Goal: Information Seeking & Learning: Check status

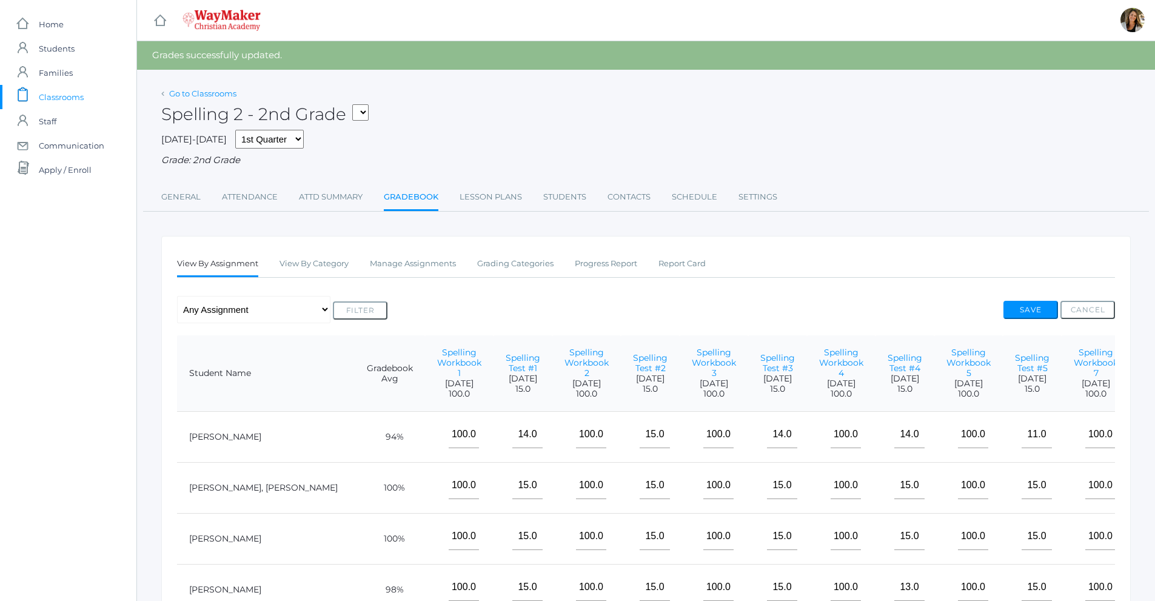
click at [212, 90] on link "Go to Classrooms" at bounding box center [202, 94] width 67 height 10
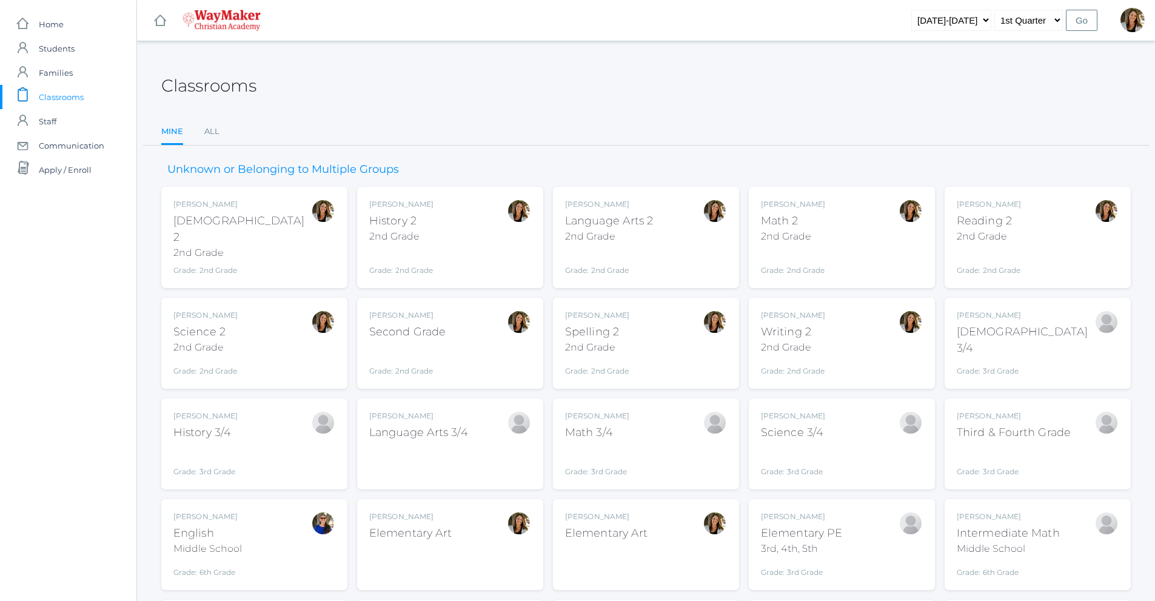
click at [272, 244] on div "Amber Farnes Bible 2 2nd Grade Grade: 2nd Grade 02ELEM" at bounding box center [254, 237] width 162 height 77
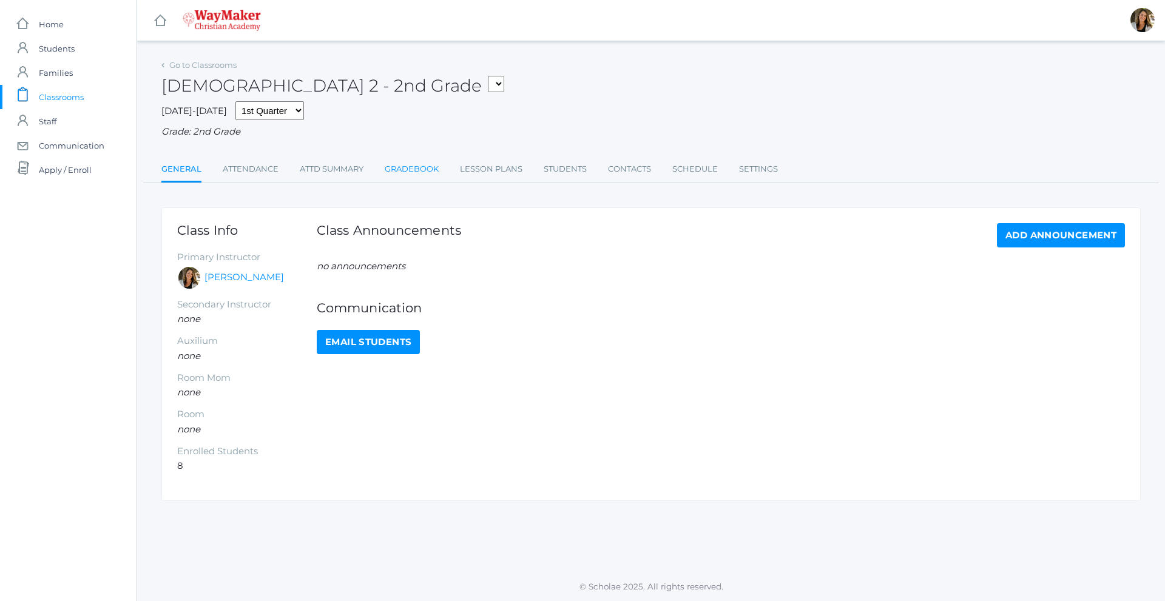
click at [425, 167] on link "Gradebook" at bounding box center [412, 169] width 54 height 24
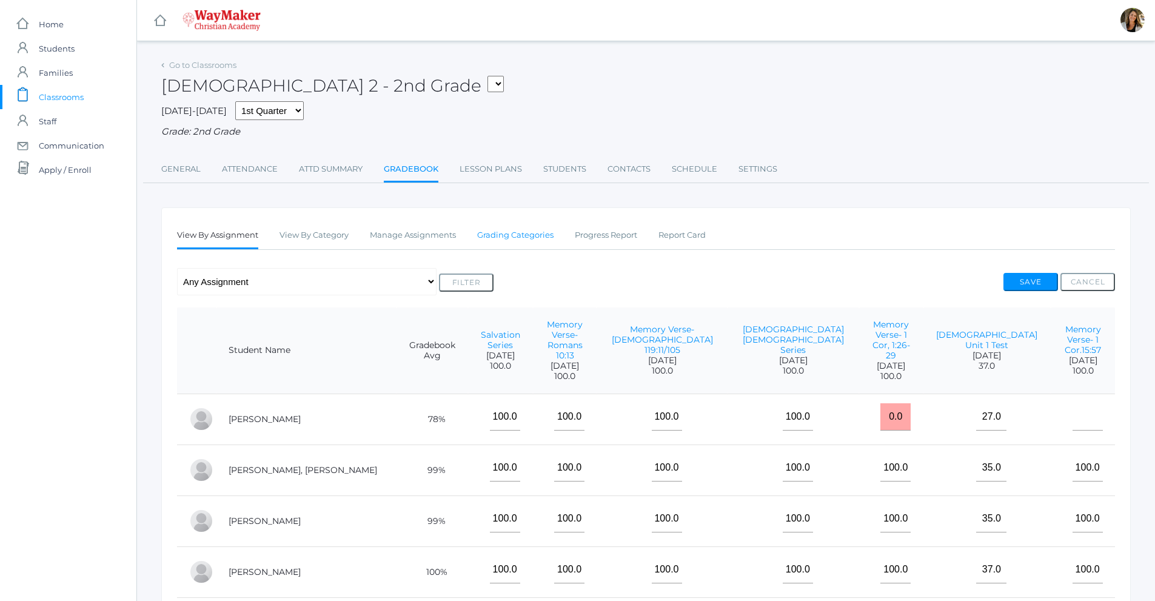
click at [498, 245] on link "Grading Categories" at bounding box center [515, 235] width 76 height 24
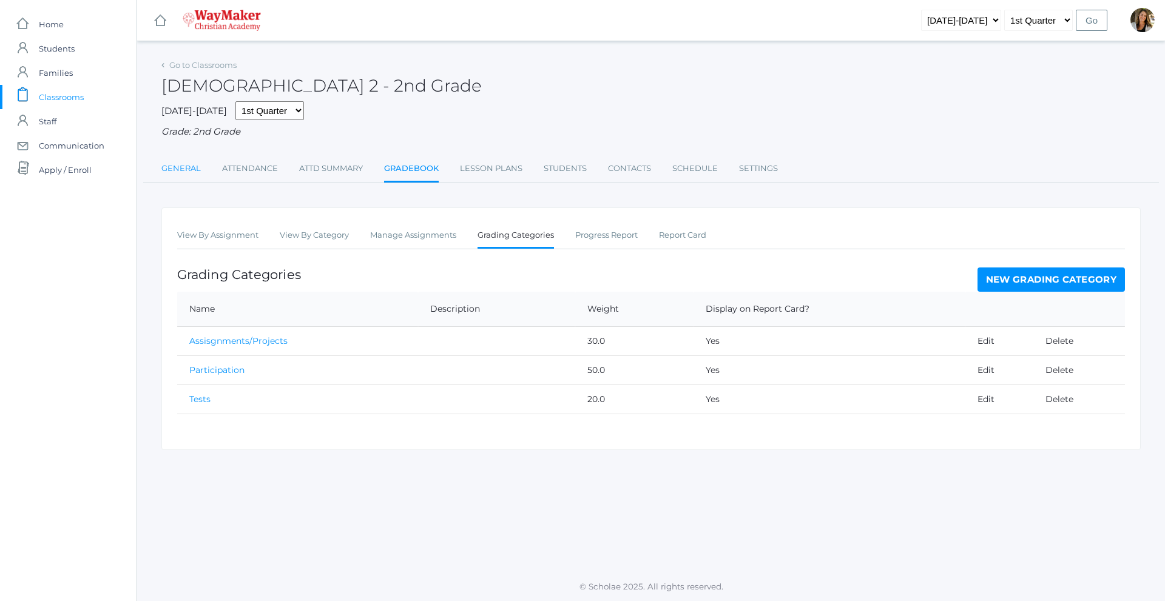
click at [173, 172] on link "General" at bounding box center [180, 168] width 39 height 24
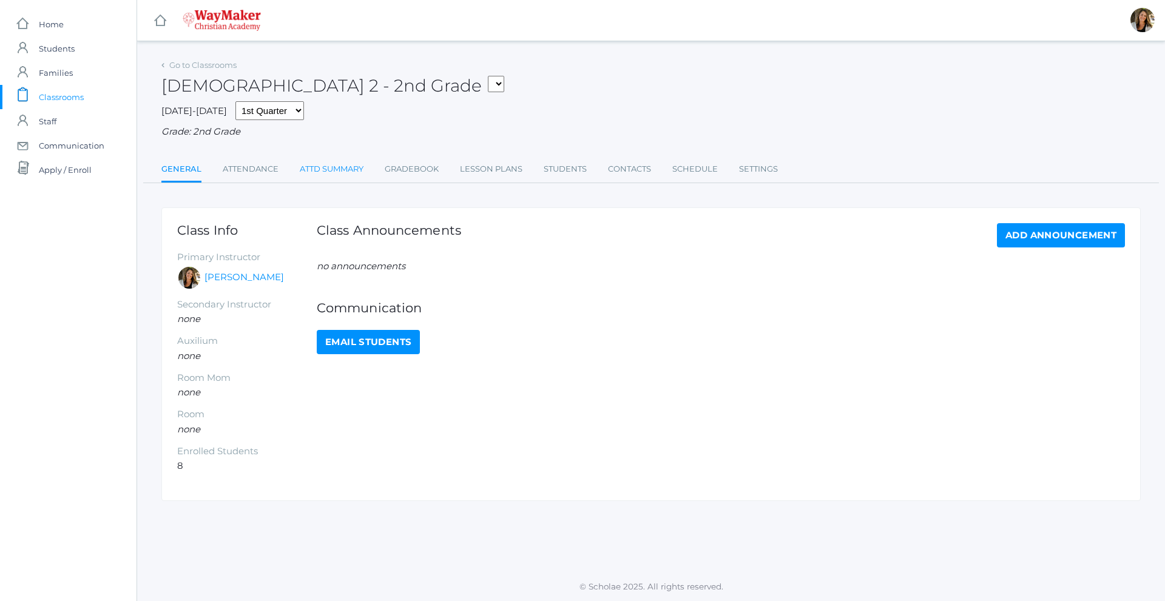
click at [349, 172] on link "Attd Summary" at bounding box center [332, 169] width 64 height 24
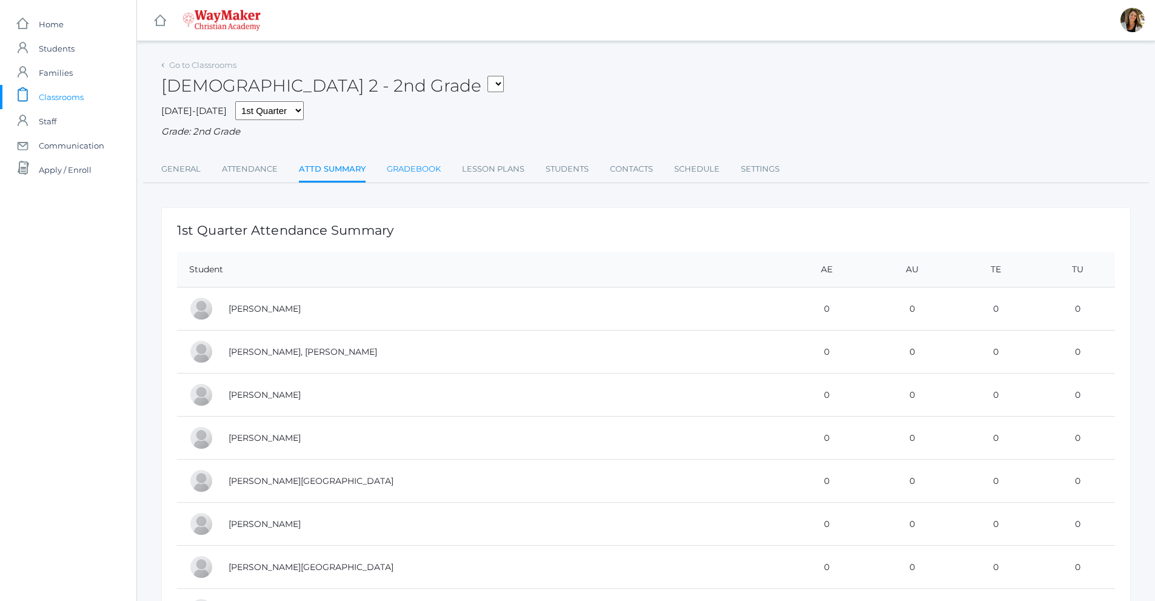
click at [417, 172] on link "Gradebook" at bounding box center [414, 169] width 54 height 24
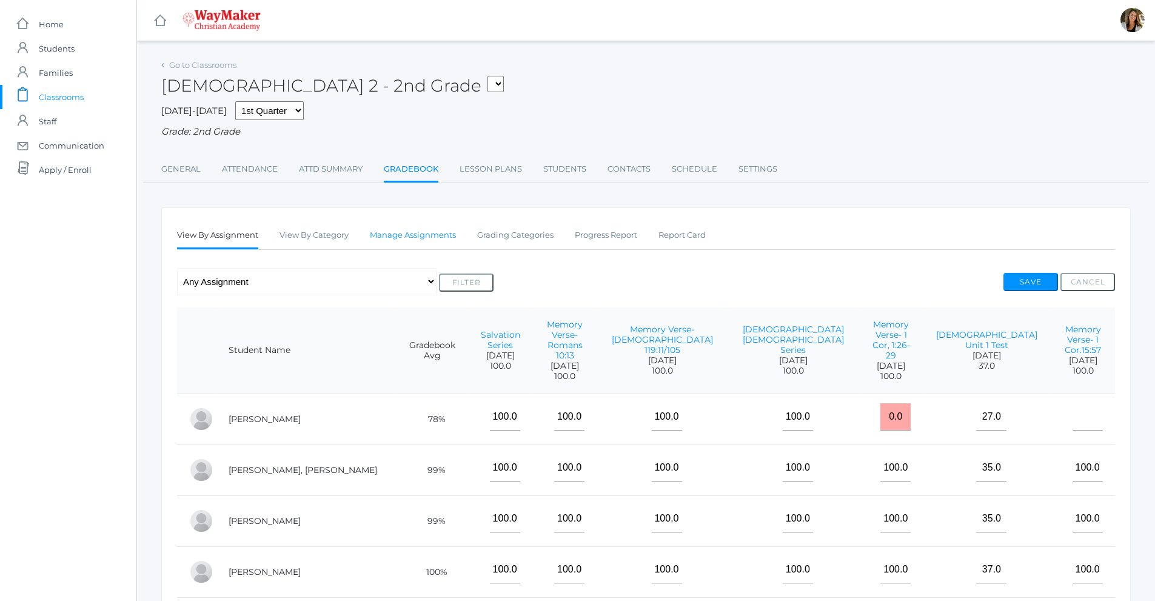
click at [435, 235] on link "Manage Assignments" at bounding box center [413, 235] width 86 height 24
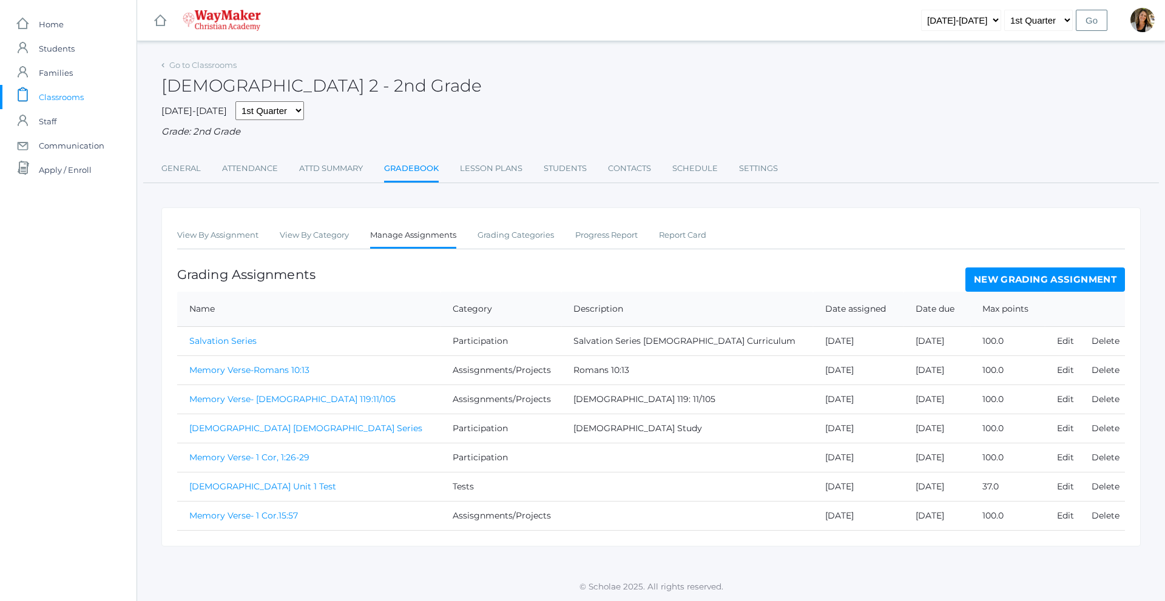
click at [862, 275] on div "Grading Assignments New Grading Assignment" at bounding box center [650, 279] width 947 height 24
click at [1097, 287] on link "New Grading Assignment" at bounding box center [1045, 279] width 160 height 24
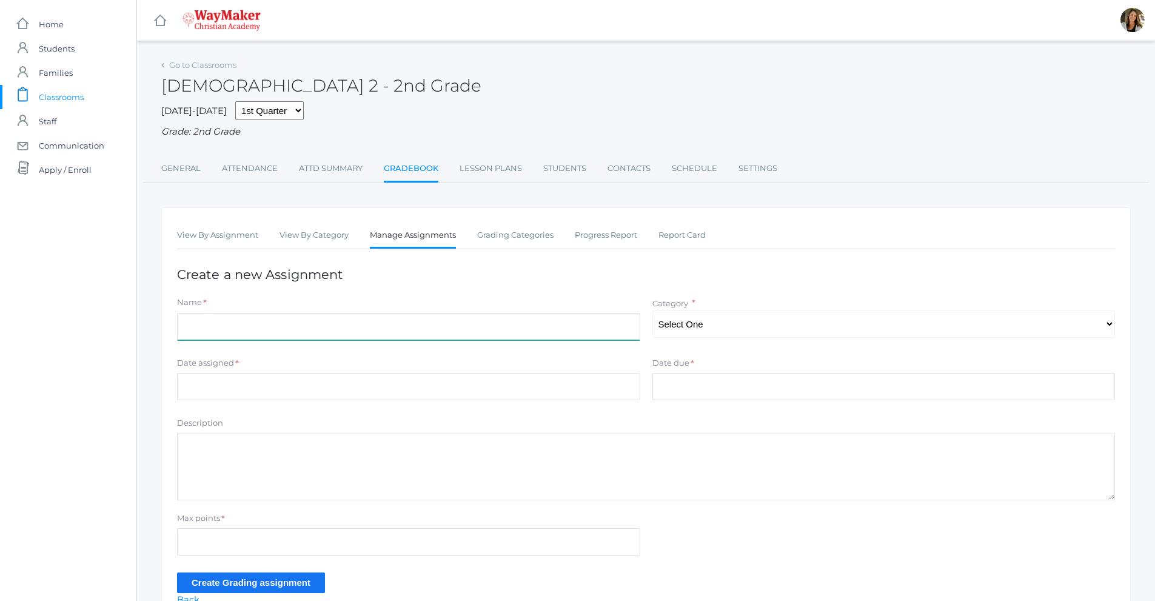
click at [282, 337] on input "Name" at bounding box center [408, 326] width 463 height 27
type input "Week 1 participation"
click at [810, 329] on select "Select One Assisgnments/Projects Participation Tests" at bounding box center [884, 324] width 463 height 27
select select "1176"
click at [653, 312] on select "Select One Assisgnments/Projects Participation Tests" at bounding box center [884, 324] width 463 height 27
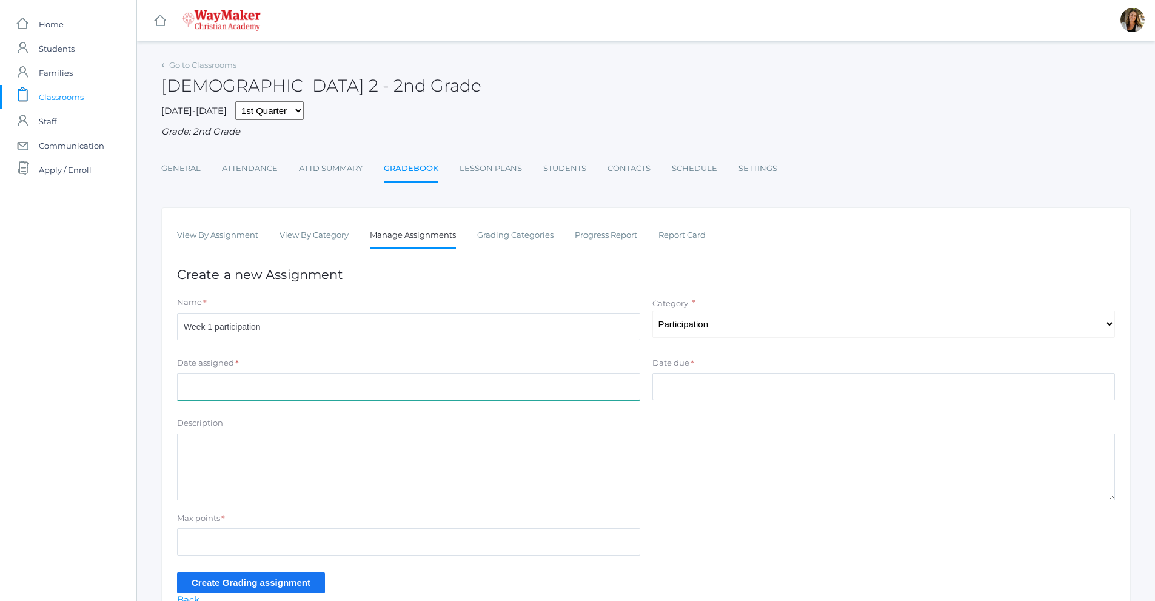
click at [195, 391] on input "Date assigned" at bounding box center [408, 386] width 463 height 27
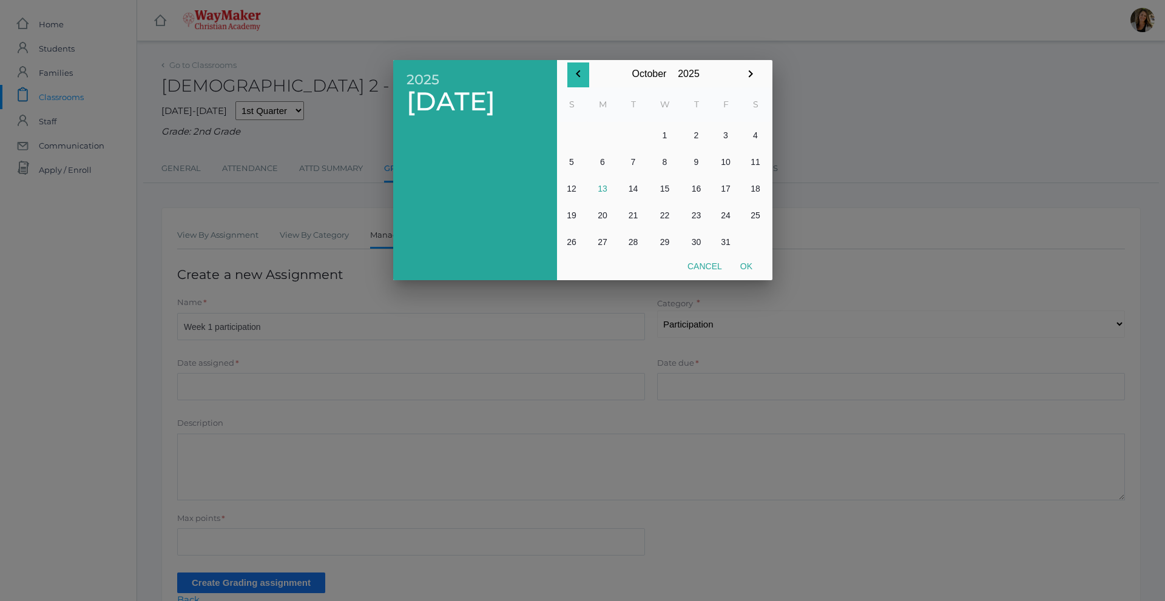
click at [579, 75] on icon "button" at bounding box center [578, 74] width 15 height 15
click at [625, 131] on button "2" at bounding box center [633, 135] width 29 height 27
click at [745, 269] on button "Ok" at bounding box center [746, 266] width 30 height 22
type input "[DATE]"
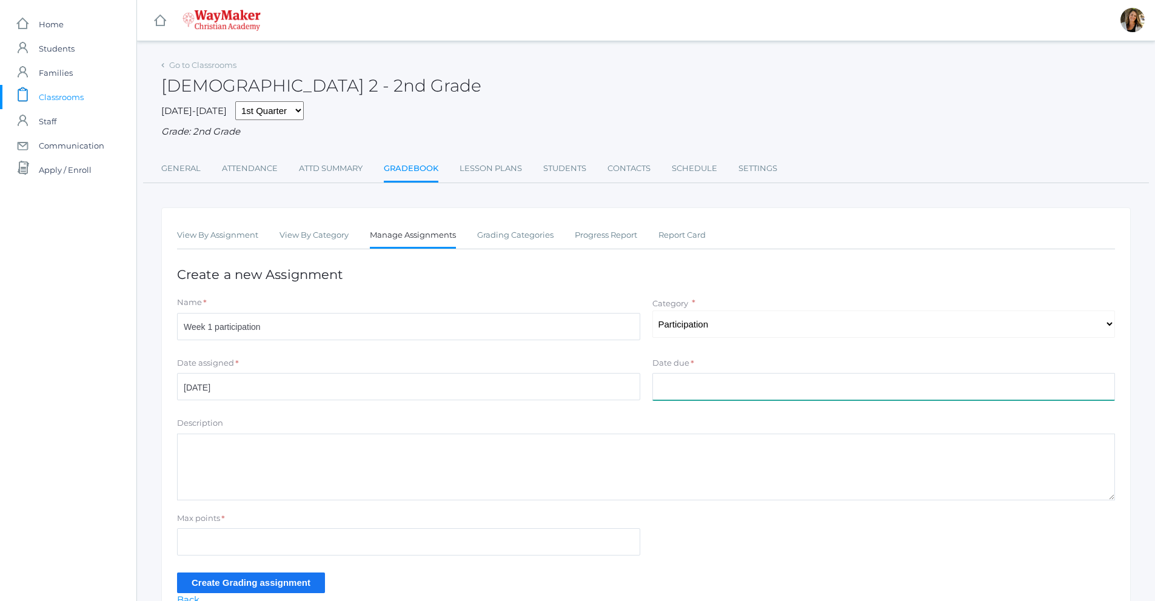
click at [681, 388] on input "Date due" at bounding box center [884, 386] width 463 height 27
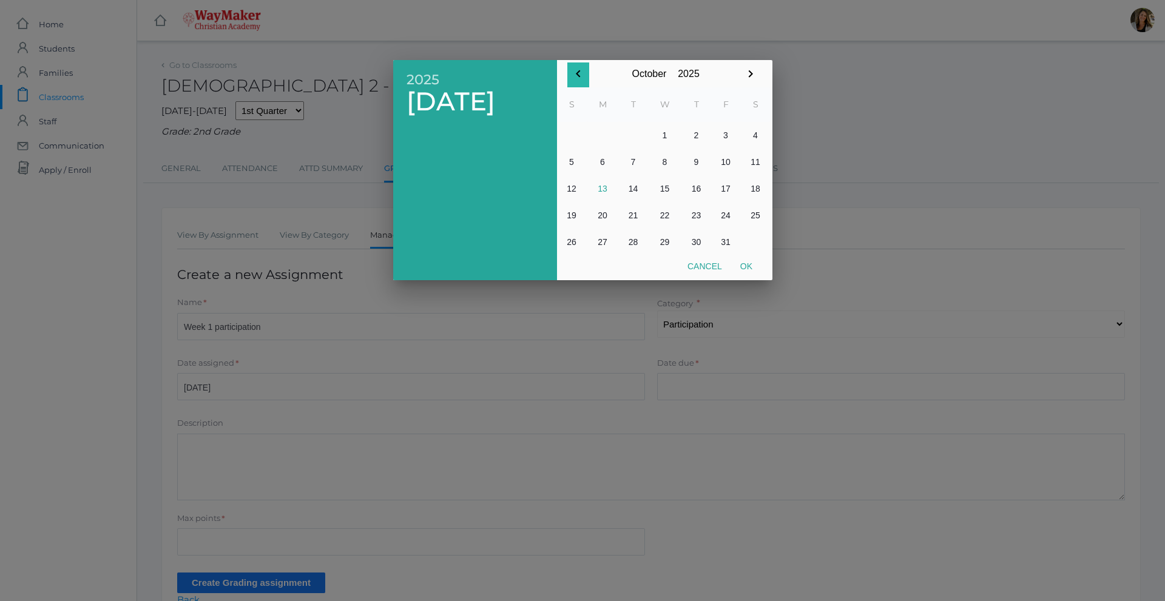
click at [574, 72] on icon "button" at bounding box center [578, 74] width 15 height 15
click at [726, 136] on button "5" at bounding box center [726, 135] width 30 height 27
click at [747, 264] on button "Ok" at bounding box center [746, 266] width 30 height 22
type input "[DATE]"
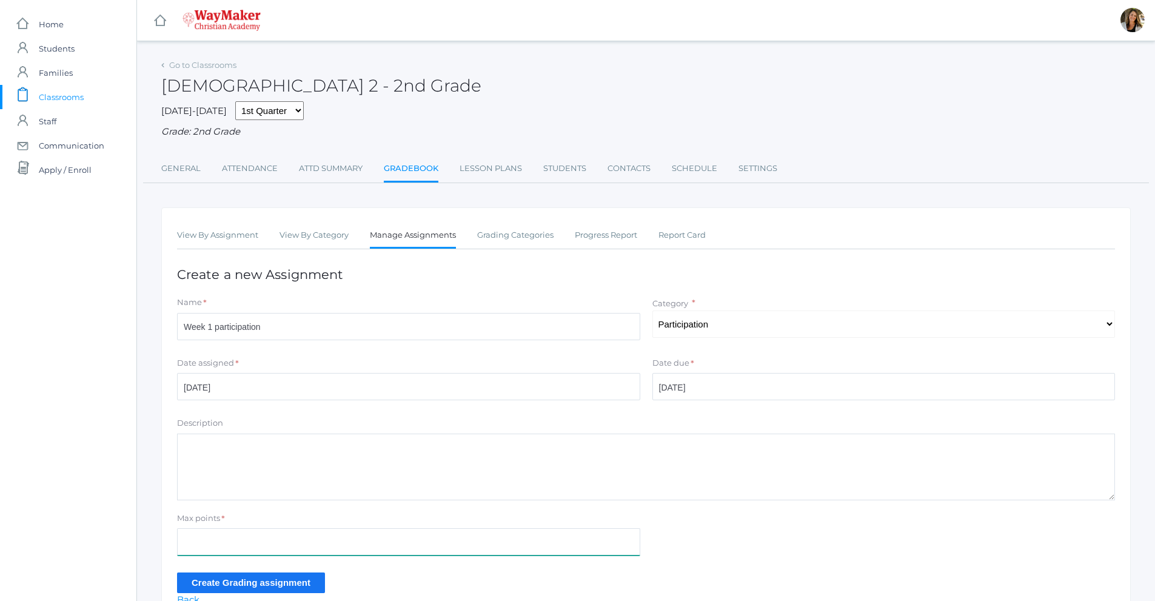
click at [240, 550] on input "Max points" at bounding box center [408, 541] width 463 height 27
type input "100"
click at [254, 586] on input "Create Grading assignment" at bounding box center [251, 583] width 148 height 20
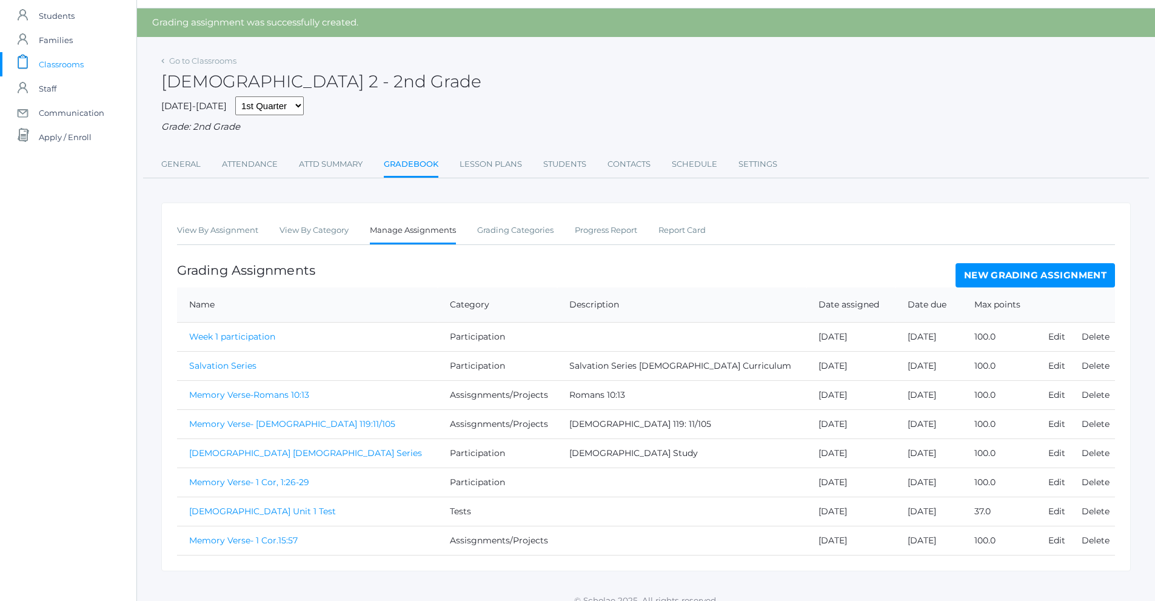
scroll to position [49, 0]
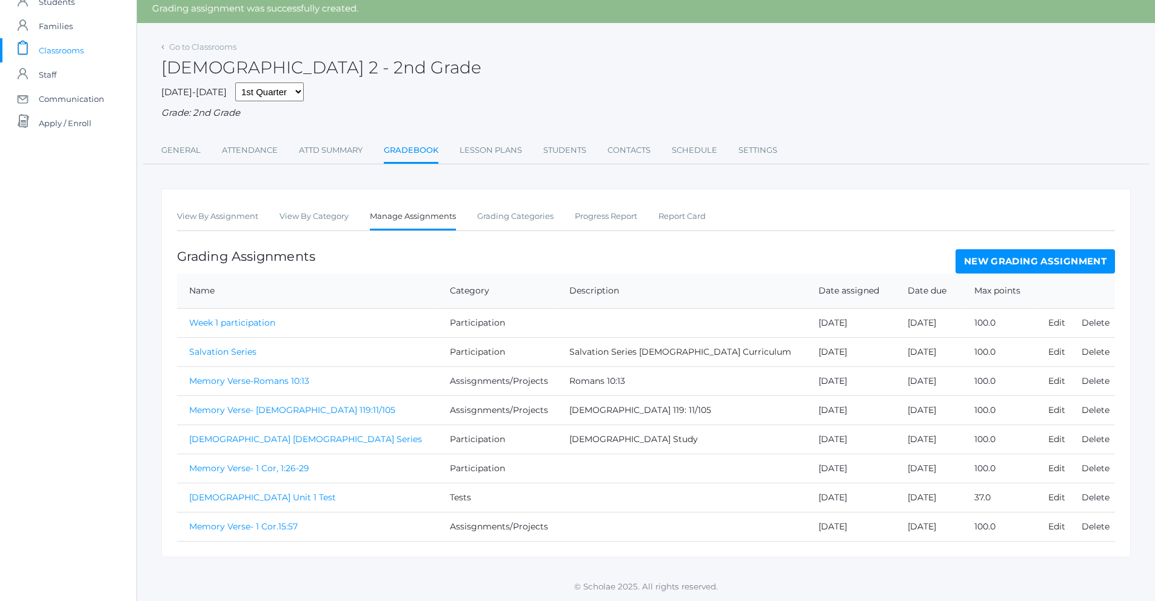
click at [1057, 260] on link "New Grading Assignment" at bounding box center [1036, 261] width 160 height 24
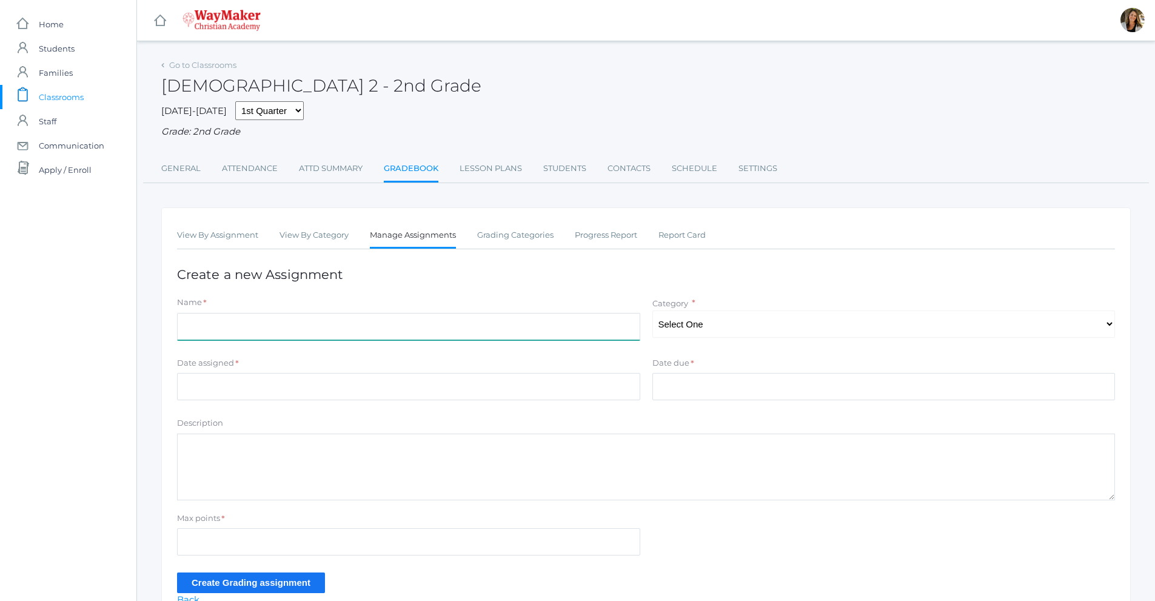
click at [215, 324] on input "Name" at bounding box center [408, 326] width 463 height 27
type input "Week 2 participation"
drag, startPoint x: 778, startPoint y: 281, endPoint x: 769, endPoint y: 305, distance: 25.9
click at [770, 305] on div "View By Assignment View By Category Manage Assignments Grading Categories Progr…" at bounding box center [646, 414] width 970 height 415
click at [748, 322] on select "Select One Assisgnments/Projects Participation Tests" at bounding box center [884, 324] width 463 height 27
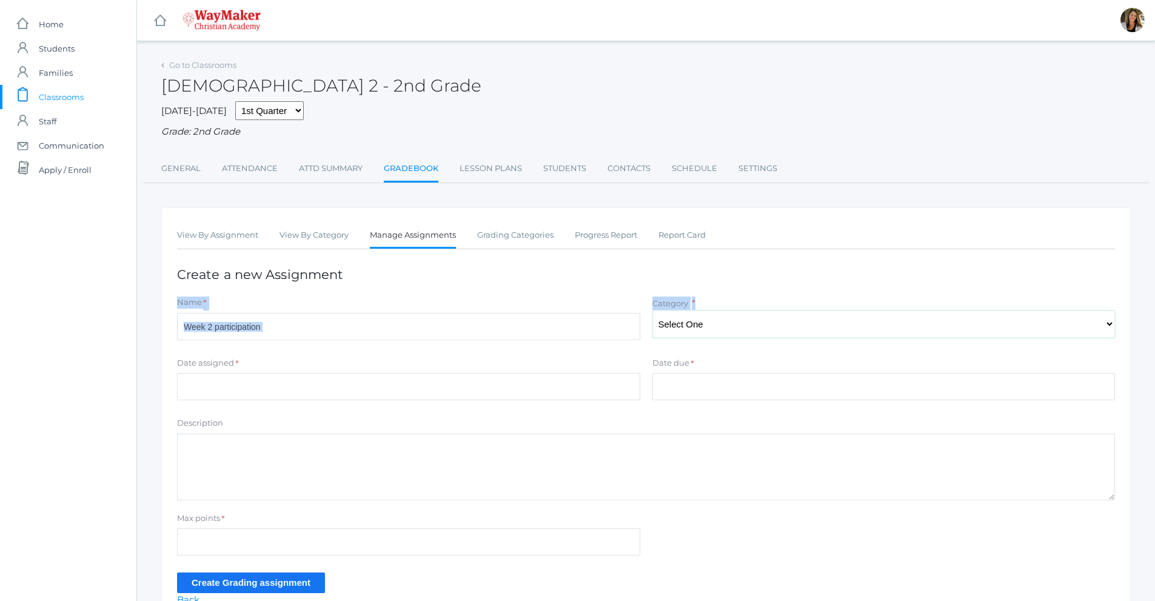
select select "1176"
click at [653, 312] on select "Select One Assisgnments/Projects Participation Tests" at bounding box center [884, 324] width 463 height 27
click at [206, 393] on input "Date assigned" at bounding box center [408, 386] width 463 height 27
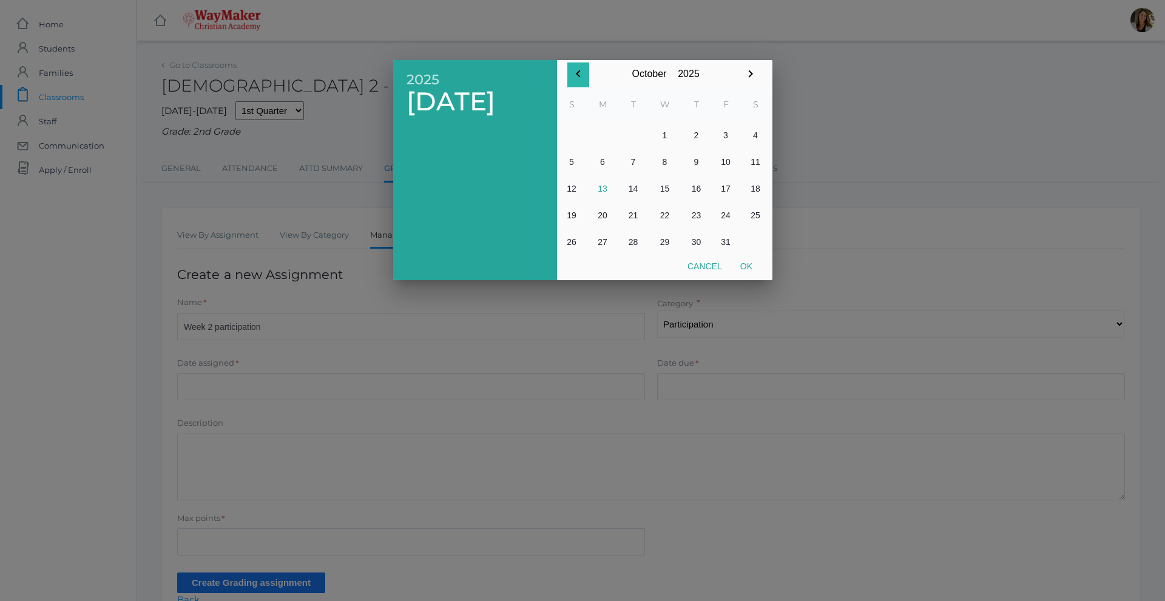
click at [570, 71] on button "button" at bounding box center [578, 74] width 22 height 25
click at [630, 163] on button "9" at bounding box center [633, 162] width 29 height 27
click at [742, 263] on button "Ok" at bounding box center [746, 266] width 30 height 22
type input "[DATE]"
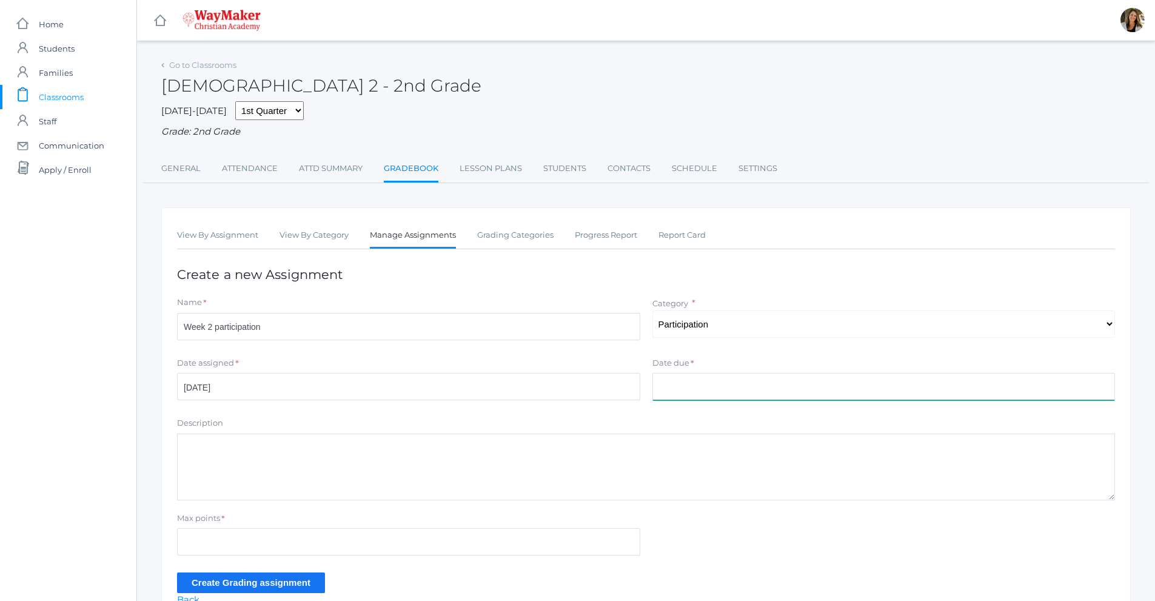
click at [679, 392] on input "Date due" at bounding box center [884, 386] width 463 height 27
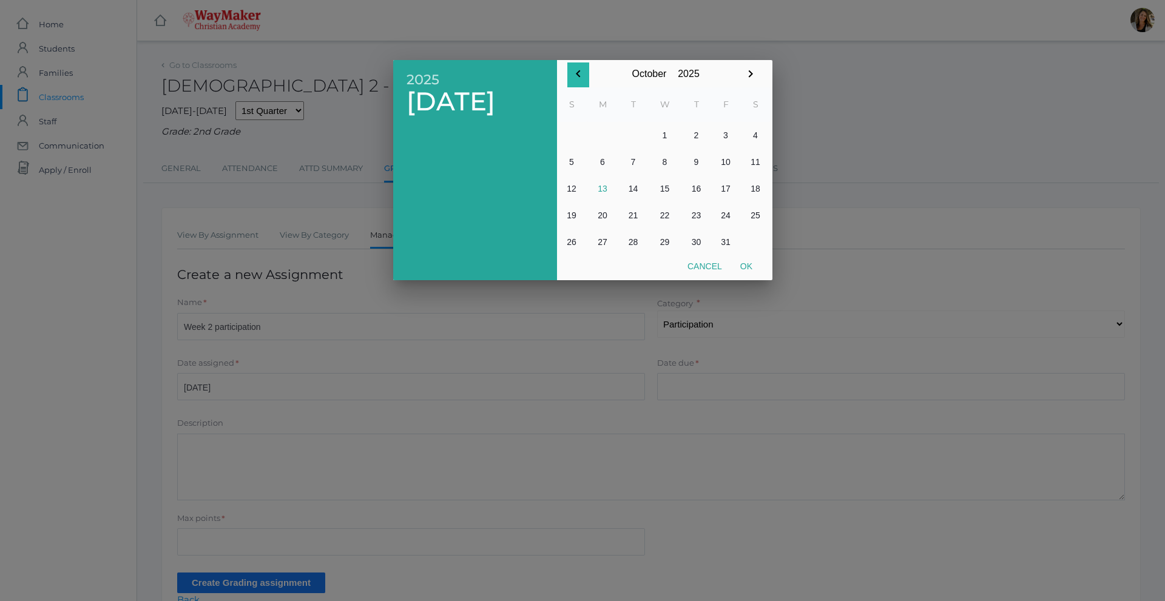
click at [573, 75] on icon "button" at bounding box center [578, 74] width 15 height 15
click at [725, 169] on button "12" at bounding box center [726, 162] width 30 height 27
click at [751, 263] on button "Ok" at bounding box center [746, 266] width 30 height 22
type input "[DATE]"
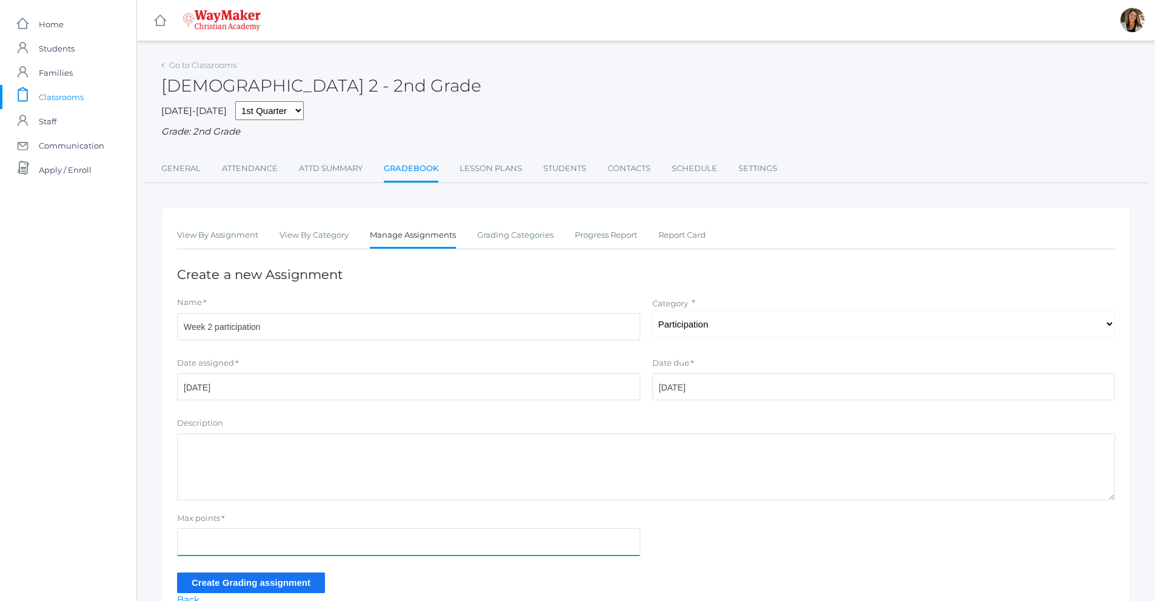
click at [254, 543] on input "Max points" at bounding box center [408, 541] width 463 height 27
type input "100"
click at [297, 583] on input "Create Grading assignment" at bounding box center [251, 583] width 148 height 20
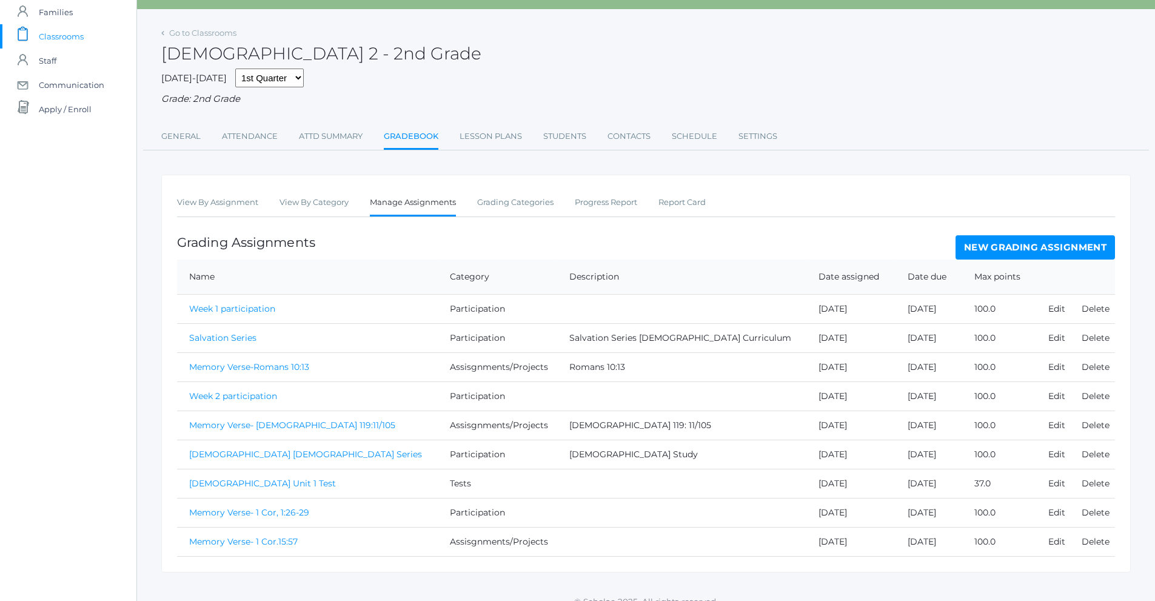
scroll to position [78, 0]
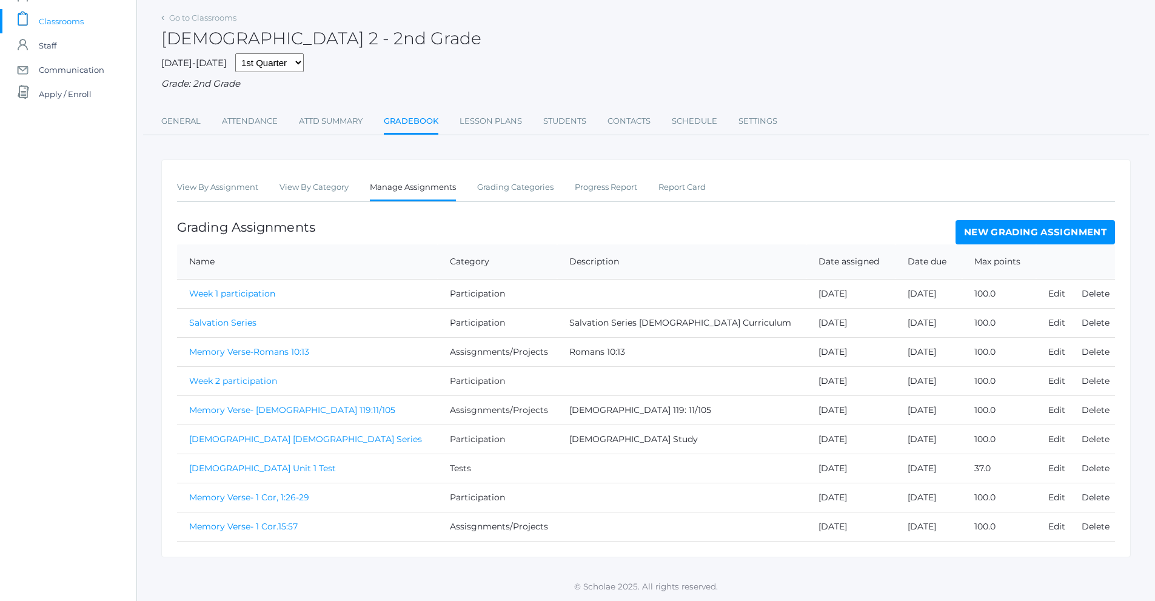
click at [1072, 237] on link "New Grading Assignment" at bounding box center [1036, 232] width 160 height 24
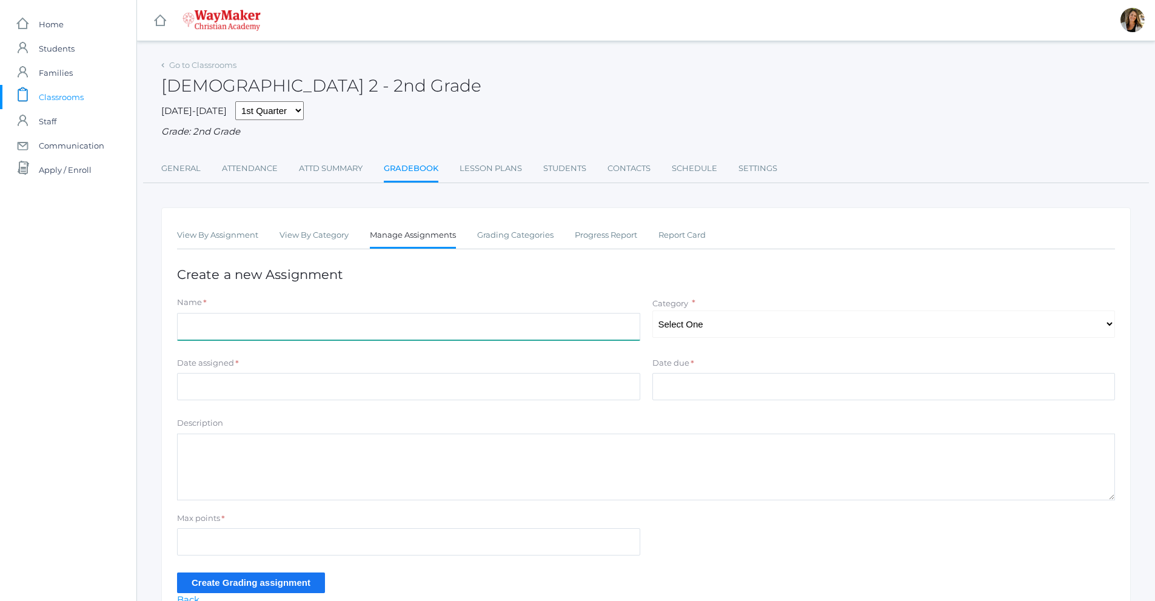
click at [222, 337] on input "Name" at bounding box center [408, 326] width 463 height 27
type input "Week 3 participation"
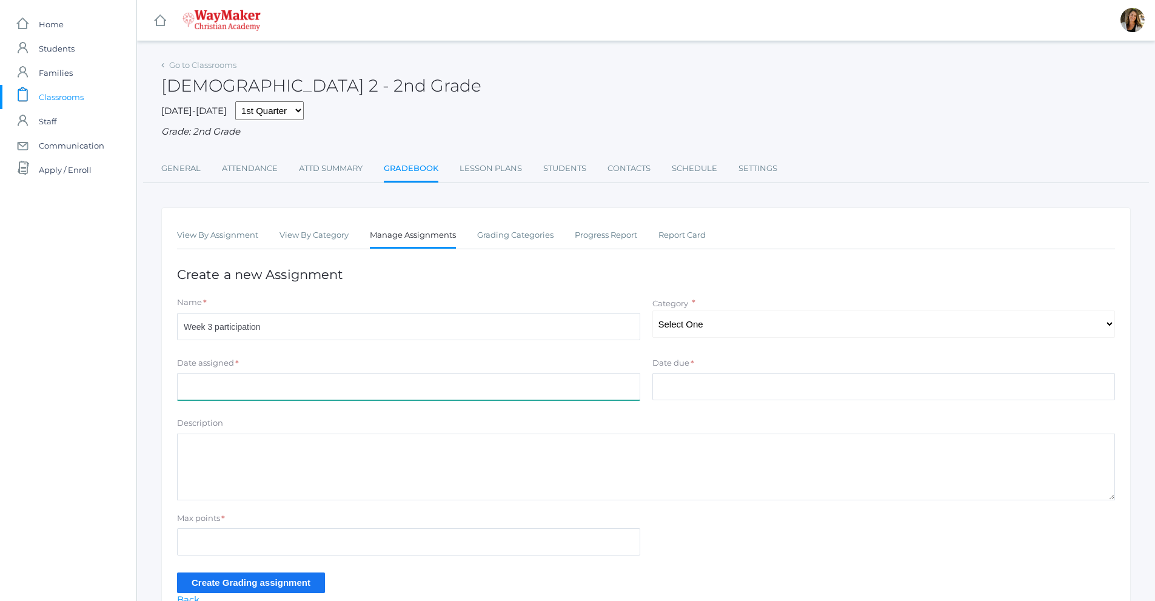
click at [261, 389] on input "Date assigned" at bounding box center [408, 386] width 463 height 27
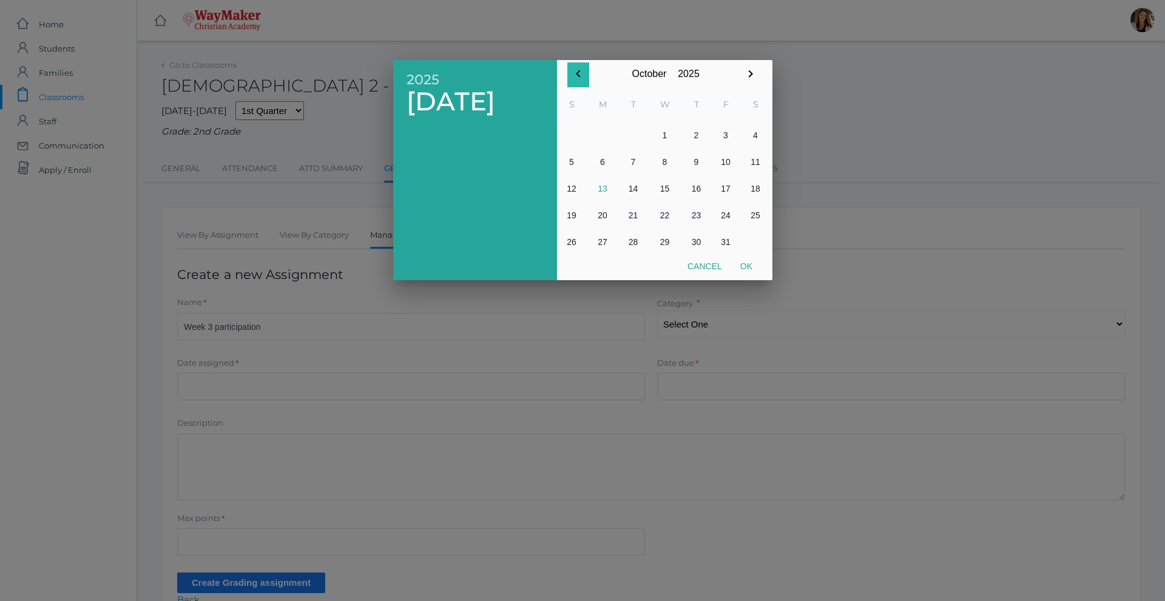
click at [572, 70] on button "button" at bounding box center [578, 74] width 22 height 25
click at [634, 191] on button "16" at bounding box center [633, 188] width 29 height 27
click at [746, 263] on button "Ok" at bounding box center [746, 266] width 30 height 22
type input "[DATE]"
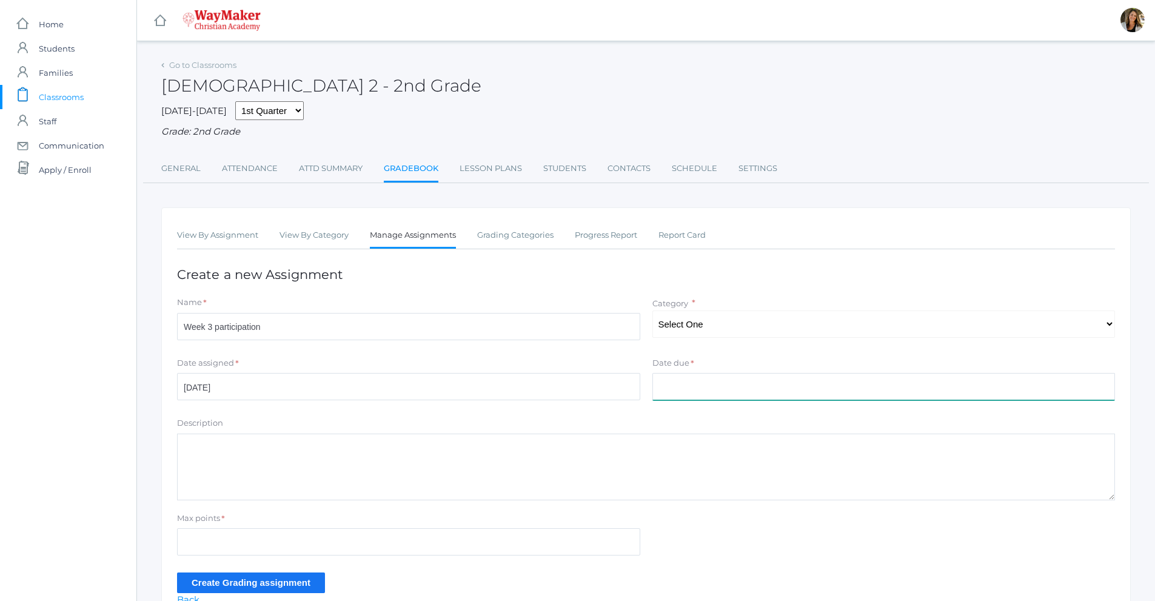
click at [694, 392] on input "Date due" at bounding box center [884, 386] width 463 height 27
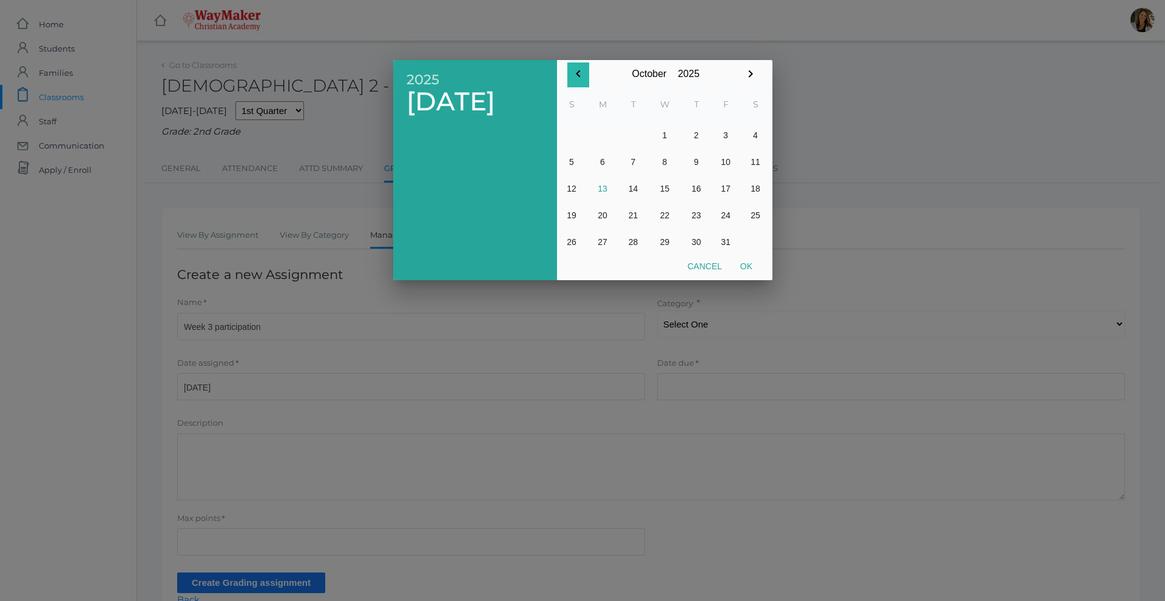
click at [583, 70] on icon "button" at bounding box center [578, 74] width 15 height 15
click at [725, 186] on button "19" at bounding box center [726, 188] width 30 height 27
click at [754, 269] on button "Ok" at bounding box center [746, 266] width 30 height 22
type input "[DATE]"
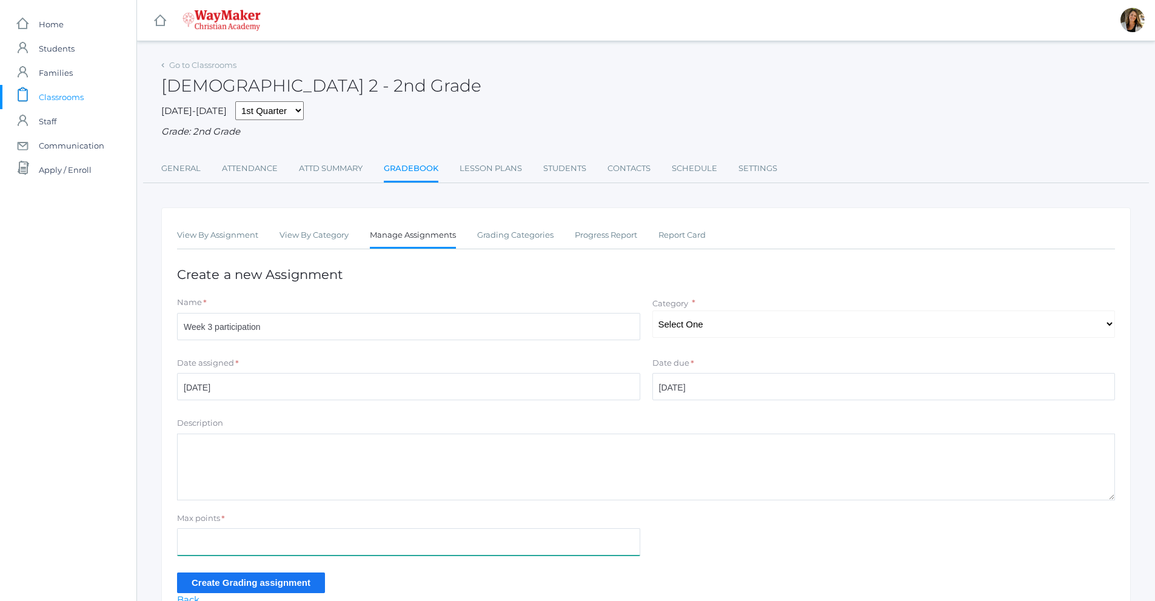
click at [215, 532] on input "Max points" at bounding box center [408, 541] width 463 height 27
type input "100"
click at [696, 328] on select "Select One Assisgnments/Projects Participation Tests" at bounding box center [884, 324] width 463 height 27
select select "1176"
click at [653, 312] on select "Select One Assisgnments/Projects Participation Tests" at bounding box center [884, 324] width 463 height 27
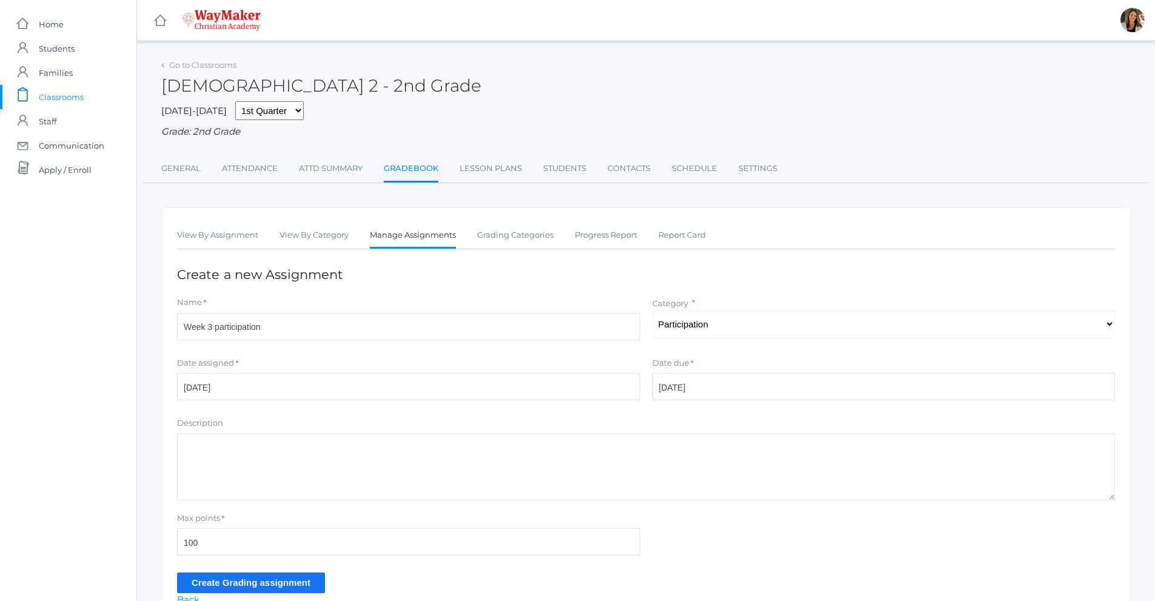
click at [230, 588] on input "Create Grading assignment" at bounding box center [251, 583] width 148 height 20
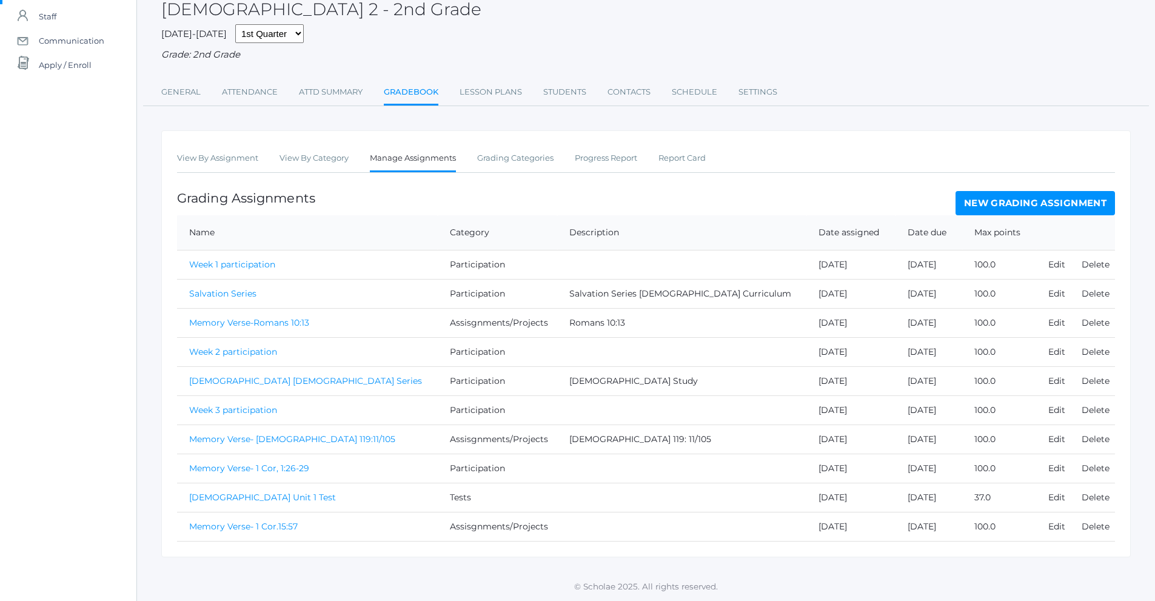
scroll to position [107, 0]
click at [1046, 210] on link "New Grading Assignment" at bounding box center [1036, 203] width 160 height 24
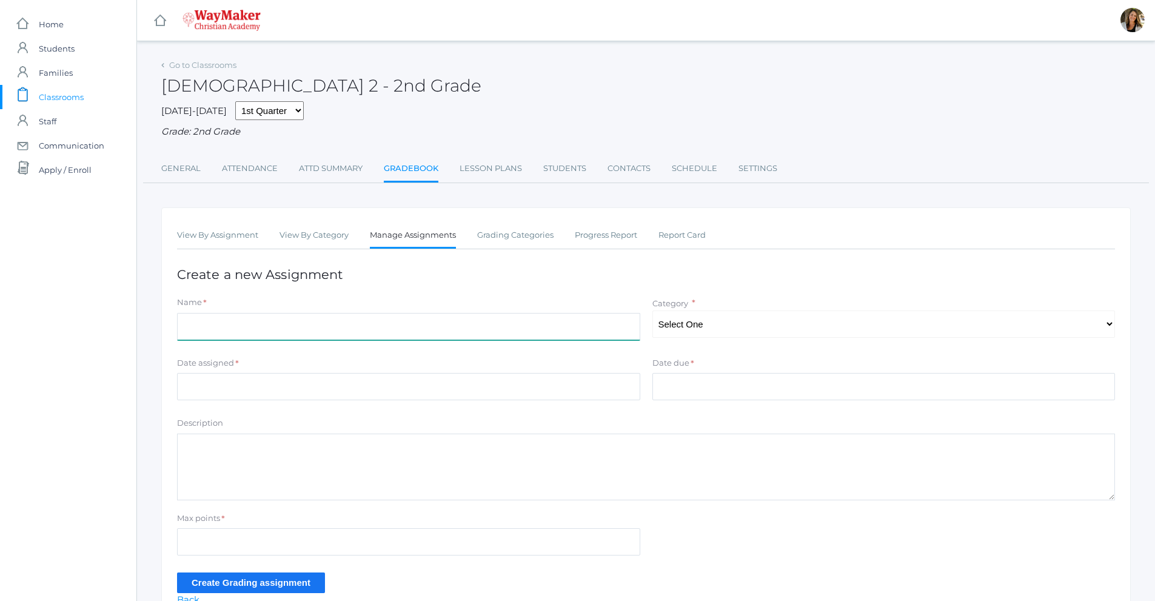
click at [275, 330] on input "Name" at bounding box center [408, 326] width 463 height 27
type input "Week 4 participation"
click at [725, 334] on select "Select One Assisgnments/Projects Participation Tests" at bounding box center [884, 324] width 463 height 27
select select "1176"
click at [653, 312] on select "Select One Assisgnments/Projects Participation Tests" at bounding box center [884, 324] width 463 height 27
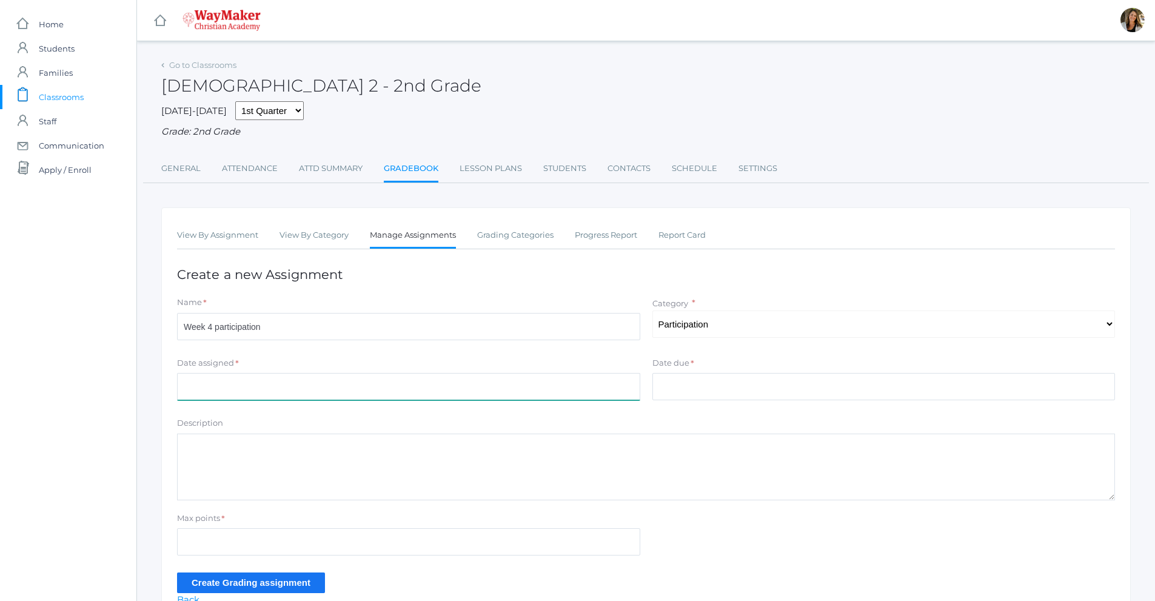
click at [266, 389] on input "Date assigned" at bounding box center [408, 386] width 463 height 27
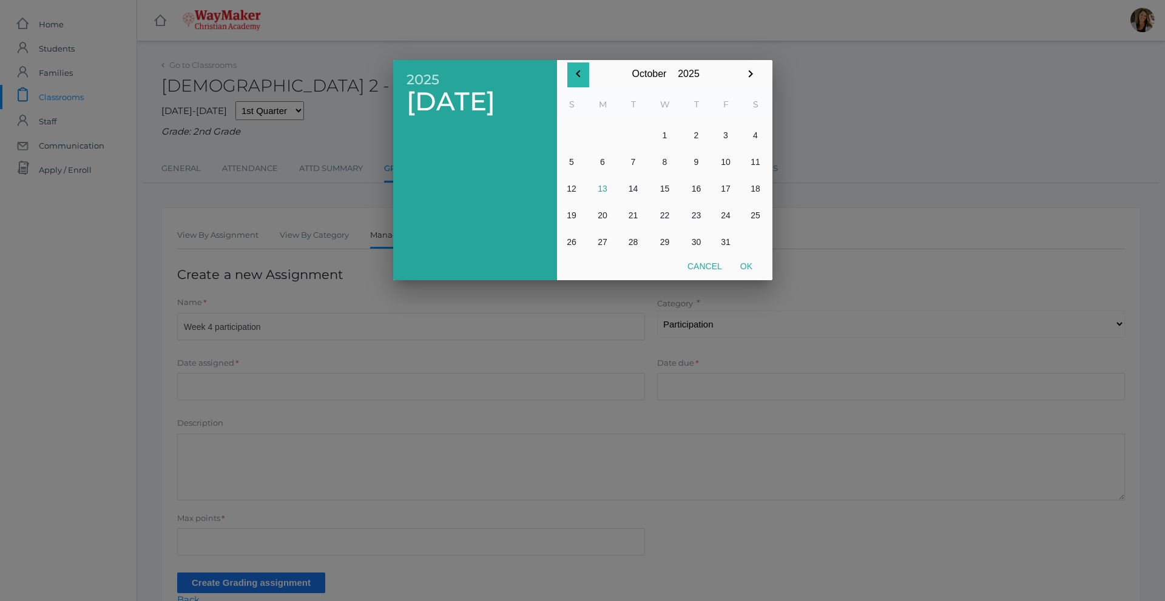
click at [579, 76] on icon "button" at bounding box center [578, 73] width 4 height 7
click at [606, 217] on button "22" at bounding box center [603, 215] width 32 height 27
click at [751, 266] on button "Ok" at bounding box center [746, 266] width 30 height 22
type input "[DATE]"
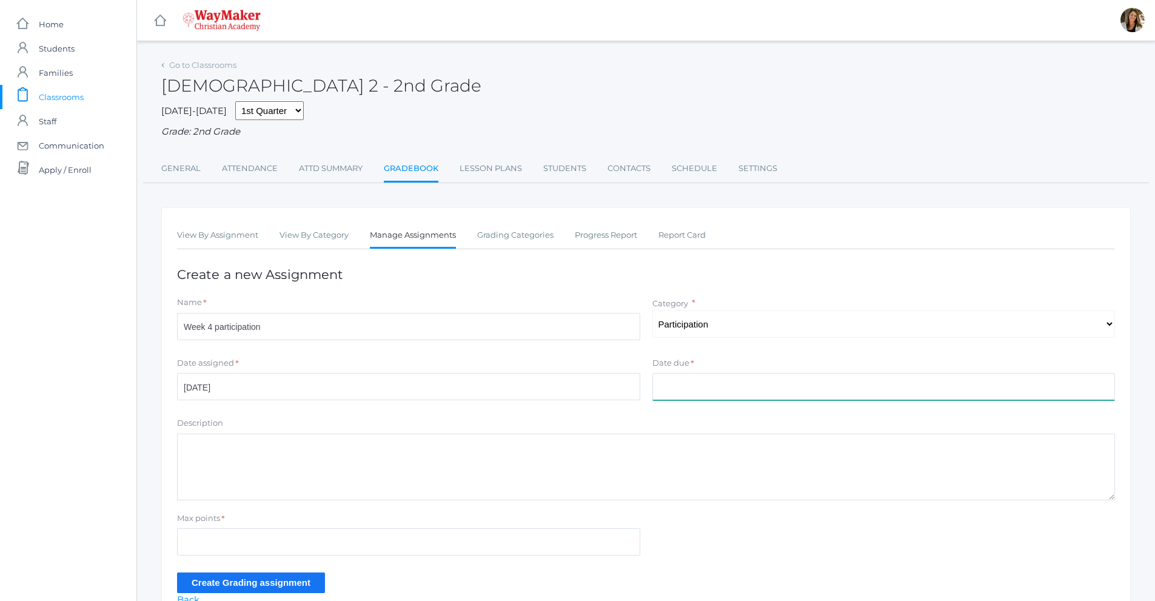
click at [671, 395] on input "Date due" at bounding box center [884, 386] width 463 height 27
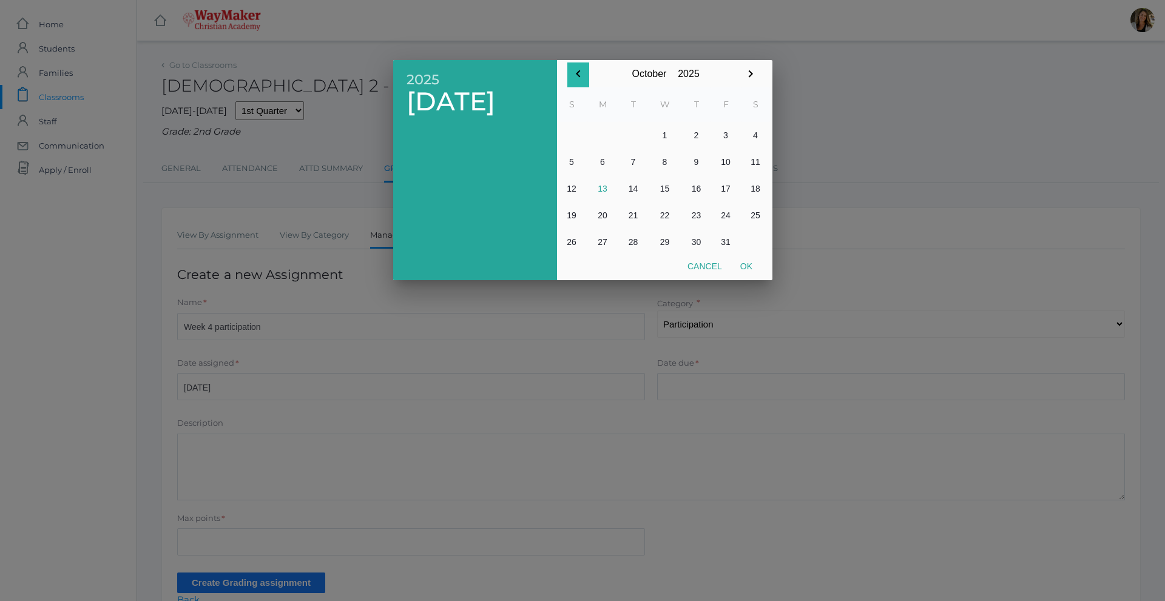
click at [579, 70] on icon "button" at bounding box center [578, 74] width 15 height 15
click at [728, 217] on button "26" at bounding box center [726, 215] width 30 height 27
click at [749, 276] on button "Ok" at bounding box center [746, 266] width 30 height 22
type input "[DATE]"
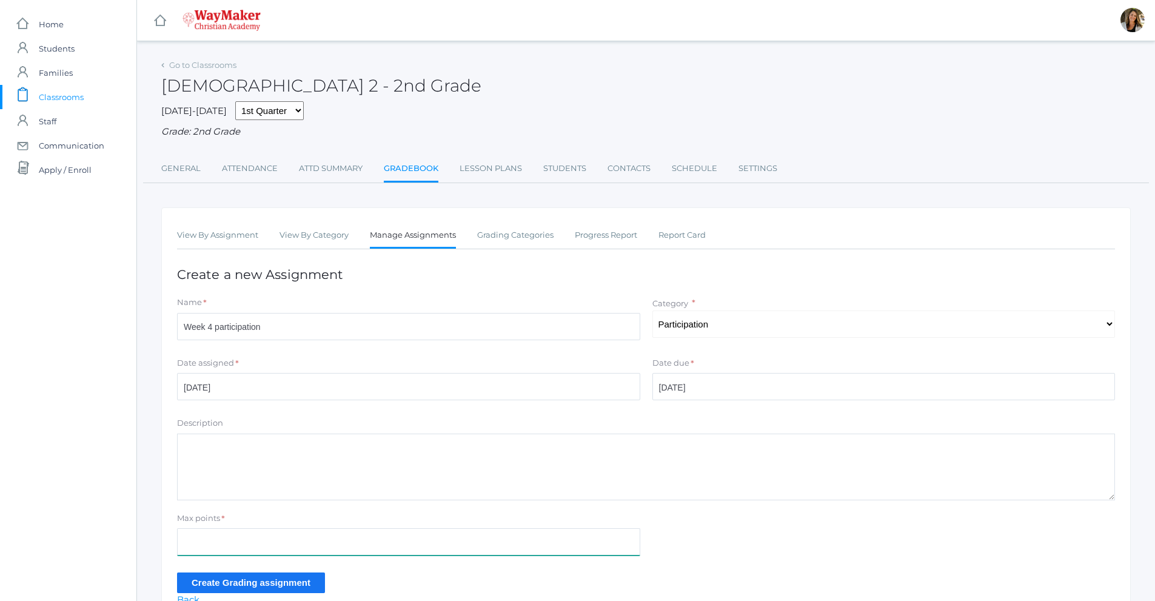
click at [219, 553] on input "Max points" at bounding box center [408, 541] width 463 height 27
type input "100"
click at [284, 587] on input "Create Grading assignment" at bounding box center [251, 583] width 148 height 20
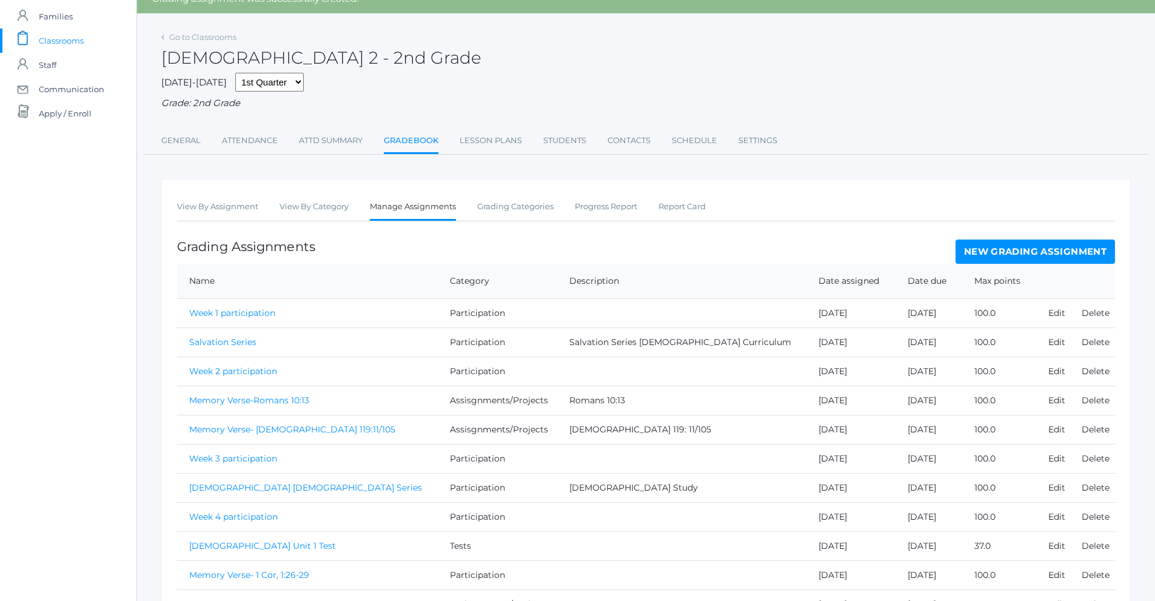
scroll to position [136, 0]
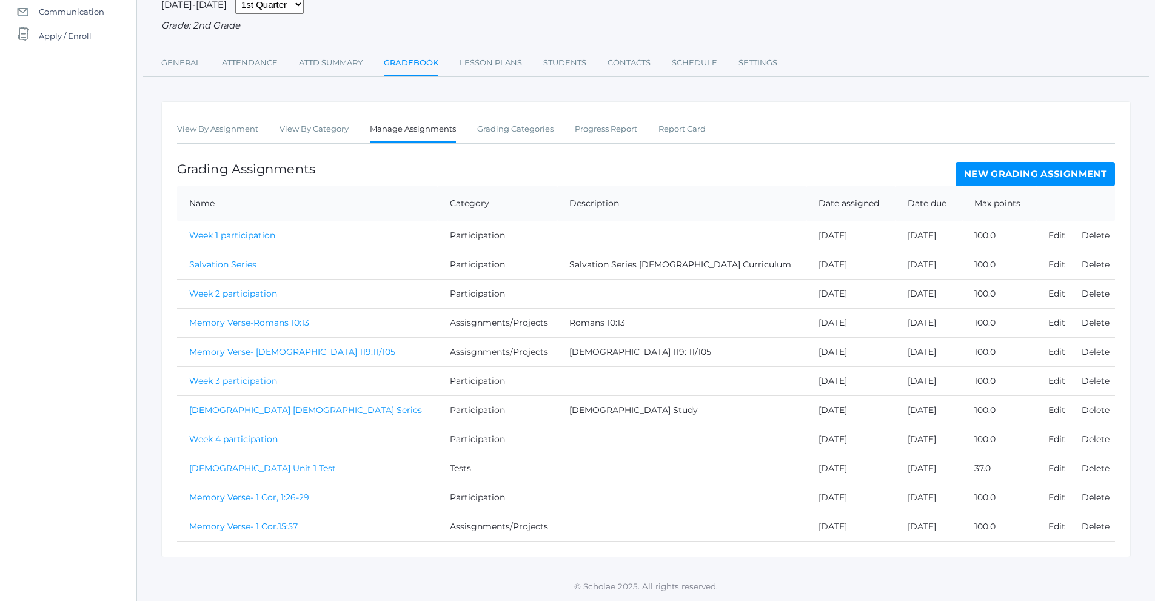
click at [1041, 178] on link "New Grading Assignment" at bounding box center [1036, 174] width 160 height 24
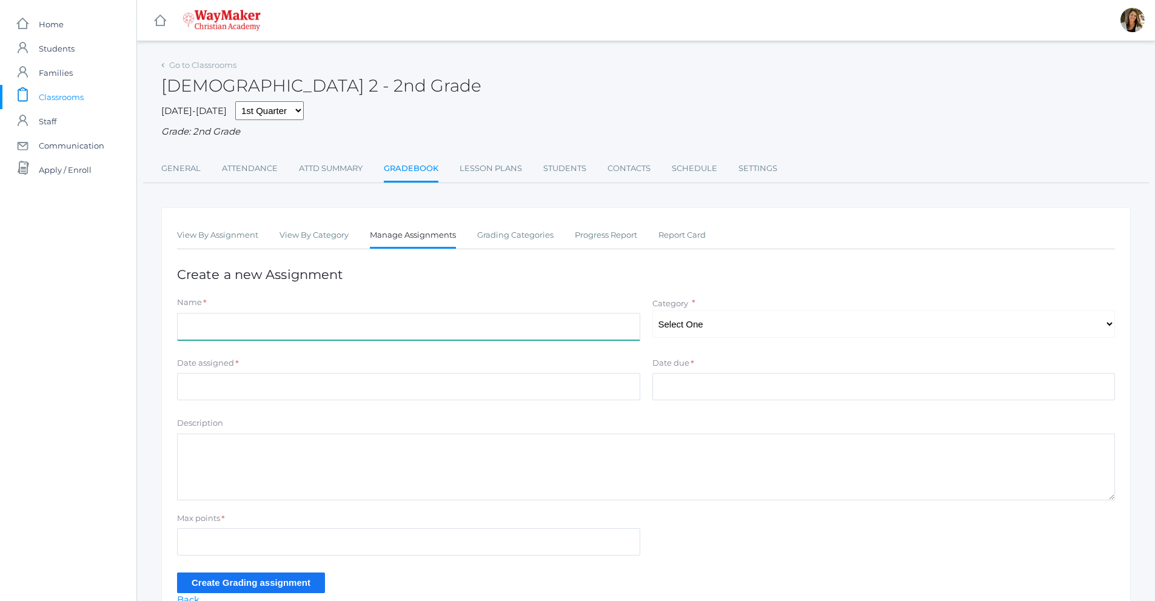
click at [226, 321] on input "Name" at bounding box center [408, 326] width 463 height 27
type input "Week 5 partication"
click at [685, 326] on select "Select One Assisgnments/Projects Participation Tests" at bounding box center [884, 324] width 463 height 27
select select "1176"
click at [653, 312] on select "Select One Assisgnments/Projects Participation Tests" at bounding box center [884, 324] width 463 height 27
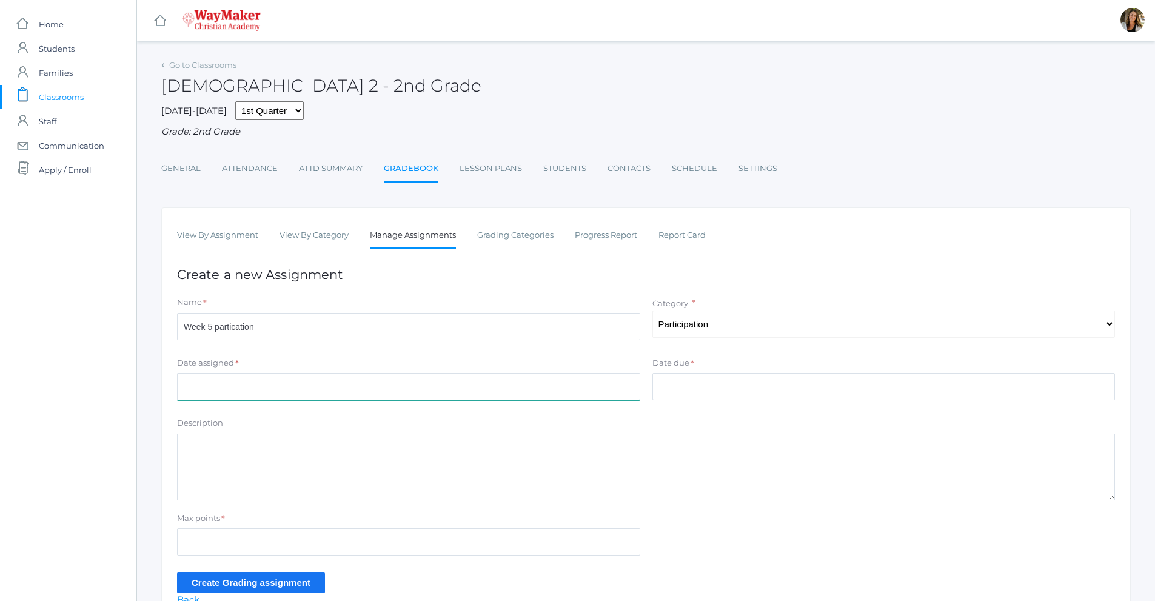
click at [331, 389] on input "Date assigned" at bounding box center [408, 386] width 463 height 27
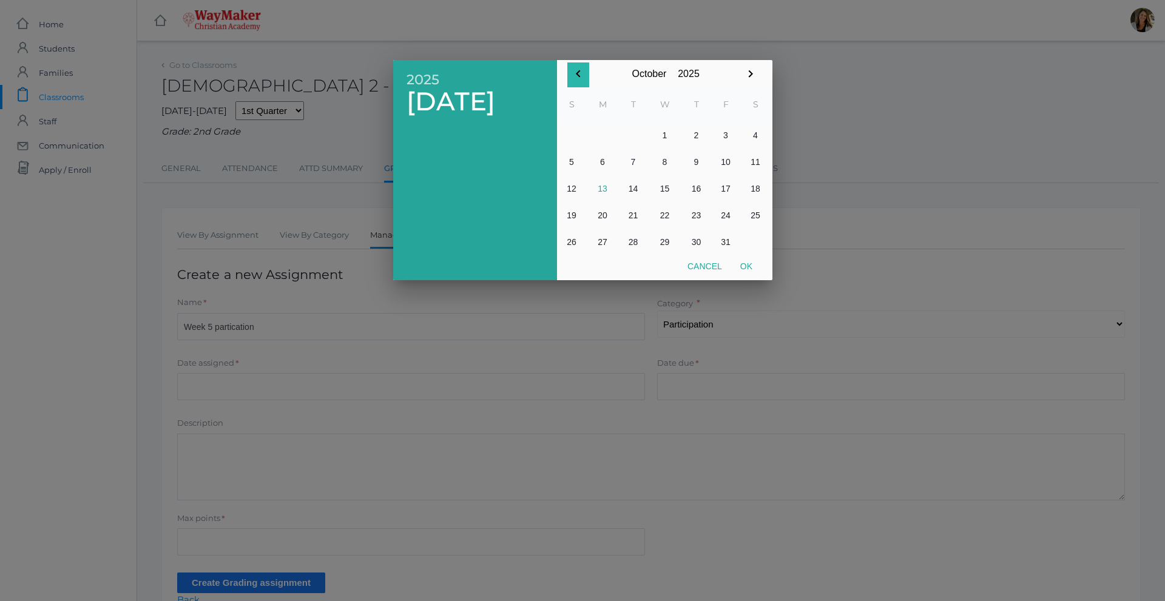
click at [577, 73] on icon "button" at bounding box center [578, 73] width 4 height 7
click at [631, 242] on button "30" at bounding box center [633, 242] width 29 height 27
click at [751, 265] on button "Ok" at bounding box center [746, 266] width 30 height 22
type input "2025-09-30"
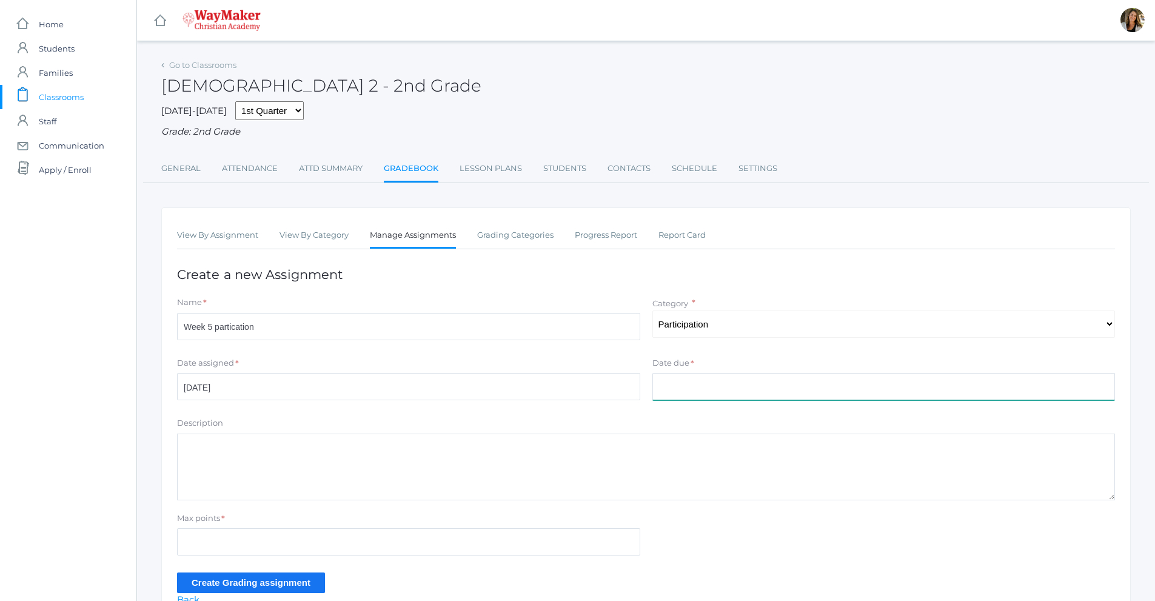
click at [679, 391] on input "Date due" at bounding box center [884, 386] width 463 height 27
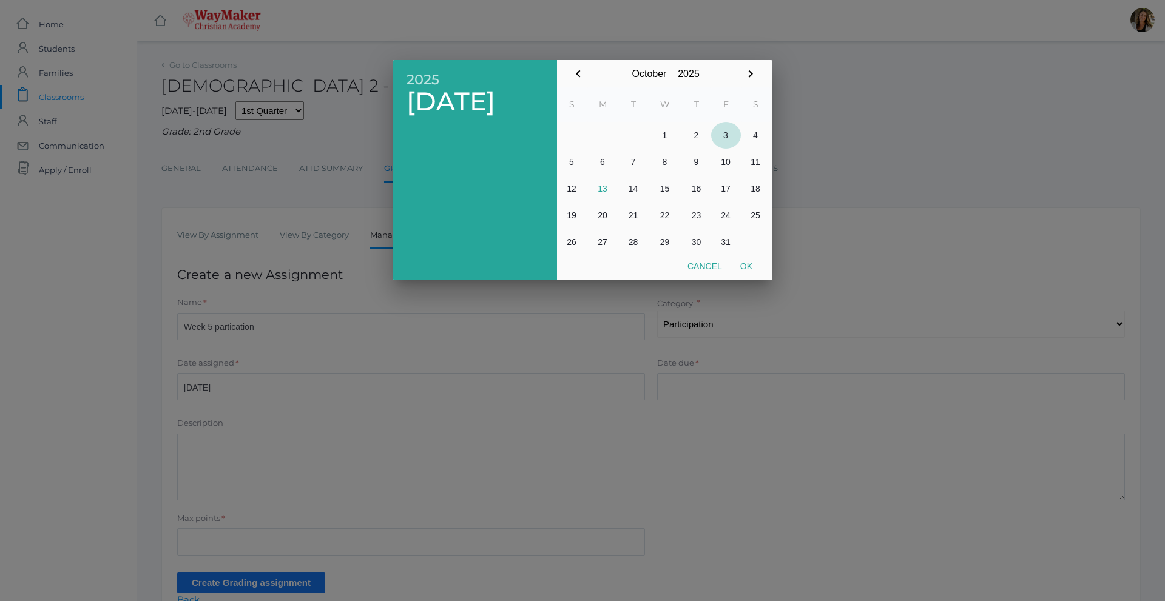
click at [724, 135] on button "3" at bounding box center [726, 135] width 30 height 27
click at [755, 270] on button "Ok" at bounding box center [746, 266] width 30 height 22
type input "[DATE]"
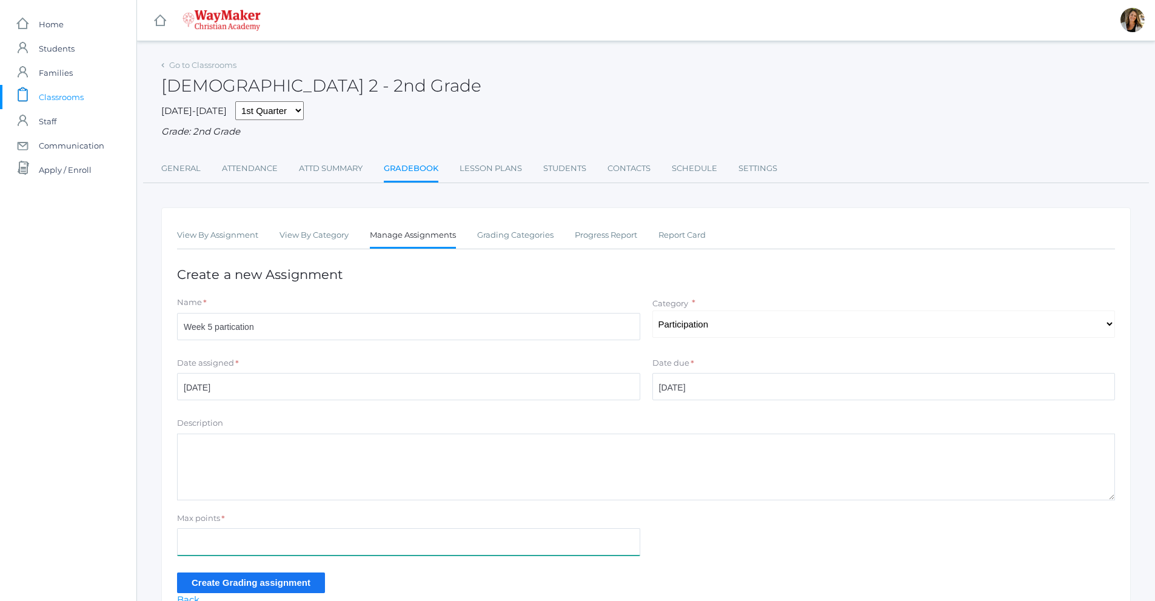
click at [243, 544] on input "Max points" at bounding box center [408, 541] width 463 height 27
type input "100"
click at [269, 576] on input "Create Grading assignment" at bounding box center [251, 583] width 148 height 20
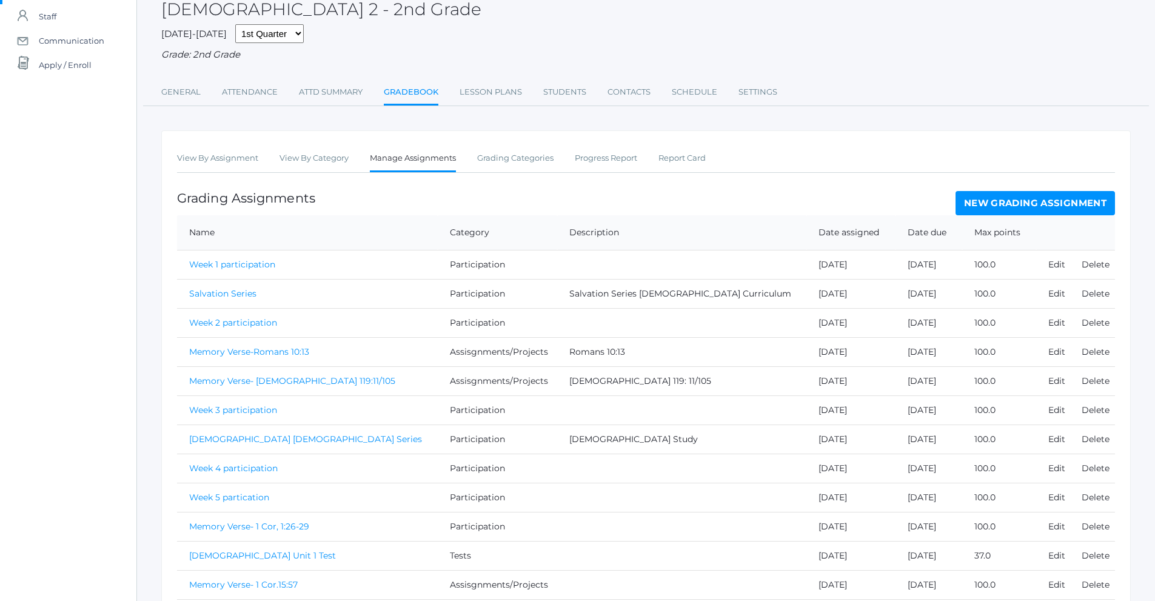
scroll to position [165, 0]
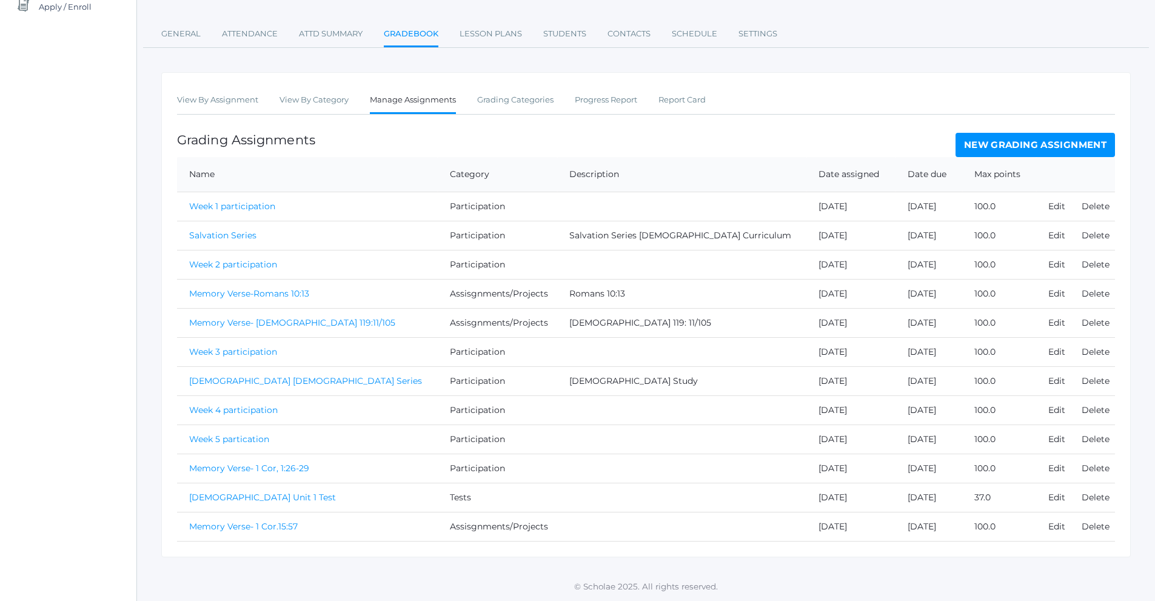
click at [1003, 150] on link "New Grading Assignment" at bounding box center [1036, 145] width 160 height 24
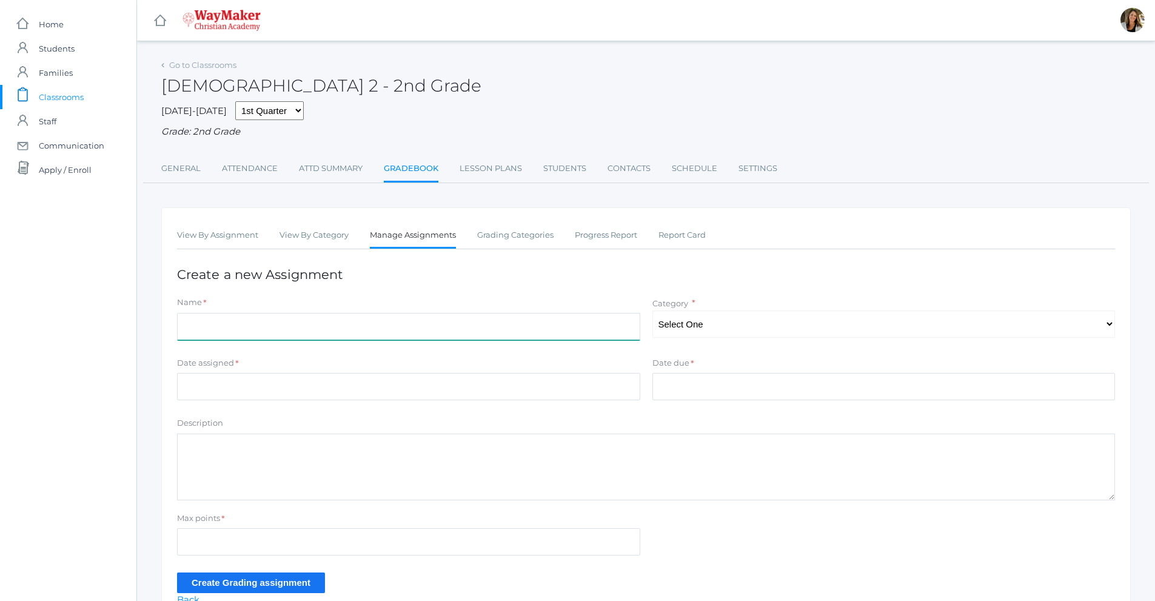
click at [215, 330] on input "Name" at bounding box center [408, 326] width 463 height 27
type input "Week 6 participation"
click at [771, 314] on select "Select One Assisgnments/Projects Participation Tests" at bounding box center [884, 324] width 463 height 27
select select "1176"
click at [653, 312] on select "Select One Assisgnments/Projects Participation Tests" at bounding box center [884, 324] width 463 height 27
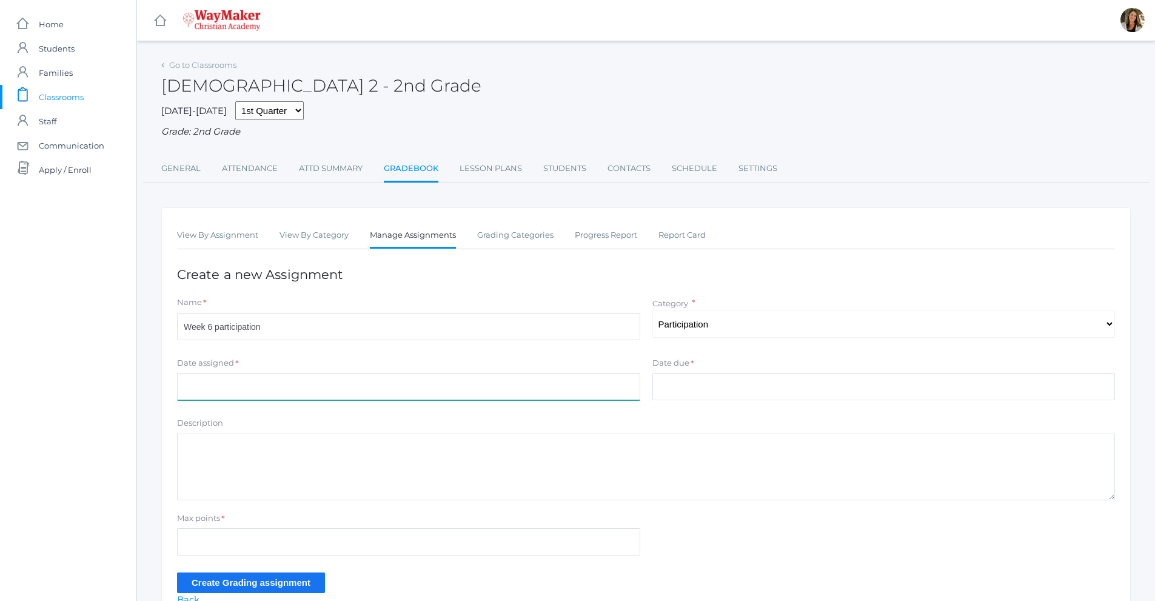
click at [297, 391] on input "Date assigned" at bounding box center [408, 386] width 463 height 27
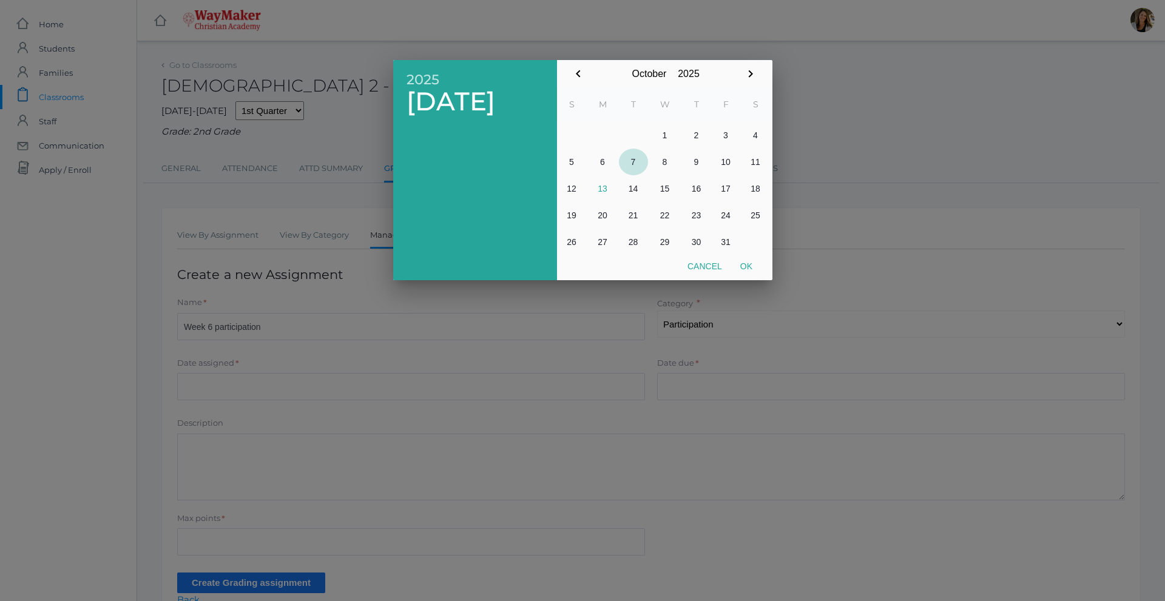
click at [636, 164] on button "7" at bounding box center [633, 162] width 29 height 27
click at [747, 267] on button "Ok" at bounding box center [746, 266] width 30 height 22
type input "[DATE]"
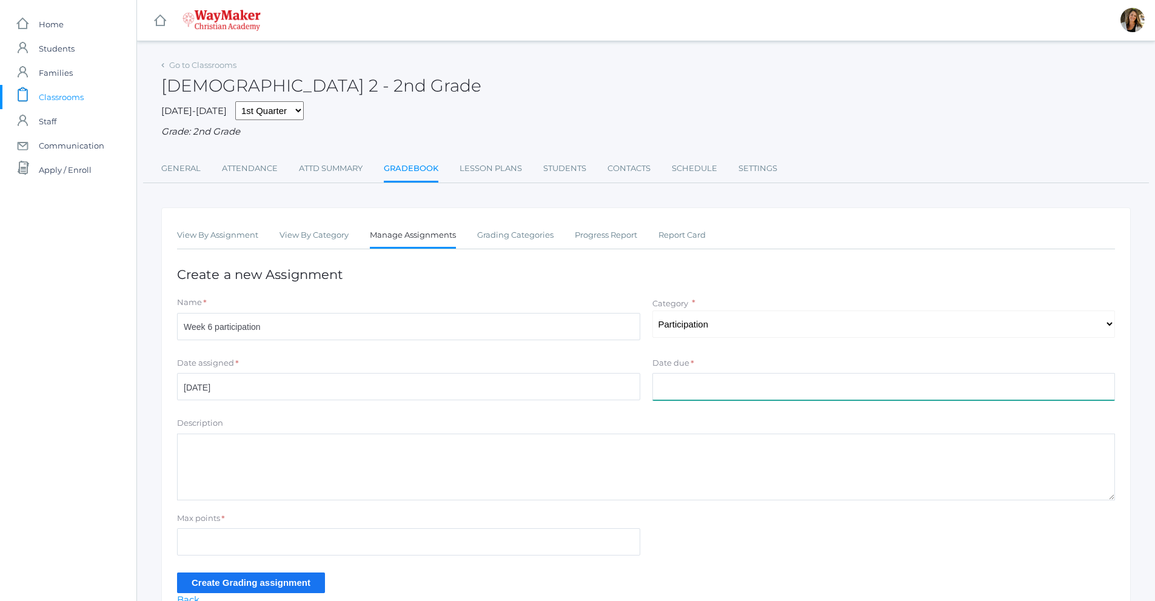
click at [711, 385] on input "Date due" at bounding box center [884, 386] width 463 height 27
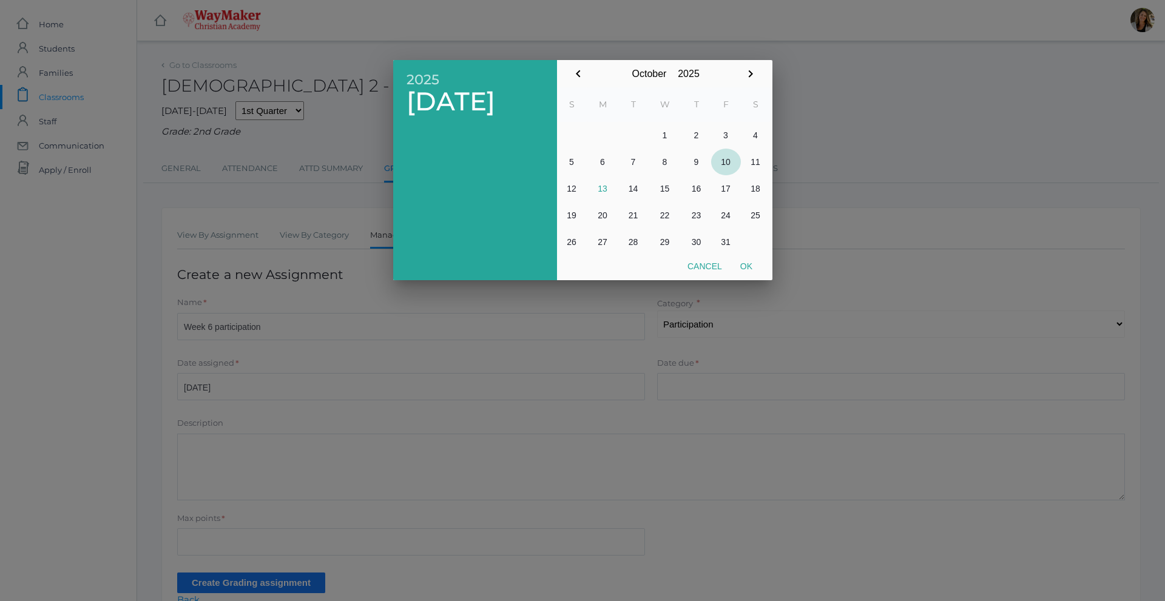
click at [724, 163] on button "10" at bounding box center [726, 162] width 30 height 27
click at [746, 265] on button "Ok" at bounding box center [746, 266] width 30 height 22
type input "[DATE]"
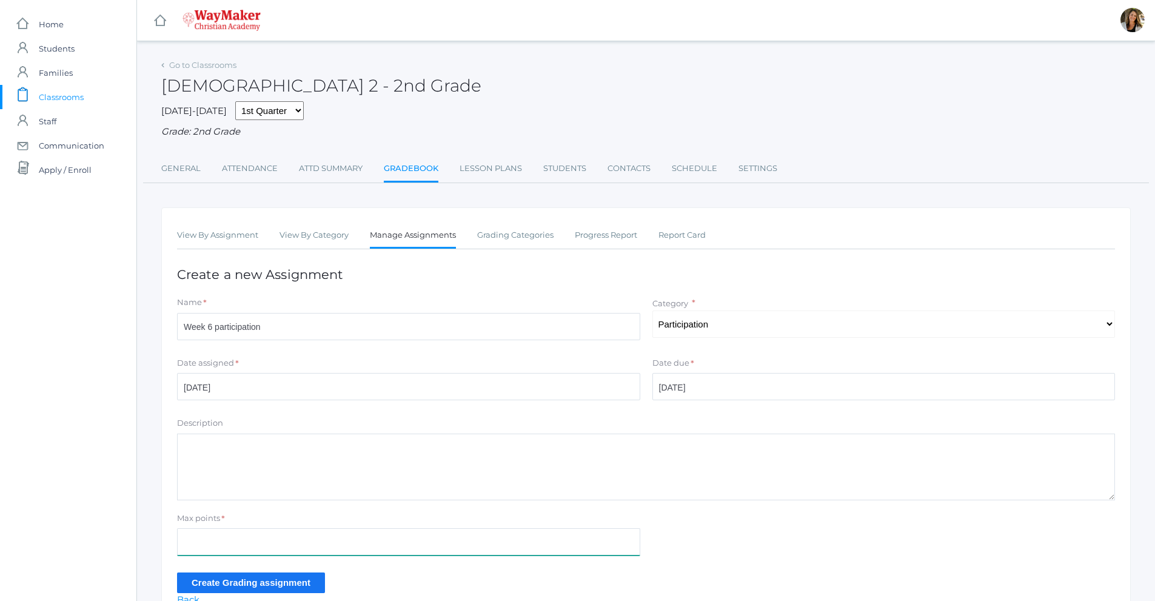
click at [368, 533] on input "Max points" at bounding box center [408, 541] width 463 height 27
type input "100"
click at [306, 584] on input "Create Grading assignment" at bounding box center [251, 583] width 148 height 20
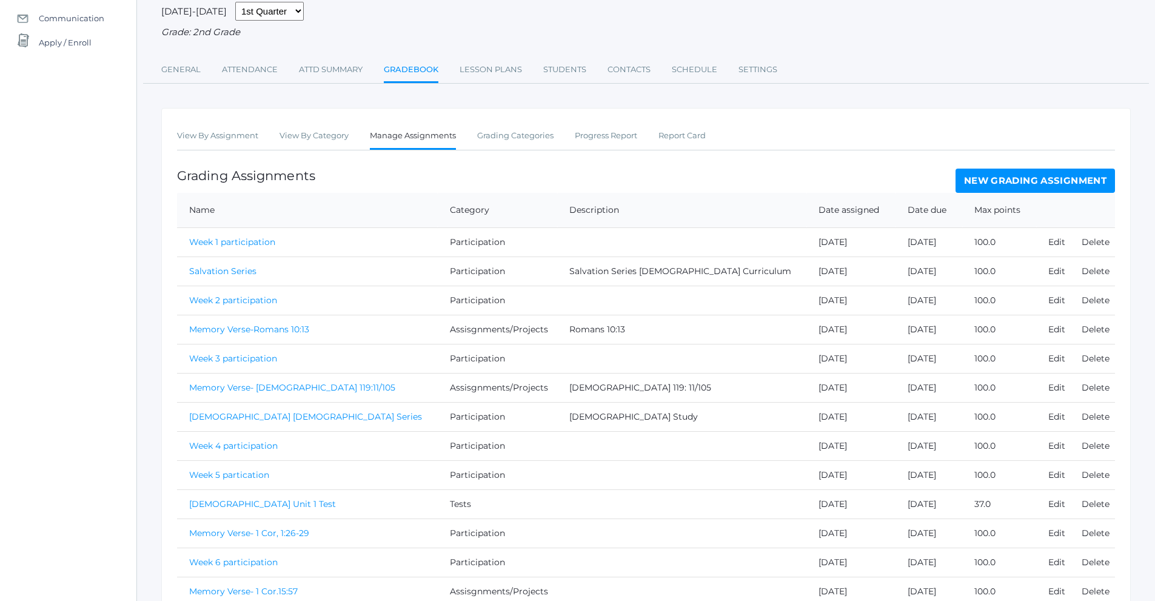
scroll to position [194, 0]
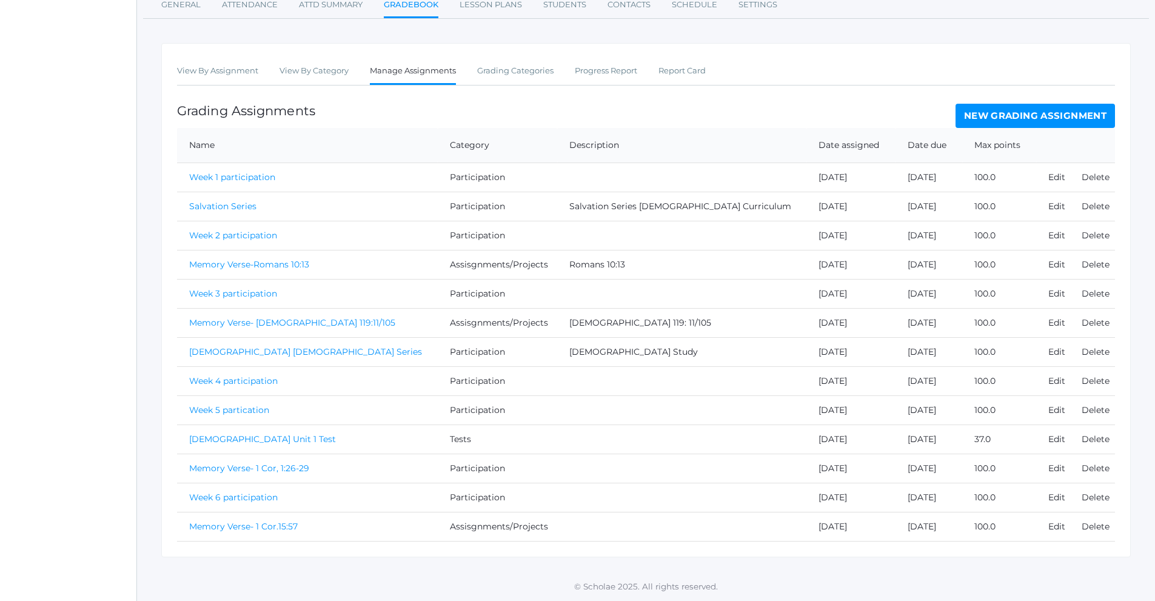
click at [1057, 116] on link "New Grading Assignment" at bounding box center [1036, 116] width 160 height 24
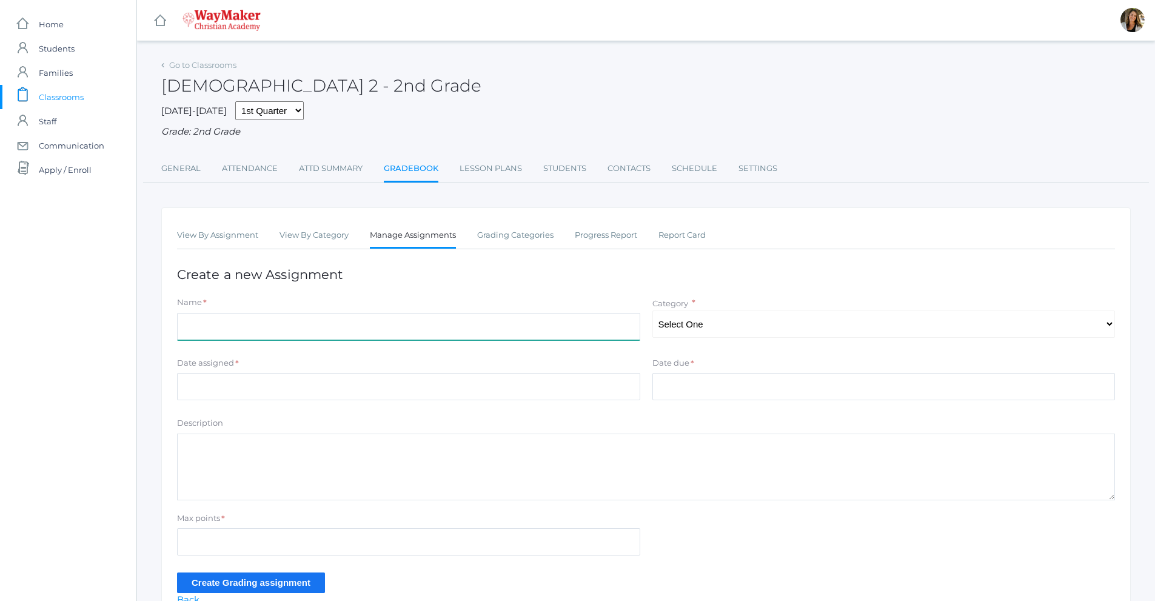
click at [238, 335] on input "Name" at bounding box center [408, 326] width 463 height 27
click at [209, 324] on input "Week 6 participation" at bounding box center [408, 326] width 463 height 27
type input "Week 7 participation"
click at [699, 325] on select "Select One Assisgnments/Projects Participation Tests" at bounding box center [884, 324] width 463 height 27
select select "1176"
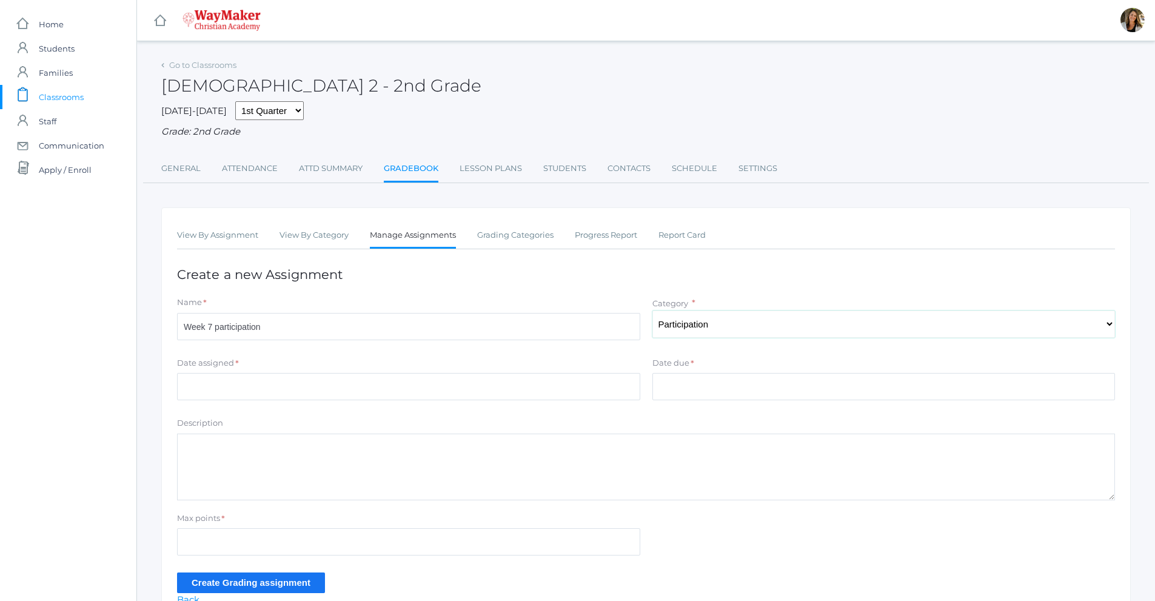
click at [653, 312] on select "Select One Assisgnments/Projects Participation Tests" at bounding box center [884, 324] width 463 height 27
click at [240, 386] on input "Date assigned" at bounding box center [408, 386] width 463 height 27
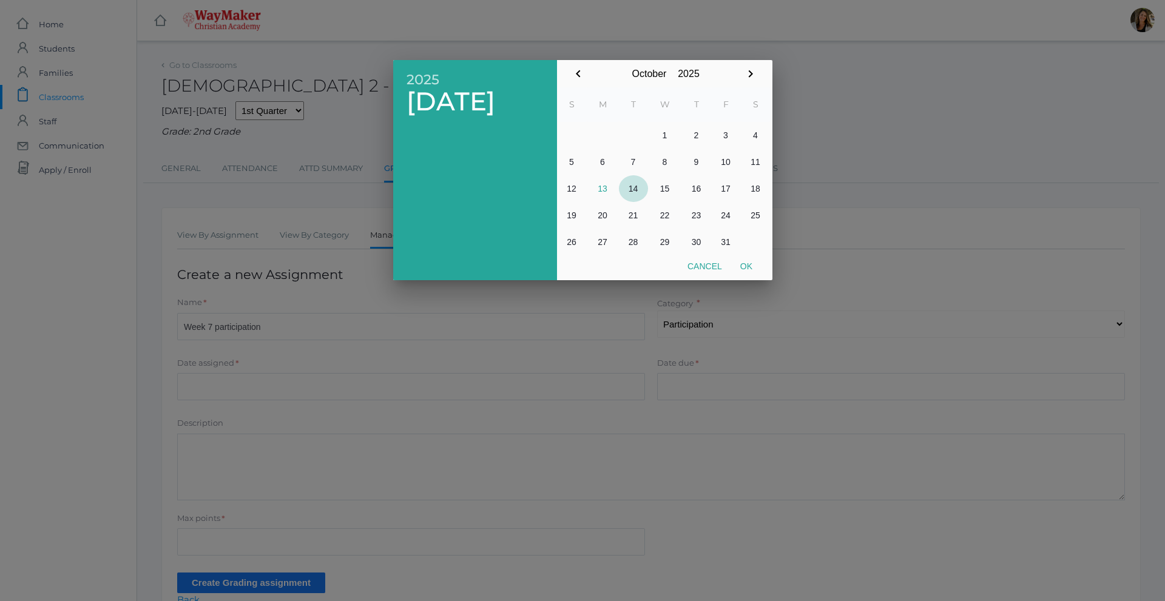
click at [635, 191] on button "14" at bounding box center [633, 188] width 29 height 27
click at [750, 264] on button "Ok" at bounding box center [746, 266] width 30 height 22
type input "2025-10-14"
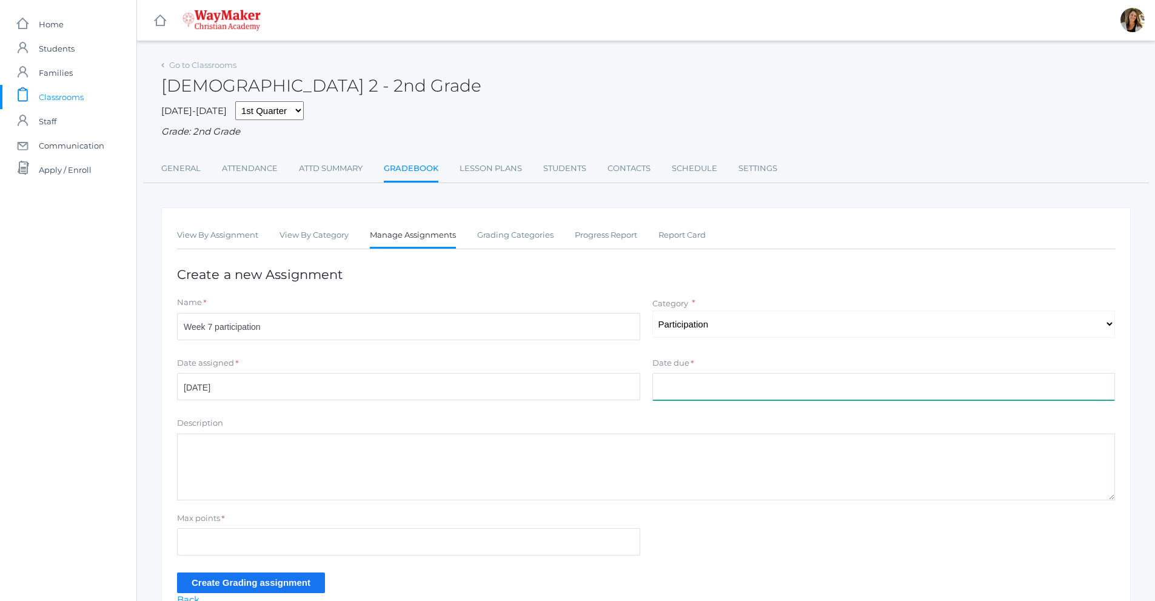
click at [677, 380] on input "Date due" at bounding box center [884, 386] width 463 height 27
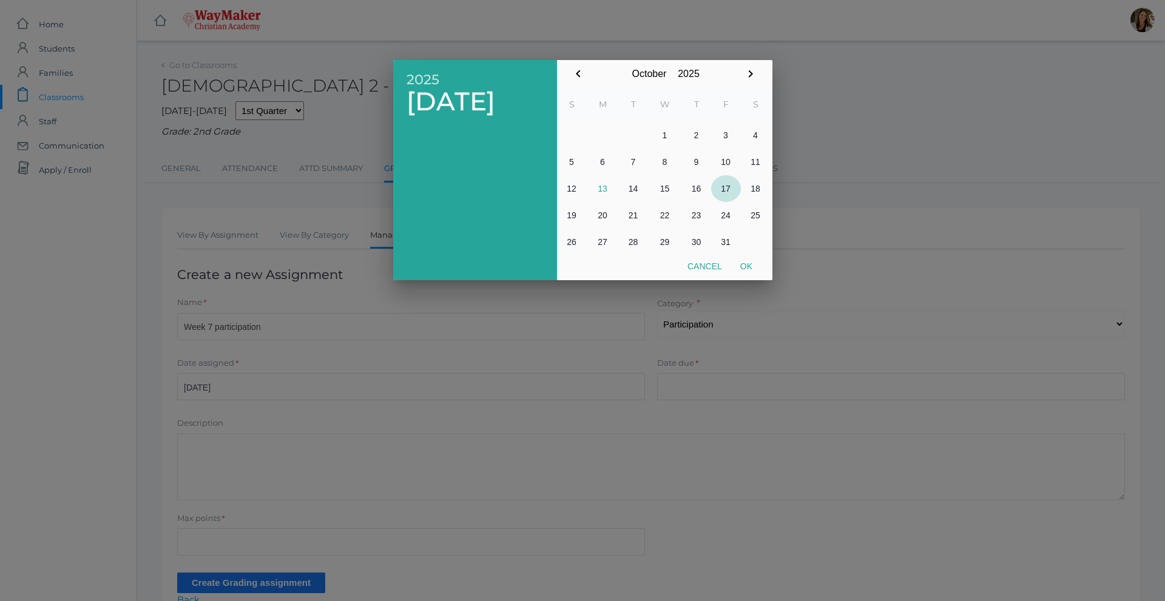
click at [725, 185] on button "17" at bounding box center [726, 188] width 30 height 27
click at [744, 269] on button "Ok" at bounding box center [746, 266] width 30 height 22
type input "[DATE]"
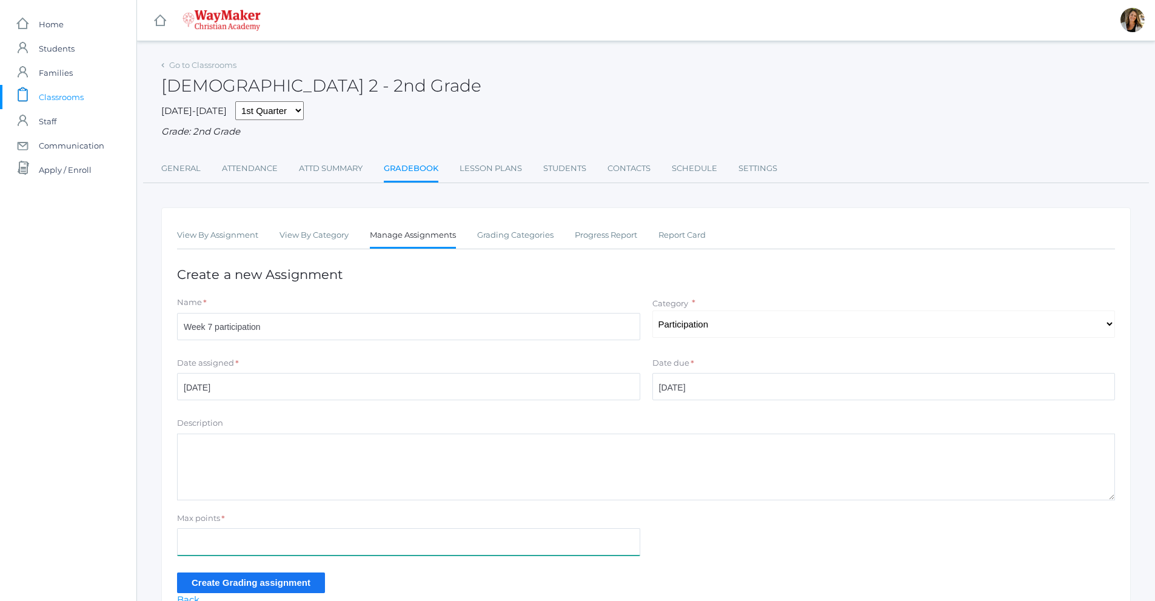
click at [249, 537] on input "Max points" at bounding box center [408, 541] width 463 height 27
type input "100"
click at [271, 597] on div "View By Assignment View By Category Manage Assignments Grading Categories Progr…" at bounding box center [646, 414] width 970 height 415
click at [271, 590] on input "Create Grading assignment" at bounding box center [251, 583] width 148 height 20
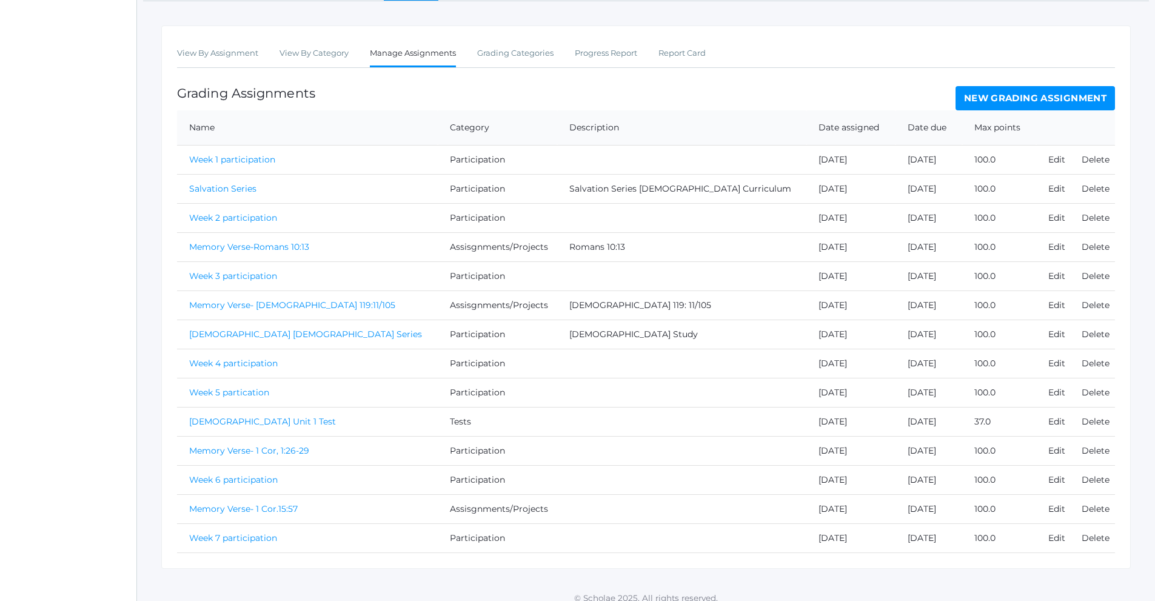
scroll to position [223, 0]
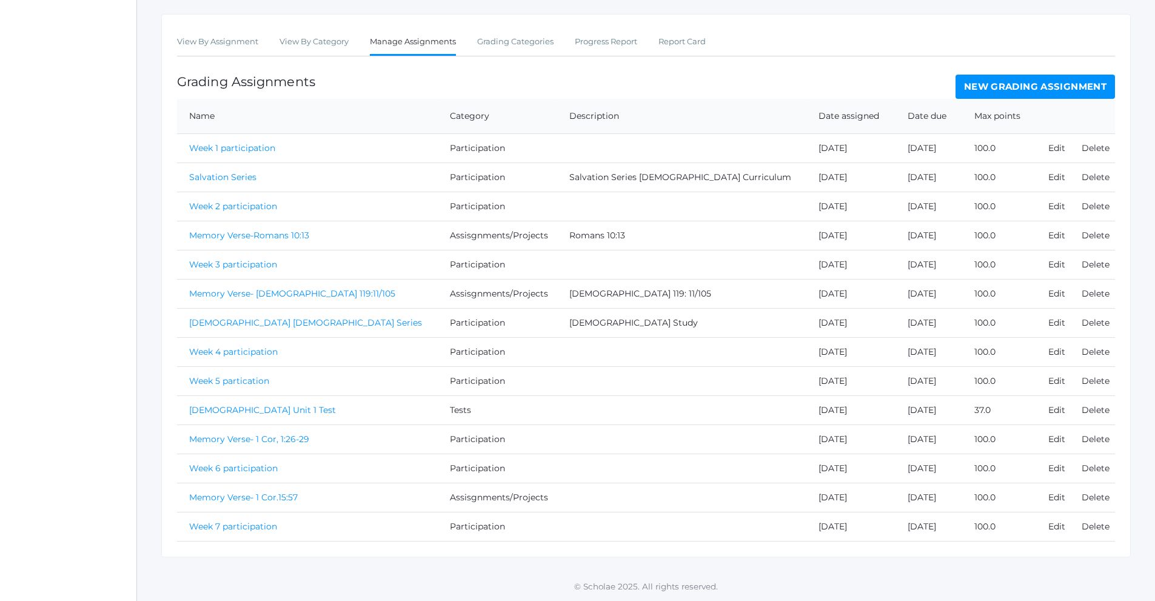
click at [1058, 90] on link "New Grading Assignment" at bounding box center [1036, 87] width 160 height 24
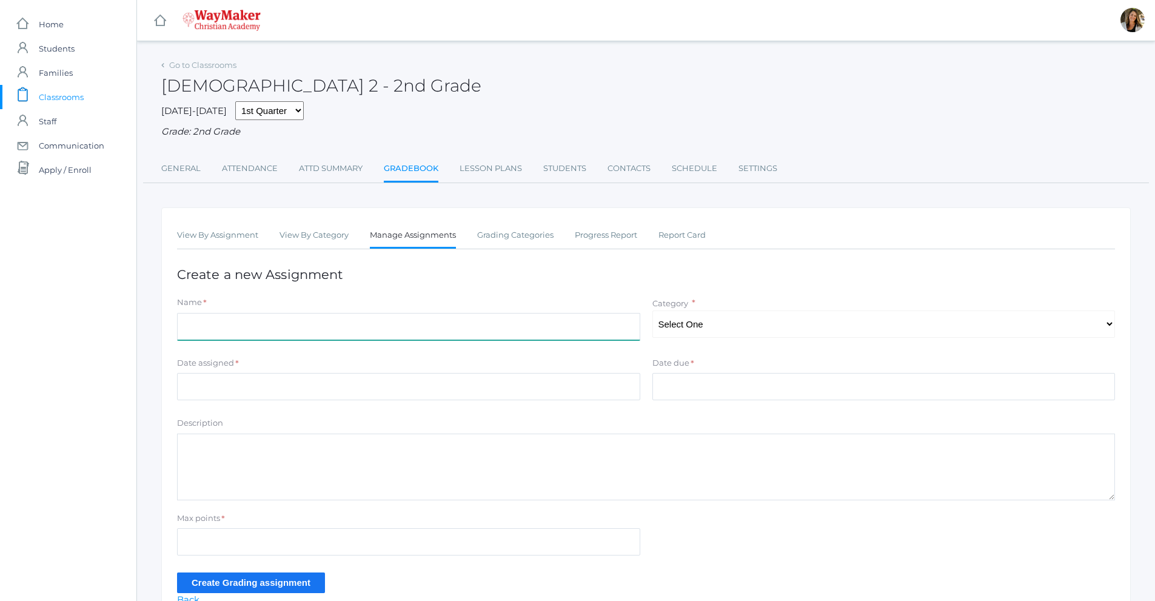
click at [196, 318] on input "Name" at bounding box center [408, 326] width 463 height 27
click at [208, 331] on input "Week 6 participation" at bounding box center [408, 326] width 463 height 27
type input "Week 8 participation"
drag, startPoint x: 731, startPoint y: 315, endPoint x: 726, endPoint y: 332, distance: 17.7
click at [731, 315] on select "Select One Assisgnments/Projects Participation Tests" at bounding box center [884, 324] width 463 height 27
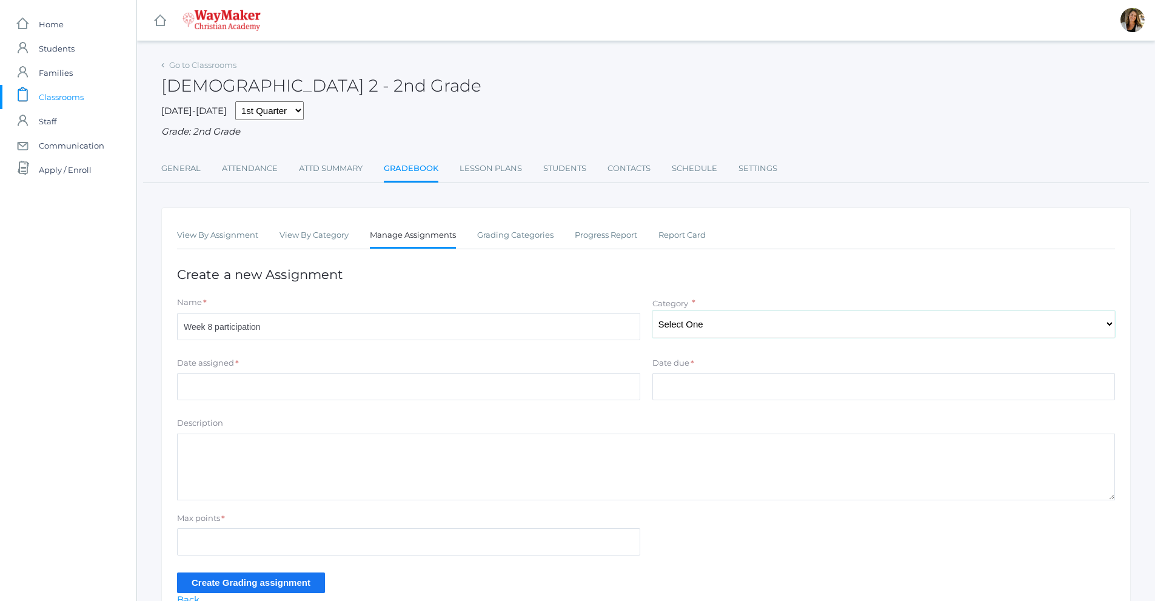
select select "1176"
click at [653, 312] on select "Select One Assisgnments/Projects Participation Tests" at bounding box center [884, 324] width 463 height 27
click at [233, 386] on input "Date assigned" at bounding box center [408, 386] width 463 height 27
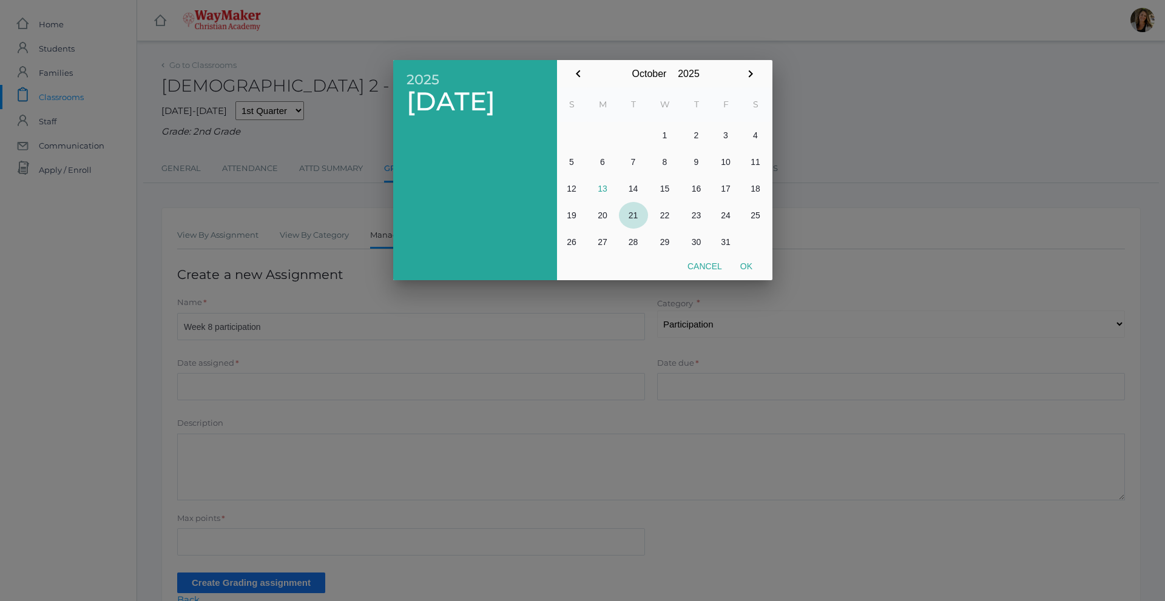
click at [638, 213] on button "21" at bounding box center [633, 215] width 29 height 27
click at [591, 52] on div at bounding box center [582, 225] width 1165 height 751
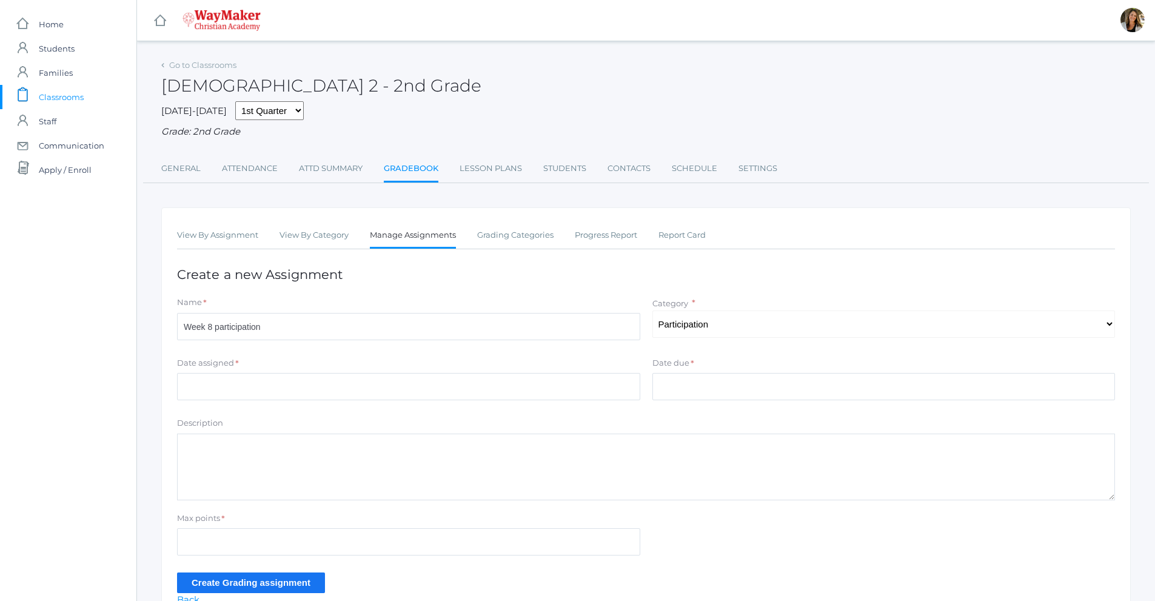
click at [892, 139] on div "Grade: 2nd Grade" at bounding box center [646, 132] width 970 height 14
click at [255, 244] on link "View By Assignment" at bounding box center [217, 235] width 81 height 24
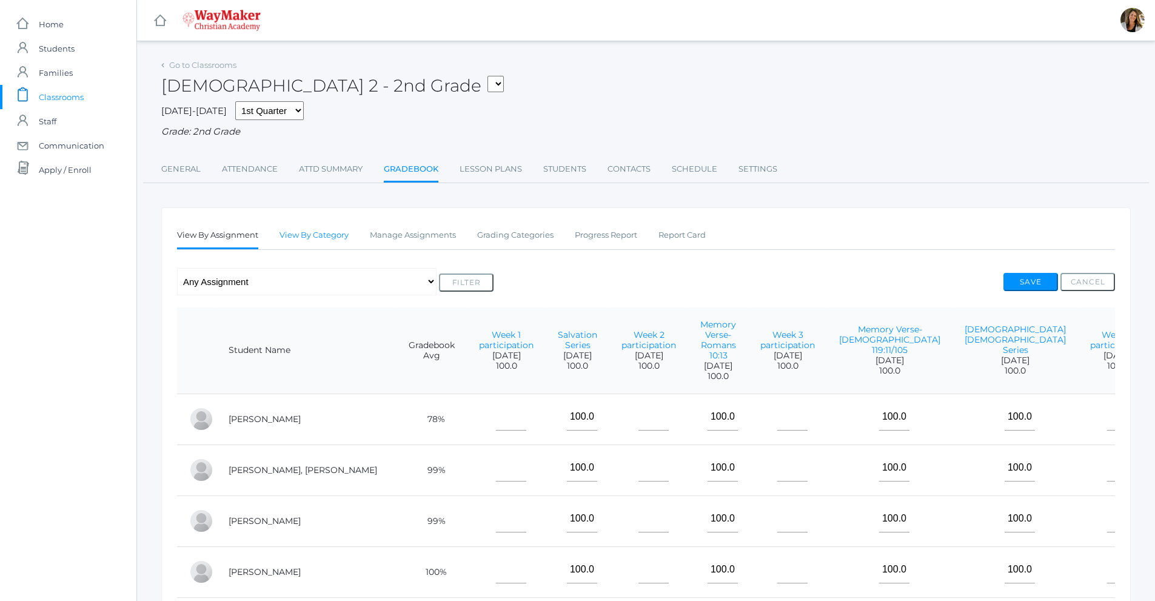
click at [281, 241] on link "View By Category" at bounding box center [314, 235] width 69 height 24
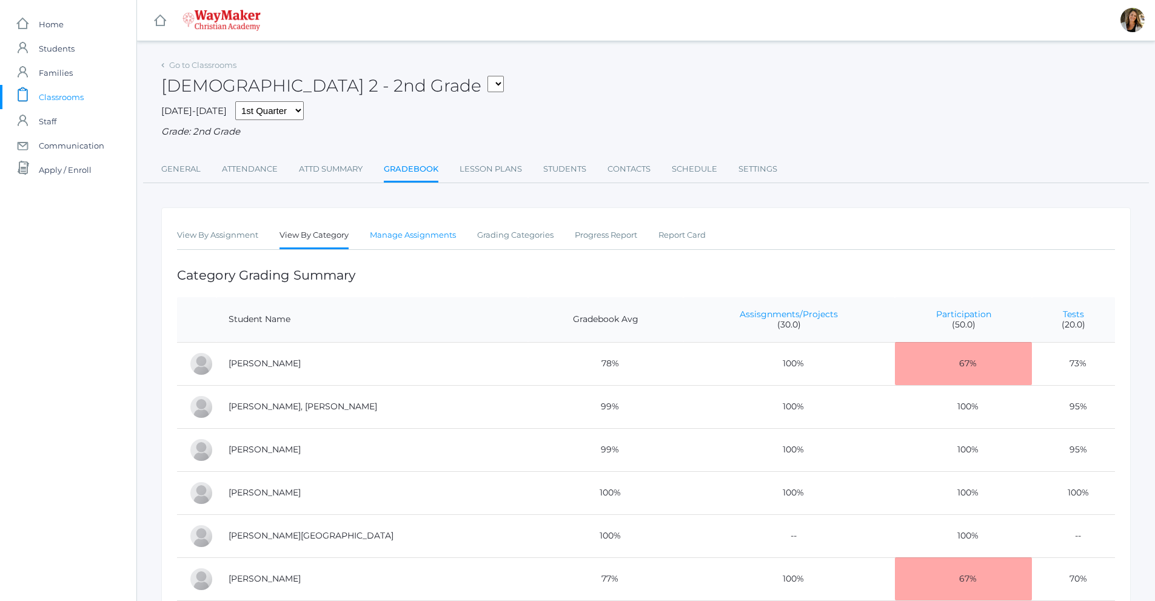
click at [395, 243] on link "Manage Assignments" at bounding box center [413, 235] width 86 height 24
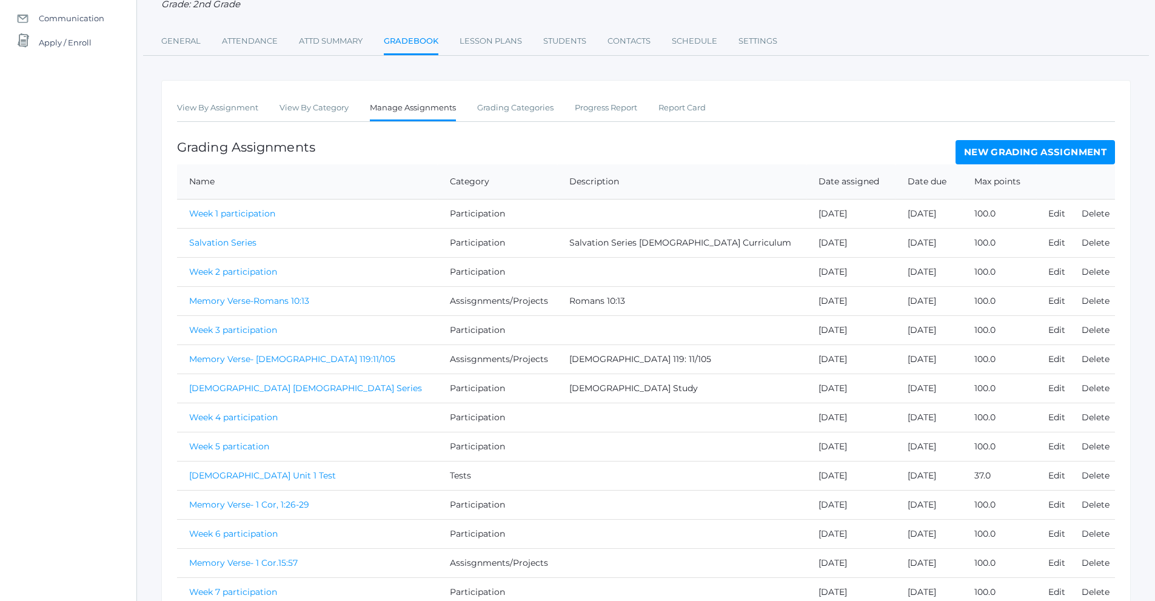
scroll to position [195, 0]
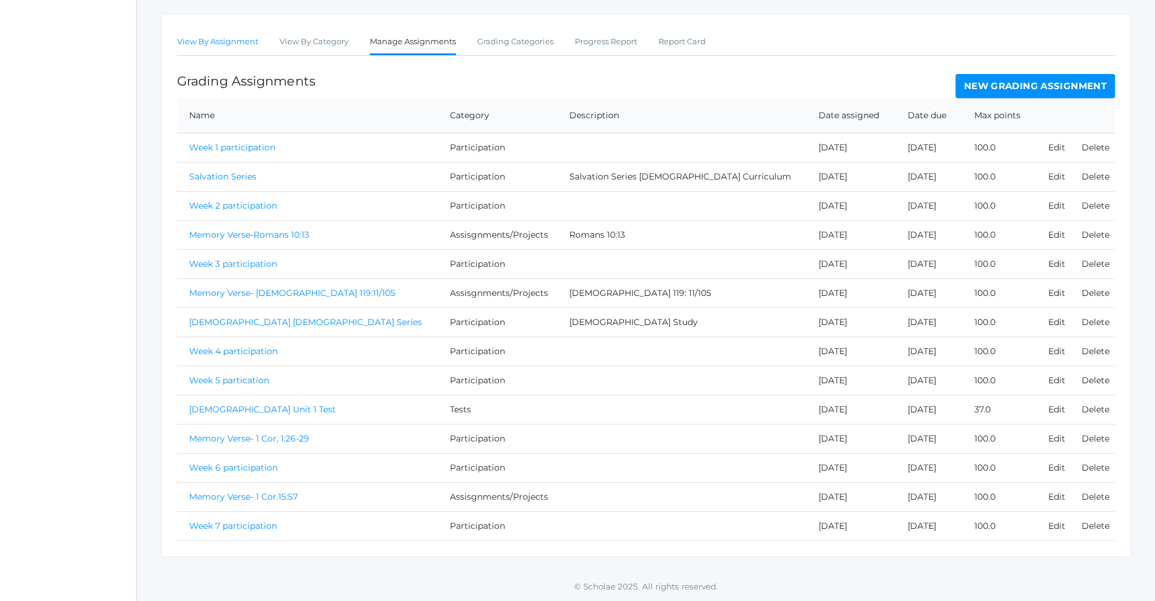
click at [224, 40] on link "View By Assignment" at bounding box center [217, 42] width 81 height 24
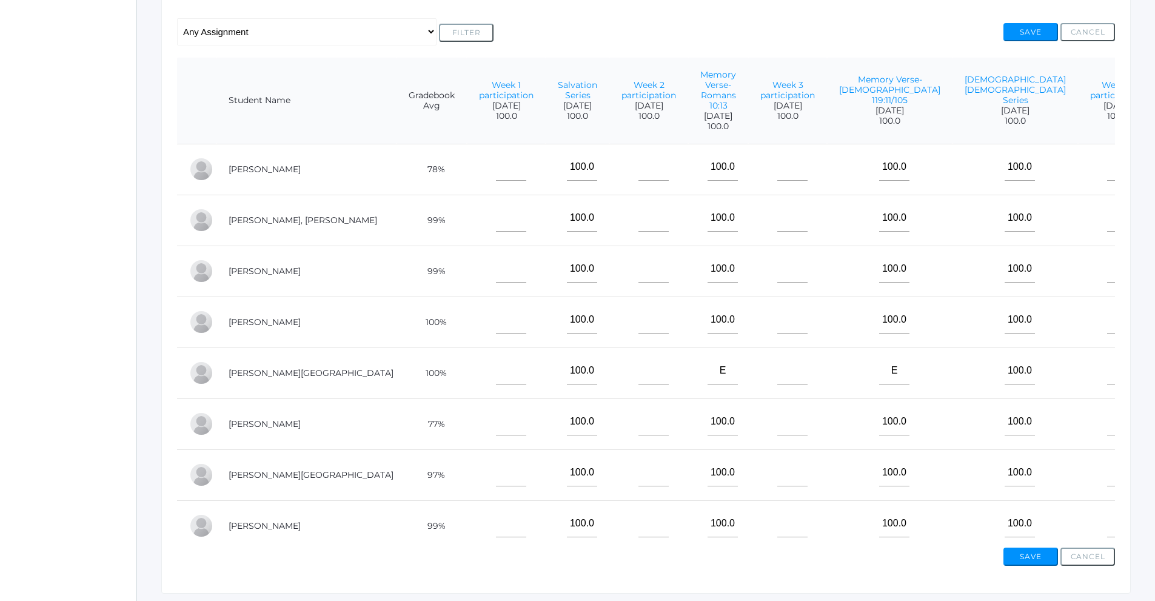
scroll to position [227, 0]
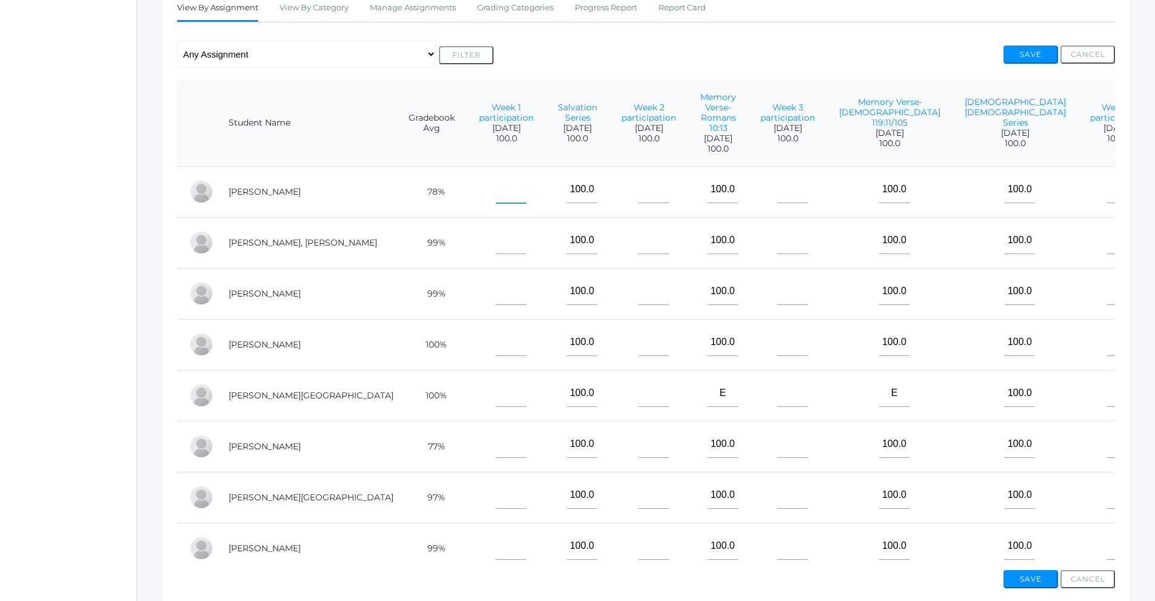
click at [496, 203] on input"] "text" at bounding box center [511, 189] width 30 height 27
type input"] "100"
click at [496, 254] on input"] "text" at bounding box center [511, 240] width 30 height 27
type input"] "100"
click at [496, 305] on input"] "text" at bounding box center [511, 291] width 30 height 27
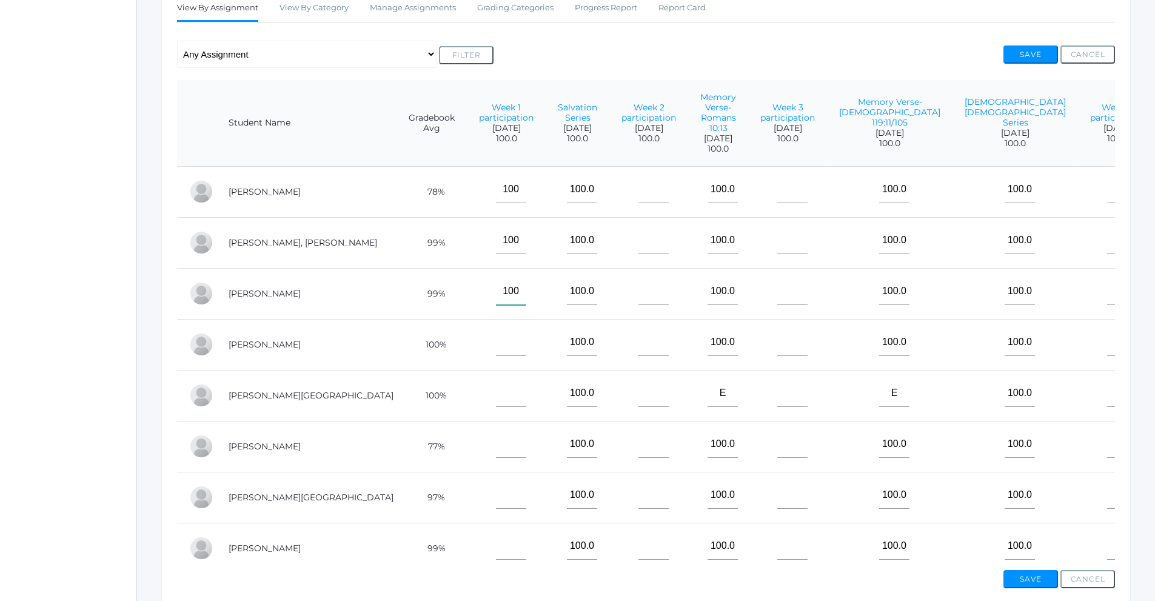
type input"] "100"
click at [496, 353] on input"] "text" at bounding box center [511, 342] width 30 height 27
type input"] "100"
click at [496, 407] on input"] "text" at bounding box center [511, 393] width 30 height 27
type input"] "100"
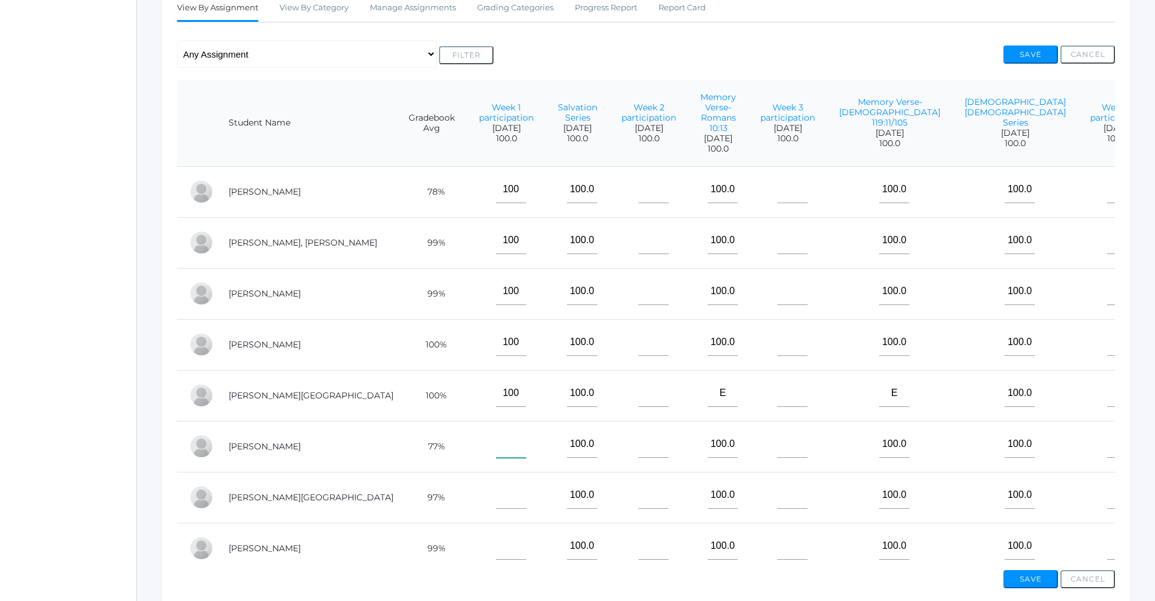
drag, startPoint x: 428, startPoint y: 463, endPoint x: 432, endPoint y: 473, distance: 10.9
click at [467, 472] on td at bounding box center [506, 446] width 79 height 51
type input"] "100"
click at [496, 499] on input"] "text" at bounding box center [511, 495] width 30 height 27
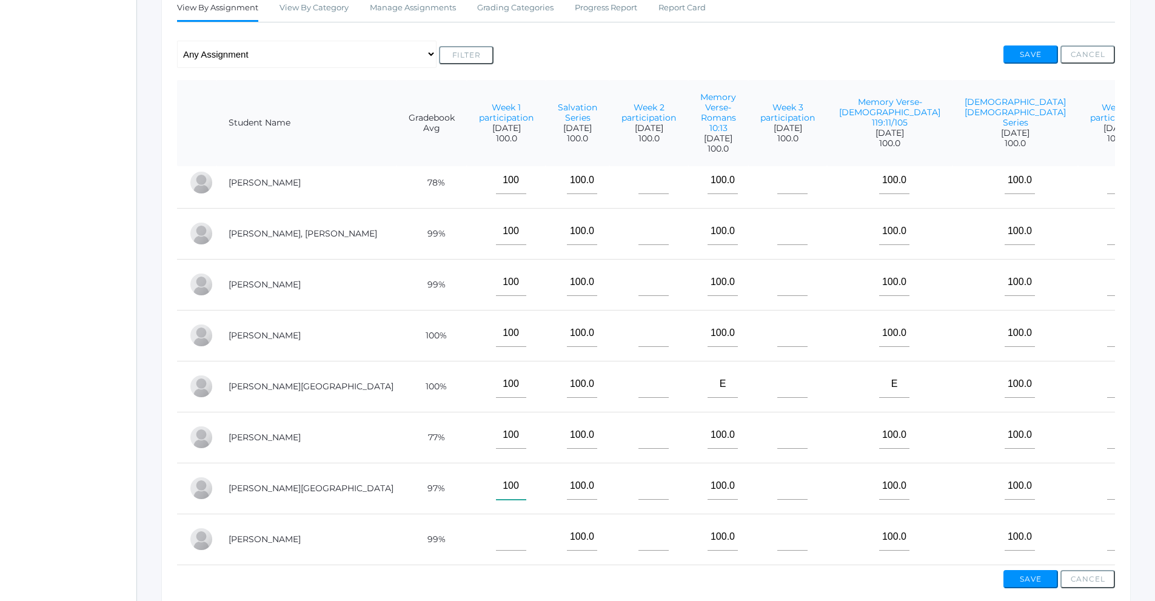
scroll to position [29, 0]
type input"] "100"
click at [496, 525] on input"] "text" at bounding box center [511, 536] width 30 height 27
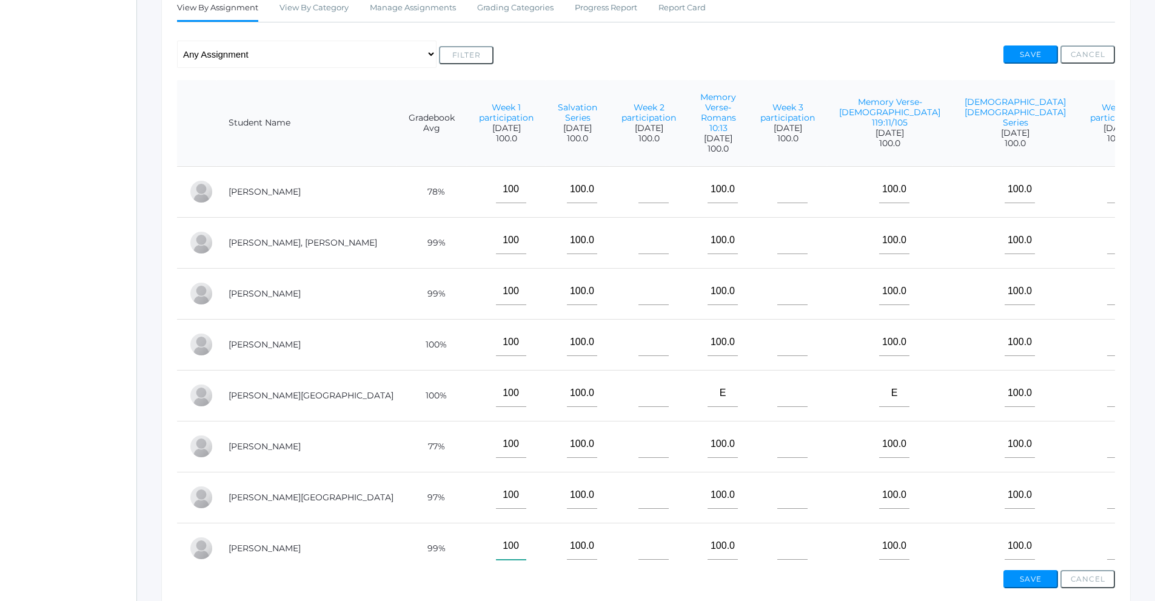
type input"] "100"
click at [639, 203] on input"] "text" at bounding box center [654, 189] width 30 height 27
type input"] "100"
click at [639, 254] on input"] "text" at bounding box center [654, 240] width 30 height 27
type input"] "100"
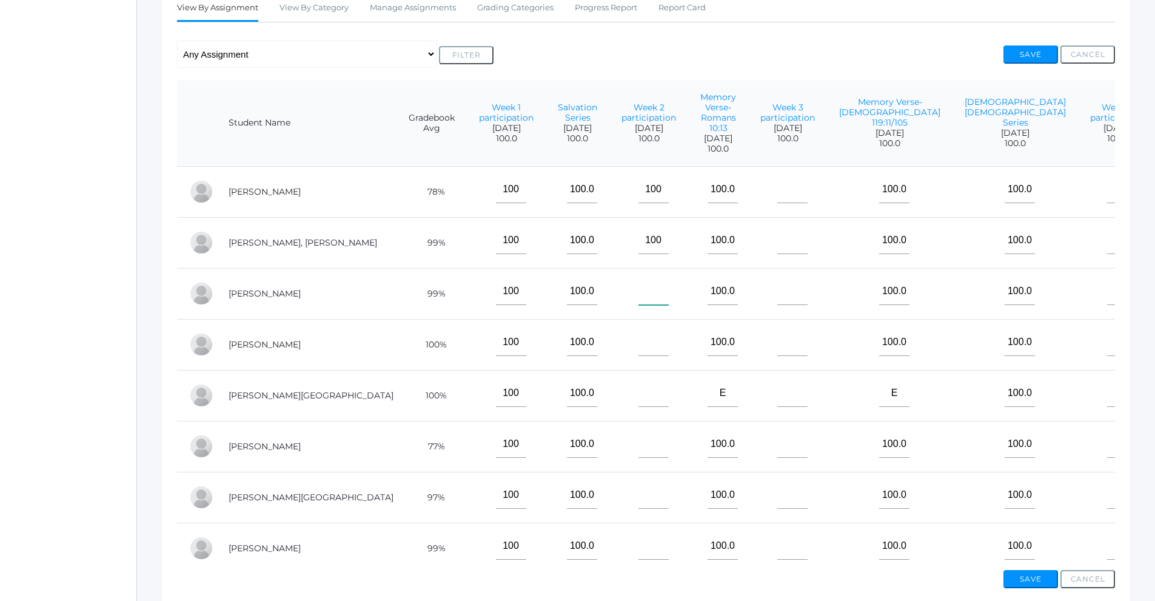
click at [639, 305] on input"] "text" at bounding box center [654, 291] width 30 height 27
type input"] "100"
click at [639, 356] on input"] "text" at bounding box center [654, 342] width 30 height 27
type input"] "100"
click at [639, 407] on input"] "text" at bounding box center [654, 393] width 30 height 27
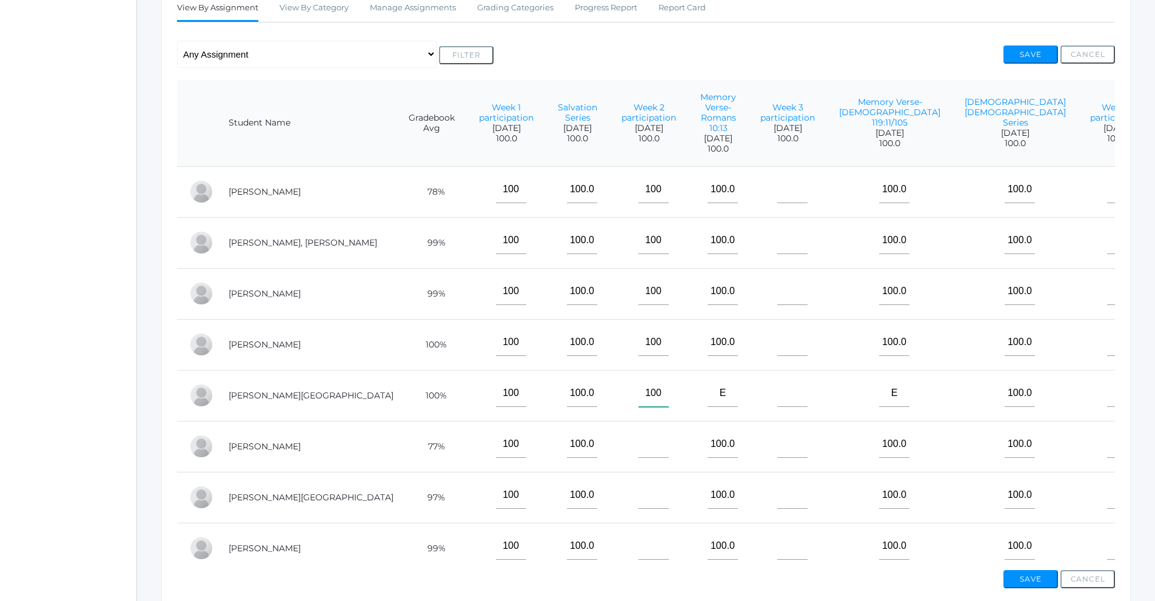
scroll to position [29, 0]
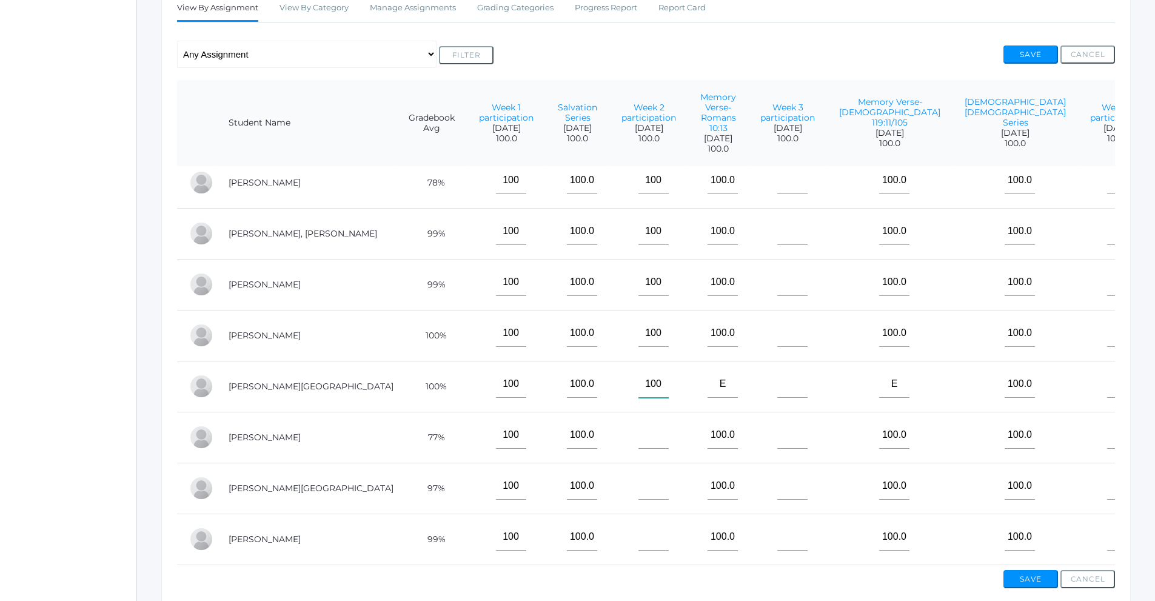
type input"] "100"
click at [639, 433] on input"] "text" at bounding box center [654, 435] width 30 height 27
type input"] "100"
click at [639, 485] on input"] "text" at bounding box center [654, 485] width 30 height 27
type input"] "100"
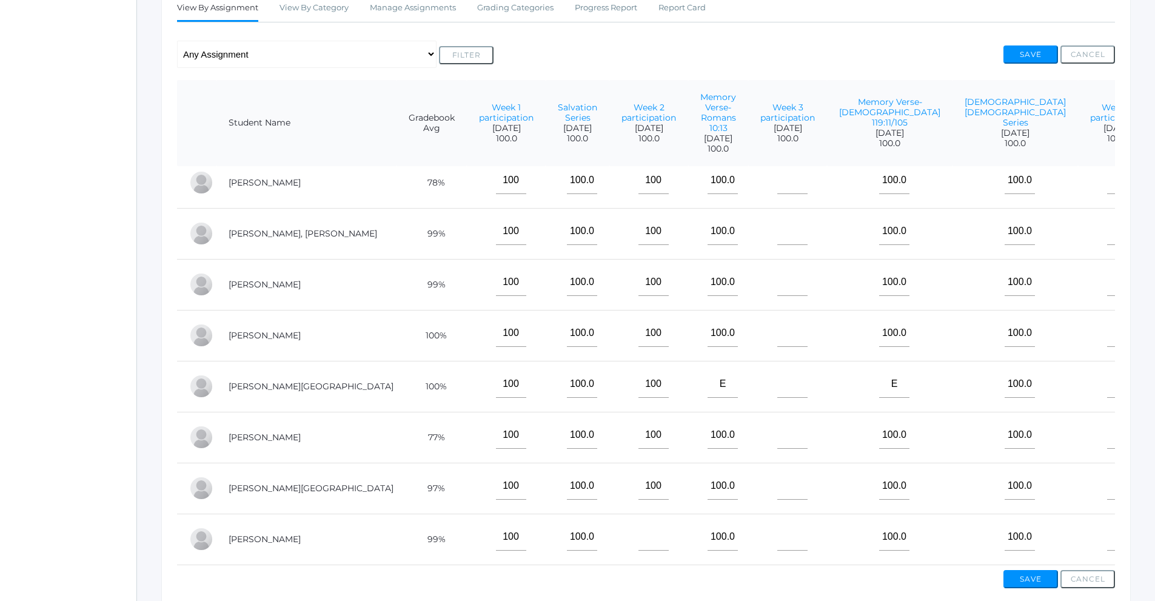
click at [610, 546] on td at bounding box center [649, 539] width 79 height 51
click at [639, 542] on input"] "text" at bounding box center [654, 536] width 30 height 27
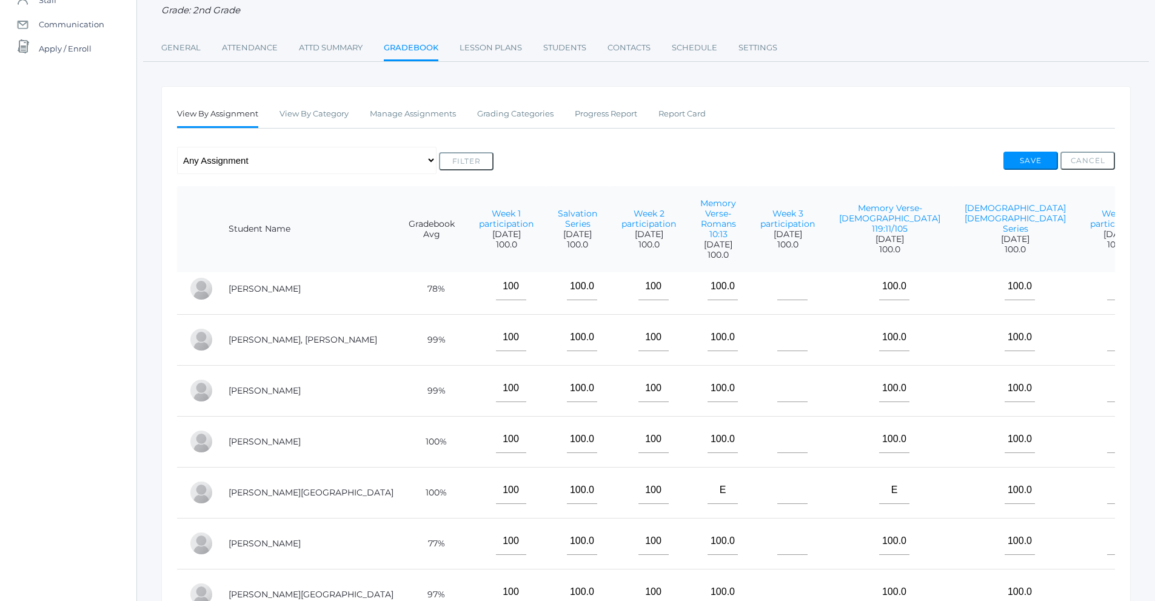
scroll to position [0, 0]
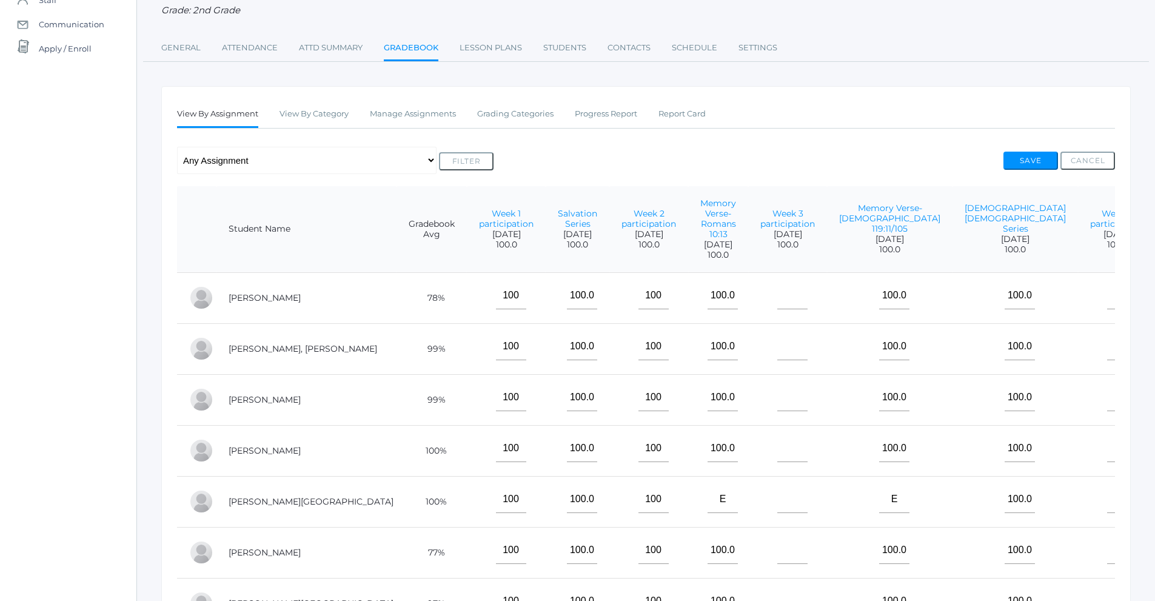
type input"] "100"
click at [778, 308] on input"] "text" at bounding box center [793, 295] width 30 height 27
type input"] "100"
click at [778, 360] on input"] "text" at bounding box center [793, 346] width 30 height 27
type input"] "100"
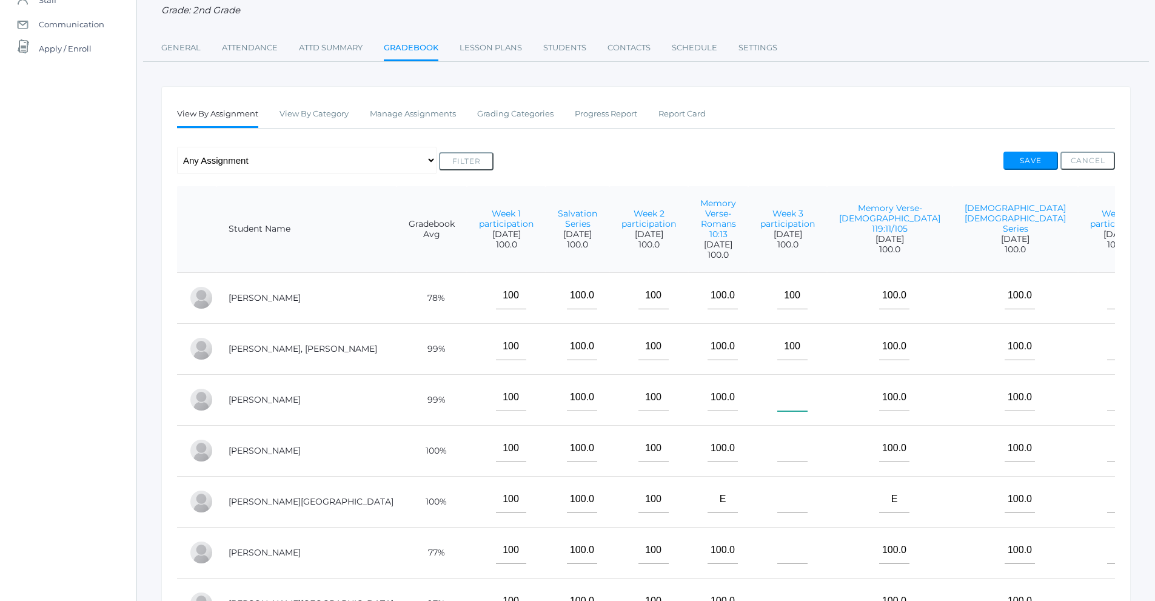
click at [778, 411] on input"] "text" at bounding box center [793, 397] width 30 height 27
type input"] "100"
click at [778, 462] on input"] "text" at bounding box center [793, 448] width 30 height 27
type input"] "100"
click at [778, 513] on input"] "text" at bounding box center [793, 499] width 30 height 27
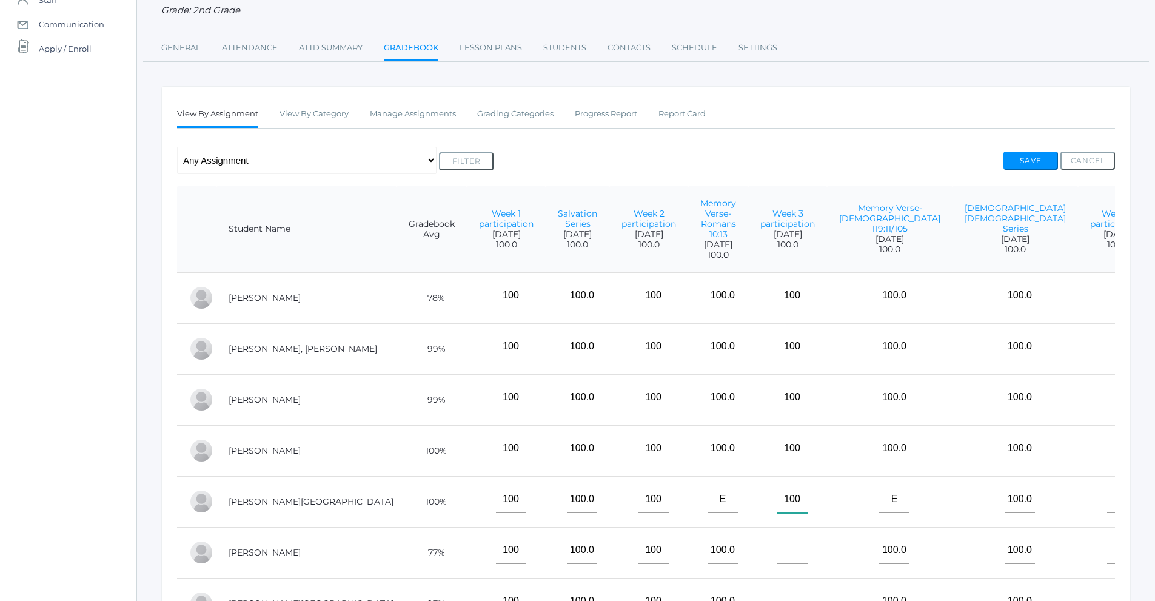
scroll to position [29, 0]
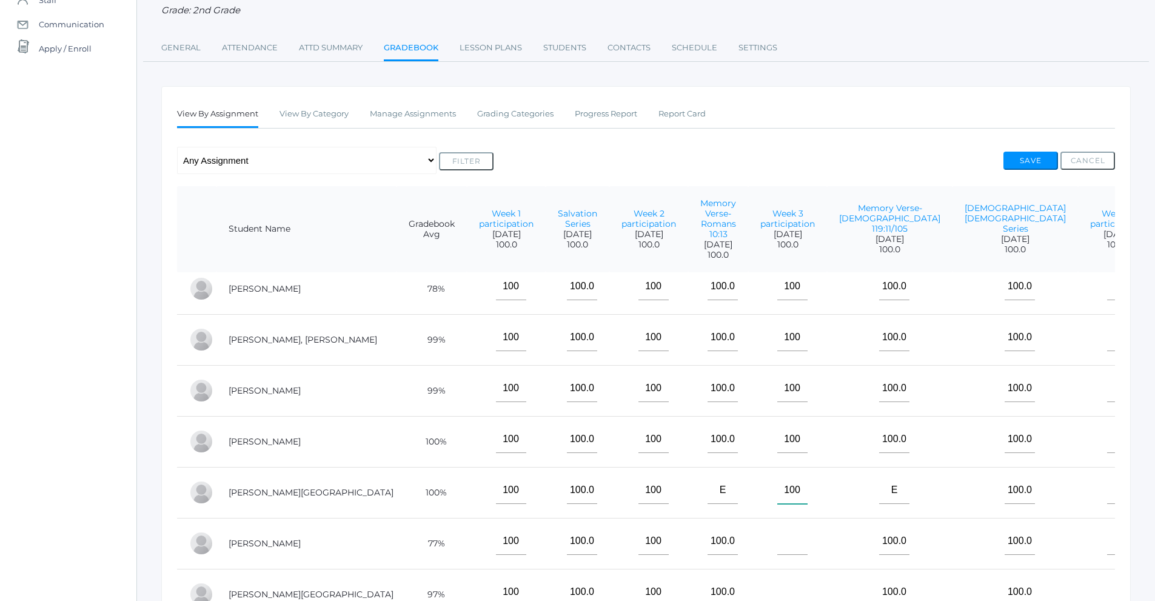
type input"] "100"
click at [778, 537] on input"] "text" at bounding box center [793, 541] width 30 height 27
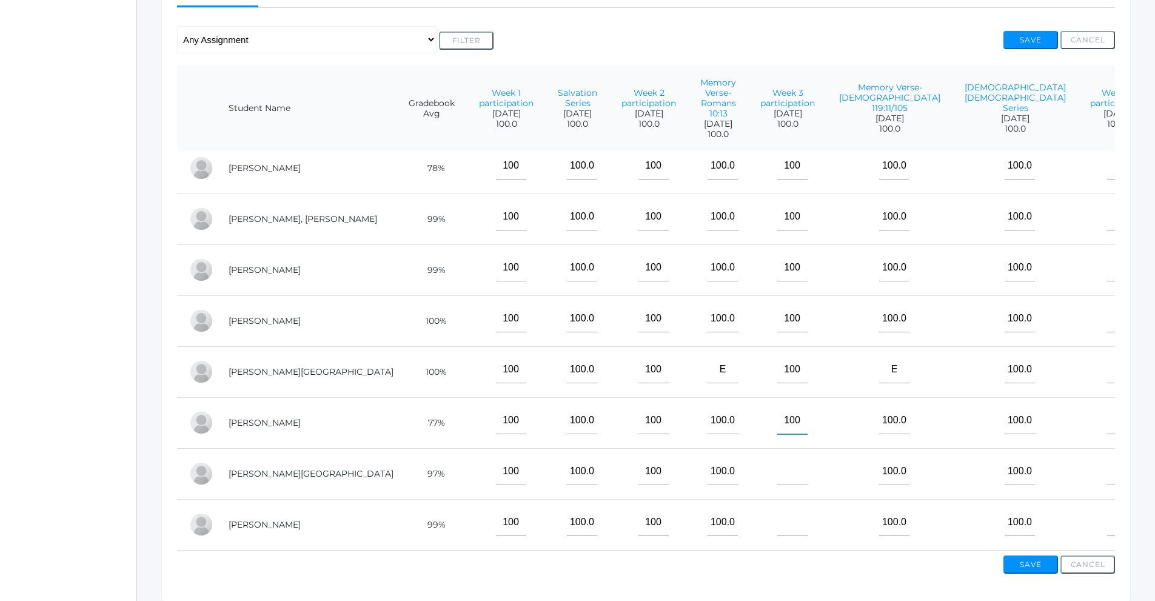
scroll to position [288, 0]
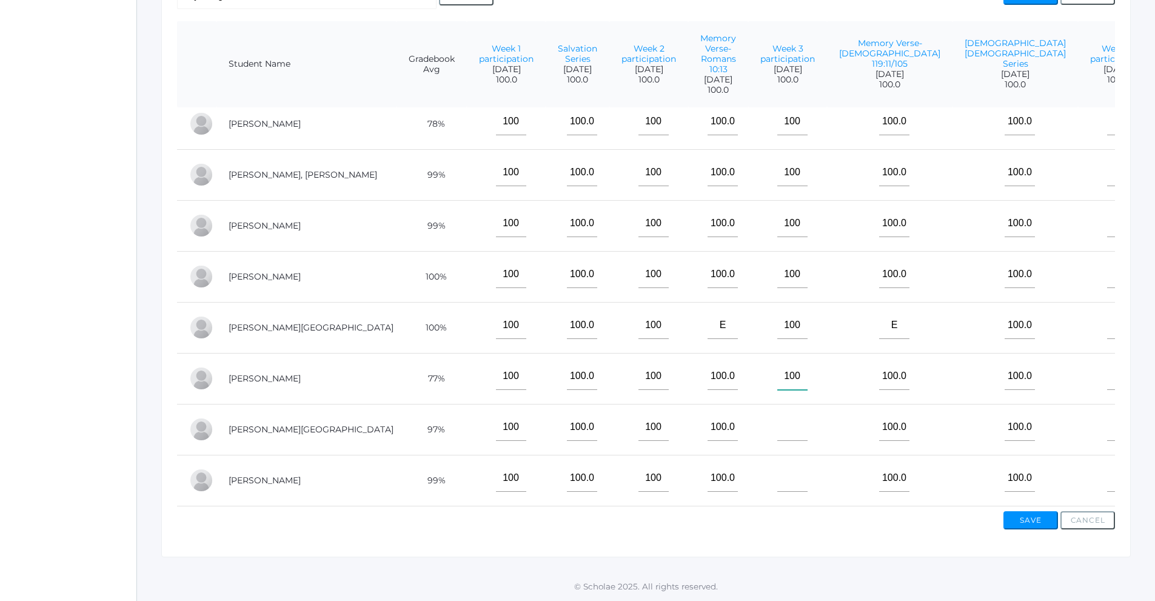
type input"] "100"
click at [778, 415] on input"] "text" at bounding box center [793, 427] width 30 height 27
type input"] "100"
click at [778, 466] on input"] "text" at bounding box center [793, 478] width 30 height 27
type input"] "100"
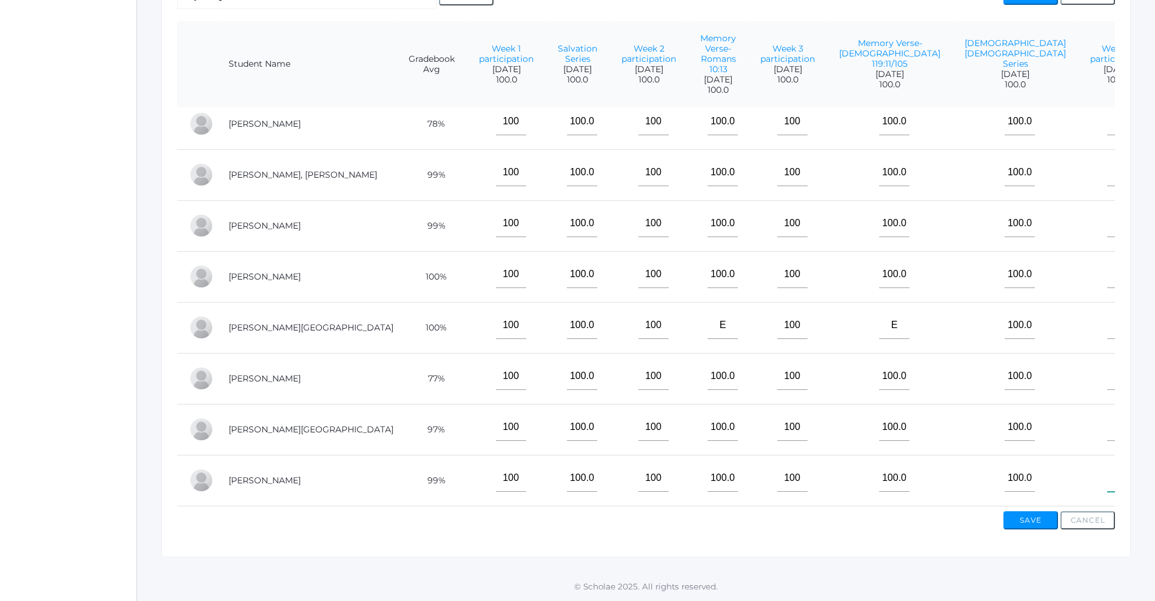
click at [1108, 474] on input"] "text" at bounding box center [1123, 478] width 30 height 27
type input"] "100"
click at [1108, 421] on input"] "text" at bounding box center [1123, 427] width 30 height 27
type input"] "100"
click at [1108, 371] on input"] "text" at bounding box center [1123, 376] width 30 height 27
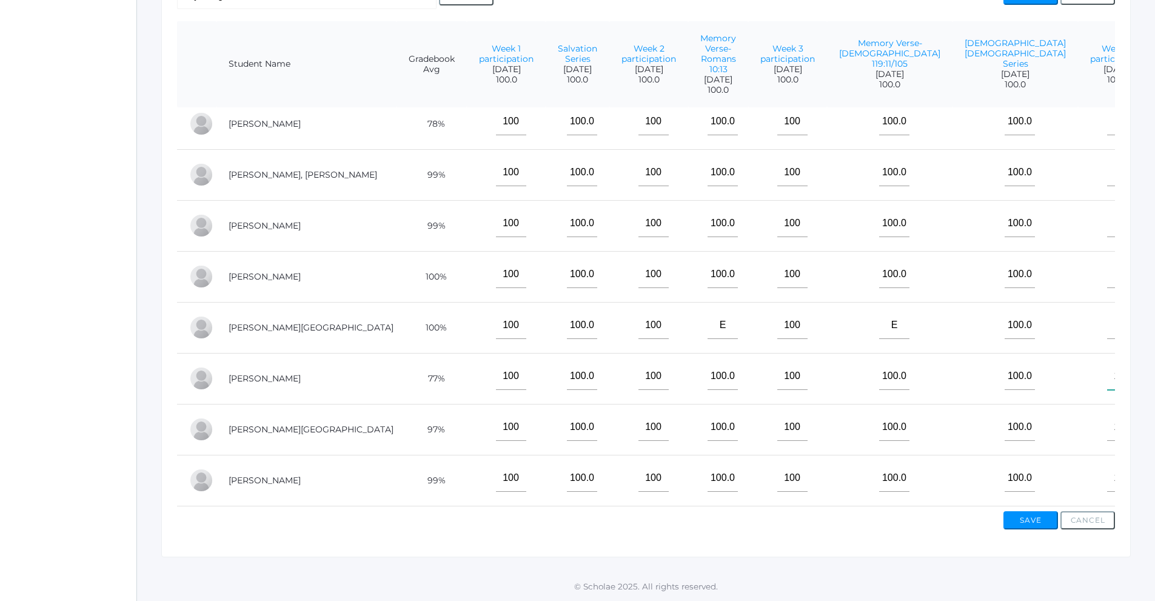
type input"] "100"
click at [1108, 318] on input"] "text" at bounding box center [1123, 325] width 30 height 27
type input"] "100"
click at [1108, 265] on input"] "text" at bounding box center [1123, 274] width 30 height 27
type input"] "100"
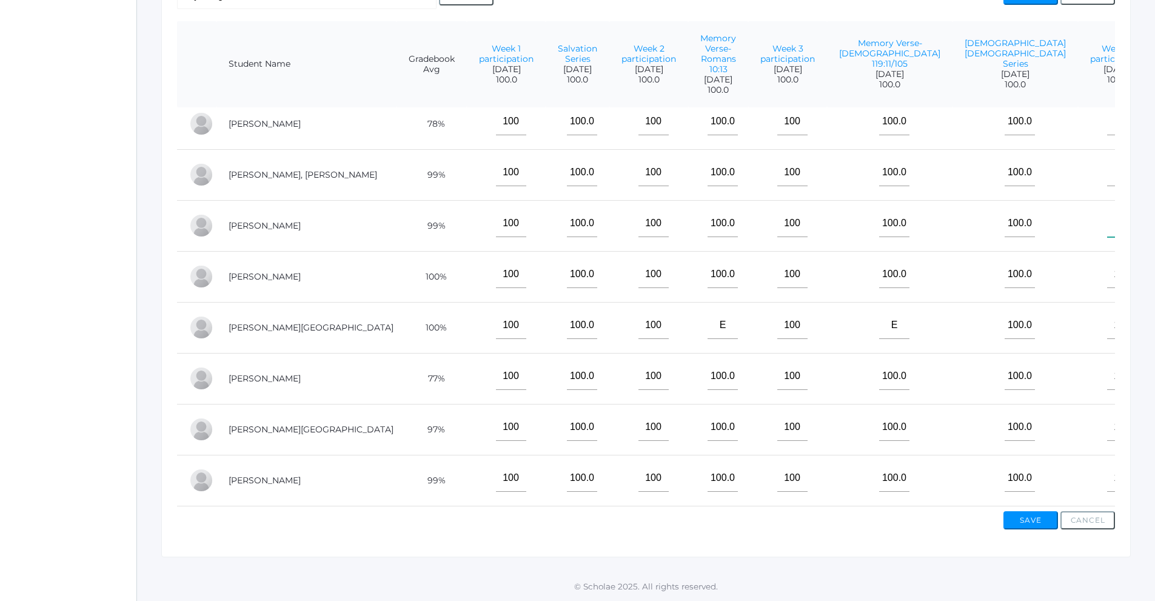
click at [1108, 214] on input"] "text" at bounding box center [1123, 223] width 30 height 27
type input"] "100"
click at [1108, 172] on input"] "text" at bounding box center [1123, 172] width 30 height 27
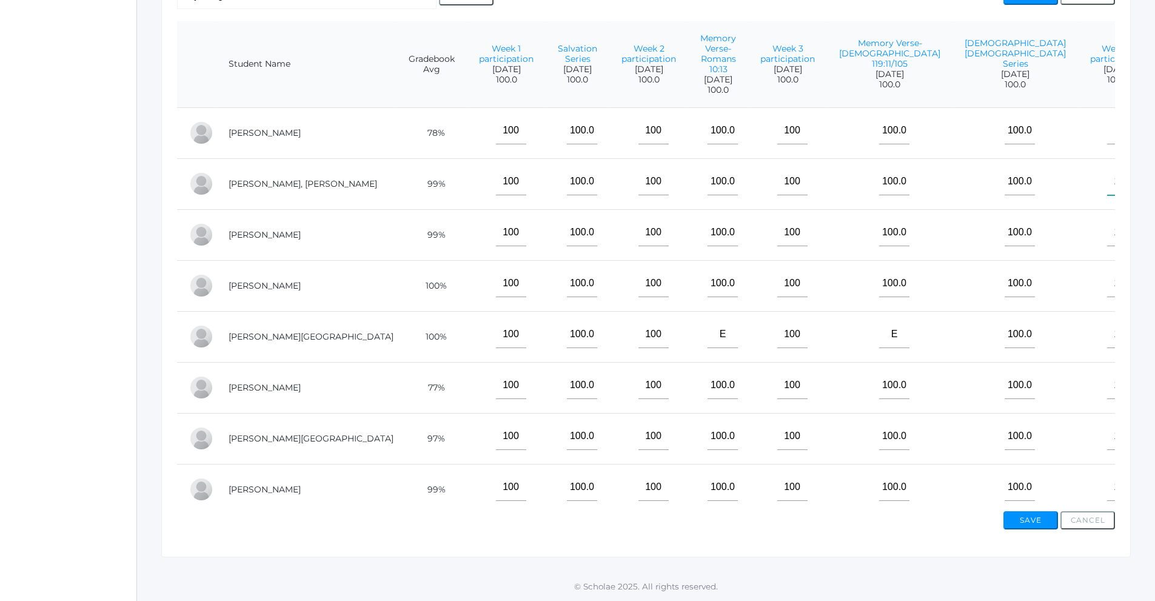
type input"] "100"
click at [1108, 144] on input"] "text" at bounding box center [1123, 130] width 30 height 27
type input"] "100"
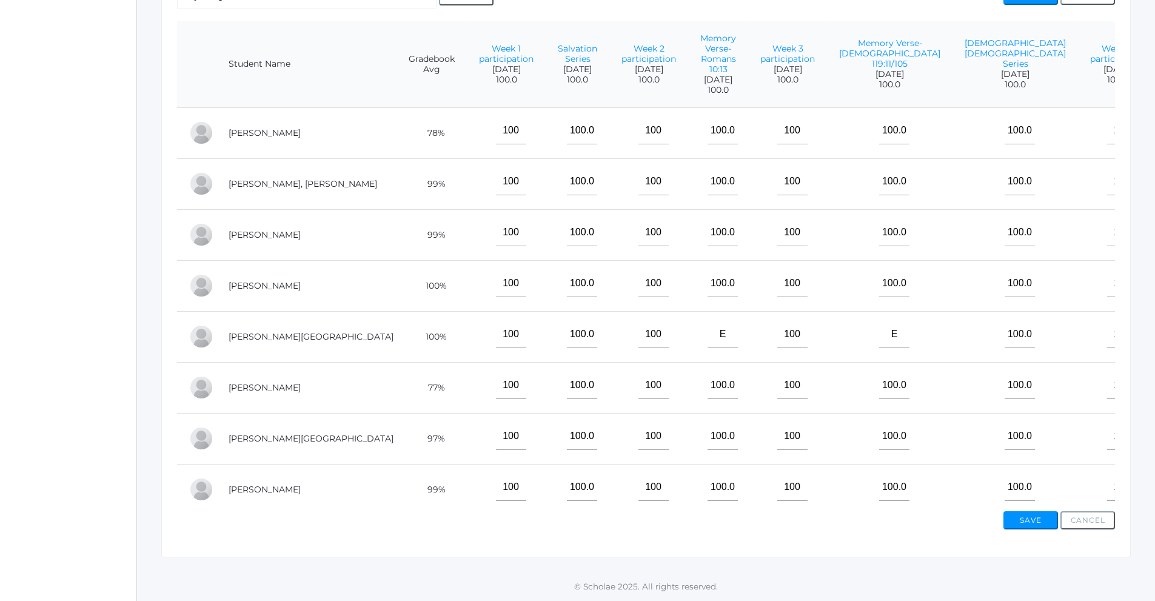
type input"] "100"
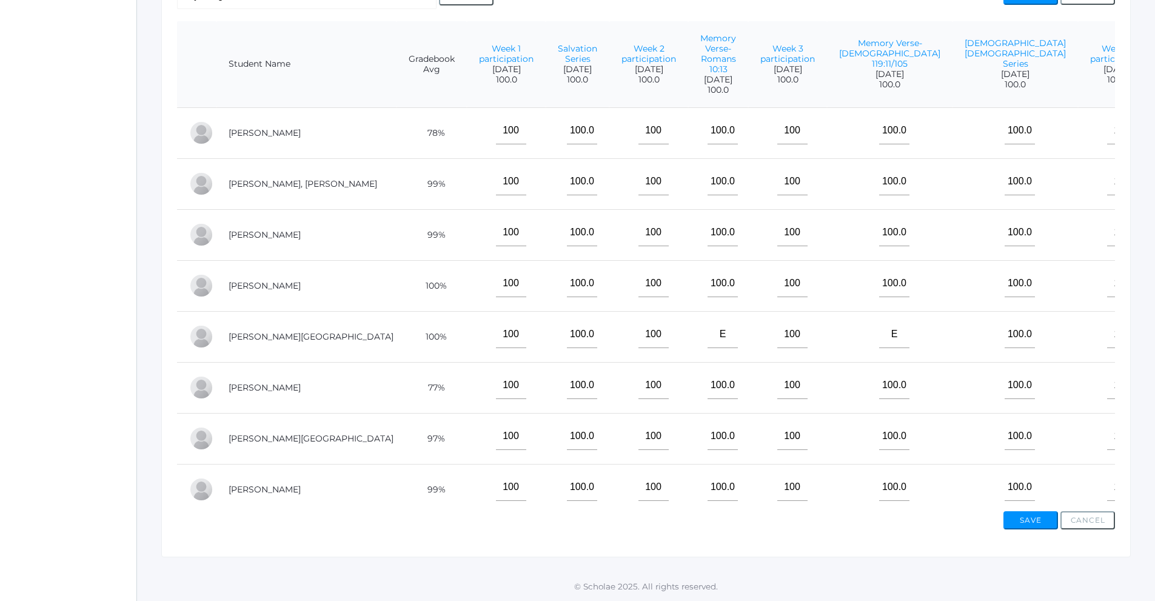
type input"] "100"
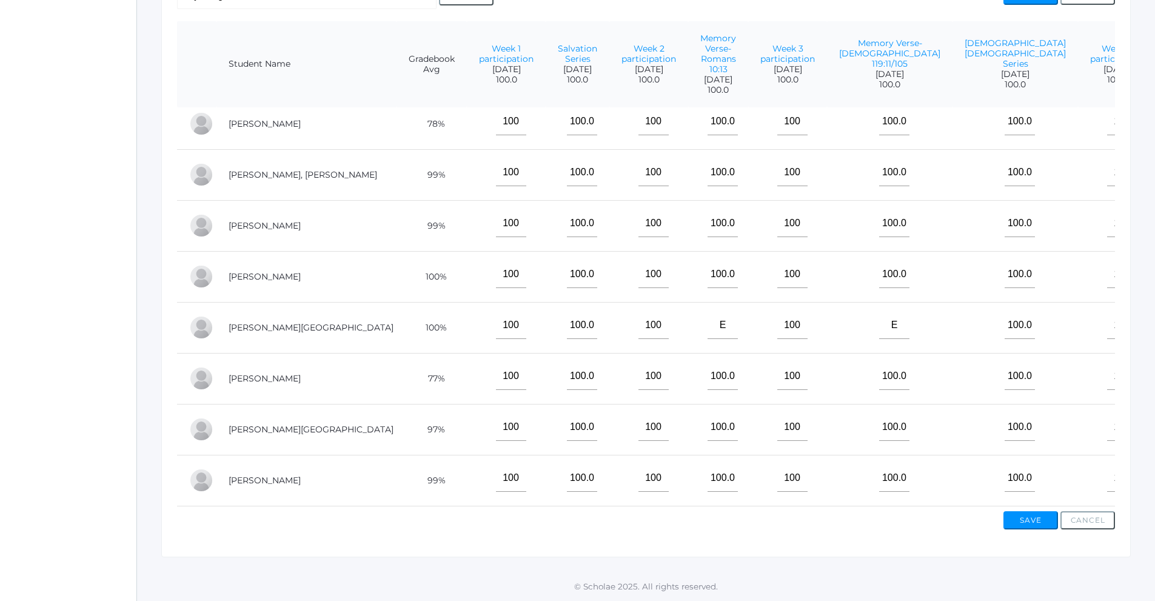
scroll to position [29, 0]
type input"] "100"
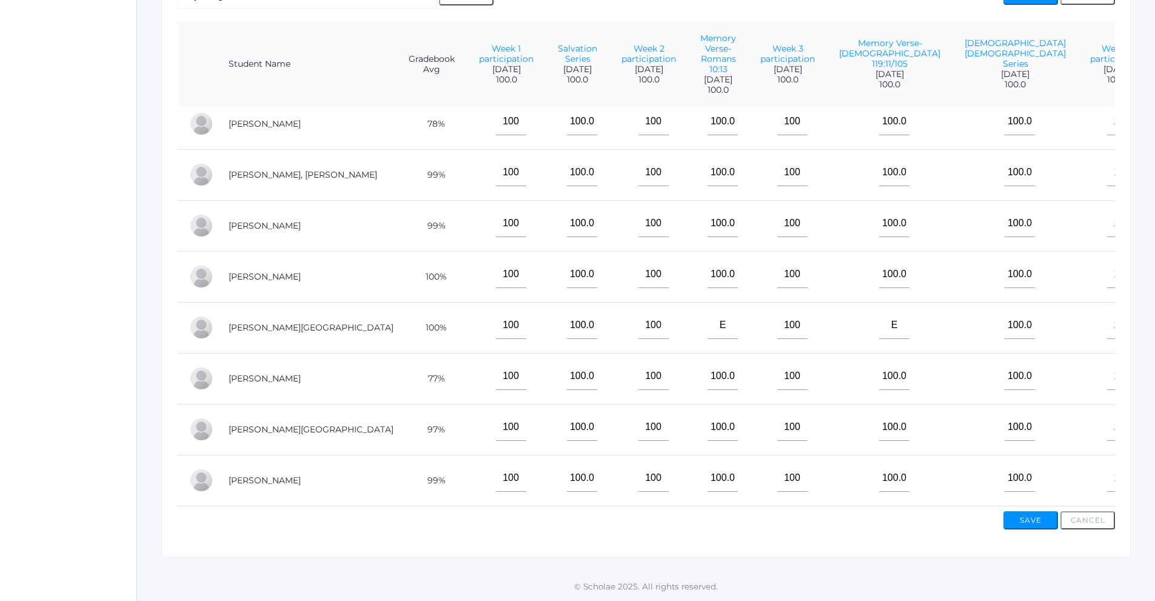
type input"] "100"
click at [1028, 525] on button "Save" at bounding box center [1031, 520] width 55 height 18
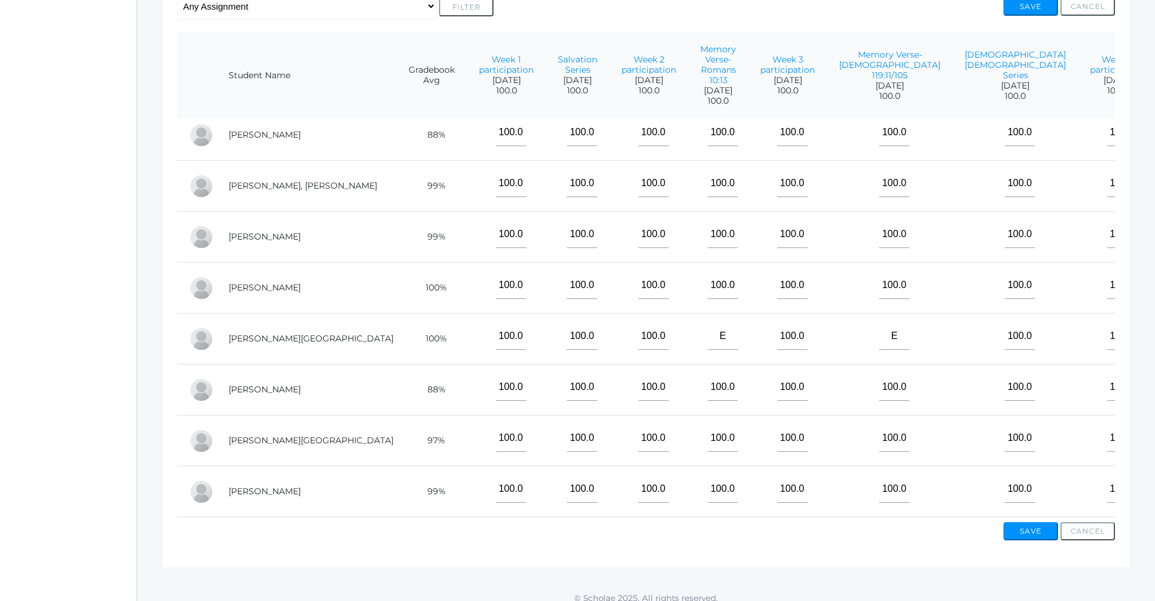
scroll to position [316, 0]
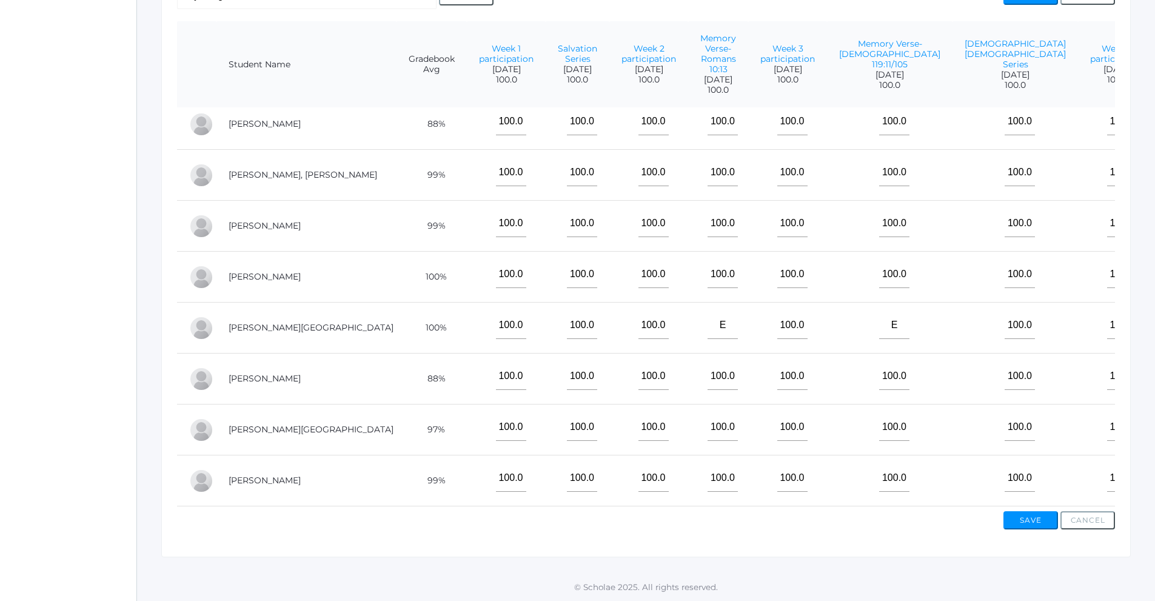
click at [827, 493] on td "100.0" at bounding box center [890, 480] width 126 height 51
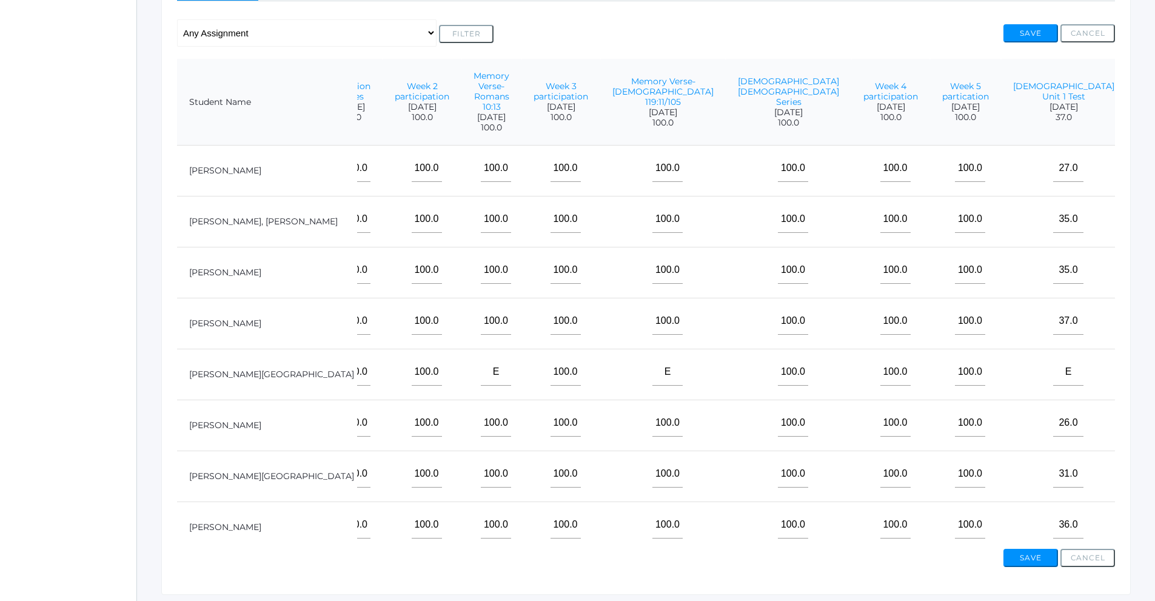
scroll to position [255, 0]
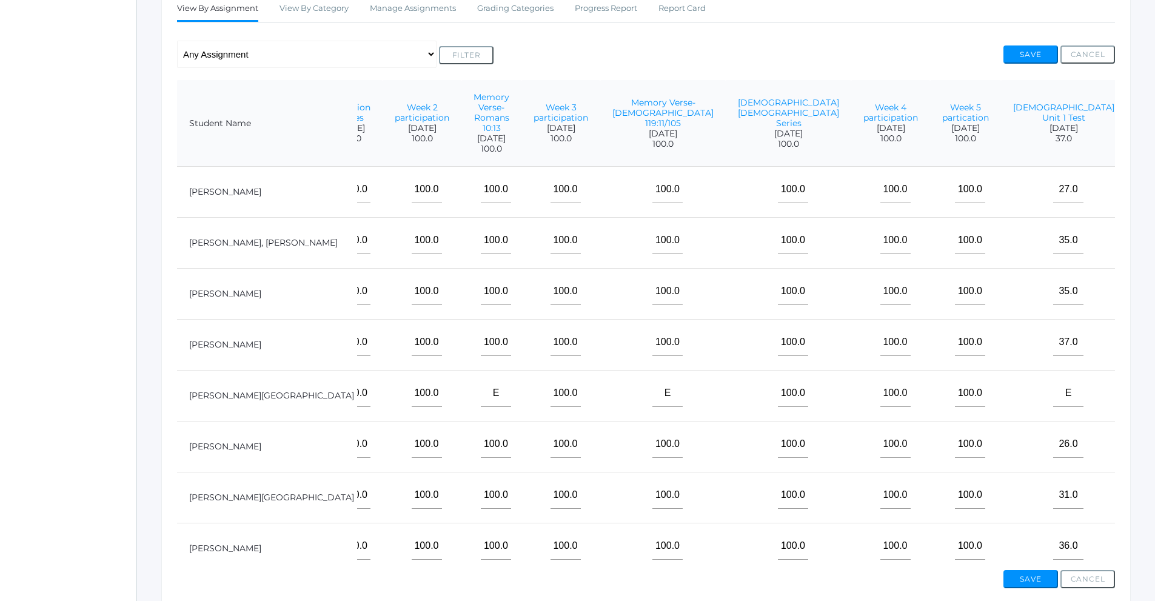
type input"] "100"
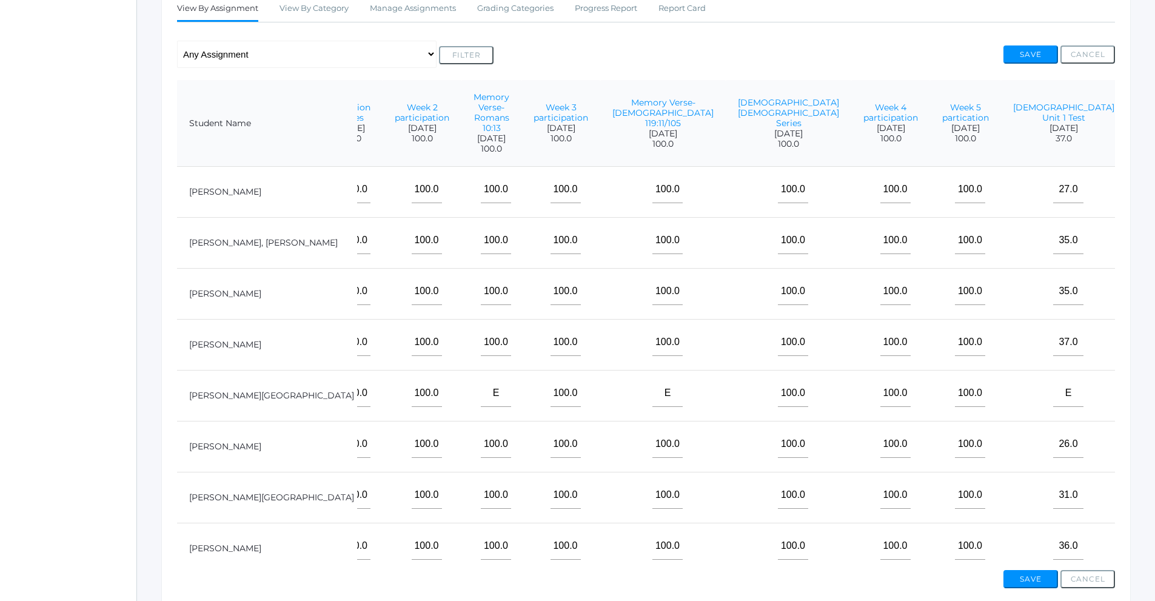
type input"] "100"
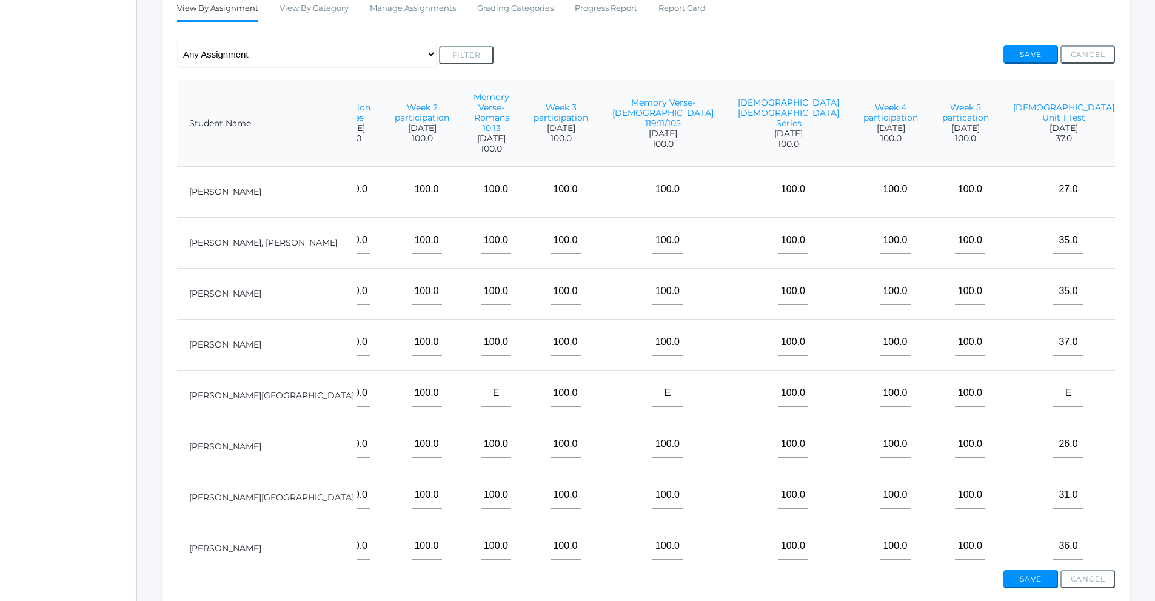
type input"] "100"
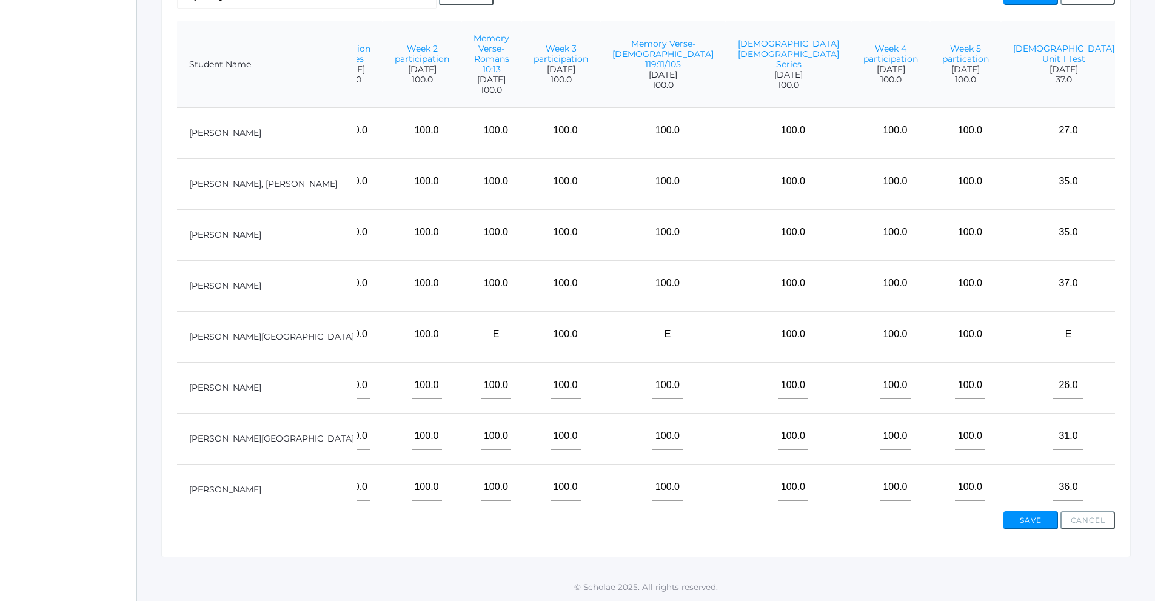
scroll to position [29, 227]
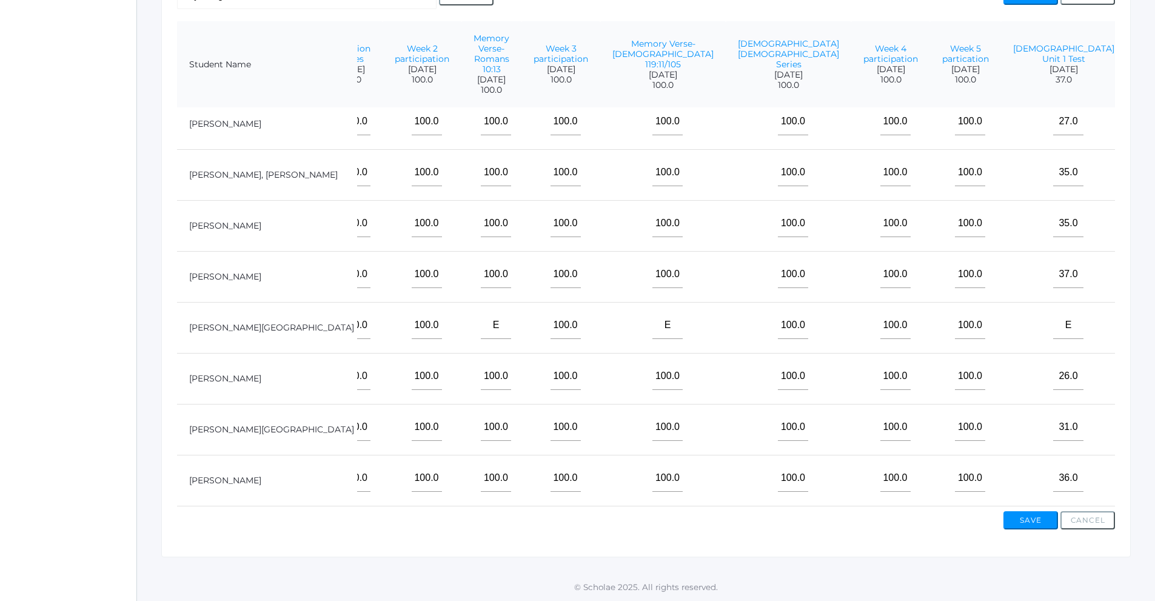
type input"] "100"
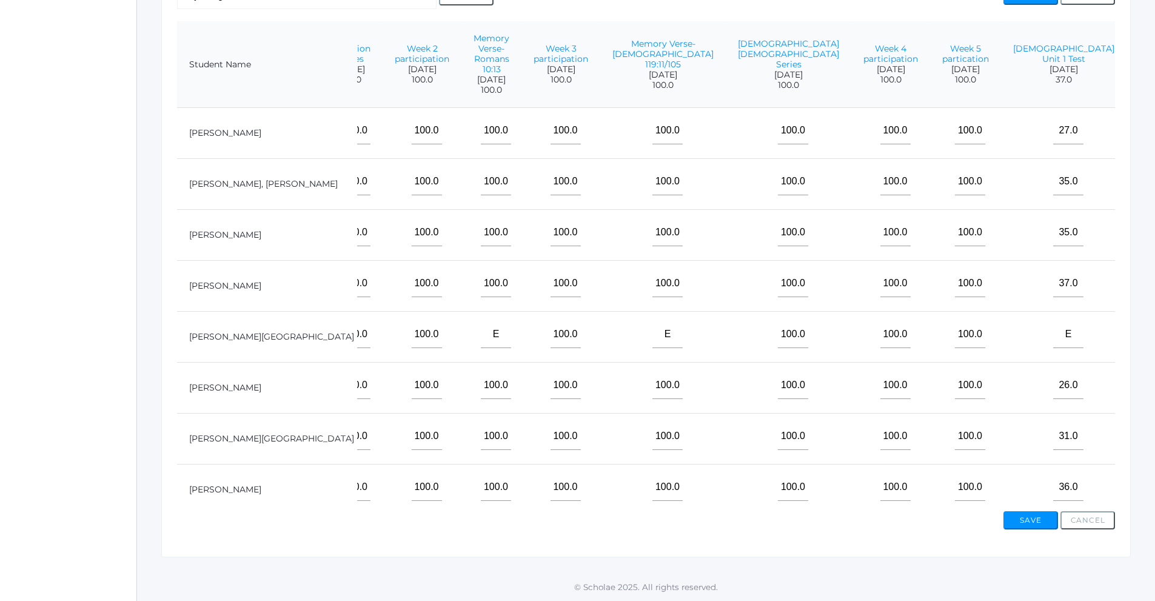
type input"] "100"
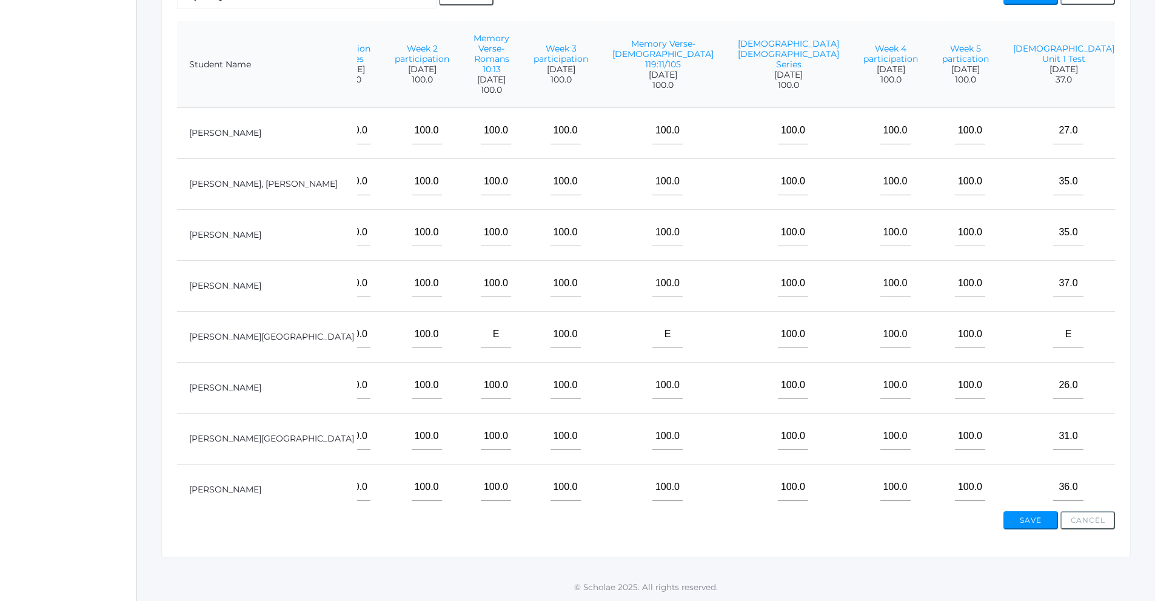
type input"] "100"
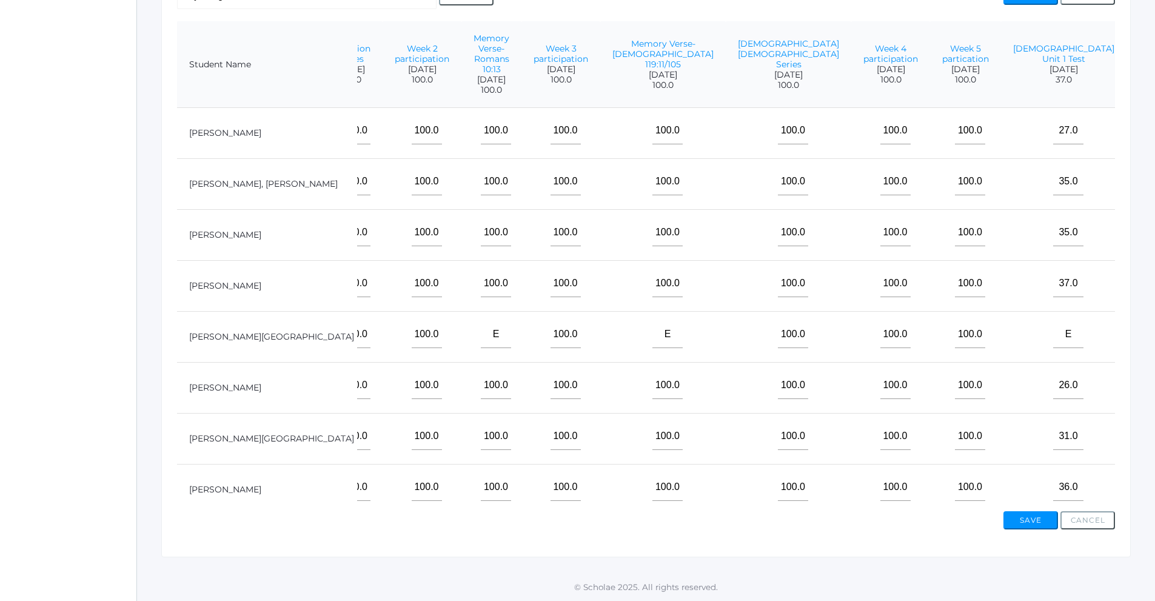
type input"] "100"
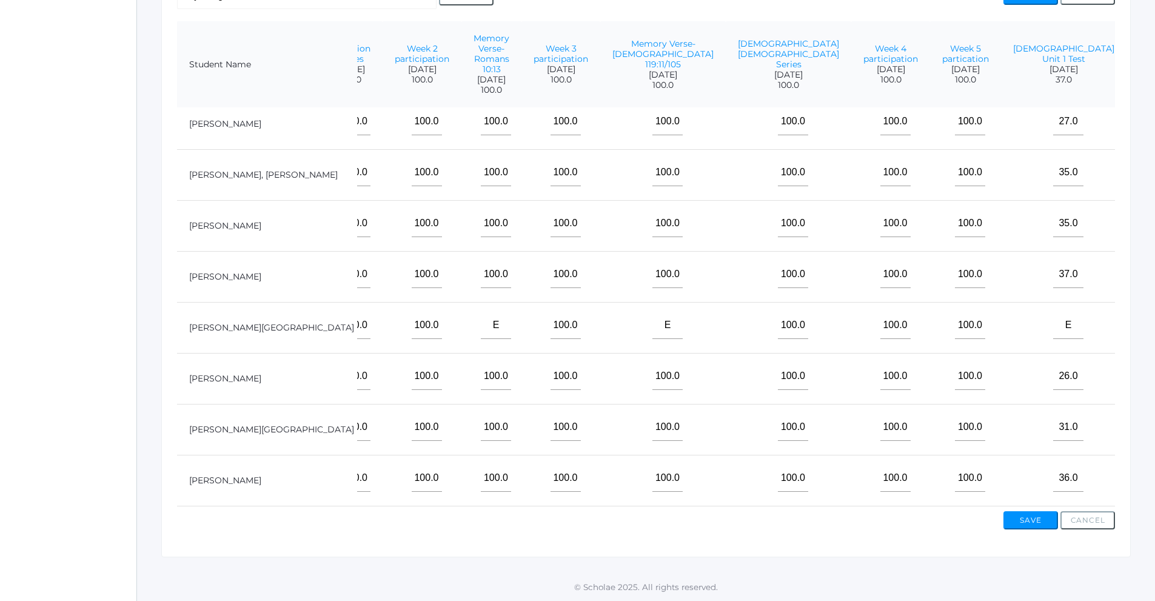
scroll to position [29, 227]
type input"] "100"
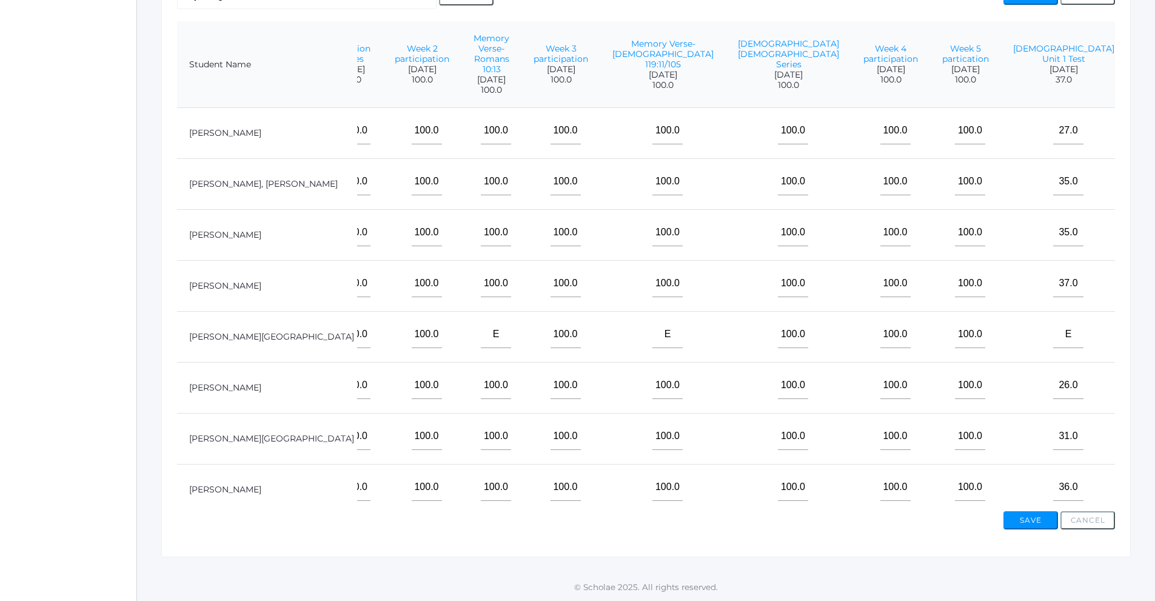
type input"] "100"
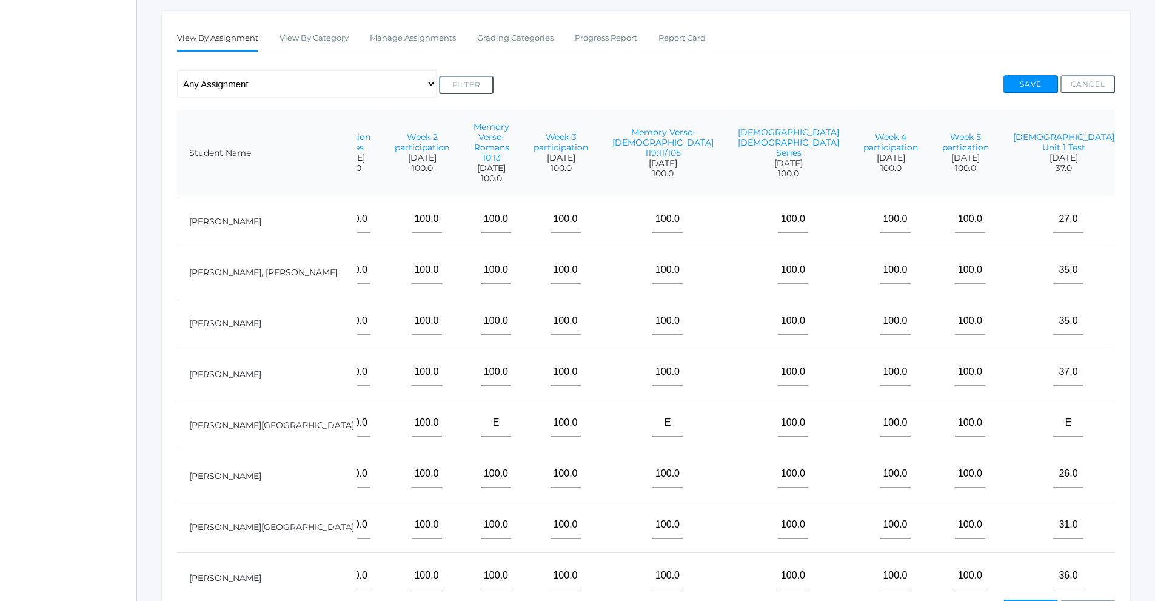
scroll to position [316, 0]
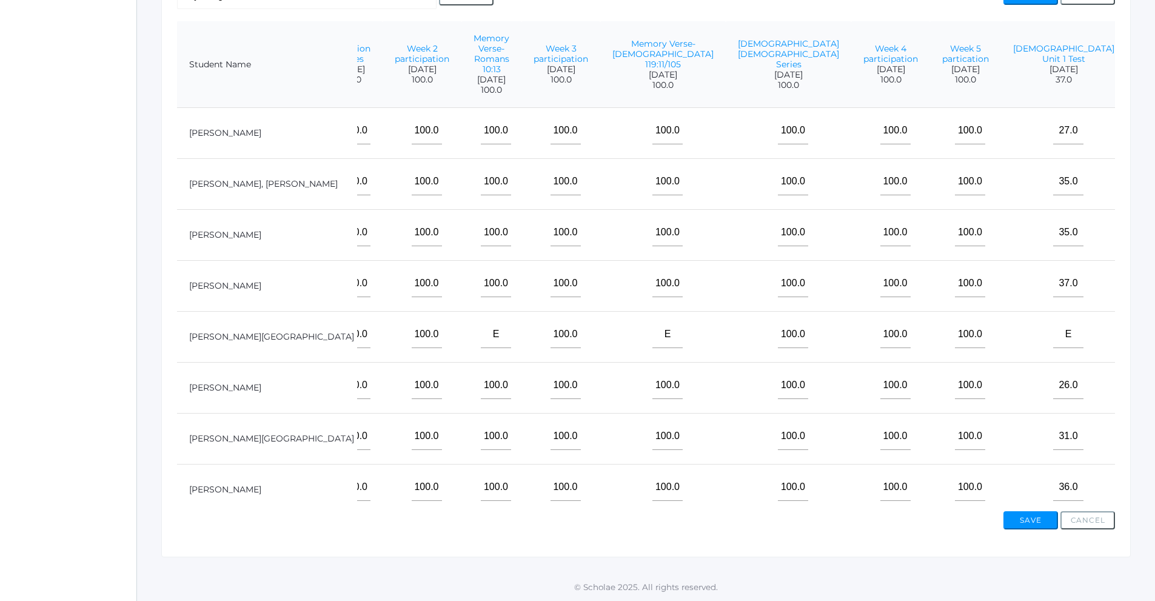
type input"] "100"
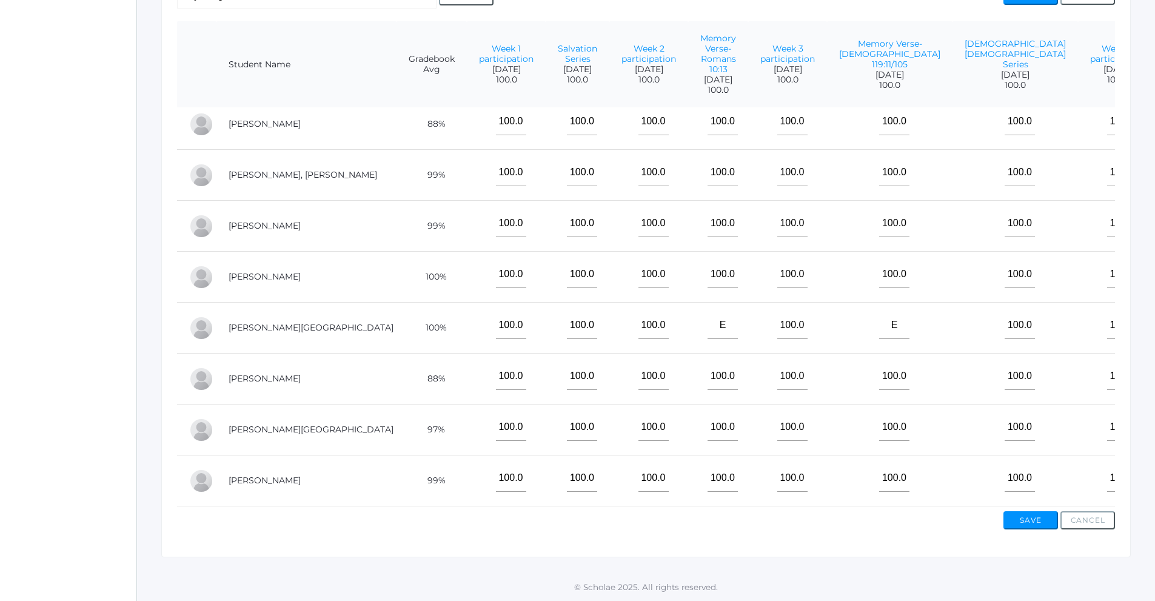
scroll to position [29, 0]
type input"] "e"
click at [1041, 522] on button "Save" at bounding box center [1031, 520] width 55 height 18
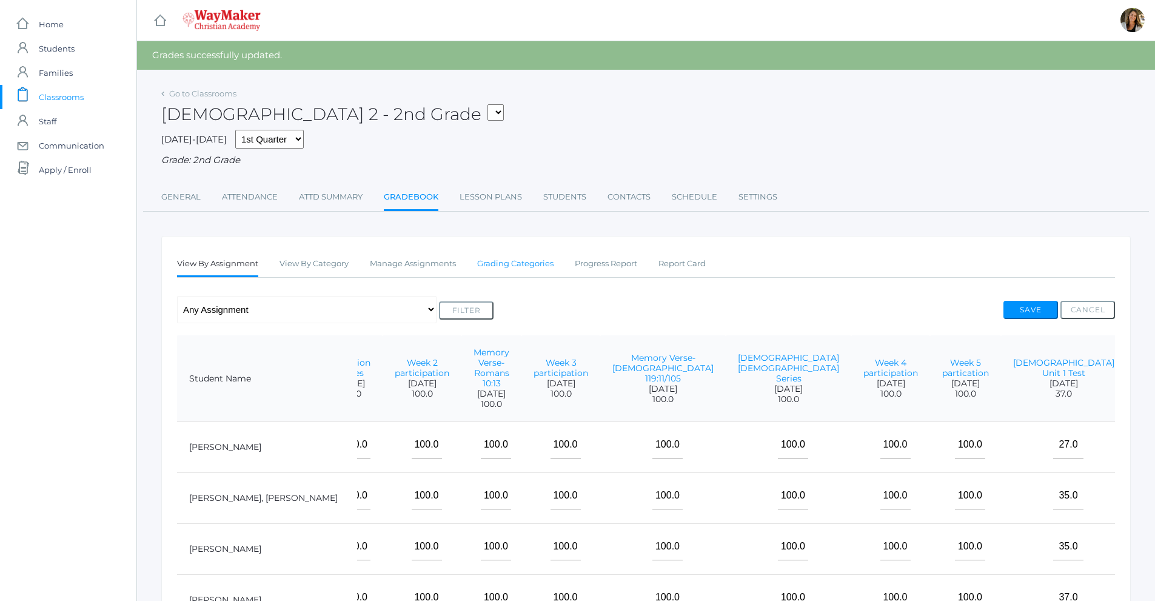
click at [507, 261] on link "Grading Categories" at bounding box center [515, 264] width 76 height 24
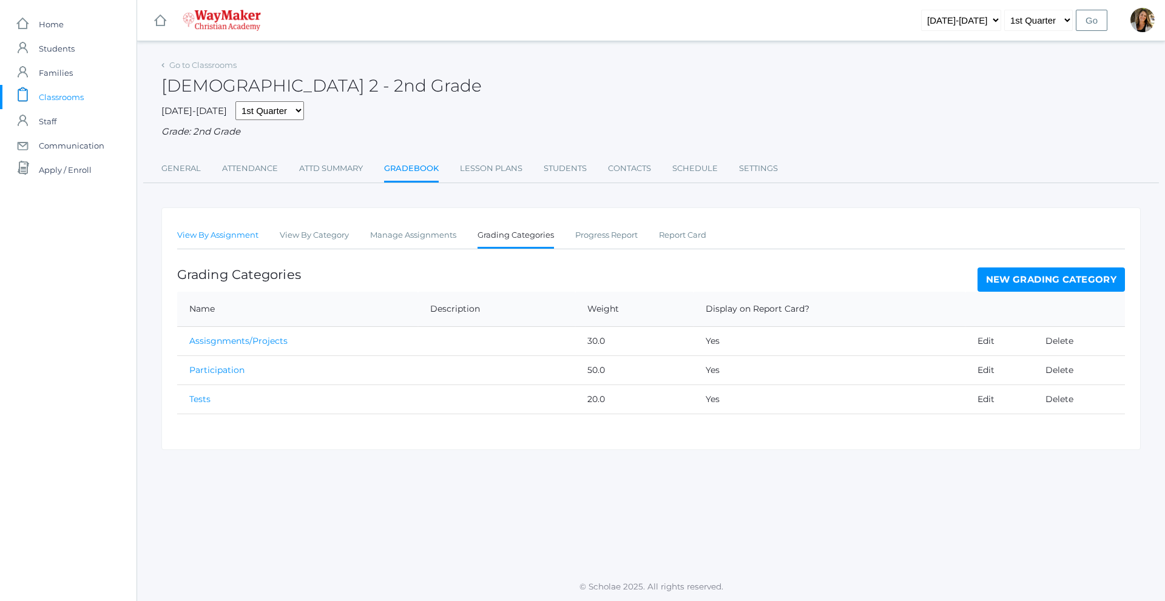
click at [255, 238] on link "View By Assignment" at bounding box center [217, 235] width 81 height 24
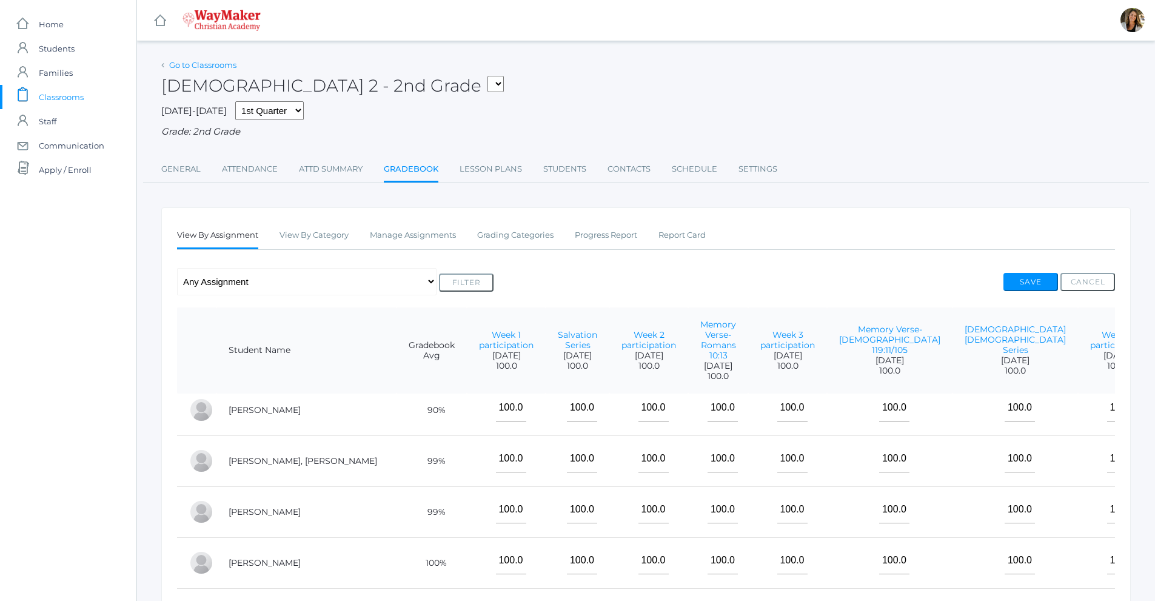
click at [217, 63] on link "Go to Classrooms" at bounding box center [202, 65] width 67 height 10
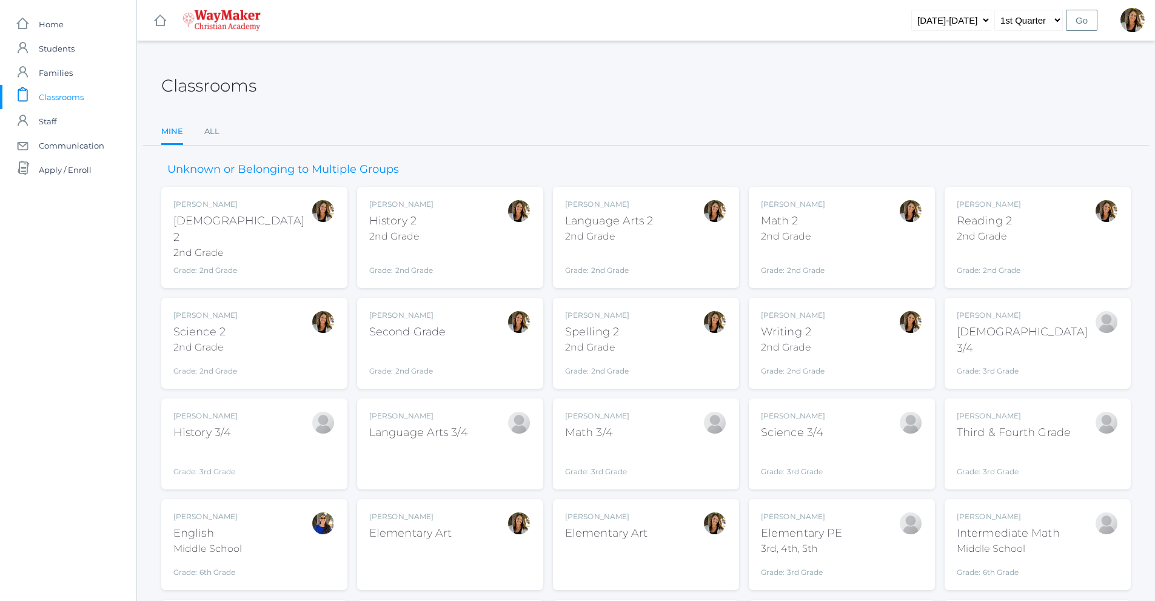
click at [449, 247] on div "Amber Farnes History 2 2nd Grade Grade: 2nd Grade 02ELEM" at bounding box center [450, 237] width 162 height 77
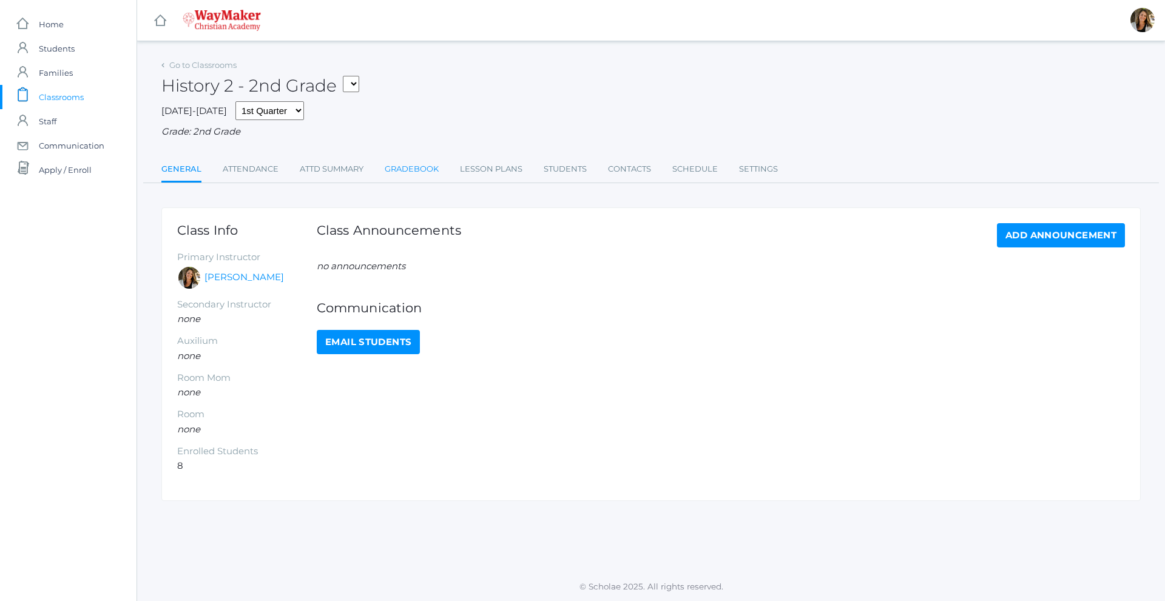
click at [411, 166] on link "Gradebook" at bounding box center [412, 169] width 54 height 24
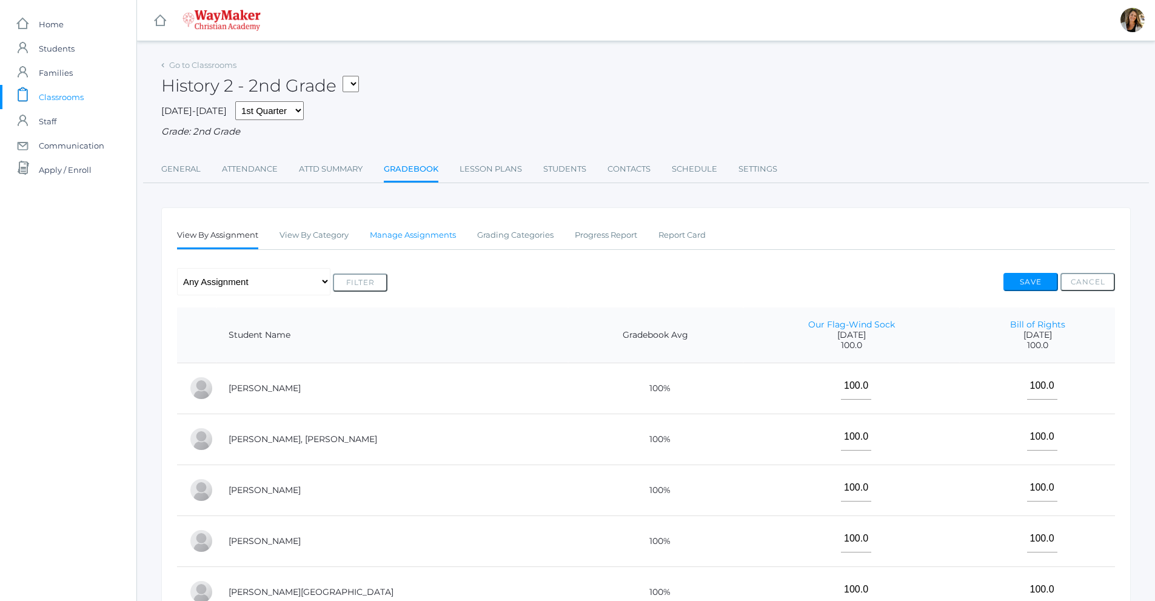
click at [432, 232] on link "Manage Assignments" at bounding box center [413, 235] width 86 height 24
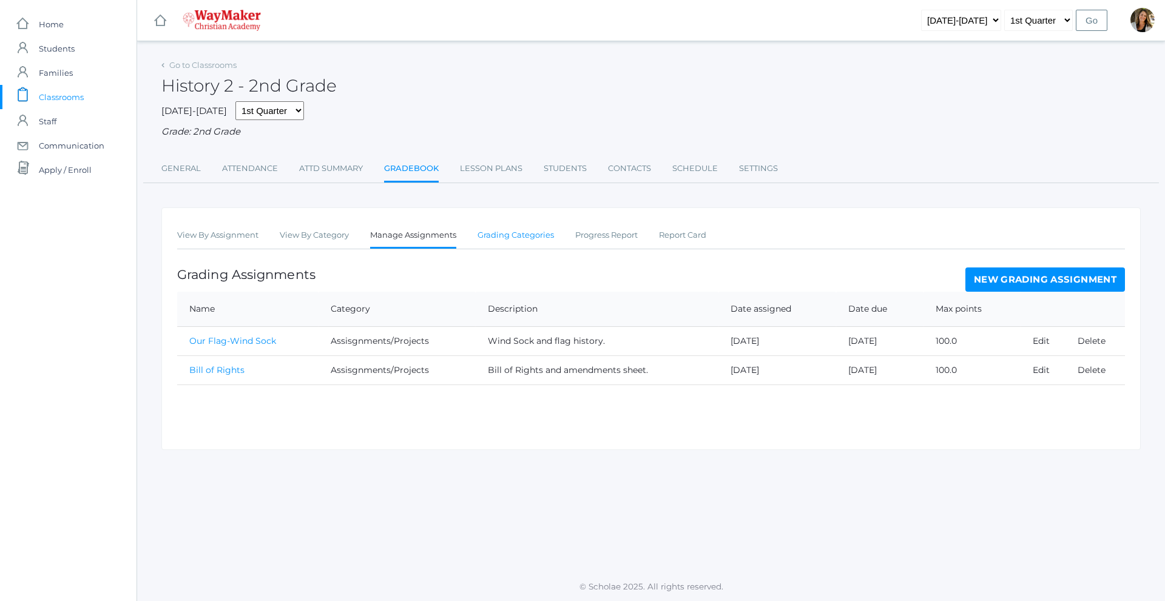
click at [496, 245] on link "Grading Categories" at bounding box center [515, 235] width 76 height 24
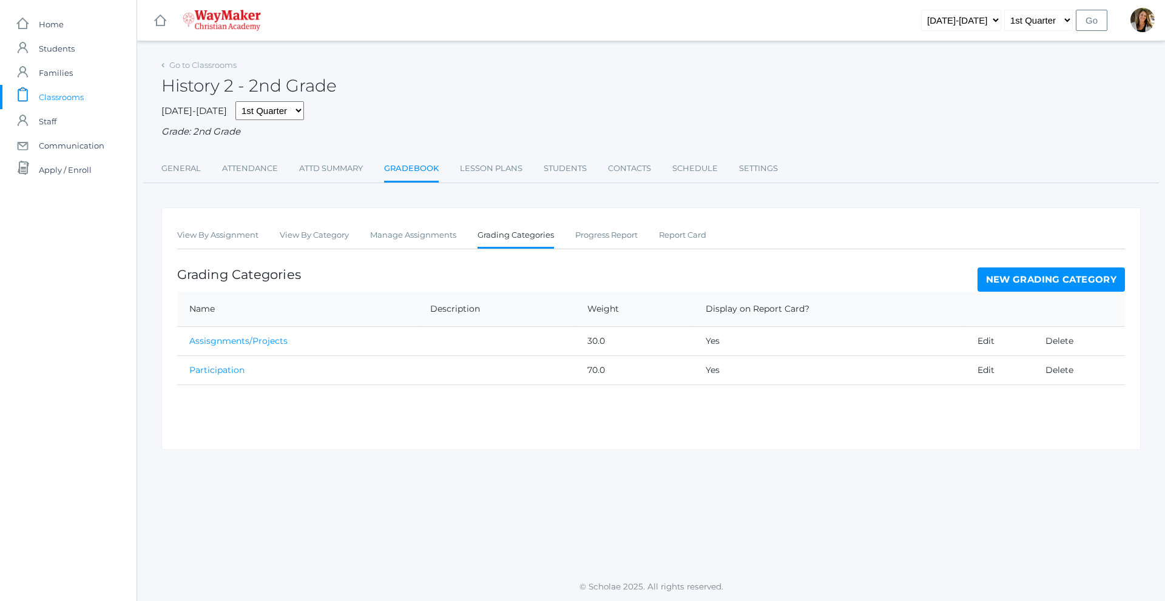
click at [1013, 275] on link "New Grading Category" at bounding box center [1051, 279] width 148 height 24
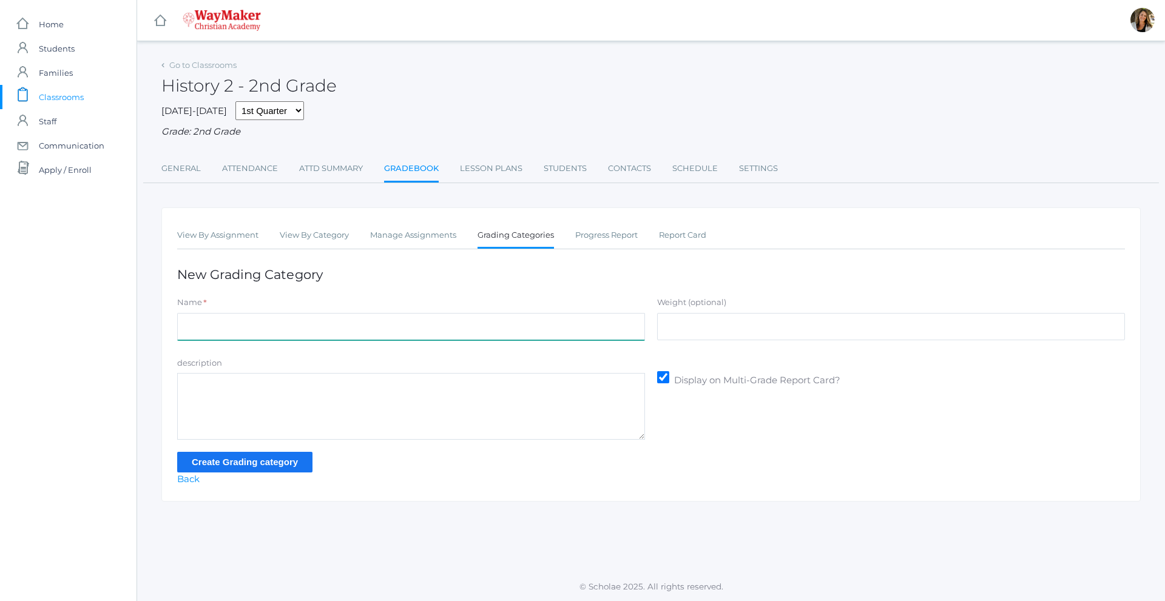
click at [181, 329] on input "Name" at bounding box center [411, 326] width 468 height 27
type input "Participation"
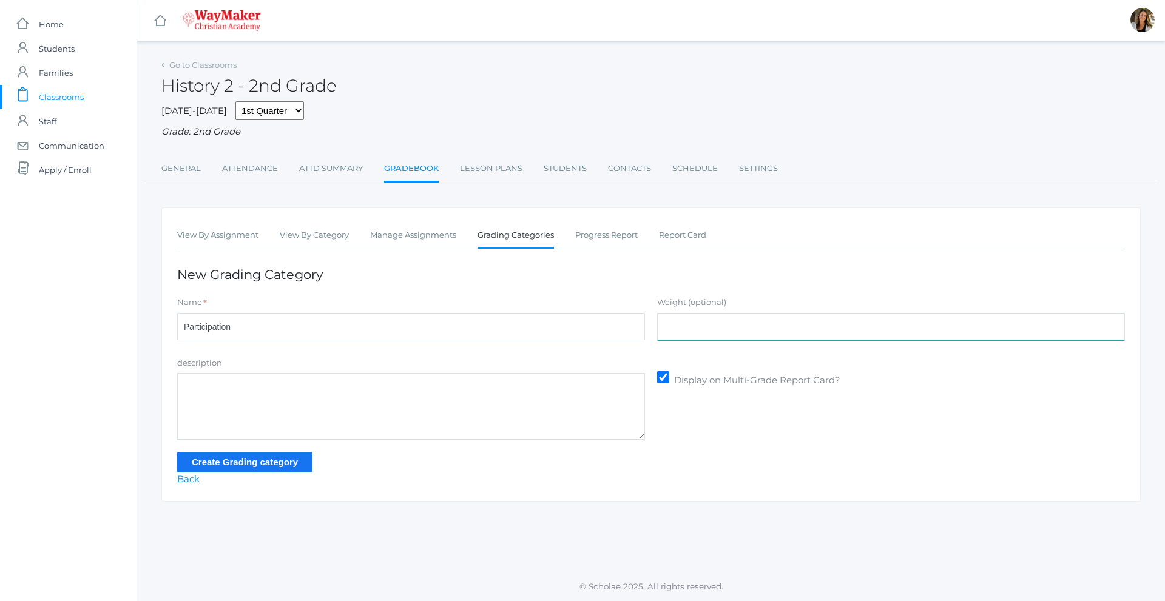
click at [695, 334] on input "Weight (optional)" at bounding box center [891, 326] width 468 height 27
click at [558, 281] on h1 "New Grading Category" at bounding box center [650, 274] width 947 height 14
click at [534, 241] on link "Grading Categories" at bounding box center [515, 236] width 76 height 26
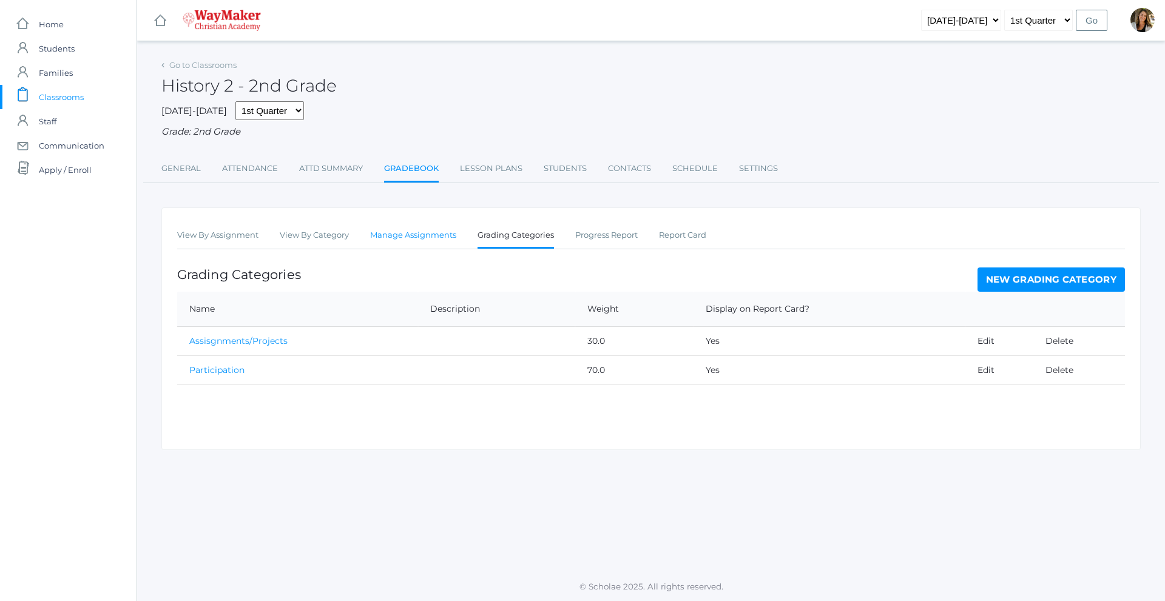
click at [435, 238] on link "Manage Assignments" at bounding box center [413, 235] width 86 height 24
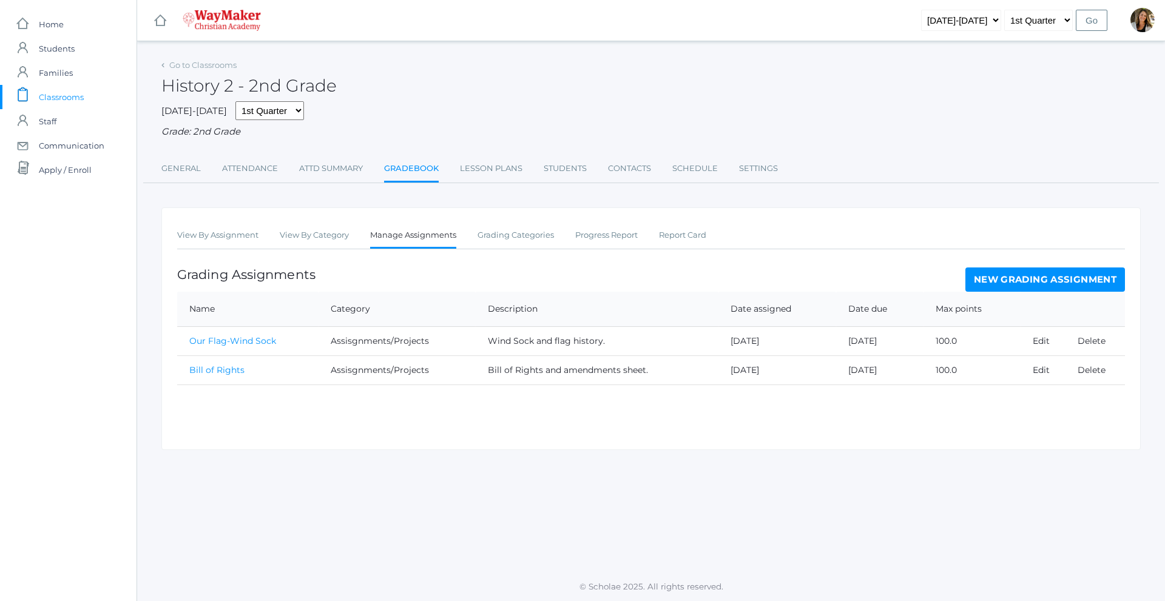
click at [1077, 284] on link "New Grading Assignment" at bounding box center [1045, 279] width 160 height 24
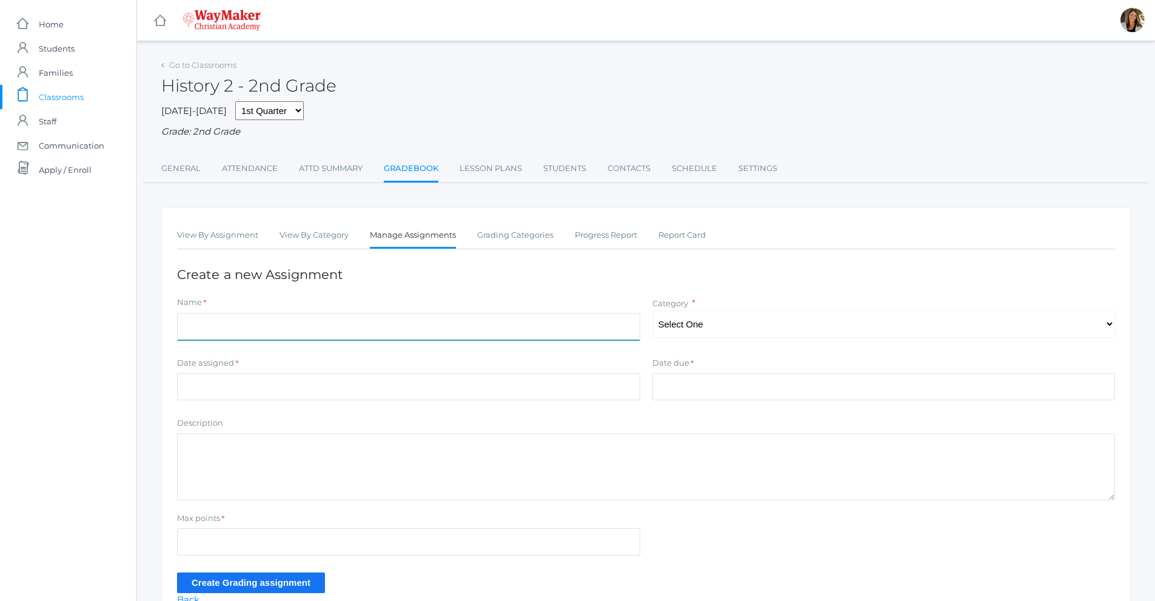
click at [218, 335] on input "Name" at bounding box center [408, 326] width 463 height 27
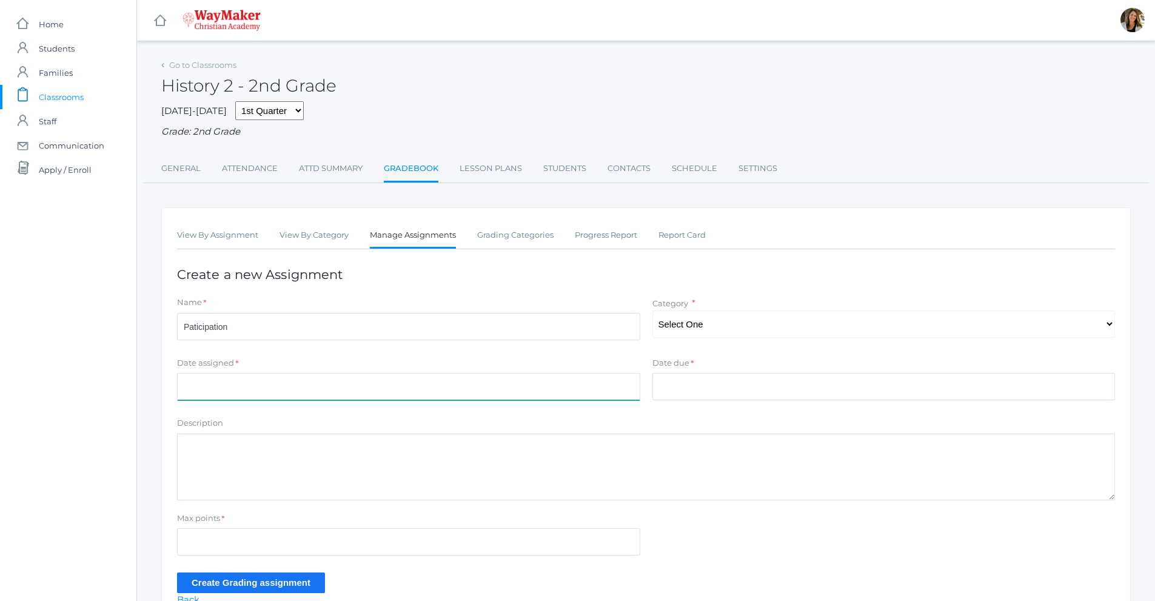
click at [266, 391] on input "Date assigned" at bounding box center [408, 386] width 463 height 27
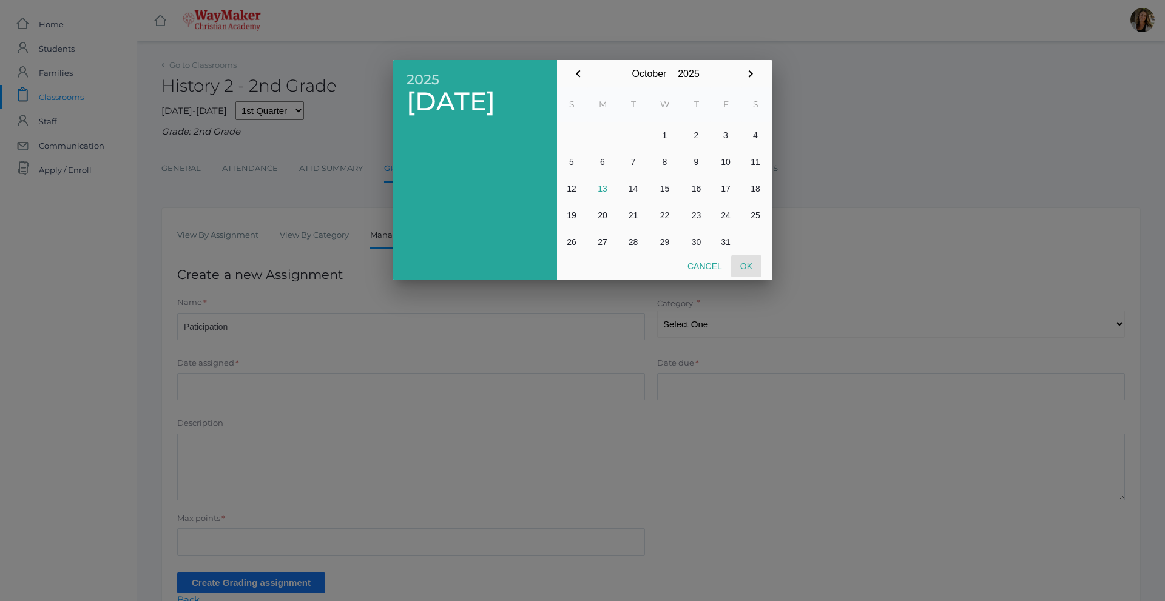
drag, startPoint x: 754, startPoint y: 276, endPoint x: 749, endPoint y: 268, distance: 9.3
click at [751, 271] on button "Ok" at bounding box center [746, 266] width 30 height 22
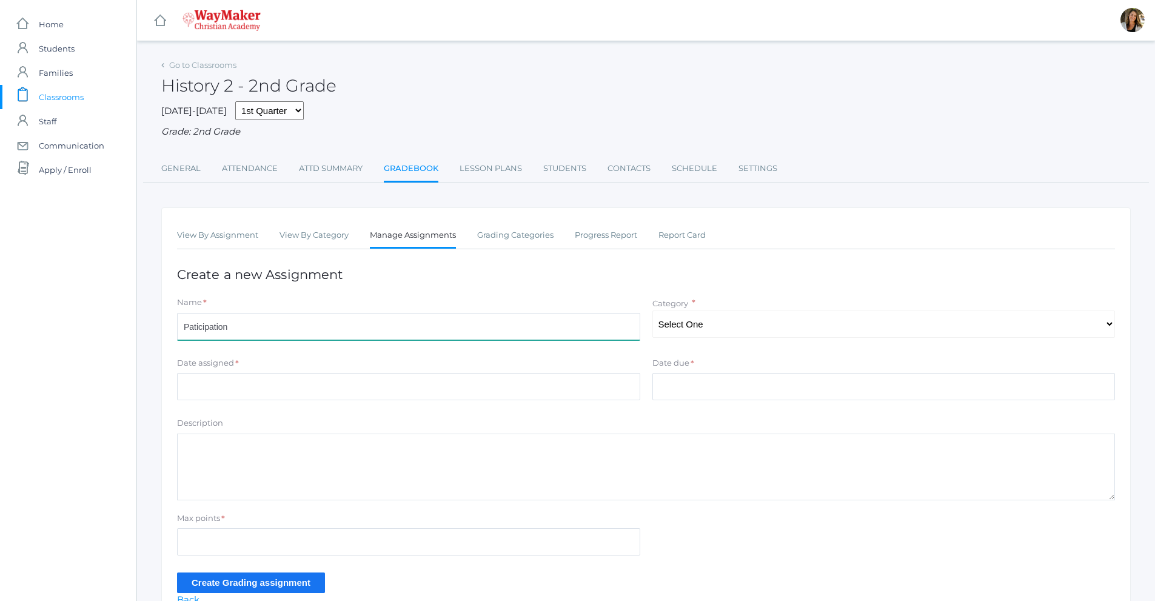
click at [233, 330] on input "Paticipation" at bounding box center [408, 326] width 463 height 27
click at [215, 331] on input "Paticipation" at bounding box center [408, 326] width 463 height 27
click at [238, 324] on input "Paticipation" at bounding box center [408, 326] width 463 height 27
drag, startPoint x: 217, startPoint y: 329, endPoint x: 180, endPoint y: 392, distance: 73.1
drag, startPoint x: 180, startPoint y: 392, endPoint x: 413, endPoint y: 324, distance: 242.4
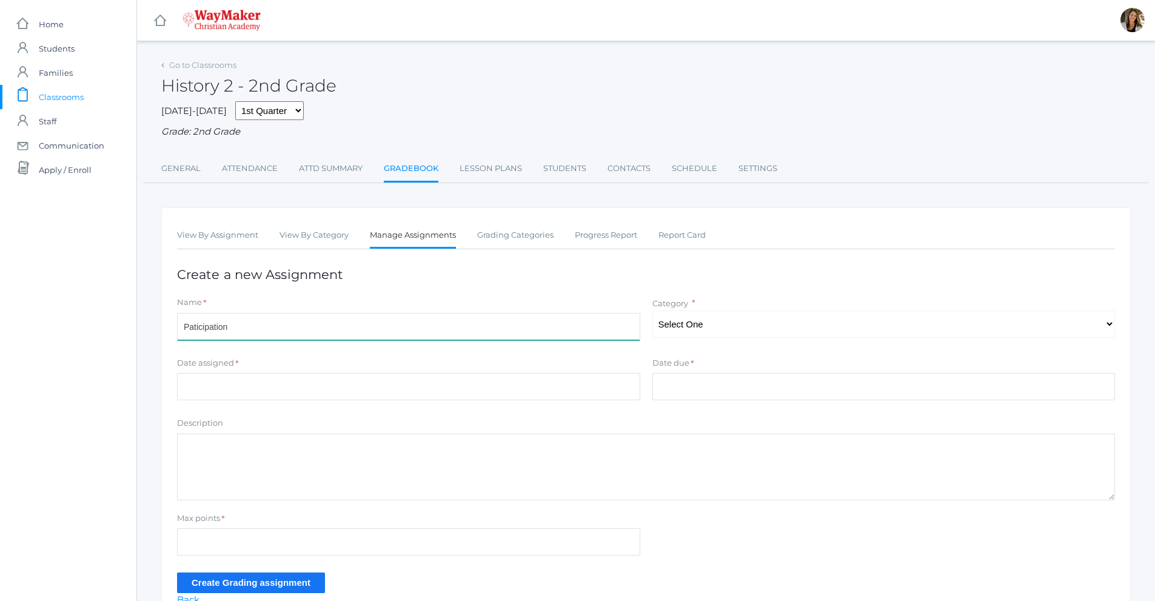
click at [426, 324] on input "Paticipation" at bounding box center [408, 326] width 463 height 27
drag, startPoint x: 237, startPoint y: 329, endPoint x: 178, endPoint y: 327, distance: 58.9
click at [177, 328] on input "Paticipation" at bounding box center [408, 326] width 463 height 27
click at [268, 333] on input "Participations" at bounding box center [408, 326] width 463 height 27
type input "Participation"
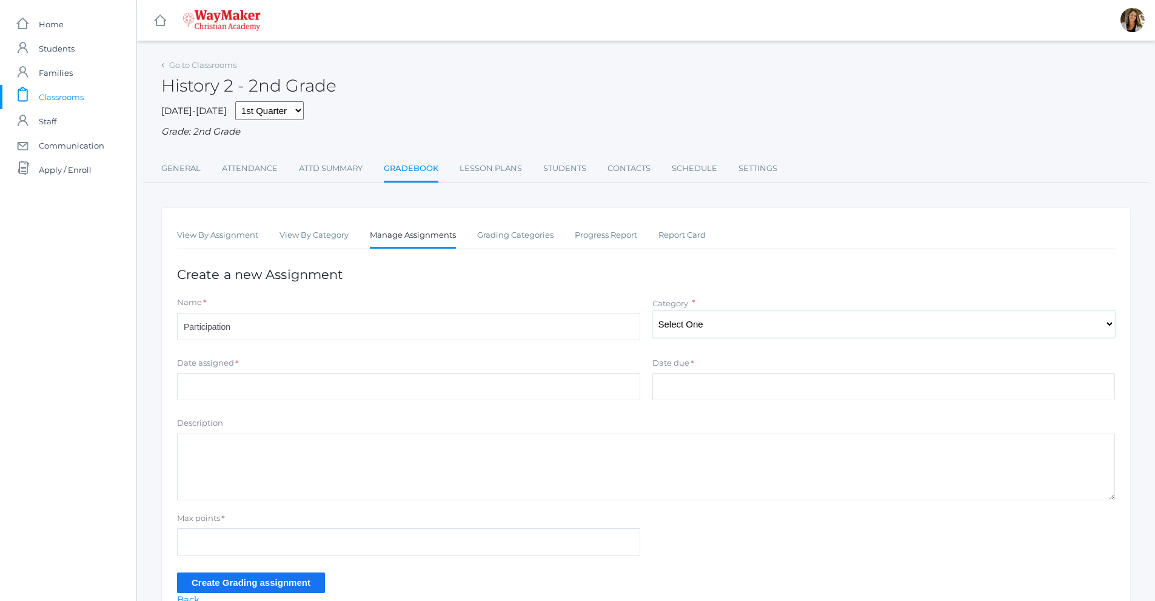
click at [764, 321] on select "Select One Participation Assisgnments/Projects" at bounding box center [884, 324] width 463 height 27
select select "1181"
click at [653, 312] on select "Select One Participation Assisgnments/Projects" at bounding box center [884, 324] width 463 height 27
click at [220, 395] on input "Date assigned" at bounding box center [408, 386] width 463 height 27
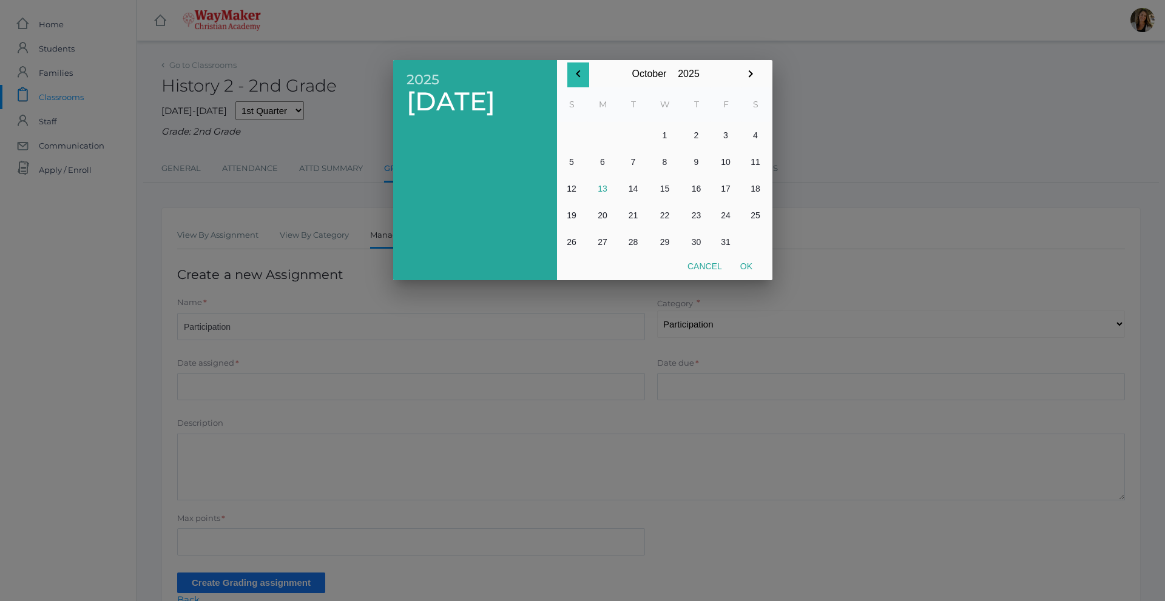
click at [578, 74] on icon "button" at bounding box center [578, 74] width 15 height 15
click at [636, 135] on button "2" at bounding box center [633, 135] width 29 height 27
click at [748, 260] on button "Ok" at bounding box center [746, 266] width 30 height 22
type input "[DATE]"
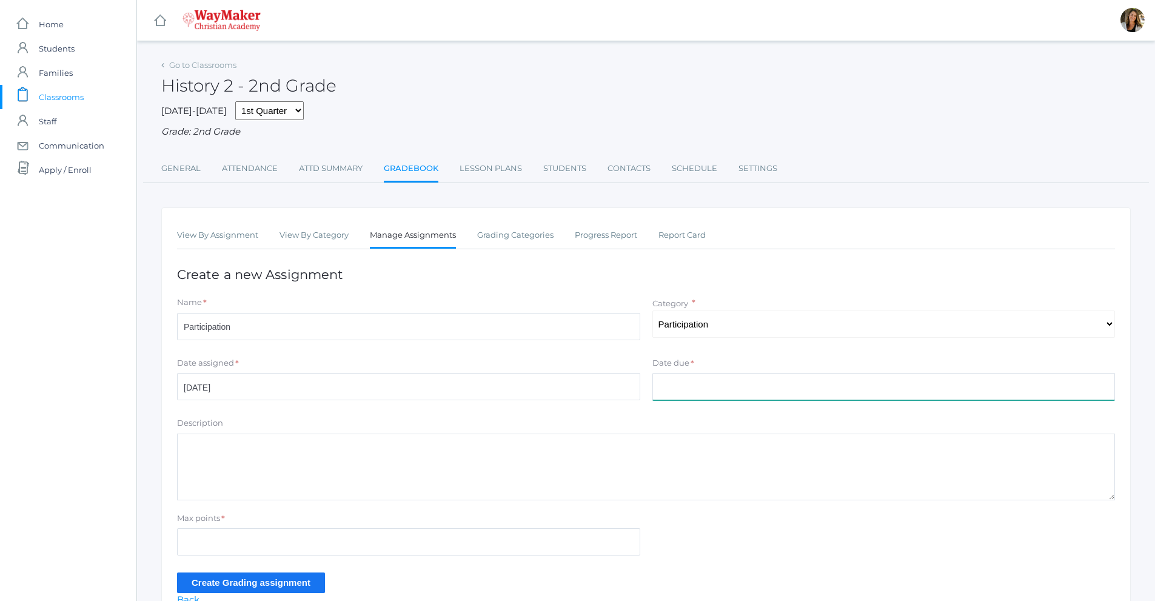
click at [708, 391] on input "Date due" at bounding box center [884, 386] width 463 height 27
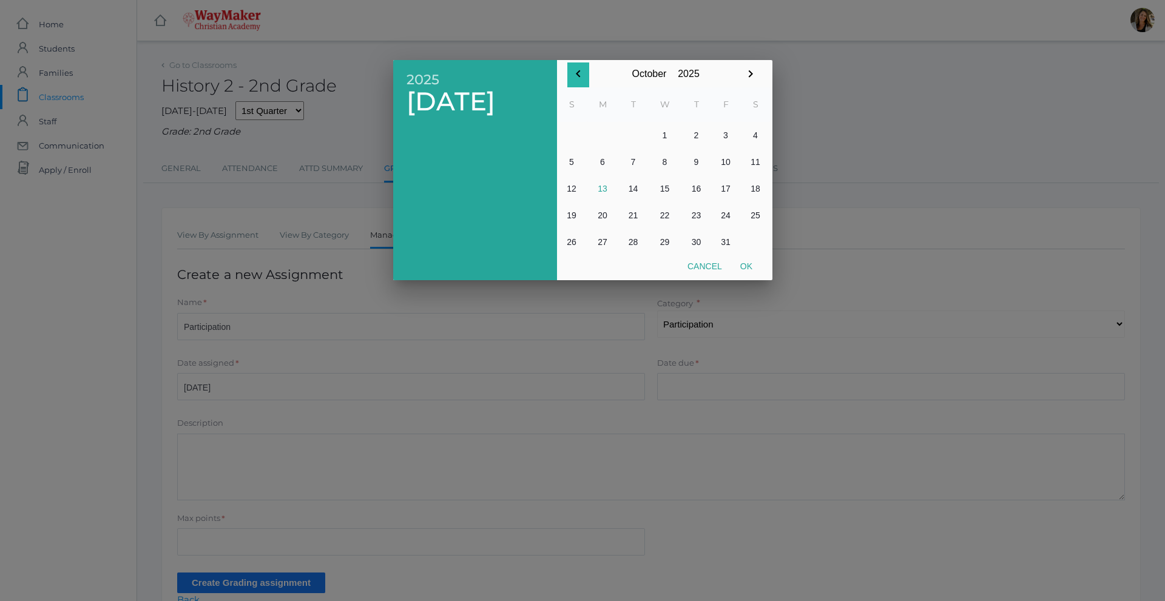
click at [577, 71] on icon "button" at bounding box center [578, 74] width 15 height 15
click at [631, 135] on button "2" at bounding box center [633, 135] width 29 height 27
click at [756, 273] on button "Ok" at bounding box center [746, 266] width 30 height 22
type input "[DATE]"
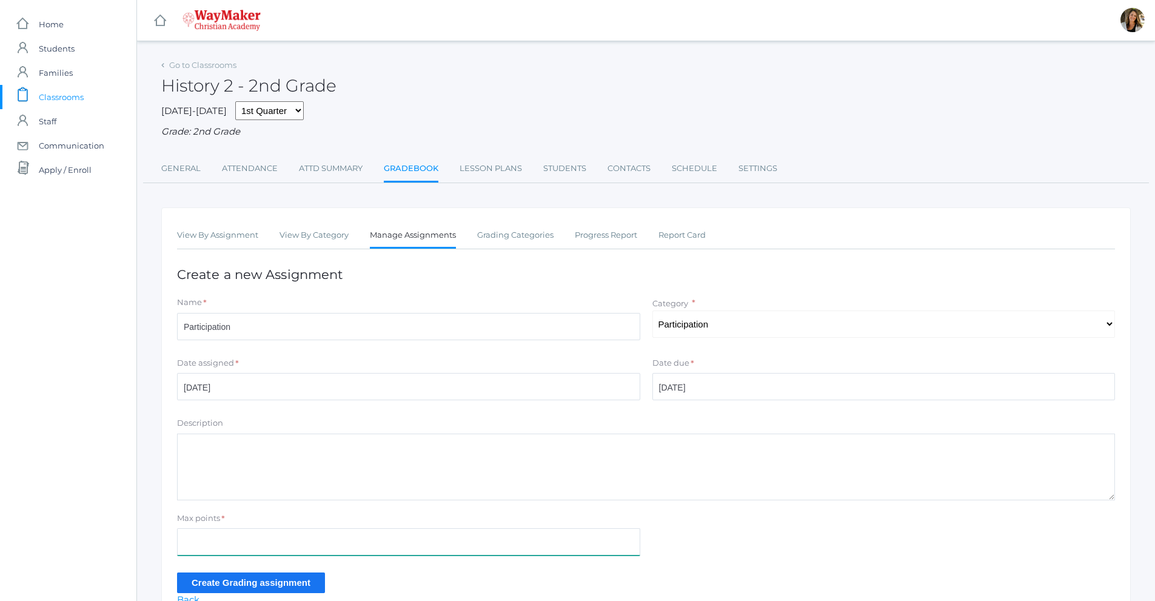
click at [224, 541] on input "Max points" at bounding box center [408, 541] width 463 height 27
type input "100"
click at [233, 483] on form "Name * Participation Category * Select One Participation Assisgnments/Projects …" at bounding box center [646, 445] width 938 height 296
click at [276, 585] on input "Create Grading assignment" at bounding box center [251, 583] width 148 height 20
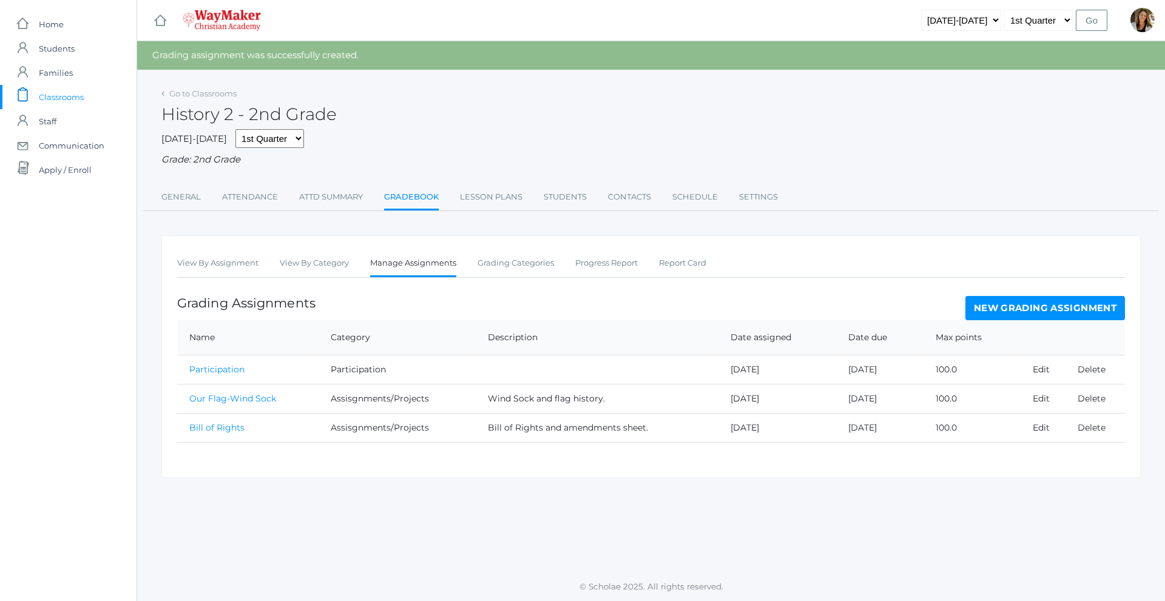
click at [1072, 311] on link "New Grading Assignment" at bounding box center [1045, 308] width 160 height 24
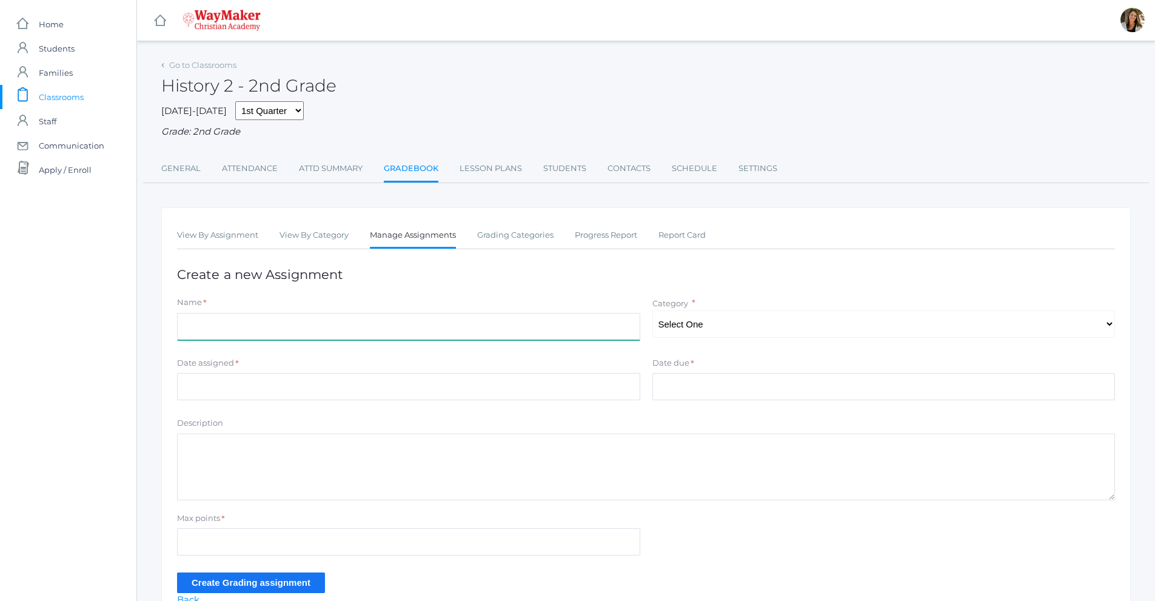
click at [216, 331] on input "Name" at bounding box center [408, 326] width 463 height 27
type input "Participation"
click at [682, 320] on select "Select One Participation Assisgnments/Projects" at bounding box center [884, 324] width 463 height 27
select select "1181"
click at [653, 312] on select "Select One Participation Assisgnments/Projects" at bounding box center [884, 324] width 463 height 27
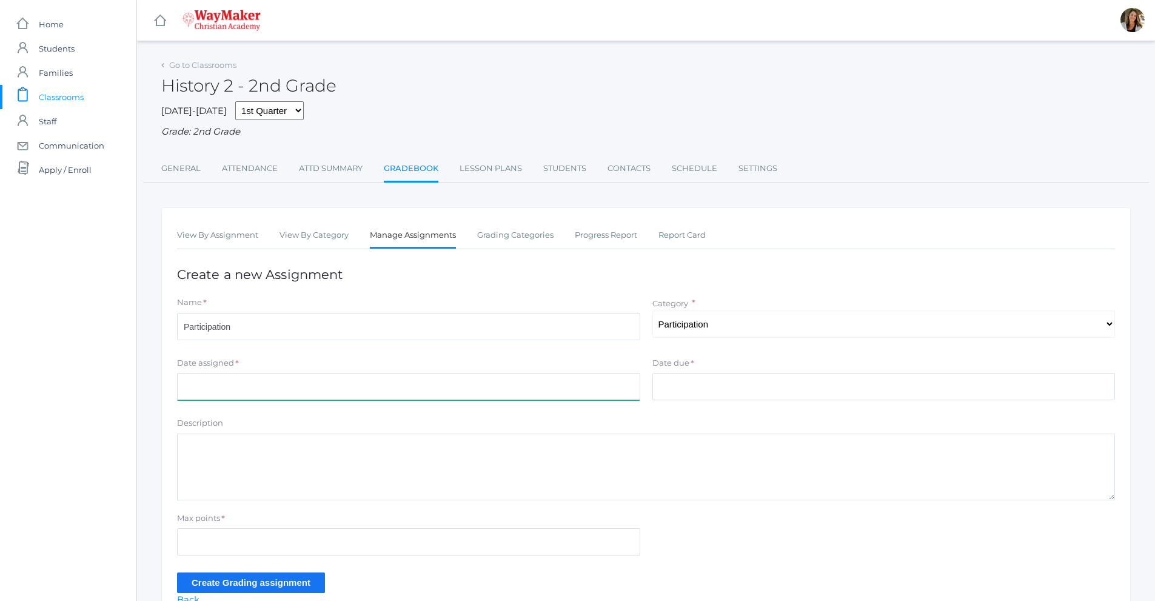
click at [260, 391] on input "Date assigned" at bounding box center [408, 386] width 463 height 27
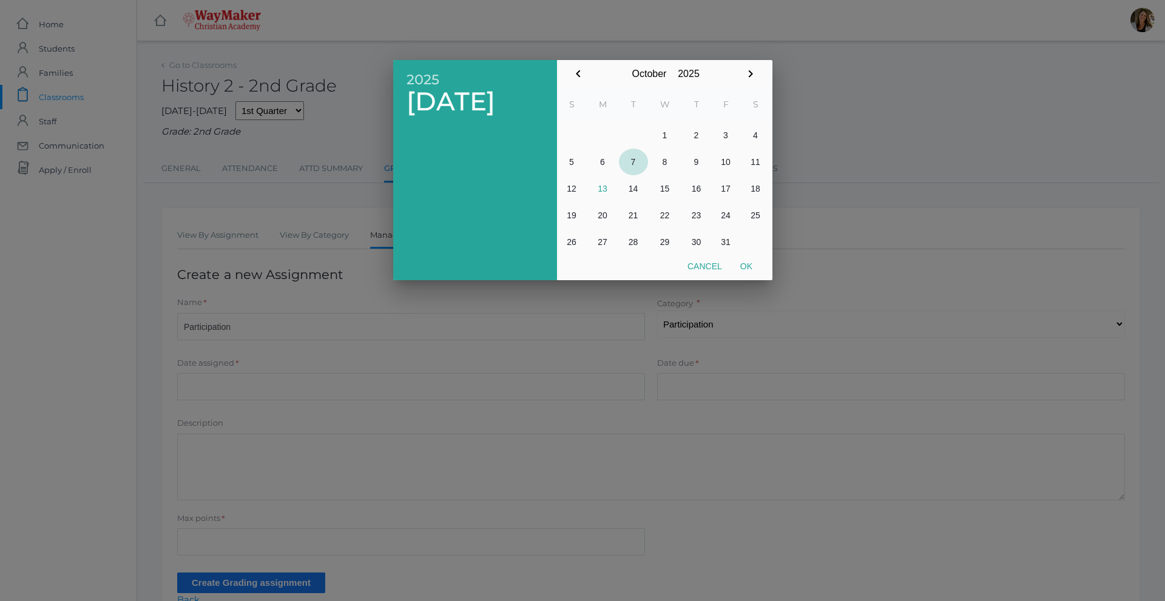
click at [631, 162] on button "7" at bounding box center [633, 162] width 29 height 27
click at [747, 266] on button "Ok" at bounding box center [746, 266] width 30 height 22
type input "[DATE]"
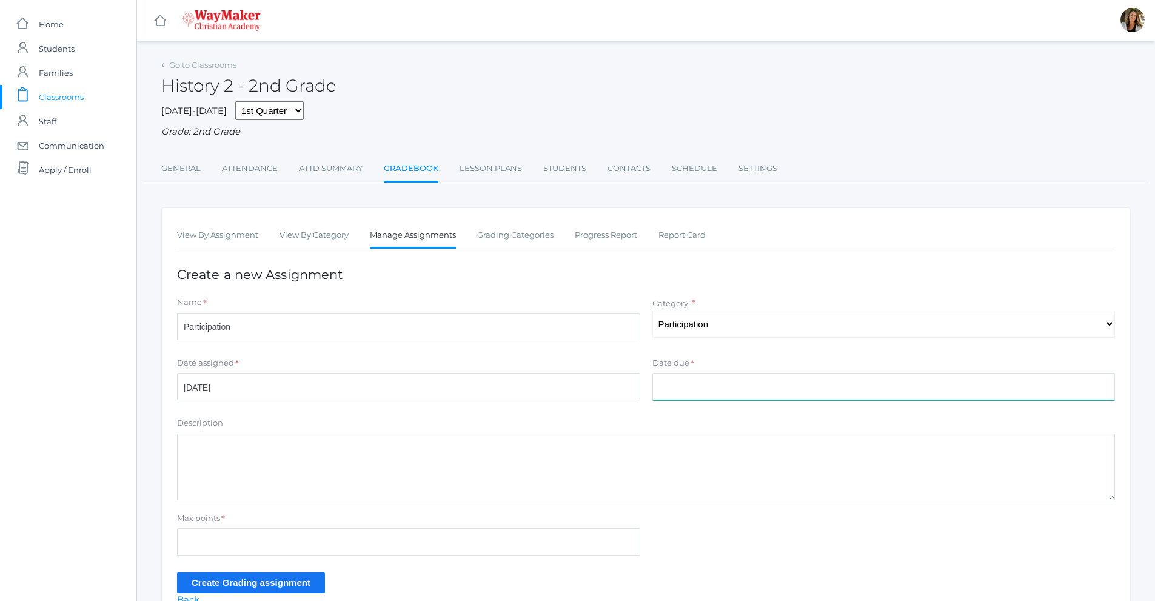
click at [678, 389] on input "Date due" at bounding box center [884, 386] width 463 height 27
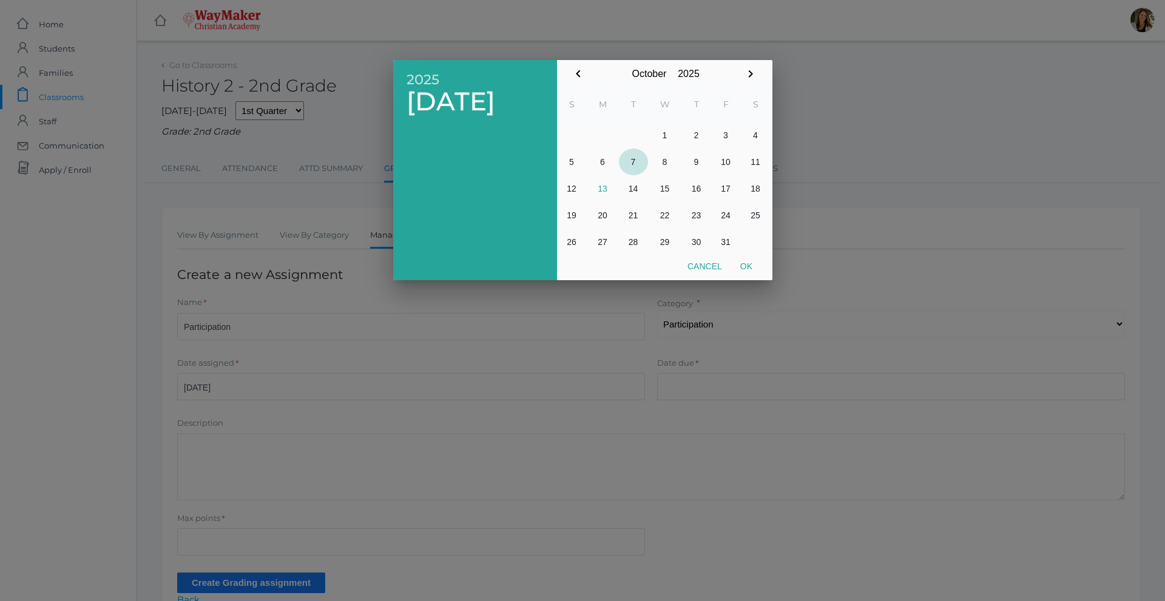
click at [636, 164] on button "7" at bounding box center [633, 162] width 29 height 27
click at [745, 270] on button "Ok" at bounding box center [746, 266] width 30 height 22
type input "[DATE]"
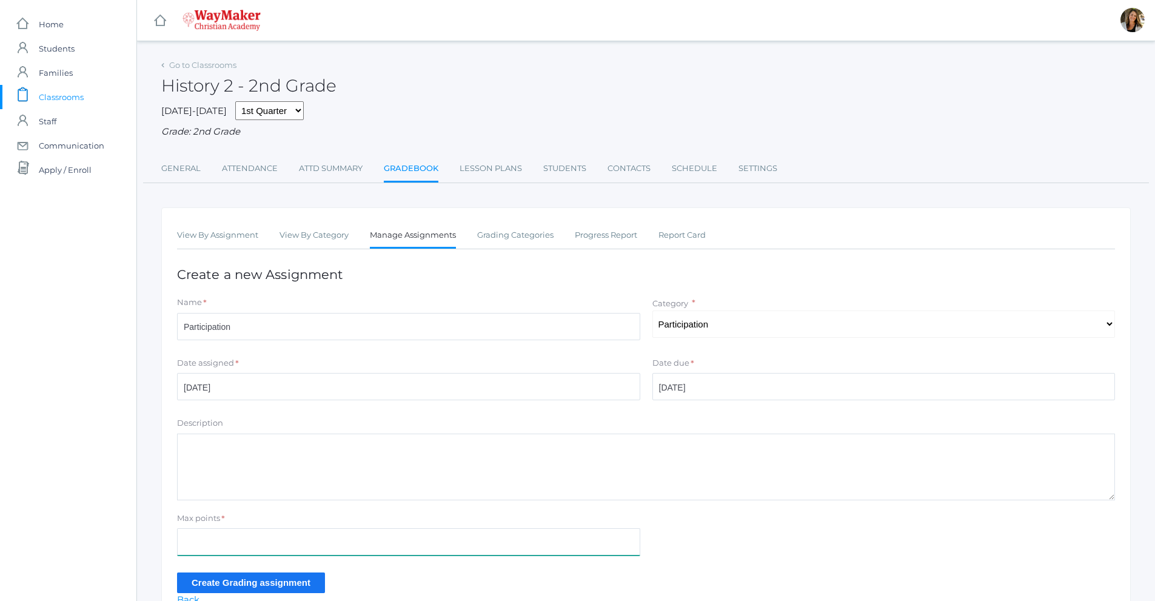
click at [219, 544] on input "Max points" at bounding box center [408, 541] width 463 height 27
type input "100"
click at [243, 578] on input "Create Grading assignment" at bounding box center [251, 583] width 148 height 20
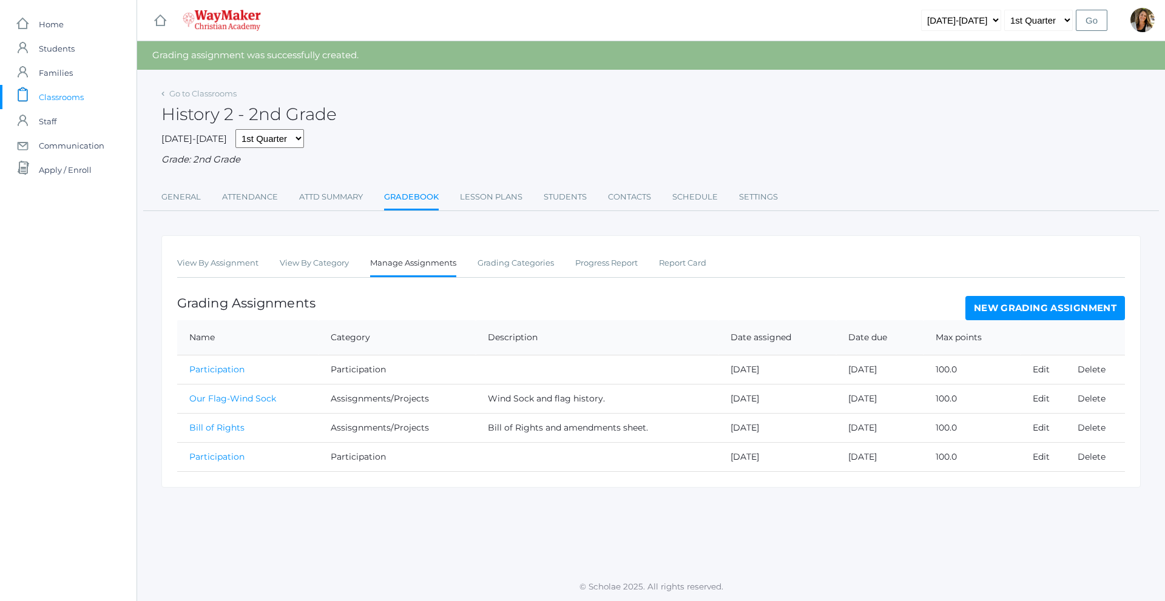
click at [1044, 309] on link "New Grading Assignment" at bounding box center [1045, 308] width 160 height 24
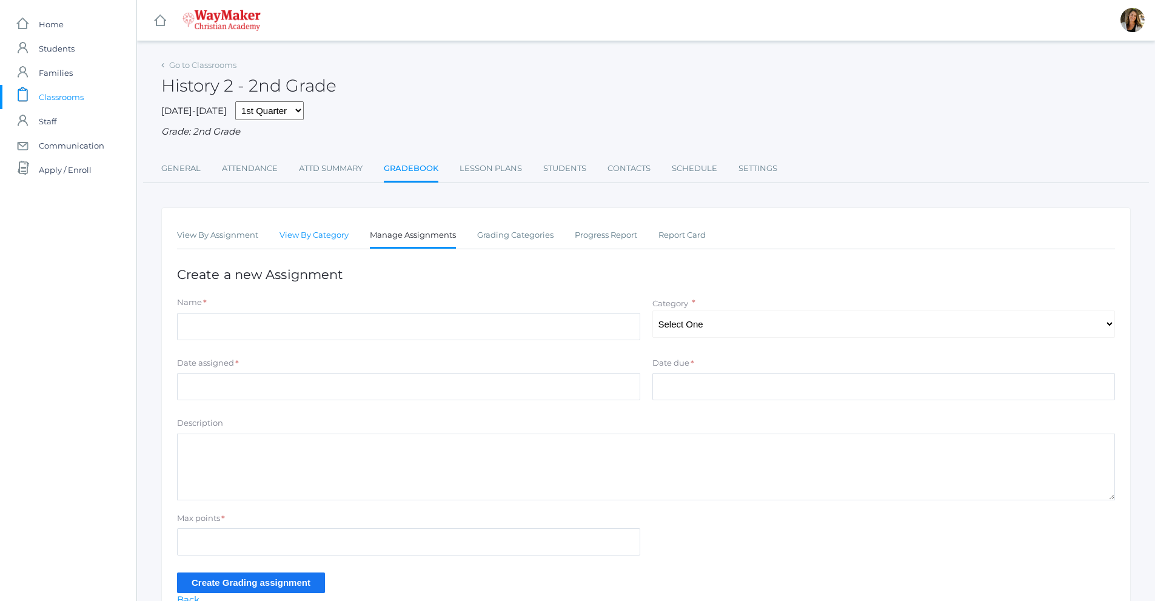
click at [304, 238] on link "View By Category" at bounding box center [314, 235] width 69 height 24
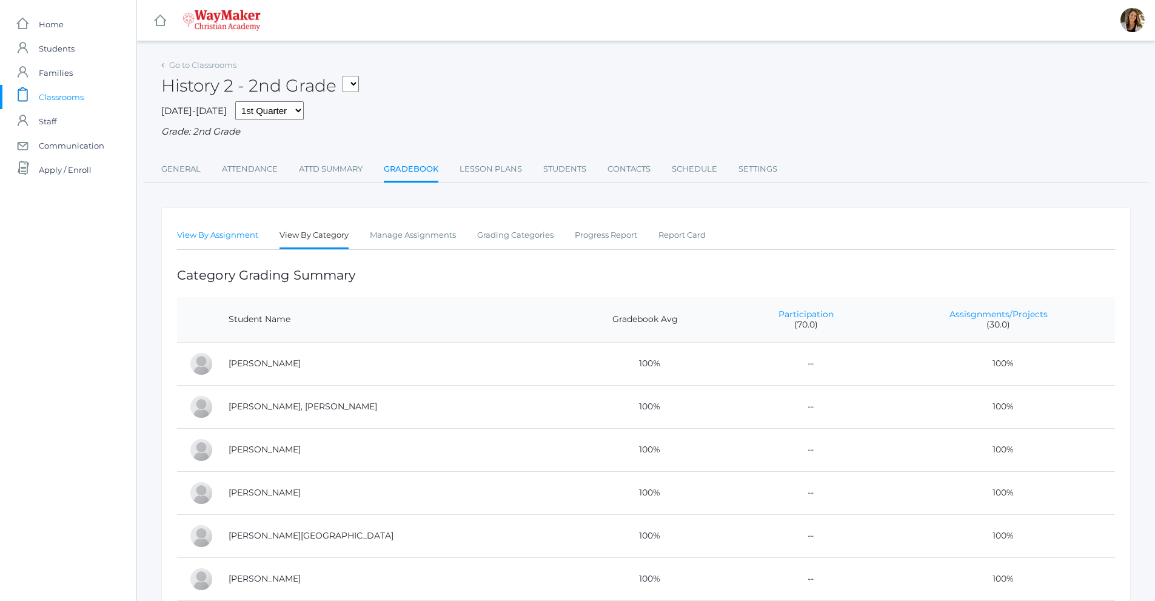
click at [213, 239] on link "View By Assignment" at bounding box center [217, 235] width 81 height 24
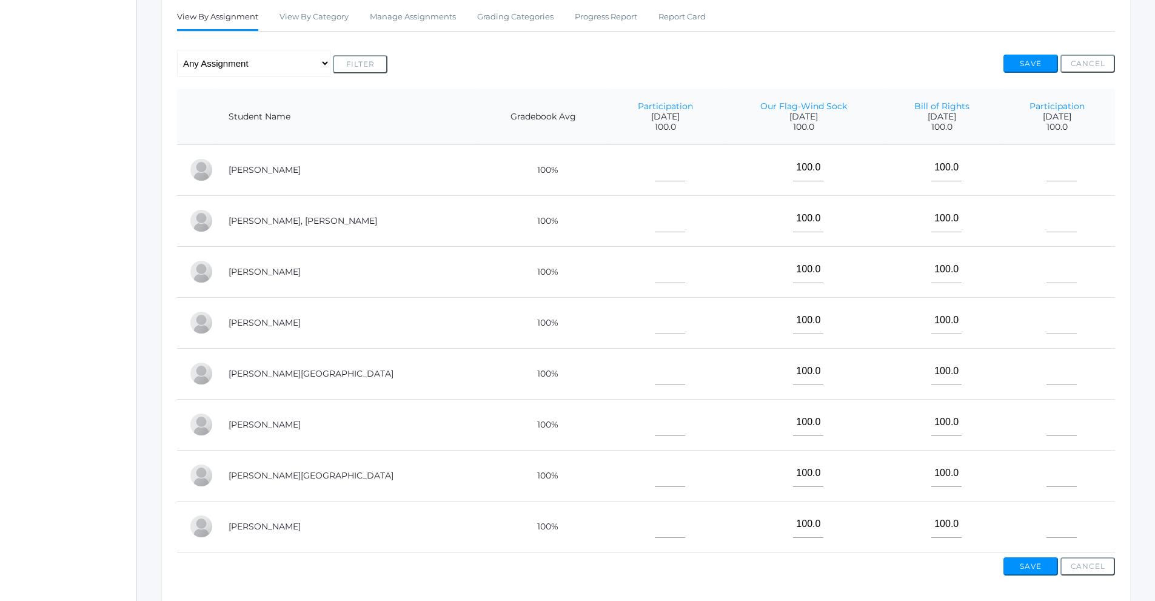
scroll to position [243, 0]
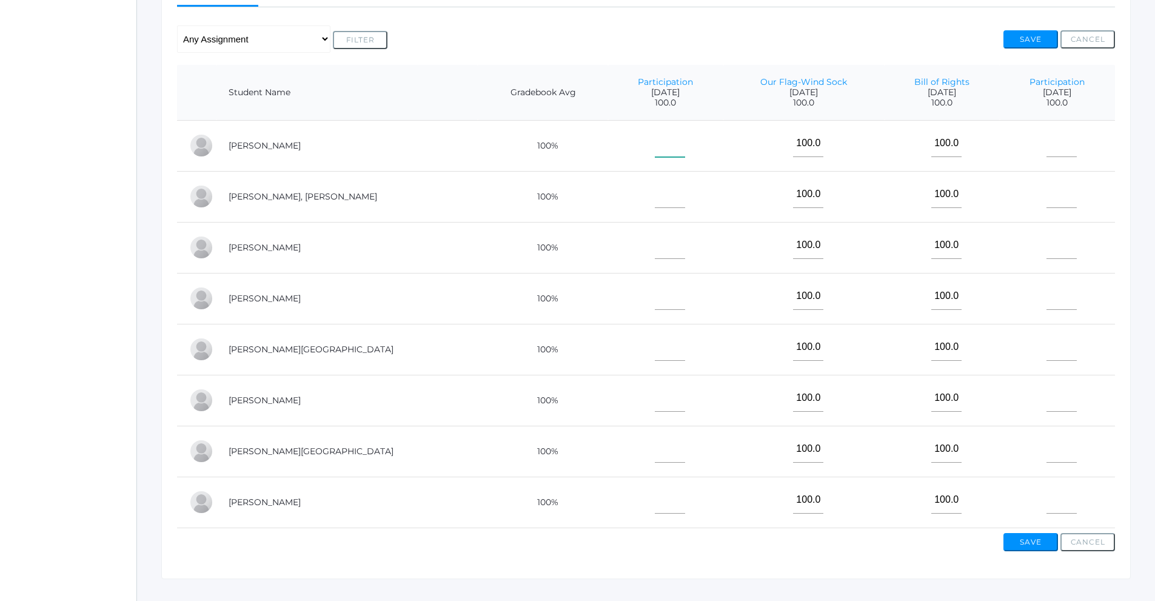
click at [655, 152] on input"] "text" at bounding box center [670, 143] width 30 height 27
type input"] "100"
click at [655, 197] on input"] "text" at bounding box center [670, 194] width 30 height 27
type input"] "100"
click at [655, 255] on input"] "text" at bounding box center [670, 245] width 30 height 27
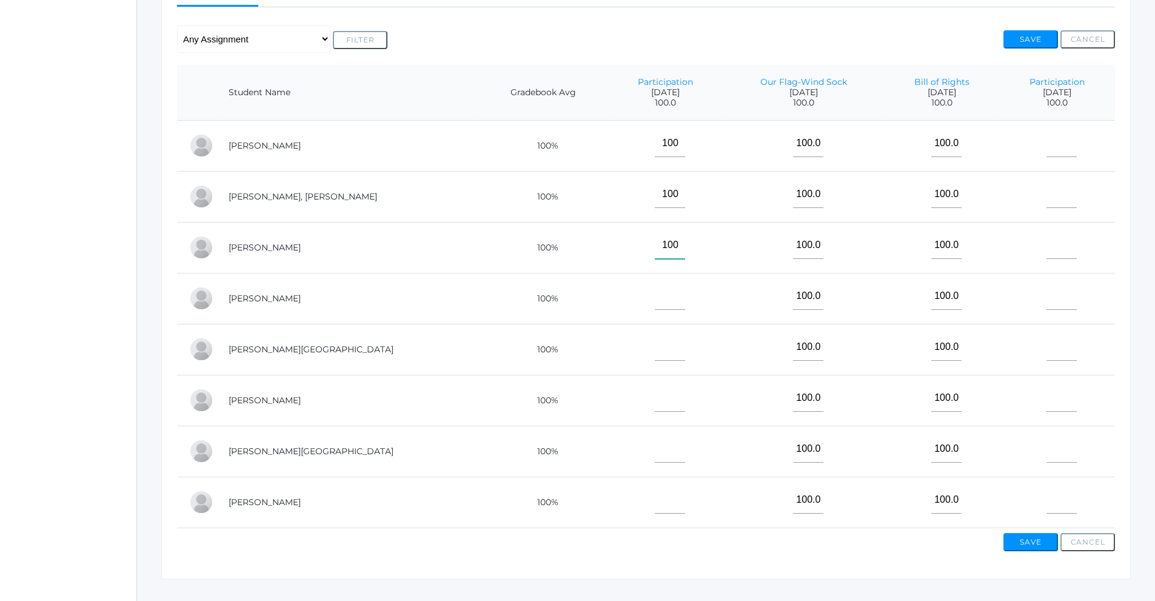
type input"] "100"
click at [655, 300] on input"] "text" at bounding box center [670, 296] width 30 height 27
type input"] "100"
click at [655, 354] on input"] "text" at bounding box center [670, 347] width 30 height 27
type input"] "100"
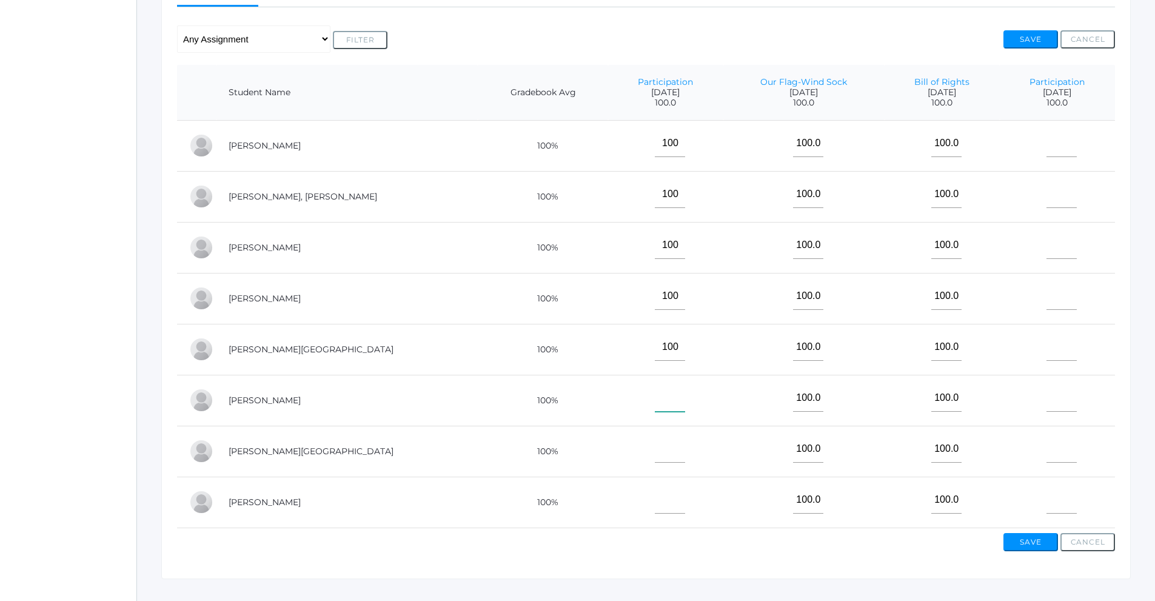
click at [655, 403] on input"] "text" at bounding box center [670, 398] width 30 height 27
type input"] "100"
click at [655, 455] on input"] "text" at bounding box center [670, 448] width 30 height 27
type input"] "100"
click at [655, 508] on input"] "text" at bounding box center [670, 499] width 30 height 27
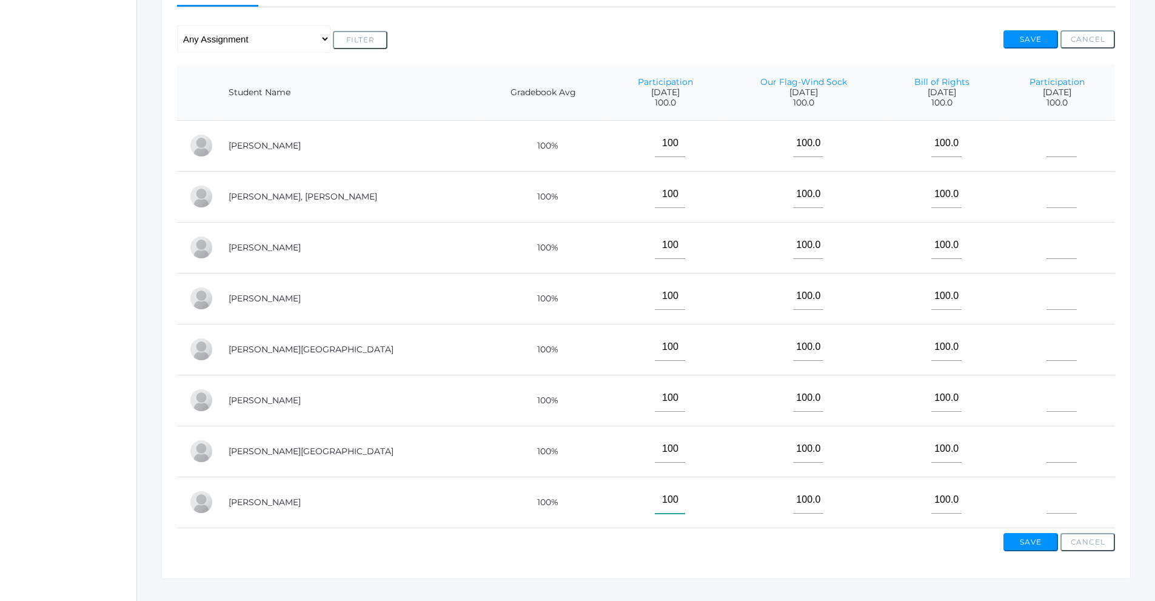
type input"] "100"
click at [1047, 150] on input"] "text" at bounding box center [1062, 143] width 30 height 27
type input"] "100"
click at [1051, 198] on input"] "text" at bounding box center [1062, 194] width 30 height 27
type input"] "100"
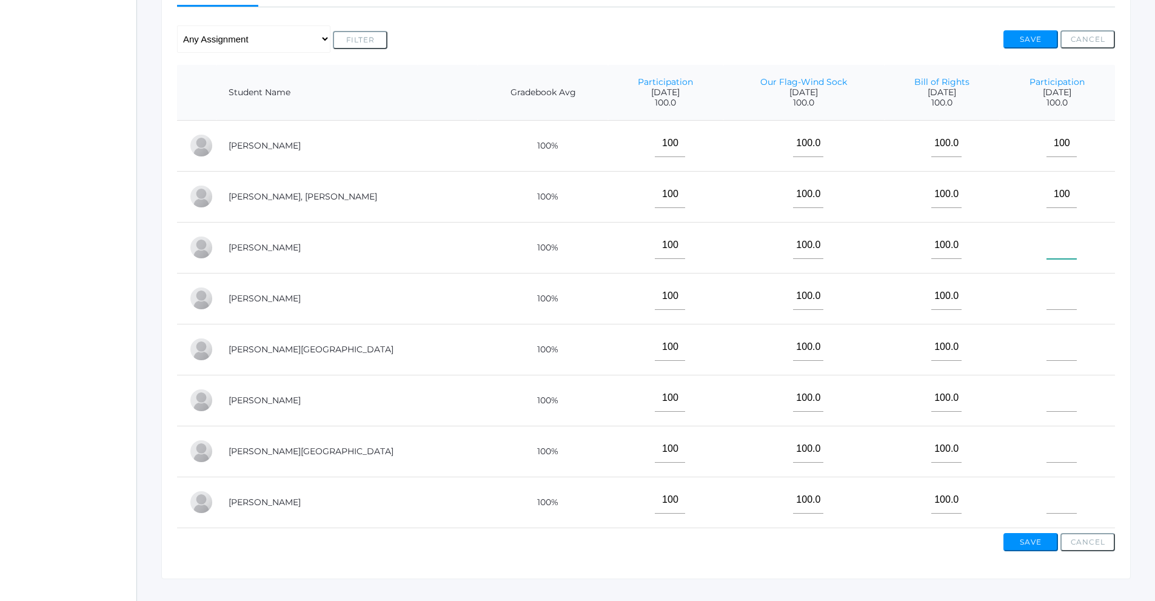
click at [1051, 254] on input"] "text" at bounding box center [1062, 245] width 30 height 27
type input"] "100"
click at [1047, 301] on input"] "text" at bounding box center [1062, 296] width 30 height 27
type input"] "100"
click at [1054, 349] on input"] "text" at bounding box center [1062, 347] width 30 height 27
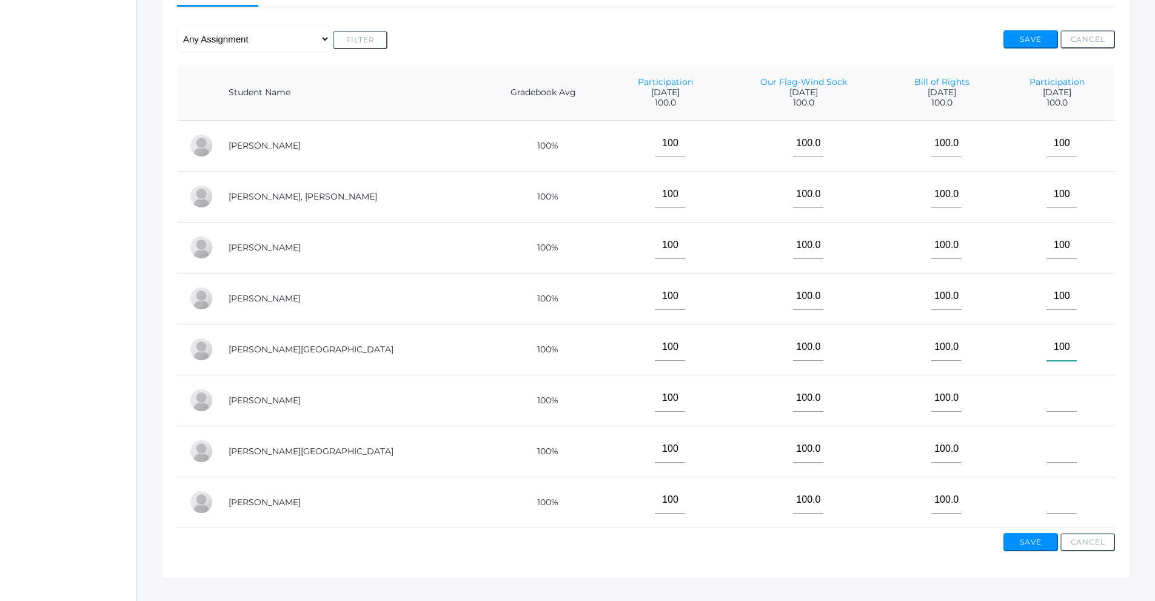
type input"] "100"
click at [1028, 405] on td at bounding box center [1057, 400] width 115 height 51
click at [1047, 398] on input"] "text" at bounding box center [1062, 398] width 30 height 27
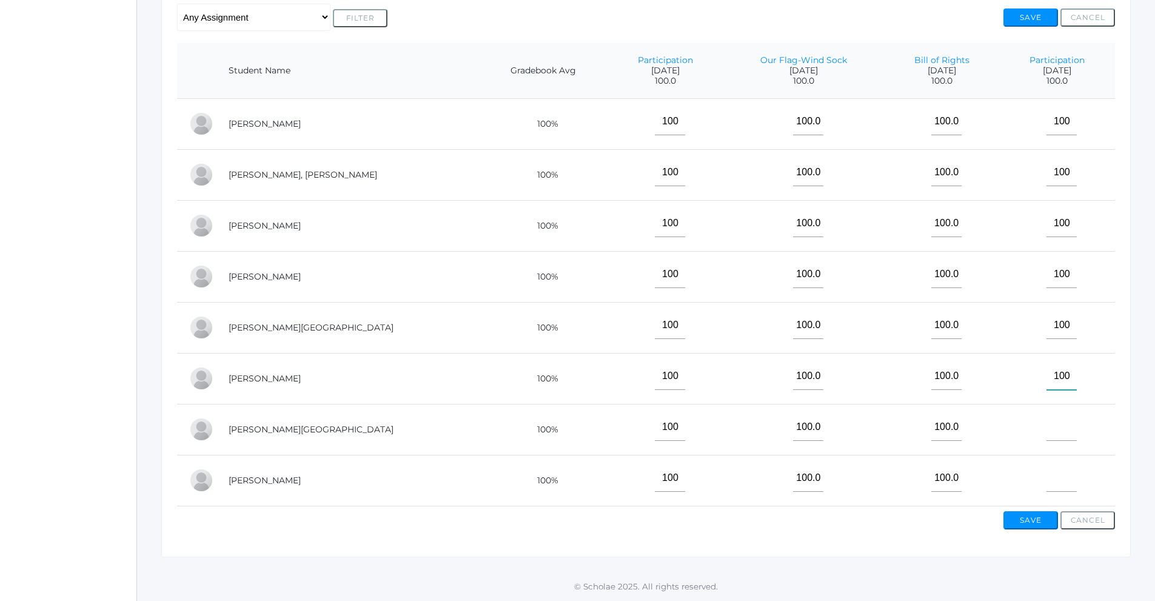
scroll to position [275, 0]
type input"] "100"
click at [1047, 422] on input"] "text" at bounding box center [1062, 427] width 30 height 27
type input"] "100"
click at [1047, 475] on input"] "text" at bounding box center [1062, 478] width 30 height 27
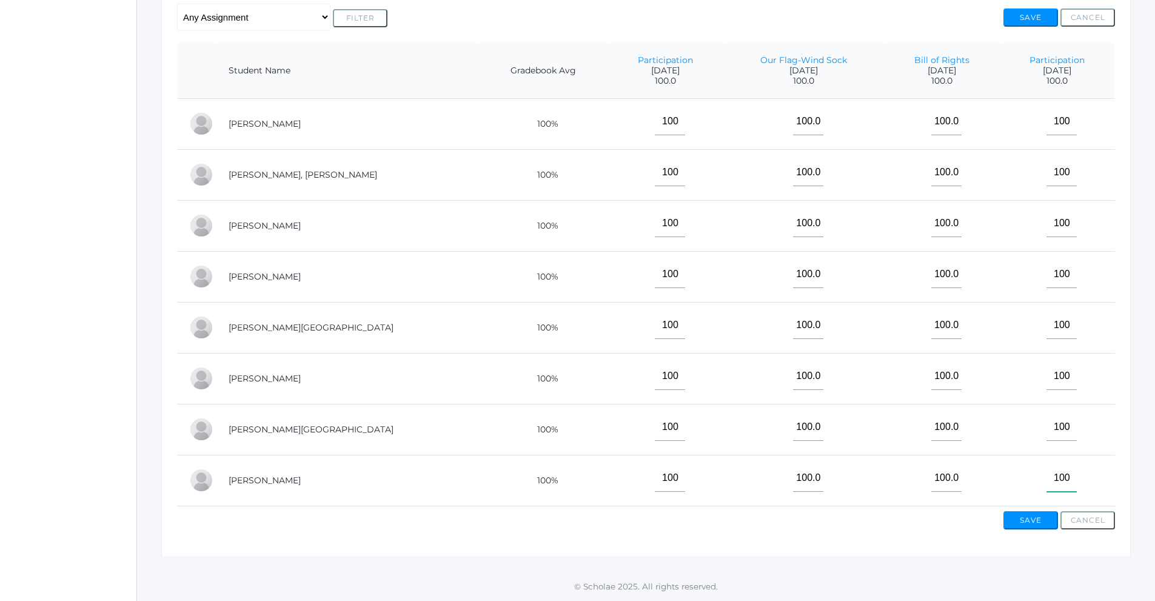
type input"] "100"
click at [1027, 520] on button "Save" at bounding box center [1031, 520] width 55 height 18
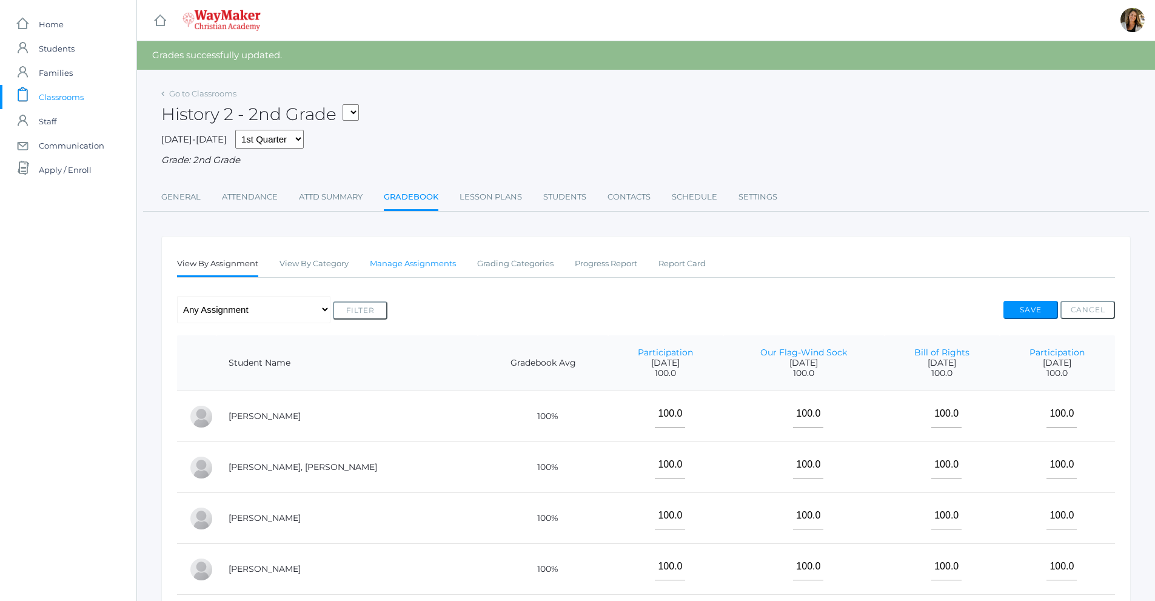
click at [381, 269] on link "Manage Assignments" at bounding box center [413, 264] width 86 height 24
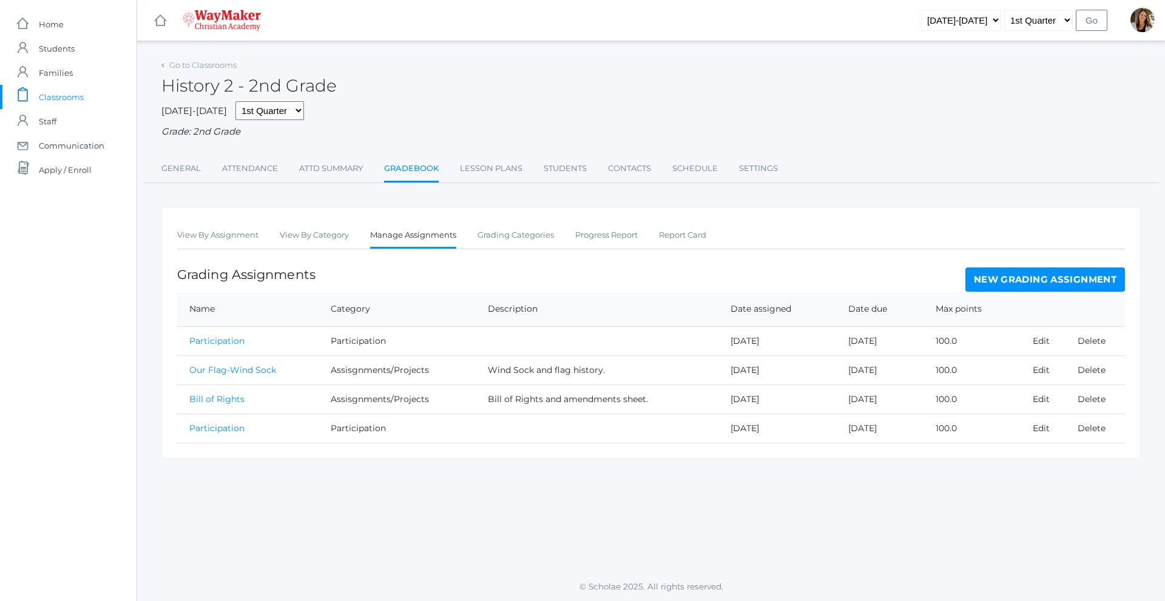
click at [225, 59] on div "Go to Classrooms" at bounding box center [198, 65] width 75 height 12
click at [224, 69] on link "Go to Classrooms" at bounding box center [202, 65] width 67 height 10
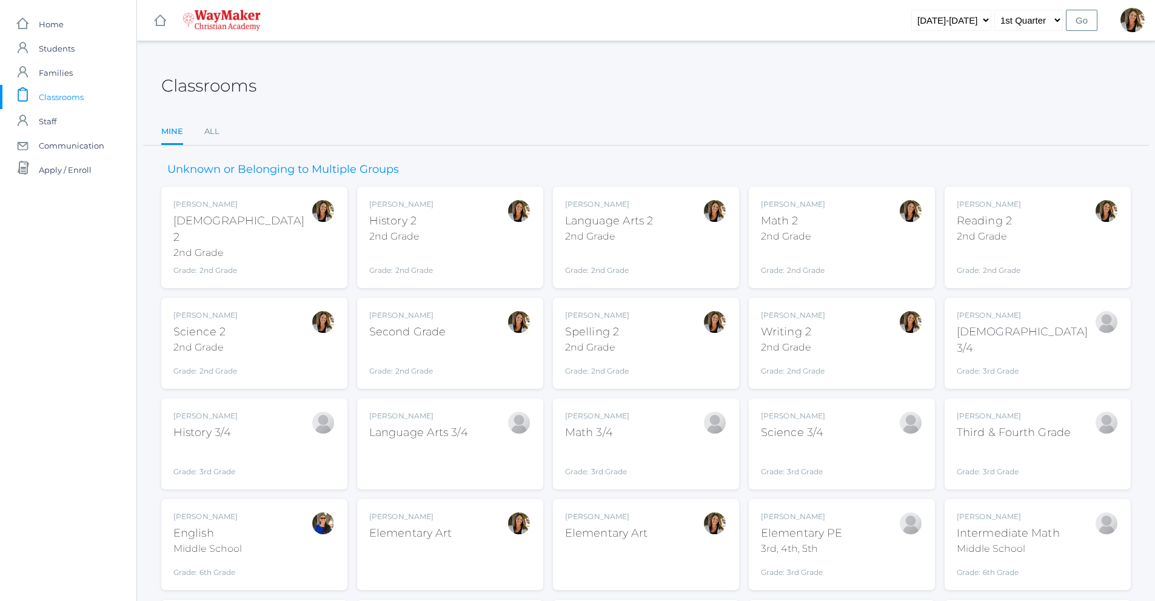
click at [691, 234] on div "Amber Farnes Language Arts 2 2nd Grade Grade: 2nd Grade 02ELEM" at bounding box center [646, 237] width 162 height 77
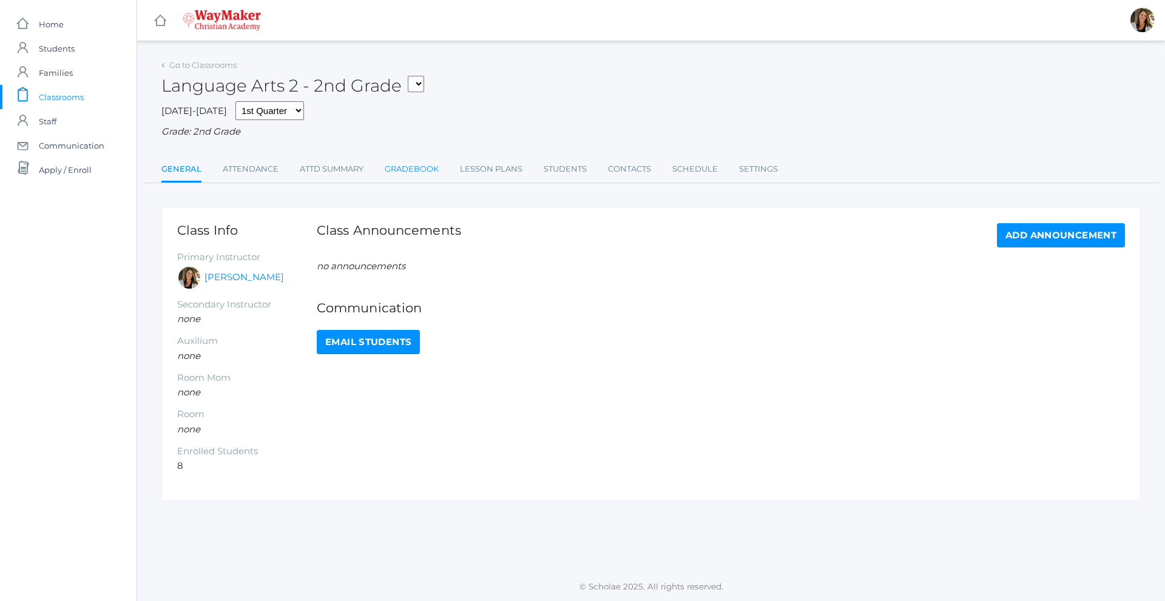
click at [425, 177] on link "Gradebook" at bounding box center [412, 169] width 54 height 24
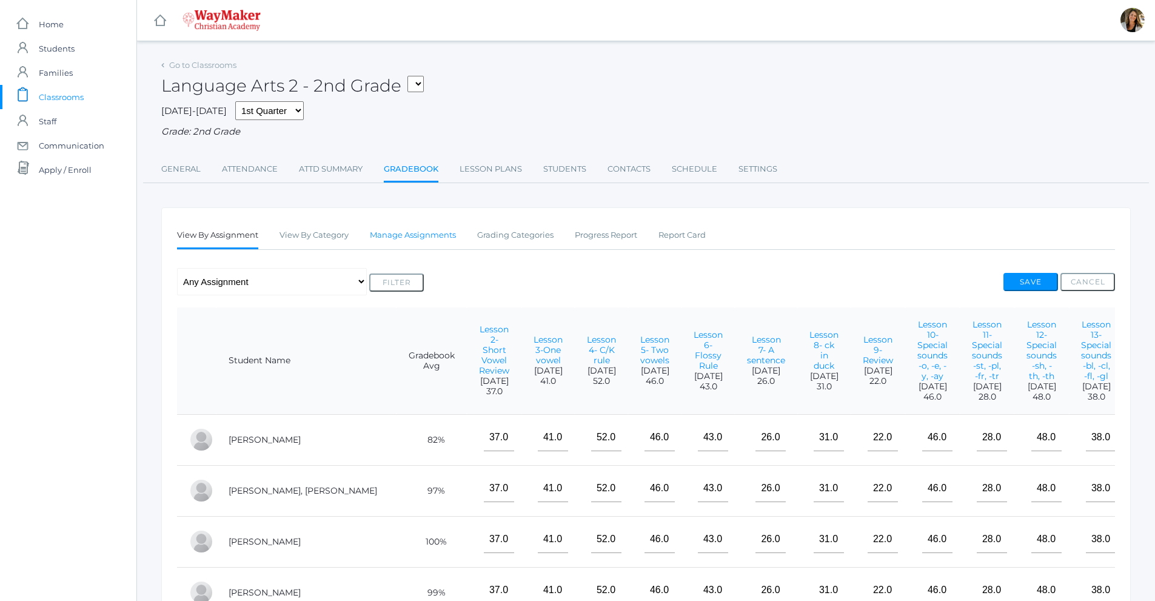
click at [438, 242] on link "Manage Assignments" at bounding box center [413, 235] width 86 height 24
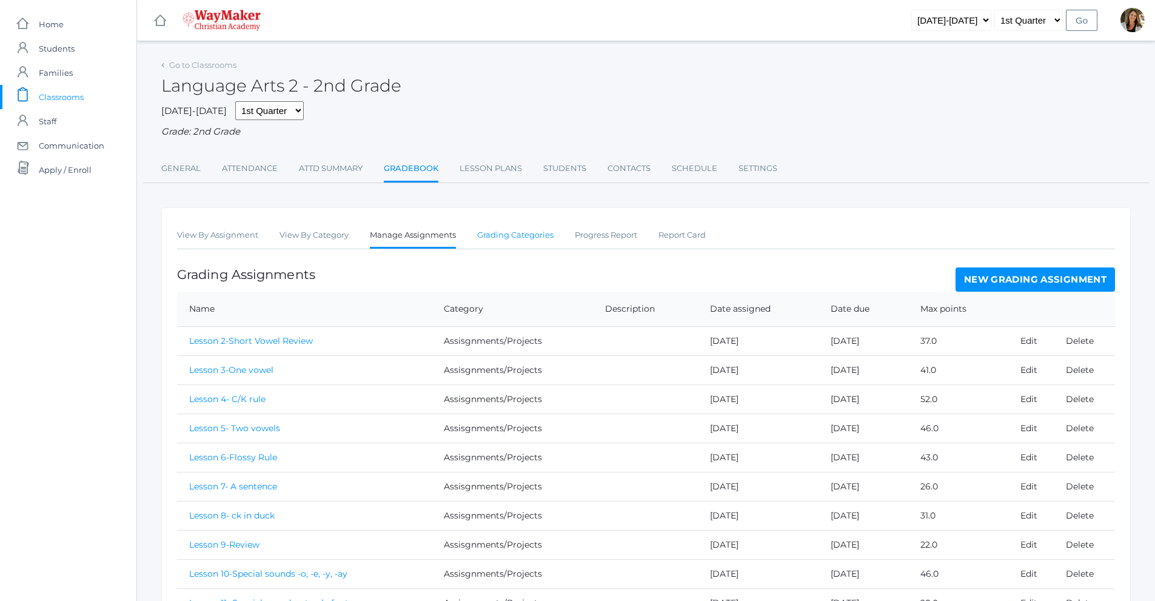
click at [481, 242] on link "Grading Categories" at bounding box center [515, 235] width 76 height 24
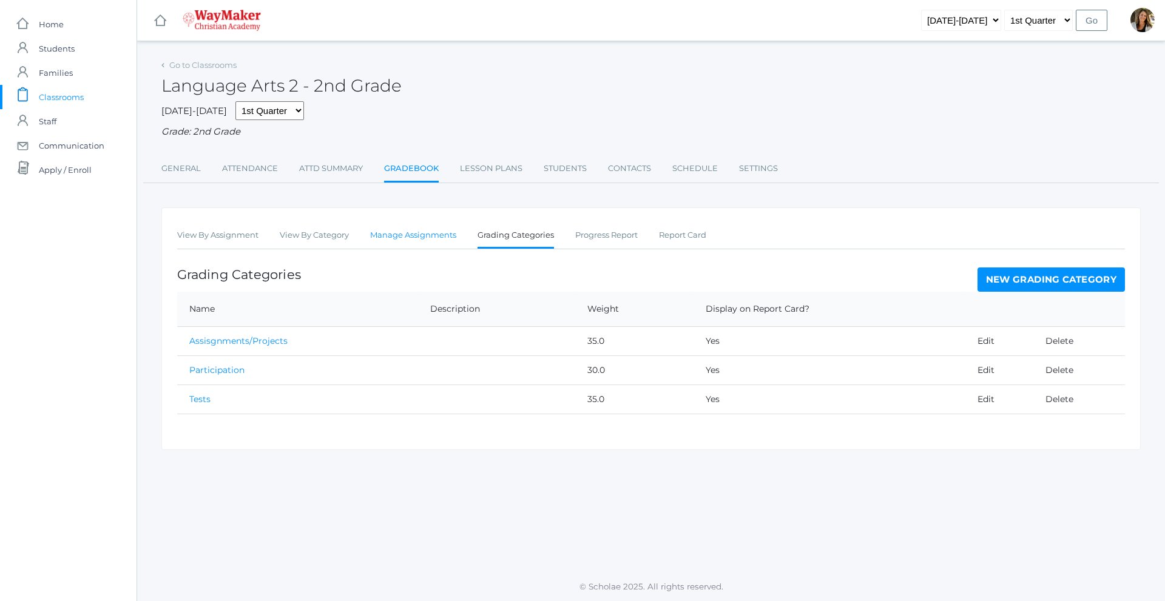
click at [406, 237] on link "Manage Assignments" at bounding box center [413, 235] width 86 height 24
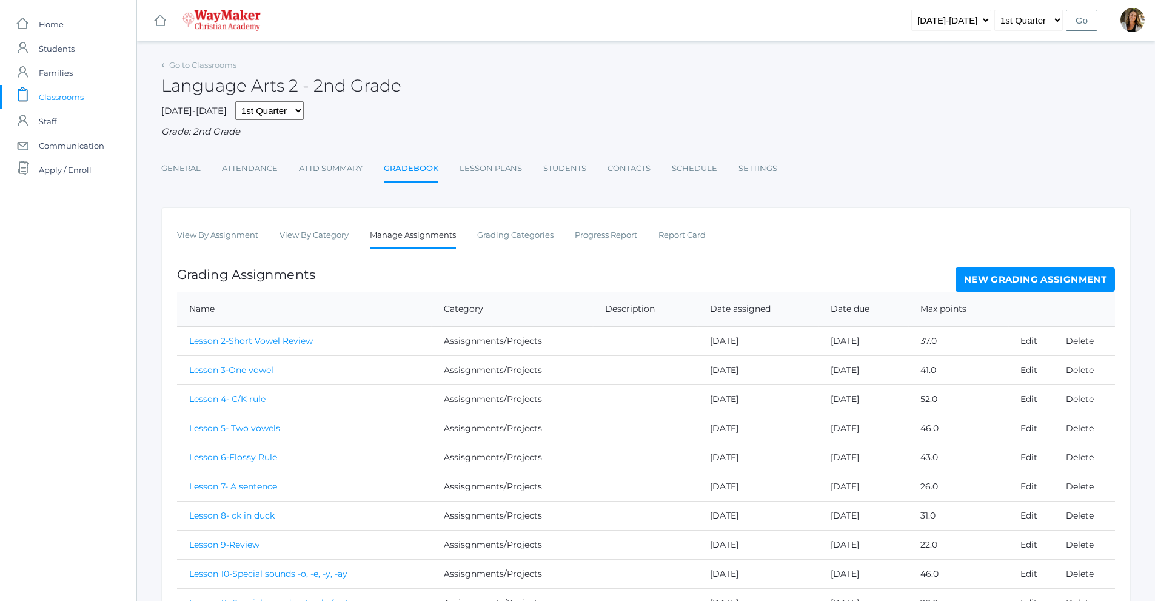
click at [1084, 286] on link "New Grading Assignment" at bounding box center [1036, 279] width 160 height 24
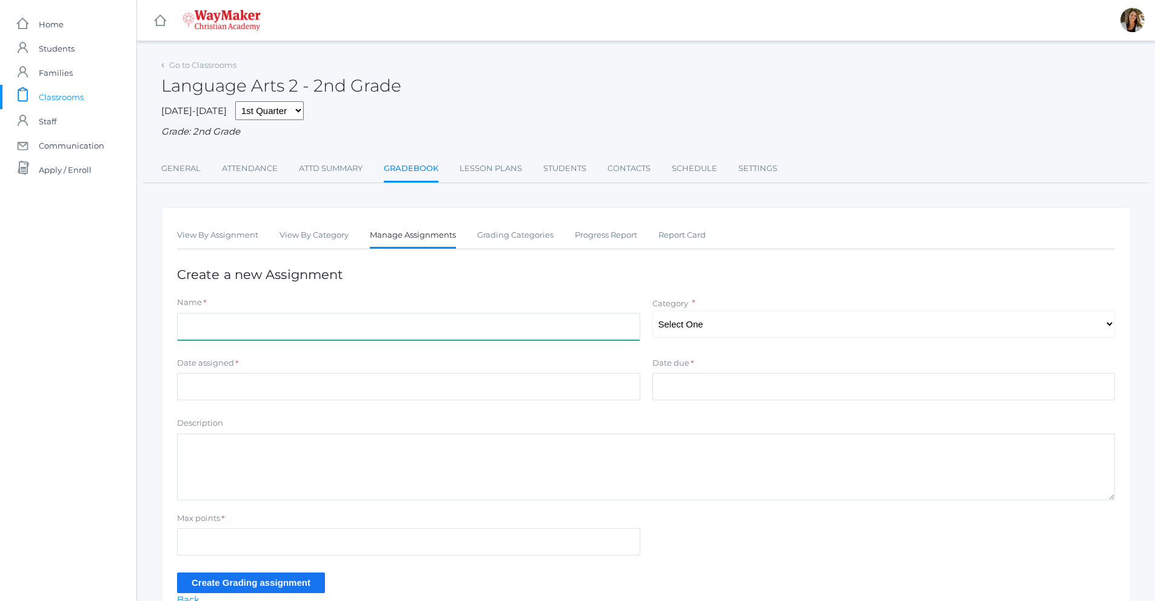
click at [271, 331] on input "Name" at bounding box center [408, 326] width 463 height 27
type input "Participation"
click at [777, 331] on select "Select One Participation Assisgnments/Projects Tests" at bounding box center [884, 324] width 463 height 27
select select "1183"
click at [653, 312] on select "Select One Participation Assisgnments/Projects Tests" at bounding box center [884, 324] width 463 height 27
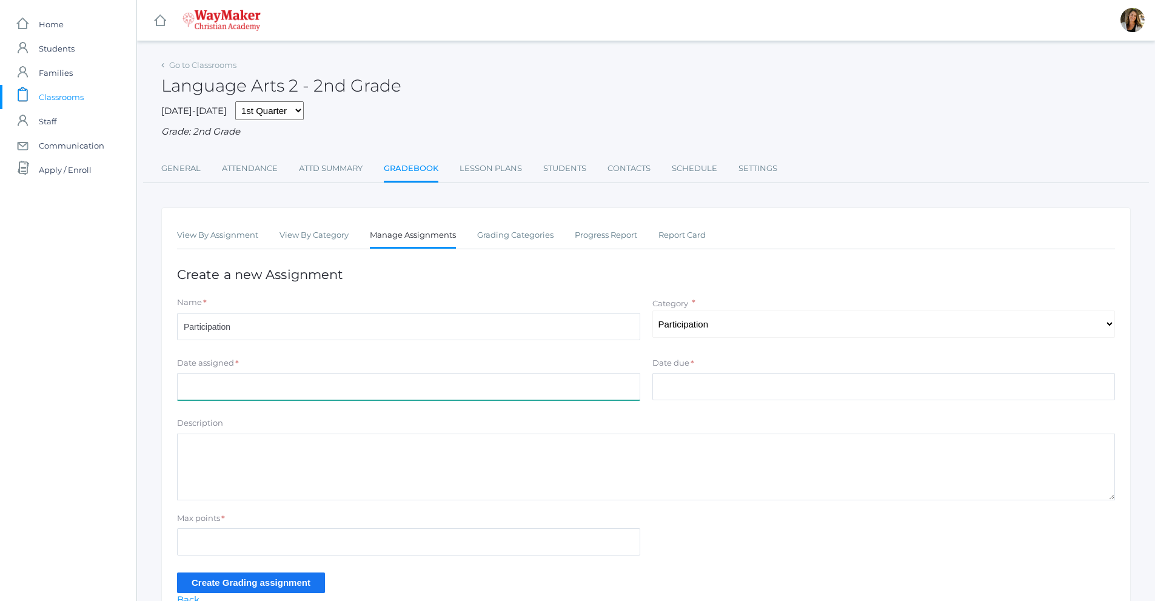
click at [298, 395] on input "Date assigned" at bounding box center [408, 386] width 463 height 27
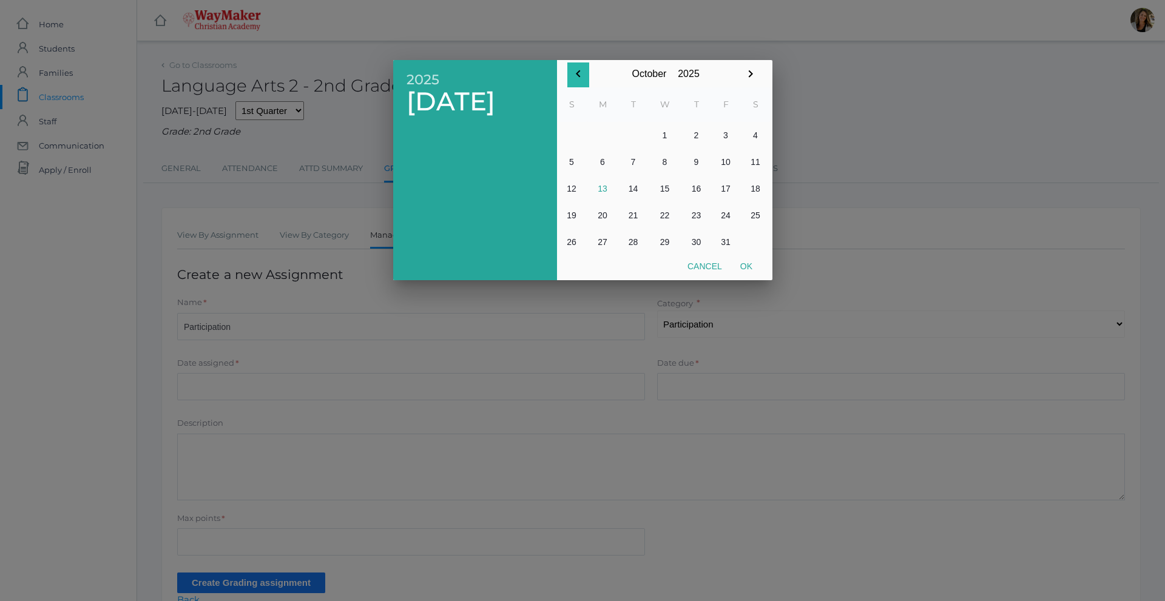
click at [574, 79] on icon "button" at bounding box center [578, 74] width 15 height 15
click at [638, 136] on button "2" at bounding box center [633, 135] width 29 height 27
click at [751, 266] on button "Ok" at bounding box center [746, 266] width 30 height 22
type input "[DATE]"
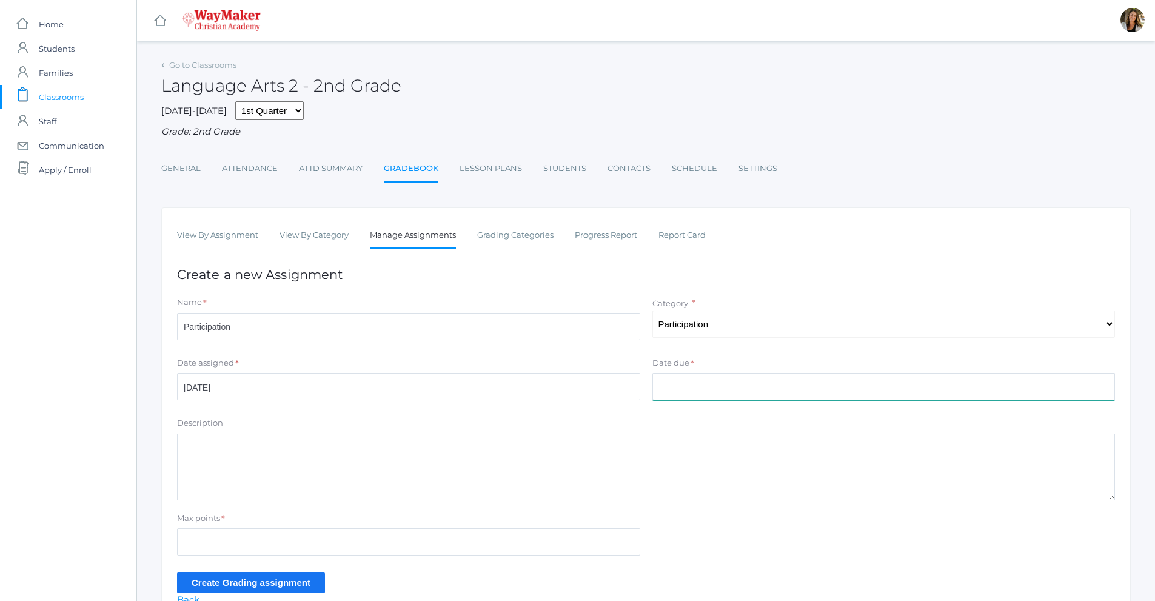
click at [688, 382] on input "Date due" at bounding box center [884, 386] width 463 height 27
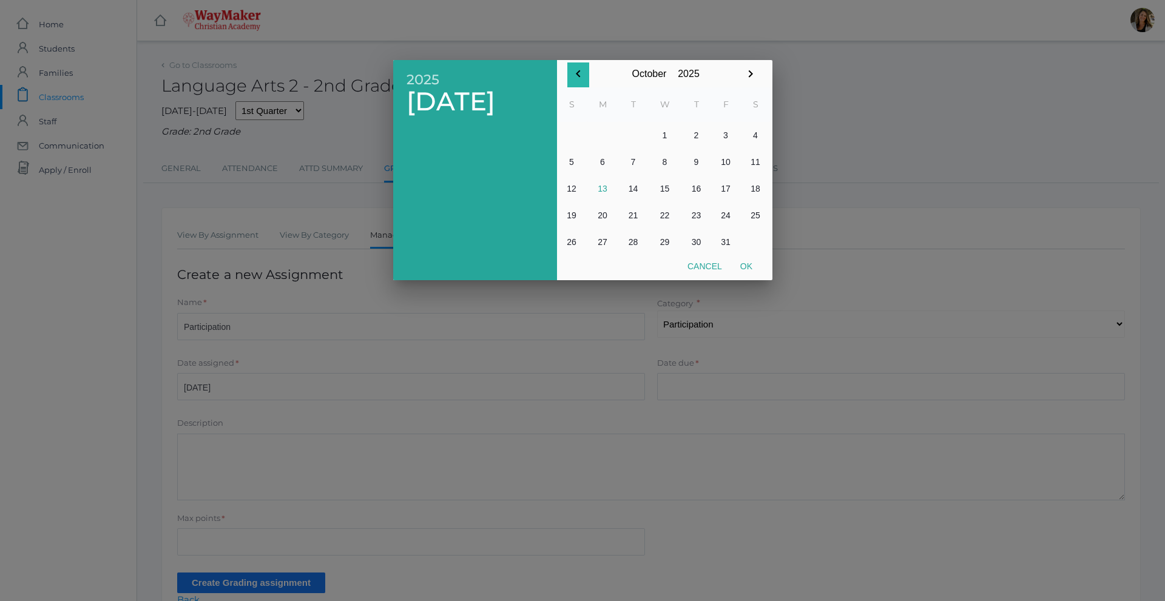
click at [578, 73] on icon "button" at bounding box center [578, 73] width 4 height 7
click at [633, 138] on button "2" at bounding box center [633, 135] width 29 height 27
click at [739, 268] on button "Ok" at bounding box center [746, 266] width 30 height 22
type input "[DATE]"
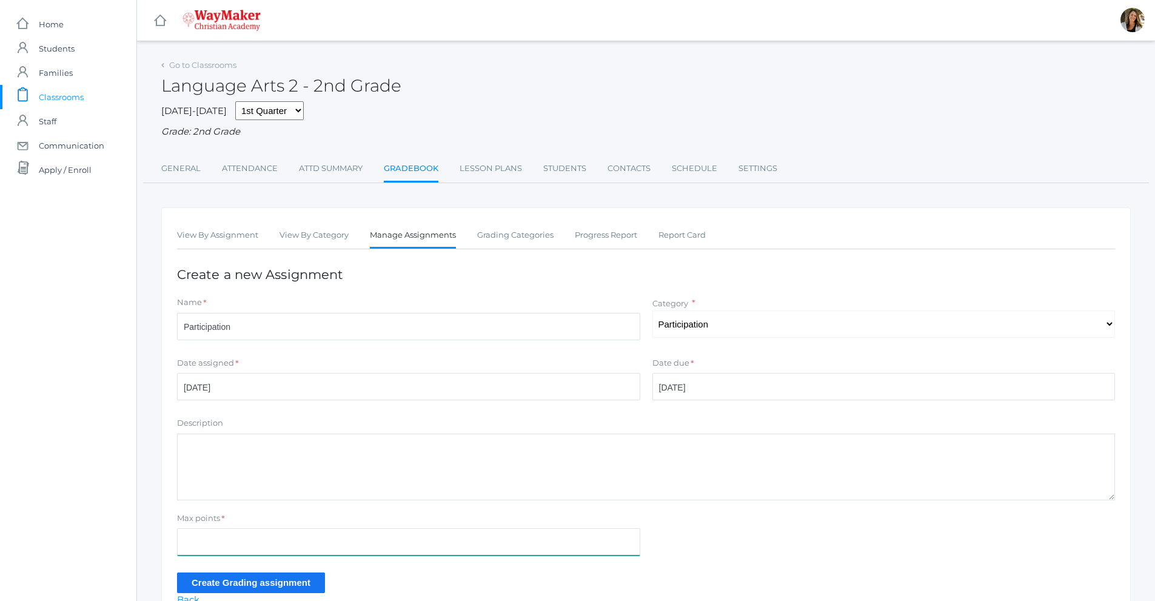
click at [207, 548] on input "Max points" at bounding box center [408, 541] width 463 height 27
type input "100"
click at [215, 579] on input "Create Grading assignment" at bounding box center [251, 583] width 148 height 20
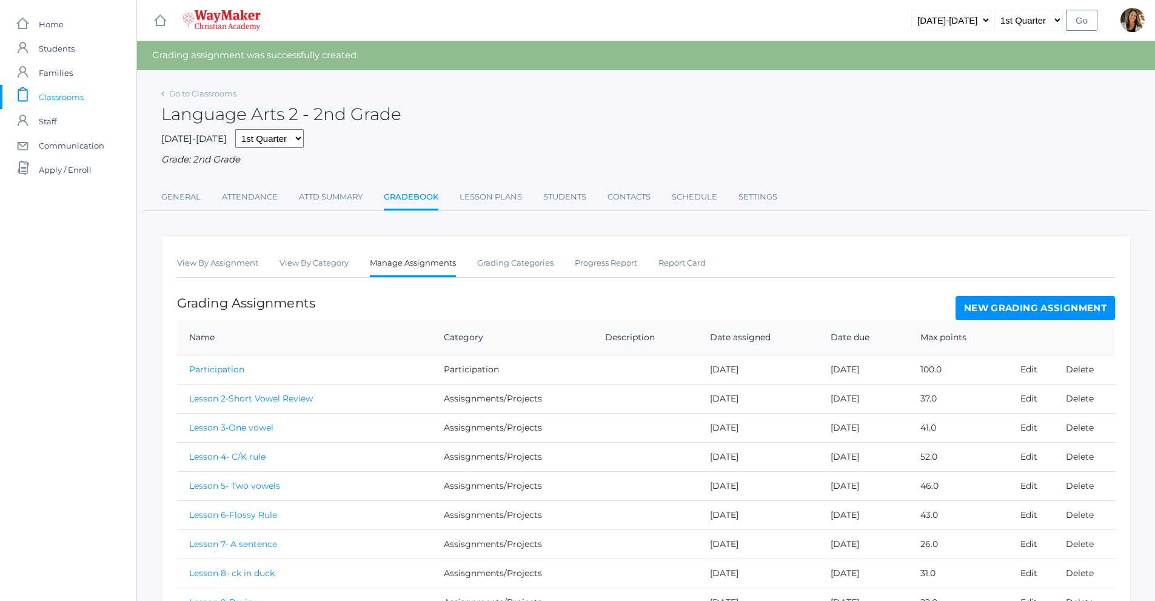
click at [1034, 317] on link "New Grading Assignment" at bounding box center [1036, 308] width 160 height 24
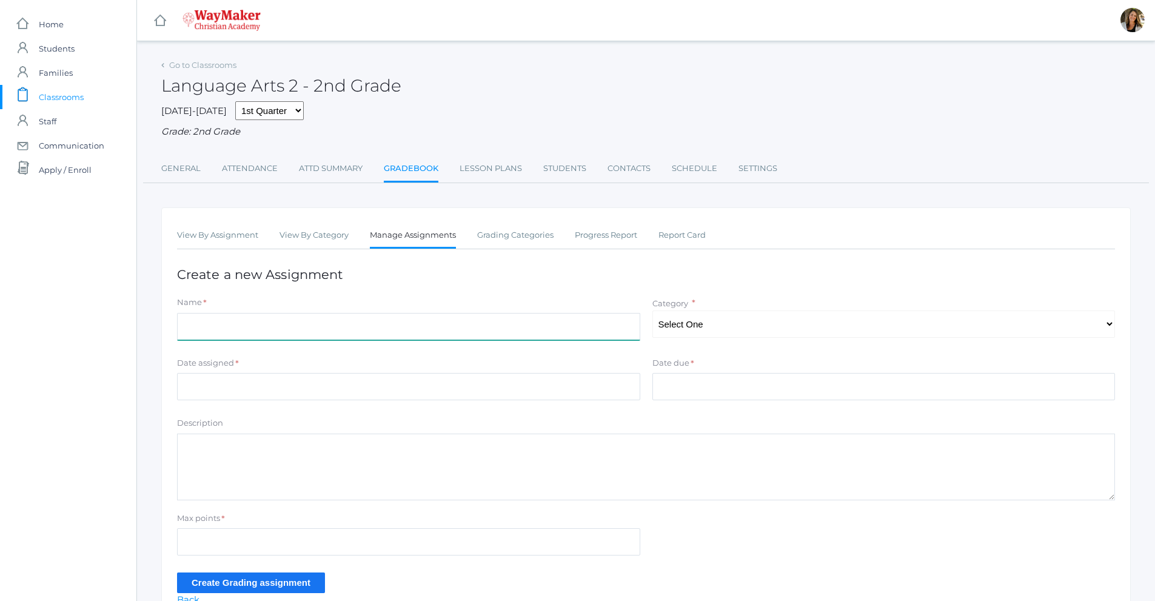
click at [251, 338] on input "Name" at bounding box center [408, 326] width 463 height 27
type input "Participation"
click at [798, 333] on select "Select One Participation Assisgnments/Projects Tests" at bounding box center [884, 324] width 463 height 27
click at [794, 328] on select "Select One Participation Assisgnments/Projects Tests" at bounding box center [884, 324] width 463 height 27
click at [782, 334] on select "Select One Participation Assisgnments/Projects Tests" at bounding box center [884, 324] width 463 height 27
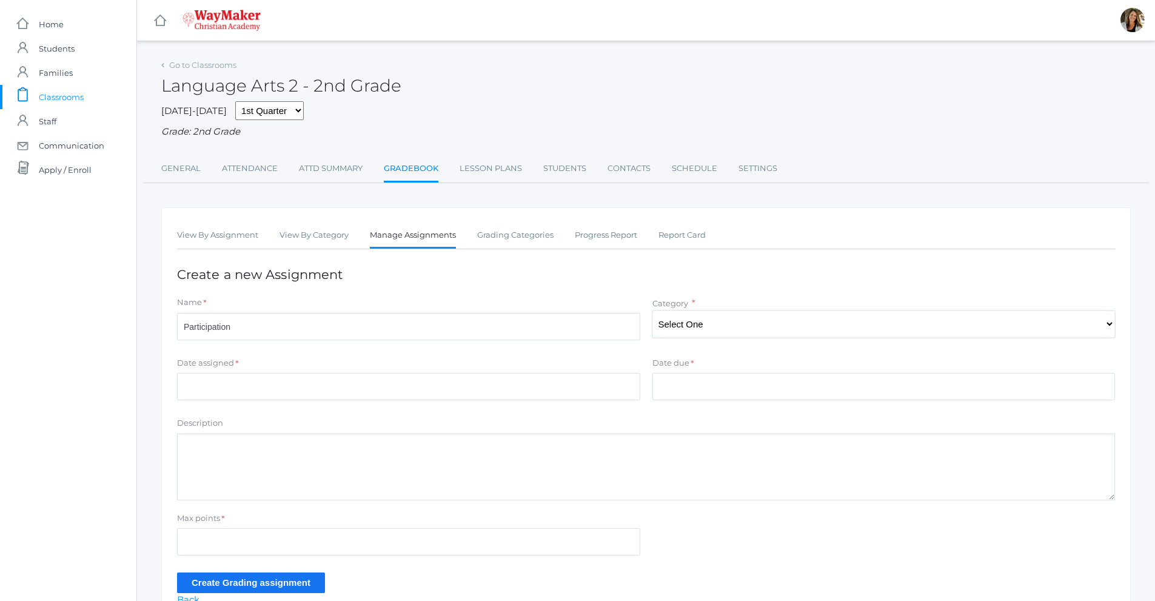
select select "1183"
click at [653, 312] on select "Select One Participation Assisgnments/Projects Tests" at bounding box center [884, 324] width 463 height 27
click at [241, 375] on input "Date assigned" at bounding box center [408, 386] width 463 height 27
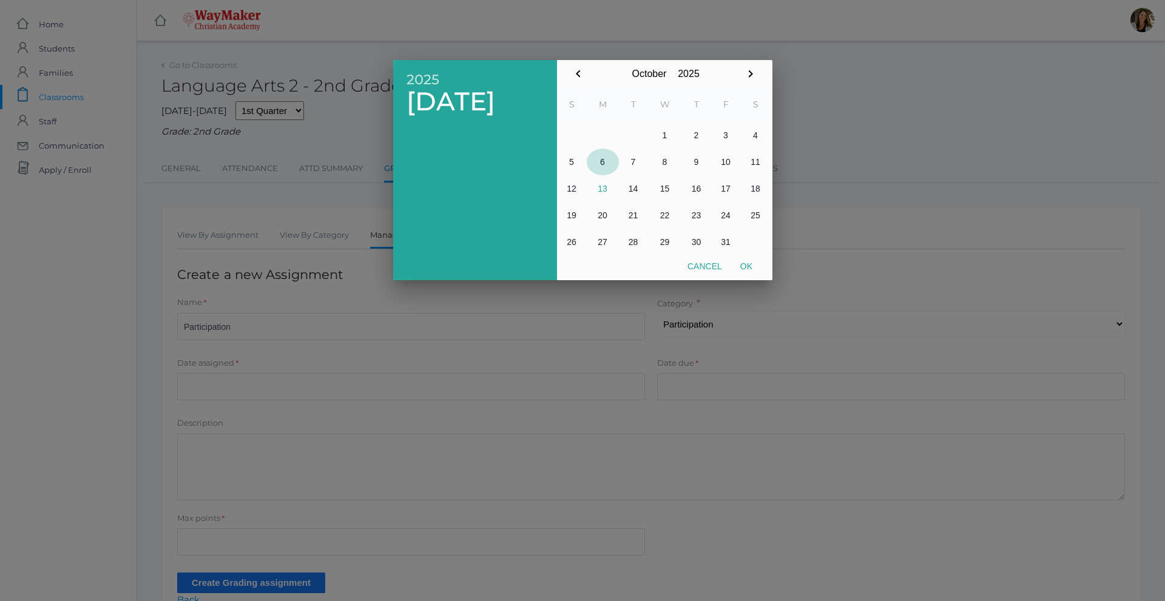
click at [593, 162] on button "6" at bounding box center [603, 162] width 32 height 27
click at [746, 261] on button "Ok" at bounding box center [746, 266] width 30 height 22
type input "2025-10-06"
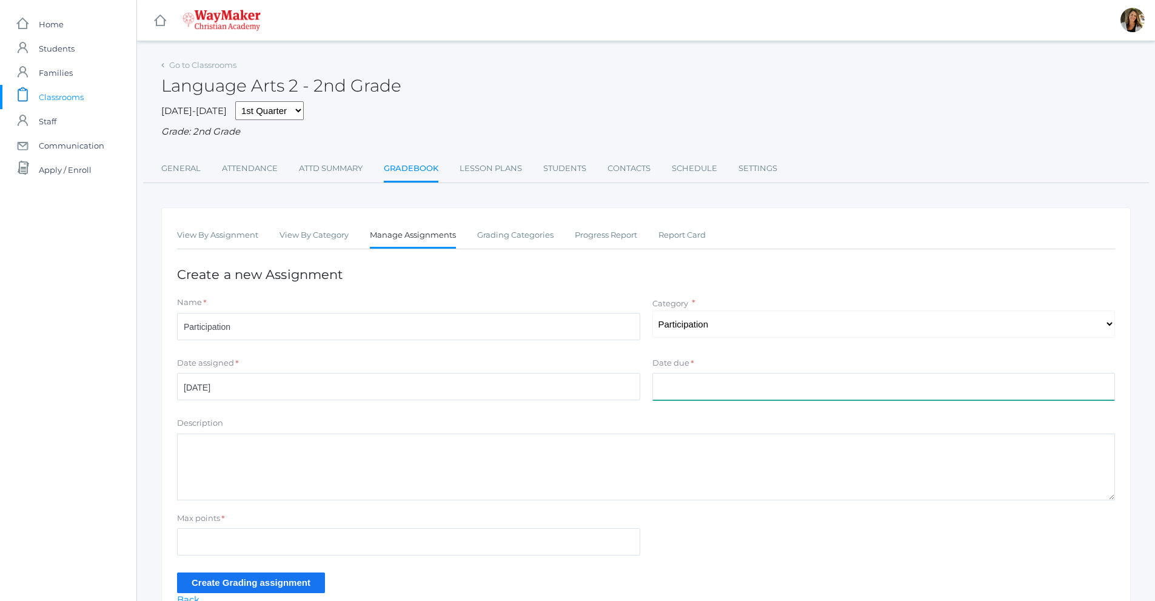
click at [679, 385] on input "Date due" at bounding box center [884, 386] width 463 height 27
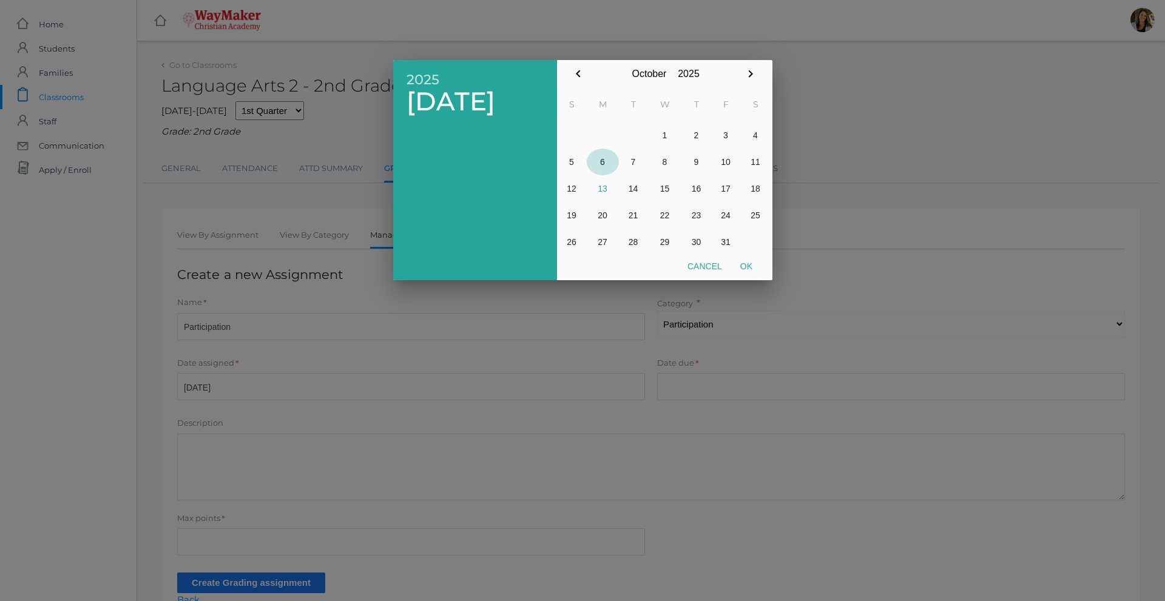
click at [607, 166] on button "6" at bounding box center [603, 162] width 32 height 27
click at [755, 266] on button "Ok" at bounding box center [746, 266] width 30 height 22
type input "2025-10-06"
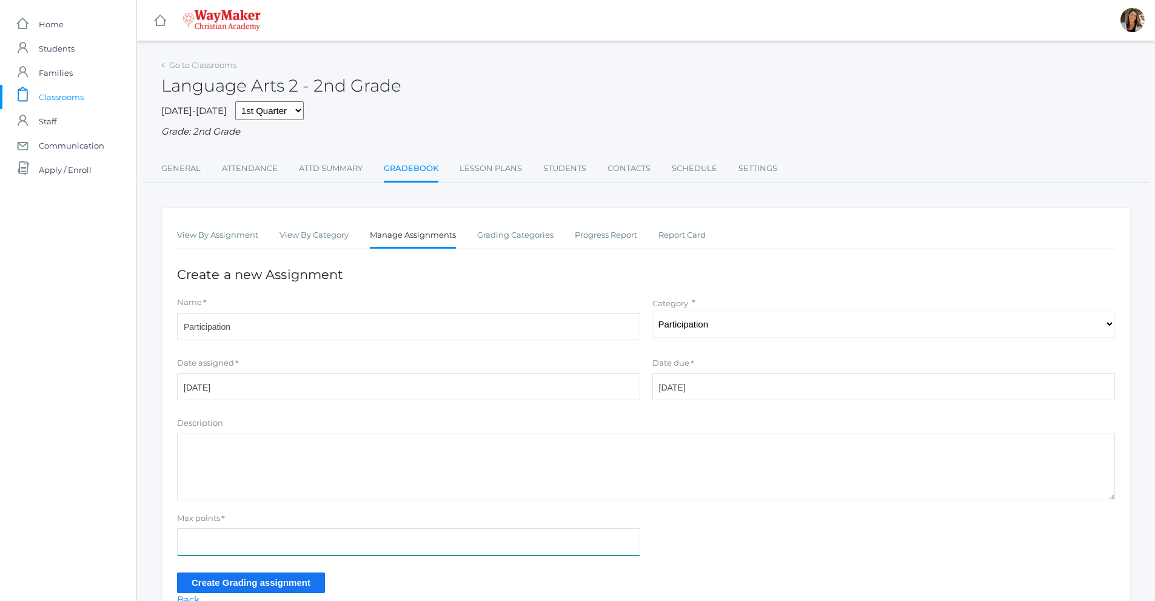
click at [283, 539] on input "Max points" at bounding box center [408, 541] width 463 height 27
type input "100"
click at [286, 585] on input "Create Grading assignment" at bounding box center [251, 583] width 148 height 20
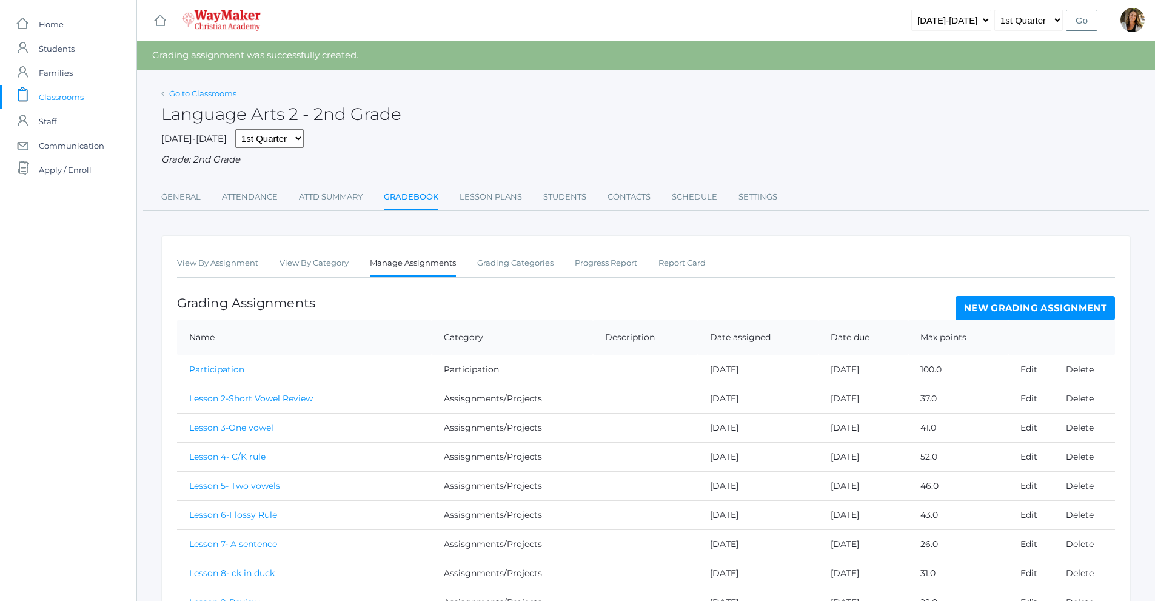
click at [227, 98] on link "Go to Classrooms" at bounding box center [202, 94] width 67 height 10
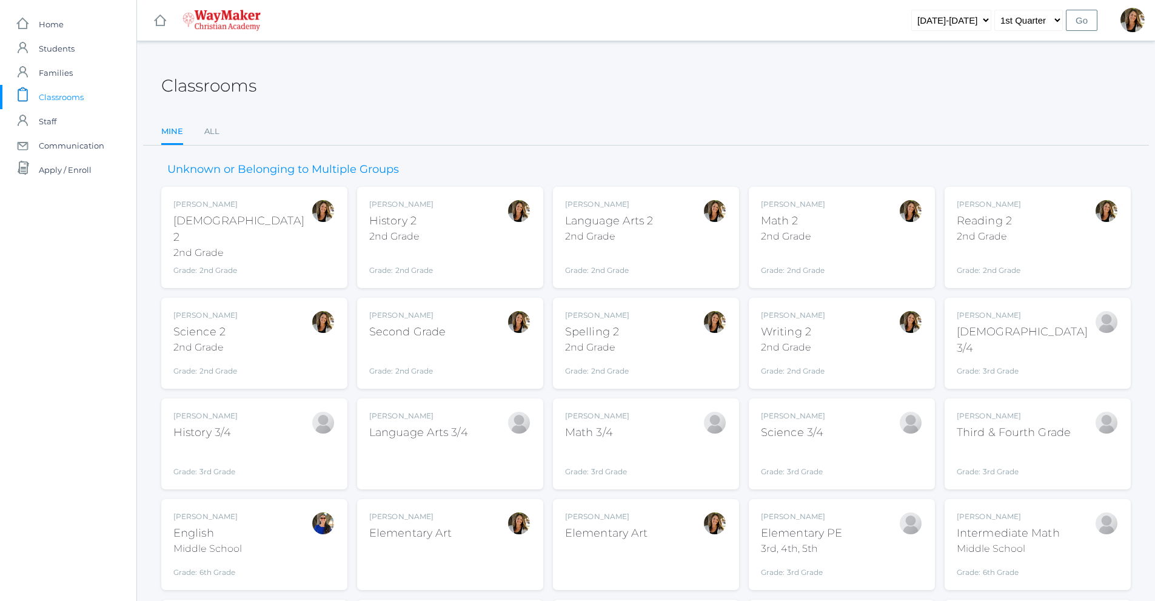
click at [853, 267] on div "Amber Farnes Math 2 2nd Grade Grade: 2nd Grade 02ELEM" at bounding box center [842, 237] width 186 height 101
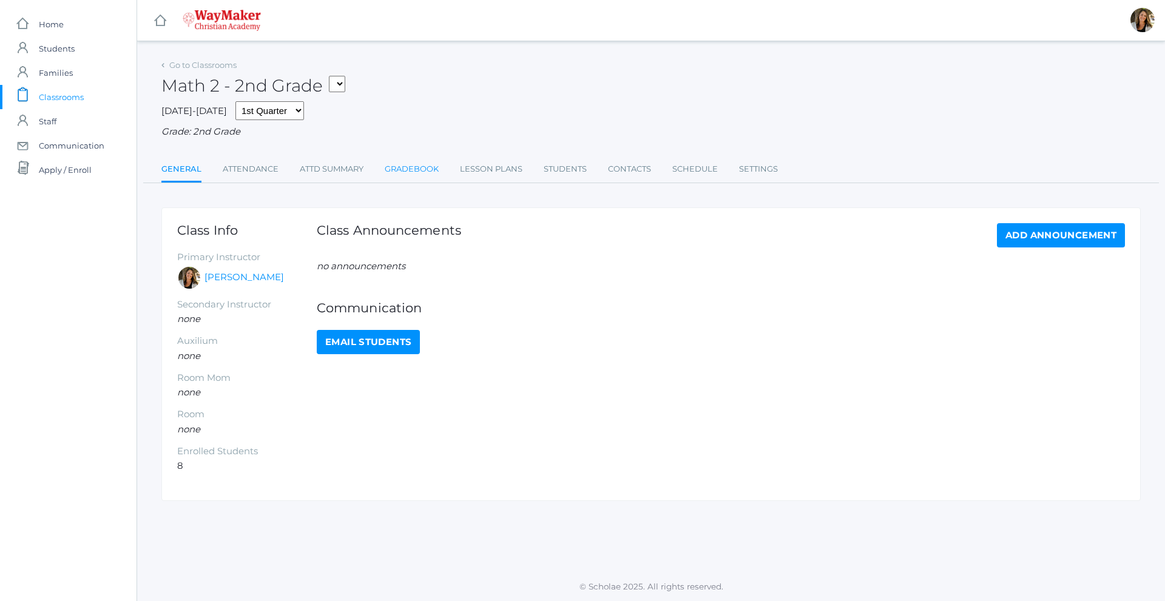
click at [414, 172] on link "Gradebook" at bounding box center [412, 169] width 54 height 24
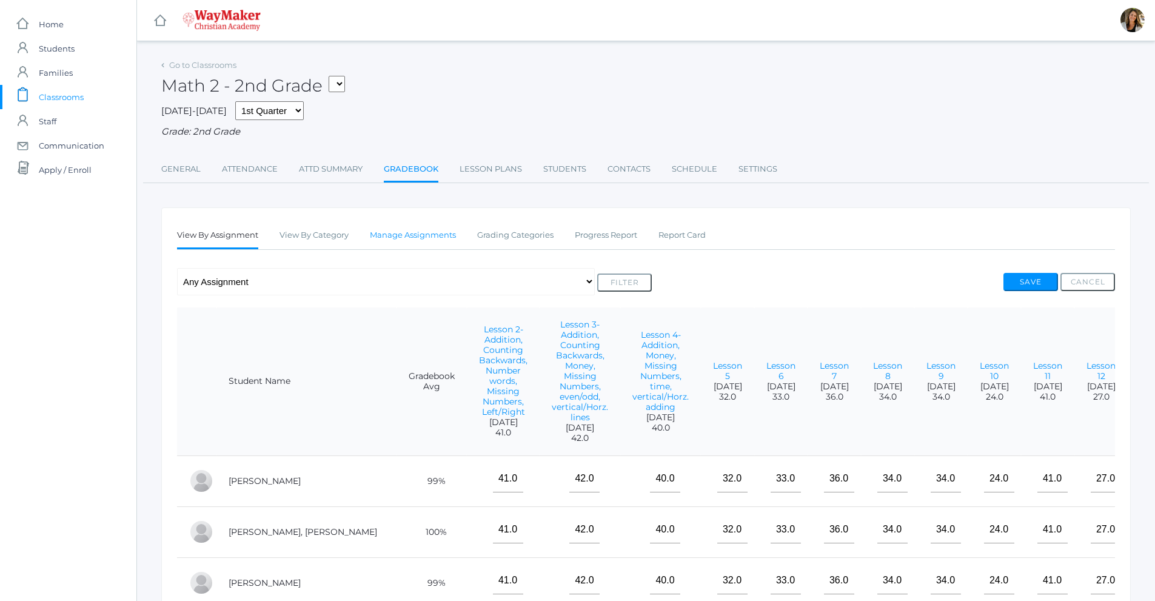
click at [416, 240] on link "Manage Assignments" at bounding box center [413, 235] width 86 height 24
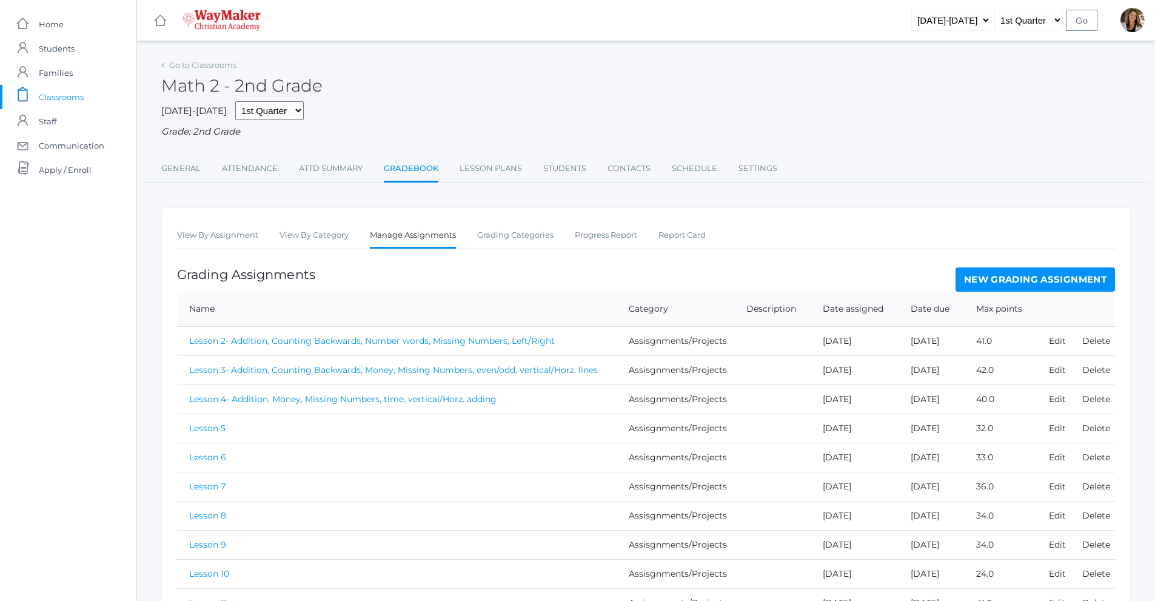
click at [1088, 280] on link "New Grading Assignment" at bounding box center [1036, 279] width 160 height 24
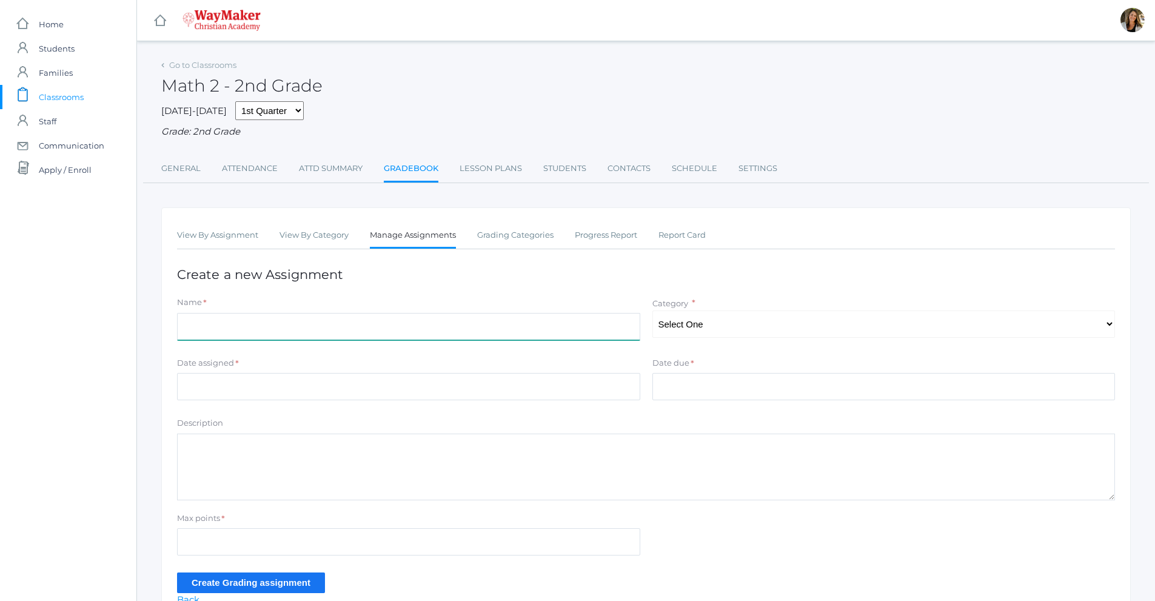
click at [271, 330] on input "Name" at bounding box center [408, 326] width 463 height 27
type input "Participation"
click at [714, 324] on select "Select One Participation Assisgnments/Projects Tests" at bounding box center [884, 324] width 463 height 27
select select "1186"
click at [653, 312] on select "Select One Participation Assisgnments/Projects Tests" at bounding box center [884, 324] width 463 height 27
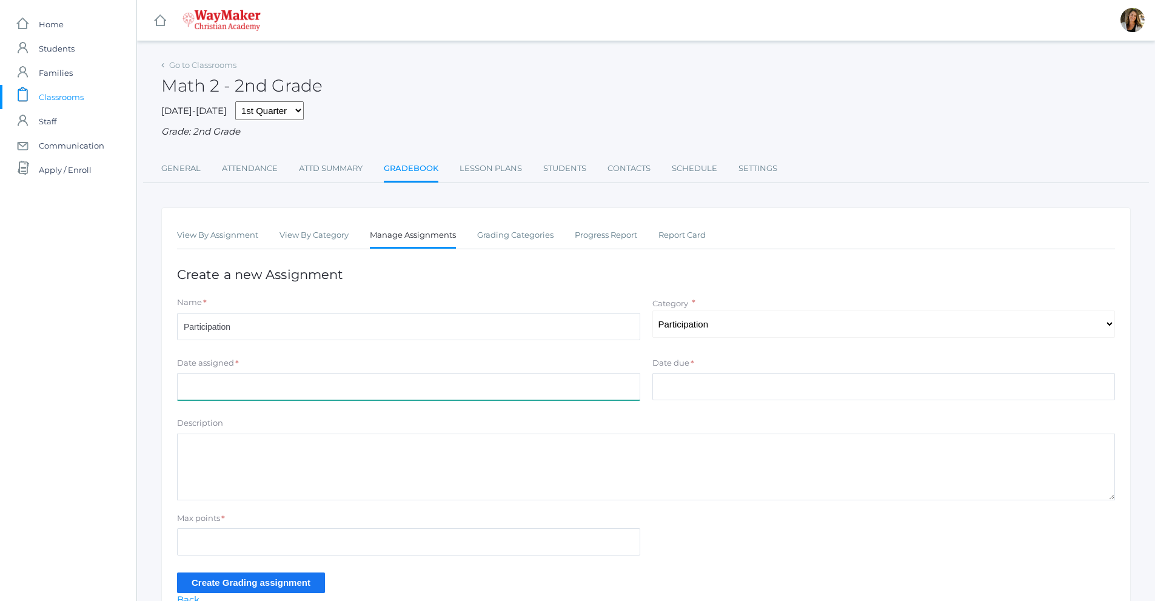
click at [262, 379] on input "Date assigned" at bounding box center [408, 386] width 463 height 27
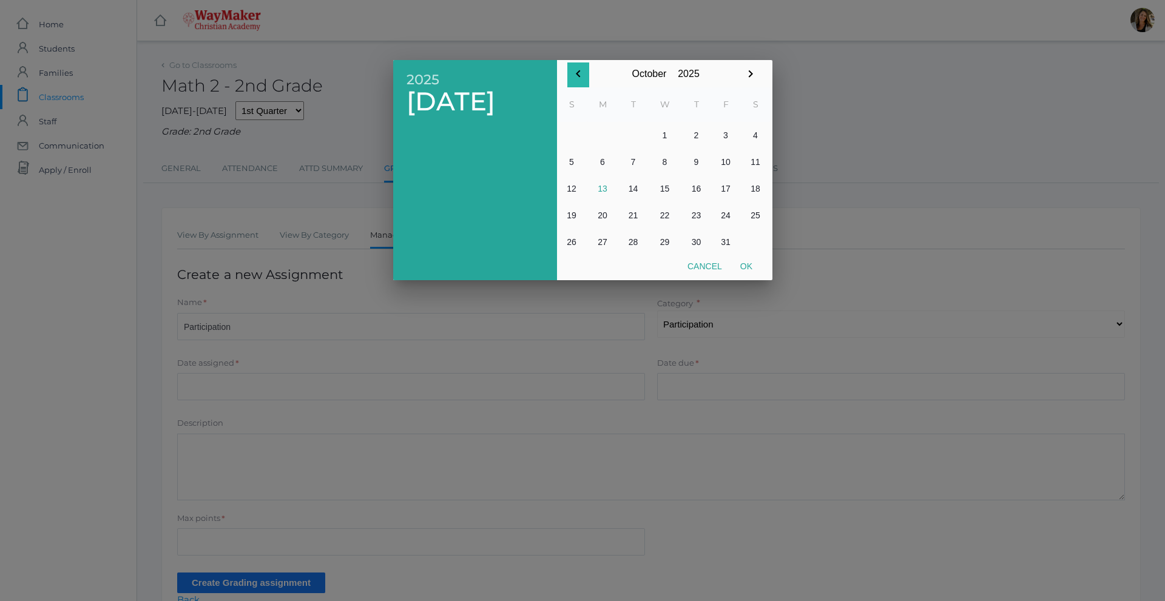
click at [582, 72] on icon "button" at bounding box center [578, 74] width 15 height 15
click at [634, 132] on button "2" at bounding box center [633, 135] width 29 height 27
click at [750, 266] on button "Ok" at bounding box center [746, 266] width 30 height 22
type input "[DATE]"
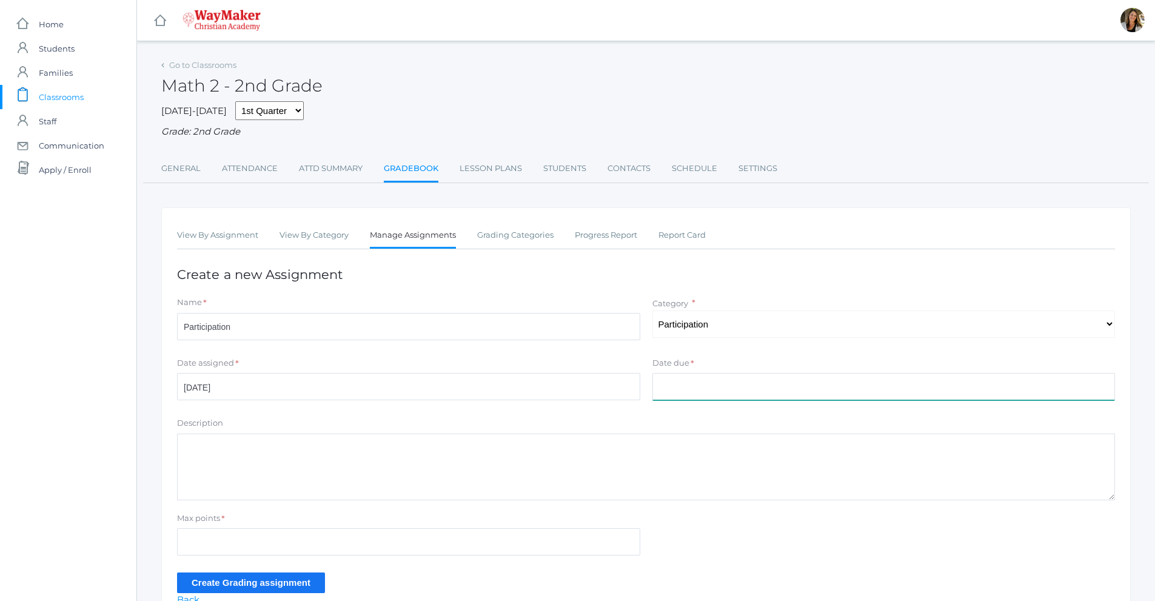
click at [671, 384] on input "Date due" at bounding box center [884, 386] width 463 height 27
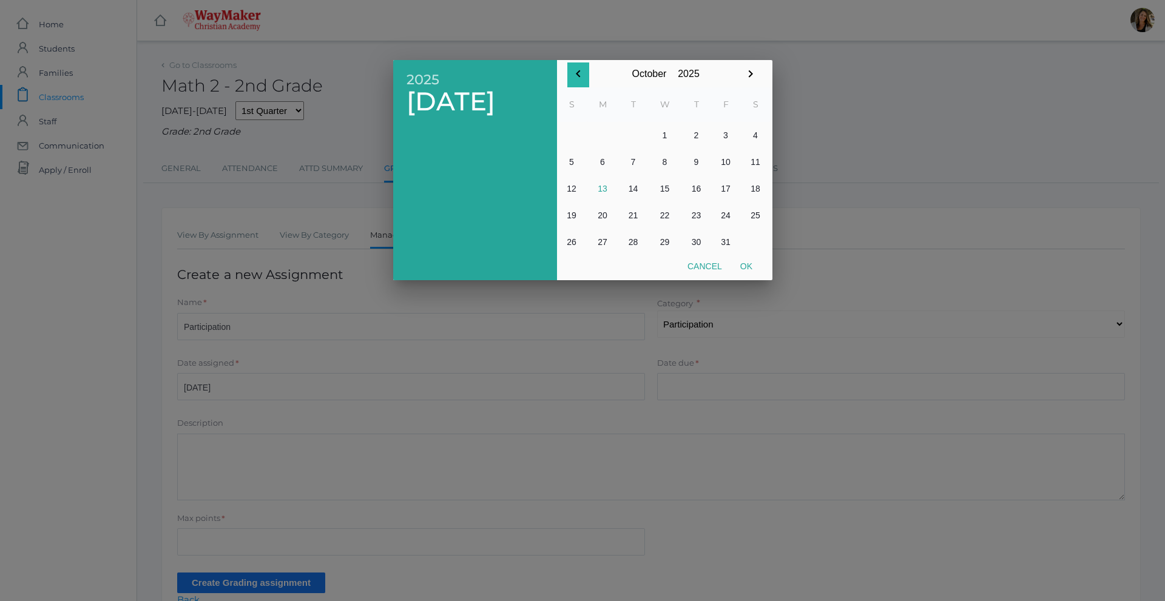
click at [583, 75] on icon "button" at bounding box center [578, 74] width 15 height 15
click at [639, 136] on button "2" at bounding box center [633, 135] width 29 height 27
click at [745, 266] on button "Ok" at bounding box center [746, 266] width 30 height 22
type input "[DATE]"
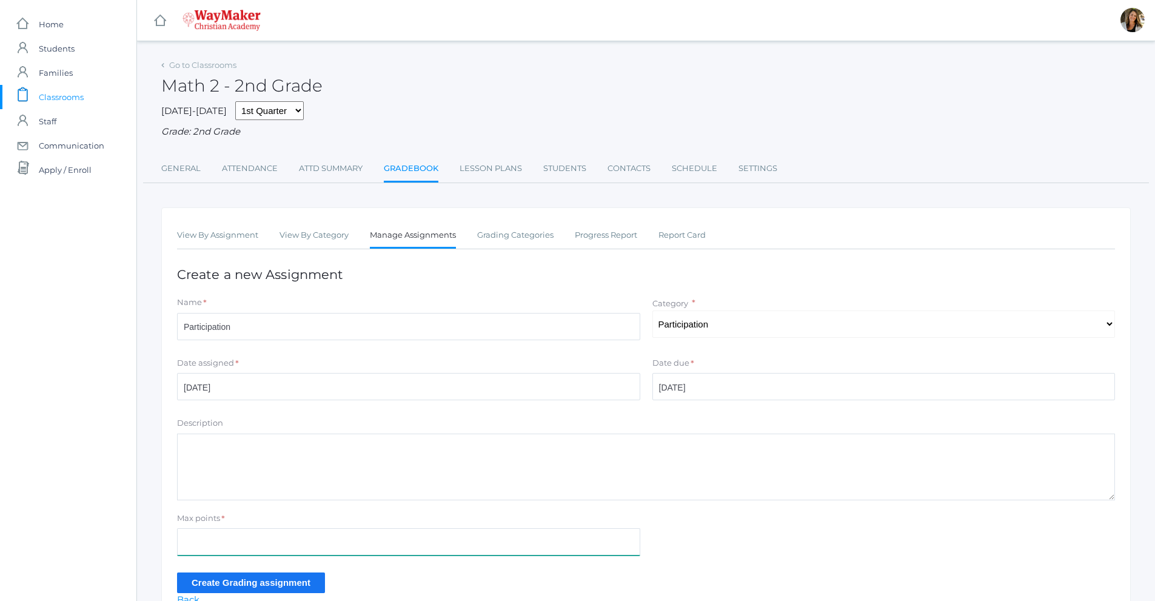
click at [192, 546] on input "Max points" at bounding box center [408, 541] width 463 height 27
type input "100"
click at [218, 586] on input "Create Grading assignment" at bounding box center [251, 583] width 148 height 20
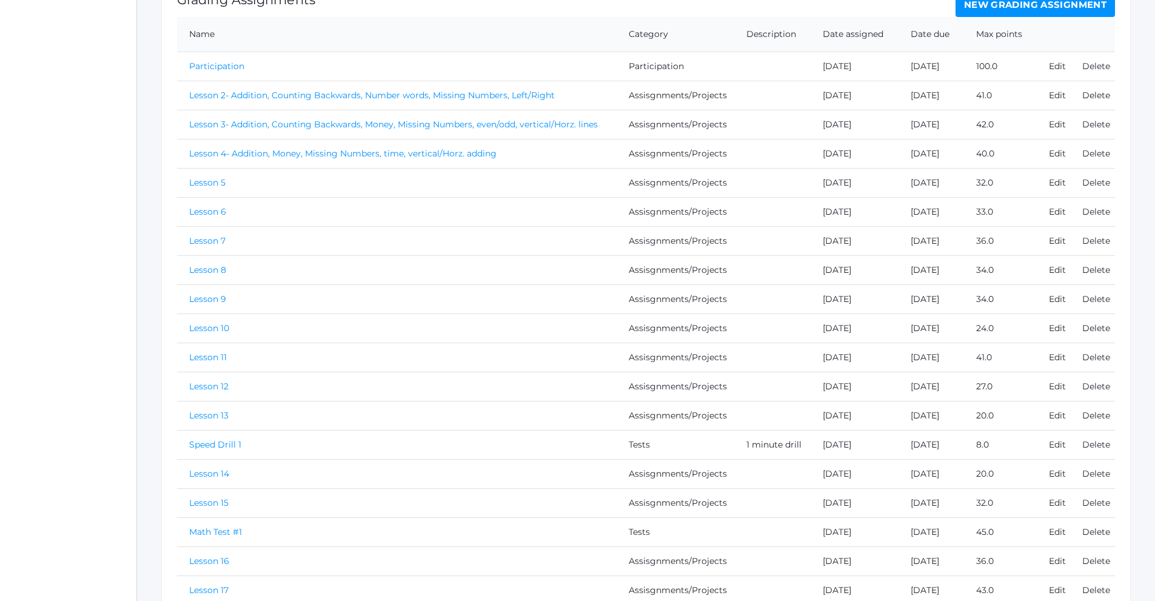
scroll to position [182, 0]
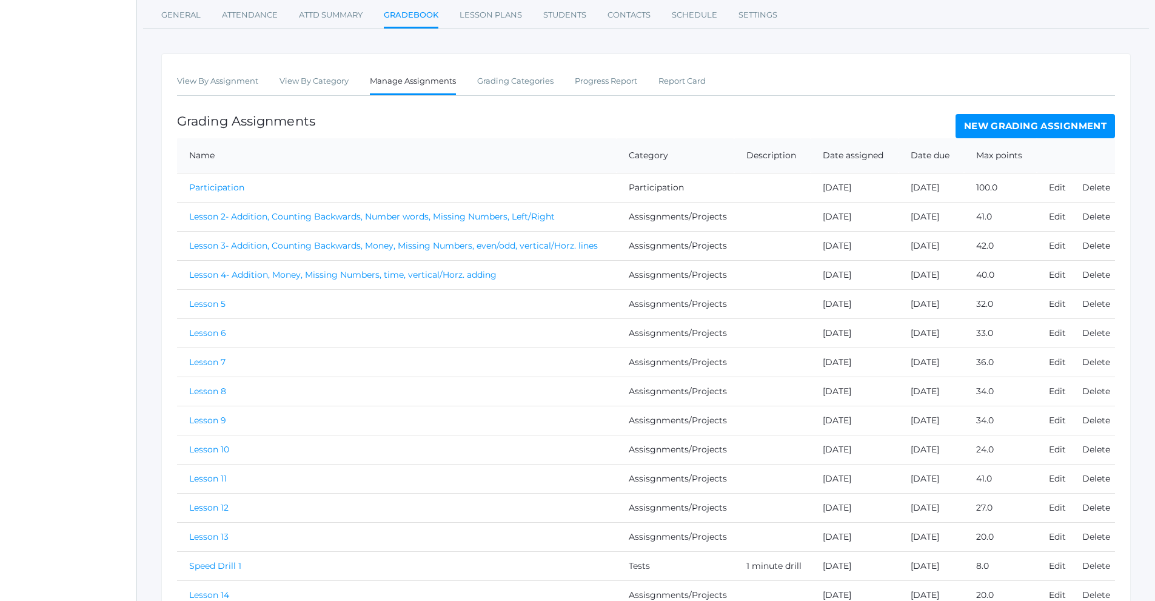
click at [1043, 128] on link "New Grading Assignment" at bounding box center [1036, 126] width 160 height 24
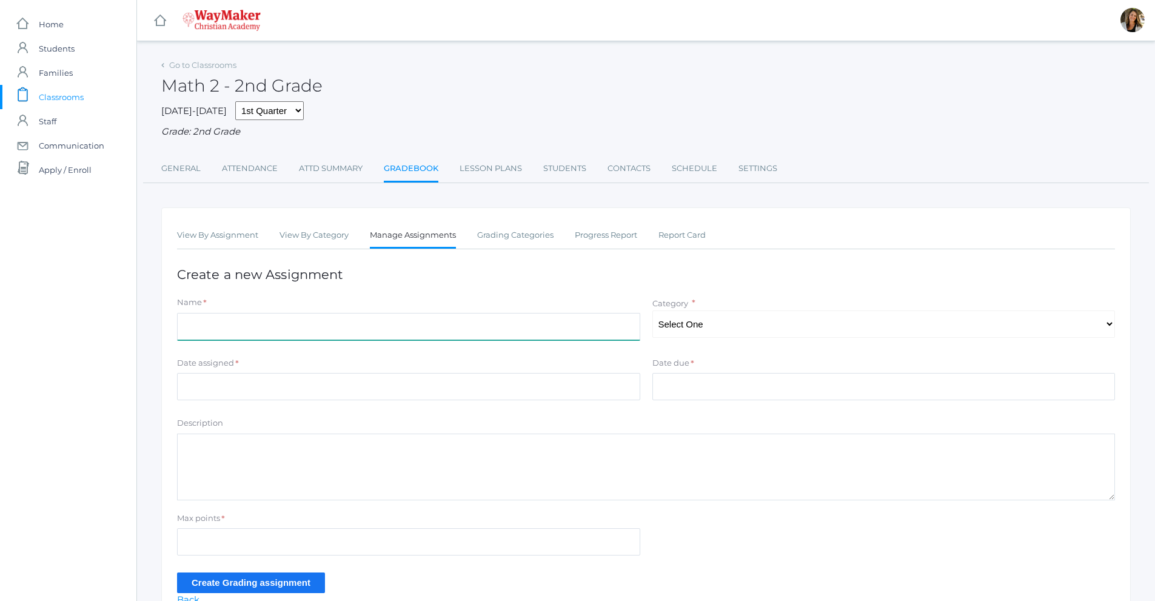
click at [217, 318] on input "Name" at bounding box center [408, 326] width 463 height 27
type input "Participation"
click at [694, 328] on select "Select One Participation Assisgnments/Projects Tests" at bounding box center [884, 324] width 463 height 27
select select "1186"
click at [653, 312] on select "Select One Participation Assisgnments/Projects Tests" at bounding box center [884, 324] width 463 height 27
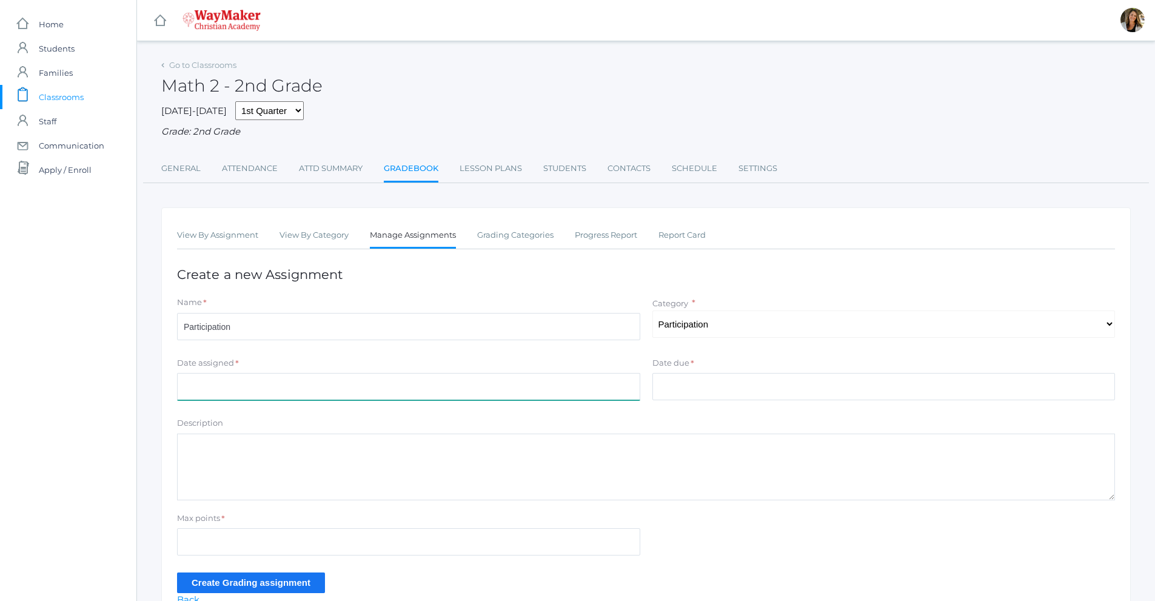
click at [229, 394] on input "Date assigned" at bounding box center [408, 386] width 463 height 27
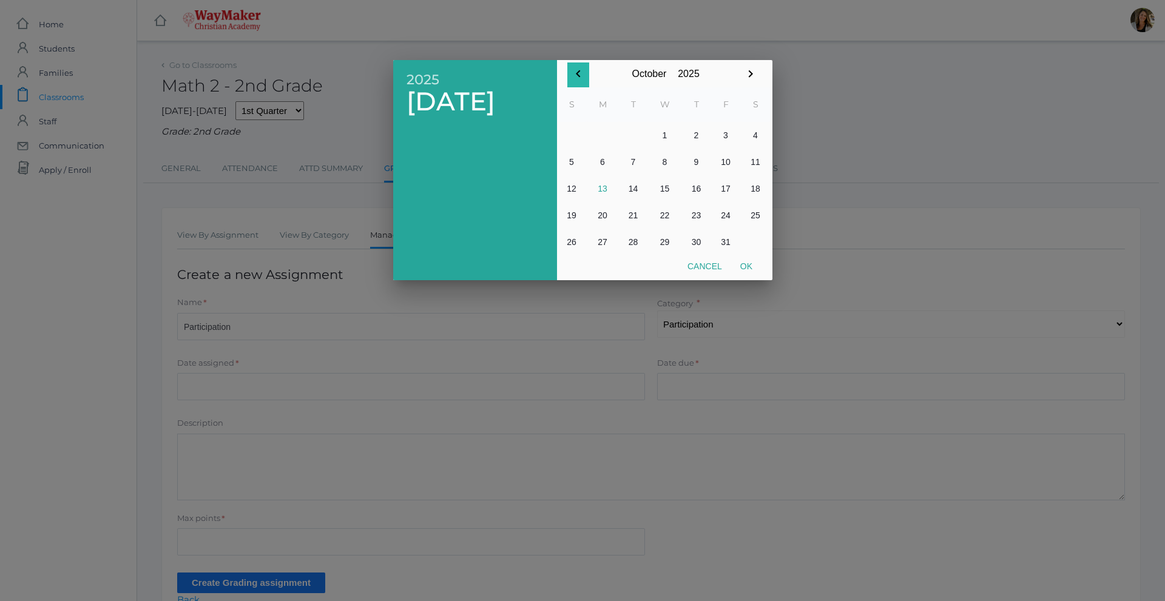
click at [575, 73] on icon "button" at bounding box center [578, 74] width 15 height 15
click at [634, 135] on button "2" at bounding box center [633, 135] width 29 height 27
click at [752, 267] on button "Ok" at bounding box center [746, 266] width 30 height 22
type input "[DATE]"
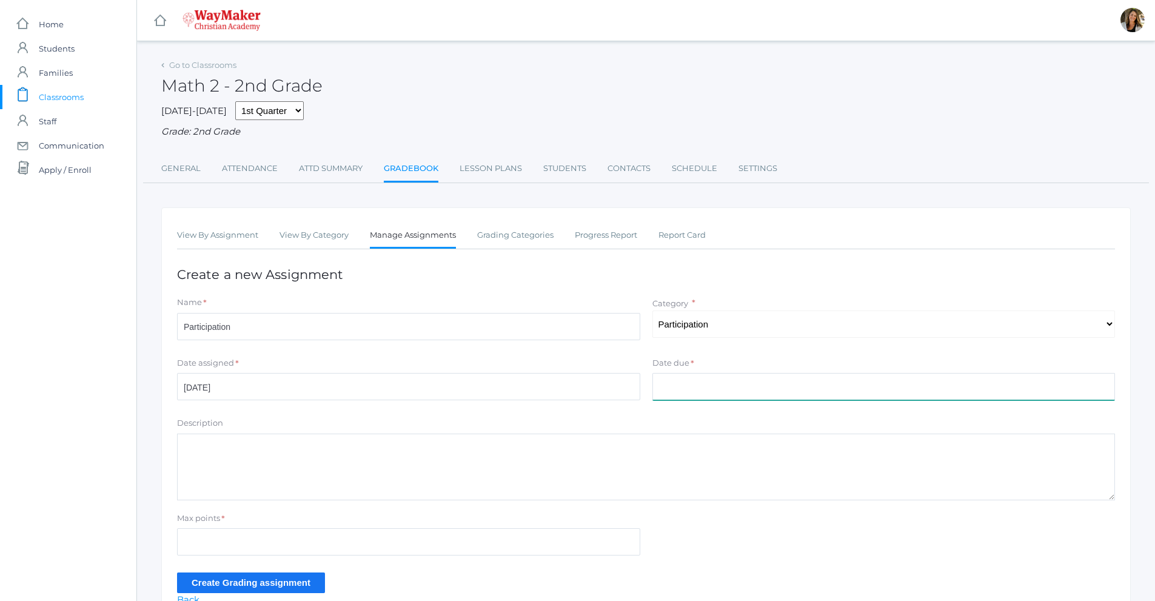
click at [684, 386] on input "Date due" at bounding box center [884, 386] width 463 height 27
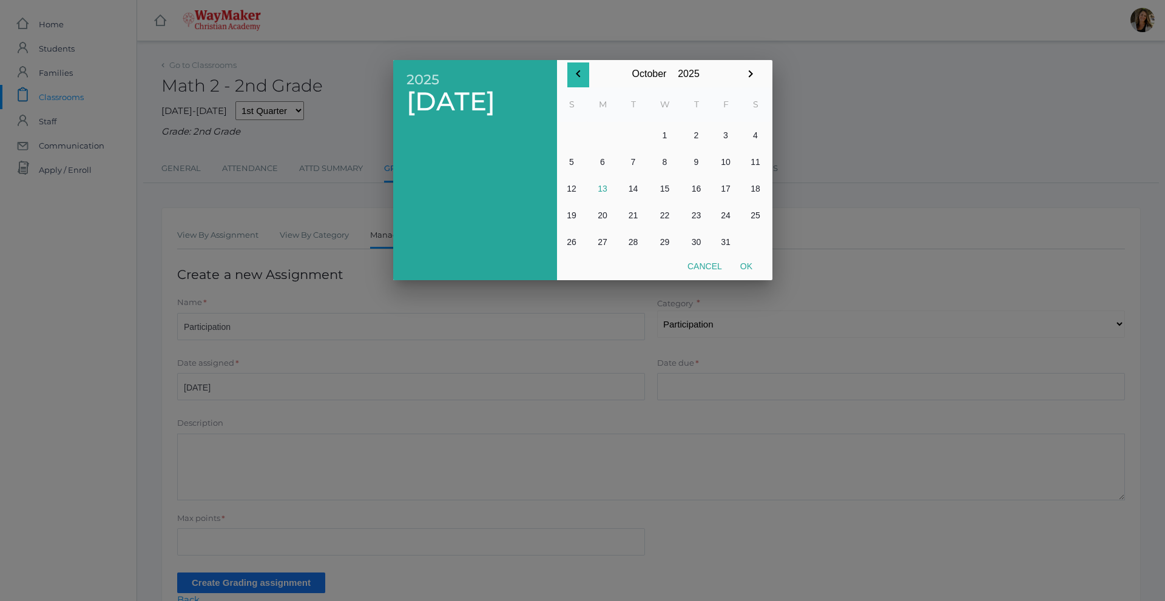
click at [574, 67] on icon "button" at bounding box center [578, 74] width 15 height 15
click at [637, 137] on button "2" at bounding box center [633, 135] width 29 height 27
click at [747, 264] on button "Ok" at bounding box center [746, 266] width 30 height 22
type input "2025-09-02"
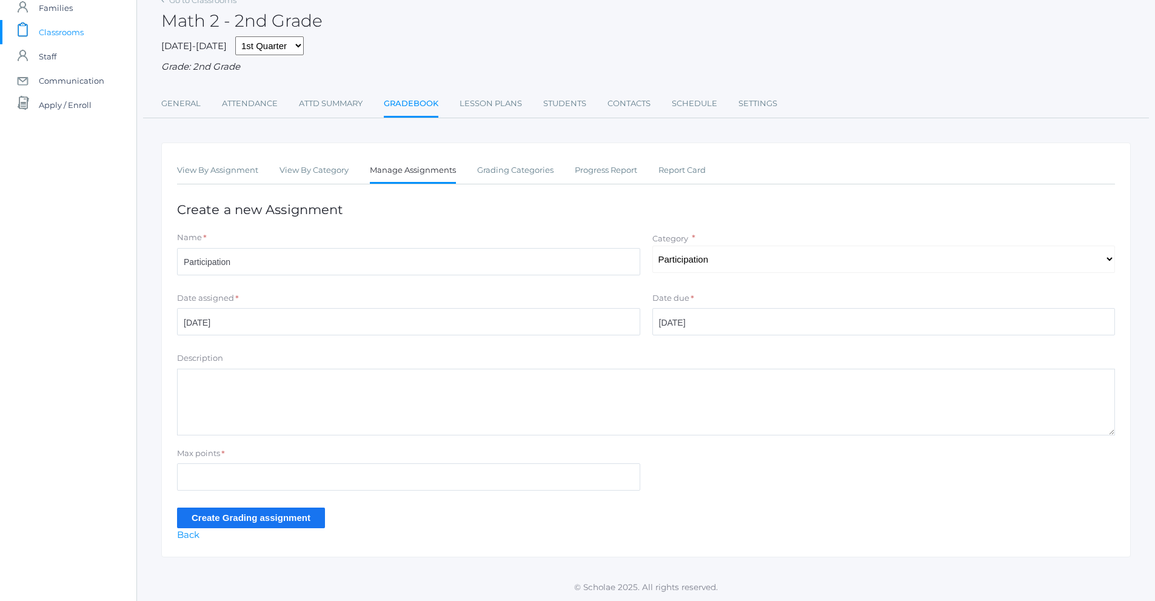
scroll to position [67, 0]
click at [230, 479] on input "Max points" at bounding box center [408, 476] width 463 height 27
type input "100"
click at [217, 519] on input "Create Grading assignment" at bounding box center [251, 518] width 148 height 20
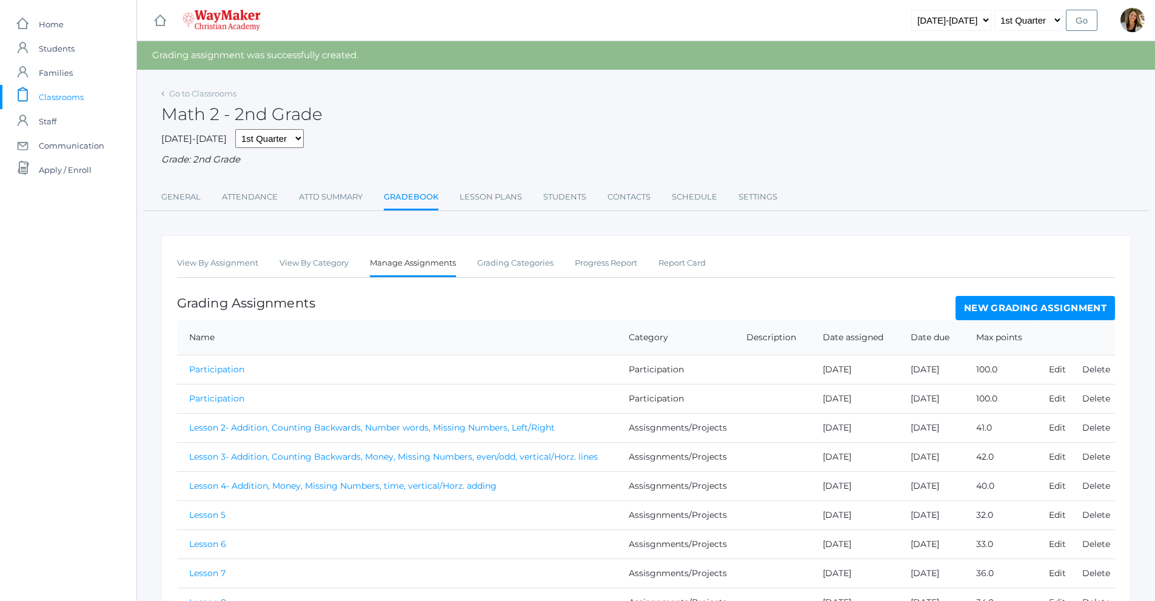
click at [1000, 307] on link "New Grading Assignment" at bounding box center [1036, 308] width 160 height 24
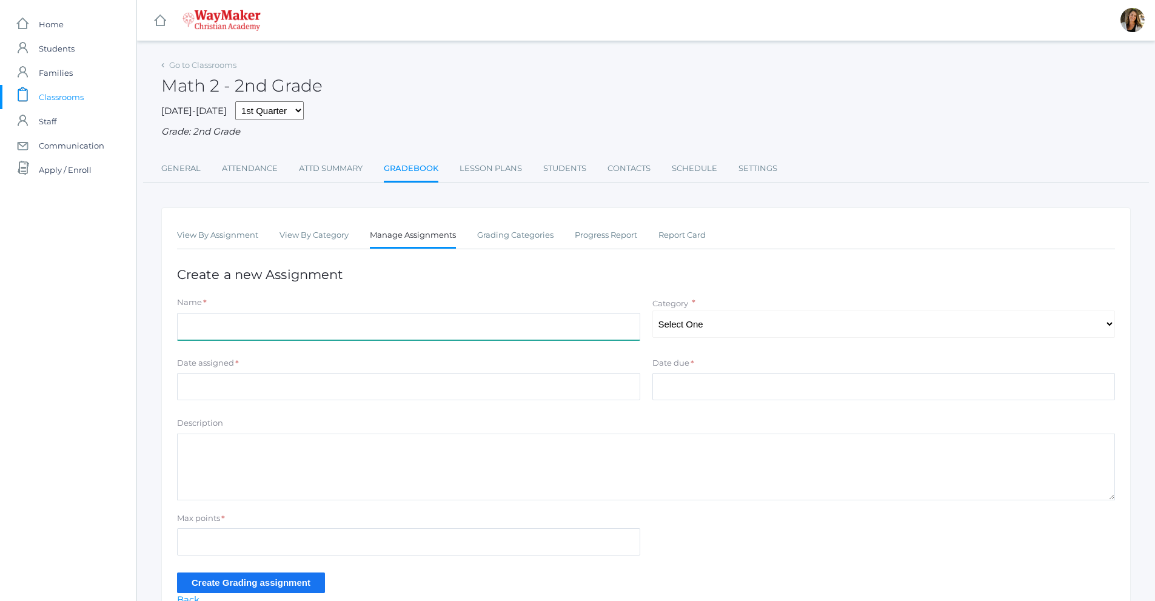
click at [308, 331] on input "Name" at bounding box center [408, 326] width 463 height 27
type input "Participation"
click at [719, 328] on select "Select One Participation Assisgnments/Projects Tests" at bounding box center [884, 324] width 463 height 27
select select "1186"
click at [653, 312] on select "Select One Participation Assisgnments/Projects Tests" at bounding box center [884, 324] width 463 height 27
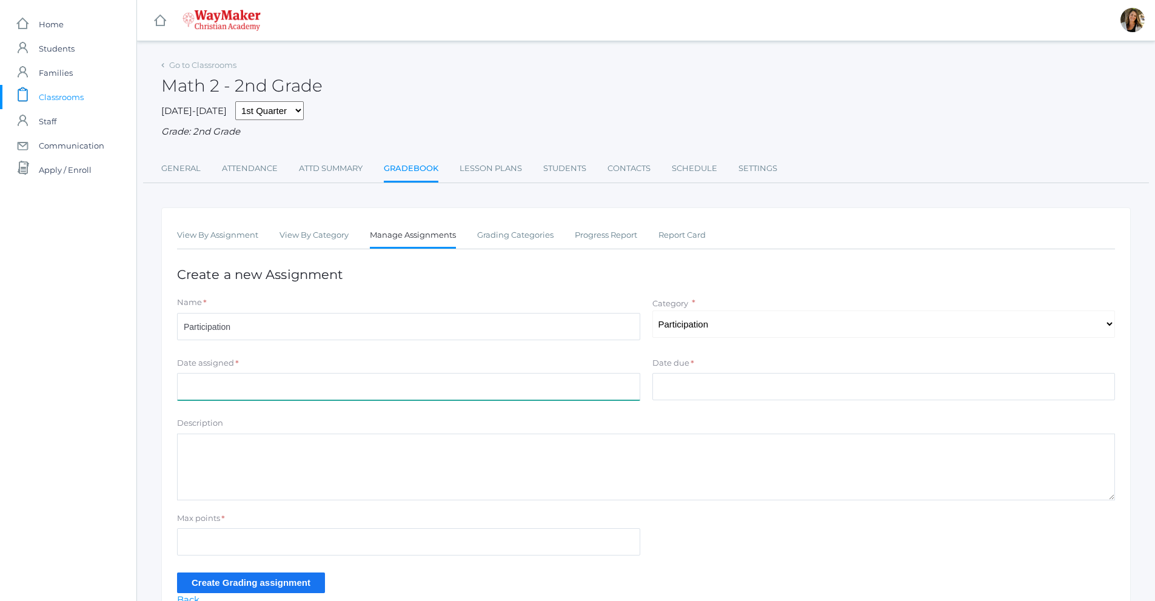
click at [196, 380] on input "Date assigned" at bounding box center [408, 386] width 463 height 27
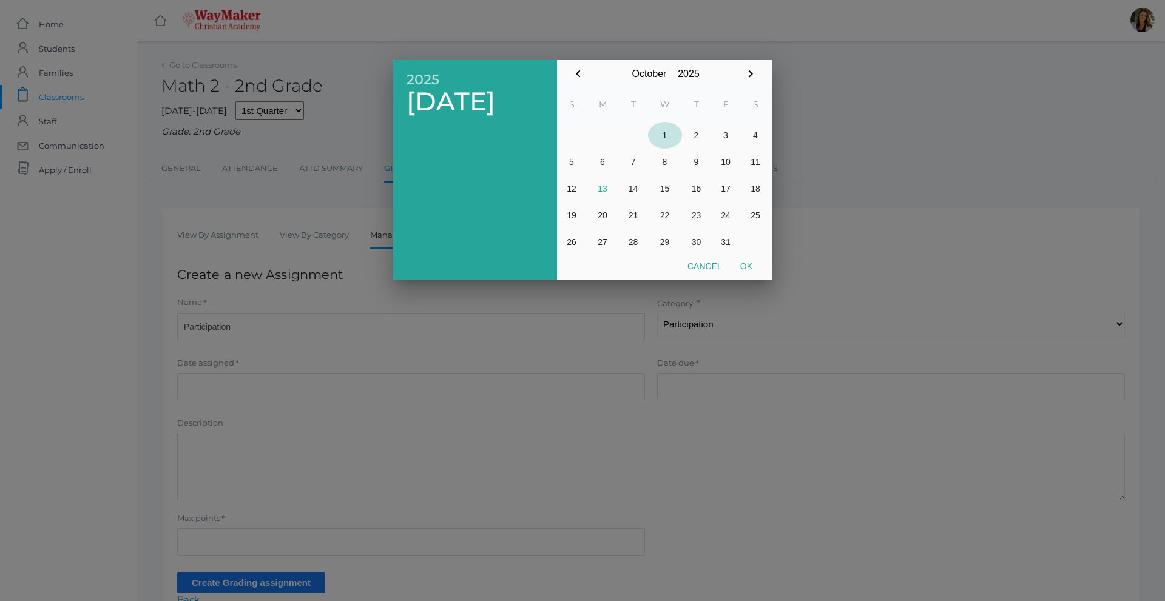
click at [668, 133] on button "1" at bounding box center [665, 135] width 34 height 27
click at [748, 272] on button "Ok" at bounding box center [746, 266] width 30 height 22
type input "2025-10-01"
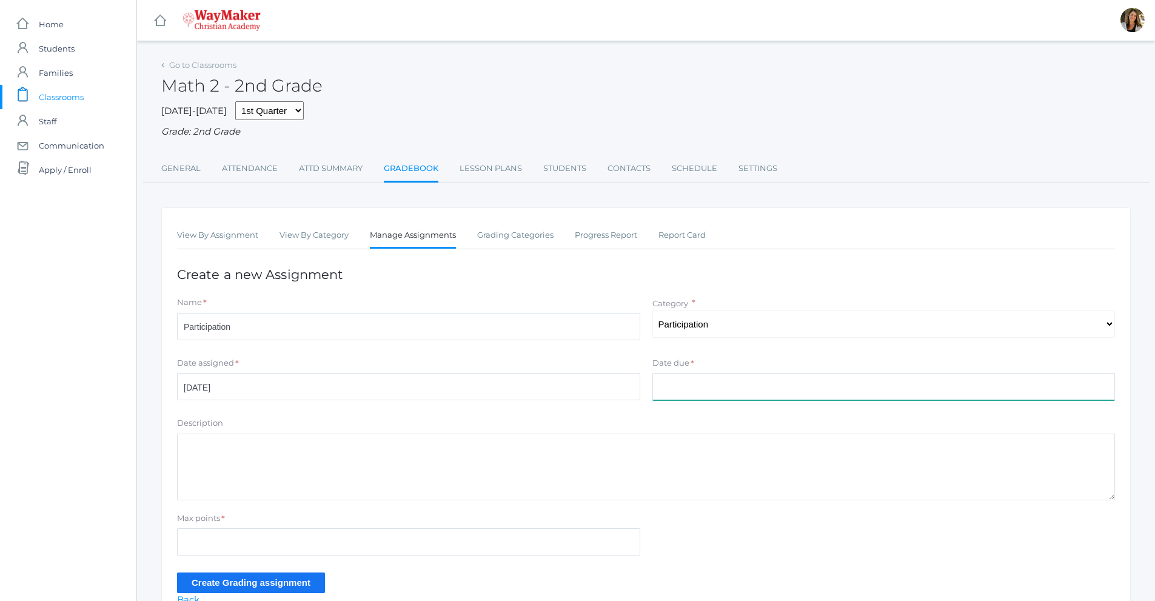
click at [673, 394] on input "Date due" at bounding box center [884, 386] width 463 height 27
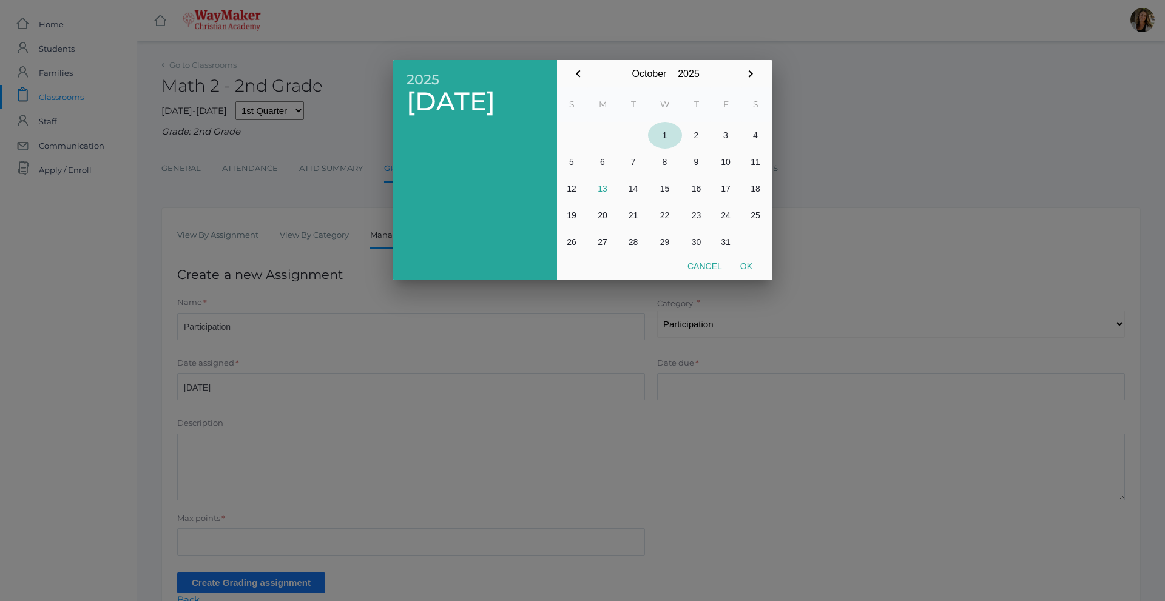
click at [657, 138] on button "1" at bounding box center [665, 135] width 34 height 27
click at [745, 271] on button "Ok" at bounding box center [746, 266] width 30 height 22
type input "2025-10-01"
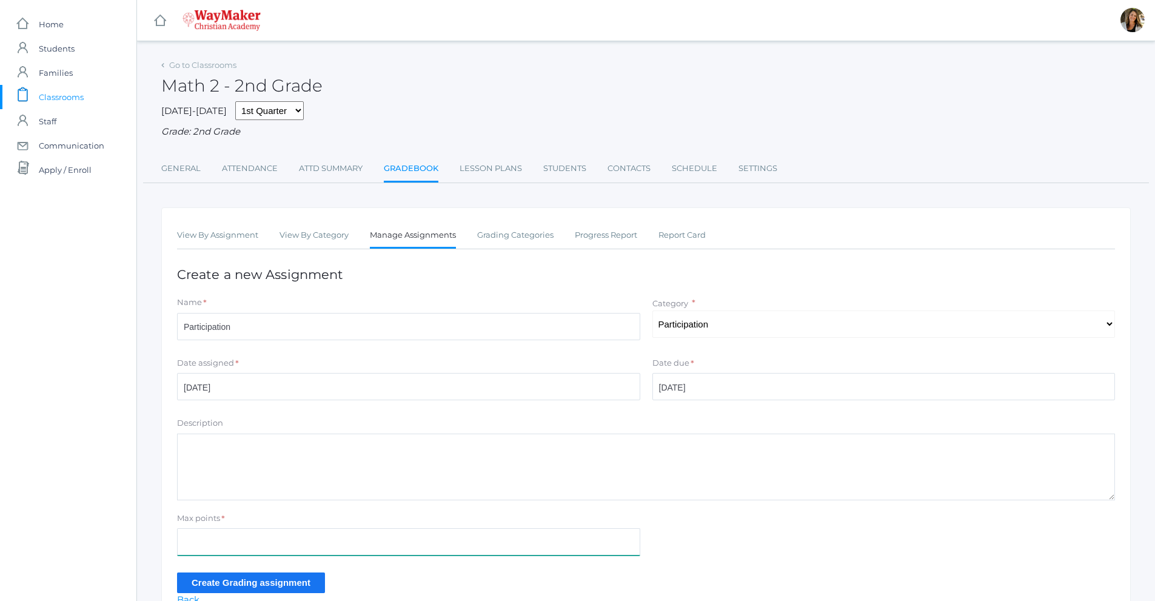
click at [215, 537] on input "Max points" at bounding box center [408, 541] width 463 height 27
type input "100"
click at [246, 586] on input "Create Grading assignment" at bounding box center [251, 583] width 148 height 20
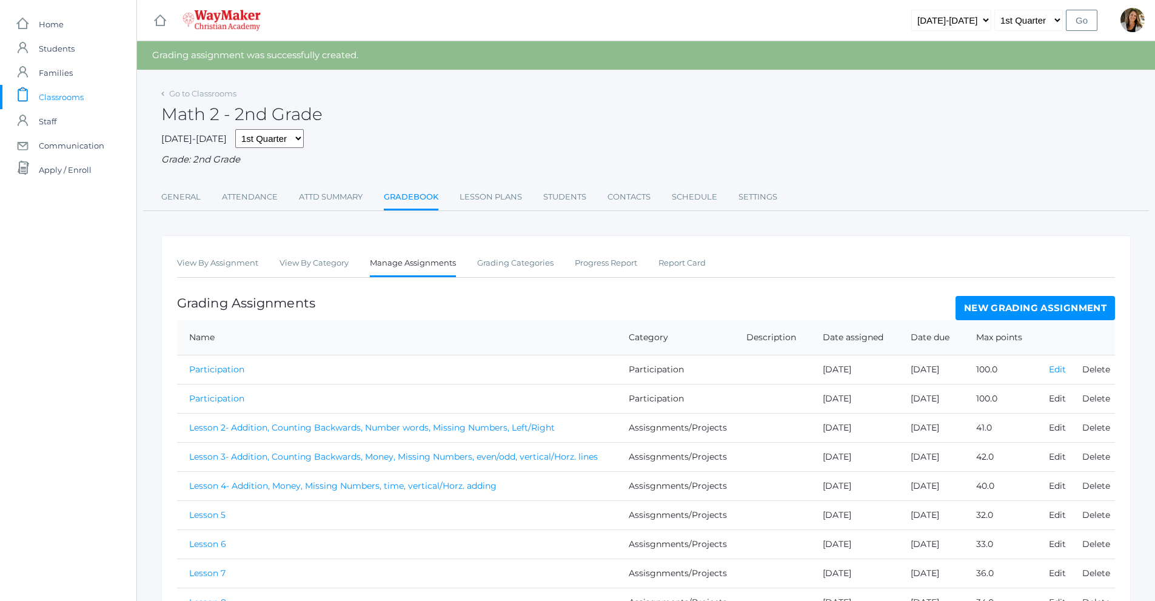
drag, startPoint x: 1071, startPoint y: 369, endPoint x: 1057, endPoint y: 369, distance: 14.6
click at [1071, 369] on td "Delete" at bounding box center [1093, 369] width 45 height 29
click at [1055, 372] on link "Edit" at bounding box center [1057, 369] width 17 height 11
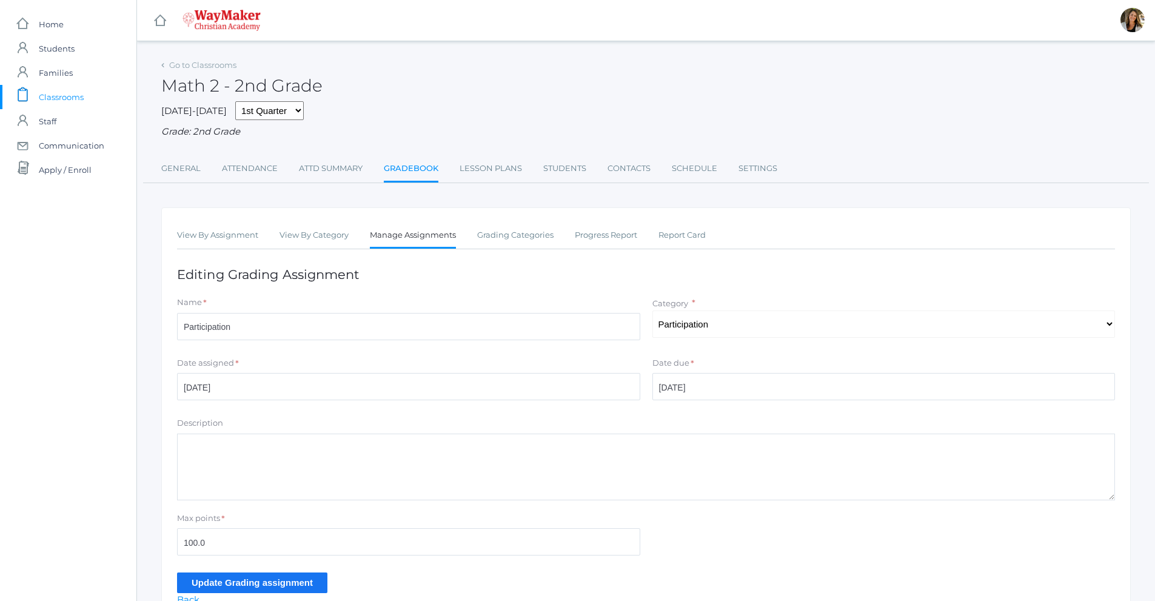
click at [418, 374] on div "Date assigned *" at bounding box center [408, 365] width 463 height 16
click at [487, 389] on input "2025-09-02" at bounding box center [408, 386] width 463 height 27
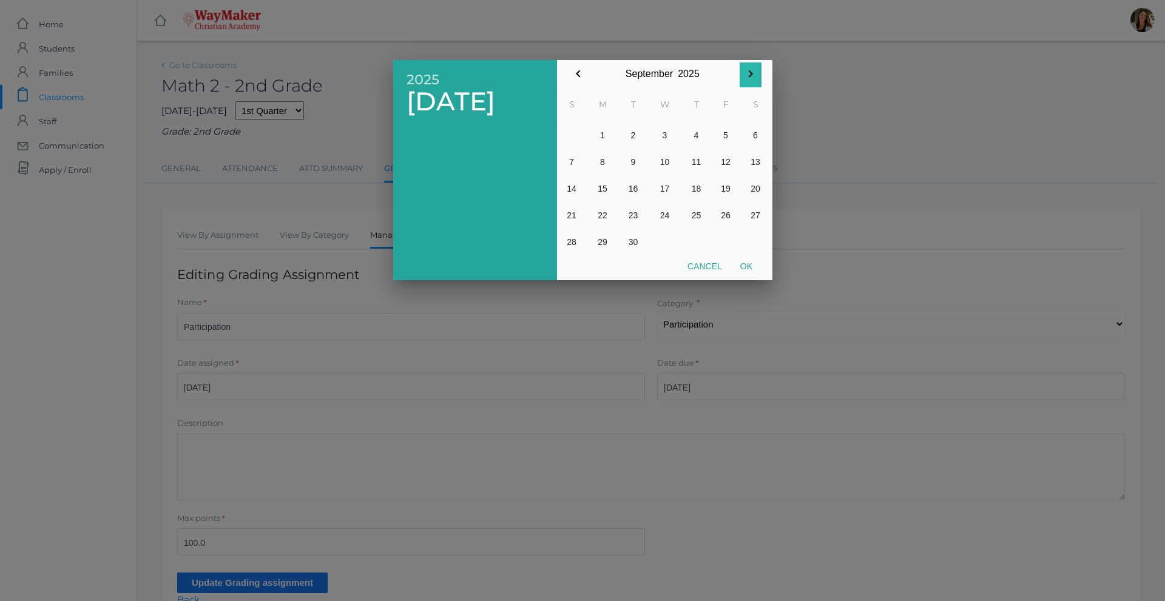
click at [753, 74] on icon "button" at bounding box center [750, 74] width 15 height 15
click at [667, 136] on button "1" at bounding box center [665, 135] width 34 height 27
click at [754, 270] on button "Ok" at bounding box center [746, 266] width 30 height 22
type input "2025-10-01"
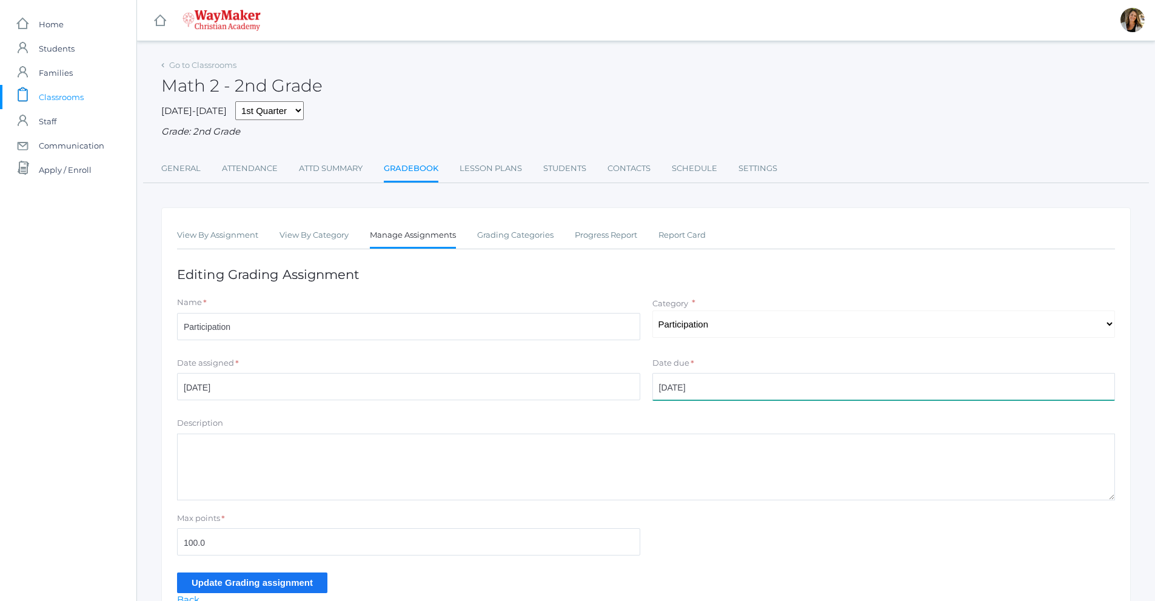
click at [725, 380] on input "2025-09-02" at bounding box center [884, 386] width 463 height 27
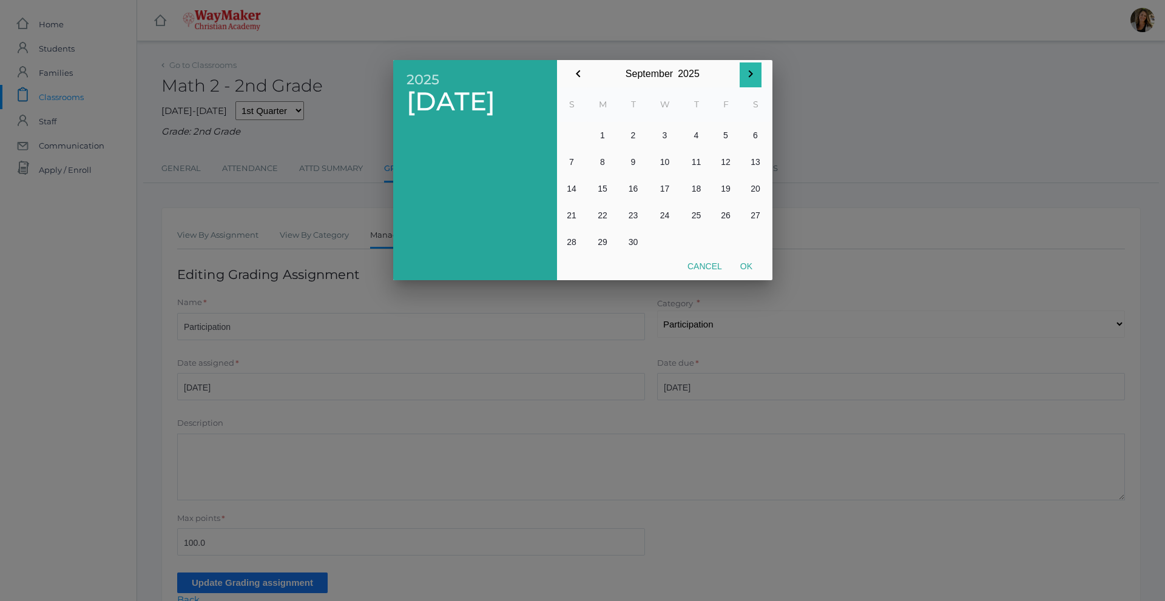
click at [745, 72] on icon "button" at bounding box center [750, 74] width 15 height 15
click at [662, 136] on button "1" at bounding box center [665, 135] width 34 height 27
click at [750, 269] on button "Ok" at bounding box center [746, 266] width 30 height 22
type input "2025-10-01"
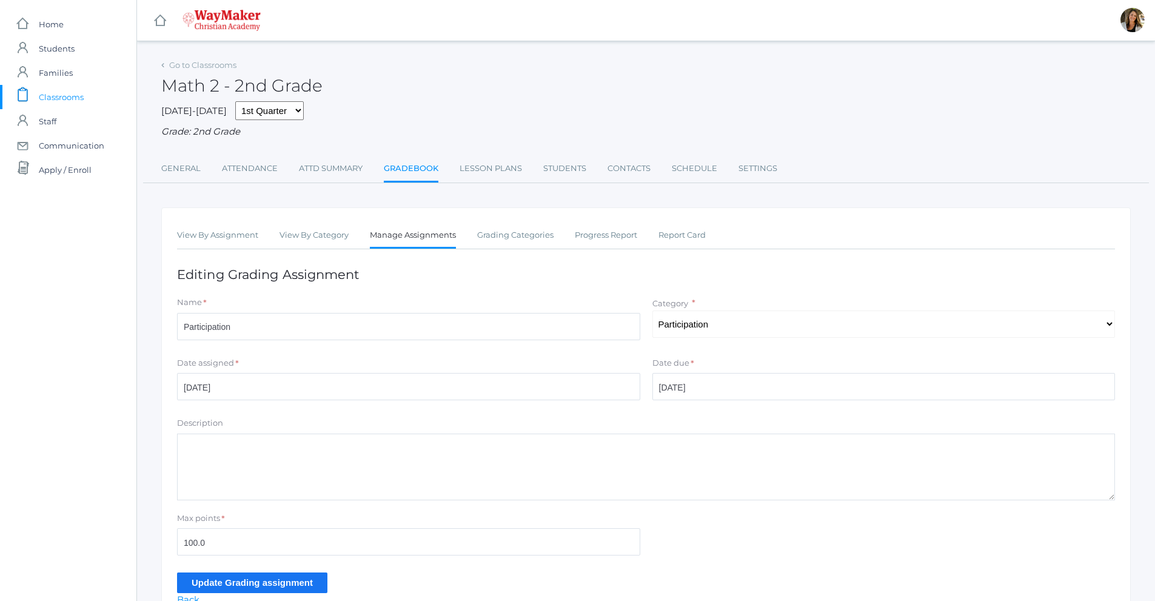
click at [256, 584] on input "Update Grading assignment" at bounding box center [252, 583] width 150 height 20
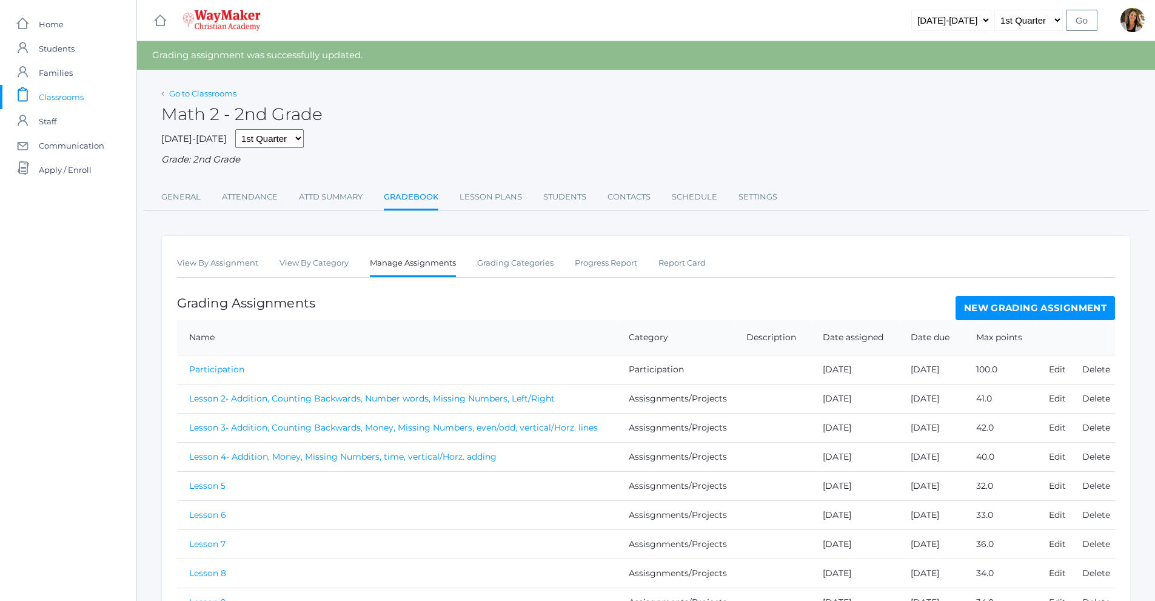
click at [217, 93] on link "Go to Classrooms" at bounding box center [202, 94] width 67 height 10
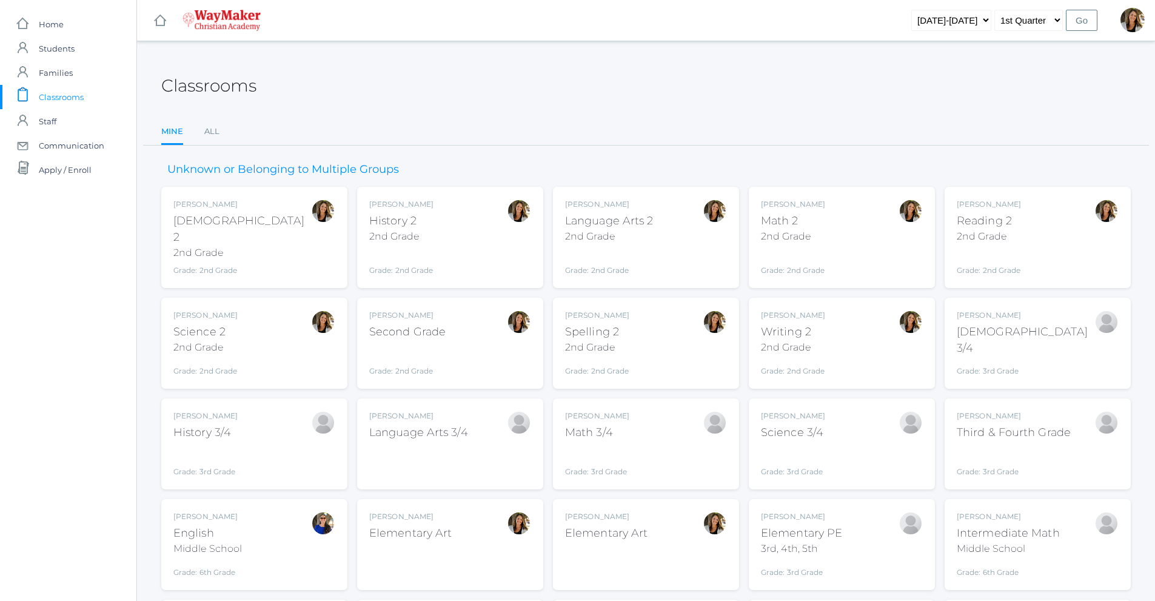
click at [1046, 251] on div "[PERSON_NAME] Reading 2 2nd Grade Grade: 2nd Grade 02ELEM" at bounding box center [1038, 237] width 162 height 77
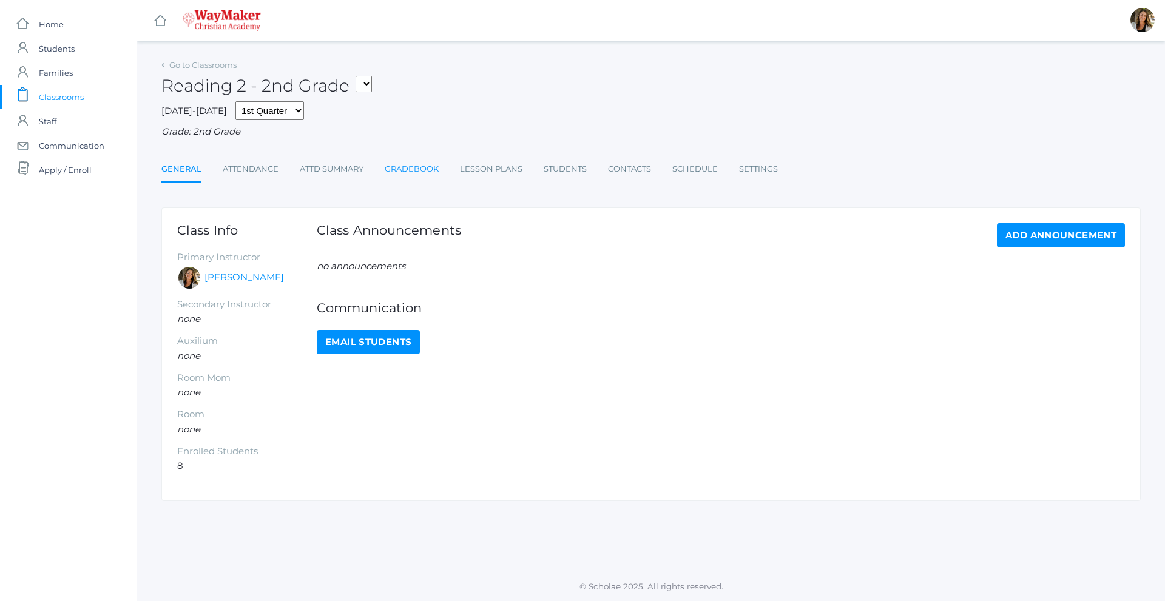
click at [435, 169] on link "Gradebook" at bounding box center [412, 169] width 54 height 24
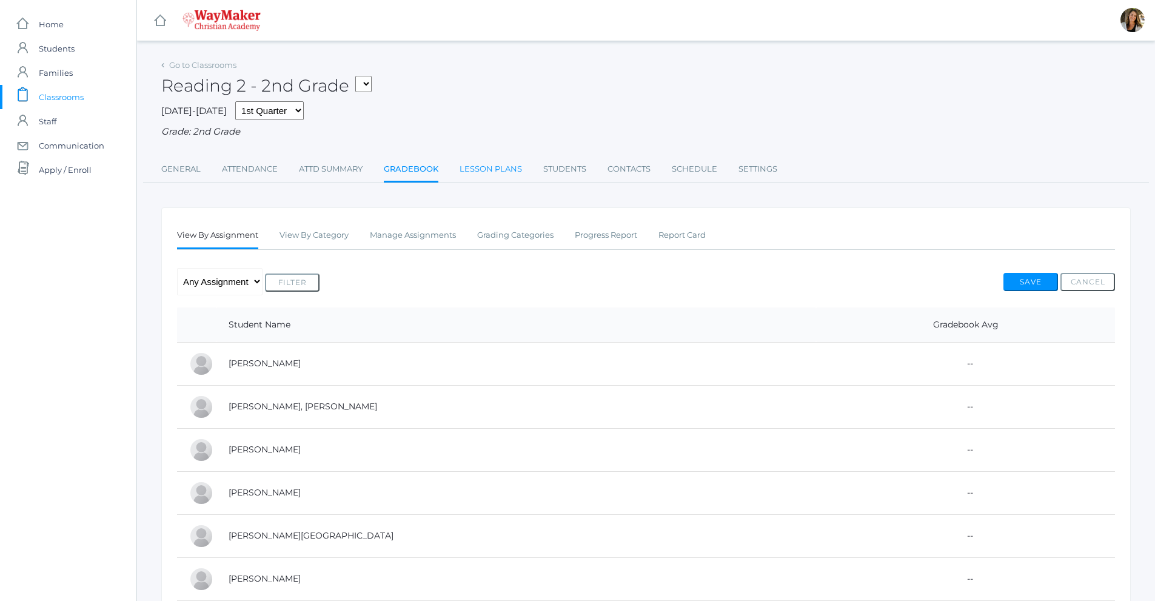
click at [482, 177] on link "Lesson Plans" at bounding box center [491, 169] width 62 height 24
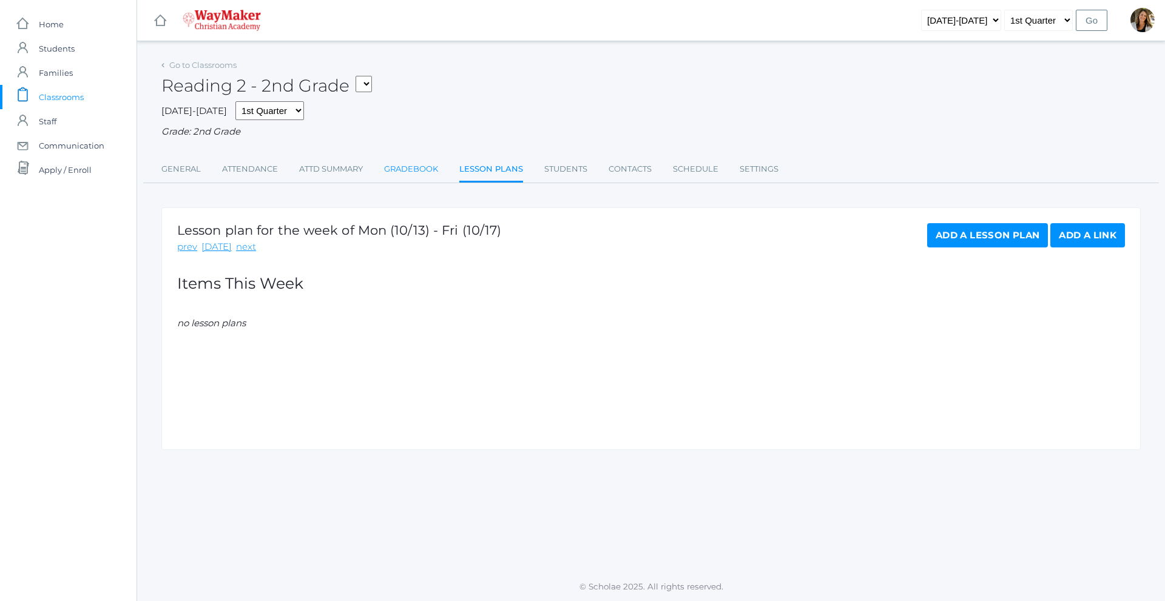
click at [402, 172] on link "Gradebook" at bounding box center [411, 169] width 54 height 24
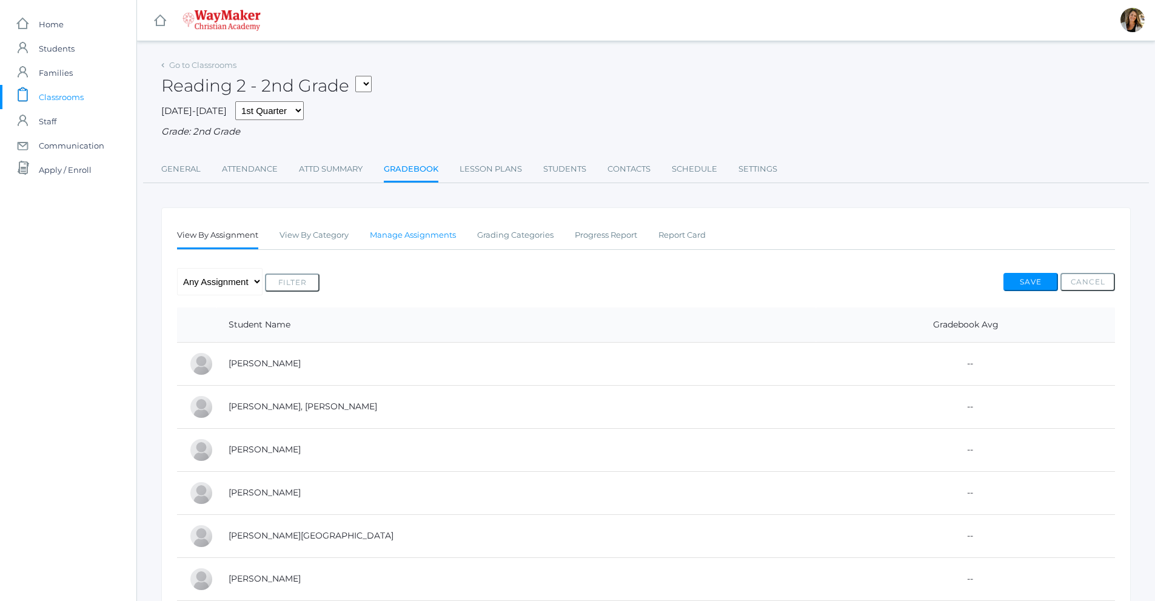
click at [426, 237] on link "Manage Assignments" at bounding box center [413, 235] width 86 height 24
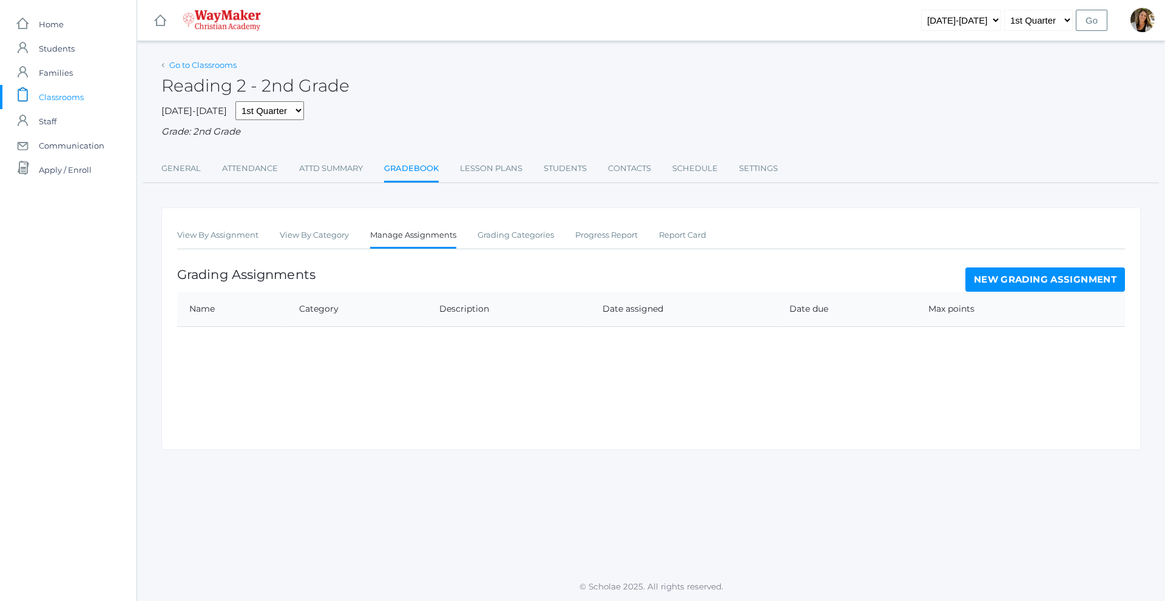
click at [200, 69] on link "Go to Classrooms" at bounding box center [202, 65] width 67 height 10
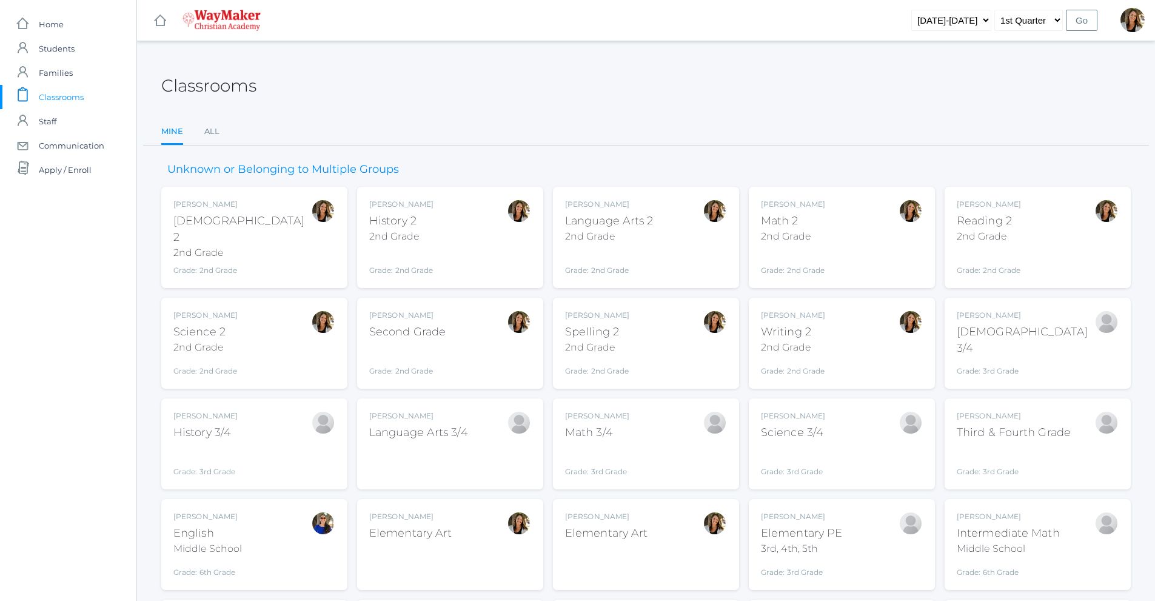
click at [672, 337] on div "[PERSON_NAME] Spelling 2 2nd Grade Grade: 2nd Grade 02ELEM" at bounding box center [646, 343] width 162 height 67
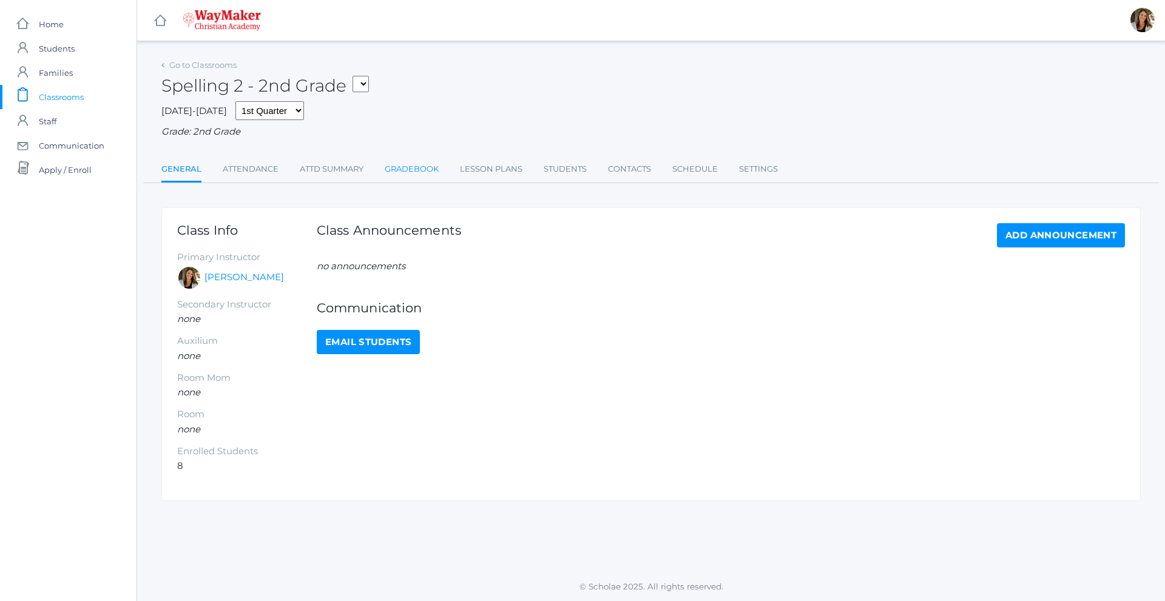
click at [439, 170] on link "Gradebook" at bounding box center [412, 169] width 54 height 24
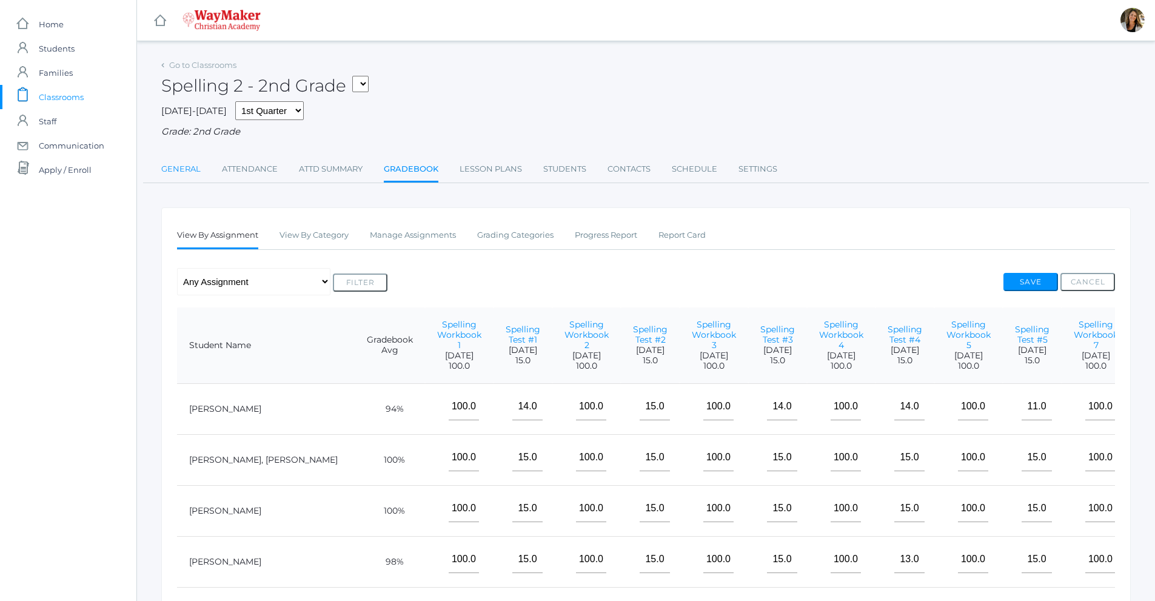
click at [169, 173] on link "General" at bounding box center [180, 169] width 39 height 24
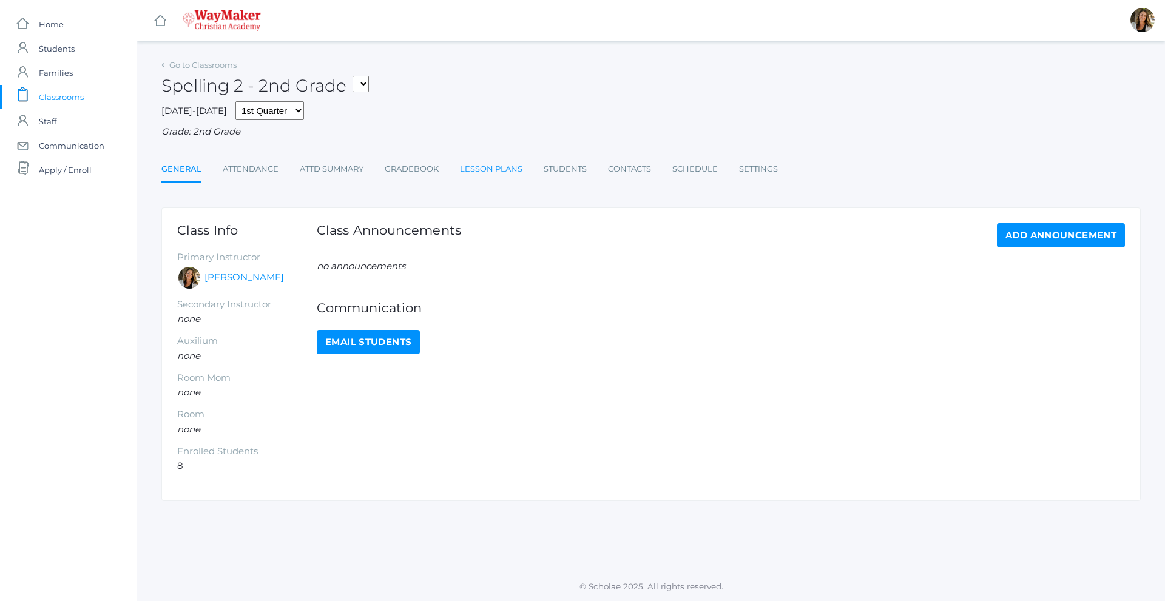
click at [492, 169] on link "Lesson Plans" at bounding box center [491, 169] width 62 height 24
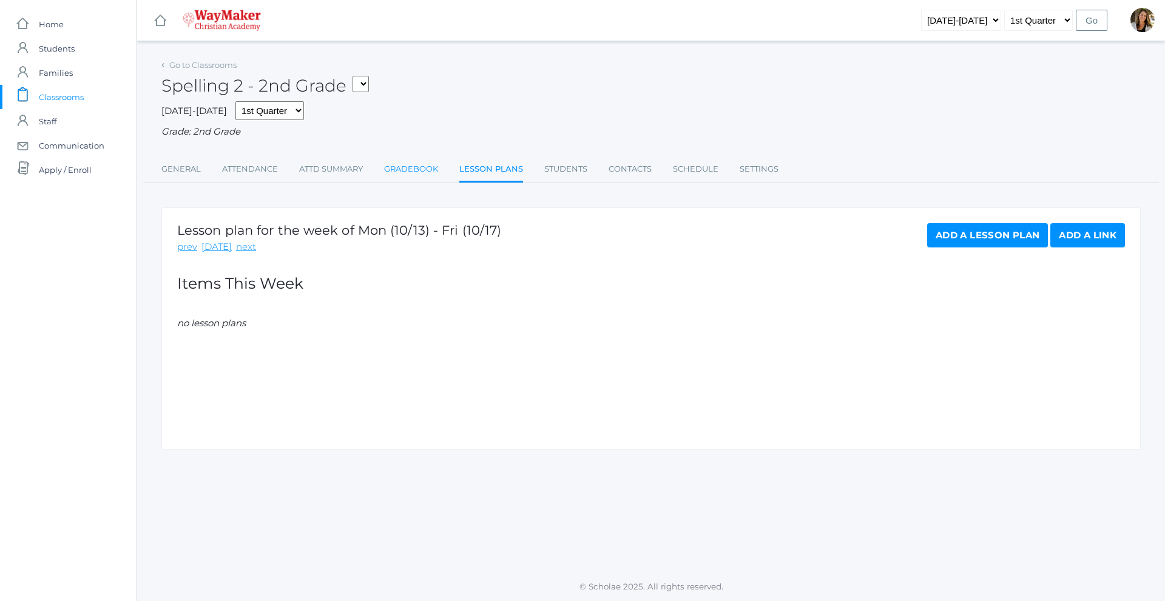
click at [431, 169] on link "Gradebook" at bounding box center [411, 169] width 54 height 24
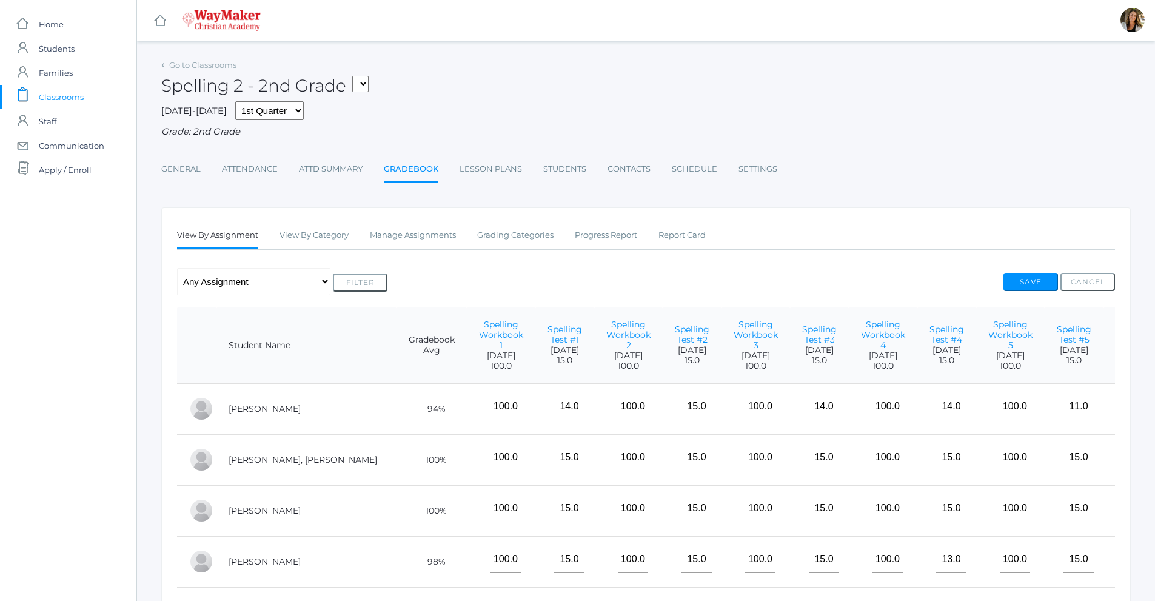
click at [222, 72] on div "Spelling 2 - 2nd Grade SPAN - Elementary Spanish ELEMART - Elementary Art 02ELE…" at bounding box center [646, 78] width 970 height 45
click at [222, 67] on link "Go to Classrooms" at bounding box center [202, 65] width 67 height 10
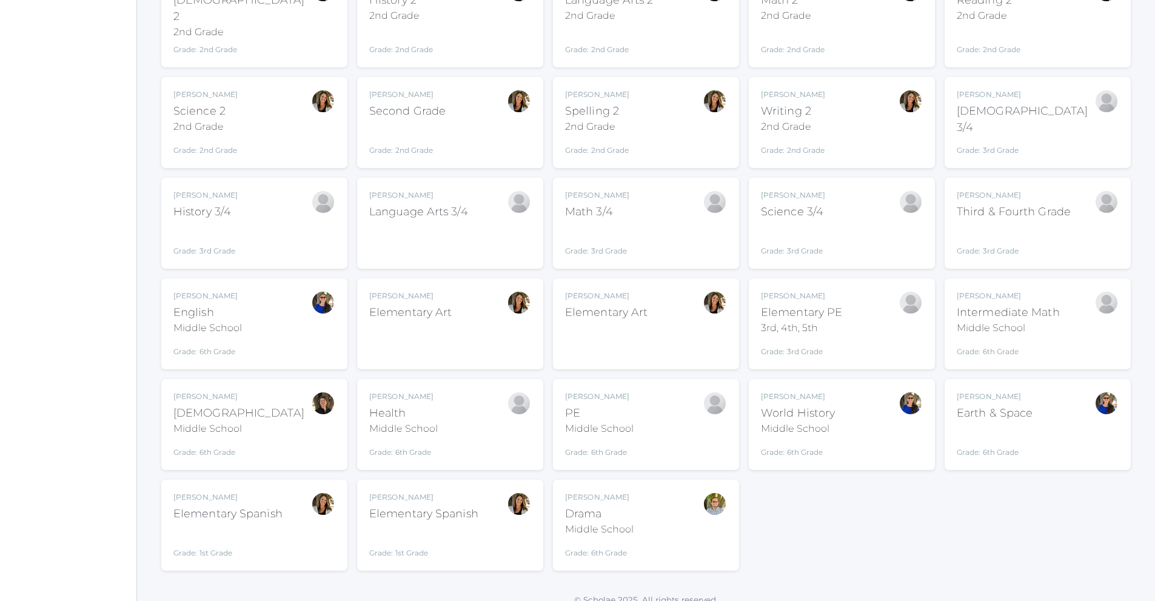
scroll to position [224, 0]
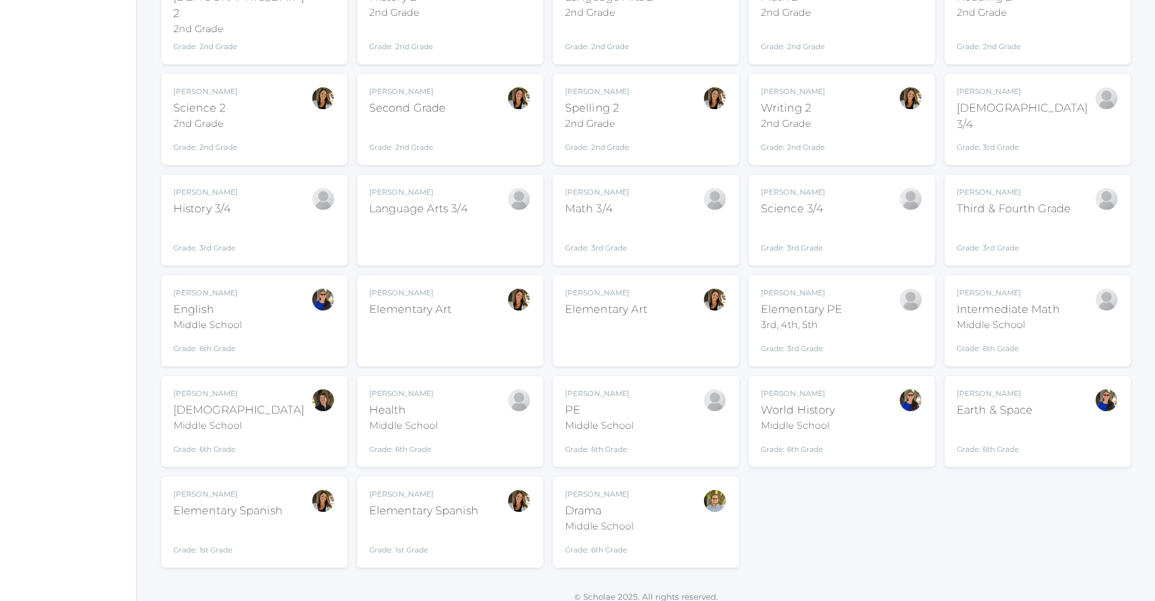
click at [415, 305] on div "Elementary Art" at bounding box center [410, 309] width 82 height 16
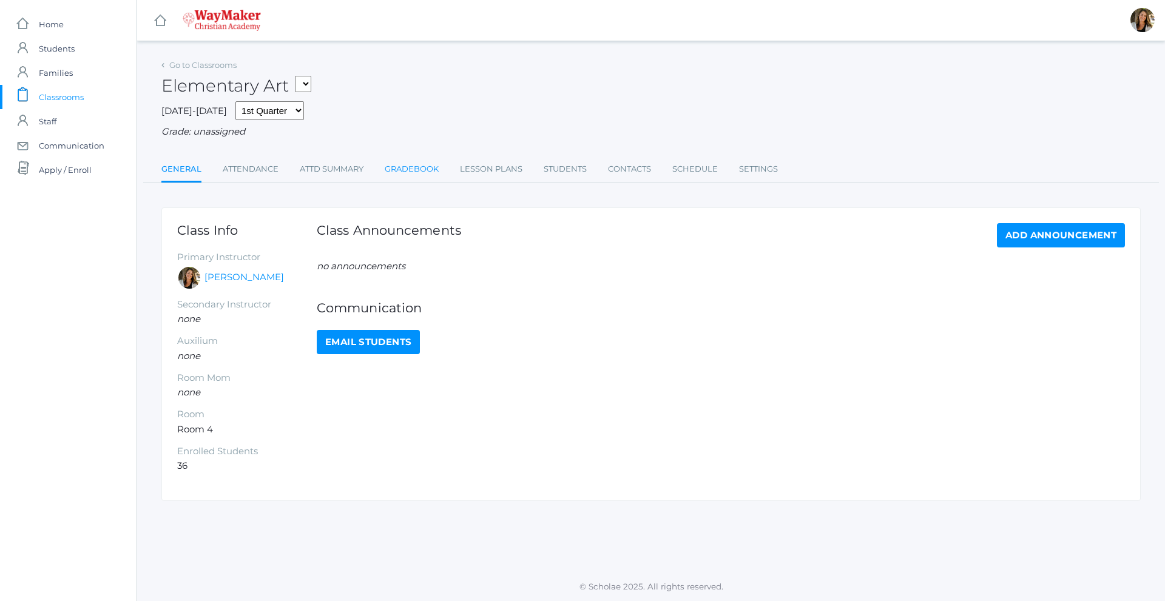
click at [416, 171] on link "Gradebook" at bounding box center [412, 169] width 54 height 24
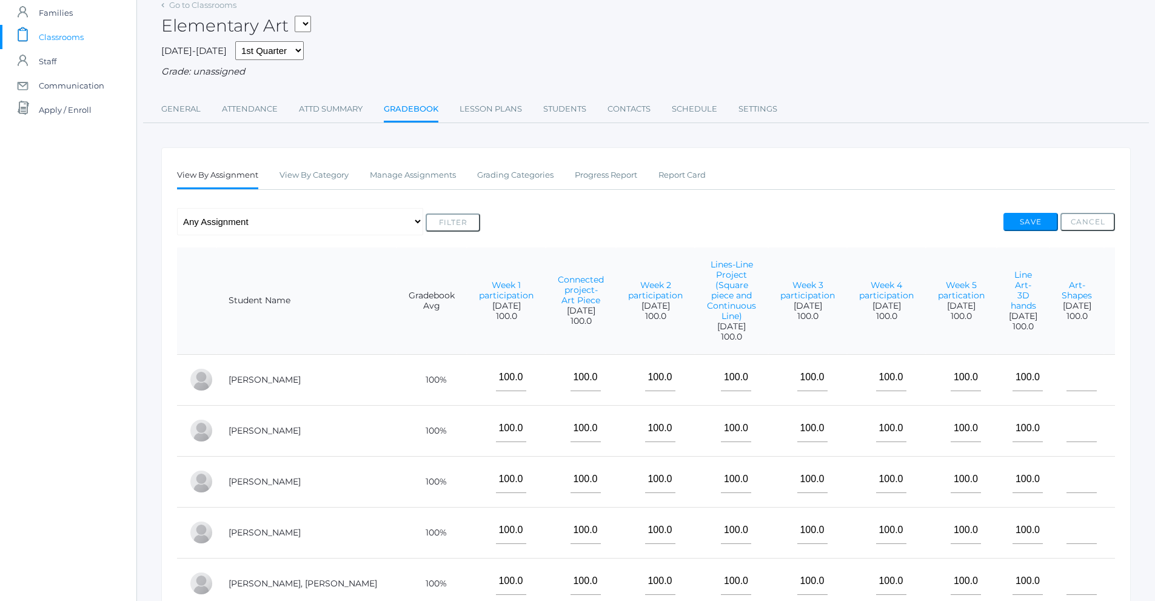
scroll to position [61, 0]
click at [436, 179] on link "Manage Assignments" at bounding box center [413, 175] width 86 height 24
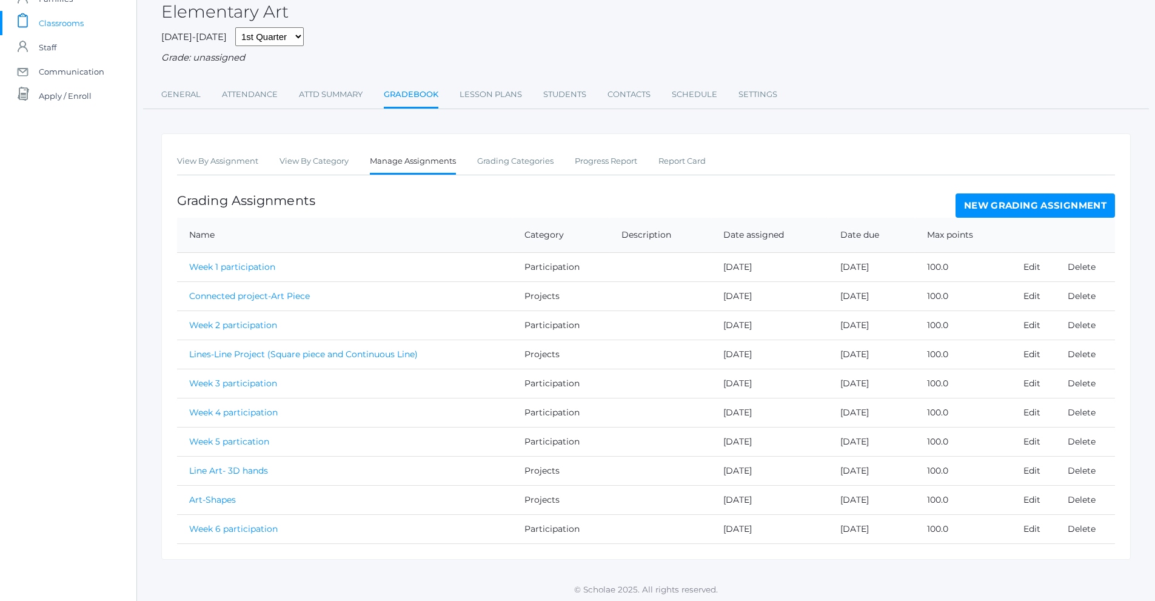
scroll to position [79, 0]
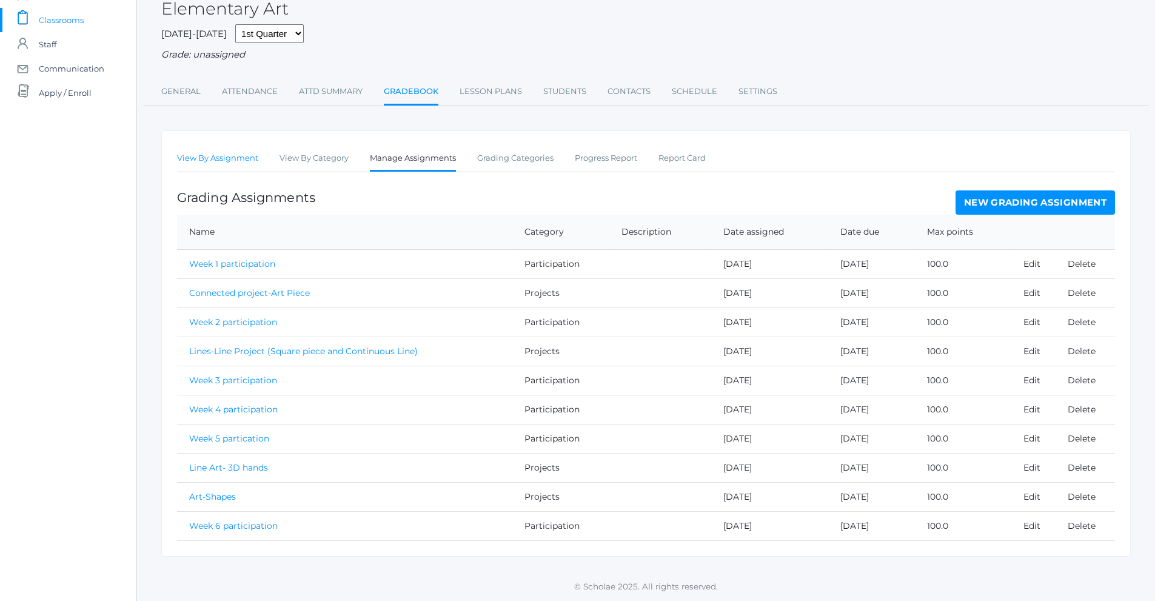
click at [203, 158] on link "View By Assignment" at bounding box center [217, 158] width 81 height 24
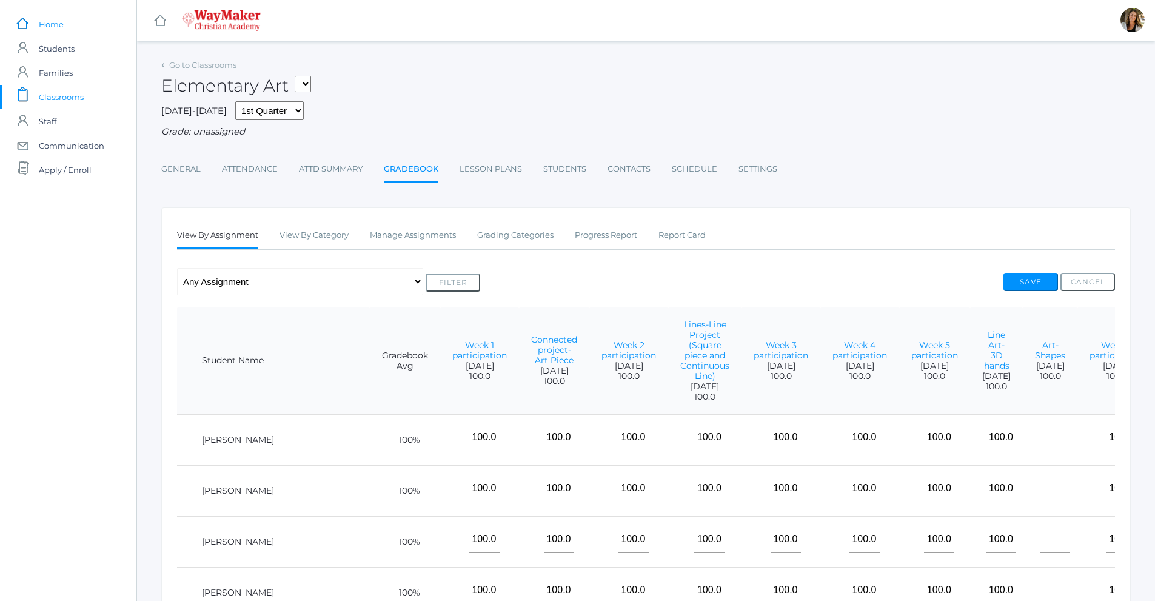
click at [50, 27] on span "Home" at bounding box center [51, 24] width 25 height 24
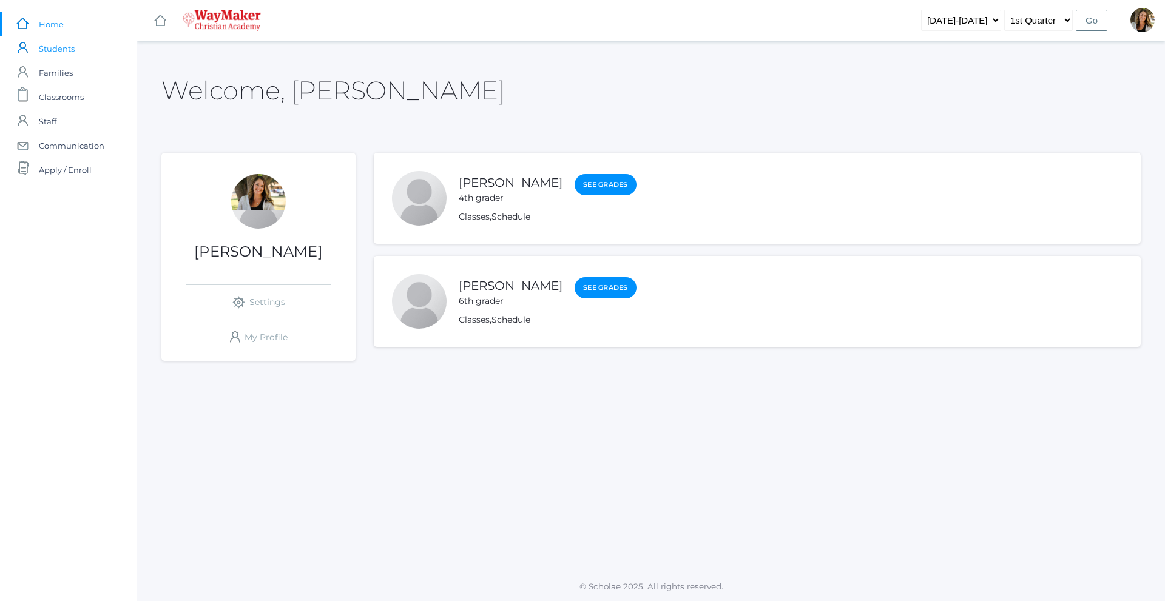
click at [53, 47] on span "Students" at bounding box center [57, 48] width 36 height 24
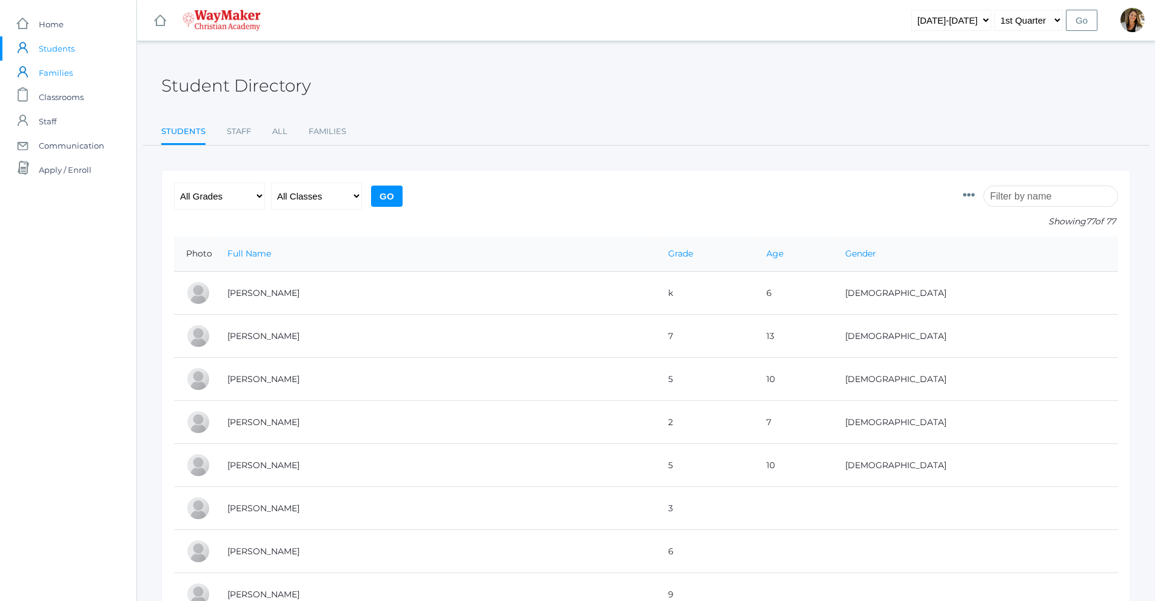
click at [62, 75] on span "Families" at bounding box center [56, 73] width 34 height 24
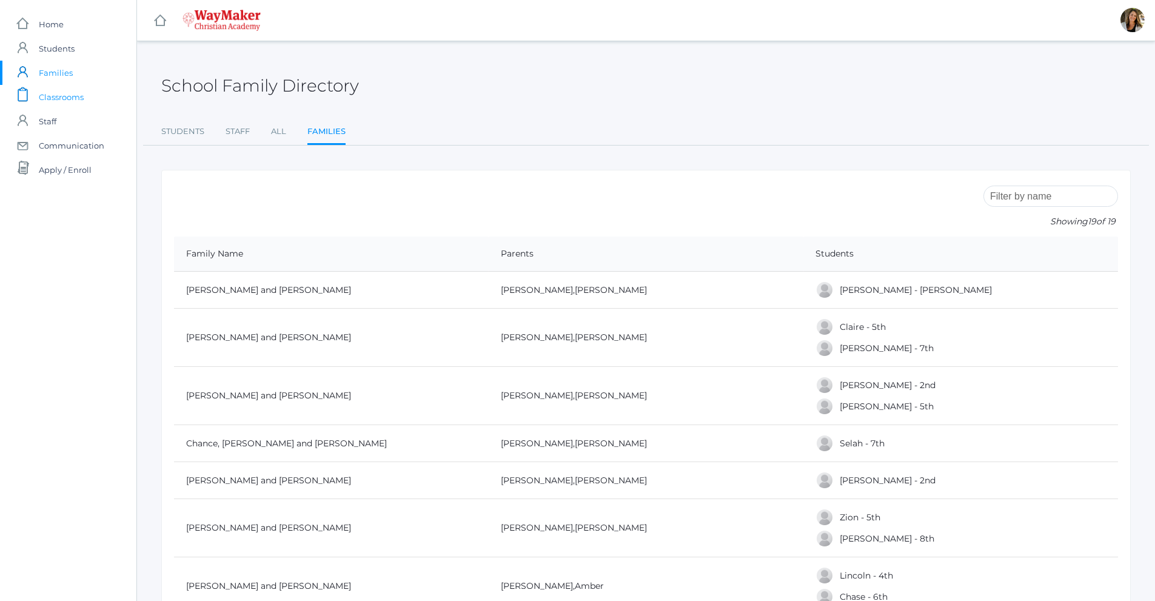
click at [69, 100] on span "Classrooms" at bounding box center [61, 97] width 45 height 24
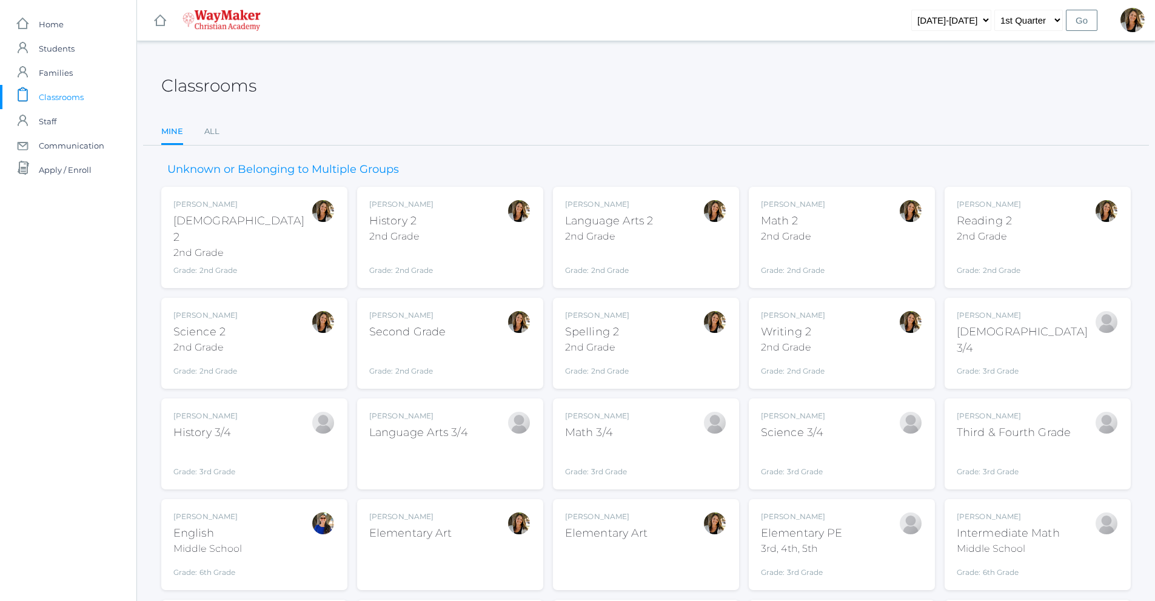
click at [243, 357] on div "Amber Farnes Science 2 2nd Grade Grade: 2nd Grade 02ELEM" at bounding box center [254, 343] width 162 height 67
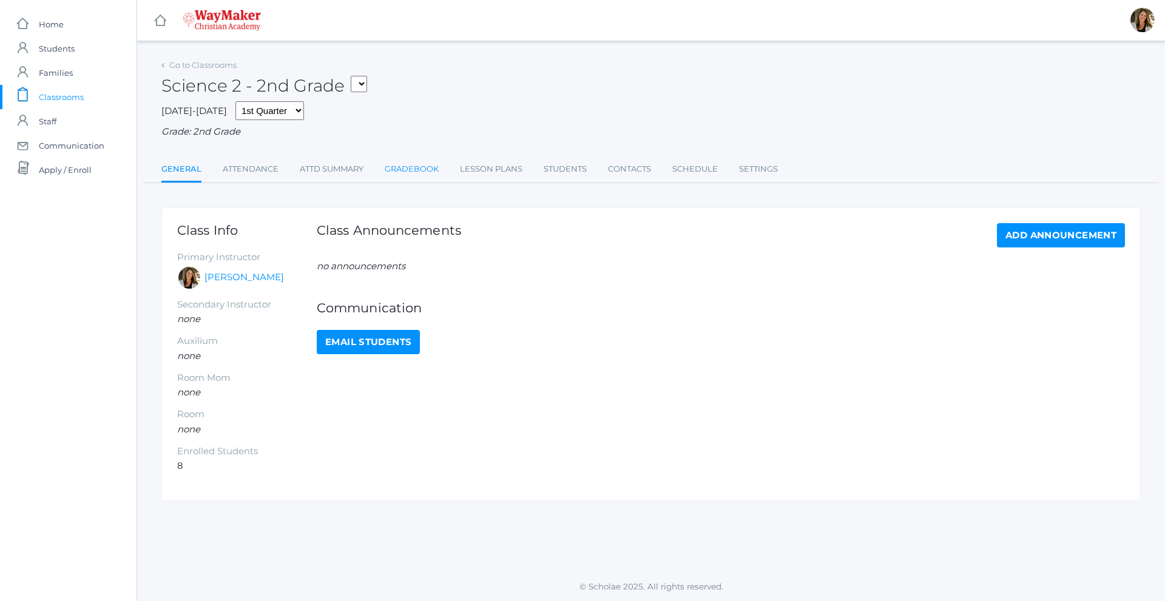
click at [414, 170] on link "Gradebook" at bounding box center [412, 169] width 54 height 24
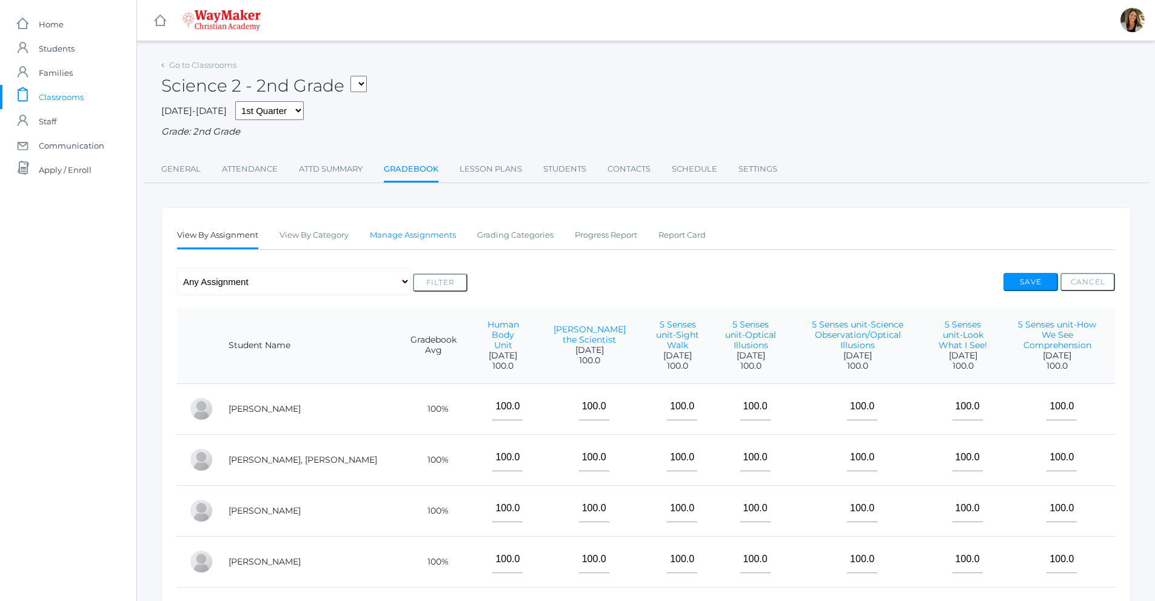
click at [434, 240] on link "Manage Assignments" at bounding box center [413, 235] width 86 height 24
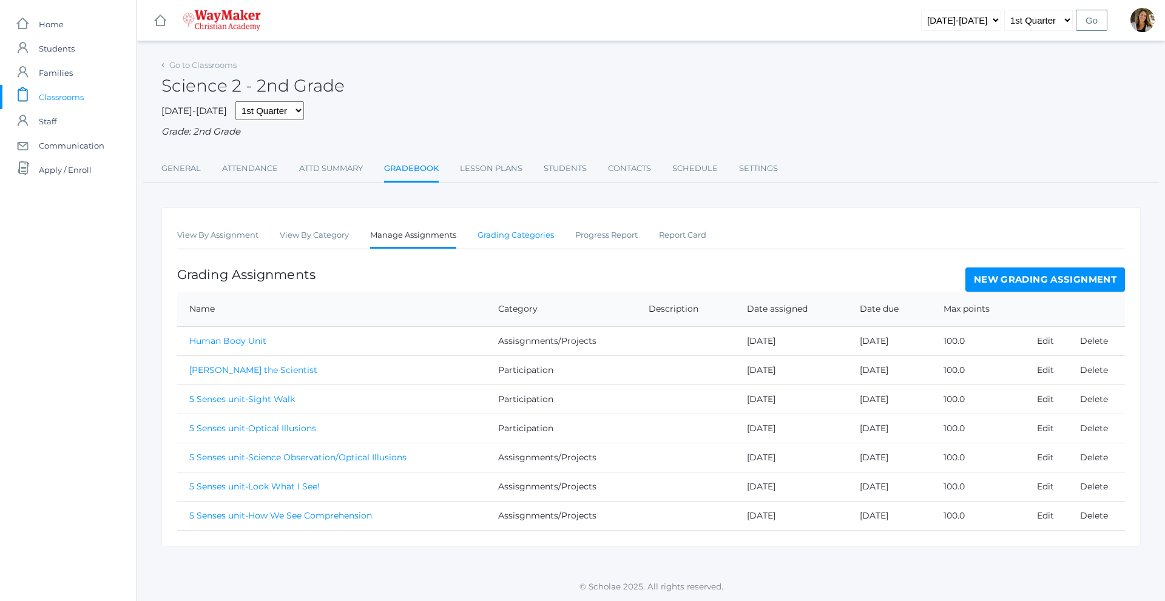
click at [539, 235] on link "Grading Categories" at bounding box center [515, 235] width 76 height 24
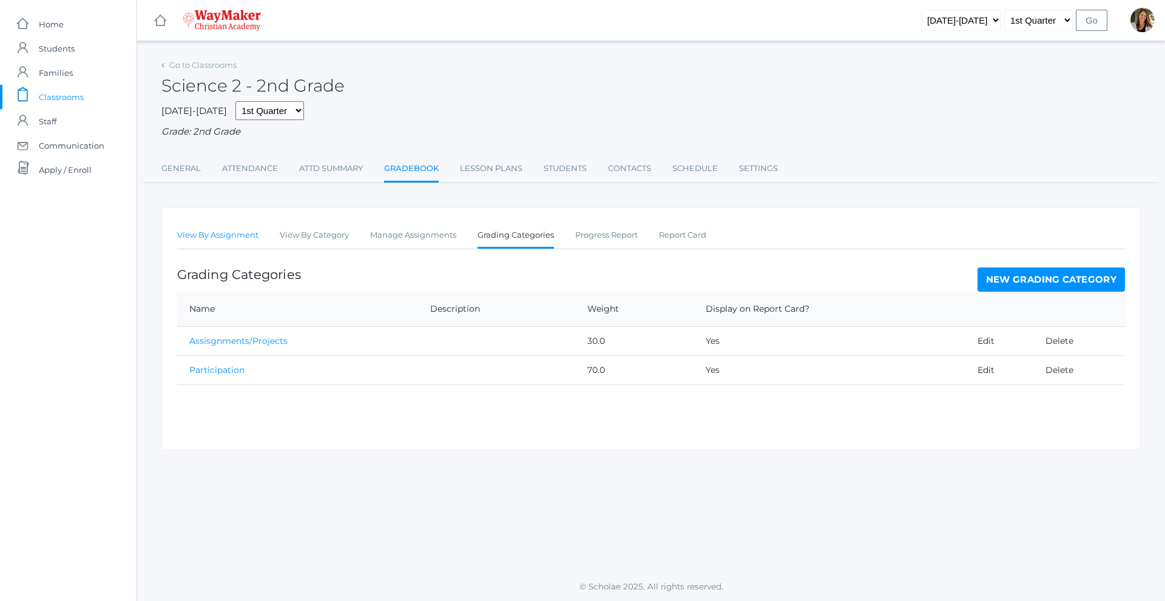
click at [239, 241] on link "View By Assignment" at bounding box center [217, 235] width 81 height 24
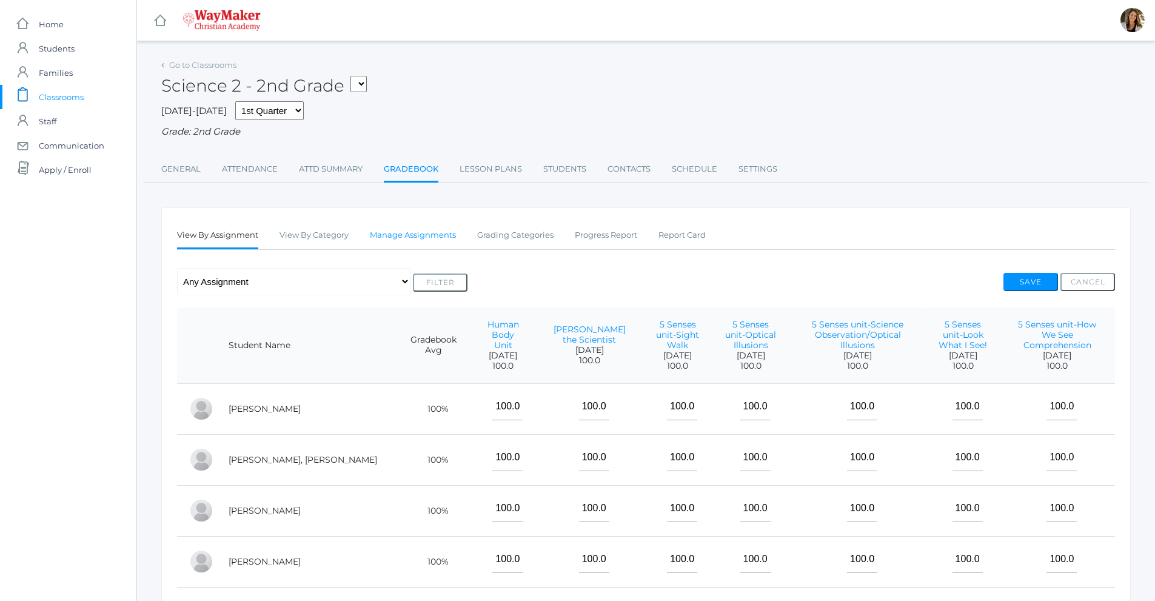
click at [374, 239] on link "Manage Assignments" at bounding box center [413, 235] width 86 height 24
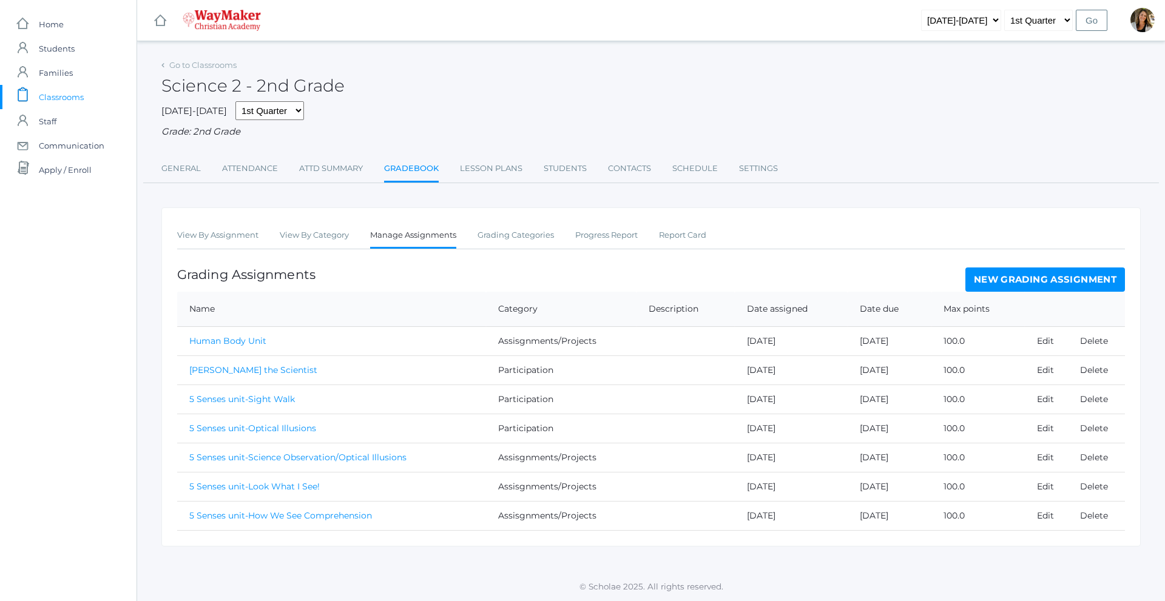
click at [1030, 283] on link "New Grading Assignment" at bounding box center [1045, 279] width 160 height 24
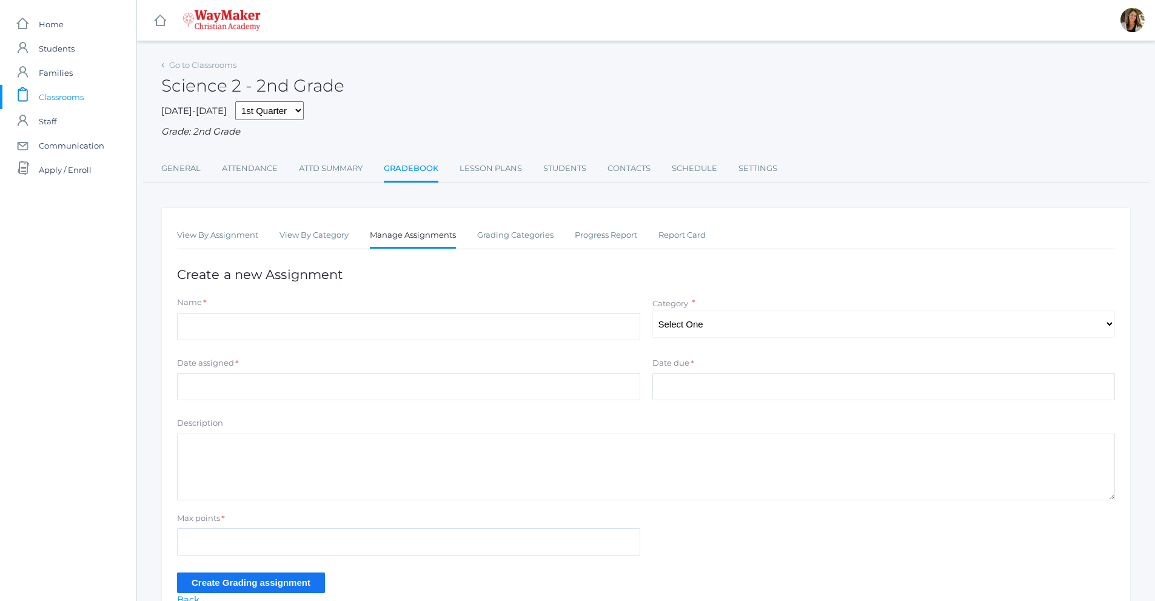
click at [226, 344] on div "Name *" at bounding box center [409, 321] width 476 height 49
click at [227, 332] on input "Name" at bounding box center [408, 326] width 463 height 27
type input "Participation"
click at [713, 333] on select "Select One Assisgnments/Projects Participation" at bounding box center [884, 324] width 463 height 27
click at [653, 312] on select "Select One Assisgnments/Projects Participation" at bounding box center [884, 324] width 463 height 27
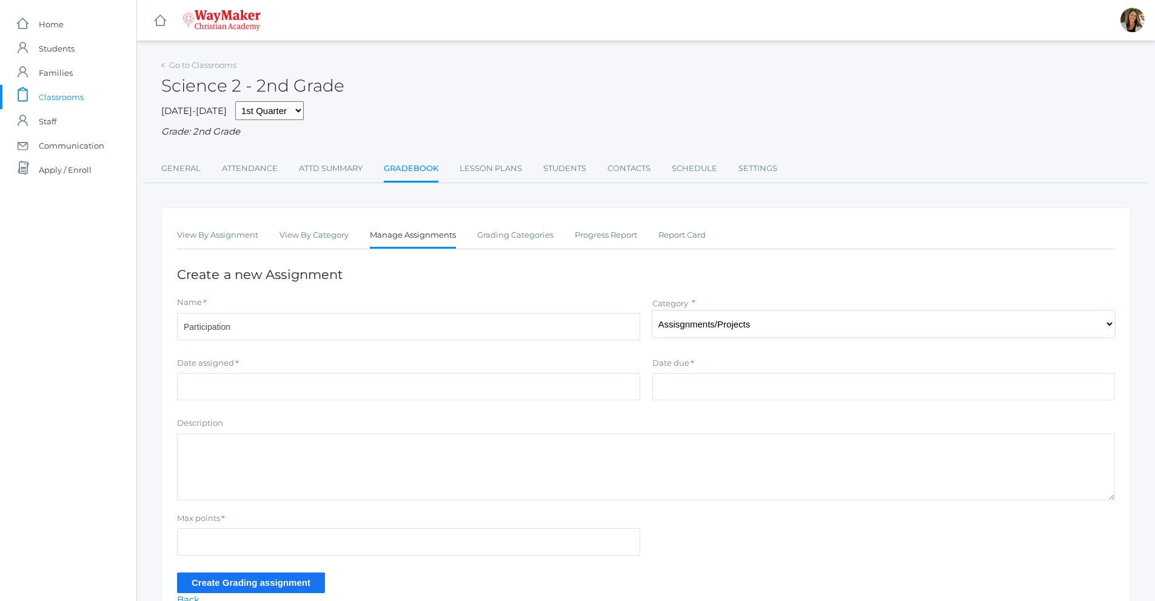
drag, startPoint x: 716, startPoint y: 321, endPoint x: 709, endPoint y: 338, distance: 18.5
click at [716, 321] on select "Select One Assisgnments/Projects Participation" at bounding box center [884, 324] width 463 height 27
select select "1192"
click at [653, 312] on select "Select One Assisgnments/Projects Participation" at bounding box center [884, 324] width 463 height 27
click at [202, 394] on input "Date assigned" at bounding box center [408, 386] width 463 height 27
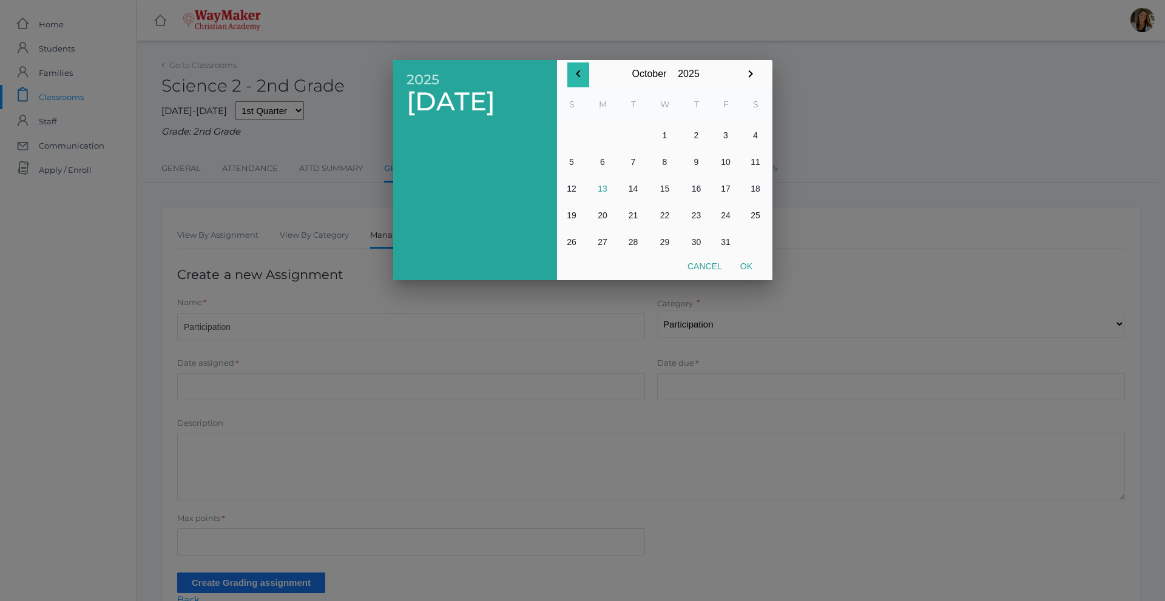
click at [576, 73] on icon "button" at bounding box center [578, 74] width 15 height 15
click at [633, 136] on button "2" at bounding box center [633, 135] width 29 height 27
click at [747, 267] on button "Ok" at bounding box center [746, 266] width 30 height 22
type input "[DATE]"
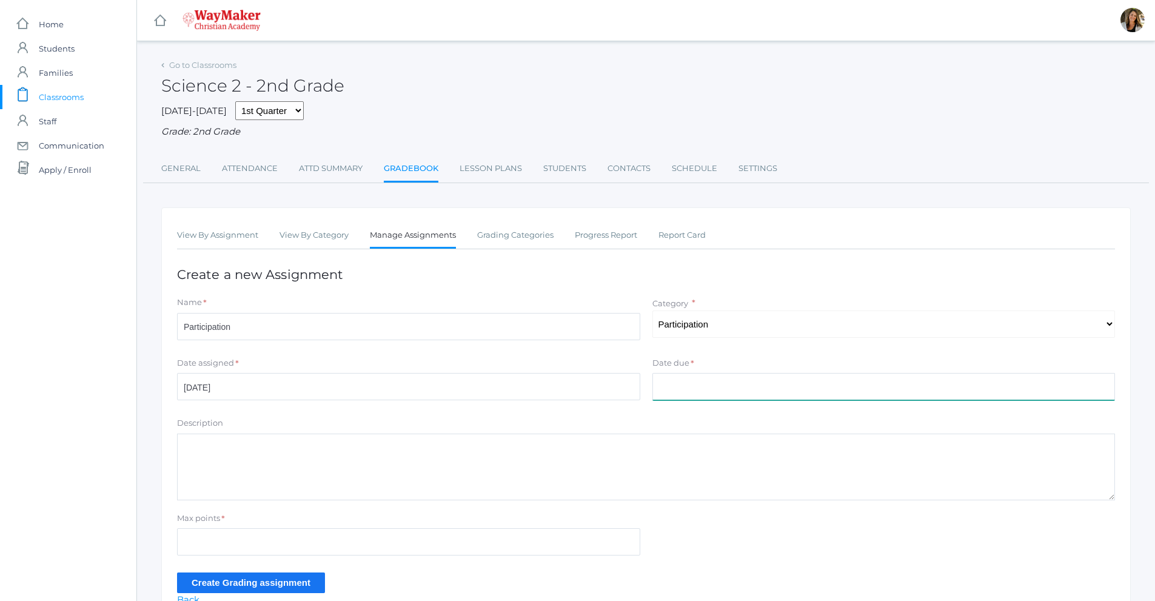
click at [696, 385] on input "Date due" at bounding box center [884, 386] width 463 height 27
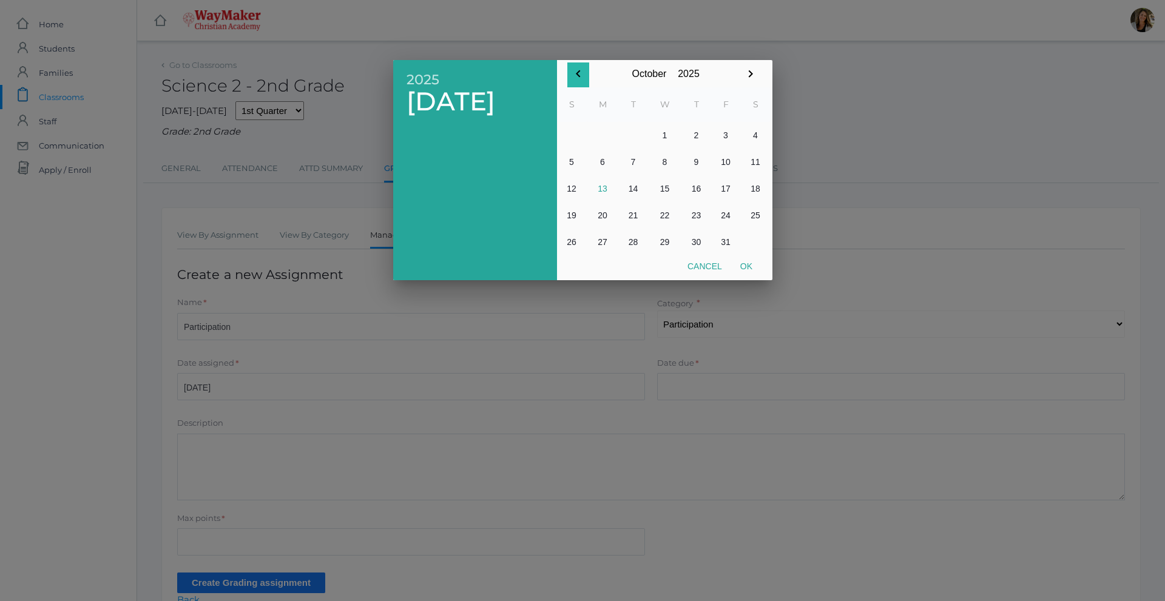
click at [583, 77] on icon "button" at bounding box center [578, 74] width 15 height 15
click at [634, 142] on button "2" at bounding box center [633, 135] width 29 height 27
click at [753, 273] on button "Ok" at bounding box center [746, 266] width 30 height 22
type input "[DATE]"
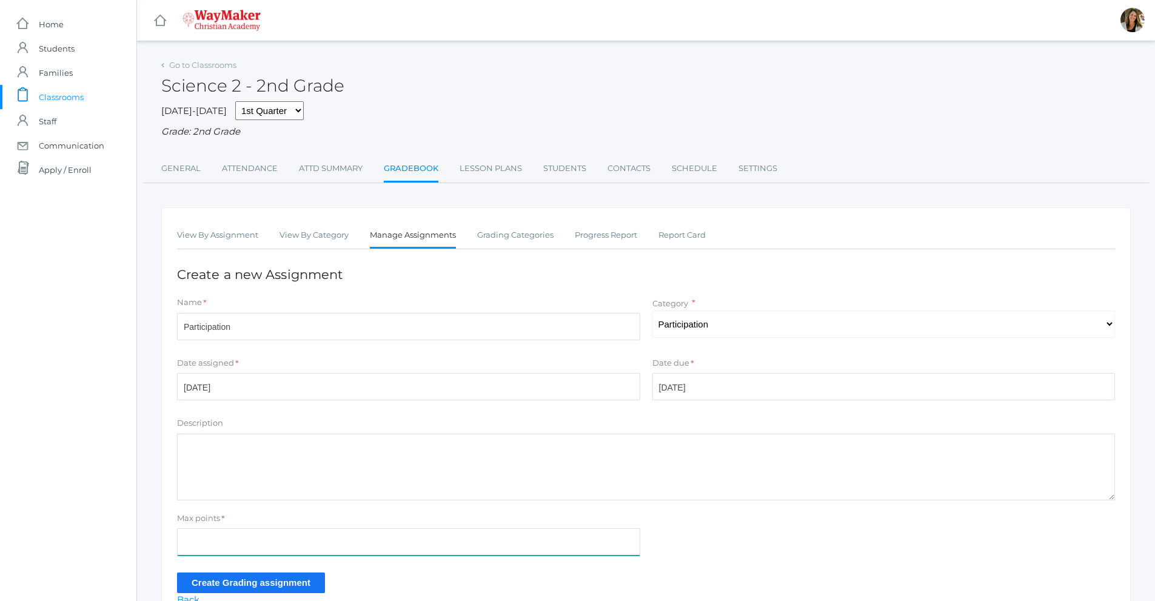
click at [277, 551] on input "Max points" at bounding box center [408, 541] width 463 height 27
type input "100"
click at [286, 583] on input "Create Grading assignment" at bounding box center [251, 583] width 148 height 20
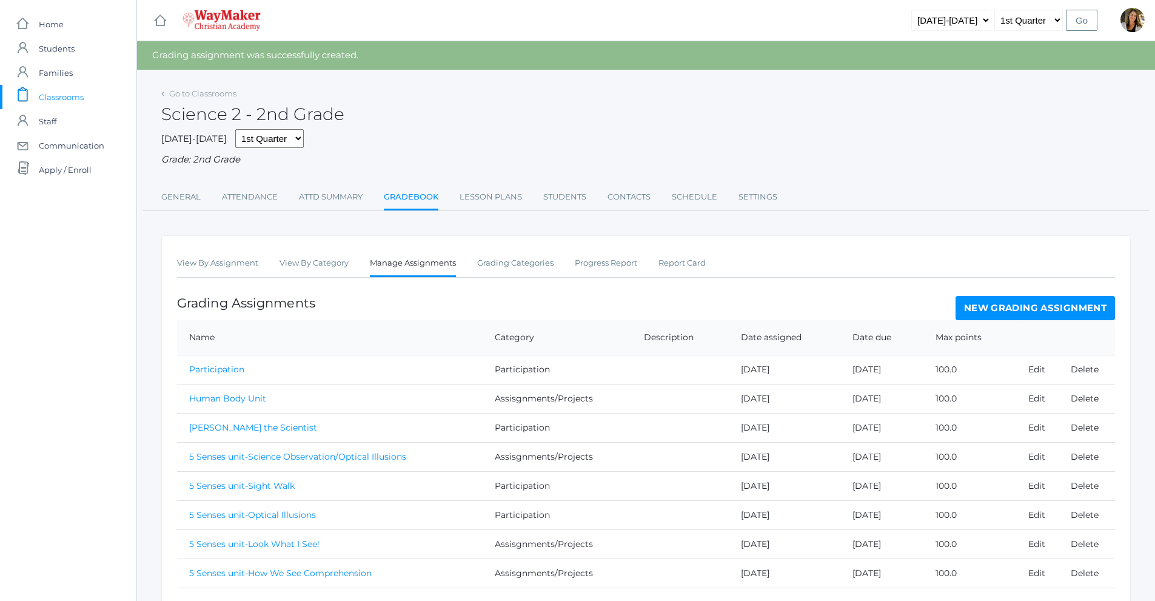
click at [1060, 317] on link "New Grading Assignment" at bounding box center [1036, 308] width 160 height 24
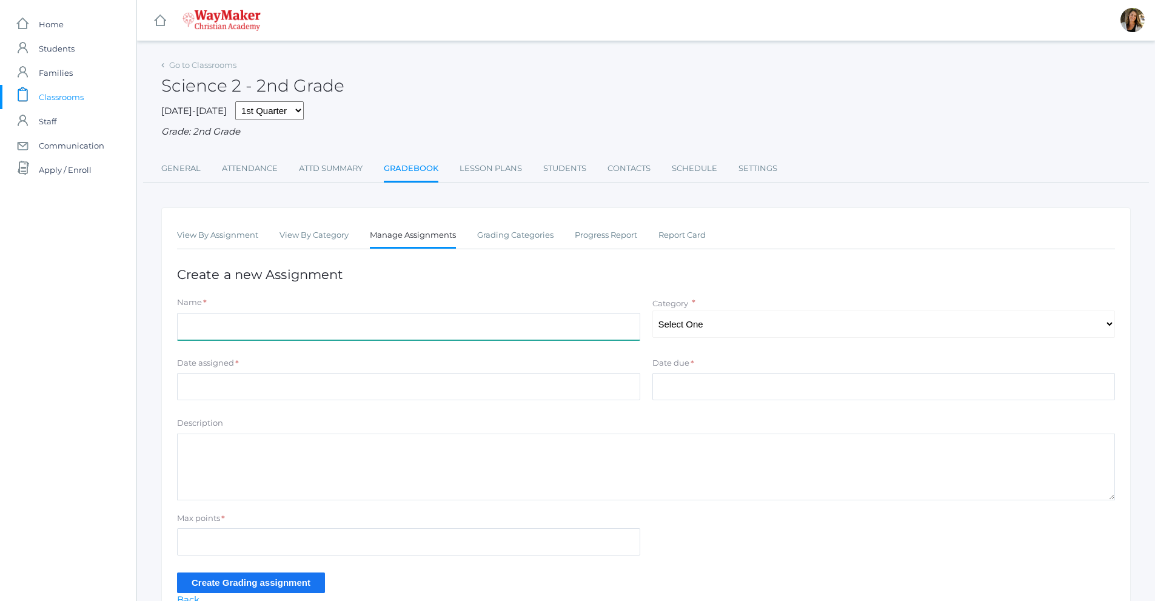
click at [206, 335] on input "Name" at bounding box center [408, 326] width 463 height 27
type input "Participation"
click at [734, 331] on select "Select One Assisgnments/Projects Participation" at bounding box center [884, 324] width 463 height 27
select select "1192"
click at [653, 312] on select "Select One Assisgnments/Projects Participation" at bounding box center [884, 324] width 463 height 27
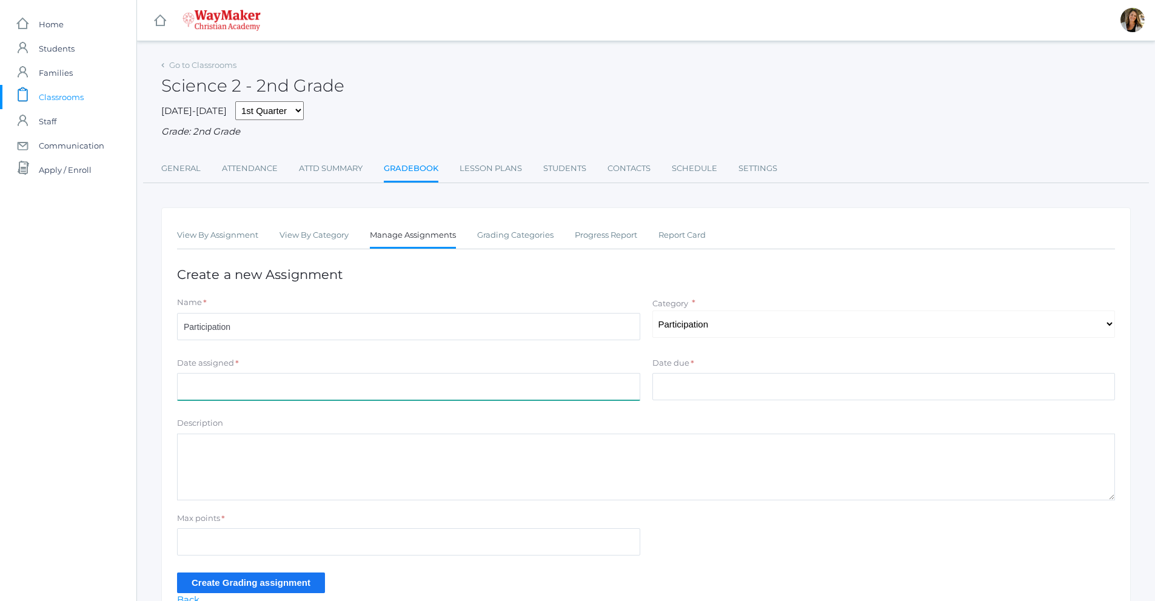
click at [287, 392] on input "Date assigned" at bounding box center [408, 386] width 463 height 27
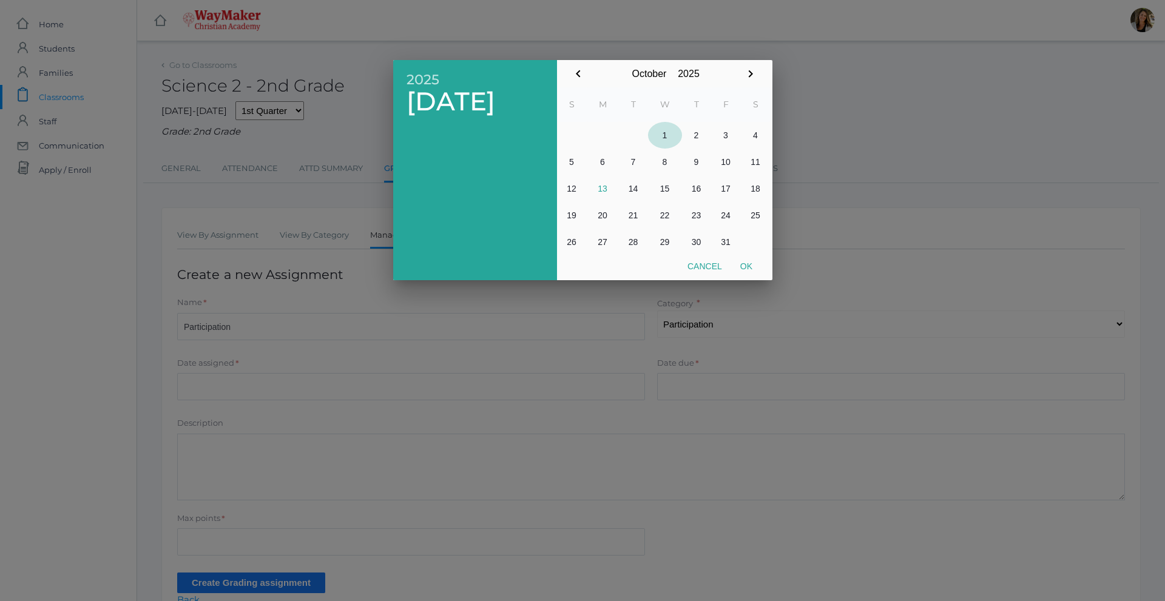
click at [668, 131] on button "1" at bounding box center [665, 135] width 34 height 27
click at [747, 267] on button "Ok" at bounding box center [746, 266] width 30 height 22
type input "[DATE]"
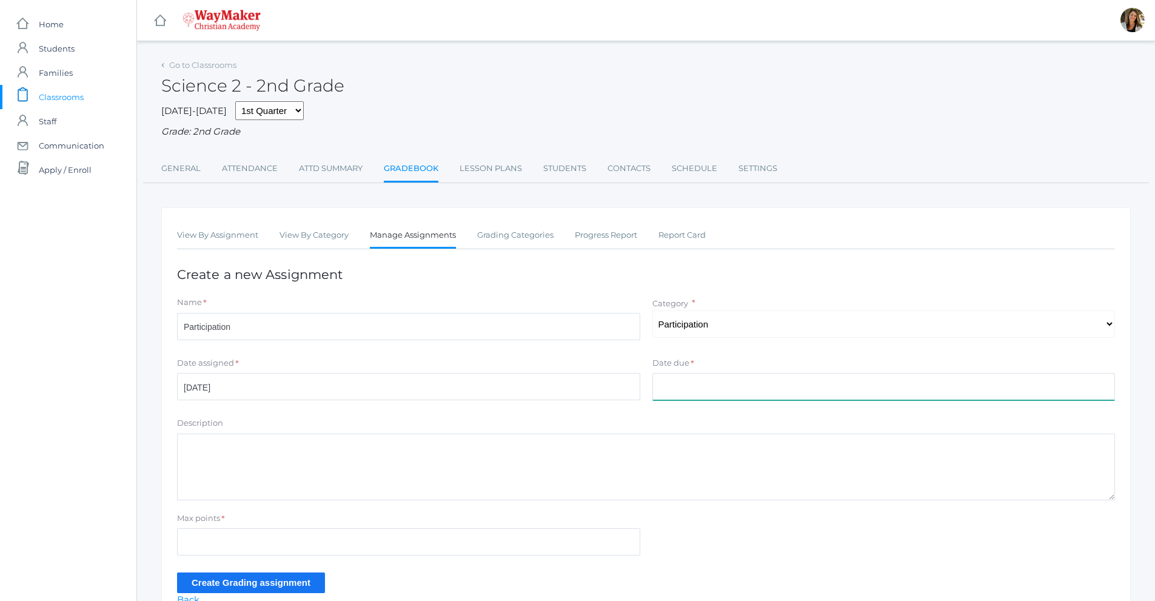
click at [676, 388] on input "Date due" at bounding box center [884, 386] width 463 height 27
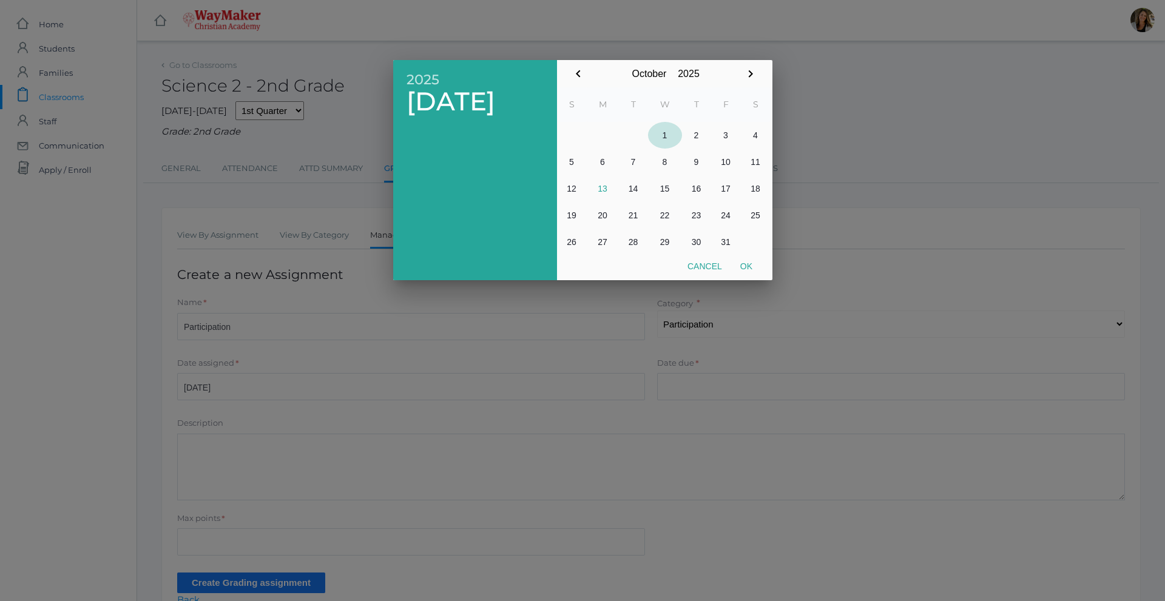
click at [662, 128] on button "1" at bounding box center [665, 135] width 34 height 27
click at [747, 263] on button "Ok" at bounding box center [746, 266] width 30 height 22
type input "2025-10-01"
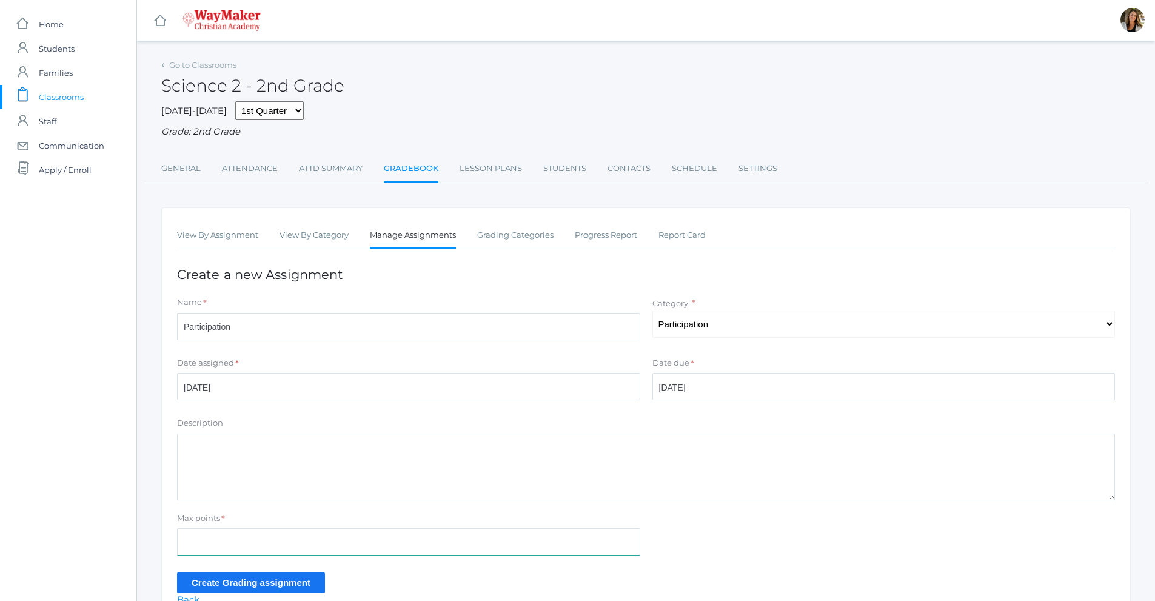
click at [267, 545] on input "Max points" at bounding box center [408, 541] width 463 height 27
type input "100"
click at [288, 586] on input "Create Grading assignment" at bounding box center [251, 583] width 148 height 20
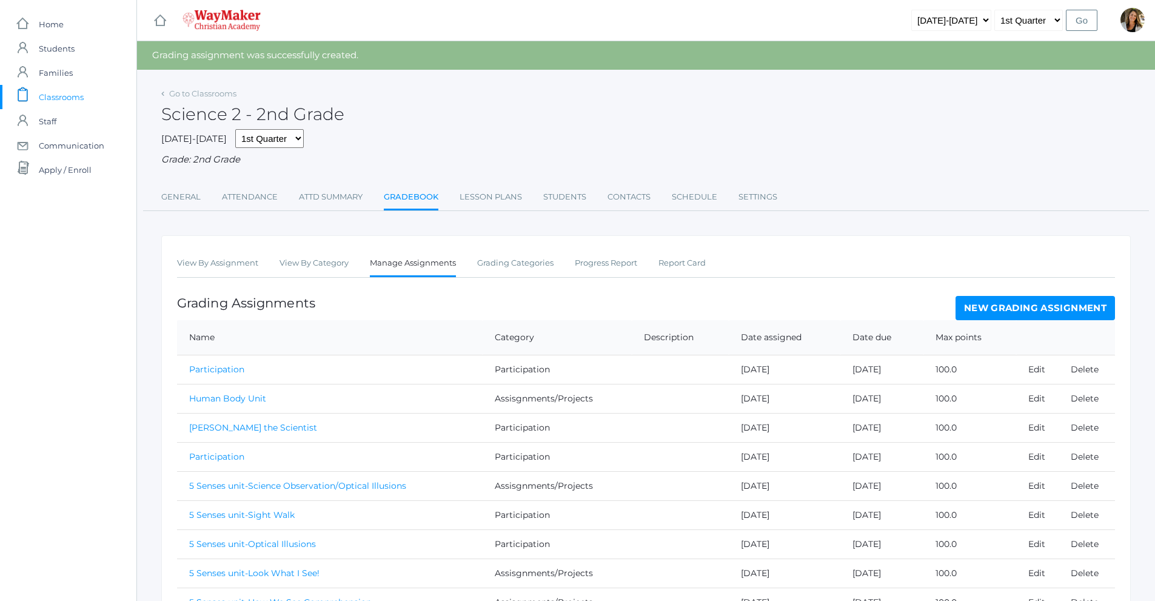
scroll to position [78, 0]
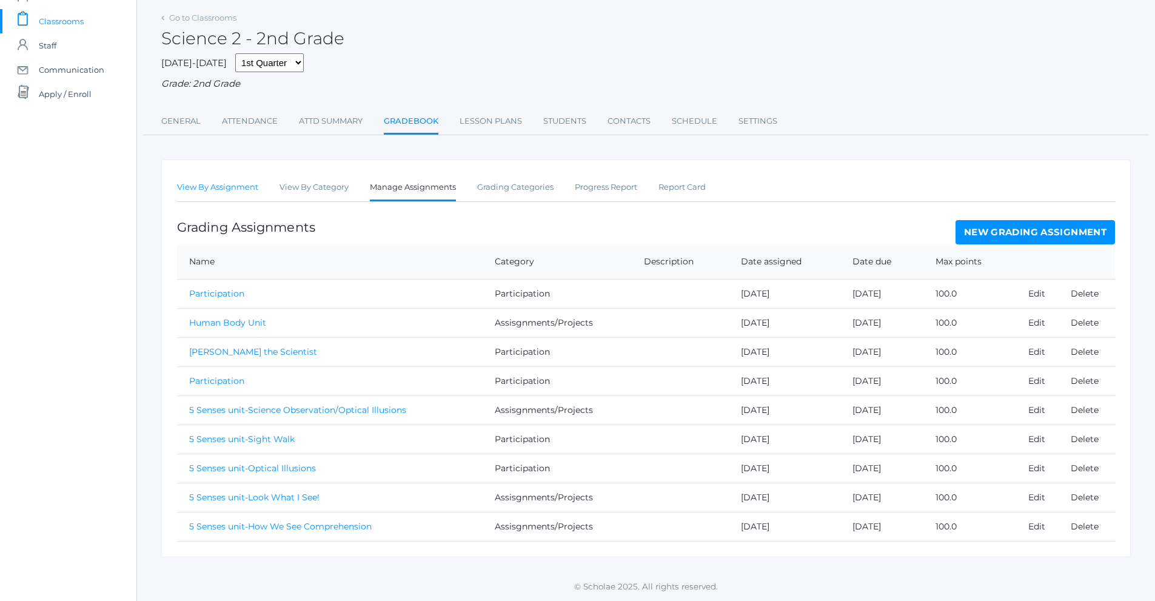
click at [243, 197] on link "View By Assignment" at bounding box center [217, 187] width 81 height 24
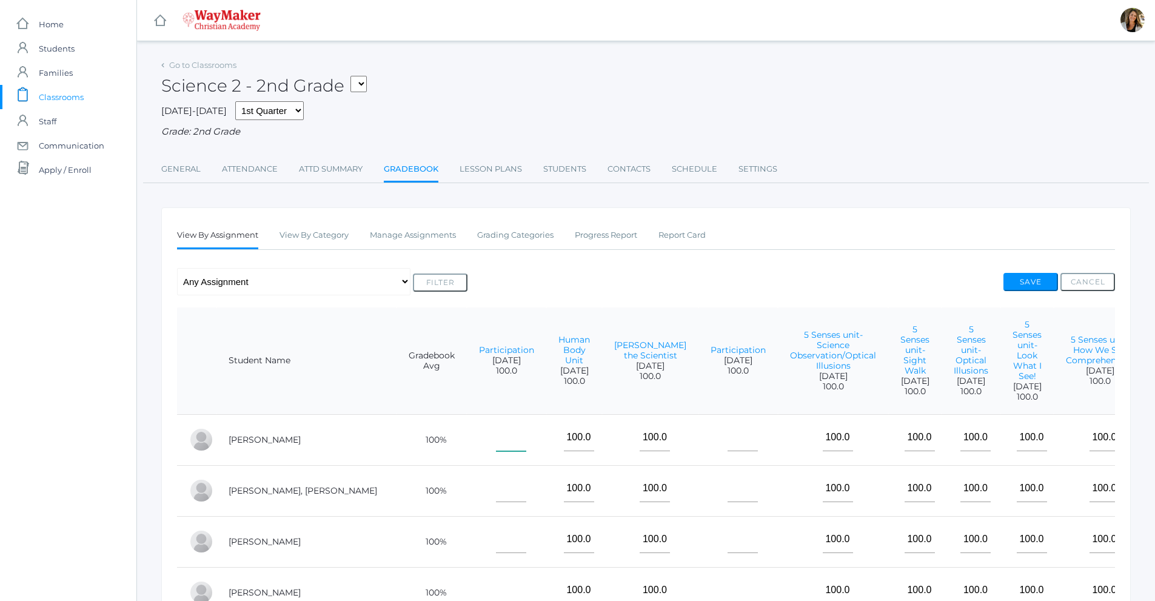
click at [496, 434] on input"] "text" at bounding box center [511, 437] width 30 height 27
type input"] "100"
click at [496, 484] on input"] "text" at bounding box center [511, 488] width 30 height 27
type input"] "100"
click at [467, 545] on td at bounding box center [506, 541] width 79 height 51
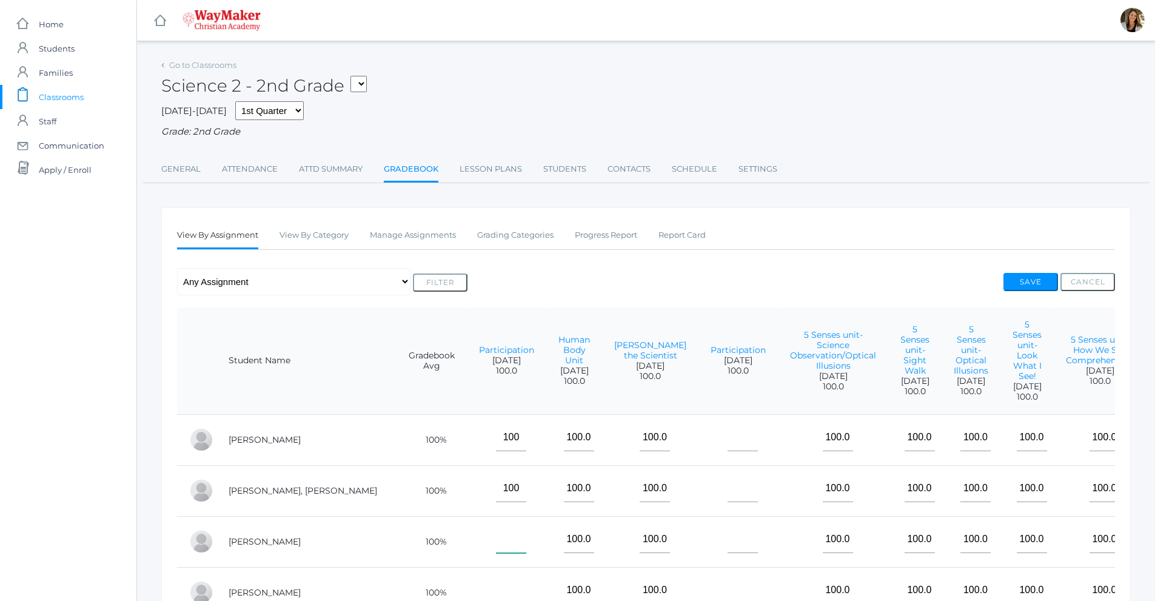
click at [496, 535] on input"] "text" at bounding box center [511, 539] width 30 height 27
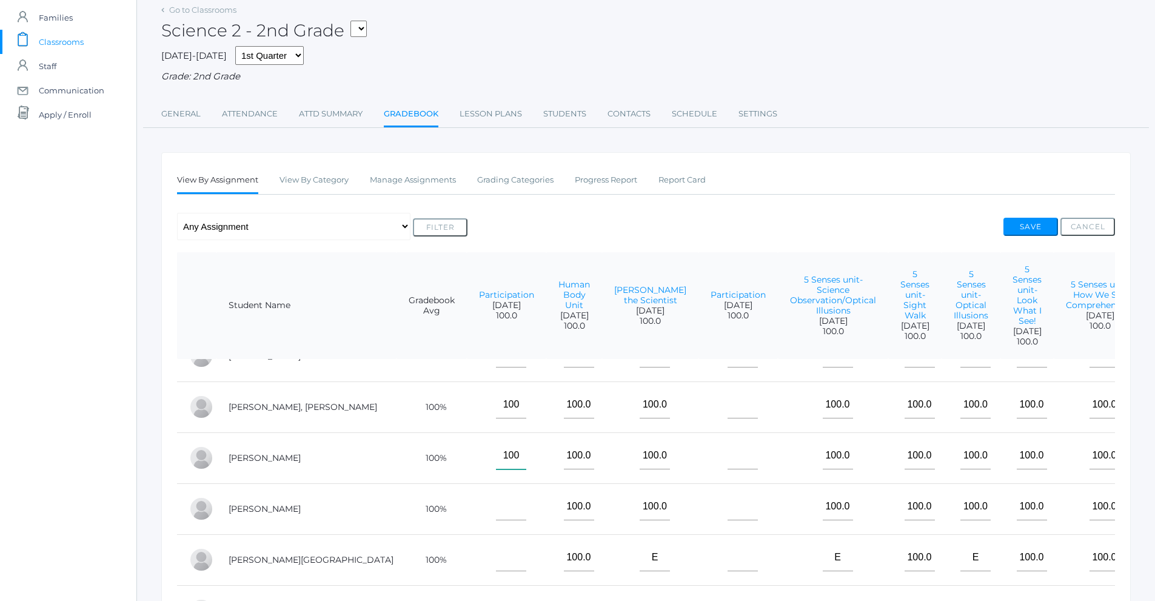
scroll to position [243, 0]
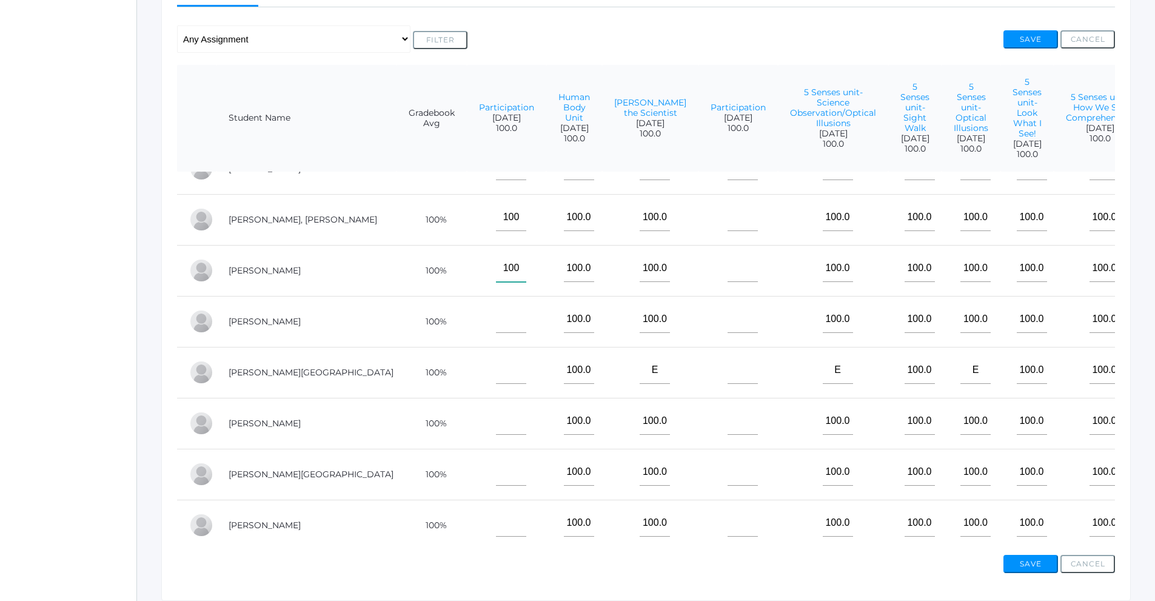
type input"] "100"
click at [496, 308] on input"] "text" at bounding box center [511, 319] width 30 height 27
type input"] "100"
click at [496, 360] on input"] "text" at bounding box center [511, 370] width 30 height 27
type input"] "100"
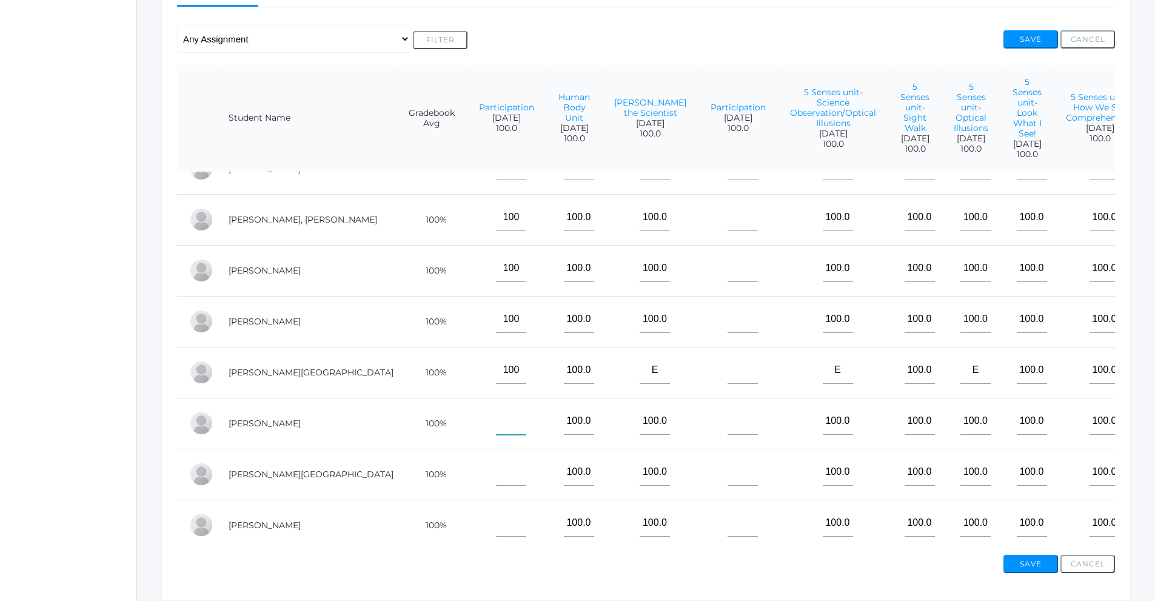
click at [496, 423] on input"] "text" at bounding box center [511, 421] width 30 height 27
type input"] "100"
click at [496, 465] on input"] "text" at bounding box center [511, 472] width 30 height 27
type input"] "100"
click at [496, 522] on input"] "text" at bounding box center [511, 522] width 30 height 27
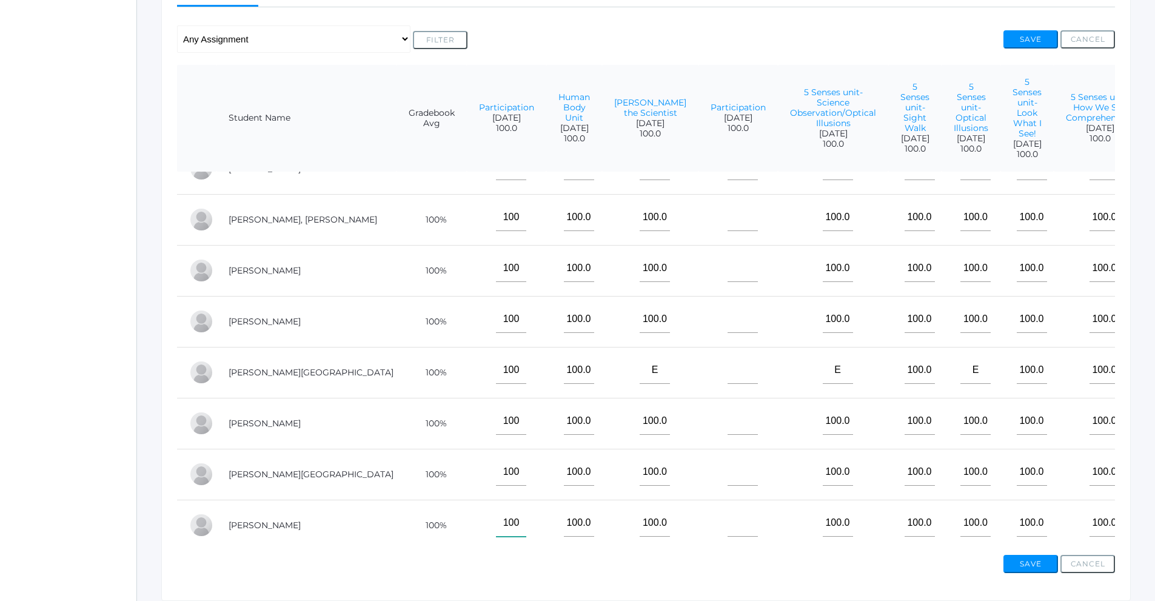
scroll to position [0, 0]
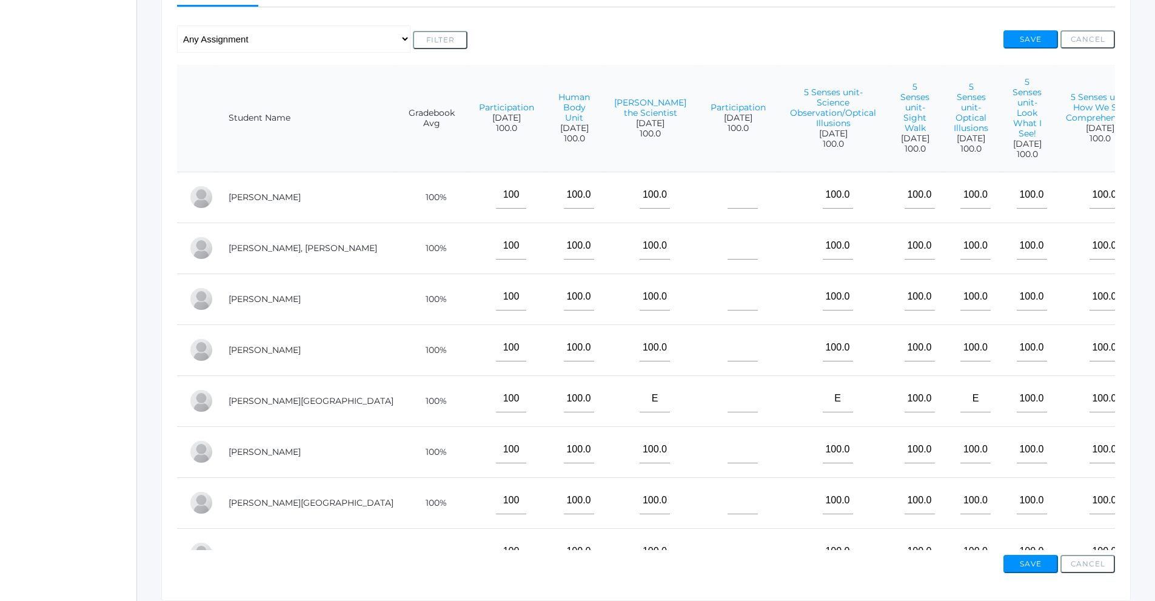
type input"] "100"
click at [728, 189] on input"] "text" at bounding box center [743, 194] width 30 height 27
type input"] "100"
click at [728, 249] on input"] "text" at bounding box center [743, 245] width 30 height 27
type input"] "100"
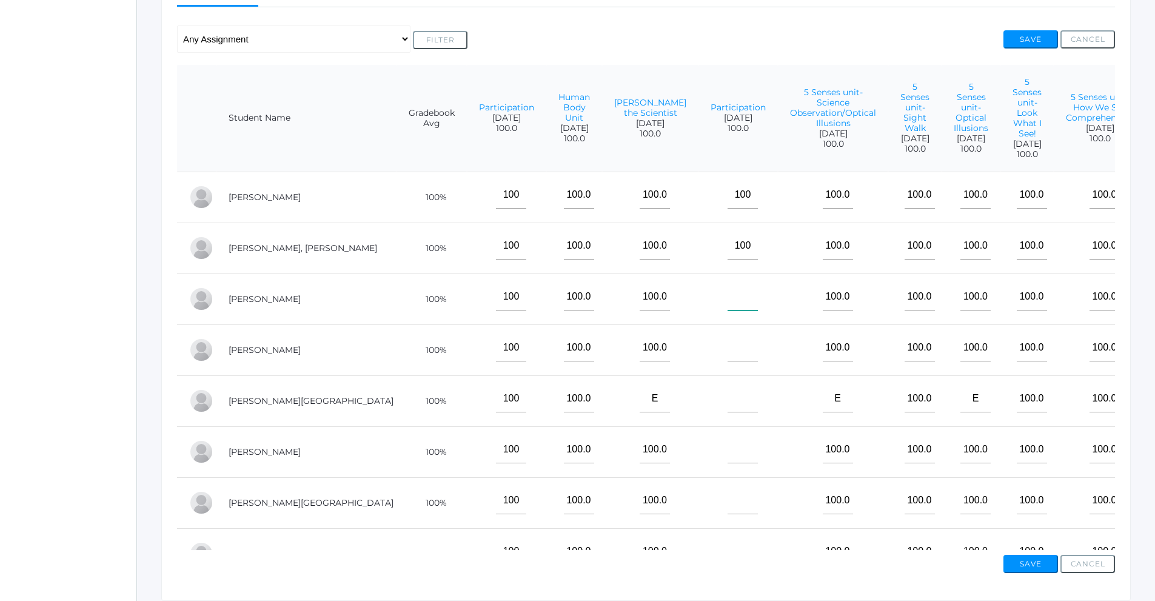
click at [728, 297] on input"] "text" at bounding box center [743, 296] width 30 height 27
type input"] "100"
click at [728, 348] on input"] "text" at bounding box center [743, 347] width 30 height 27
type input"] "100"
click at [728, 386] on input"] "text" at bounding box center [743, 398] width 30 height 27
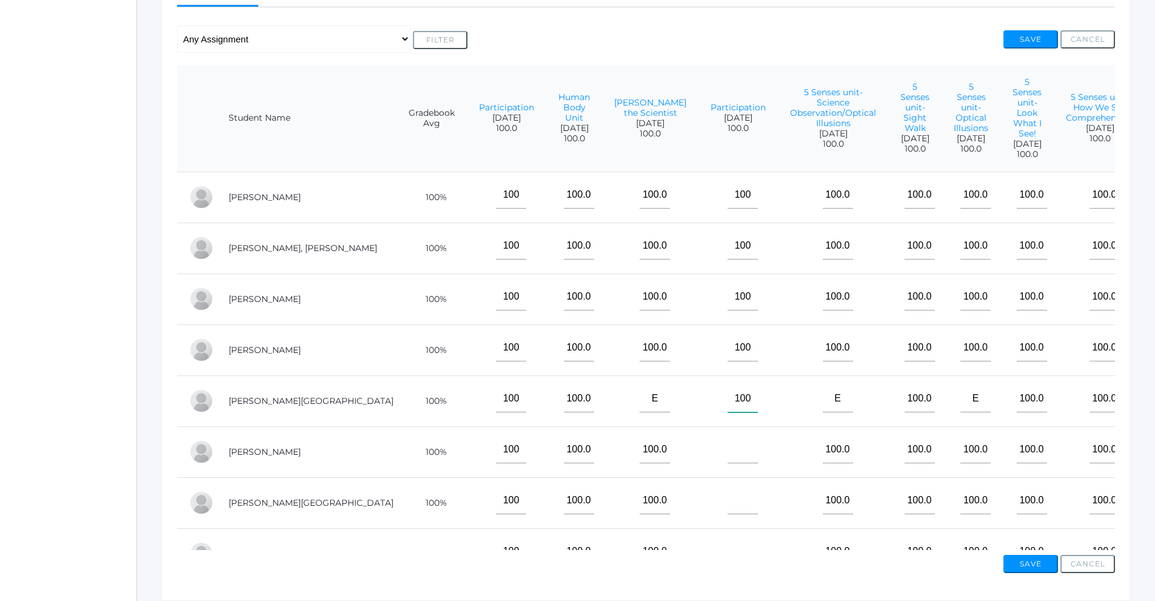
scroll to position [29, 0]
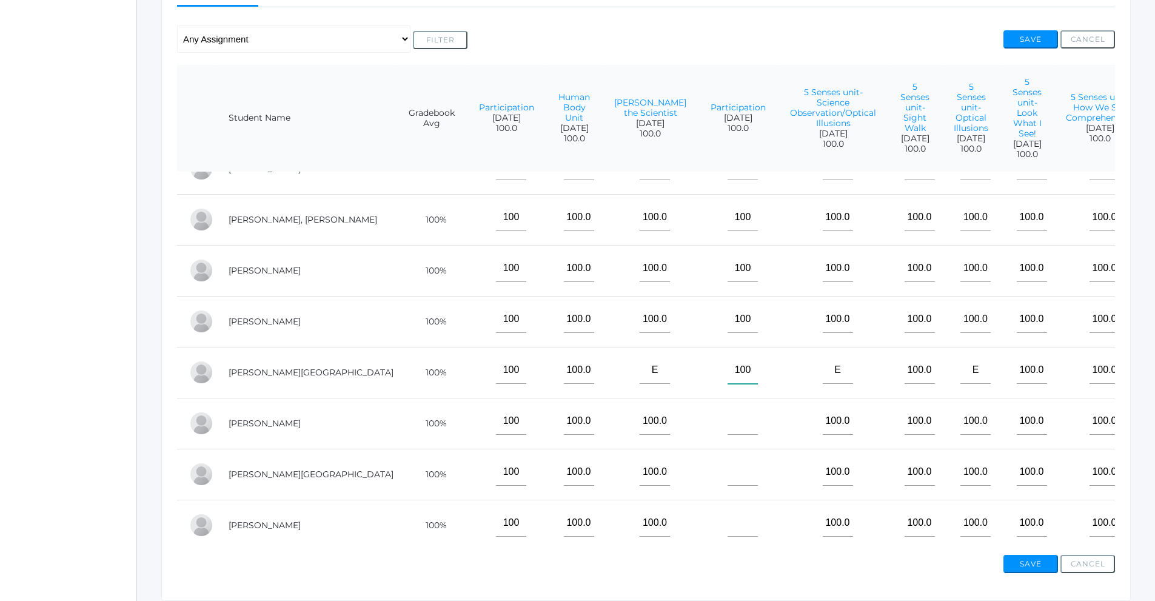
type input"] "100"
click at [728, 424] on input"] "text" at bounding box center [743, 421] width 30 height 27
type input"] "100"
click at [728, 465] on input"] "text" at bounding box center [743, 472] width 30 height 27
type input"] "100"
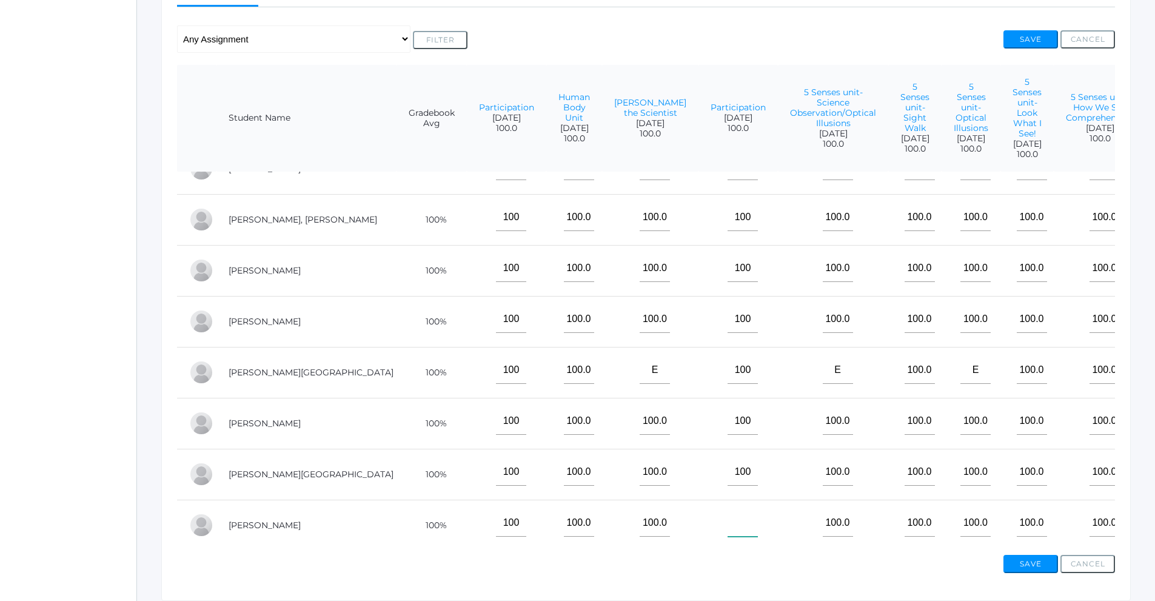
click at [728, 519] on input"] "text" at bounding box center [743, 522] width 30 height 27
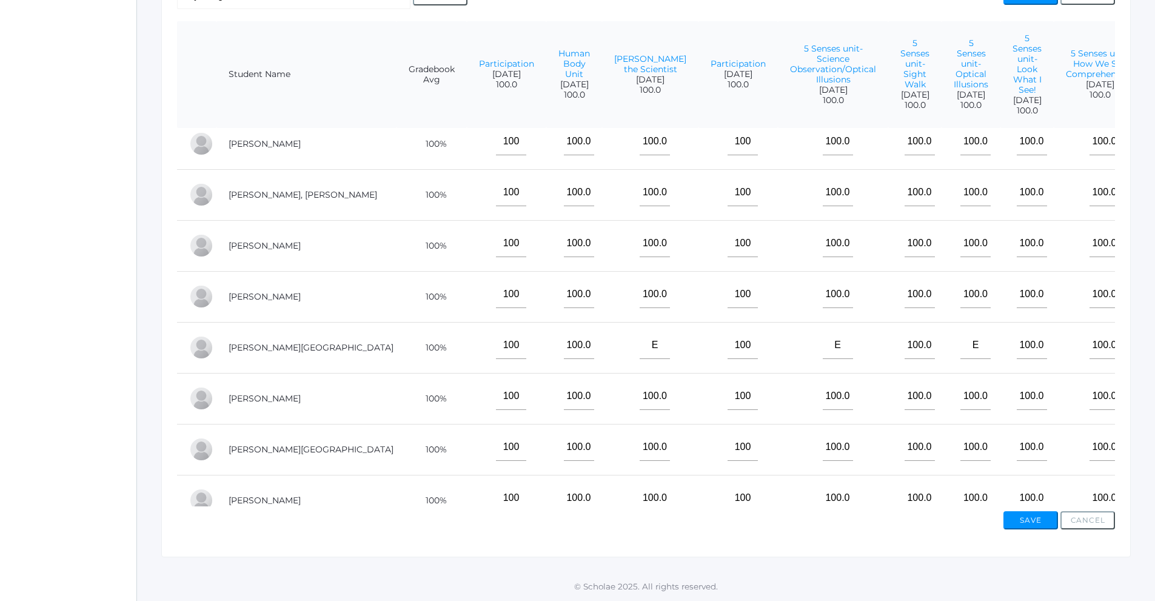
scroll to position [0, 0]
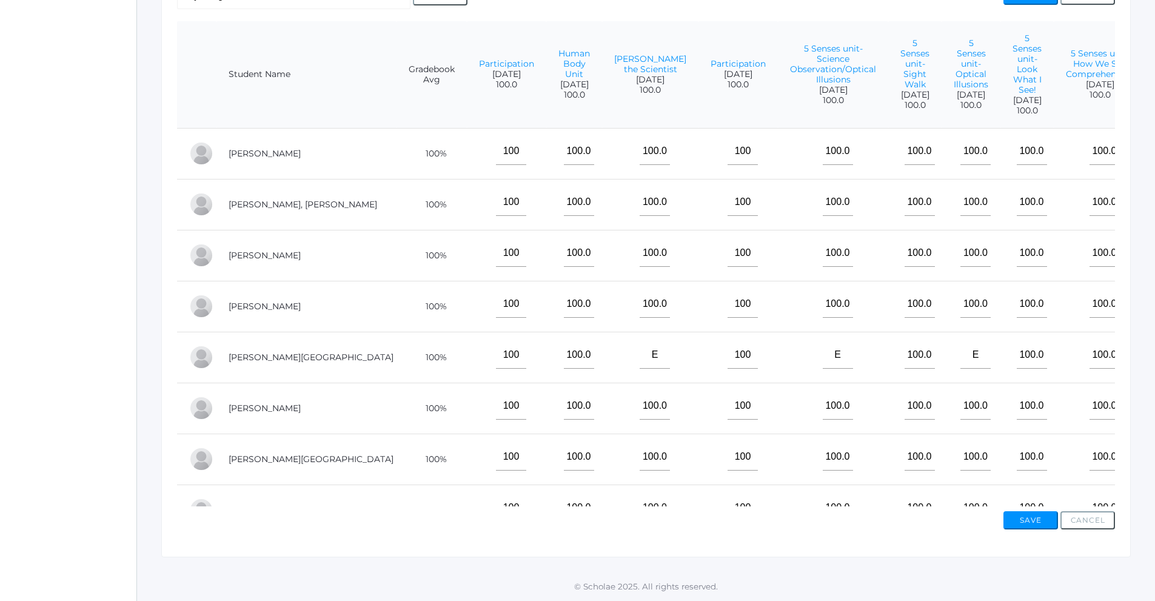
type input"] "100"
click at [1034, 522] on button "Save" at bounding box center [1031, 520] width 55 height 18
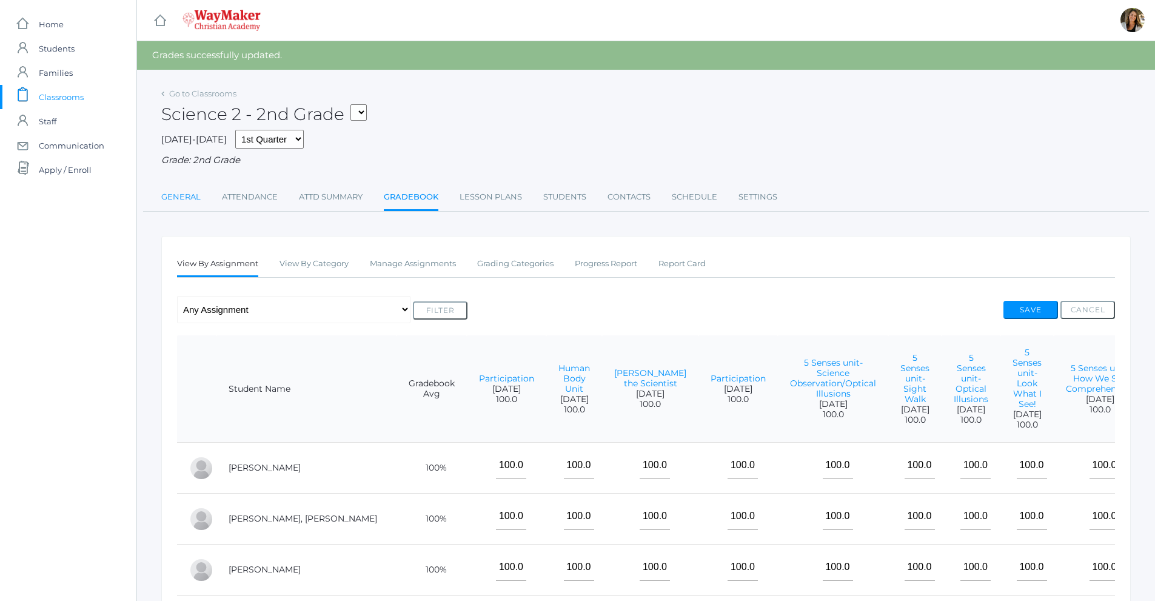
click at [189, 203] on link "General" at bounding box center [180, 197] width 39 height 24
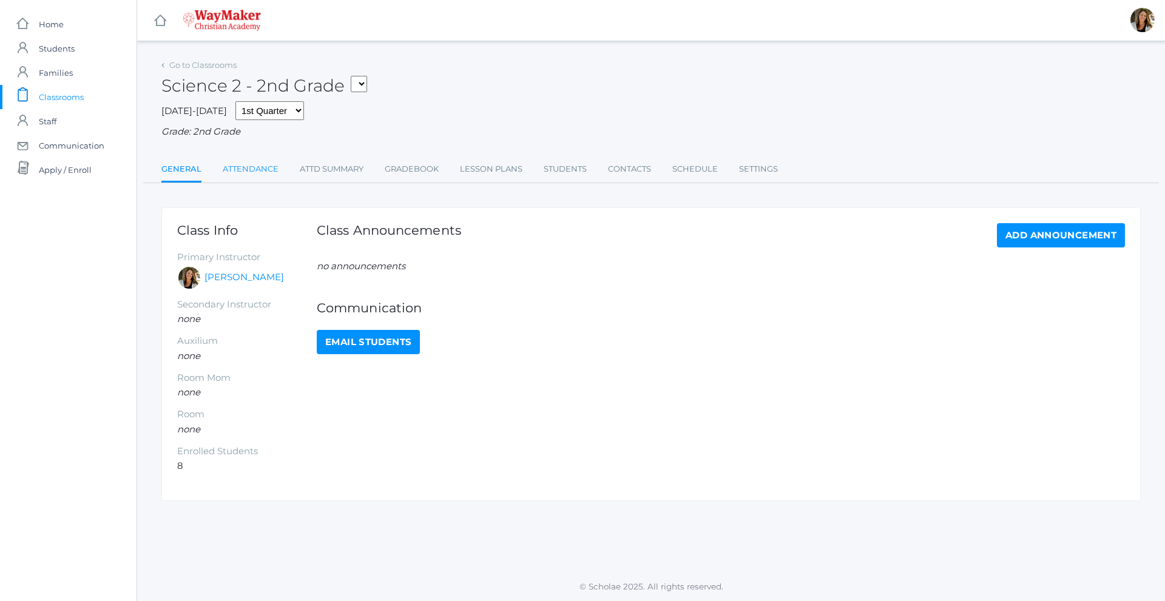
click at [259, 160] on link "Attendance" at bounding box center [251, 169] width 56 height 24
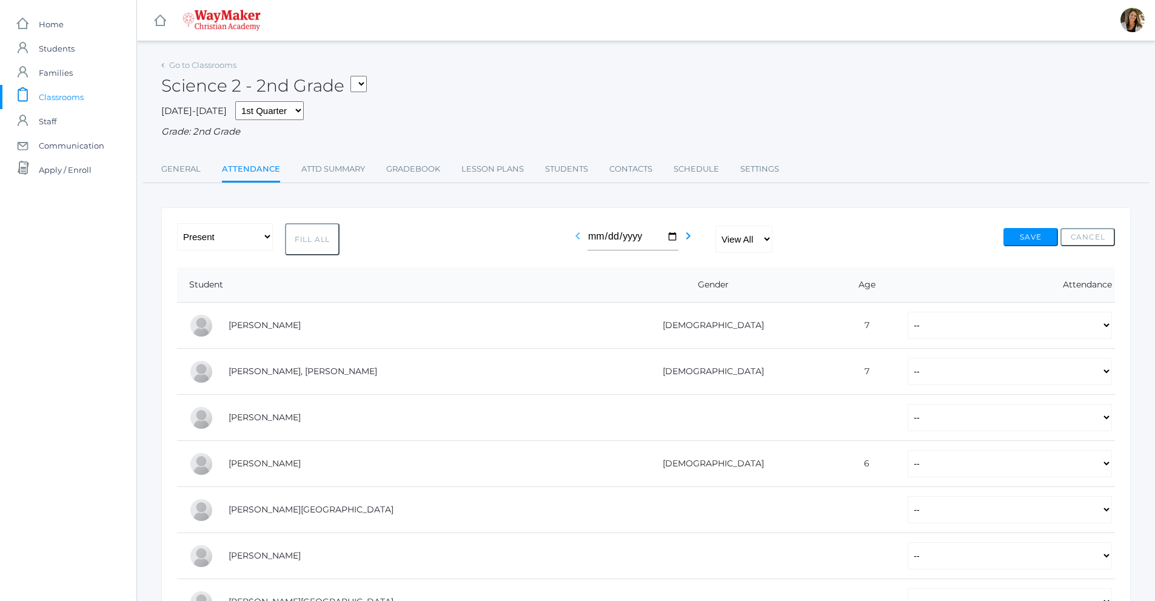
click at [576, 243] on icon "chevron_left" at bounding box center [578, 236] width 15 height 15
click at [576, 241] on icon "chevron_left" at bounding box center [578, 236] width 15 height 15
click at [839, 139] on div "Grade: 2nd Grade" at bounding box center [646, 132] width 970 height 14
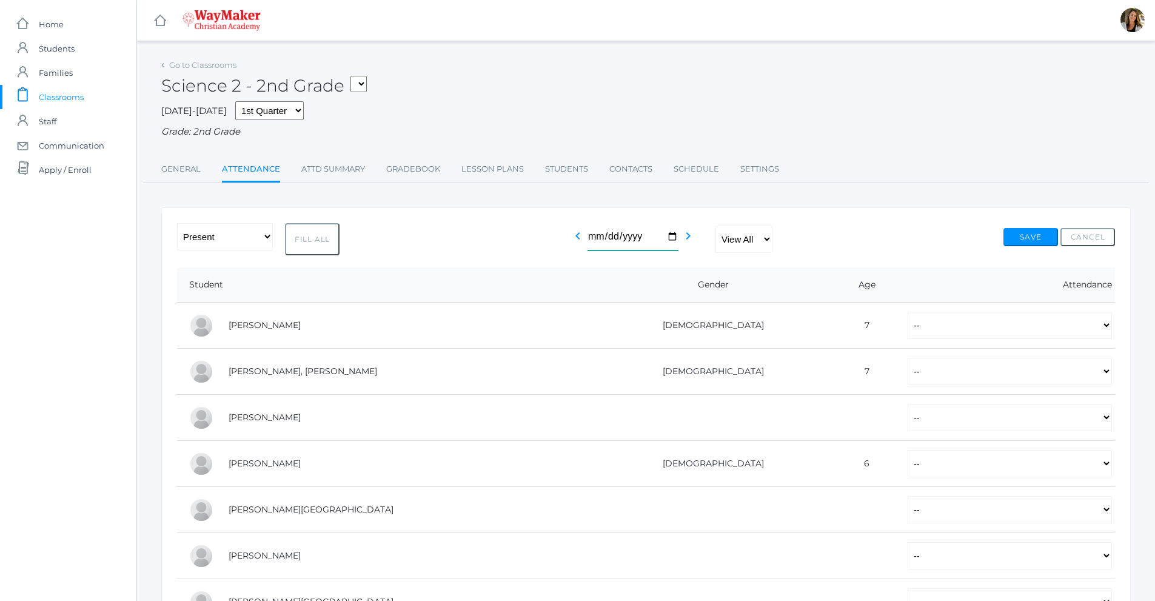
click at [669, 241] on input "2025-10-10" at bounding box center [633, 236] width 91 height 27
type input "2025-10-07"
click at [315, 243] on button "Fill All" at bounding box center [312, 239] width 55 height 32
select select "P"
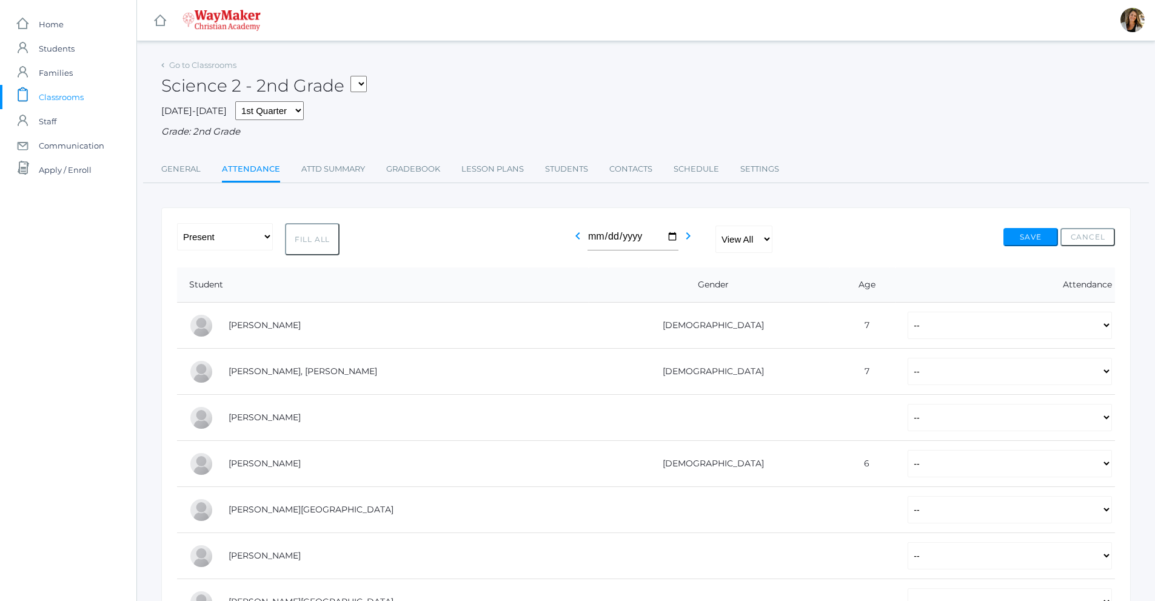
select select "P"
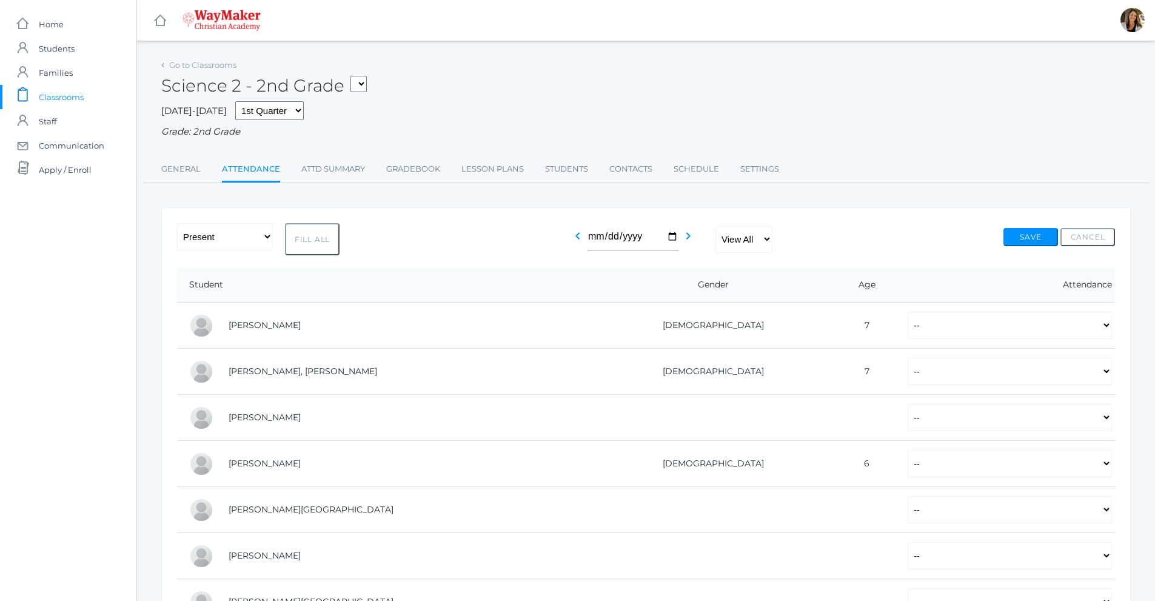
select select "P"
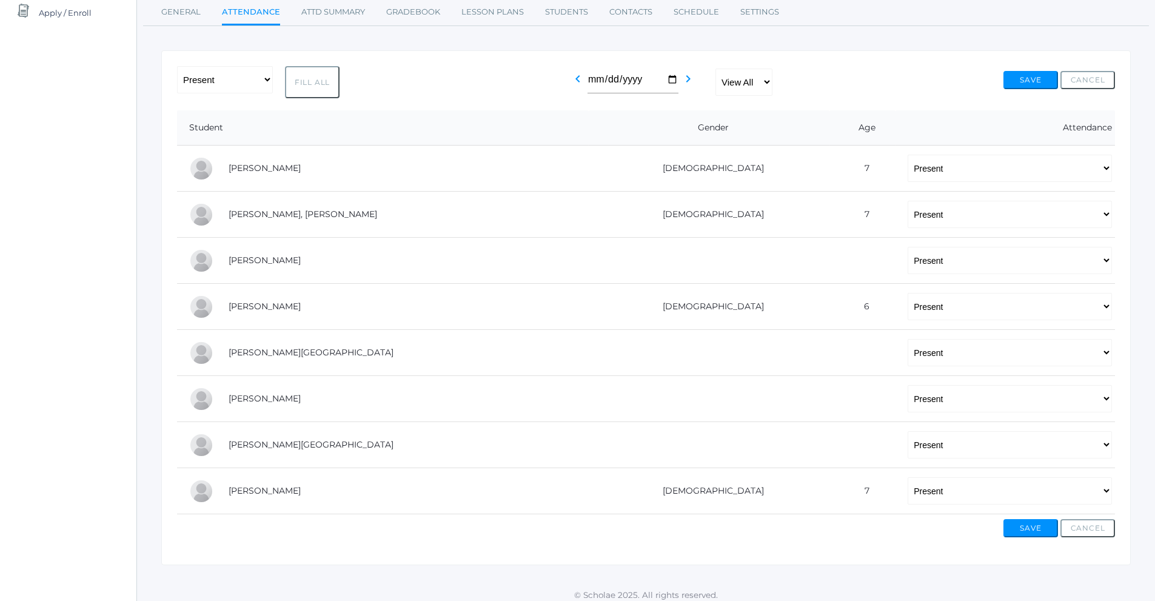
scroll to position [167, 0]
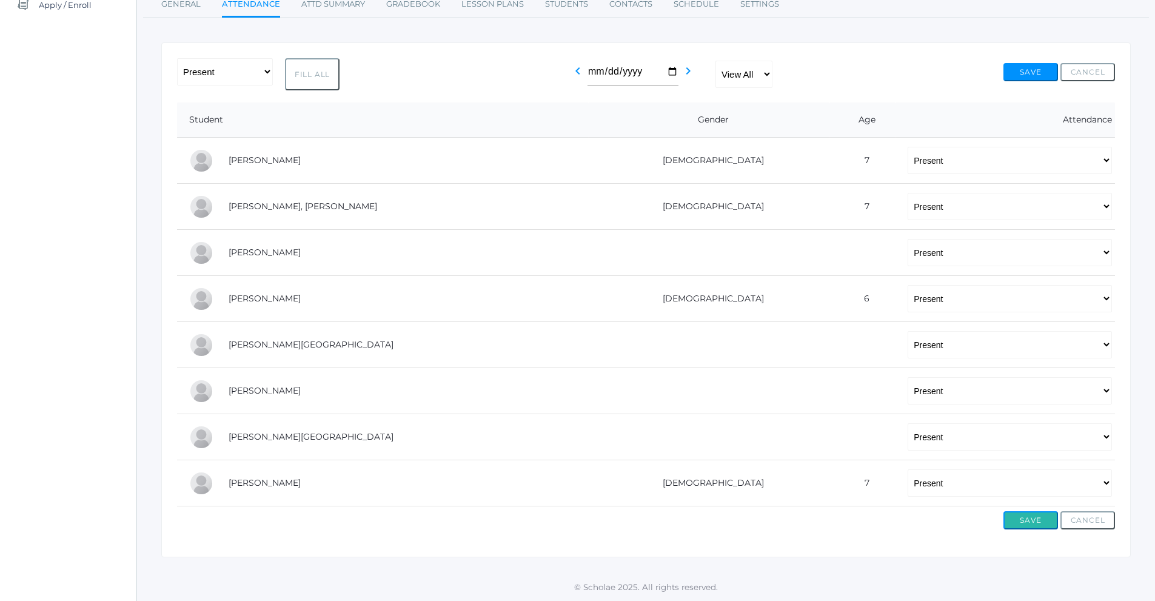
click at [1042, 520] on button "Save" at bounding box center [1031, 520] width 55 height 18
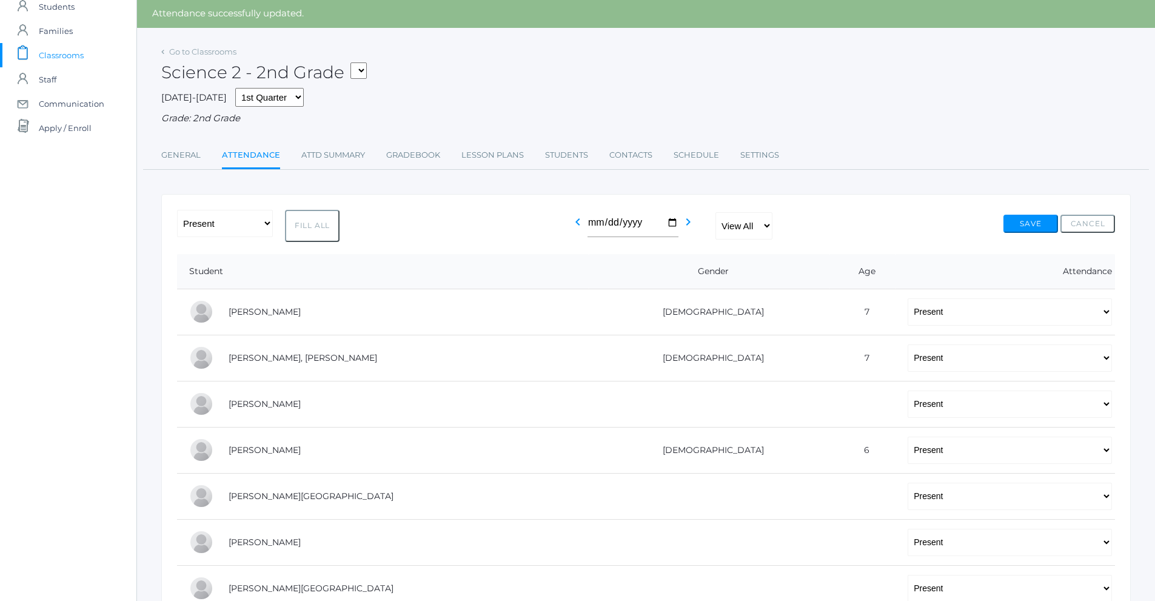
scroll to position [182, 0]
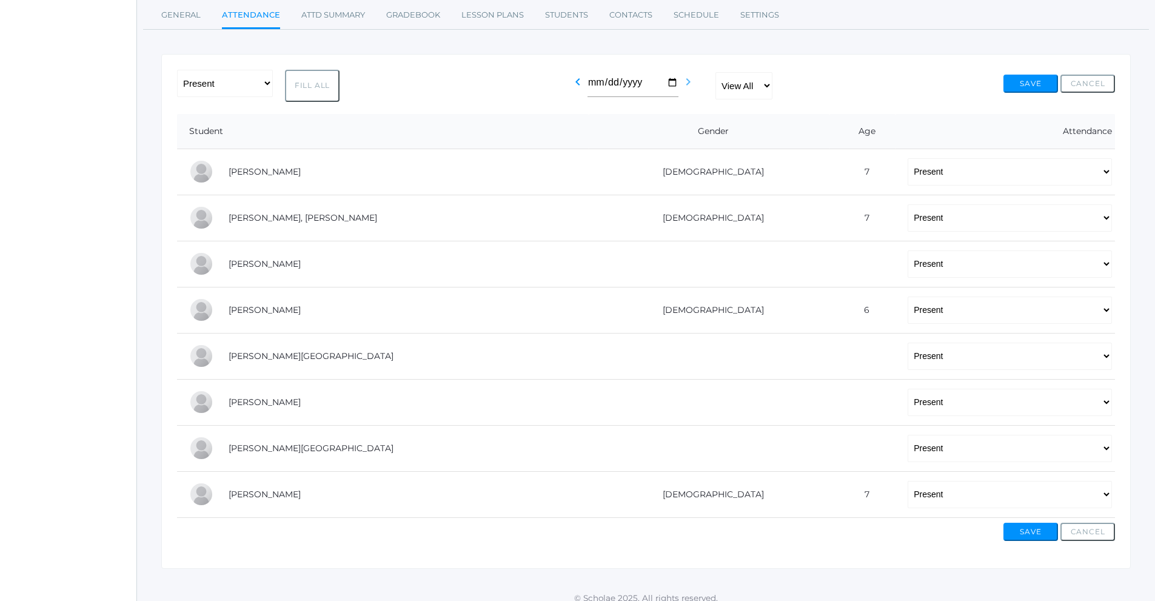
click at [686, 85] on icon "chevron_right" at bounding box center [688, 82] width 15 height 15
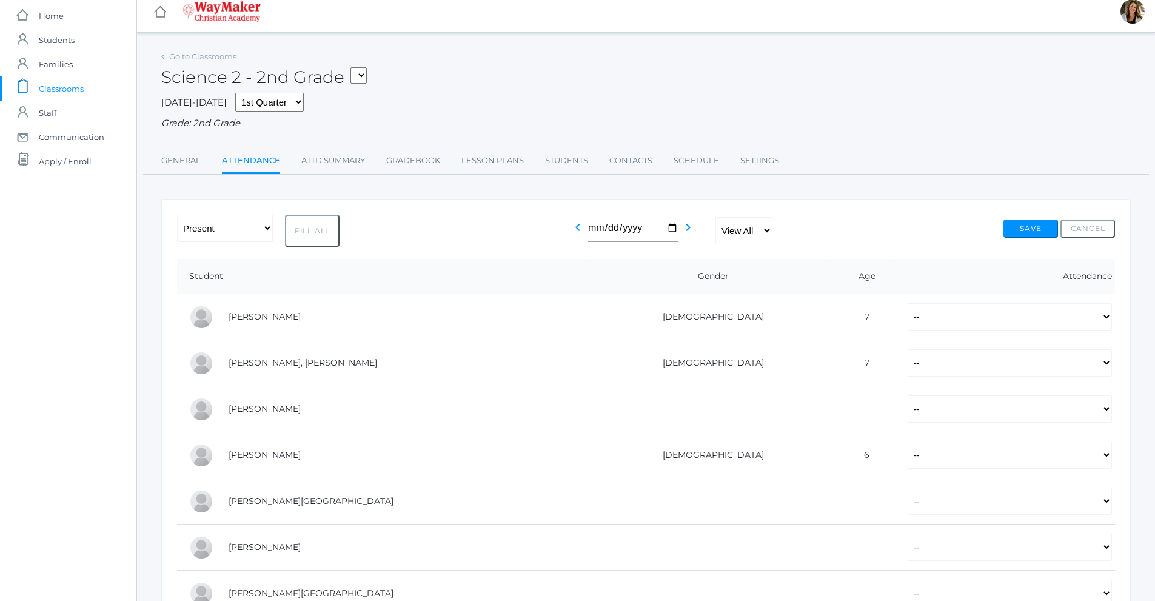
scroll to position [167, 0]
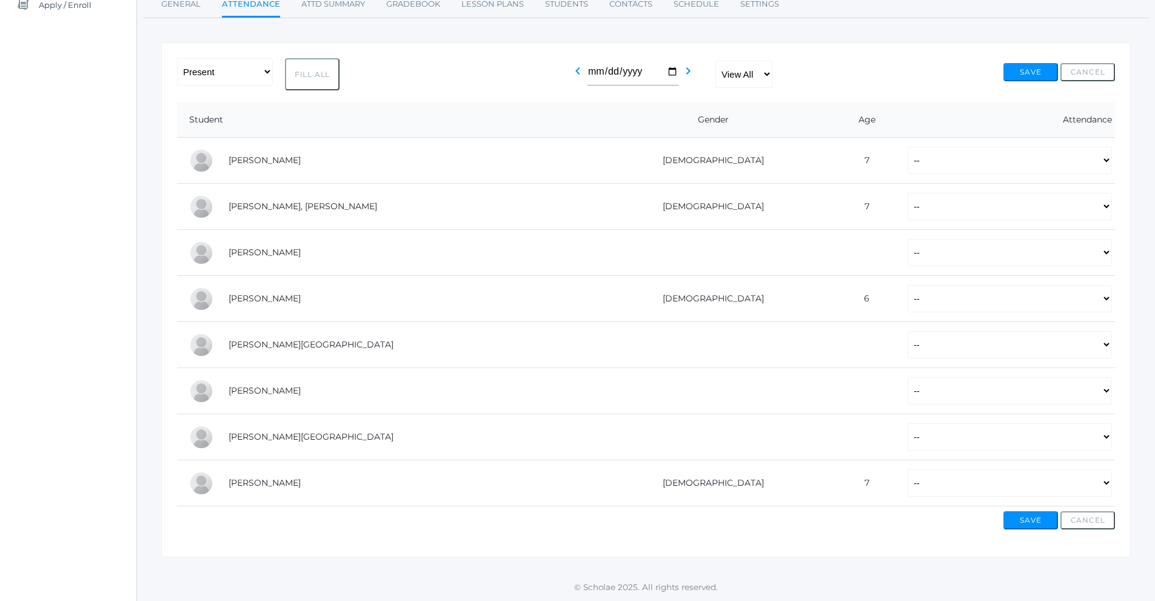
click at [312, 72] on button "Fill All" at bounding box center [312, 74] width 55 height 32
select select "P"
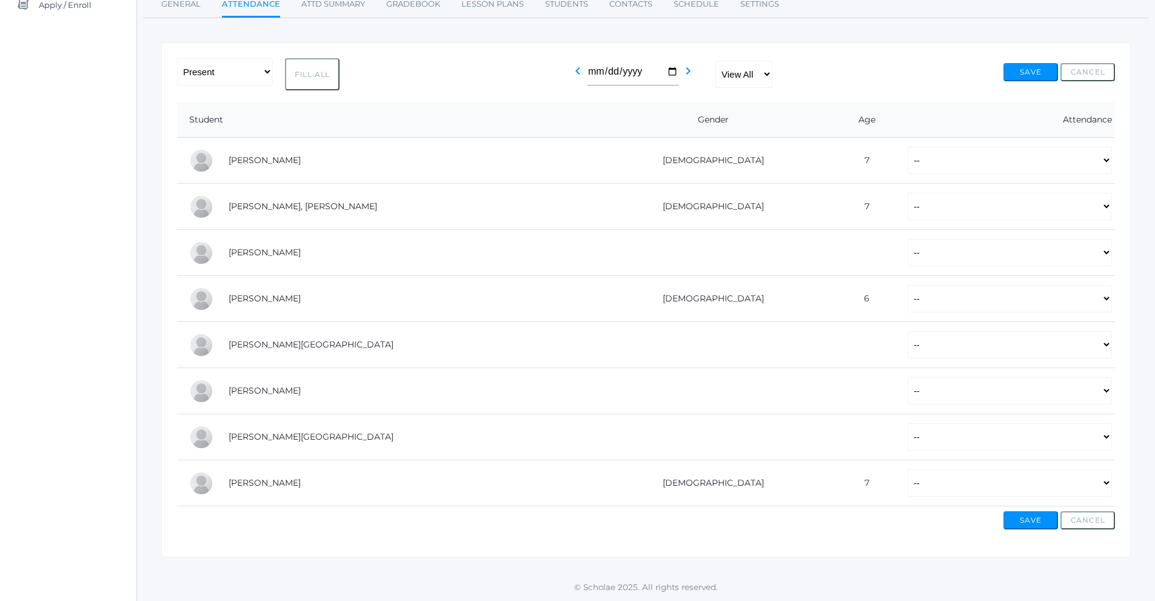
select select "P"
click at [908, 347] on select "-- Present Tardy Excused Tardy Unexcused Absent Excused Absent Unexcused" at bounding box center [1010, 344] width 204 height 27
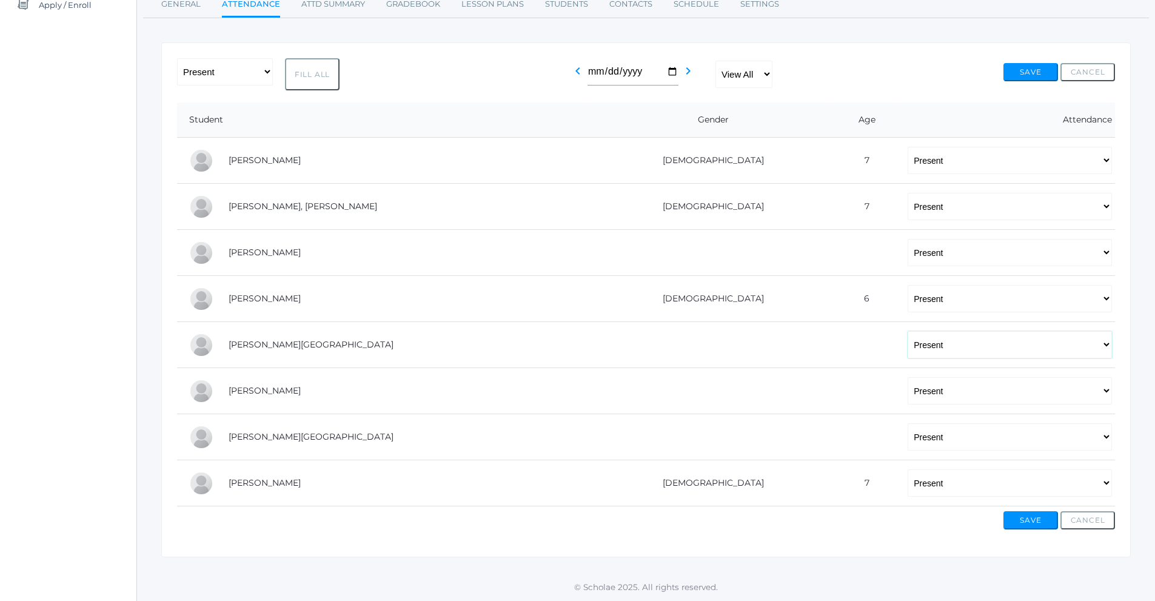
select select
click at [908, 331] on select "-- Present Tardy Excused Tardy Unexcused Absent Excused Absent Unexcused" at bounding box center [1010, 344] width 204 height 27
click at [1022, 521] on button "Save" at bounding box center [1031, 520] width 55 height 18
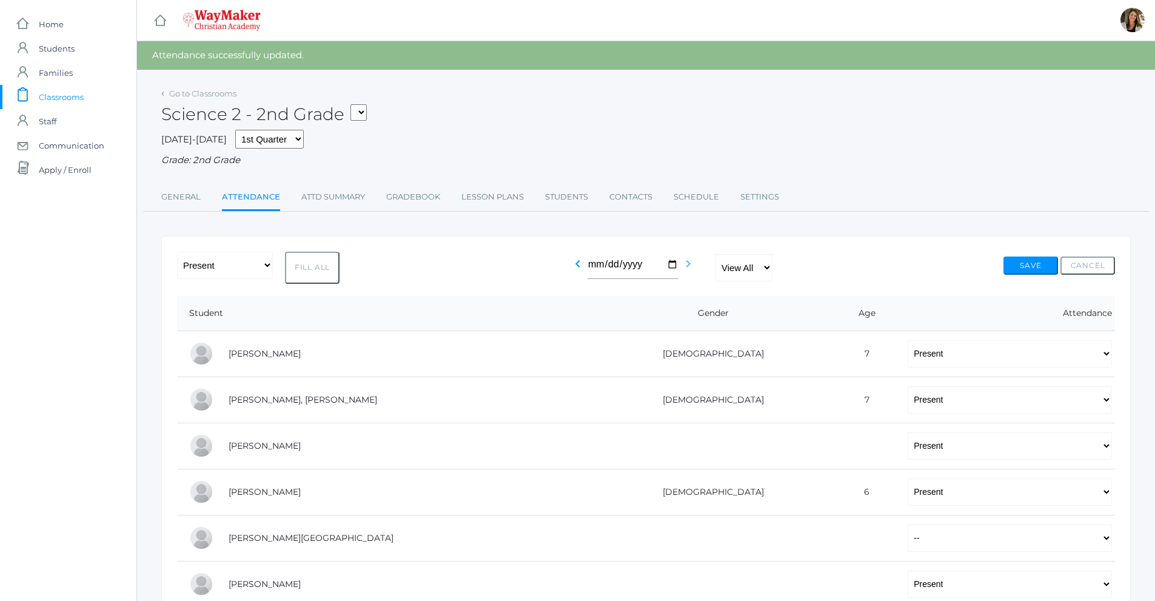
click at [686, 267] on icon "chevron_right" at bounding box center [688, 264] width 15 height 15
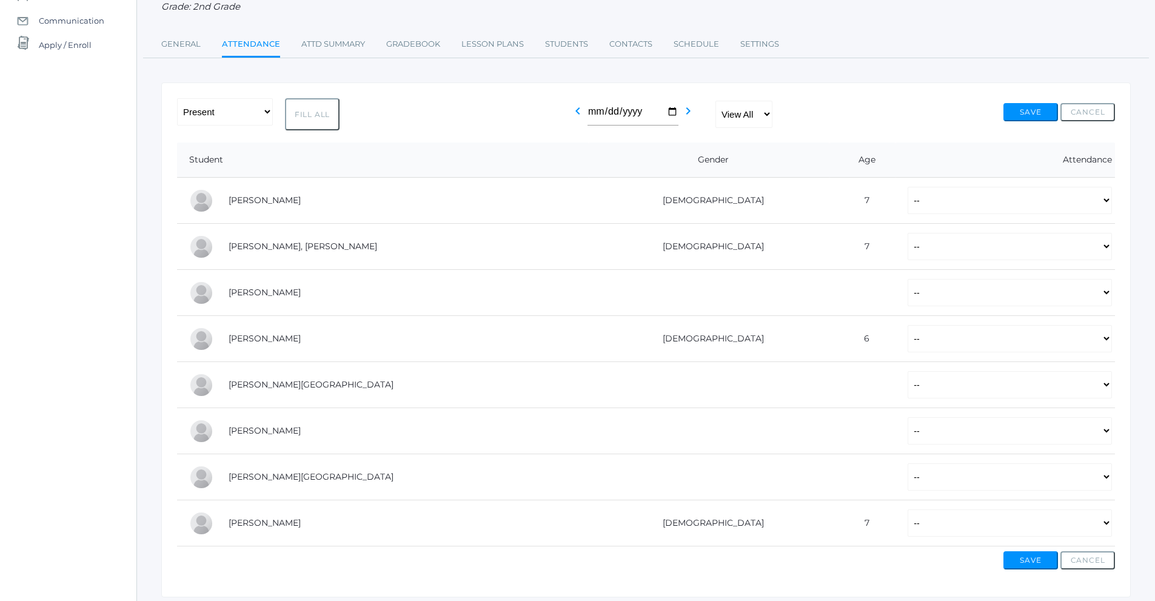
scroll to position [167, 0]
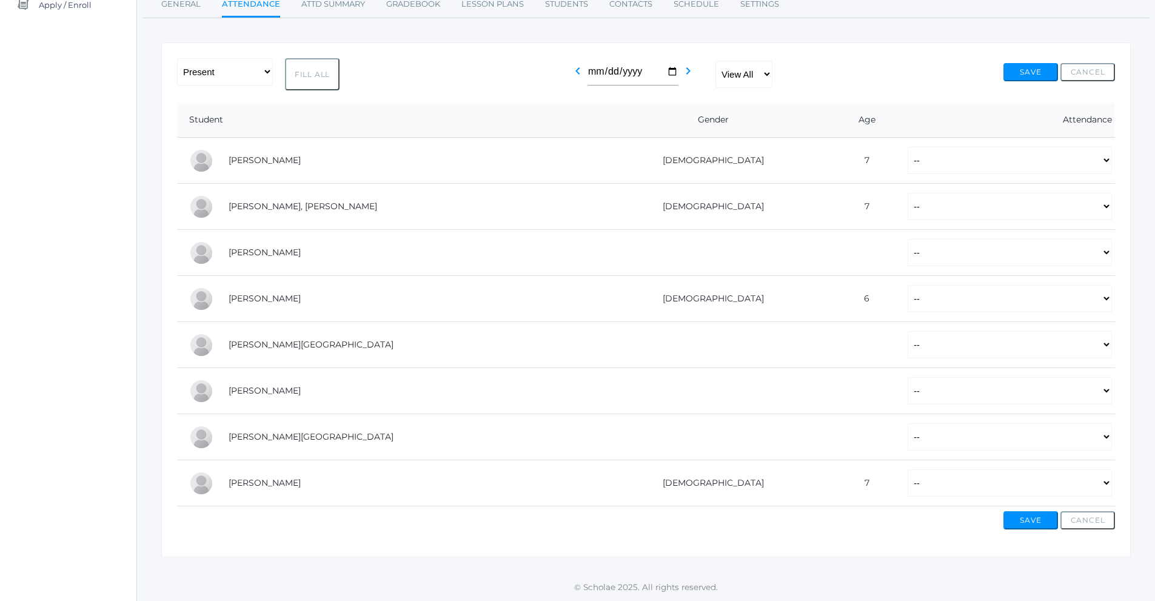
click at [324, 84] on button "Fill All" at bounding box center [312, 74] width 55 height 32
select select "P"
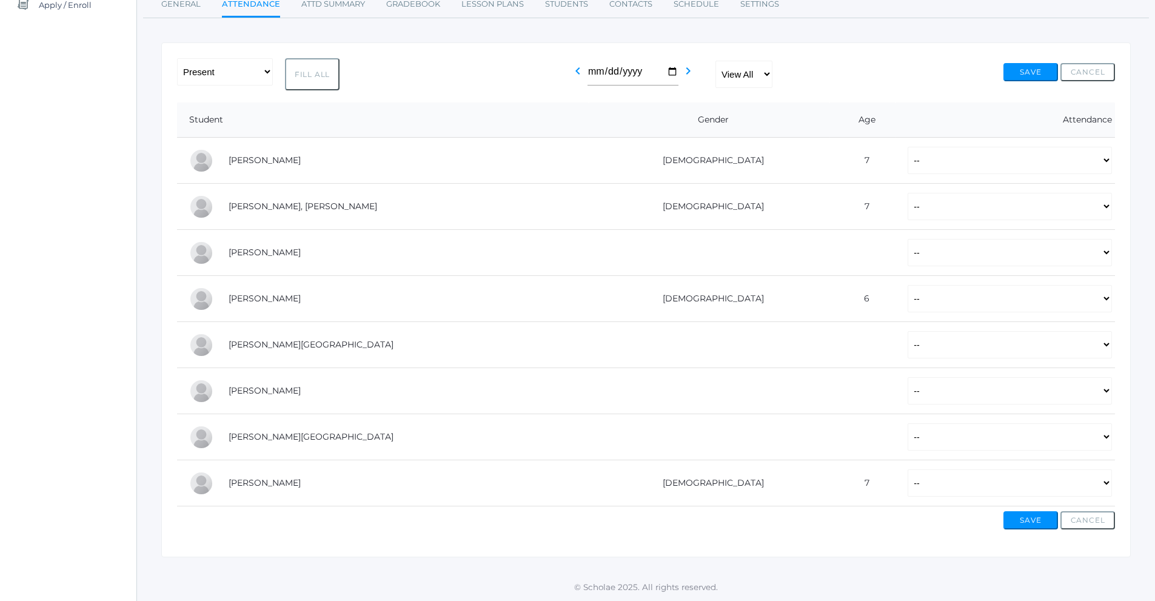
select select "P"
click at [1027, 519] on button "Save" at bounding box center [1031, 520] width 55 height 18
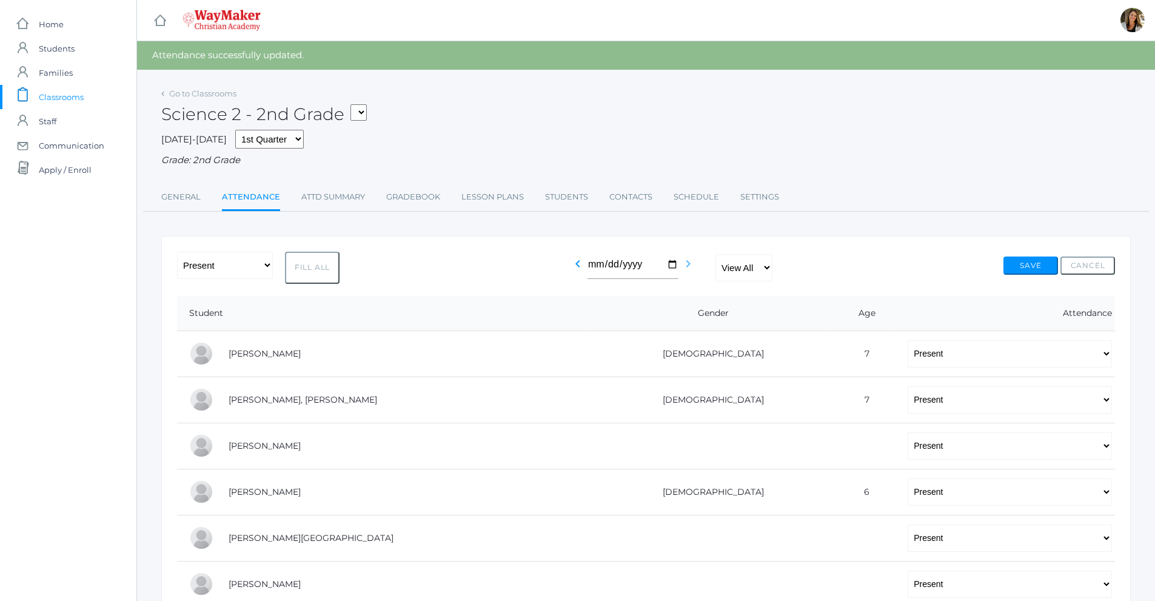
click at [688, 267] on icon "chevron_right" at bounding box center [688, 264] width 15 height 15
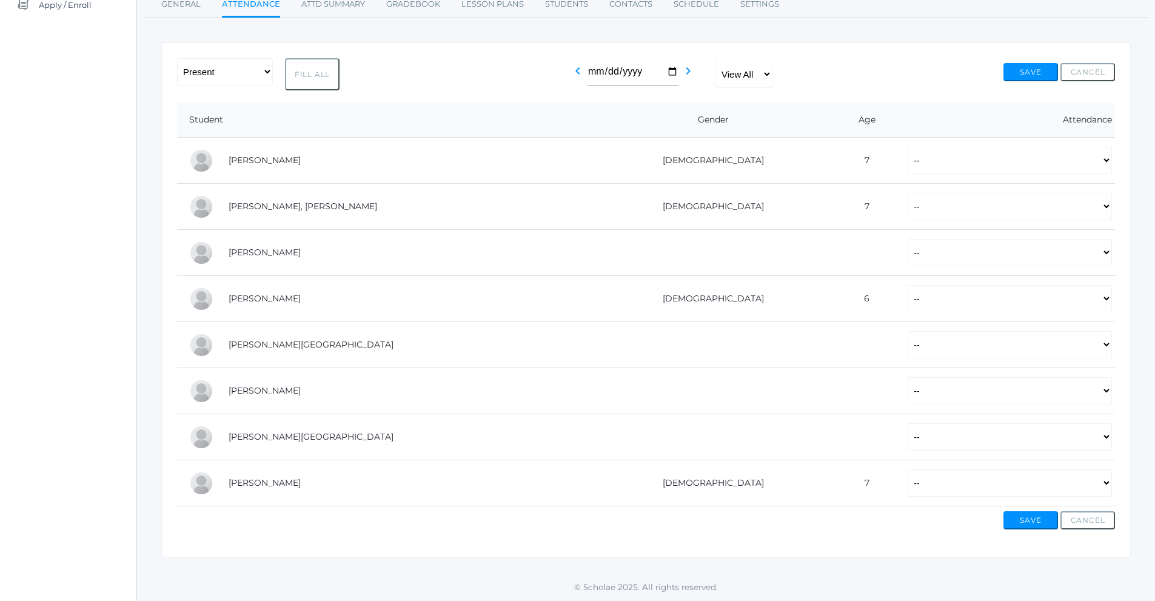
scroll to position [167, 0]
click at [326, 78] on button "Fill All" at bounding box center [312, 74] width 55 height 32
select select "P"
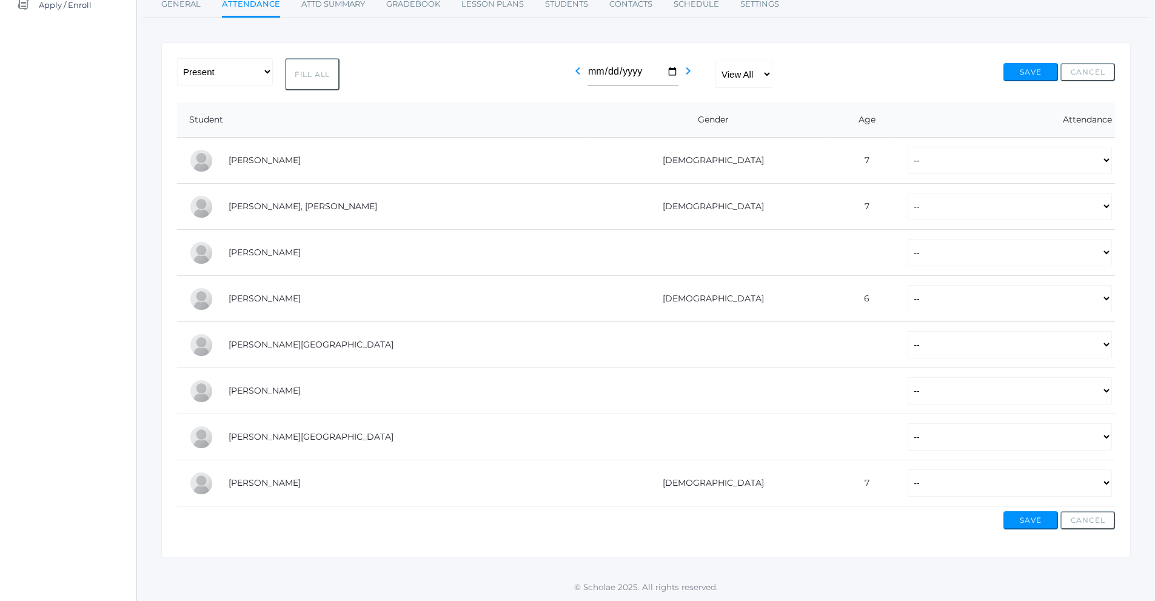
select select "P"
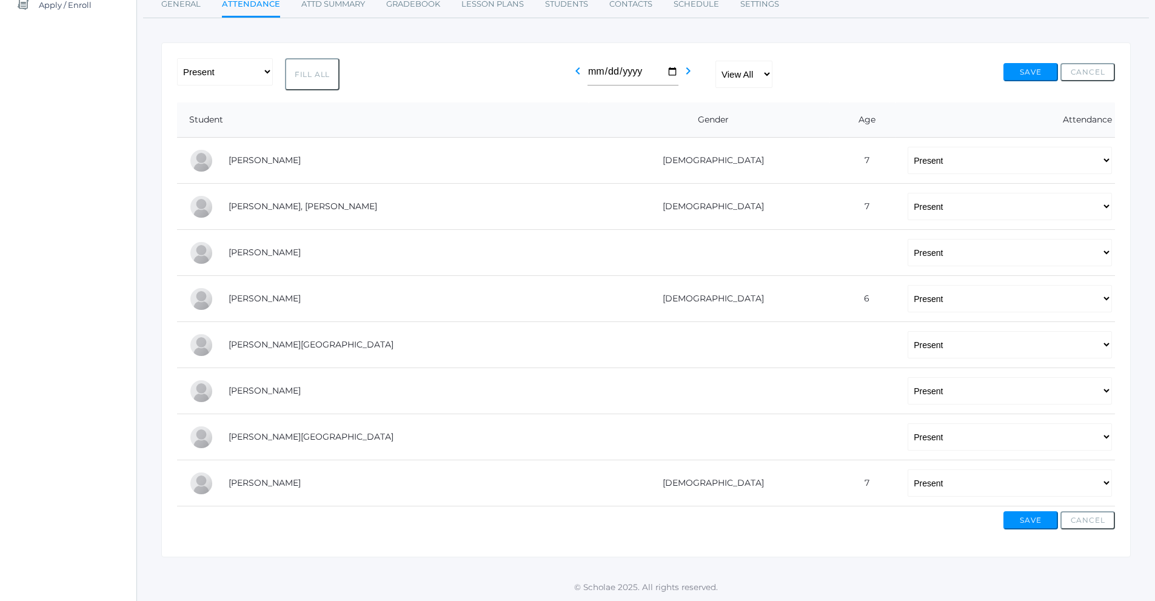
click at [328, 76] on button "Fill All" at bounding box center [312, 74] width 55 height 32
click at [908, 386] on select "-- Present Tardy Excused Tardy Unexcused Absent Excused Absent Unexcused" at bounding box center [1010, 390] width 204 height 27
select select "AE"
click at [908, 377] on select "-- Present Tardy Excused Tardy Unexcused Absent Excused Absent Unexcused" at bounding box center [1010, 390] width 204 height 27
click at [1010, 514] on button "Save" at bounding box center [1031, 520] width 55 height 18
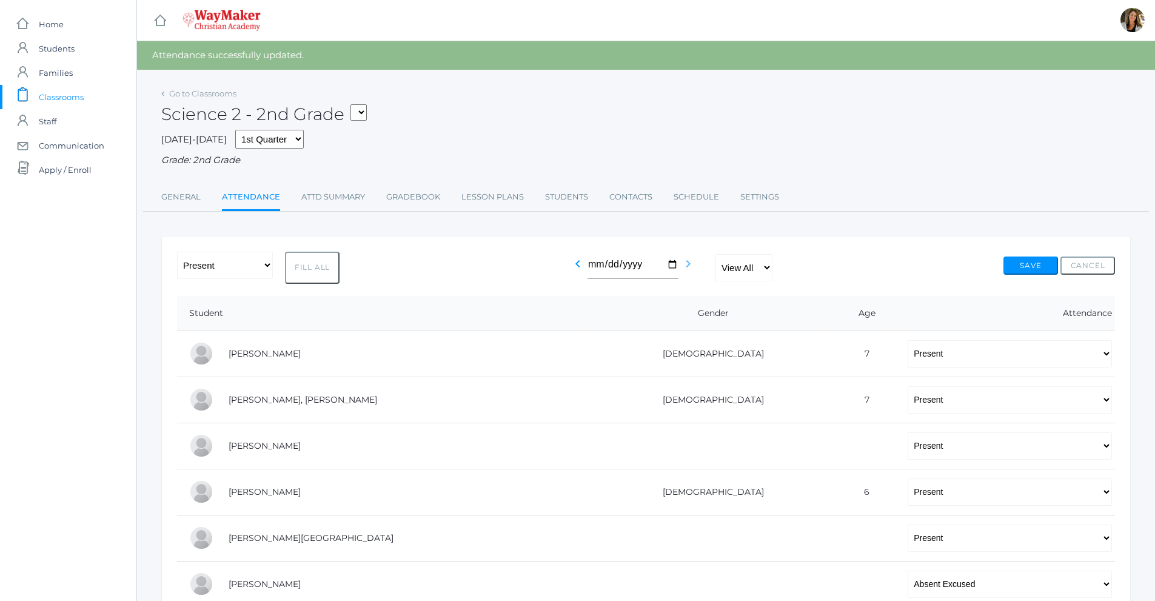
click at [685, 268] on icon "chevron_right" at bounding box center [688, 264] width 15 height 15
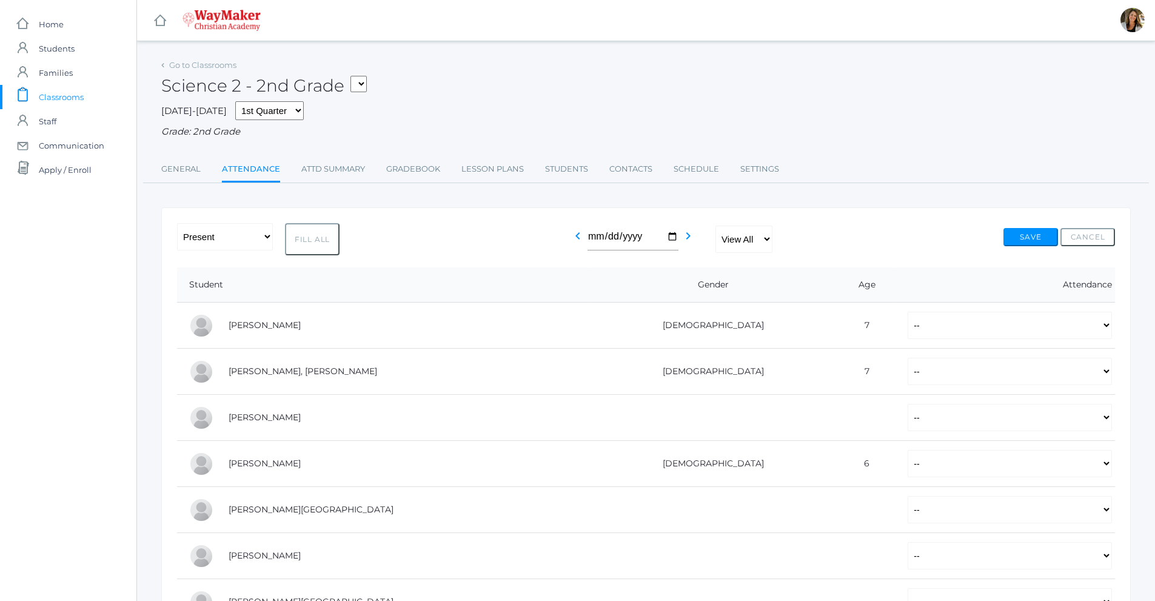
click at [670, 269] on th "Gender" at bounding box center [709, 284] width 241 height 35
click at [672, 240] on input "2025-10-11" at bounding box center [633, 236] width 91 height 27
click at [180, 174] on link "General" at bounding box center [180, 169] width 39 height 24
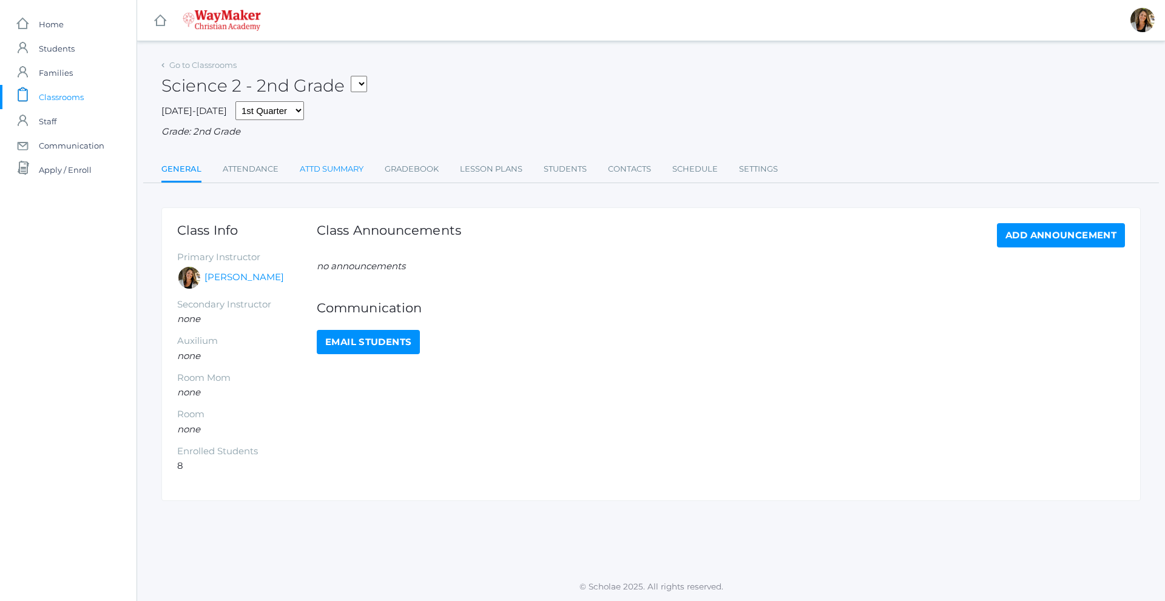
click at [309, 169] on link "Attd Summary" at bounding box center [332, 169] width 64 height 24
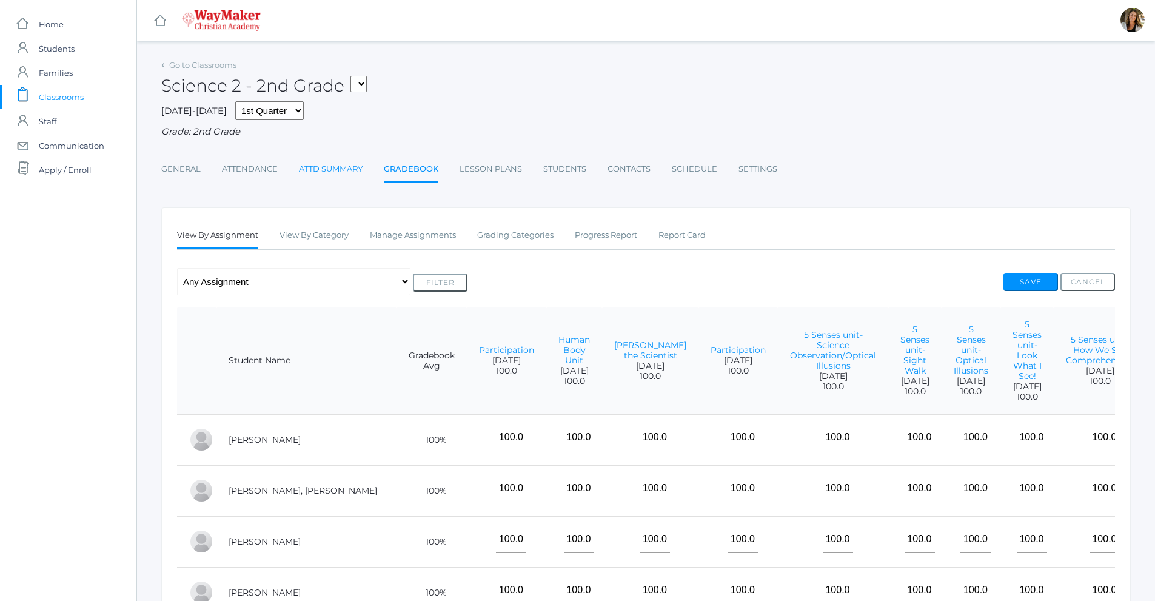
click at [315, 165] on link "Attd Summary" at bounding box center [331, 169] width 64 height 24
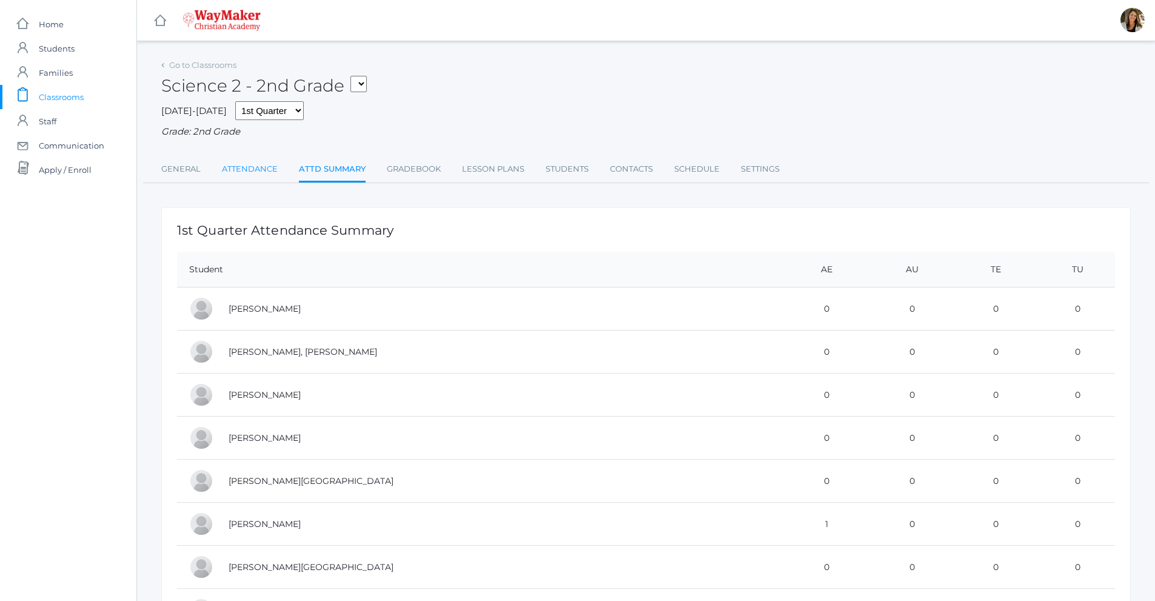
click at [258, 170] on link "Attendance" at bounding box center [250, 169] width 56 height 24
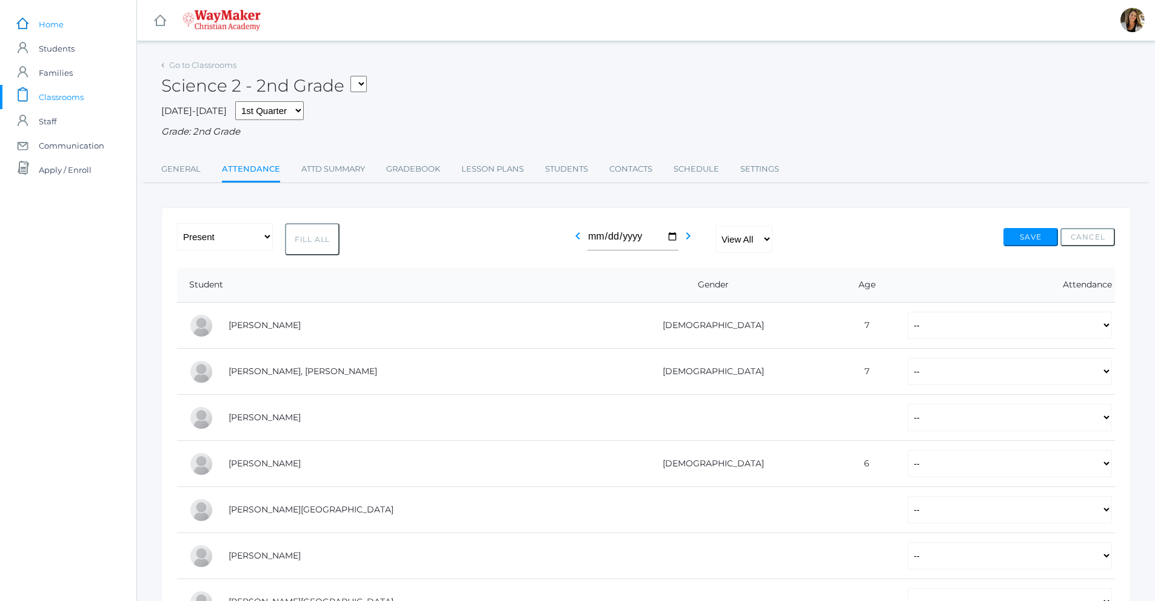
click at [72, 24] on link "icons/ui/navigation/home Created with Sketch. Home" at bounding box center [68, 24] width 136 height 24
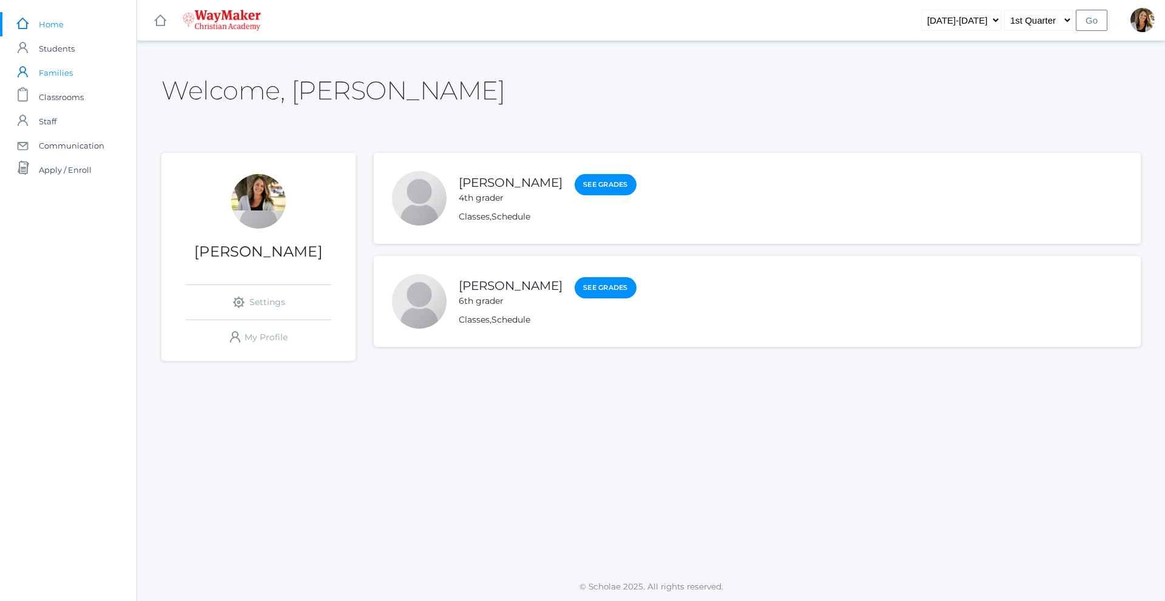
click at [52, 73] on span "Families" at bounding box center [56, 73] width 34 height 24
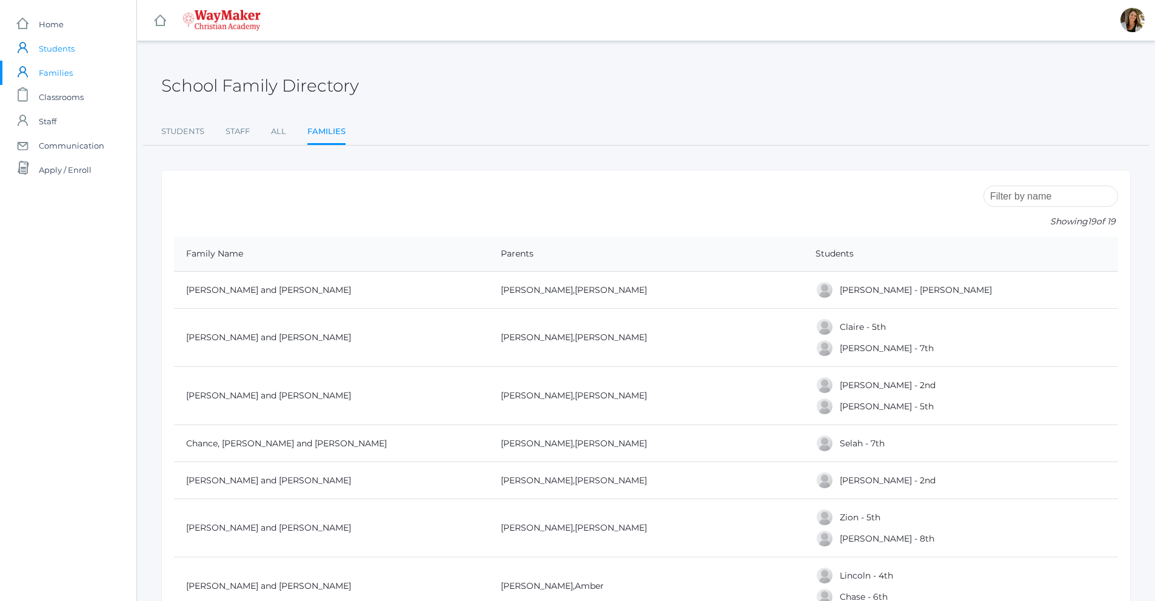
click at [64, 45] on span "Students" at bounding box center [57, 48] width 36 height 24
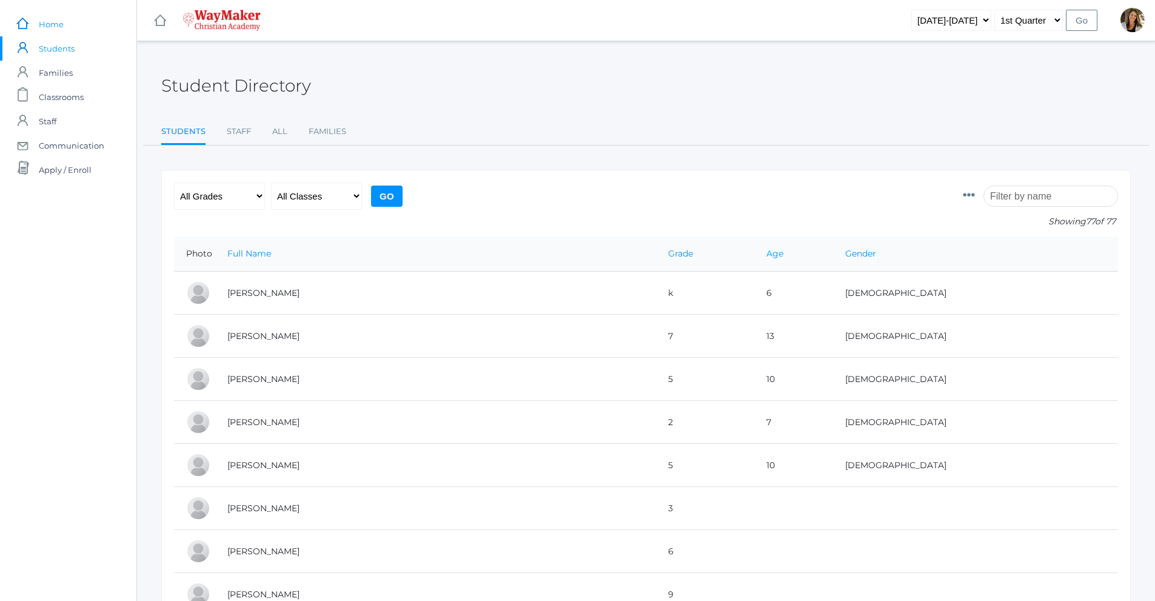
click at [59, 25] on span "Home" at bounding box center [51, 24] width 25 height 24
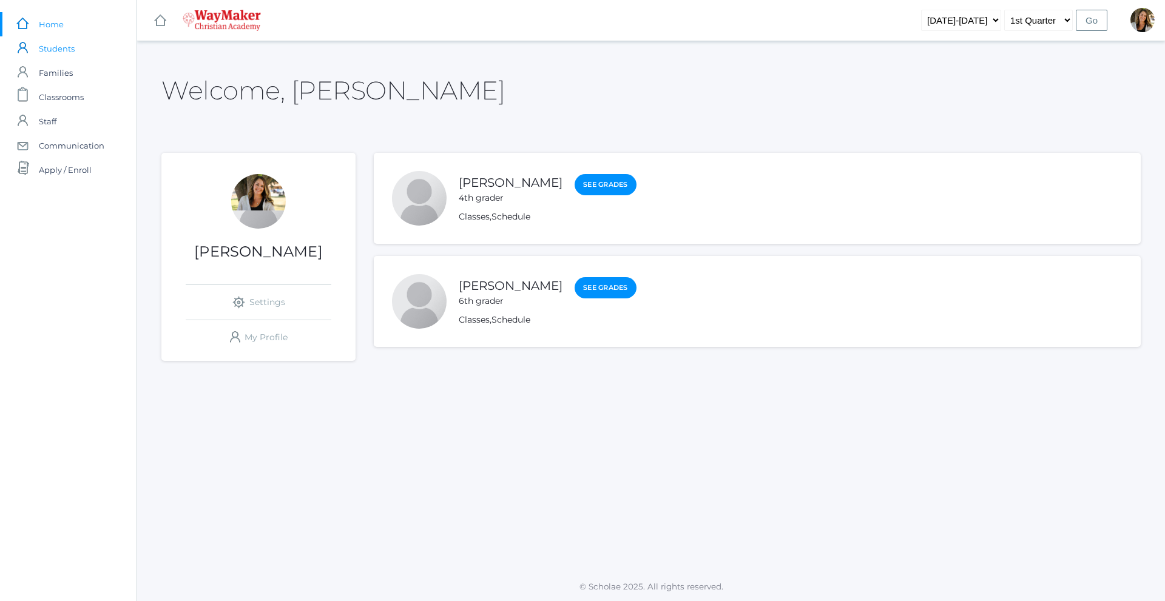
click at [58, 47] on span "Students" at bounding box center [57, 48] width 36 height 24
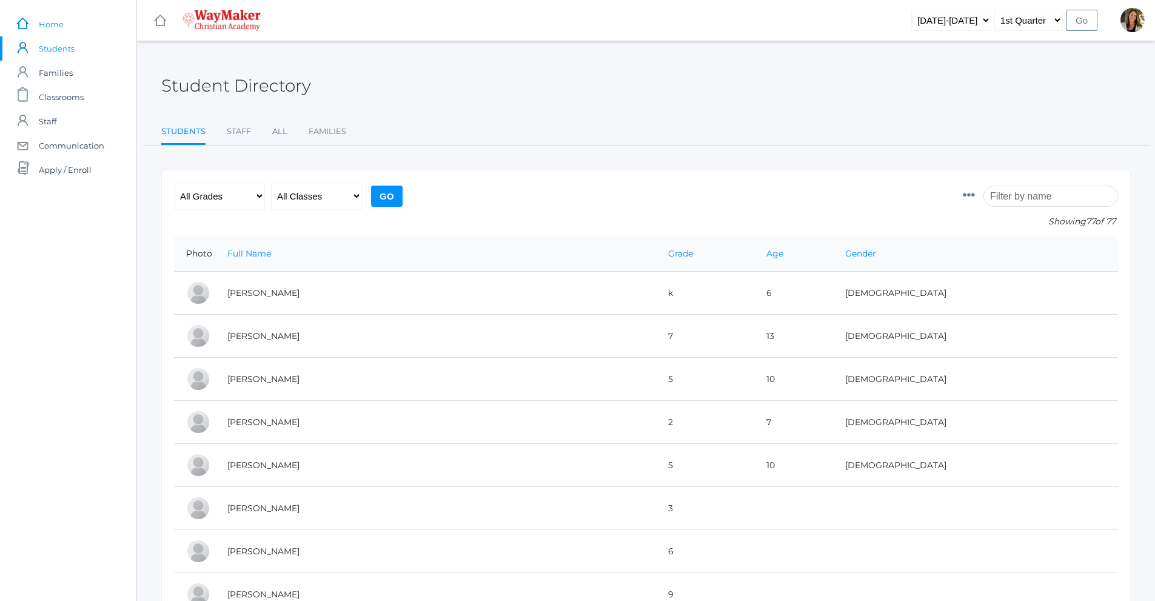
click at [74, 21] on link "icons/ui/navigation/home Created with Sketch. Home" at bounding box center [68, 24] width 136 height 24
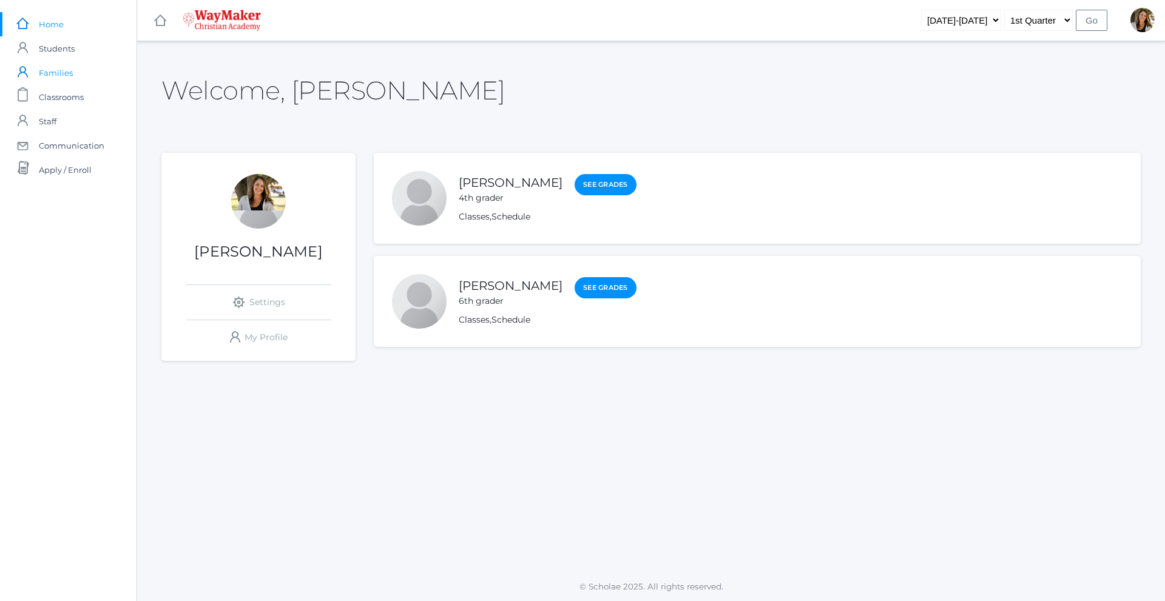
click at [61, 79] on span "Families" at bounding box center [56, 73] width 34 height 24
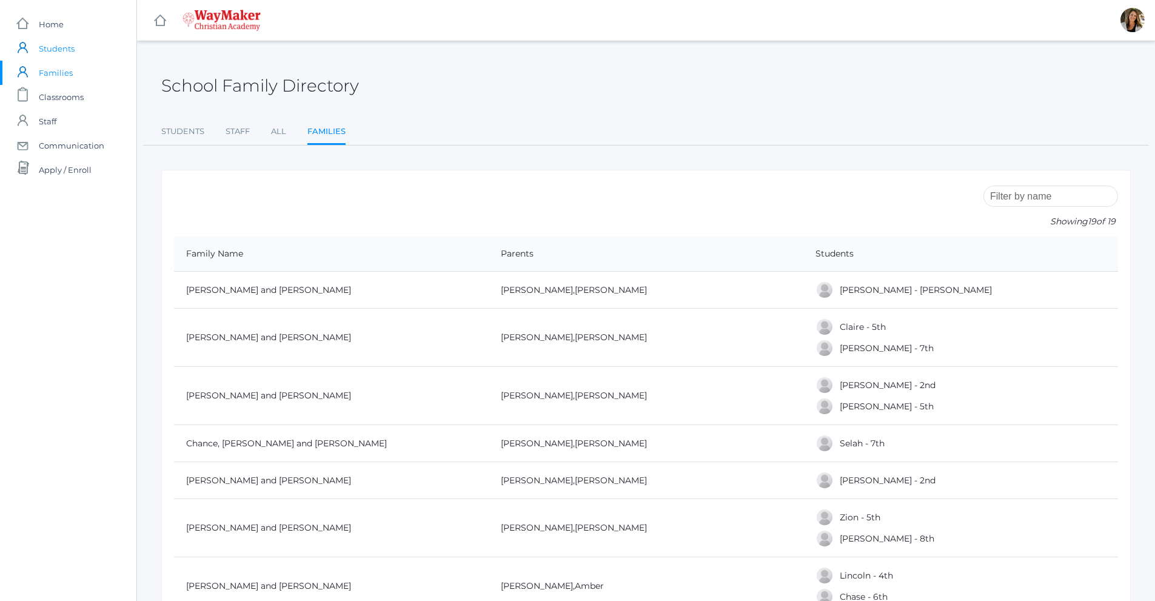
click at [61, 58] on span "Students" at bounding box center [57, 48] width 36 height 24
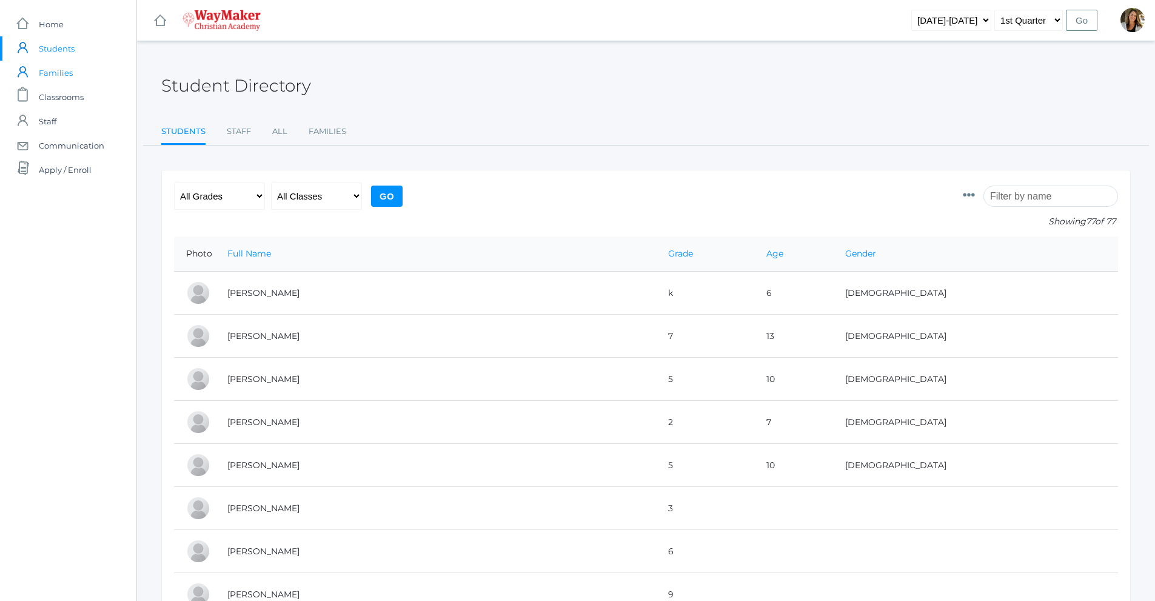
click at [67, 70] on span "Families" at bounding box center [56, 73] width 34 height 24
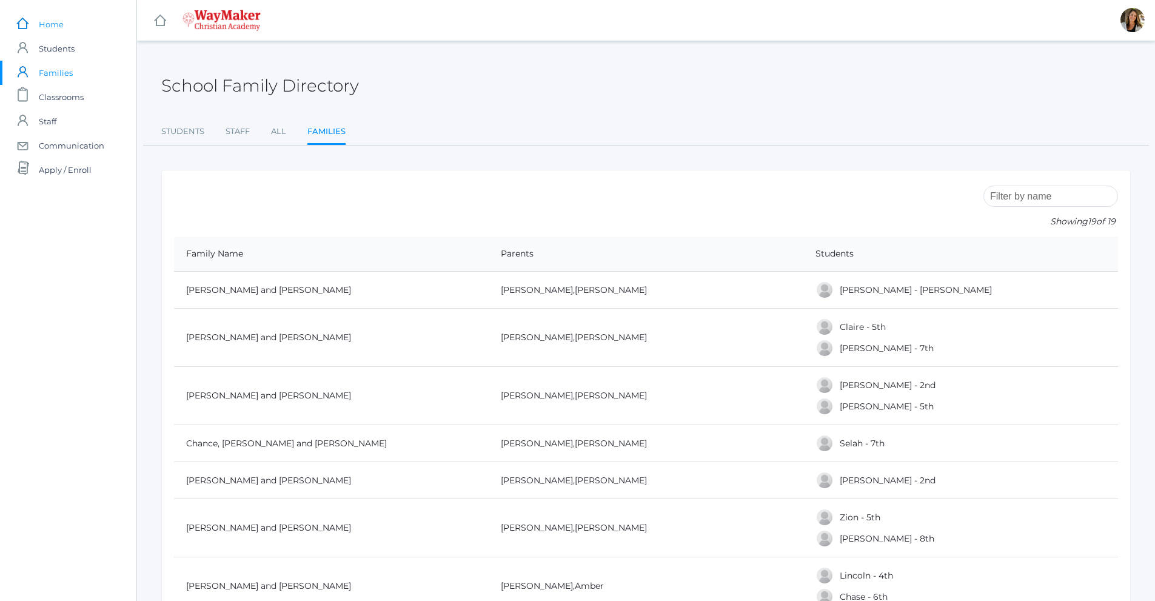
click at [70, 21] on link "icons/ui/navigation/home Created with Sketch. Home" at bounding box center [68, 24] width 136 height 24
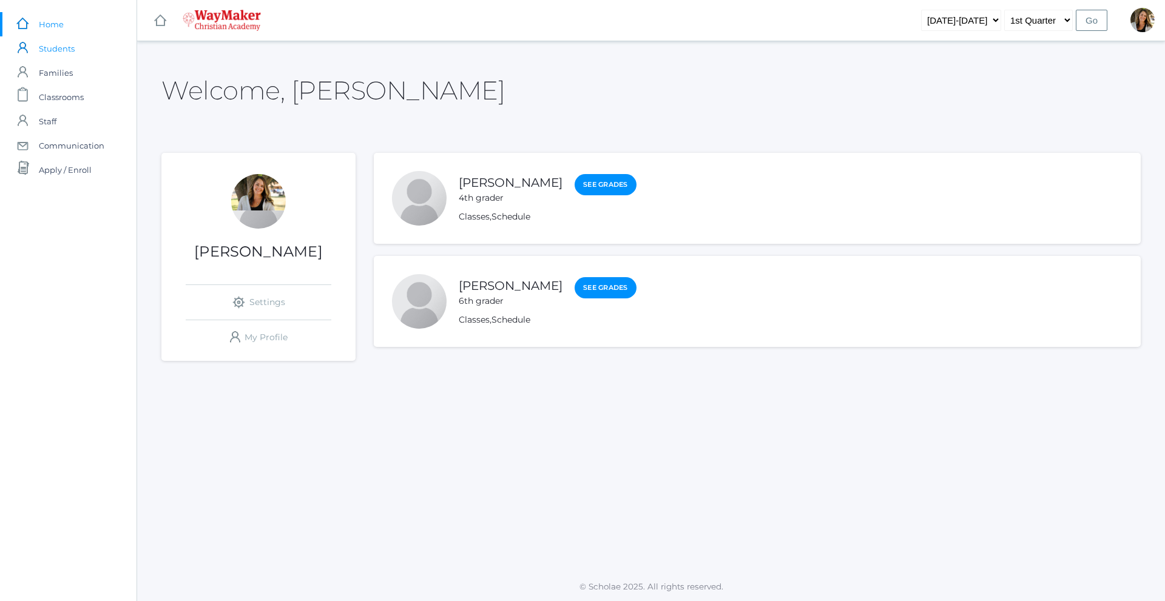
click at [53, 56] on span "Students" at bounding box center [57, 48] width 36 height 24
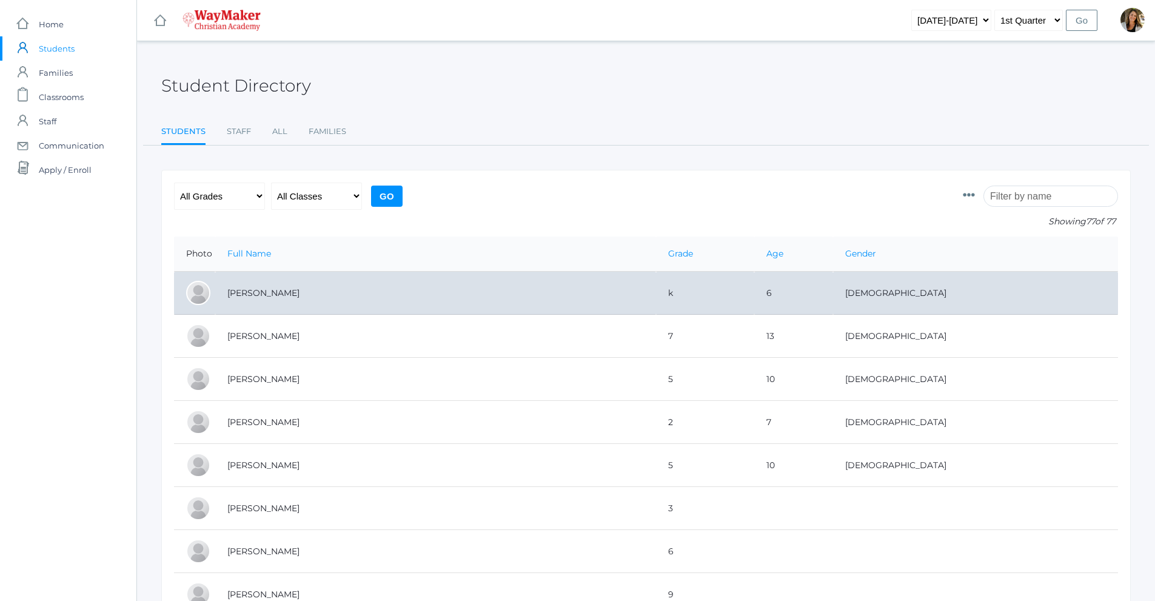
click at [286, 292] on td "Backstrom, Abby" at bounding box center [435, 293] width 441 height 43
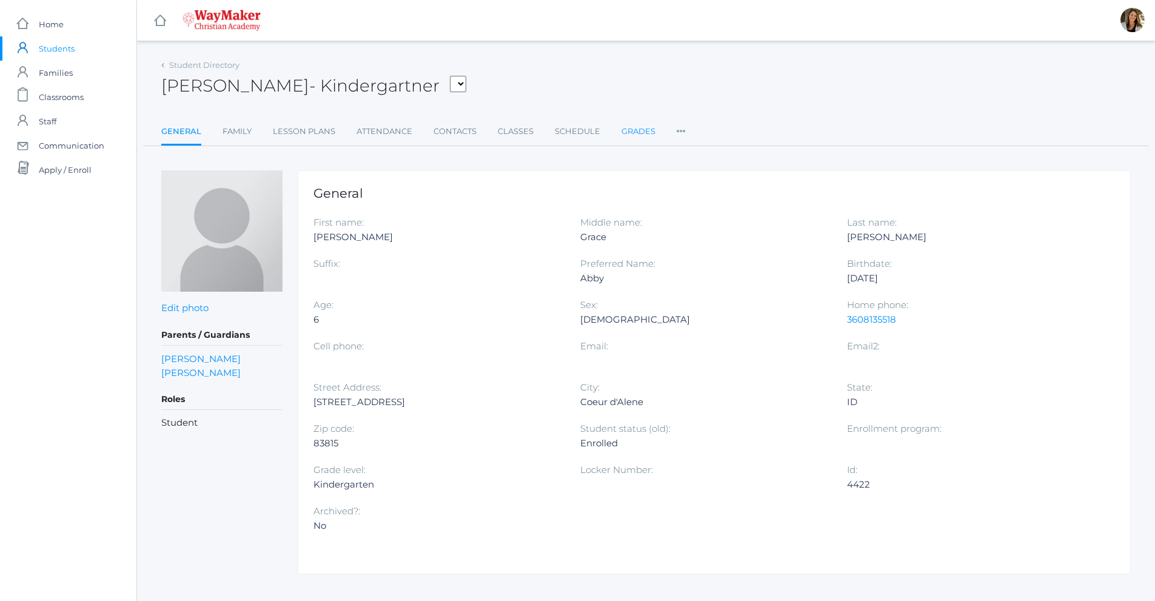
click at [651, 133] on link "Grades" at bounding box center [639, 131] width 34 height 24
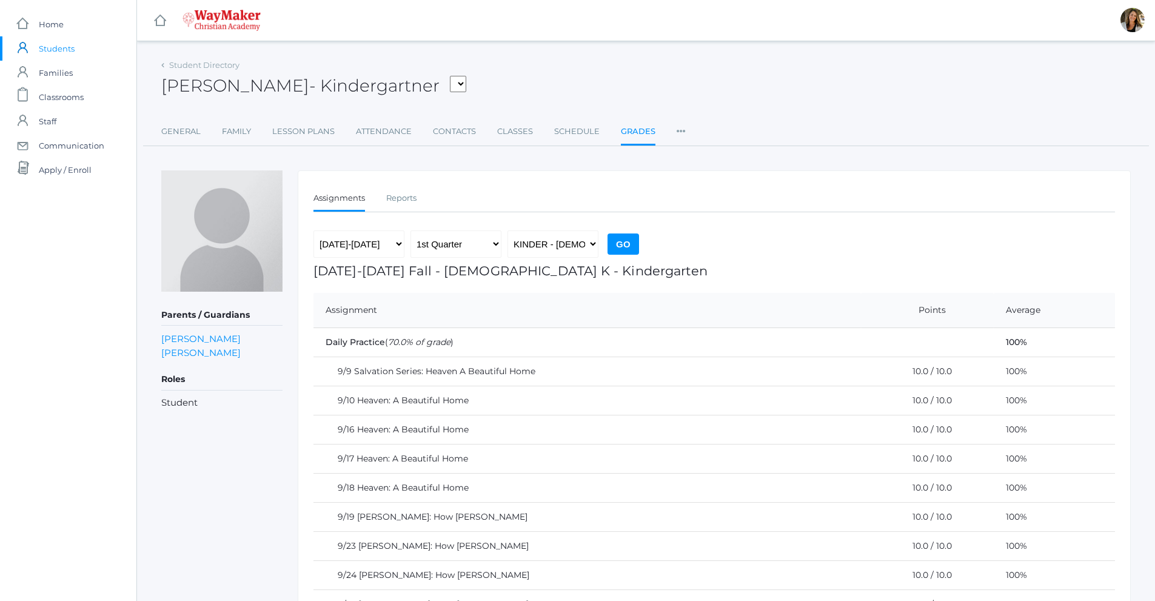
click at [169, 62] on div "Student Directory" at bounding box center [200, 65] width 78 height 12
click at [189, 69] on link "Student Directory" at bounding box center [204, 65] width 70 height 10
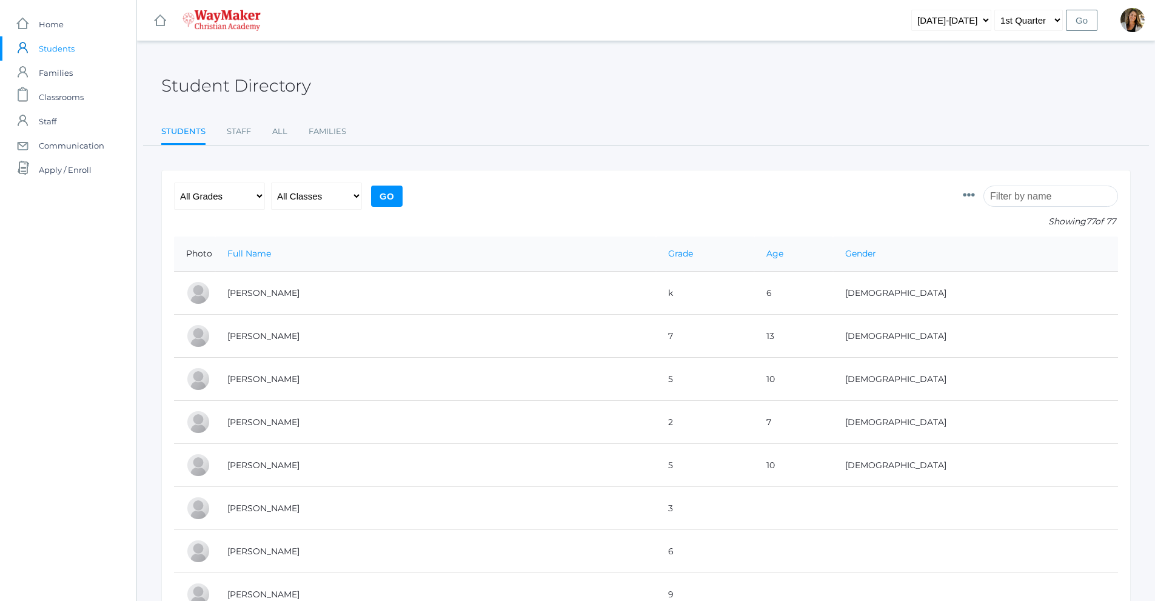
click at [1038, 199] on input "search" at bounding box center [1051, 196] width 135 height 21
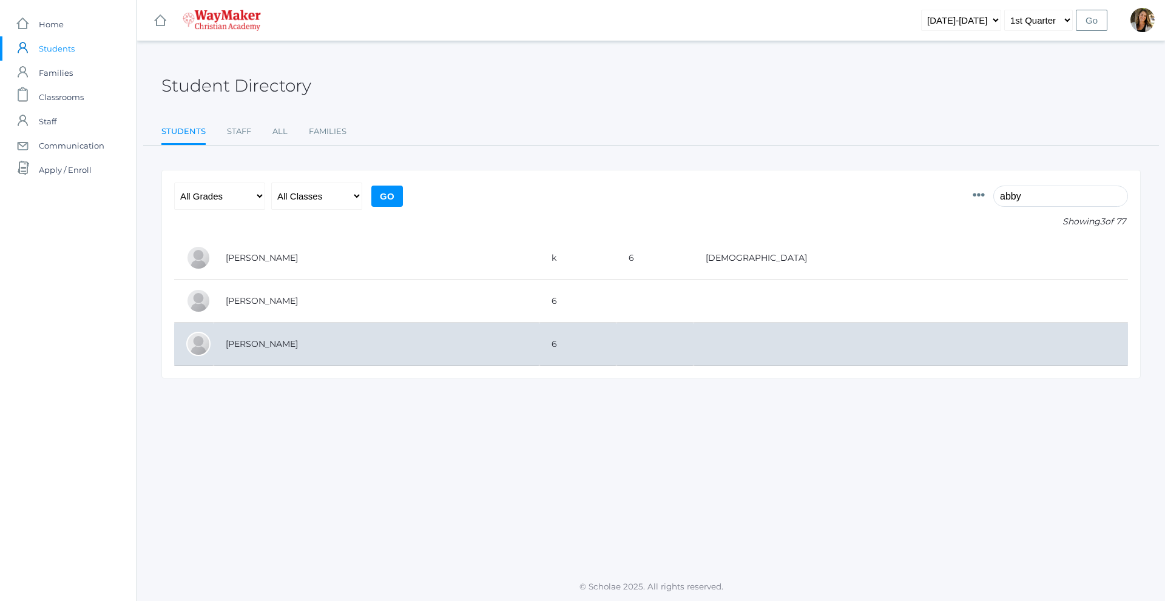
type input "abby"
click at [274, 343] on td "[PERSON_NAME]" at bounding box center [376, 344] width 326 height 43
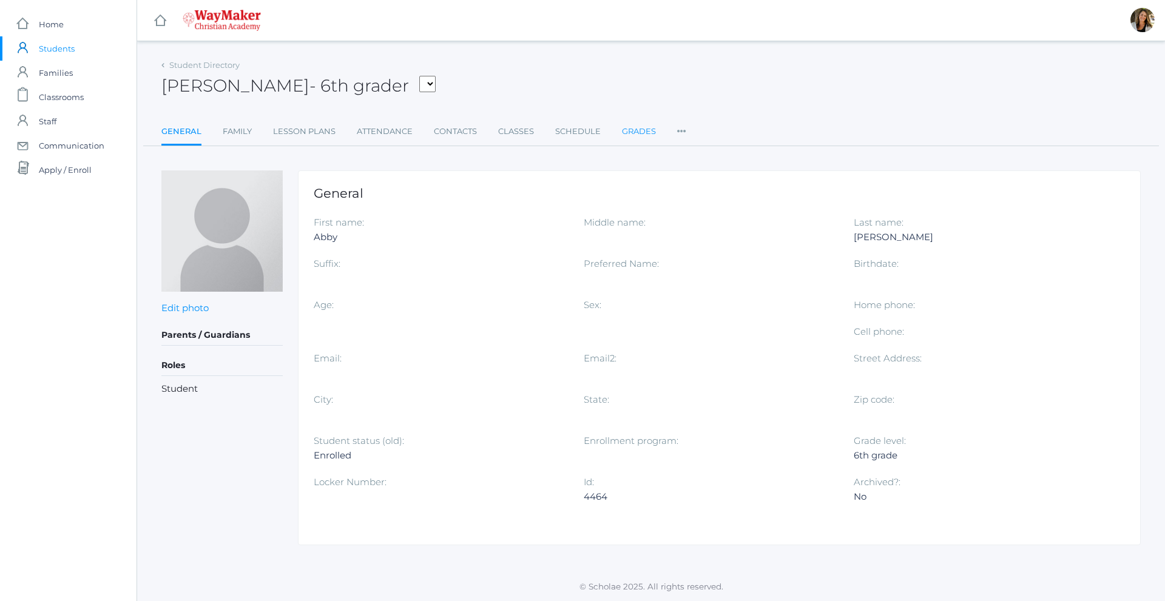
click at [622, 137] on link "Grades" at bounding box center [639, 131] width 34 height 24
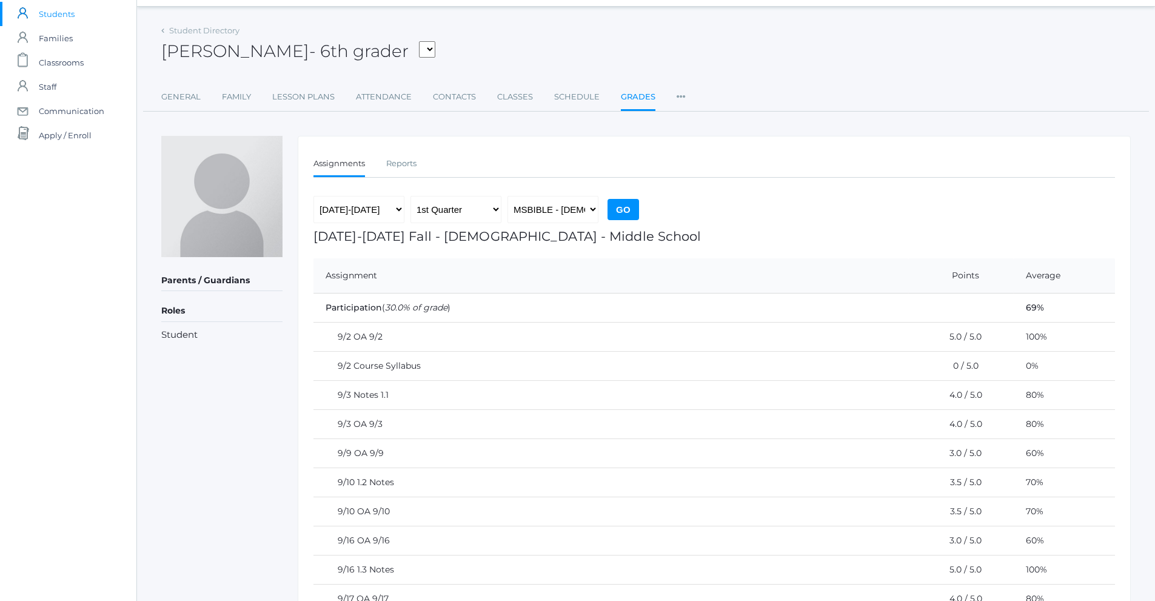
scroll to position [34, 0]
click at [524, 216] on select "MSBIBLE - [DEMOGRAPHIC_DATA] Middle School THEATER - Drama Middle School SPACE …" at bounding box center [553, 210] width 91 height 27
select select "2522"
click at [508, 197] on select "MSBIBLE - [DEMOGRAPHIC_DATA] Middle School THEATER - Drama Middle School SPACE …" at bounding box center [553, 210] width 91 height 27
click at [618, 208] on input "Go" at bounding box center [624, 210] width 32 height 21
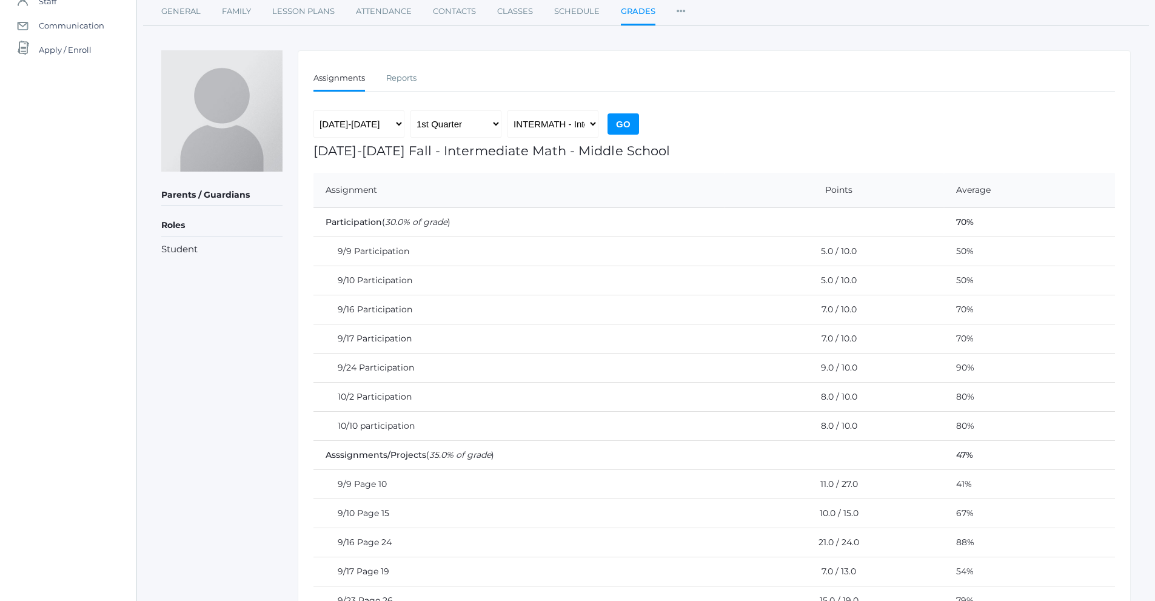
scroll to position [121, 0]
click at [588, 126] on select "MSBIBLE - [DEMOGRAPHIC_DATA] Middle School THEATER - Drama Middle School SPACE …" at bounding box center [553, 122] width 91 height 27
select select "2547"
click at [508, 109] on select "MSBIBLE - [DEMOGRAPHIC_DATA] Middle School THEATER - Drama Middle School SPACE …" at bounding box center [553, 122] width 91 height 27
click at [626, 113] on input "Go" at bounding box center [624, 122] width 32 height 21
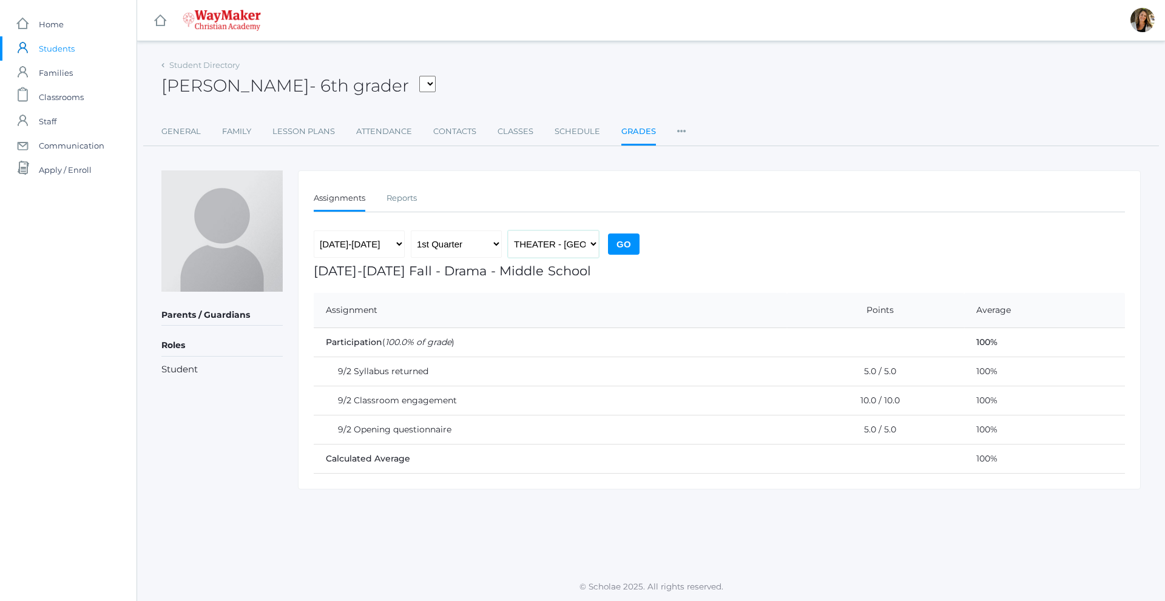
click at [573, 243] on select "MSBIBLE - [DEMOGRAPHIC_DATA] Middle School THEATER - Drama Middle School SPACE …" at bounding box center [553, 243] width 91 height 27
select select "2518"
click at [508, 230] on select "MSBIBLE - [DEMOGRAPHIC_DATA] Middle School THEATER - Drama Middle School SPACE …" at bounding box center [553, 243] width 91 height 27
click at [619, 235] on input "Go" at bounding box center [624, 244] width 32 height 21
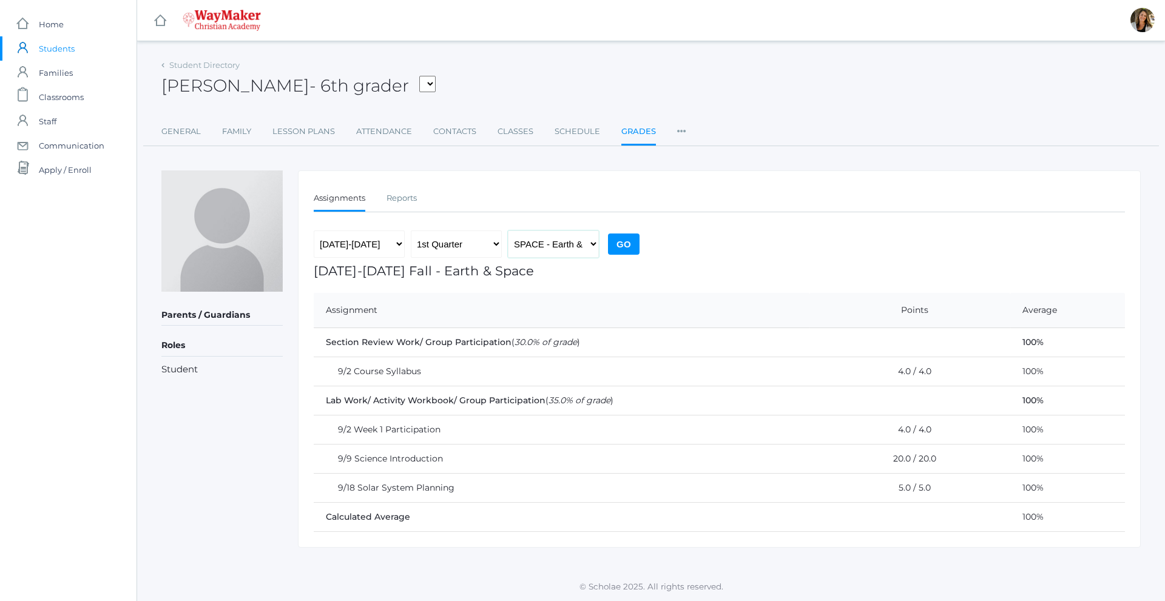
click at [571, 241] on select "MSBIBLE - [DEMOGRAPHIC_DATA] Middle School THEATER - Drama Middle School SPACE …" at bounding box center [553, 243] width 91 height 27
select select "2529"
click at [508, 230] on select "MSBIBLE - [DEMOGRAPHIC_DATA] Middle School THEATER - Drama Middle School SPACE …" at bounding box center [553, 243] width 91 height 27
click at [624, 238] on input "Go" at bounding box center [624, 244] width 32 height 21
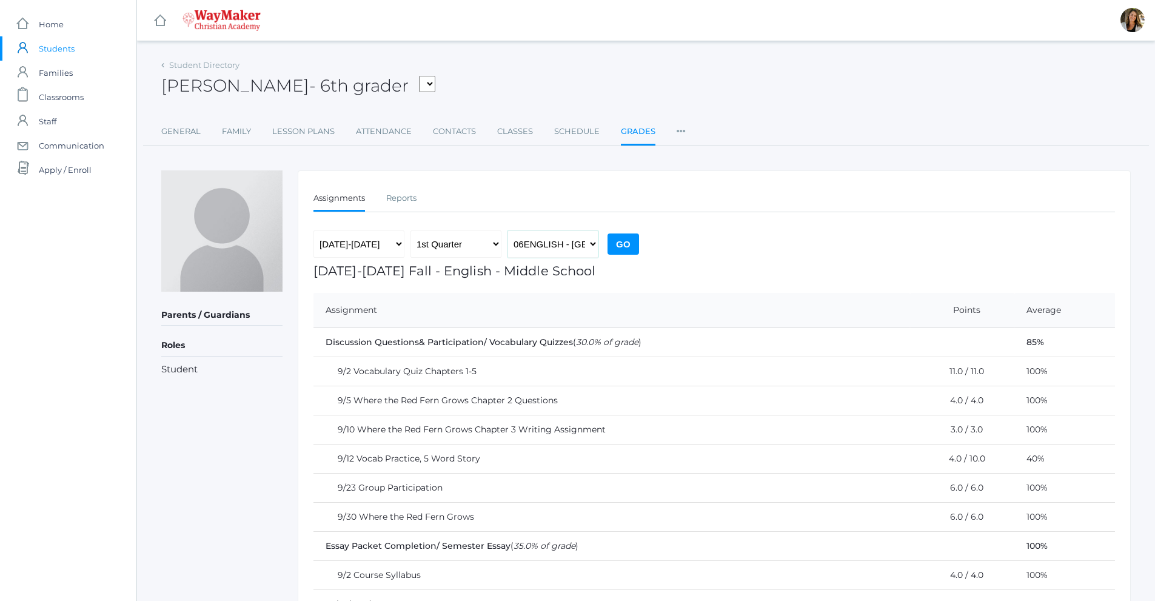
click at [571, 252] on select "MSBIBLE - [DEMOGRAPHIC_DATA] Middle School THEATER - Drama Middle School SPACE …" at bounding box center [553, 243] width 91 height 27
select select "2514"
click at [508, 230] on select "MSBIBLE - [DEMOGRAPHIC_DATA] Middle School THEATER - Drama Middle School SPACE …" at bounding box center [553, 243] width 91 height 27
click at [618, 243] on input "Go" at bounding box center [624, 244] width 32 height 21
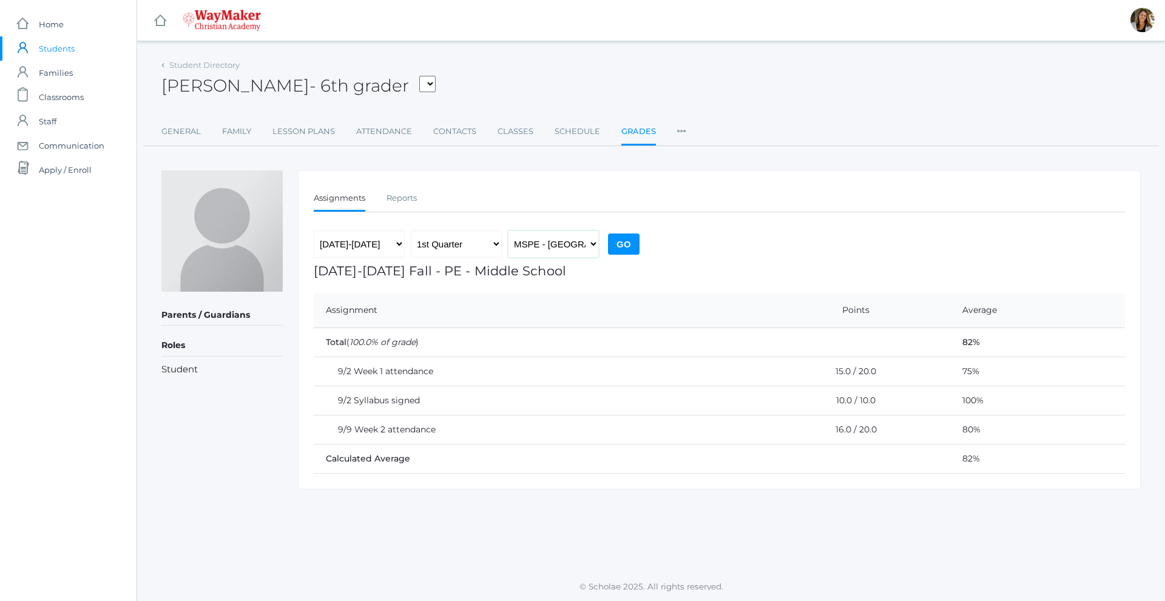
click at [563, 244] on select "MSBIBLE - Bible Middle School THEATER - Drama Middle School SPACE - Earth & Spa…" at bounding box center [553, 243] width 91 height 27
select select "2526"
click at [508, 230] on select "MSBIBLE - [DEMOGRAPHIC_DATA] Middle School THEATER - Drama Middle School SPACE …" at bounding box center [553, 243] width 91 height 27
click at [619, 238] on input "Go" at bounding box center [624, 244] width 32 height 21
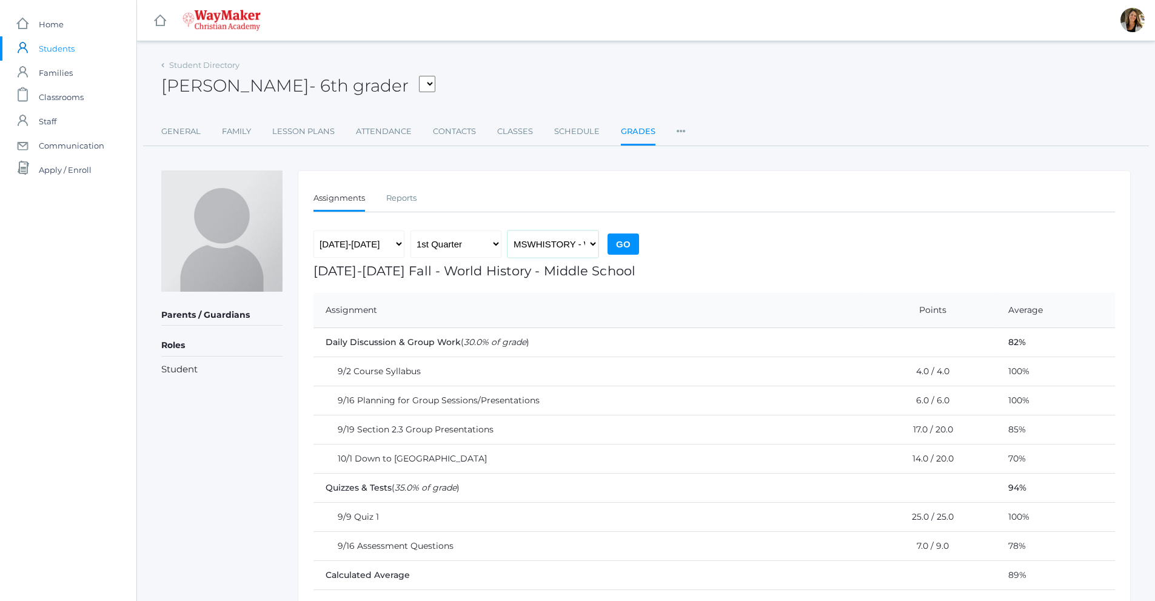
click at [550, 248] on select "MSBIBLE - [DEMOGRAPHIC_DATA] Middle School THEATER - Drama Middle School SPACE …" at bounding box center [553, 243] width 91 height 27
select select "2531"
click at [508, 230] on select "MSBIBLE - [DEMOGRAPHIC_DATA] Middle School THEATER - Drama Middle School SPACE …" at bounding box center [553, 243] width 91 height 27
click at [623, 249] on input "Go" at bounding box center [624, 244] width 32 height 21
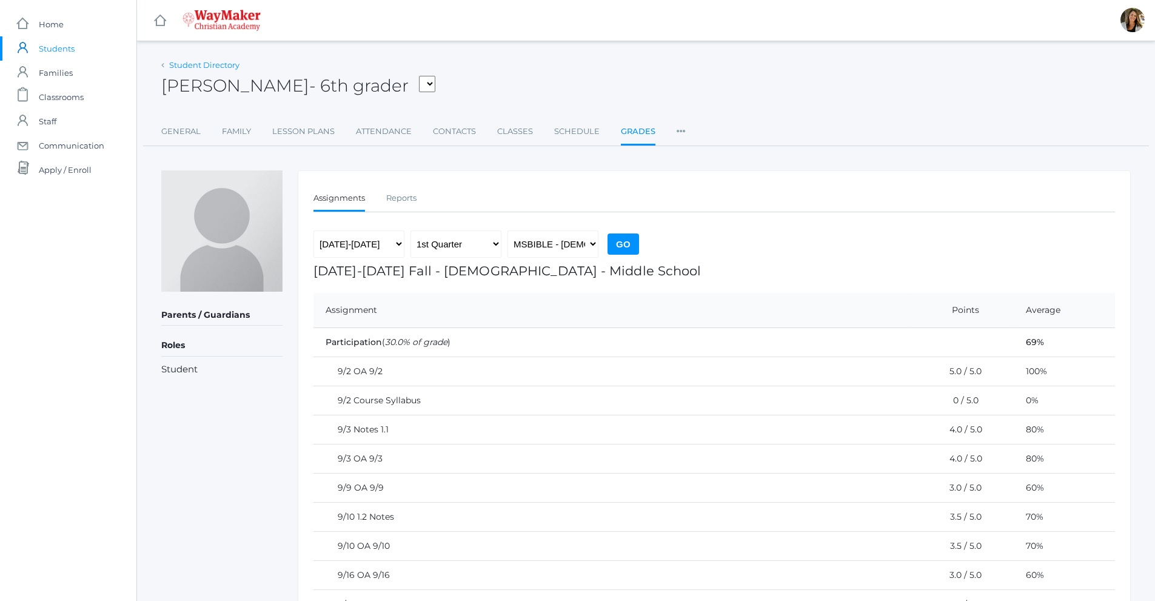
click at [187, 66] on link "Student Directory" at bounding box center [204, 65] width 70 height 10
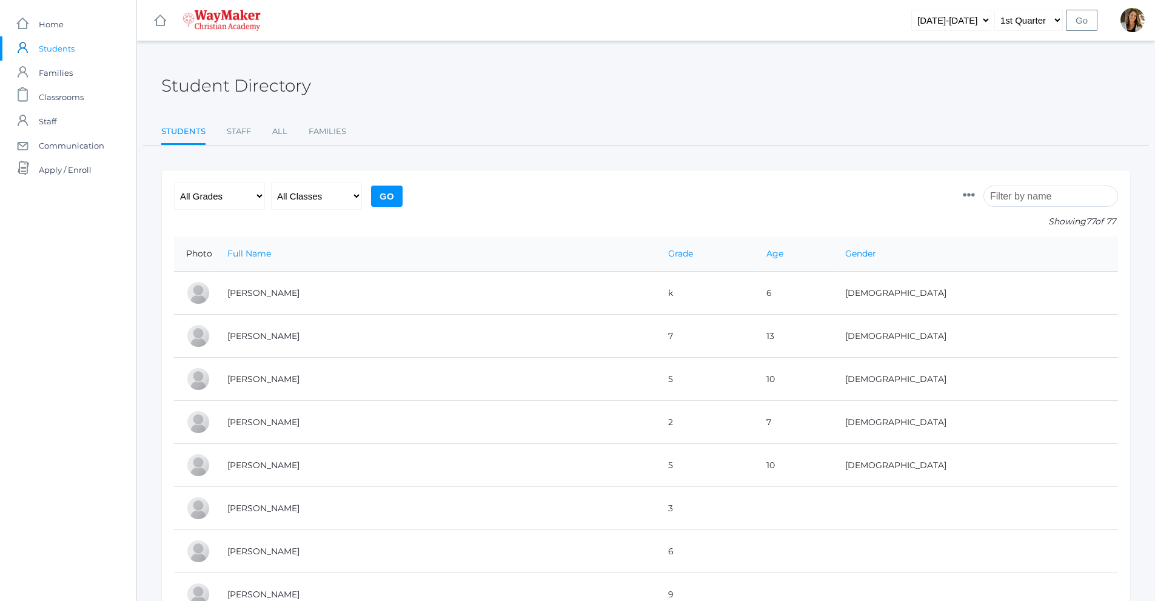
click at [1025, 194] on input "search" at bounding box center [1051, 196] width 135 height 21
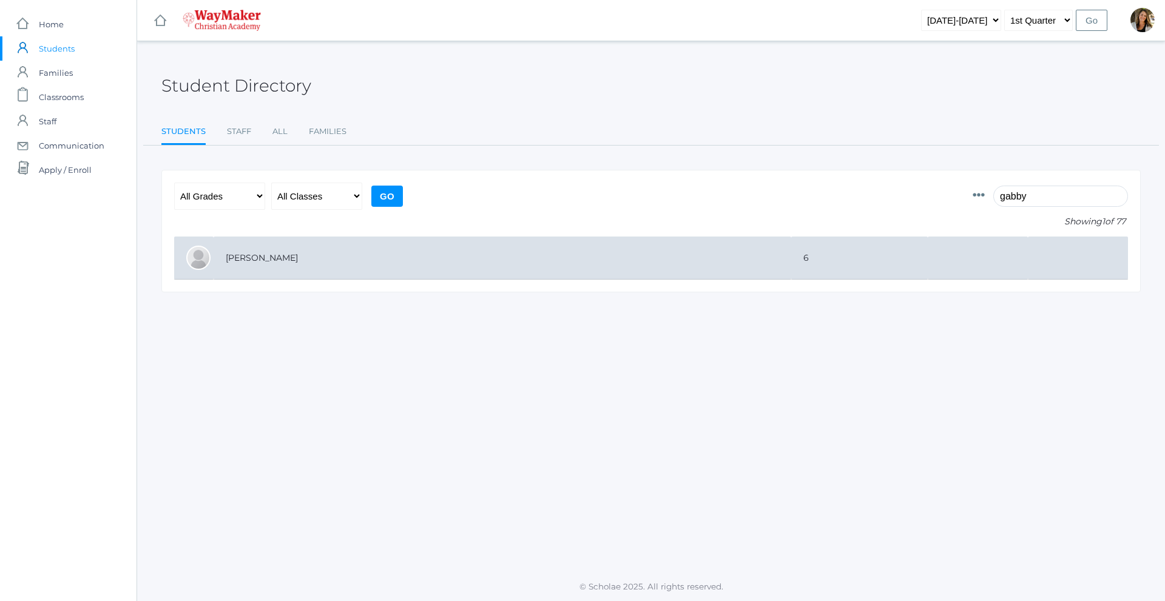
type input "gabby"
click at [257, 264] on td "[PERSON_NAME]" at bounding box center [501, 258] width 577 height 43
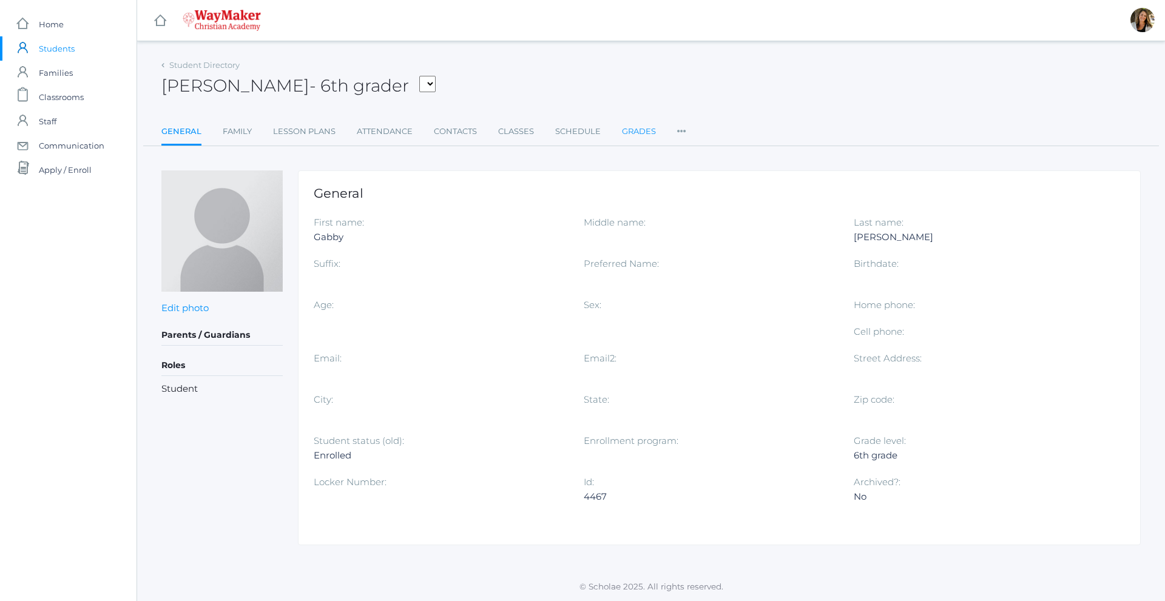
click at [625, 133] on link "Grades" at bounding box center [639, 131] width 34 height 24
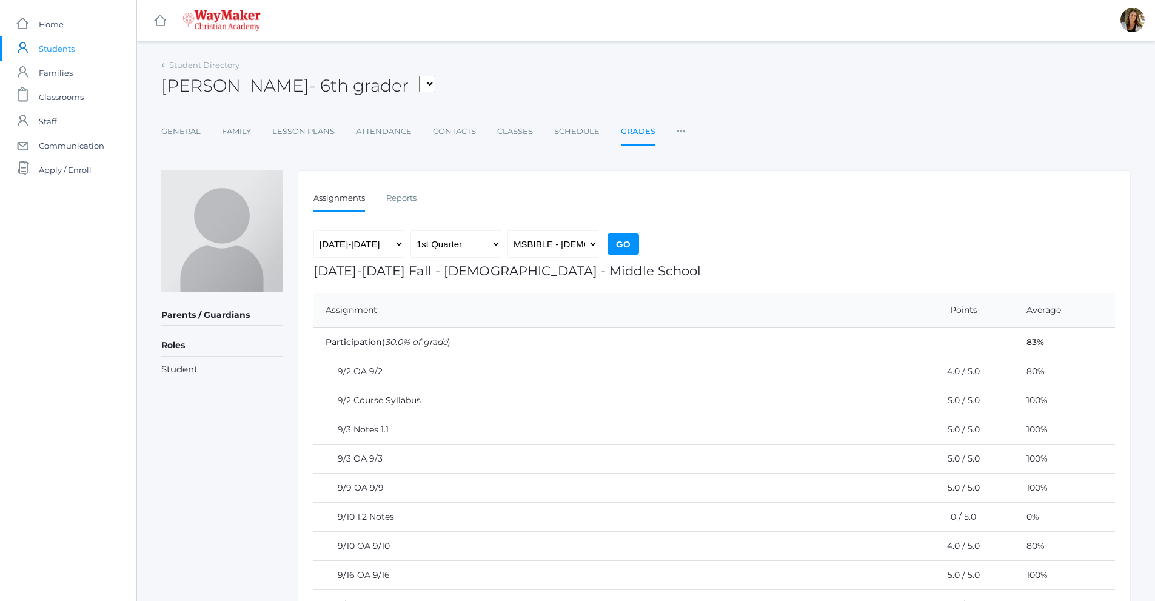
scroll to position [61, 0]
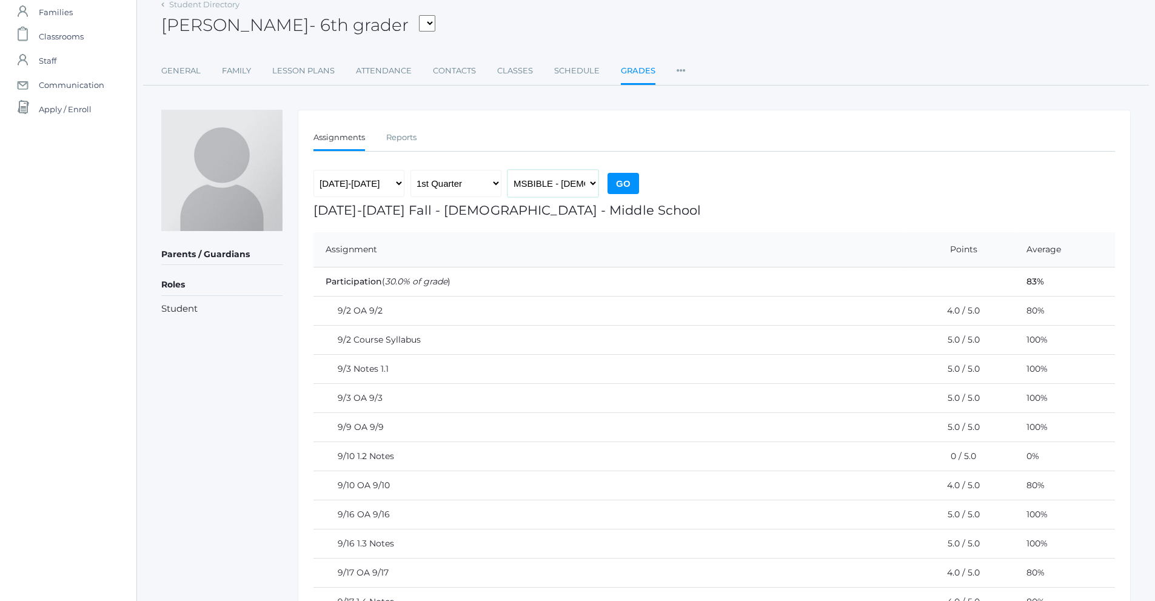
click at [532, 190] on select "MSBIBLE - [DEMOGRAPHIC_DATA] Middle School THEATER - Drama Middle School SPACE …" at bounding box center [553, 183] width 91 height 27
select select "2522"
click at [508, 170] on select "MSBIBLE - [DEMOGRAPHIC_DATA] Middle School THEATER - Drama Middle School SPACE …" at bounding box center [553, 183] width 91 height 27
click at [627, 189] on input "Go" at bounding box center [624, 183] width 32 height 21
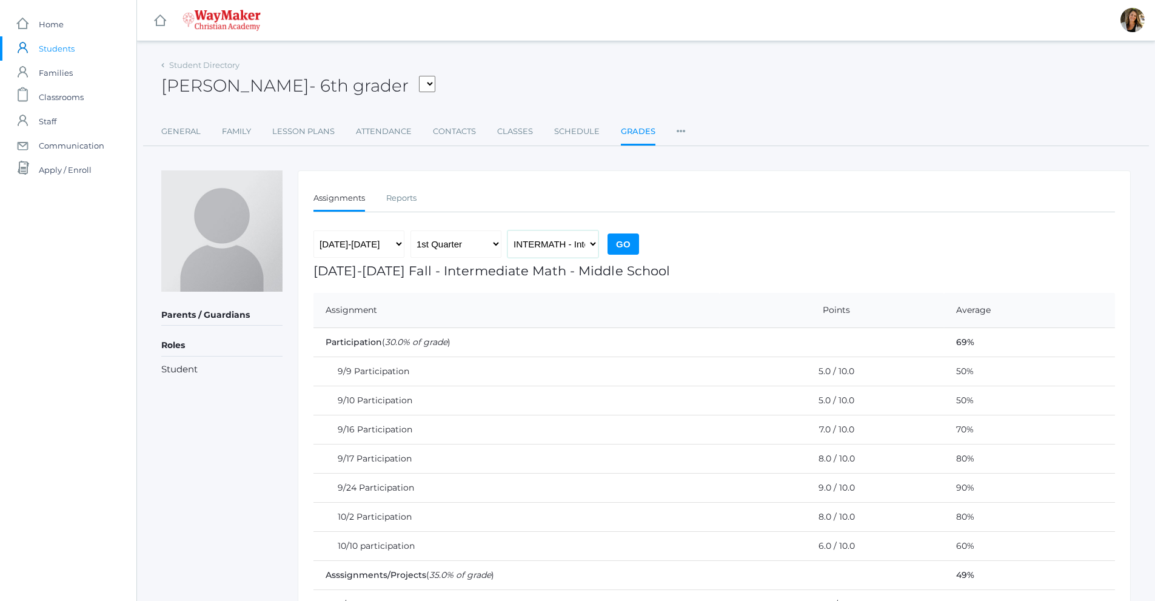
click at [592, 250] on select "MSBIBLE - [DEMOGRAPHIC_DATA] Middle School THEATER - Drama Middle School SPACE …" at bounding box center [553, 243] width 91 height 27
select select "2514"
click at [508, 230] on select "MSBIBLE - [DEMOGRAPHIC_DATA] Middle School THEATER - Drama Middle School SPACE …" at bounding box center [553, 243] width 91 height 27
click at [622, 242] on input "Go" at bounding box center [624, 244] width 32 height 21
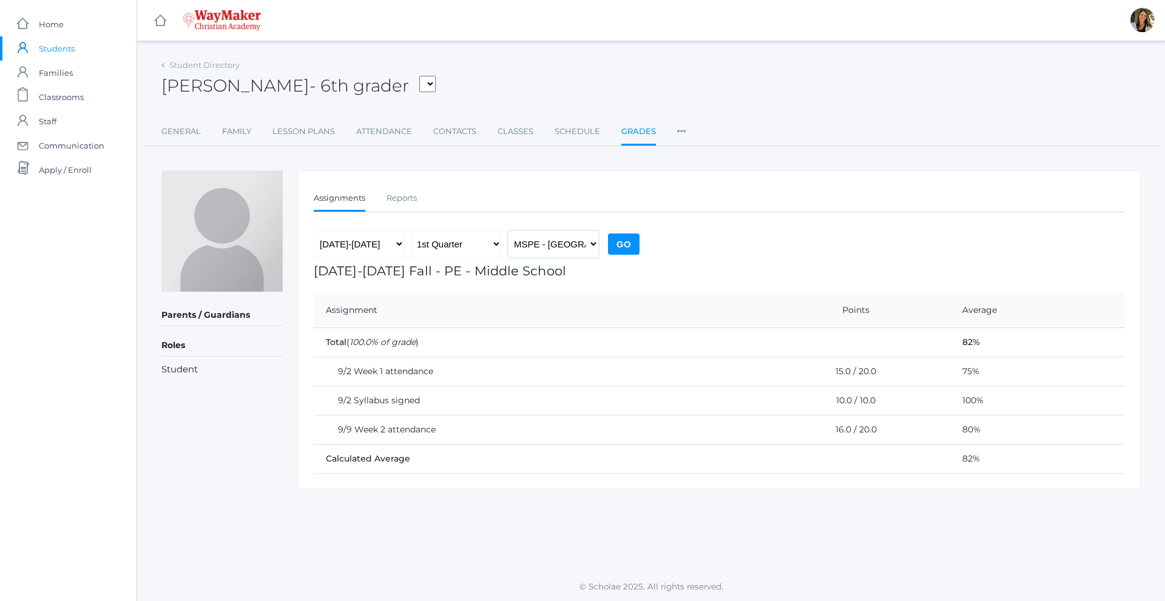
click at [570, 244] on select "MSBIBLE - [DEMOGRAPHIC_DATA] Middle School THEATER - Drama Middle School SPACE …" at bounding box center [553, 243] width 91 height 27
select select "2526"
click at [508, 230] on select "MSBIBLE - [DEMOGRAPHIC_DATA] Middle School THEATER - Drama Middle School SPACE …" at bounding box center [553, 243] width 91 height 27
click at [631, 245] on input "Go" at bounding box center [624, 244] width 32 height 21
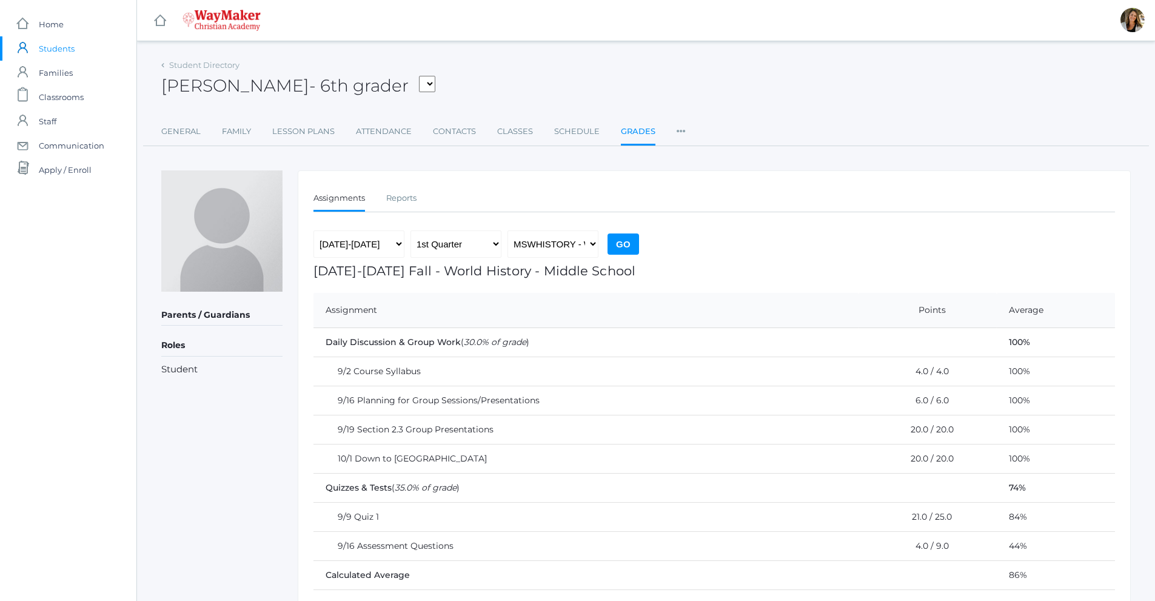
click at [189, 59] on div "Student Directory" at bounding box center [200, 65] width 78 height 12
click at [191, 65] on link "Student Directory" at bounding box center [204, 65] width 70 height 10
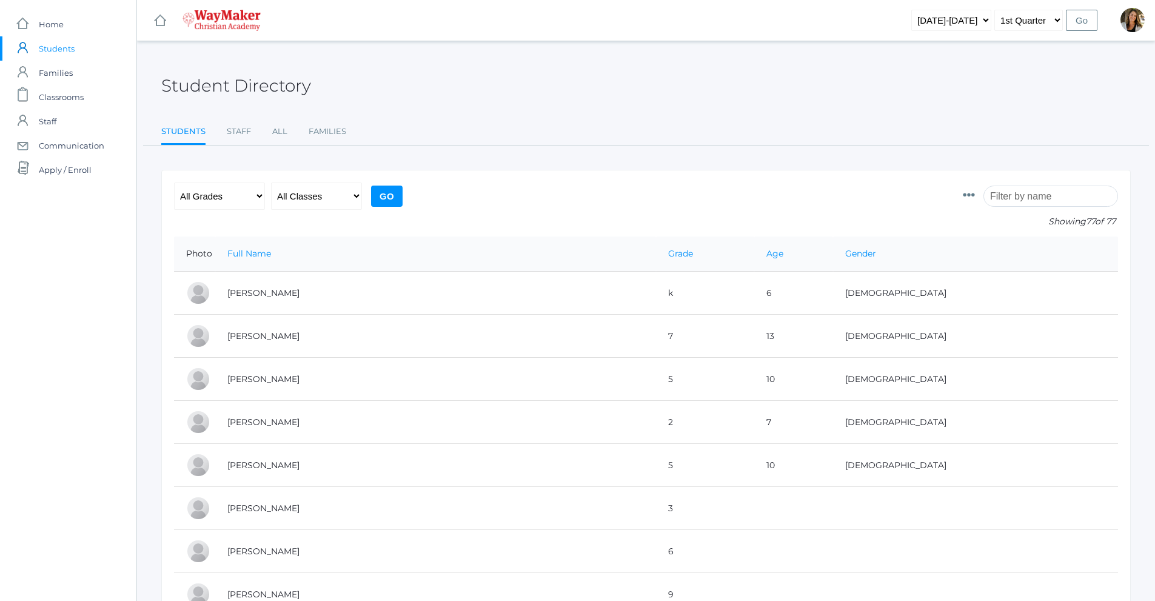
click at [1033, 201] on input "search" at bounding box center [1051, 196] width 135 height 21
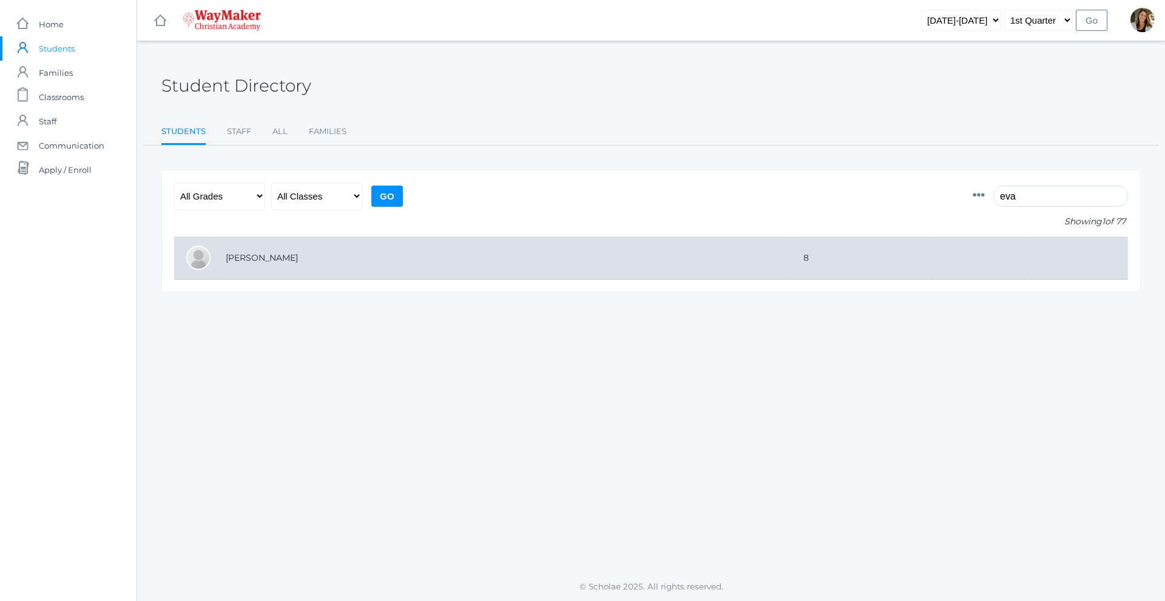
type input "eva"
click at [221, 262] on td "[PERSON_NAME]" at bounding box center [501, 258] width 577 height 43
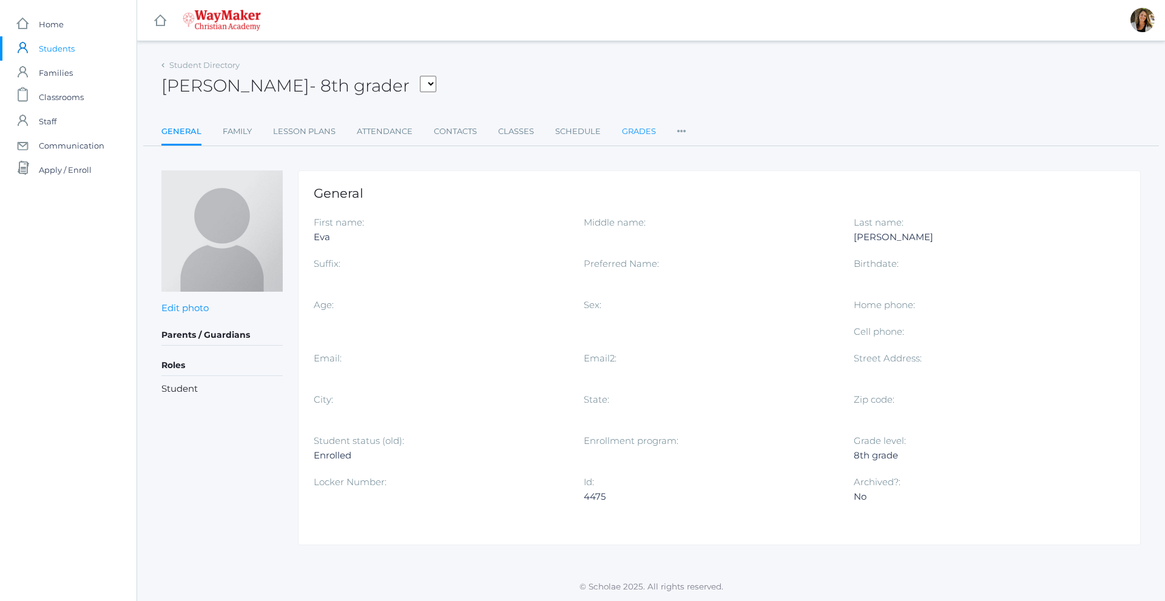
click at [640, 138] on link "Grades" at bounding box center [639, 131] width 34 height 24
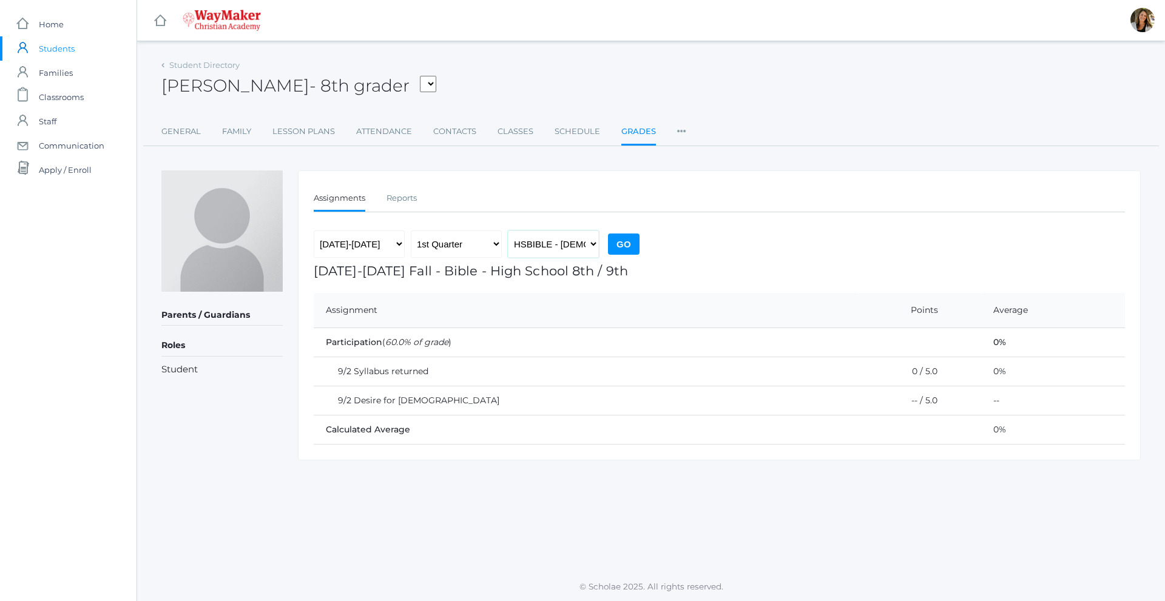
click at [539, 246] on select "HSBIBLE - Bible High School 8th / 9th THEATER - Drama Middle School SPACE - Ear…" at bounding box center [553, 243] width 91 height 27
click at [508, 230] on select "HSBIBLE - Bible High School 8th / 9th THEATER - Drama Middle School SPACE - Ear…" at bounding box center [553, 243] width 91 height 27
click at [567, 248] on select "HSBIBLE - Bible High School 8th / 9th THEATER - Drama Middle School SPACE - Ear…" at bounding box center [553, 243] width 91 height 27
select select "2522"
click at [508, 230] on select "HSBIBLE - Bible High School 8th / 9th THEATER - Drama Middle School SPACE - Ear…" at bounding box center [553, 243] width 91 height 27
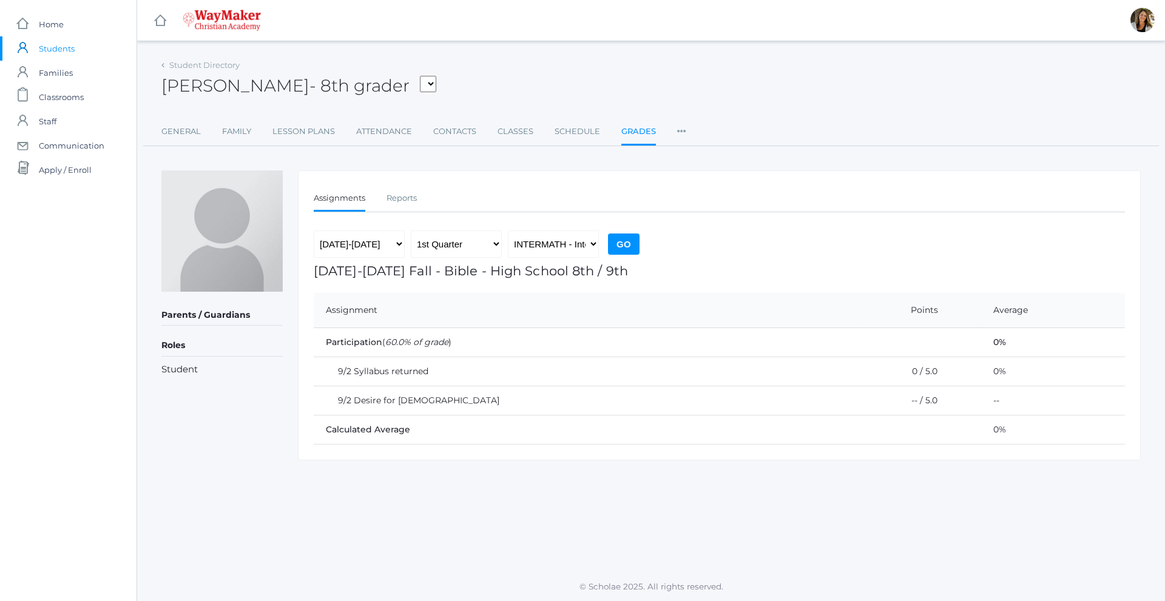
click at [626, 243] on input "Go" at bounding box center [624, 244] width 32 height 21
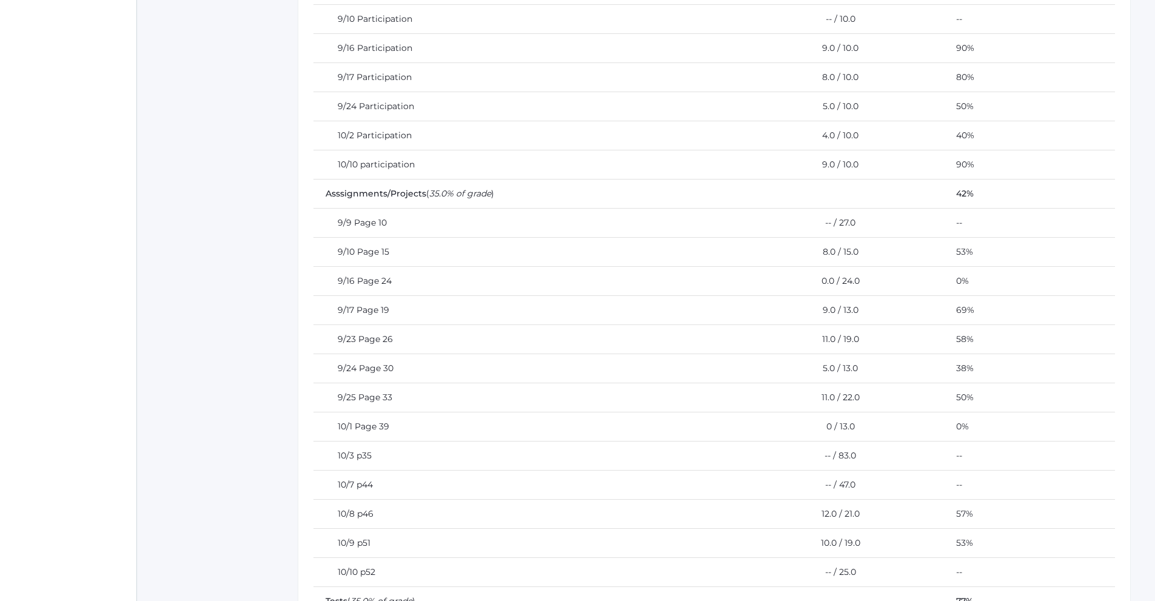
scroll to position [180, 0]
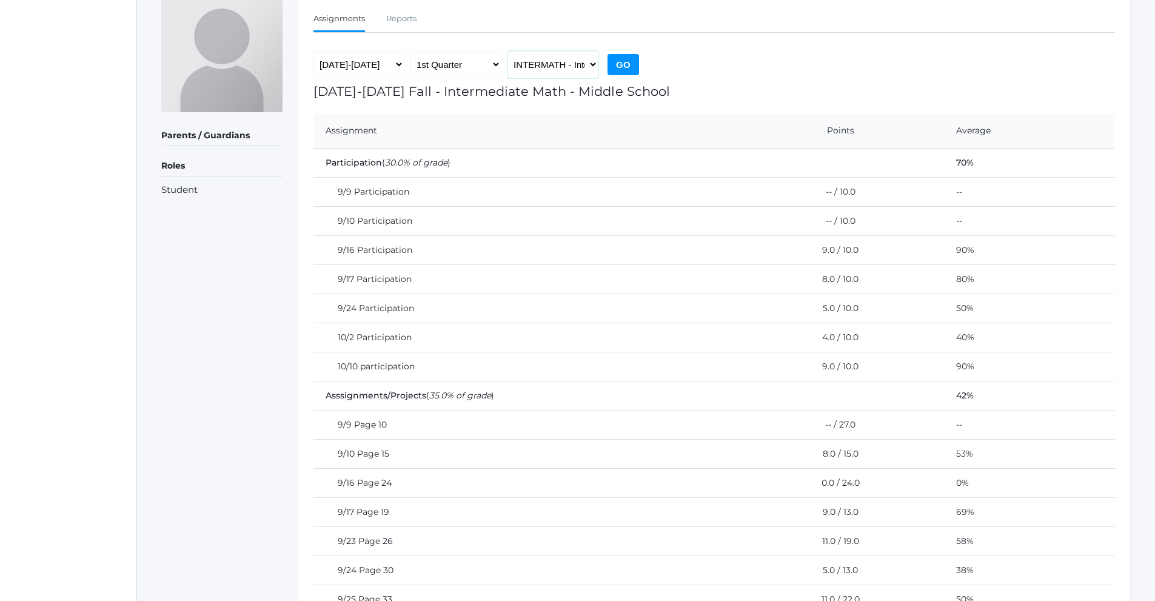
click at [590, 68] on select "HSBIBLE - Bible High School 8th / 9th THEATER - Drama Middle School SPACE - Ear…" at bounding box center [553, 64] width 91 height 27
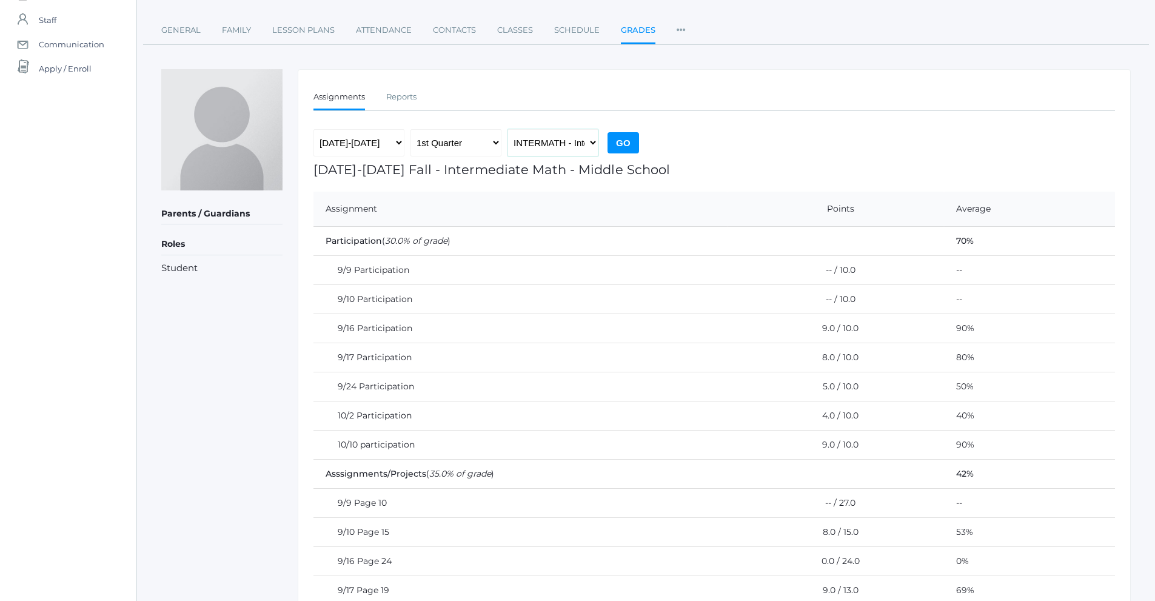
scroll to position [0, 0]
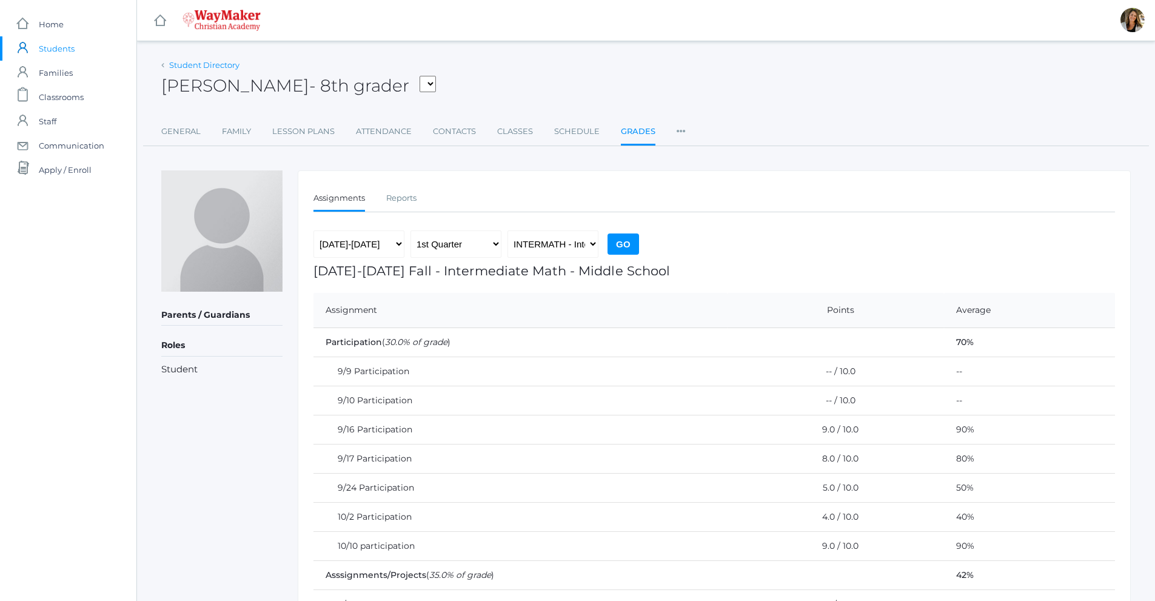
click at [214, 65] on link "Student Directory" at bounding box center [204, 65] width 70 height 10
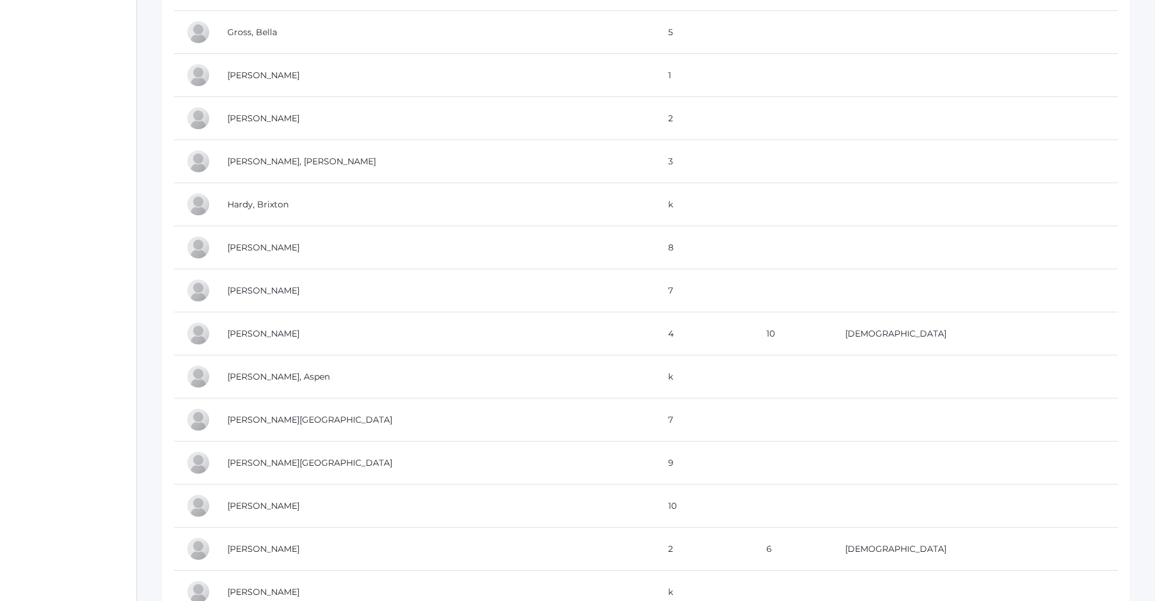
scroll to position [1294, 0]
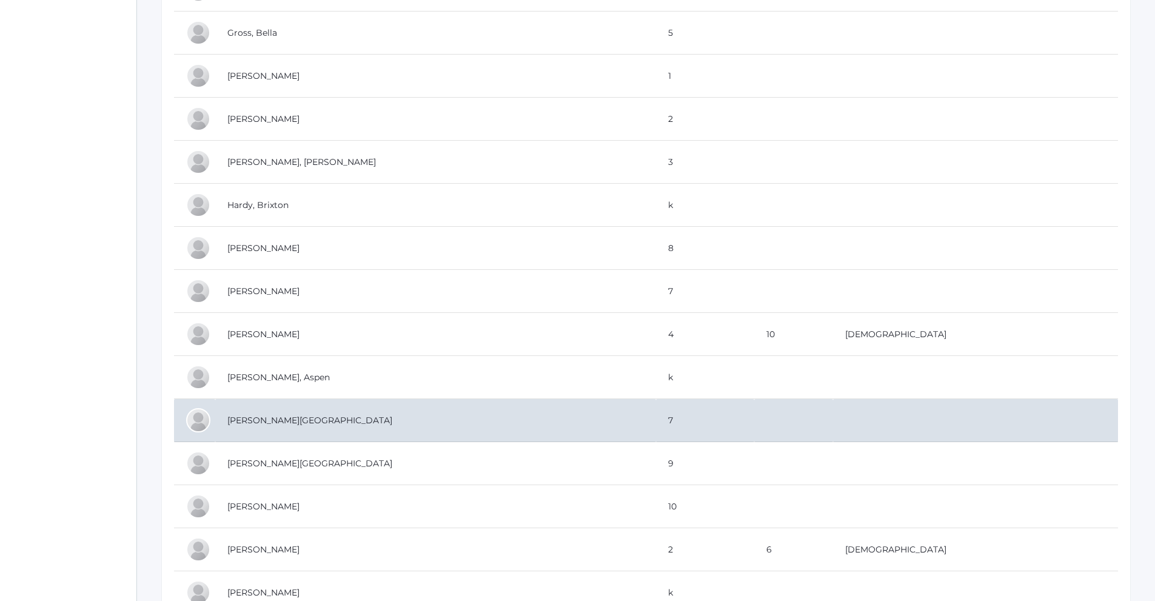
click at [262, 425] on td "Hill, Shelby" at bounding box center [435, 420] width 441 height 43
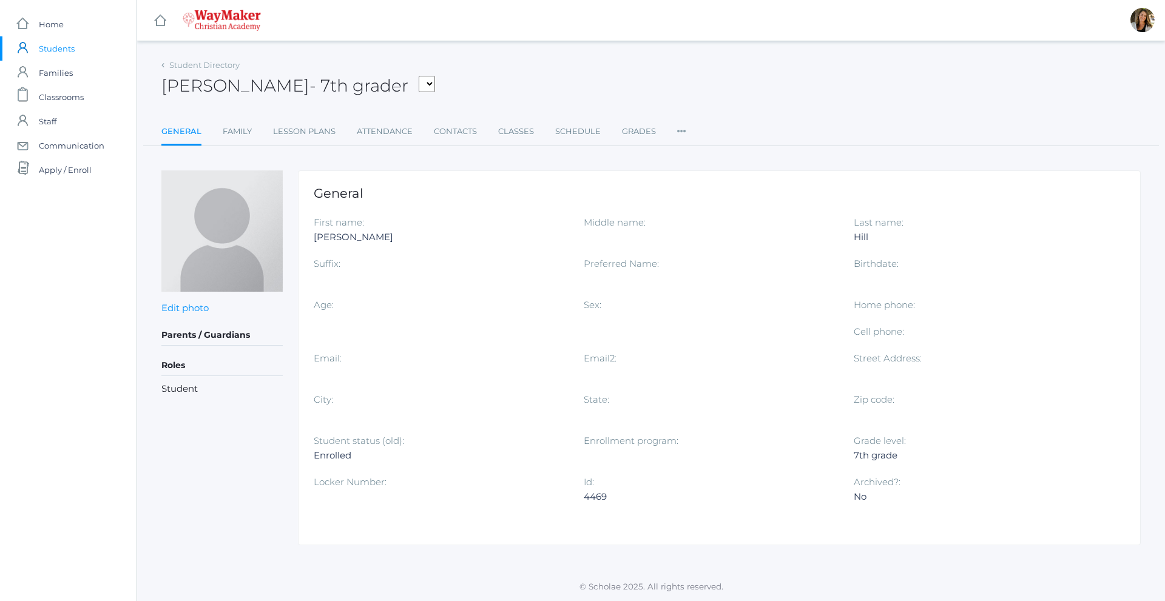
click at [617, 134] on ul "General Family Lesson Plans Attendance Contacts Classes Schedule Grades Prefere…" at bounding box center [650, 132] width 979 height 26
click at [624, 138] on link "Grades" at bounding box center [639, 131] width 34 height 24
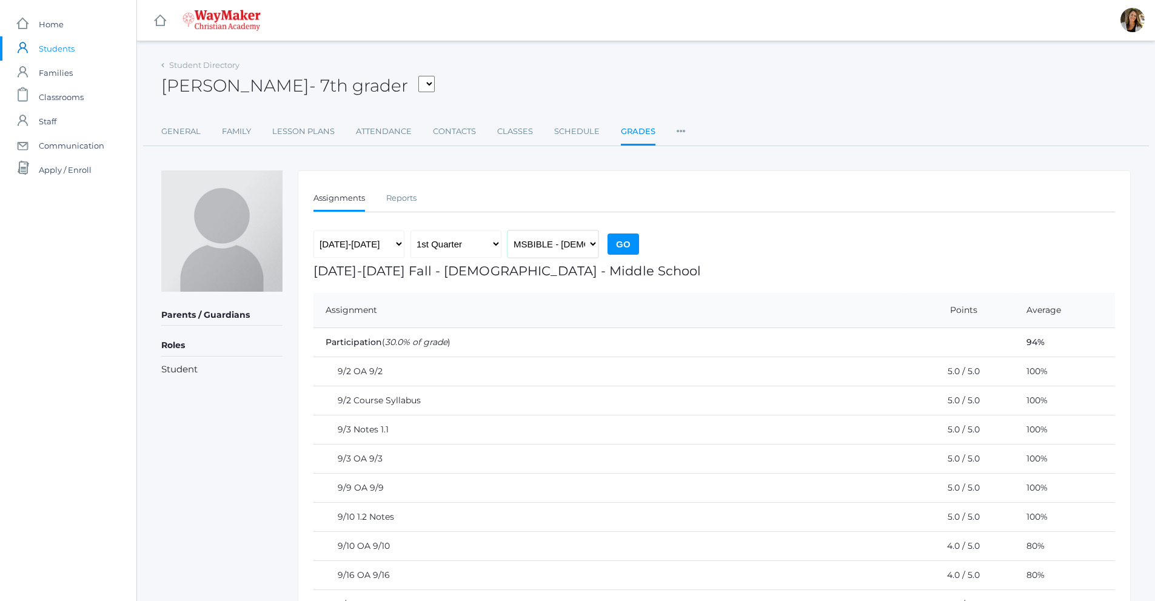
click at [580, 246] on select "MSBIBLE - Bible Middle School THEATER - Drama Middle School SPACE - Earth & Spa…" at bounding box center [553, 243] width 91 height 27
select select "2522"
click at [508, 230] on select "MSBIBLE - Bible Middle School THEATER - Drama Middle School SPACE - Earth & Spa…" at bounding box center [553, 243] width 91 height 27
click at [633, 244] on input "Go" at bounding box center [624, 244] width 32 height 21
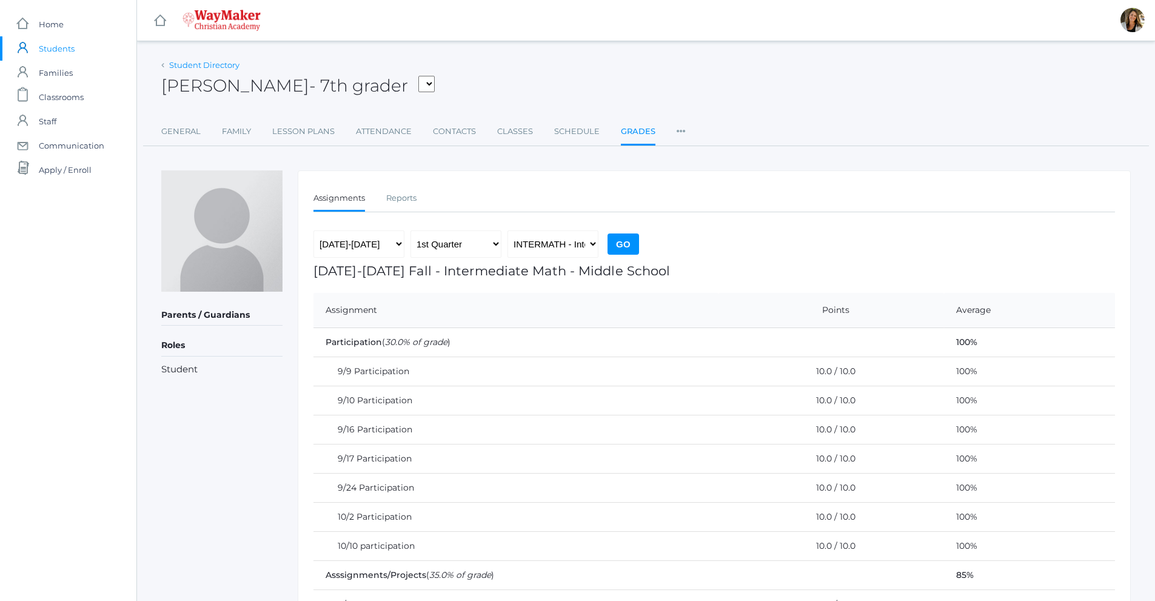
click at [229, 66] on link "Student Directory" at bounding box center [204, 65] width 70 height 10
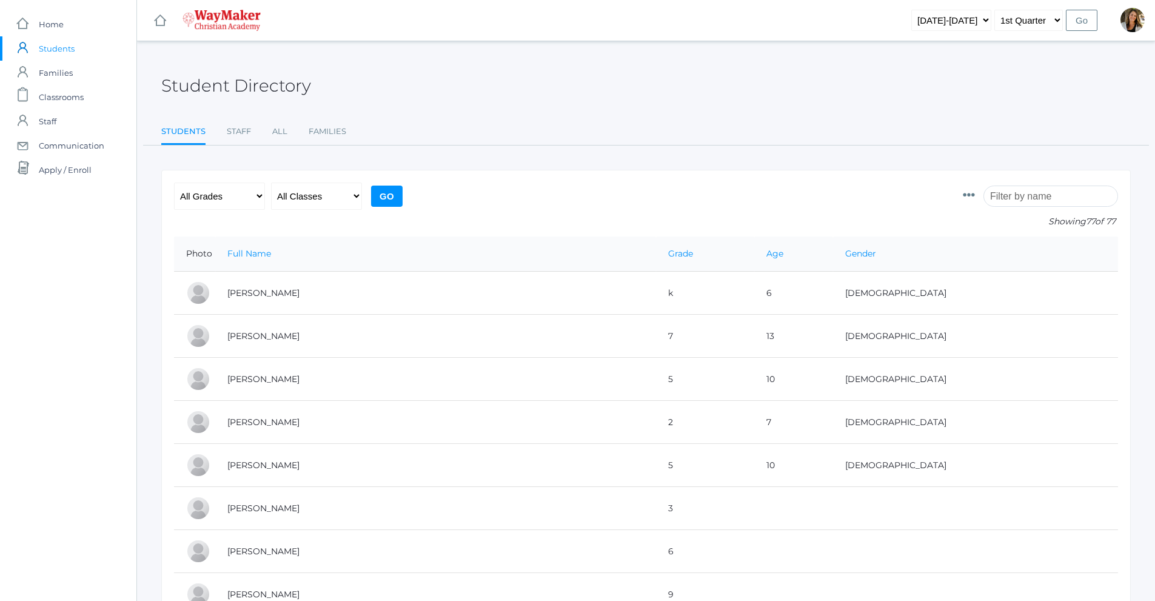
click at [1070, 198] on input "search" at bounding box center [1051, 196] width 135 height 21
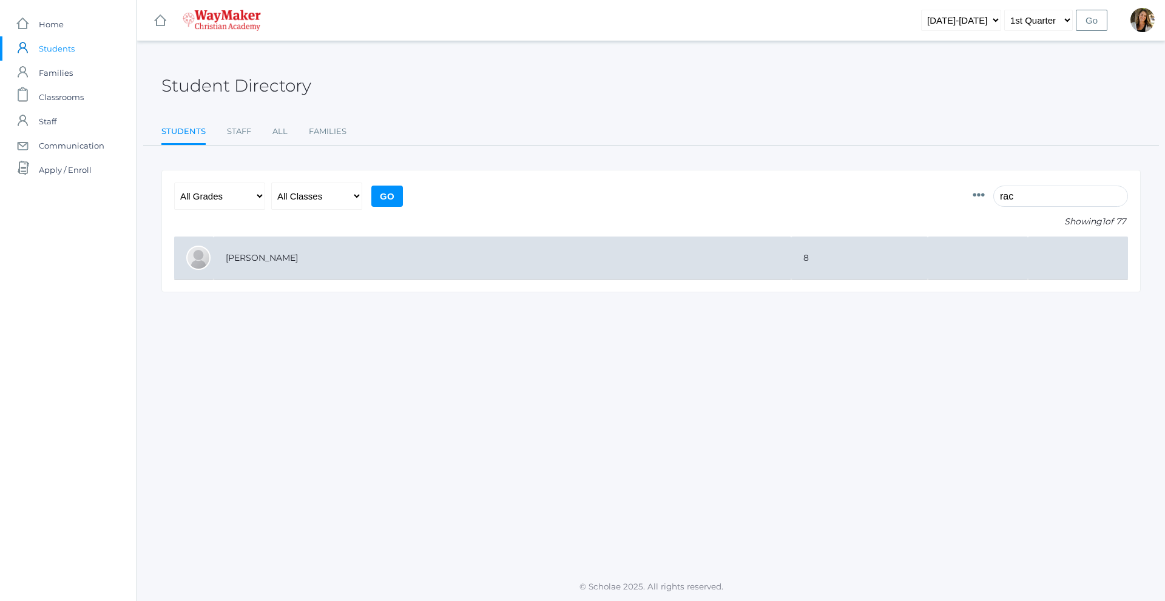
type input "rac"
click at [374, 264] on td "[PERSON_NAME]" at bounding box center [501, 258] width 577 height 43
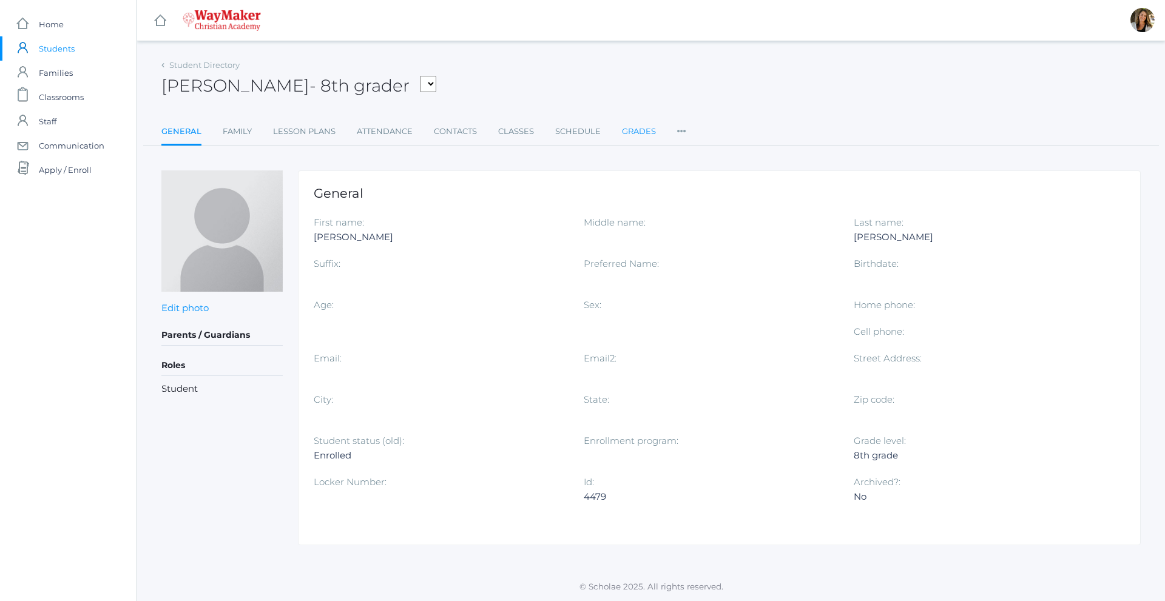
click at [629, 133] on link "Grades" at bounding box center [639, 131] width 34 height 24
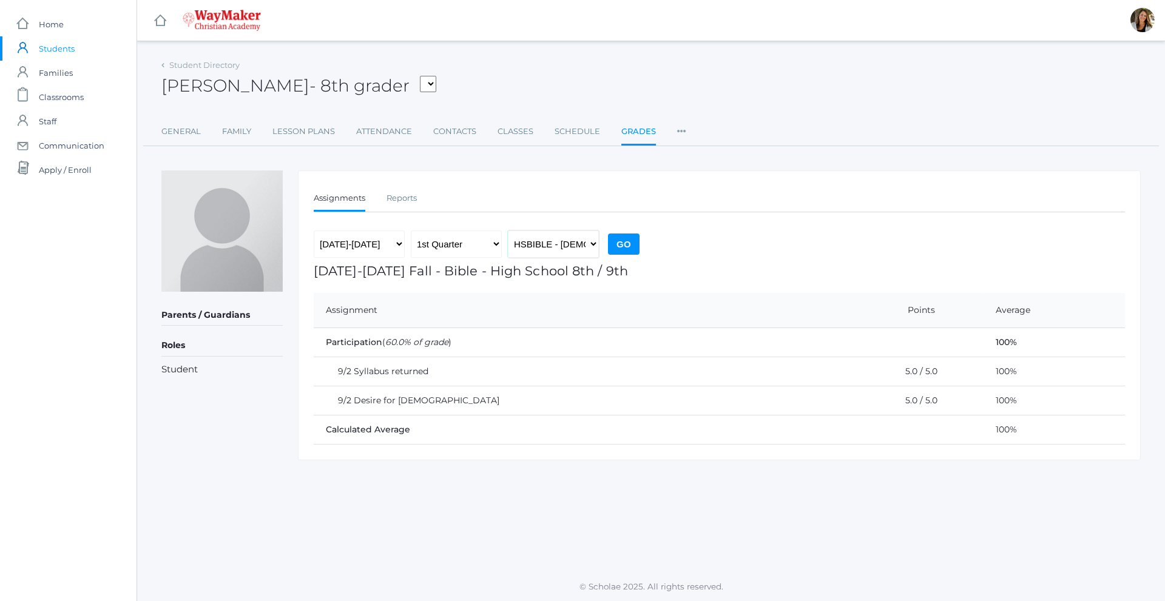
click at [545, 247] on select "HSBIBLE - Bible High School 8th / 9th THEATER - Drama Middle School SPACE - Ear…" at bounding box center [553, 243] width 91 height 27
select select "2522"
click at [508, 230] on select "HSBIBLE - Bible High School 8th / 9th THEATER - Drama Middle School SPACE - Ear…" at bounding box center [553, 243] width 91 height 27
click at [625, 238] on input "Go" at bounding box center [624, 244] width 32 height 21
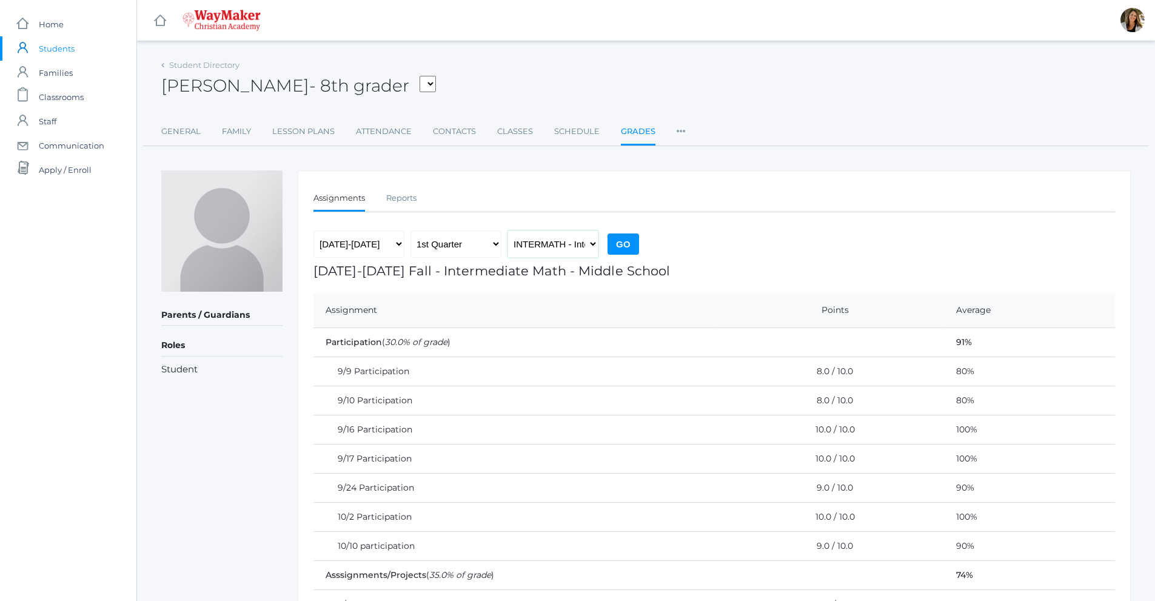
click at [559, 250] on select "HSBIBLE - Bible High School 8th / 9th THEATER - Drama Middle School SPACE - Ear…" at bounding box center [553, 243] width 91 height 27
select select "2528"
click at [508, 230] on select "HSBIBLE - Bible High School 8th / 9th THEATER - Drama Middle School SPACE - Ear…" at bounding box center [553, 243] width 91 height 27
click at [625, 244] on input "Go" at bounding box center [624, 244] width 32 height 21
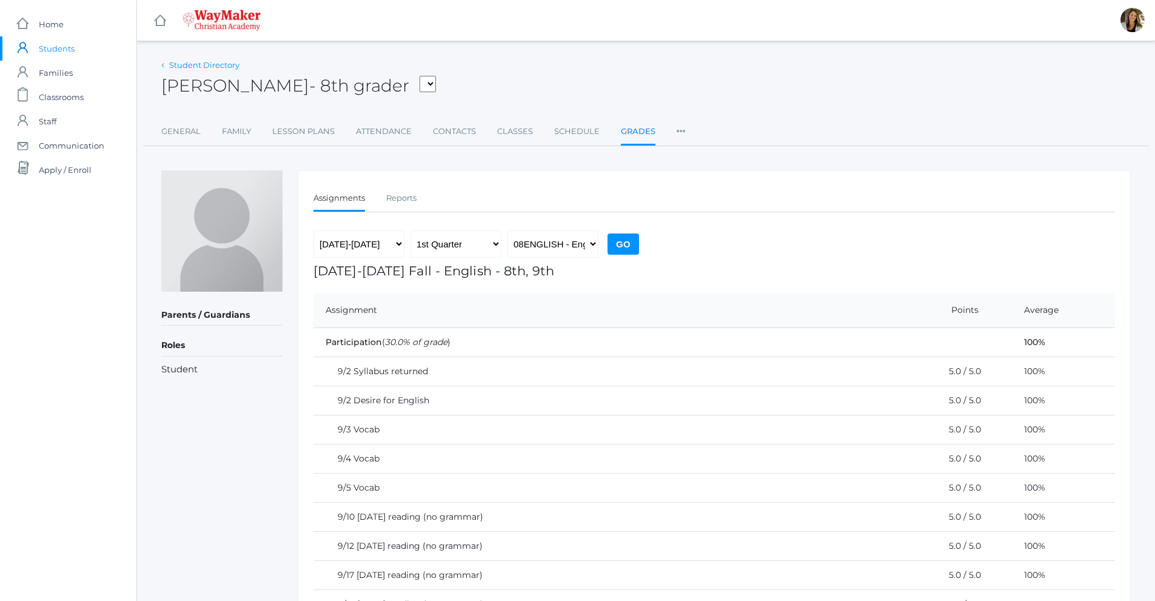
click at [214, 65] on link "Student Directory" at bounding box center [204, 65] width 70 height 10
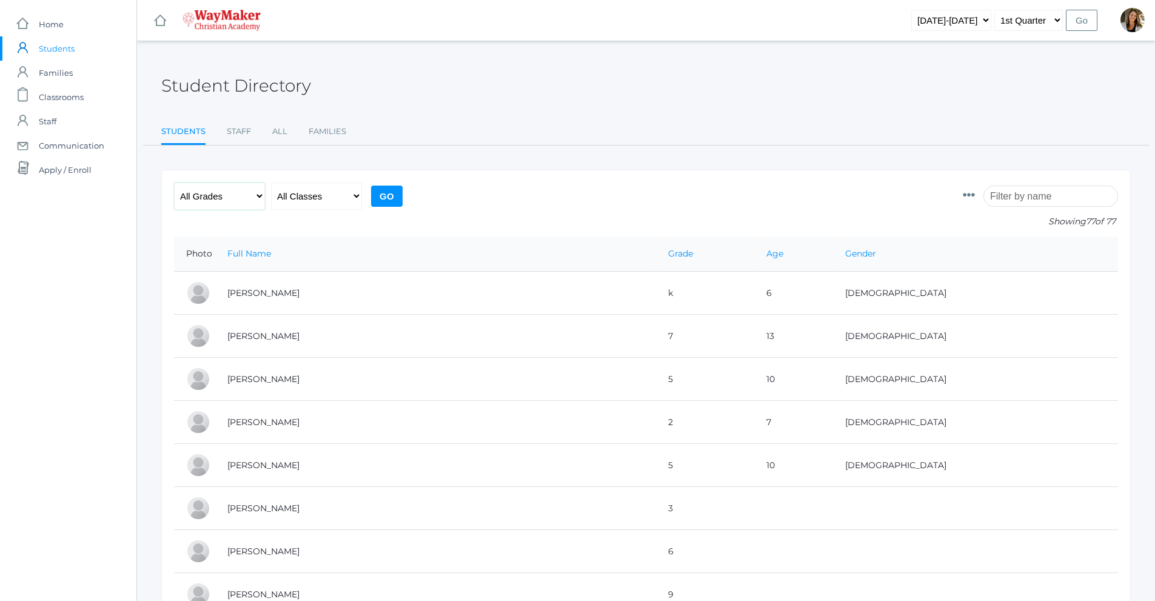
click at [254, 200] on select "All Grades Elementary - Pre-K - Kindergarten - 1st Grade - 2nd Grade - 3rd Grad…" at bounding box center [219, 196] width 91 height 27
click at [174, 183] on select "All Grades Elementary - Pre-K - Kindergarten - 1st Grade - 2nd Grade - 3rd Grad…" at bounding box center [219, 196] width 91 height 27
click at [252, 194] on select "All Grades Elementary - Pre-K - Kindergarten - 1st Grade - 2nd Grade - 3rd Grad…" at bounding box center [219, 196] width 91 height 27
select select "7"
click at [174, 183] on select "All Grades Elementary - Pre-K - Kindergarten - 1st Grade - 2nd Grade - 3rd Grad…" at bounding box center [219, 196] width 91 height 27
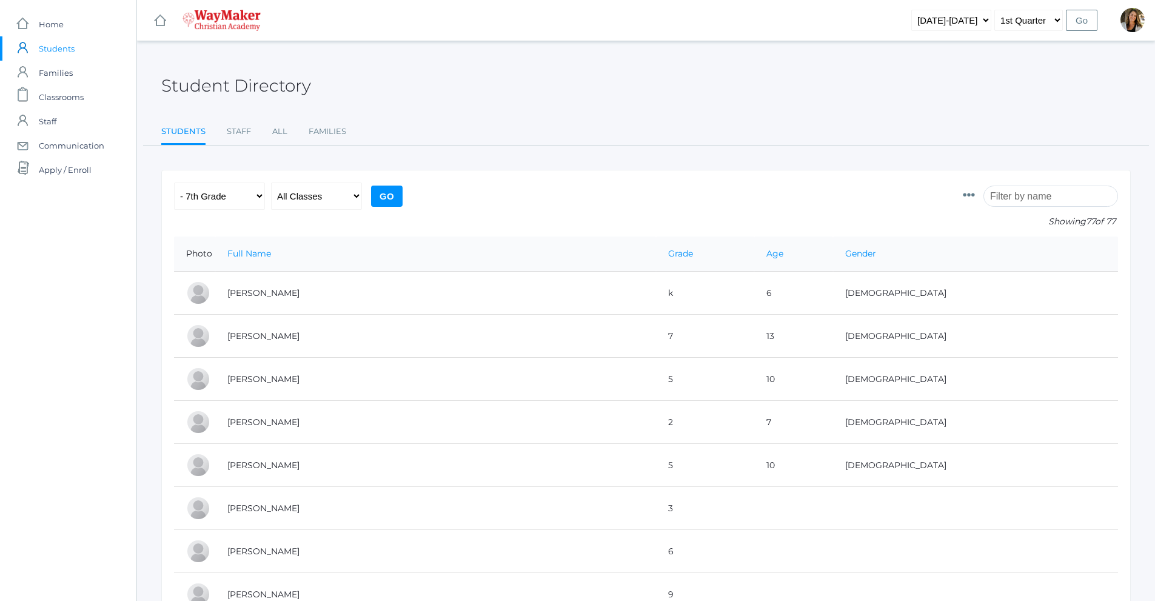
click at [381, 186] on input "Go" at bounding box center [387, 196] width 32 height 21
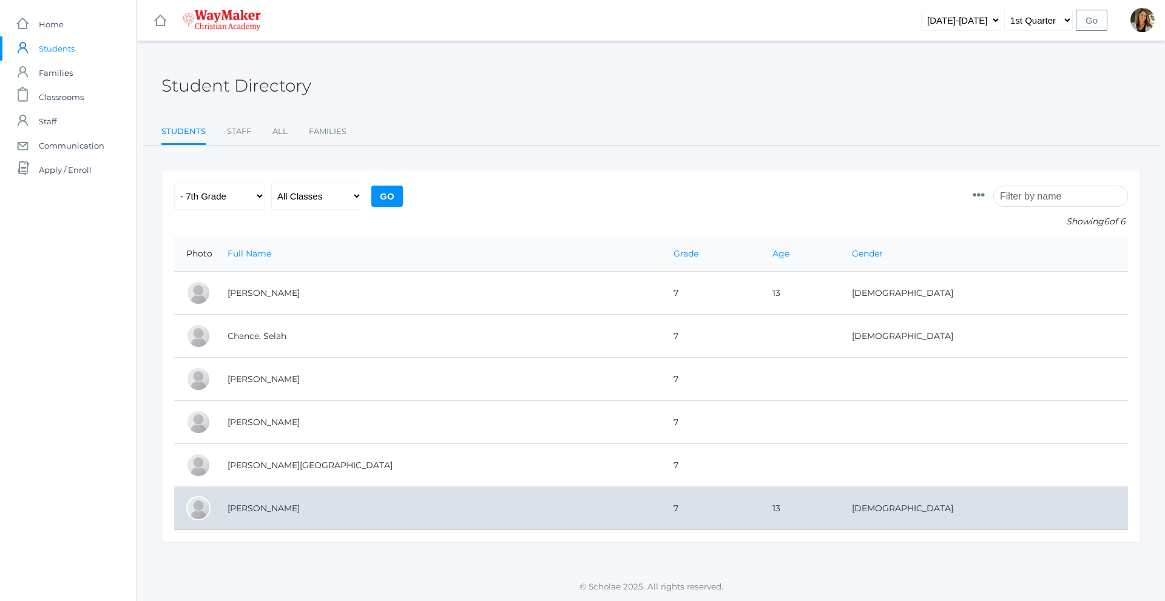
click at [279, 511] on td "[PERSON_NAME]" at bounding box center [438, 508] width 446 height 43
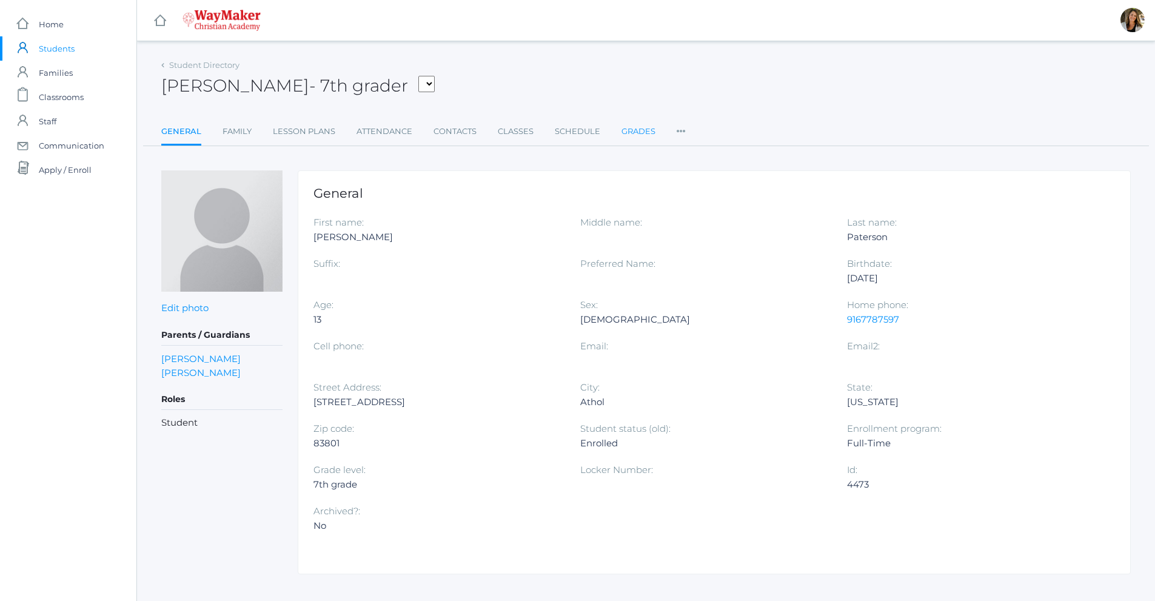
click at [640, 133] on link "Grades" at bounding box center [639, 131] width 34 height 24
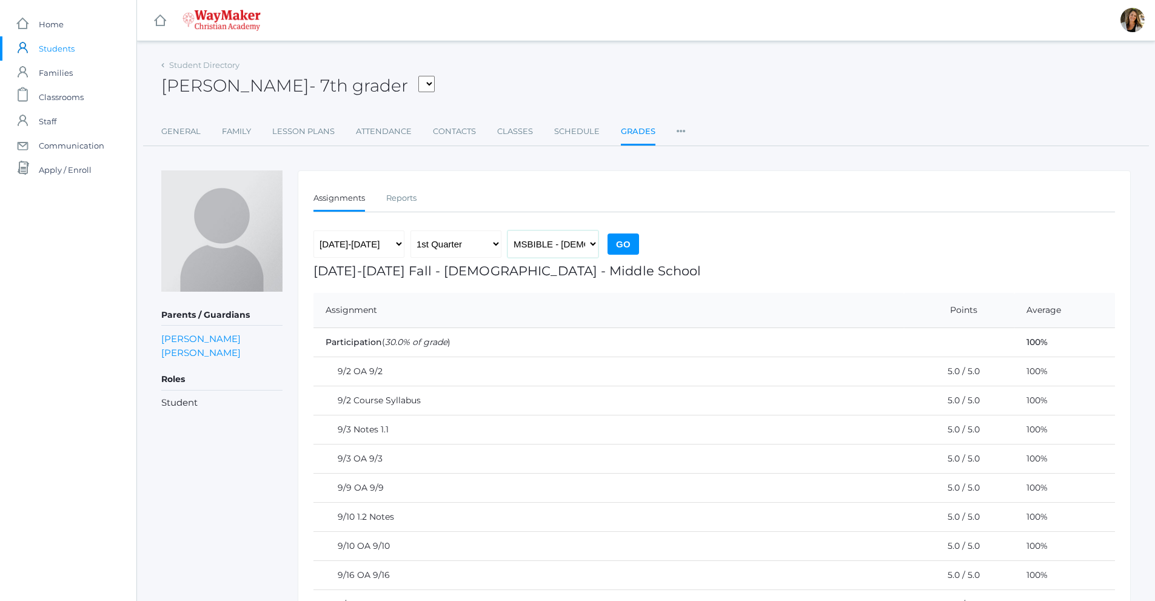
click at [549, 247] on select "MSBIBLE - Bible Middle School THEATER - Drama Middle School SPACE - Earth & Spa…" at bounding box center [553, 243] width 91 height 27
select select "2522"
click at [508, 230] on select "MSBIBLE - Bible Middle School THEATER - Drama Middle School SPACE - Earth & Spa…" at bounding box center [553, 243] width 91 height 27
click at [624, 241] on input "Go" at bounding box center [624, 244] width 32 height 21
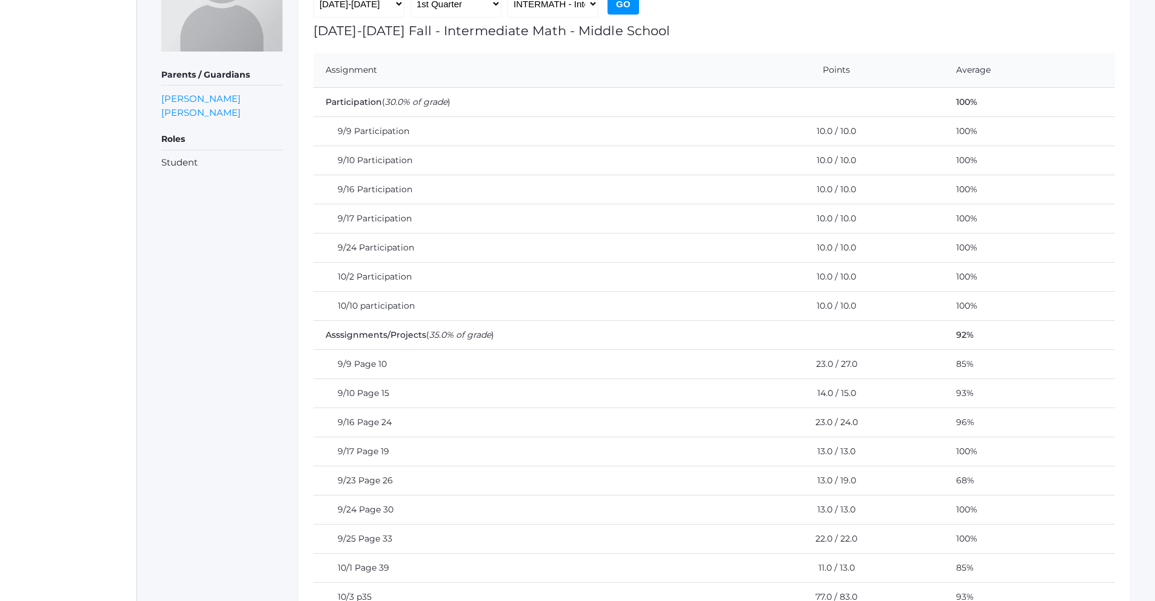
scroll to position [58, 0]
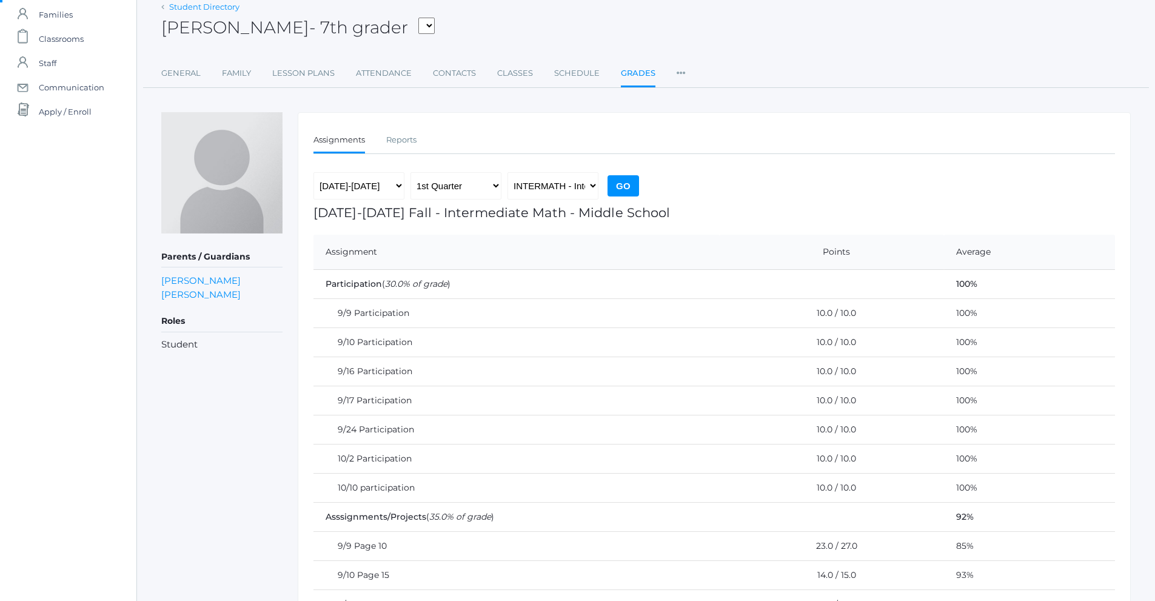
click at [209, 8] on link "Student Directory" at bounding box center [204, 7] width 70 height 10
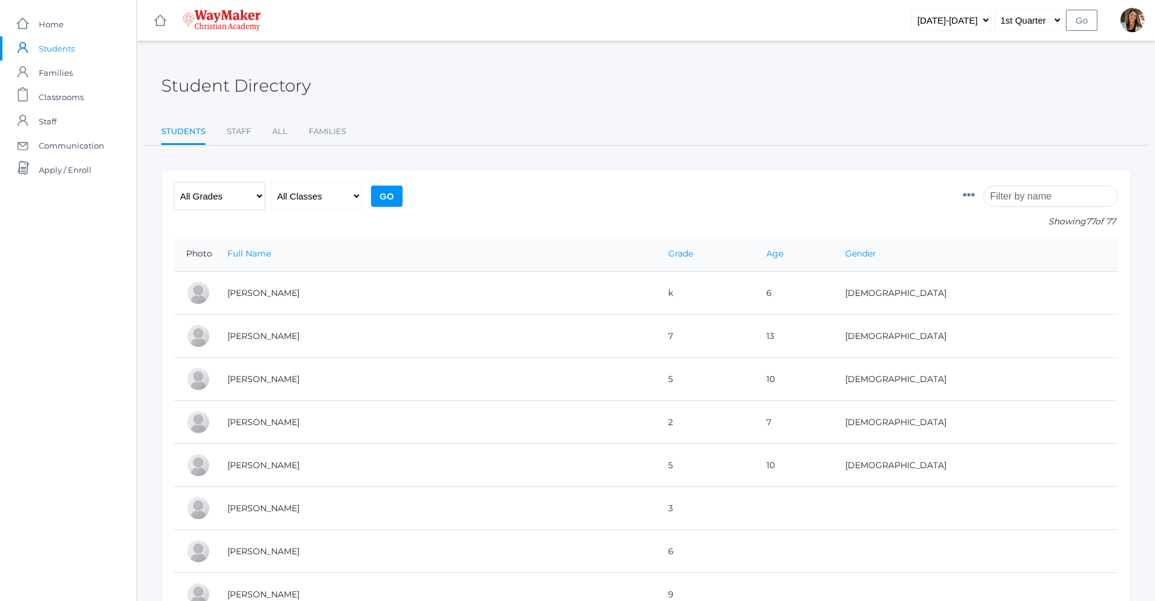
click at [247, 196] on select "All Grades Elementary - Pre-K - Kindergarten - 1st Grade - 2nd Grade - 3rd Grad…" at bounding box center [219, 196] width 91 height 27
select select "7"
click at [174, 183] on select "All Grades Elementary - Pre-K - Kindergarten - 1st Grade - 2nd Grade - 3rd Grad…" at bounding box center [219, 196] width 91 height 27
click at [394, 197] on input "Go" at bounding box center [387, 196] width 32 height 21
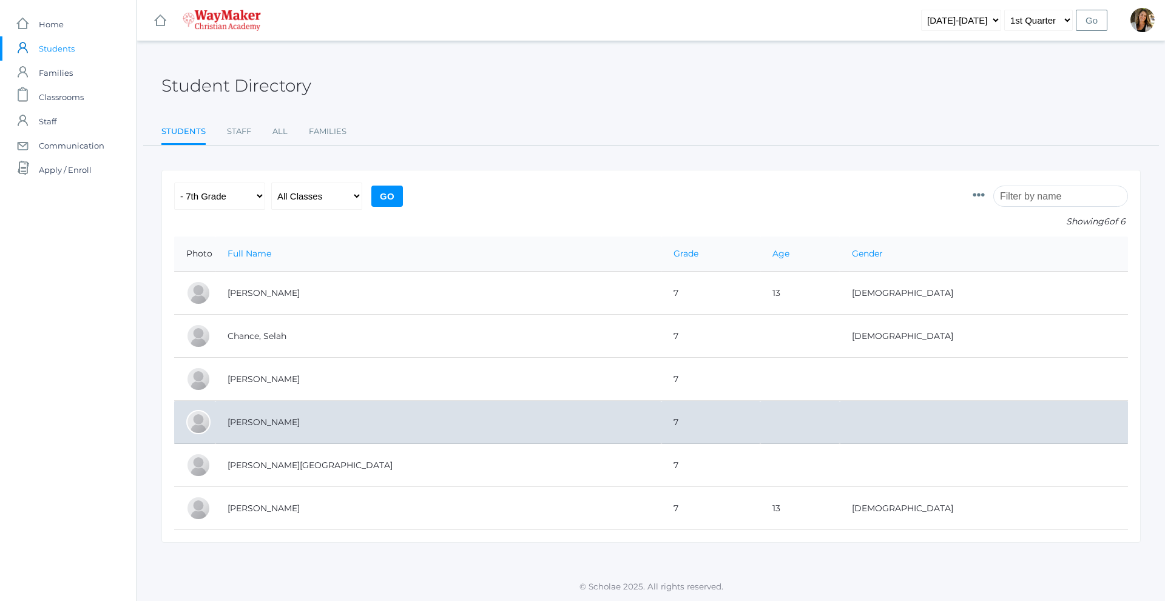
click at [275, 425] on td "[PERSON_NAME]" at bounding box center [438, 422] width 446 height 43
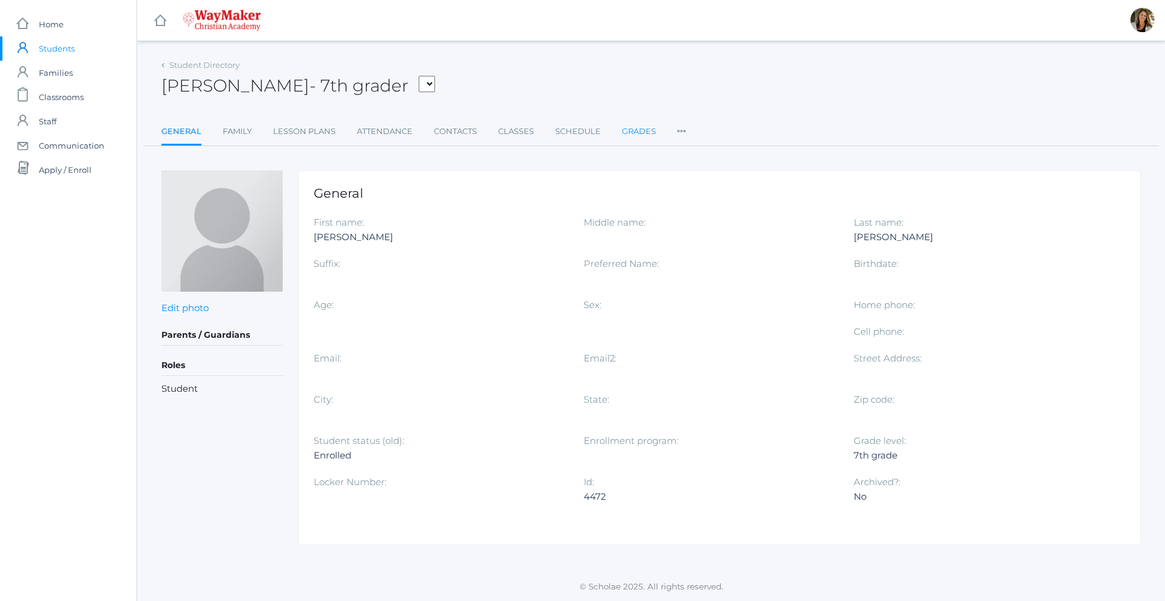
click at [631, 130] on link "Grades" at bounding box center [639, 131] width 34 height 24
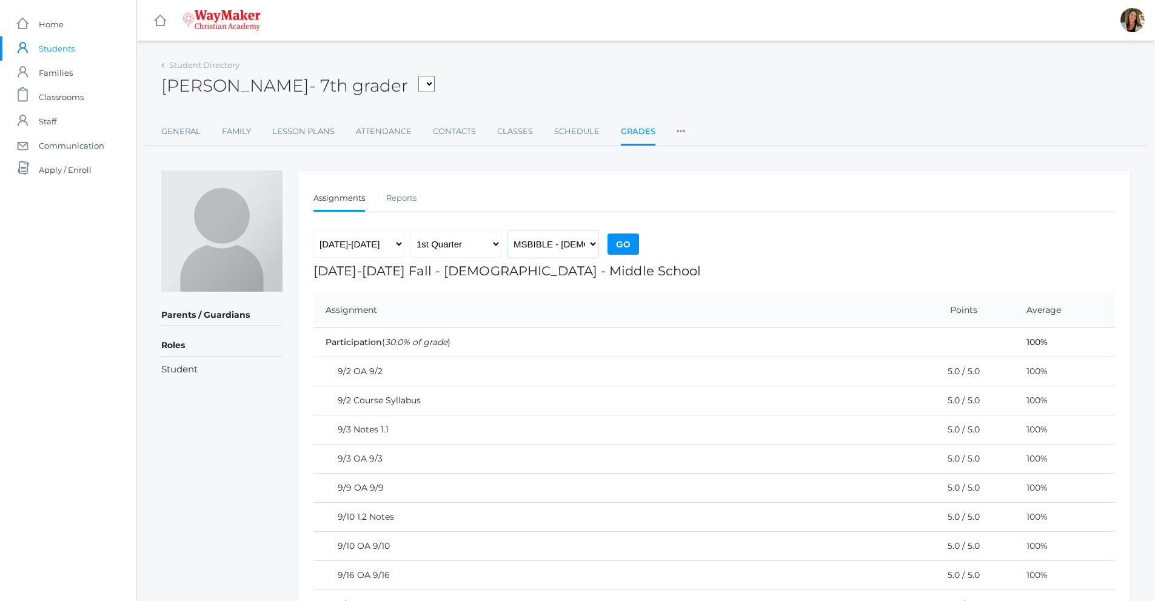
click at [534, 250] on select "MSBIBLE - Bible Middle School THEATER - Drama Middle School SPACE - Earth & Spa…" at bounding box center [553, 243] width 91 height 27
select select "2522"
click at [508, 230] on select "MSBIBLE - Bible Middle School THEATER - Drama Middle School SPACE - Earth & Spa…" at bounding box center [553, 243] width 91 height 27
click at [628, 244] on input "Go" at bounding box center [624, 244] width 32 height 21
click at [238, 72] on div "Raelyn Hazen - 7th grader Baker, Josey Chance, Selah Erner, Levi Hazen, Raelyn …" at bounding box center [646, 78] width 970 height 45
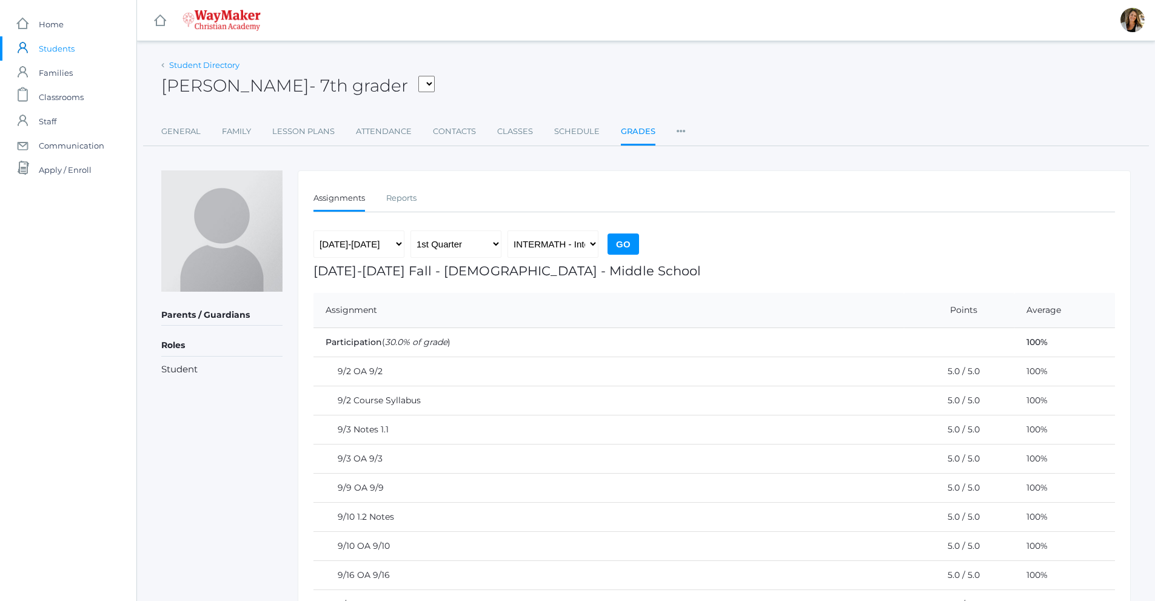
click at [229, 64] on link "Student Directory" at bounding box center [204, 65] width 70 height 10
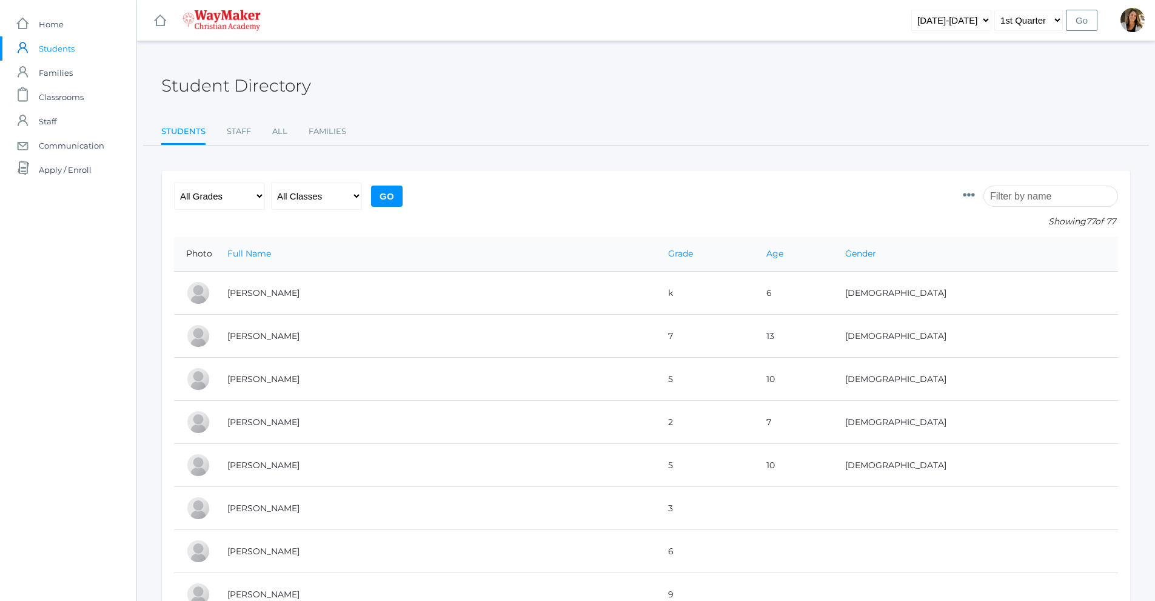
click at [1064, 204] on input "search" at bounding box center [1051, 196] width 135 height 21
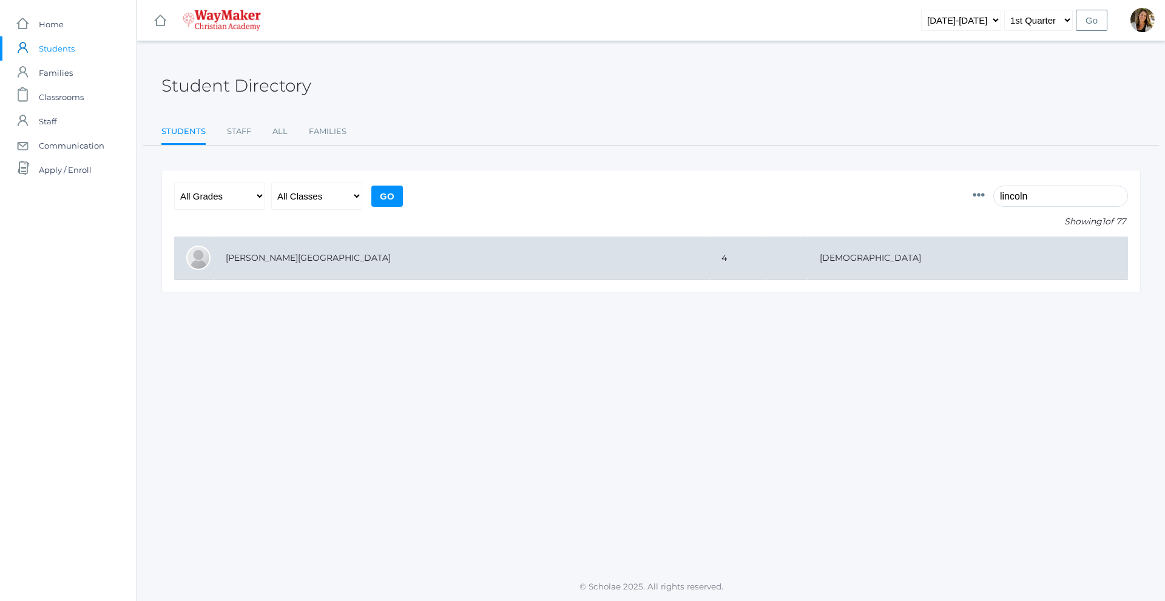
type input "lincoln"
click at [261, 267] on td "[PERSON_NAME][GEOGRAPHIC_DATA]" at bounding box center [461, 258] width 496 height 43
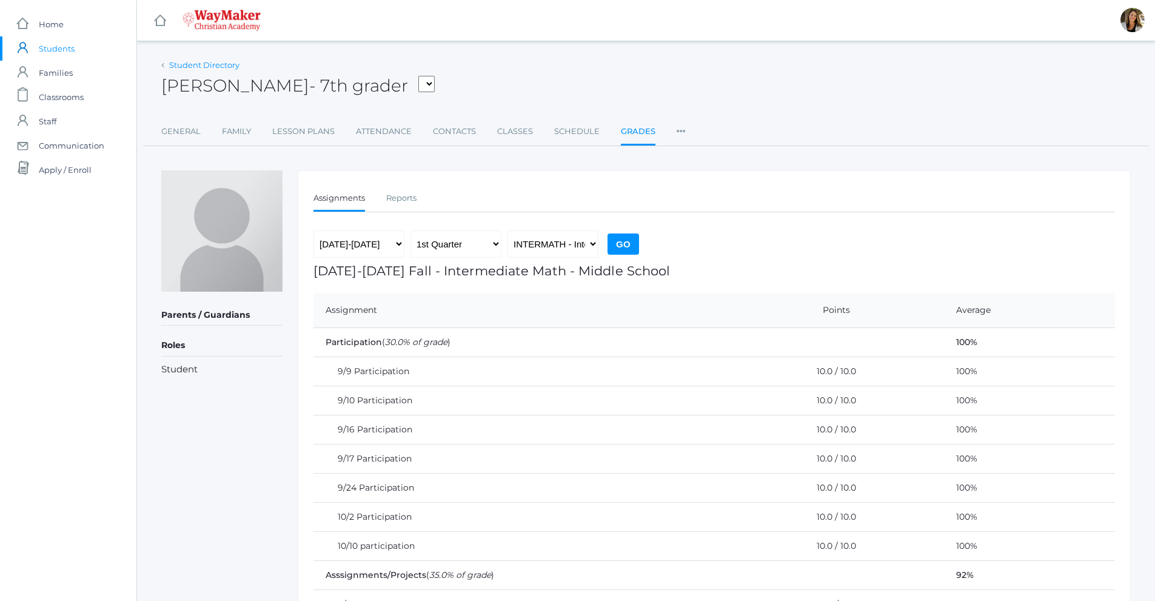
click at [177, 64] on link "Student Directory" at bounding box center [204, 65] width 70 height 10
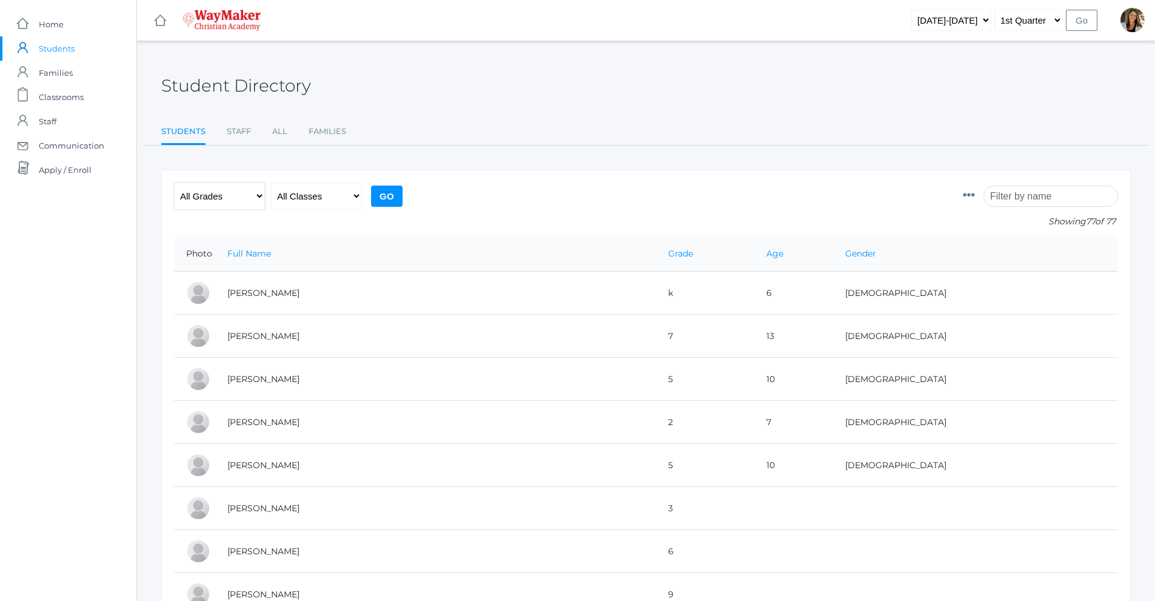
click at [243, 195] on select "All Grades Elementary - Pre-K - Kindergarten - 1st Grade - 2nd Grade - 3rd Grad…" at bounding box center [219, 196] width 91 height 27
click at [287, 193] on select "All Classes" at bounding box center [316, 196] width 91 height 27
click at [247, 194] on select "All Grades Elementary - Pre-K - Kindergarten - 1st Grade - 2nd Grade - 3rd Grad…" at bounding box center [219, 196] width 91 height 27
select select "7"
click at [174, 183] on select "All Grades Elementary - Pre-K - Kindergarten - 1st Grade - 2nd Grade - 3rd Grad…" at bounding box center [219, 196] width 91 height 27
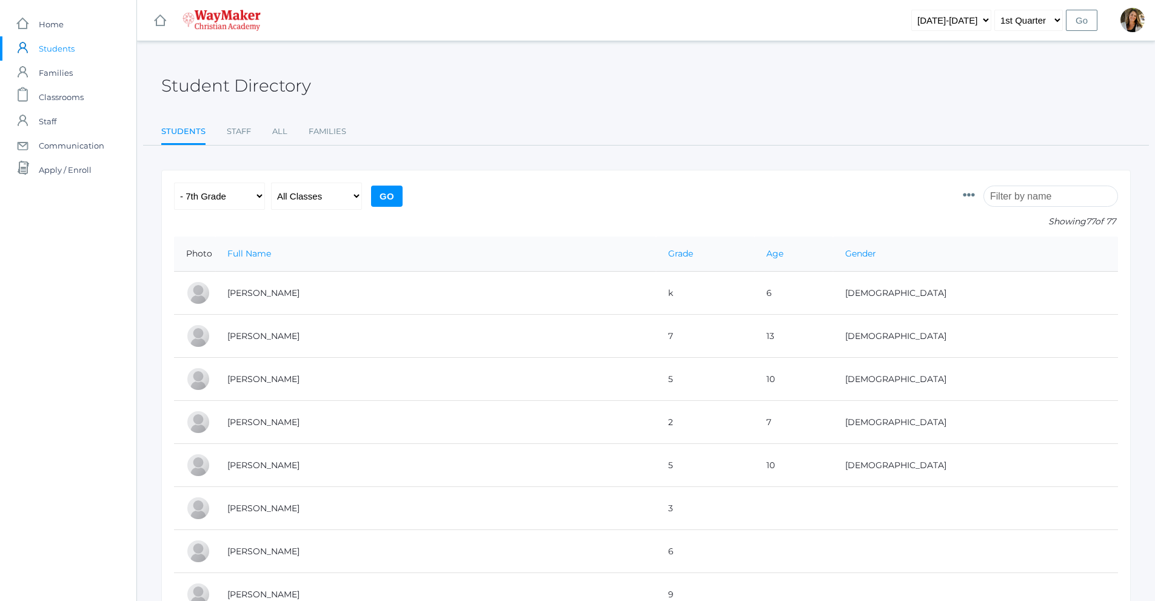
click at [375, 200] on input "Go" at bounding box center [387, 196] width 32 height 21
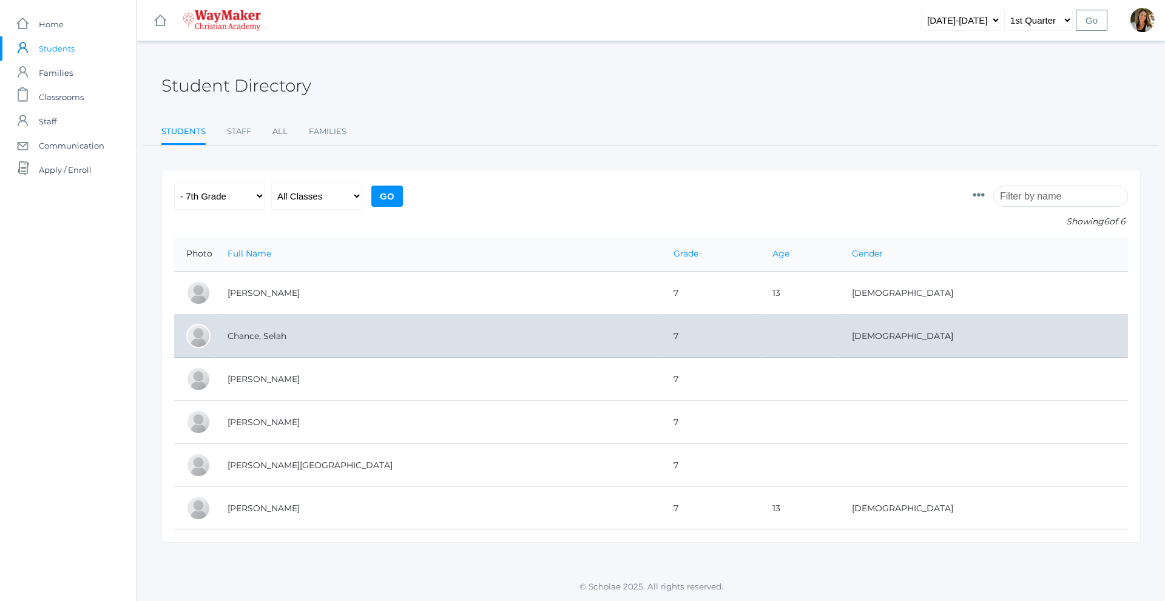
click at [293, 335] on td "Chance, Selah" at bounding box center [438, 336] width 446 height 43
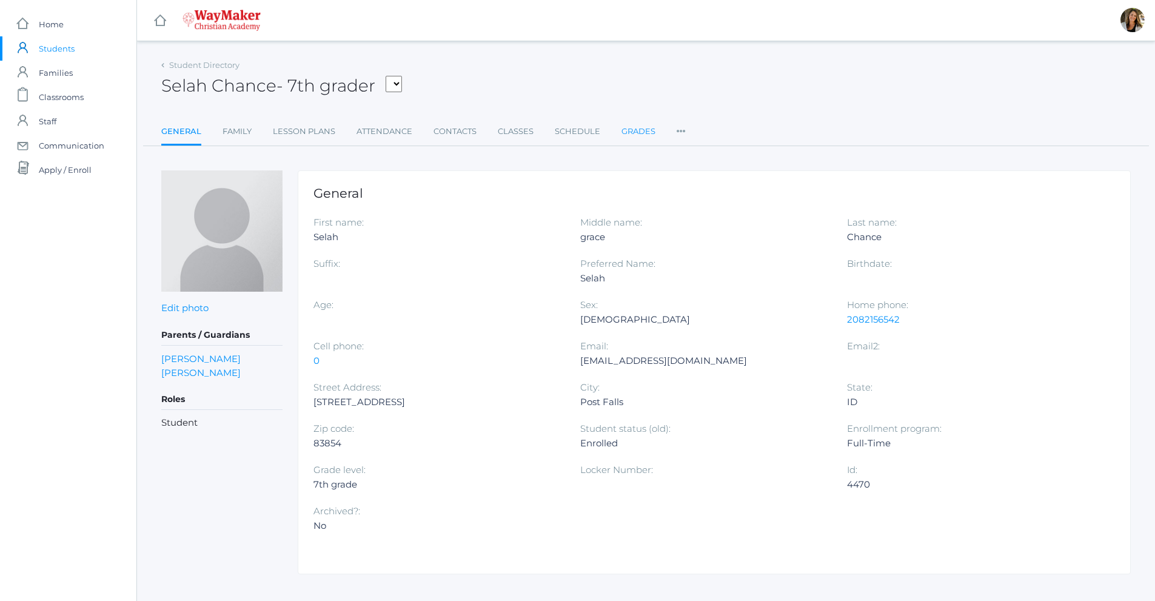
click at [627, 136] on link "Grades" at bounding box center [639, 131] width 34 height 24
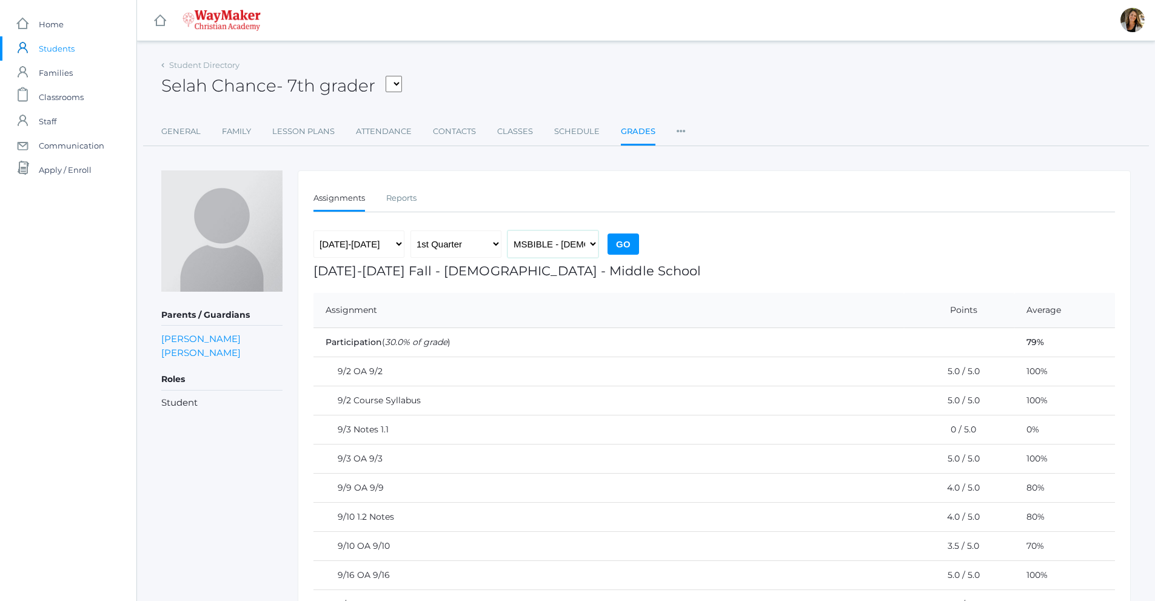
click at [542, 250] on select "MSBIBLE - [DEMOGRAPHIC_DATA] Middle School THEATER - Drama Middle School SPACE …" at bounding box center [553, 243] width 91 height 27
click at [198, 66] on link "Student Directory" at bounding box center [204, 65] width 70 height 10
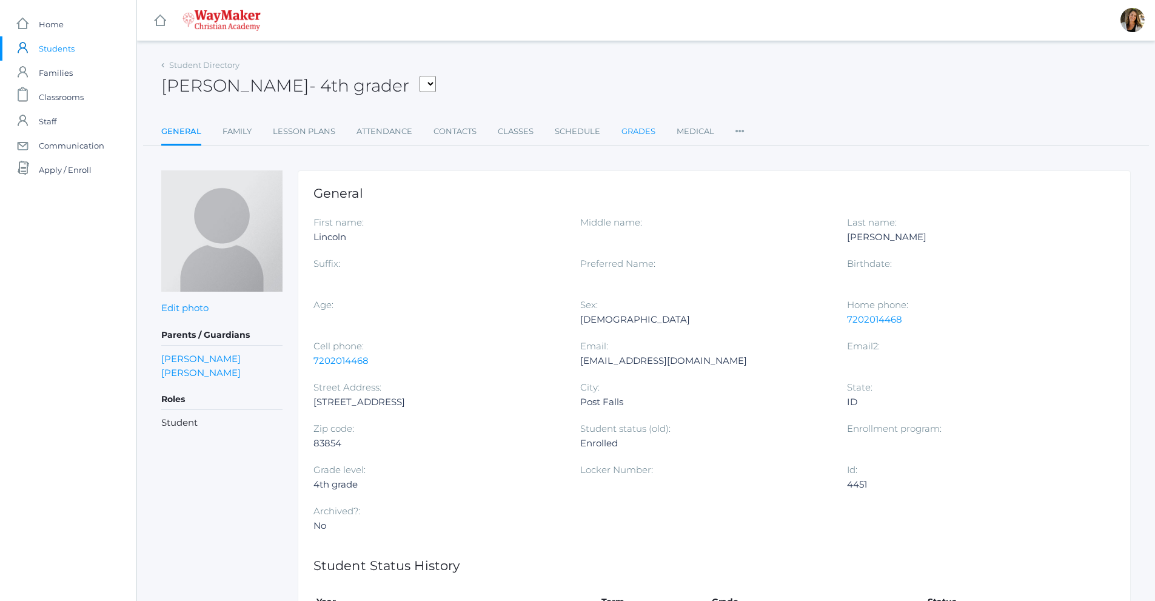
click at [648, 132] on link "Grades" at bounding box center [639, 131] width 34 height 24
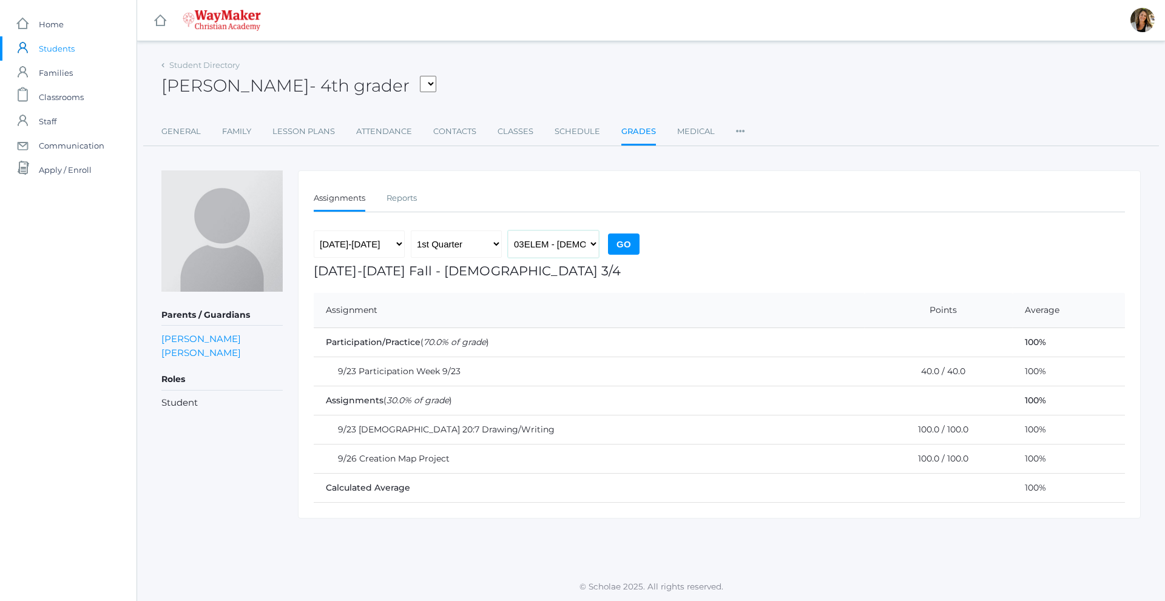
click at [568, 249] on select "03ELEM - Bible 3/4 ELEMART - Elementary Art ELEMPE - Elementary PE 3rd, 4th, 5t…" at bounding box center [553, 243] width 91 height 27
click at [508, 230] on select "03ELEM - Bible 3/4 ELEMART - Elementary Art ELEMPE - Elementary PE 3rd, 4th, 5t…" at bounding box center [553, 243] width 91 height 27
click at [565, 246] on select "03ELEM - Bible 3/4 ELEMART - Elementary Art ELEMPE - Elementary PE 3rd, 4th, 5t…" at bounding box center [553, 243] width 91 height 27
select select "2575"
click at [508, 230] on select "03ELEM - Bible 3/4 ELEMART - Elementary Art ELEMPE - Elementary PE 3rd, 4th, 5t…" at bounding box center [553, 243] width 91 height 27
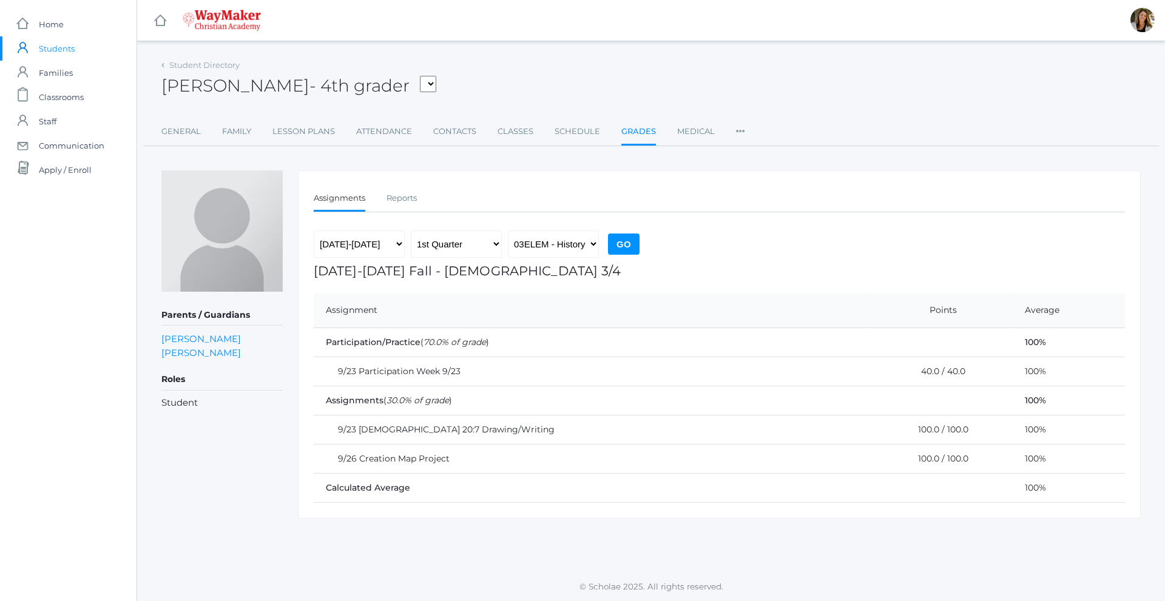
click at [625, 246] on input "Go" at bounding box center [624, 244] width 32 height 21
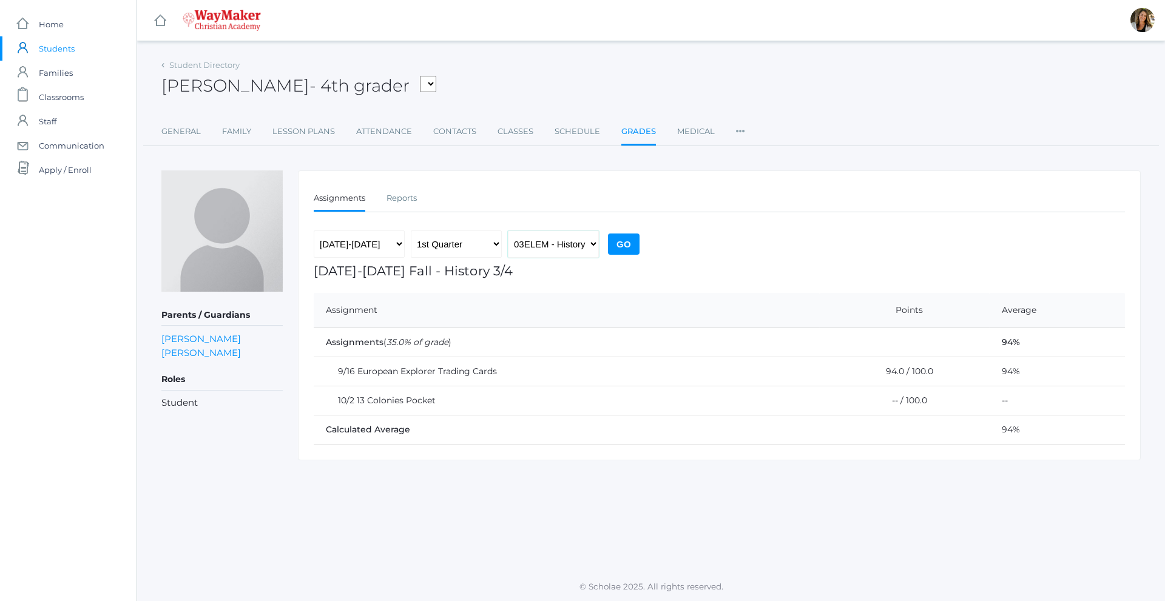
click at [565, 241] on select "03ELEM - [DEMOGRAPHIC_DATA] 3/4 ELEMART - Elementary Art ELEMPE - Elementary PE…" at bounding box center [553, 243] width 91 height 27
select select "2612"
click at [508, 230] on select "03ELEM - [DEMOGRAPHIC_DATA] 3/4 ELEMART - Elementary Art ELEMPE - Elementary PE…" at bounding box center [553, 243] width 91 height 27
drag, startPoint x: 641, startPoint y: 232, endPoint x: 619, endPoint y: 249, distance: 27.7
click at [640, 232] on div "2025-2026 1st Quarter 2nd Quarter 3rd Quarter 4th Quarter 03ELEM - Bible 3/4 EL…" at bounding box center [478, 246] width 329 height 33
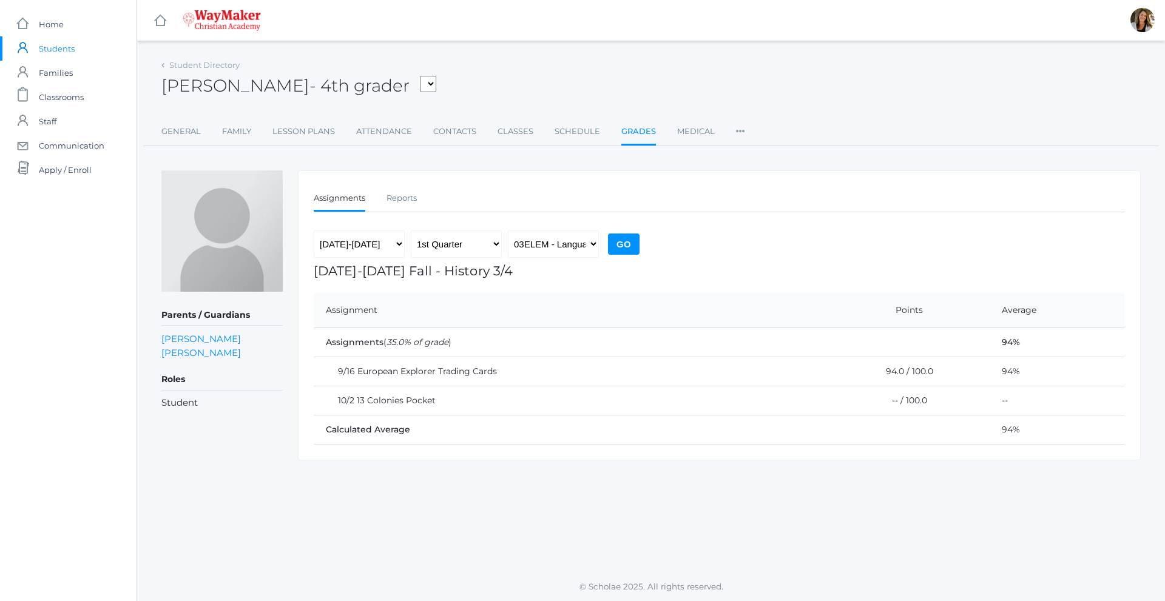
click at [619, 249] on input "Go" at bounding box center [624, 244] width 32 height 21
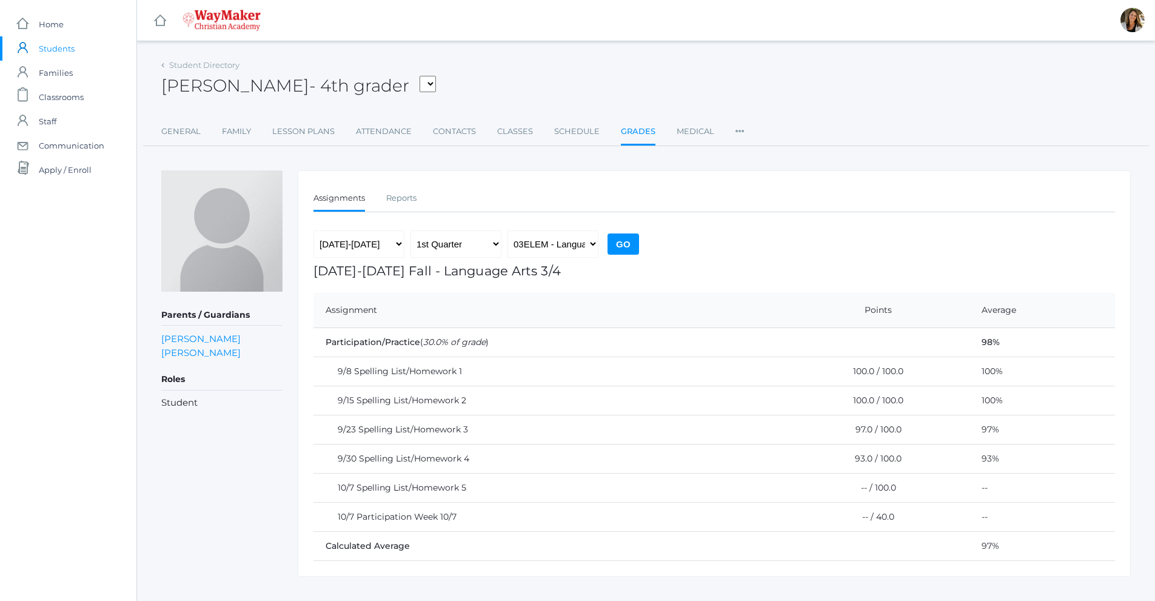
scroll to position [19, 0]
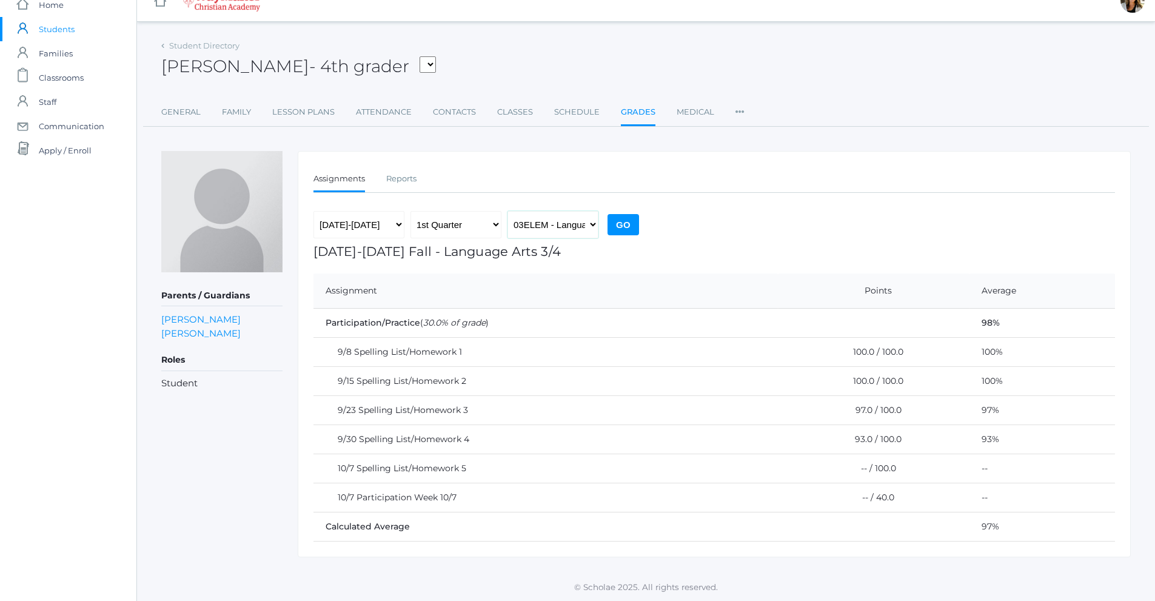
click at [583, 230] on select "03ELEM - [DEMOGRAPHIC_DATA] 3/4 ELEMART - Elementary Art ELEMPE - Elementary PE…" at bounding box center [553, 224] width 91 height 27
select select "2573"
click at [508, 211] on select "03ELEM - [DEMOGRAPHIC_DATA] 3/4 ELEMART - Elementary Art ELEMPE - Elementary PE…" at bounding box center [553, 224] width 91 height 27
click at [620, 223] on input "Go" at bounding box center [624, 224] width 32 height 21
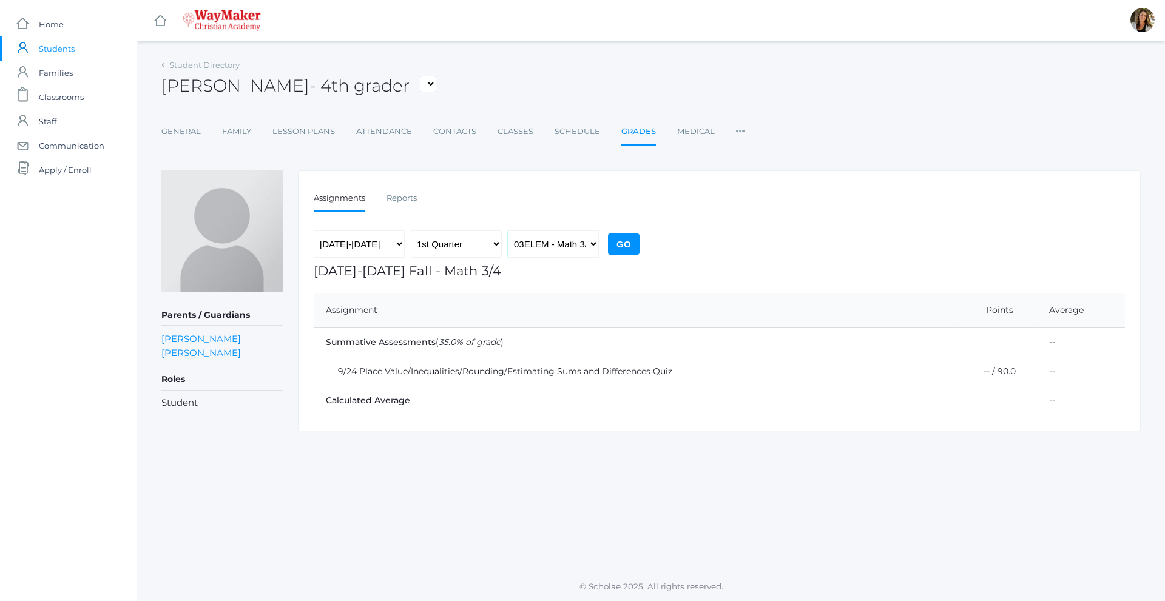
click at [566, 249] on select "03ELEM - [DEMOGRAPHIC_DATA] 3/4 ELEMART - Elementary Art ELEMPE - Elementary PE…" at bounding box center [553, 243] width 91 height 27
select select "2574"
click at [508, 230] on select "03ELEM - [DEMOGRAPHIC_DATA] 3/4 ELEMART - Elementary Art ELEMPE - Elementary PE…" at bounding box center [553, 243] width 91 height 27
click at [622, 249] on input "Go" at bounding box center [624, 244] width 32 height 21
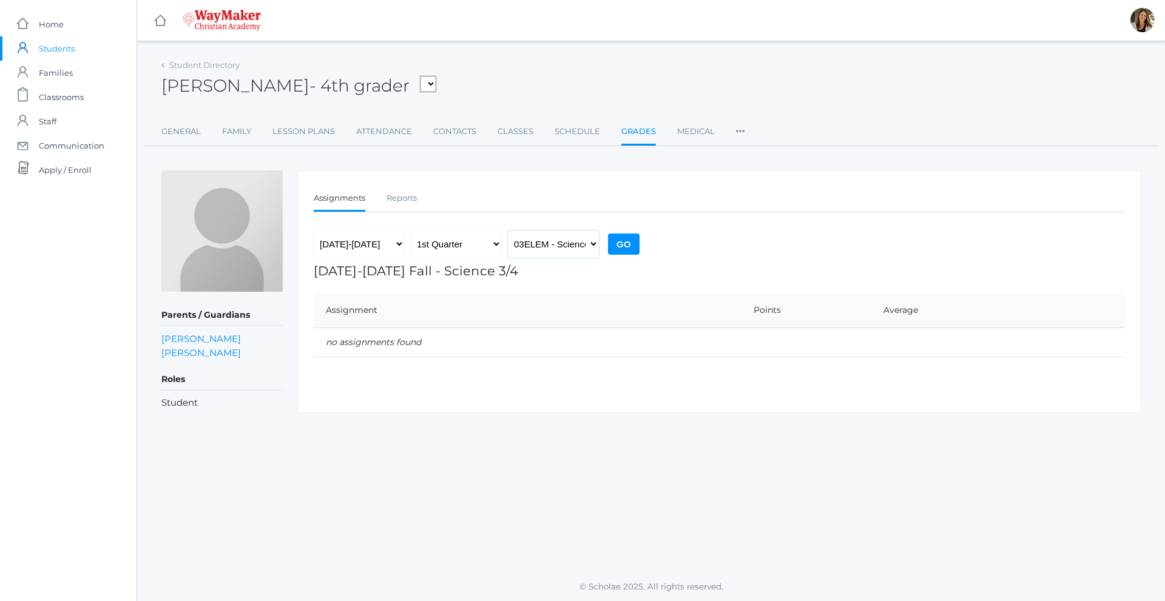
click at [580, 242] on select "03ELEM - [DEMOGRAPHIC_DATA] 3/4 ELEMART - Elementary Art ELEMPE - Elementary PE…" at bounding box center [553, 243] width 91 height 27
select select "2535"
click at [508, 230] on select "03ELEM - [DEMOGRAPHIC_DATA] 3/4 ELEMART - Elementary Art ELEMPE - Elementary PE…" at bounding box center [553, 243] width 91 height 27
click at [624, 241] on input "Go" at bounding box center [624, 244] width 32 height 21
click at [569, 249] on select "03ELEM - Bible 3/4 ELEMART - Elementary Art ELEMPE - Elementary PE 3rd, 4th, 5t…" at bounding box center [553, 243] width 91 height 27
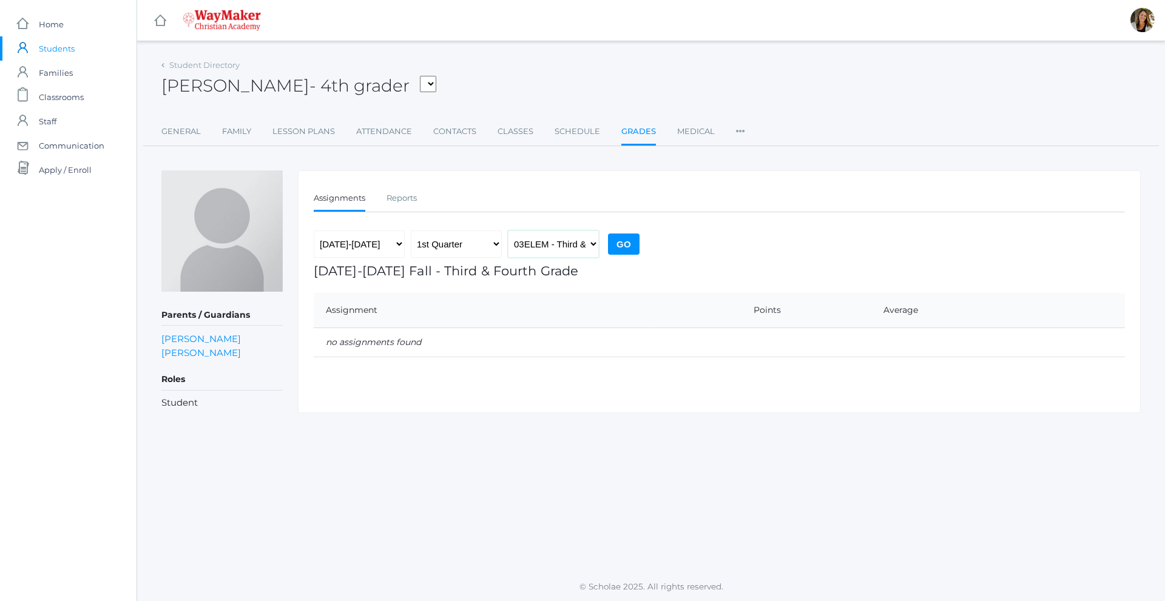
select select "2504"
click at [508, 230] on select "03ELEM - Bible 3/4 ELEMART - Elementary Art ELEMPE - Elementary PE 3rd, 4th, 5t…" at bounding box center [553, 243] width 91 height 27
click at [617, 242] on input "Go" at bounding box center [624, 244] width 32 height 21
click at [168, 66] on div "Student Directory" at bounding box center [200, 65] width 78 height 12
click at [180, 67] on link "Student Directory" at bounding box center [204, 65] width 70 height 10
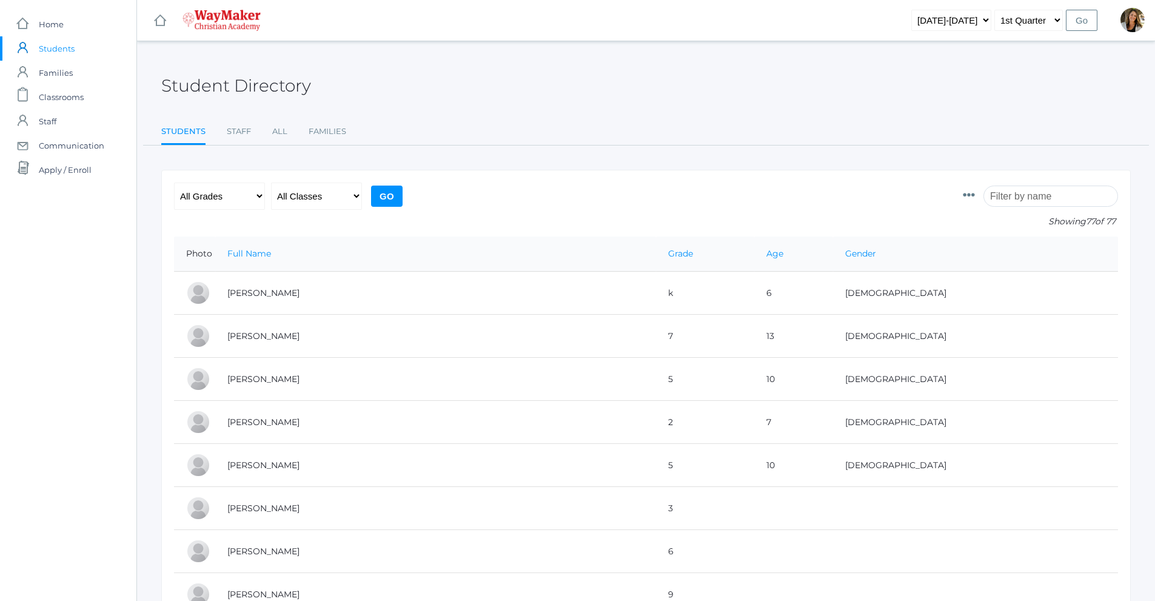
click at [1055, 201] on input "search" at bounding box center [1051, 196] width 135 height 21
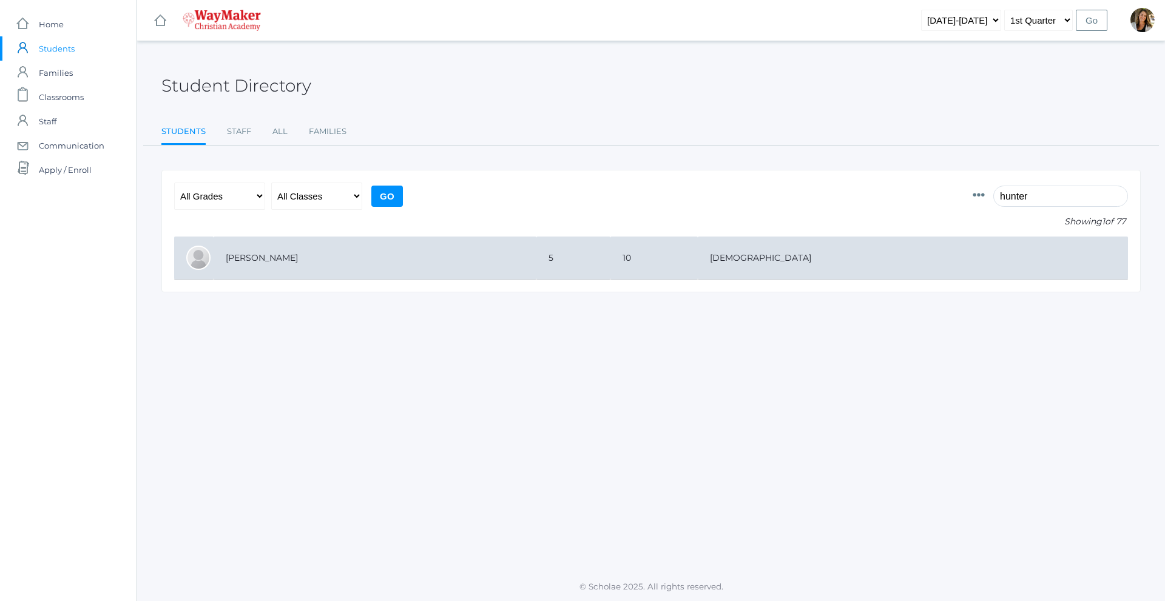
type input "hunter"
click at [308, 253] on td "[PERSON_NAME]" at bounding box center [374, 258] width 323 height 43
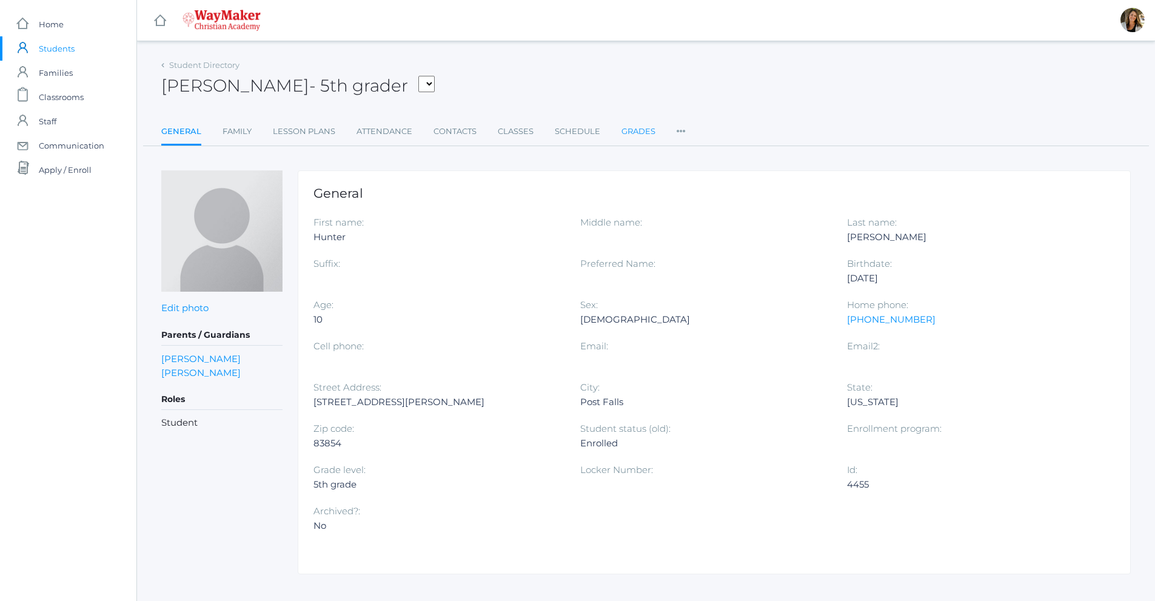
click at [634, 130] on link "Grades" at bounding box center [639, 131] width 34 height 24
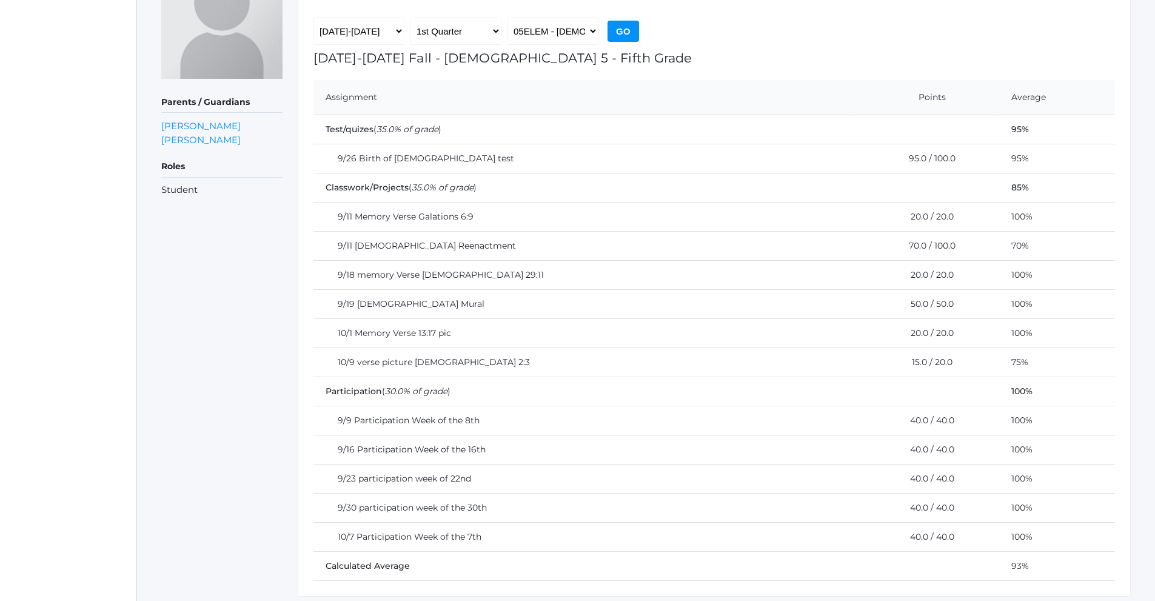
scroll to position [192, 0]
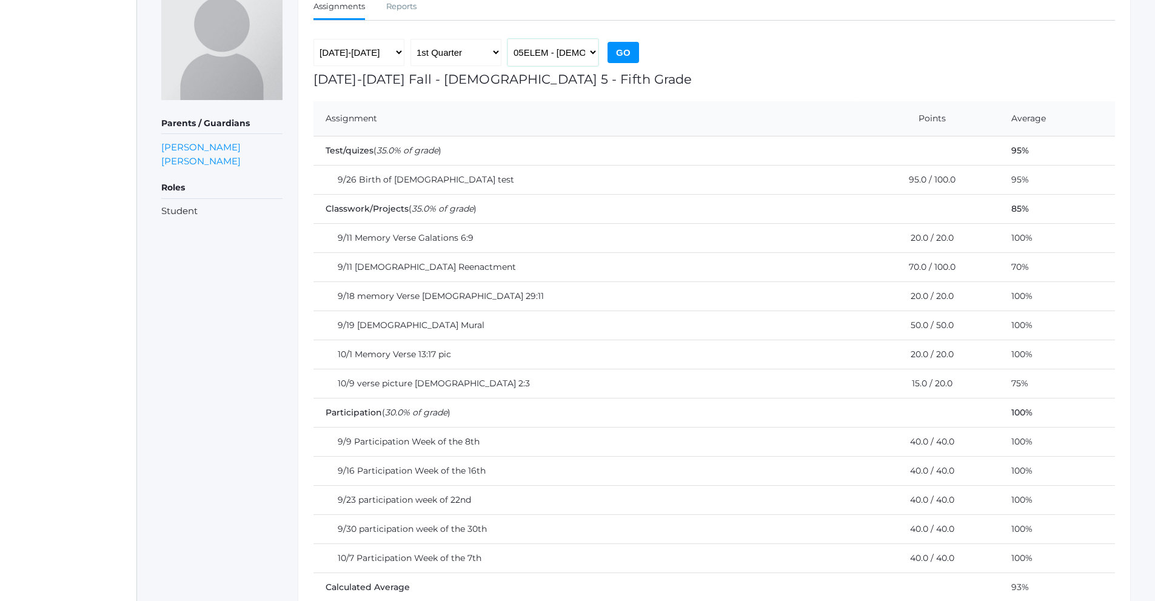
click at [577, 56] on select "05ELEM - [DEMOGRAPHIC_DATA] 5 Fifth Grade ELEMART - Elementary Art ELEMPE - Ele…" at bounding box center [553, 52] width 91 height 27
click at [508, 39] on select "05ELEM - [DEMOGRAPHIC_DATA] 5 Fifth Grade ELEMART - Elementary Art ELEMPE - Ele…" at bounding box center [553, 52] width 91 height 27
click at [574, 57] on select "05ELEM - [DEMOGRAPHIC_DATA] 5 Fifth Grade ELEMART - Elementary Art ELEMPE - Ele…" at bounding box center [553, 52] width 91 height 27
click at [508, 39] on select "05ELEM - [DEMOGRAPHIC_DATA] 5 Fifth Grade ELEMART - Elementary Art ELEMPE - Ele…" at bounding box center [553, 52] width 91 height 27
click at [583, 61] on select "05ELEM - [DEMOGRAPHIC_DATA] 5 Fifth Grade ELEMART - Elementary Art ELEMPE - Ele…" at bounding box center [553, 52] width 91 height 27
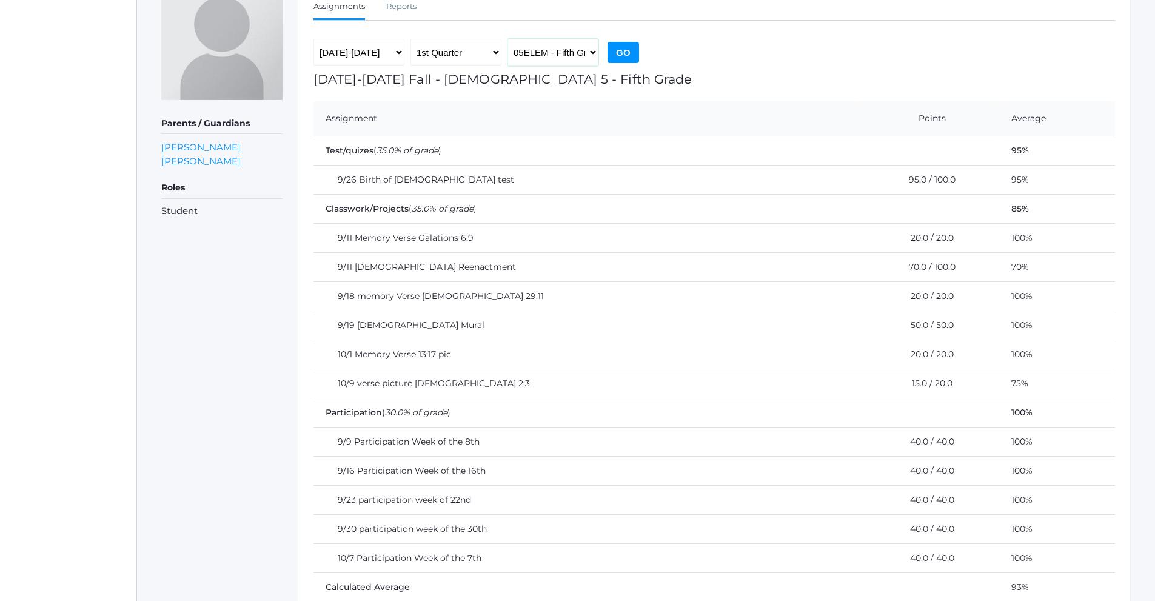
select select "2543"
click at [508, 39] on select "05ELEM - [DEMOGRAPHIC_DATA] 5 Fifth Grade ELEMART - Elementary Art ELEMPE - Ele…" at bounding box center [553, 52] width 91 height 27
click at [620, 52] on input "Go" at bounding box center [624, 52] width 32 height 21
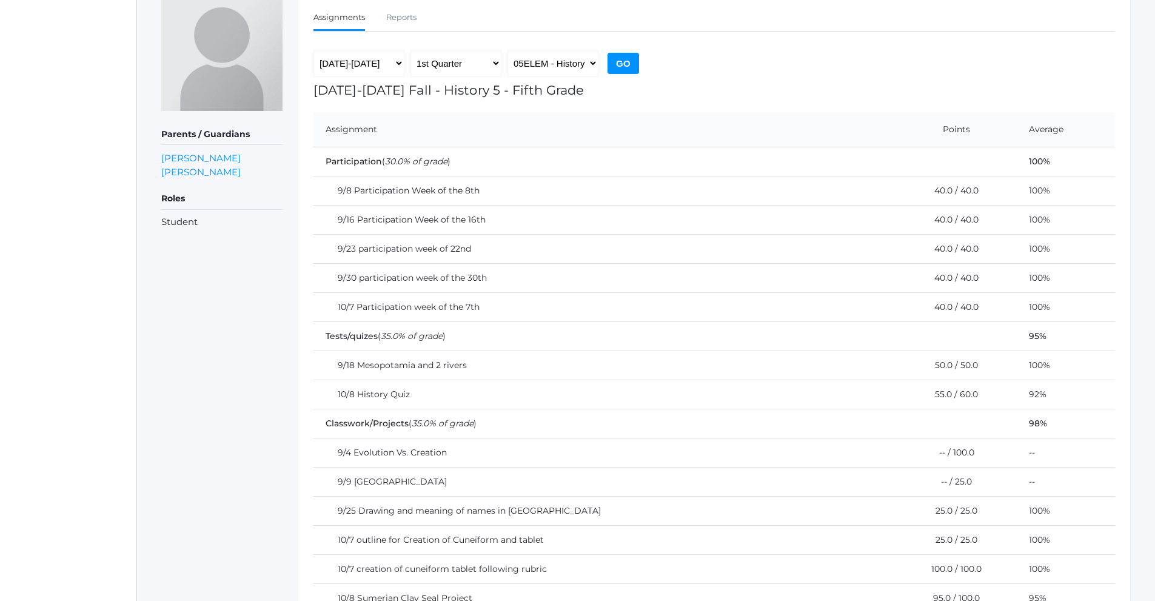
scroll to position [160, 0]
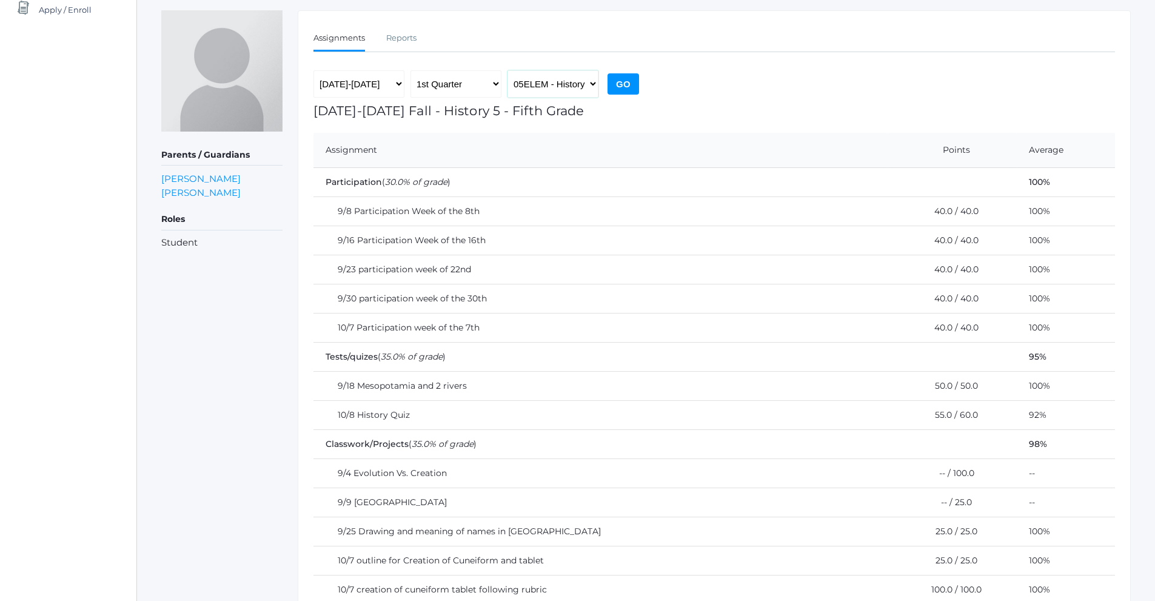
click at [570, 82] on select "05ELEM - [DEMOGRAPHIC_DATA] 5 Fifth Grade ELEMART - Elementary Art ELEMPE - Ele…" at bounding box center [553, 83] width 91 height 27
select select "2533"
click at [508, 70] on select "05ELEM - [DEMOGRAPHIC_DATA] 5 Fifth Grade ELEMART - Elementary Art ELEMPE - Ele…" at bounding box center [553, 83] width 91 height 27
click at [621, 81] on input "Go" at bounding box center [624, 83] width 32 height 21
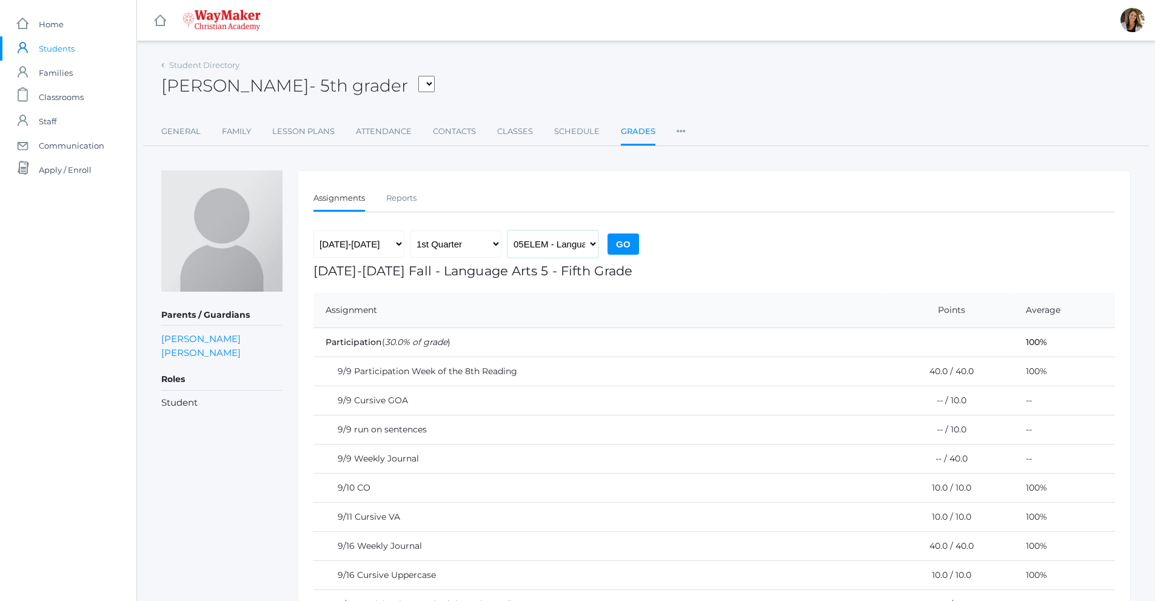
click at [574, 255] on select "05ELEM - [DEMOGRAPHIC_DATA] 5 Fifth Grade ELEMART - Elementary Art ELEMPE - Ele…" at bounding box center [553, 243] width 91 height 27
select select "2541"
click at [508, 230] on select "05ELEM - [DEMOGRAPHIC_DATA] 5 Fifth Grade ELEMART - Elementary Art ELEMPE - Ele…" at bounding box center [553, 243] width 91 height 27
click at [622, 247] on input "Go" at bounding box center [624, 244] width 32 height 21
click at [576, 249] on select "05ELEM - Bible 5 Fifth Grade ELEMART - Elementary Art ELEMPE - Elementary PE 3r…" at bounding box center [553, 243] width 91 height 27
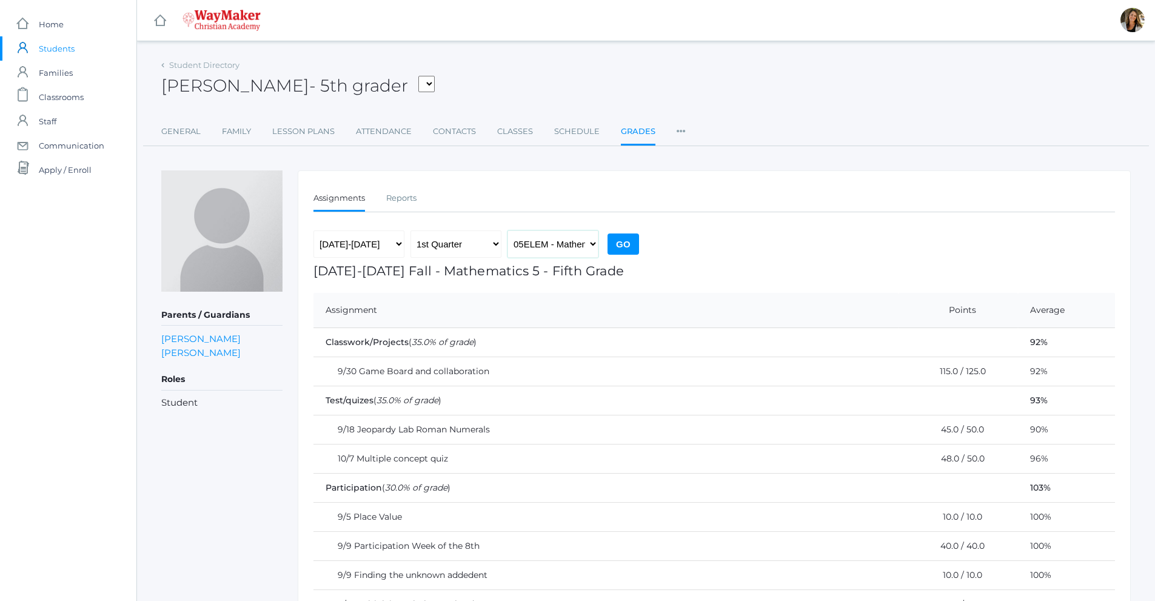
click at [567, 257] on select "05ELEM - Bible 5 Fifth Grade ELEMART - Elementary Art ELEMPE - Elementary PE 3r…" at bounding box center [553, 243] width 91 height 27
click at [565, 249] on select "05ELEM - Bible 5 Fifth Grade ELEMART - Elementary Art ELEMPE - Elementary PE 3r…" at bounding box center [553, 243] width 91 height 27
click at [566, 245] on select "05ELEM - Bible 5 Fifth Grade ELEMART - Elementary Art ELEMPE - Elementary PE 3r…" at bounding box center [553, 243] width 91 height 27
select select "2542"
click at [508, 230] on select "05ELEM - Bible 5 Fifth Grade ELEMART - Elementary Art ELEMPE - Elementary PE 3r…" at bounding box center [553, 243] width 91 height 27
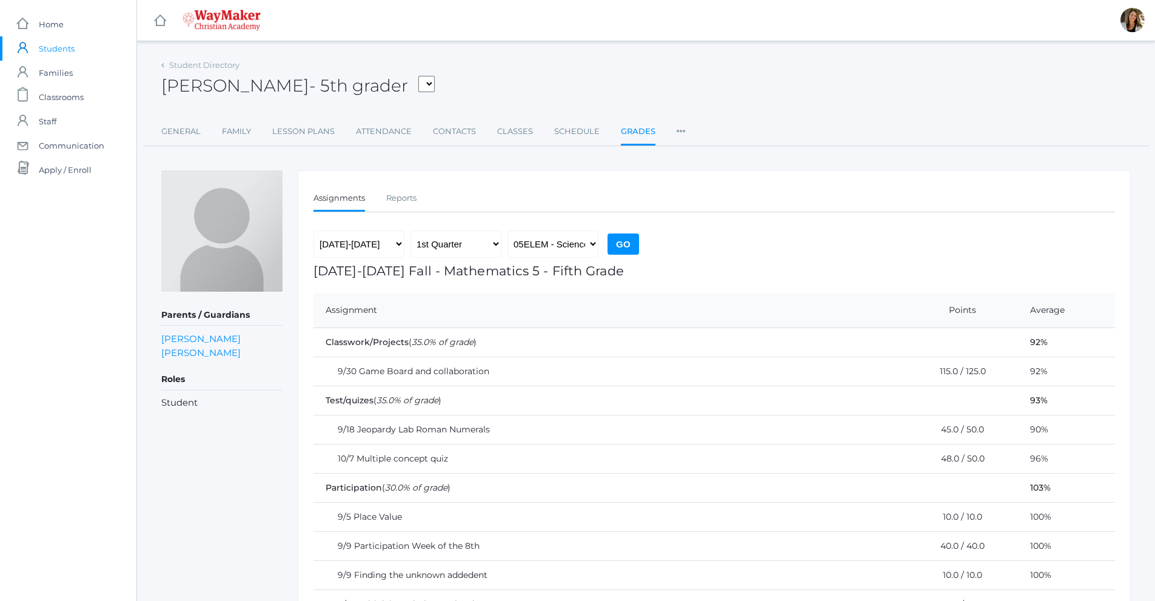
click at [625, 241] on input "Go" at bounding box center [624, 244] width 32 height 21
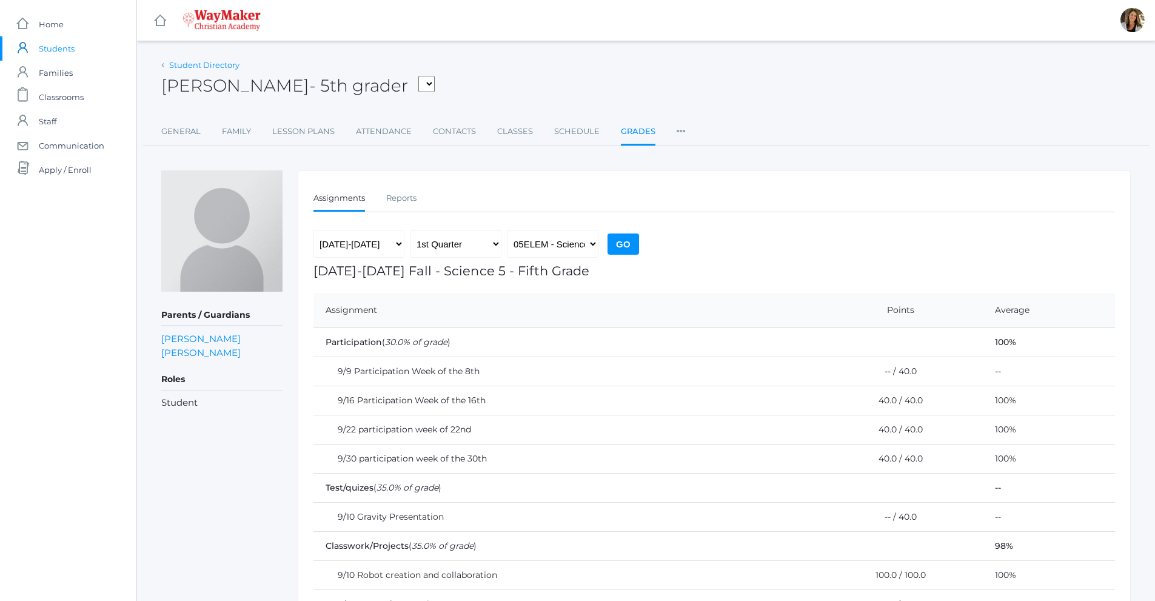
click at [209, 67] on link "Student Directory" at bounding box center [204, 65] width 70 height 10
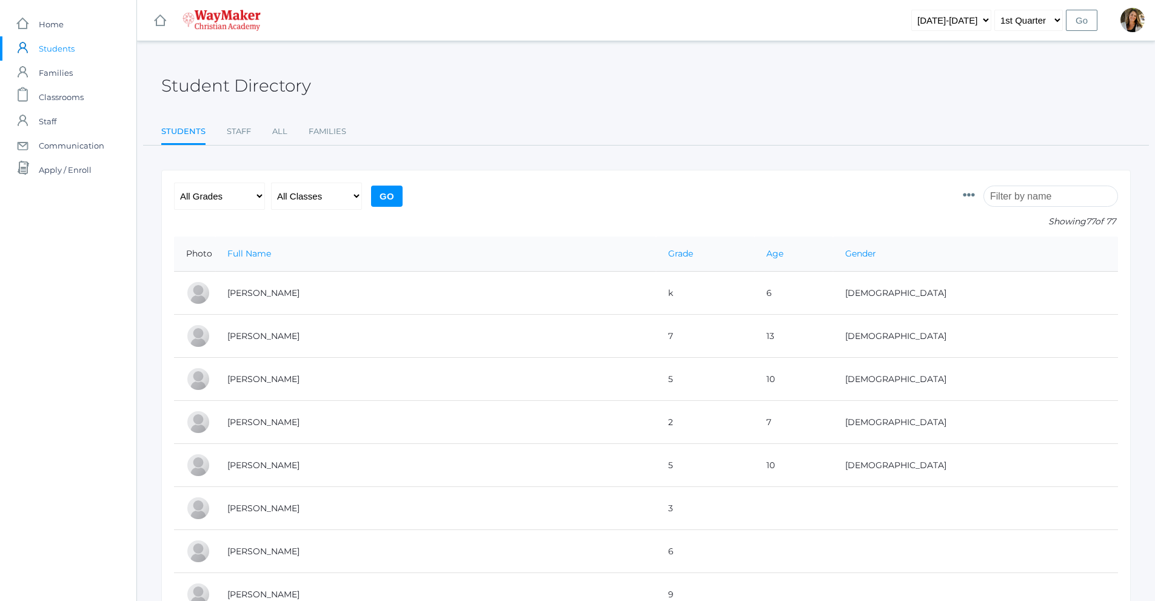
click at [1074, 200] on input "search" at bounding box center [1051, 196] width 135 height 21
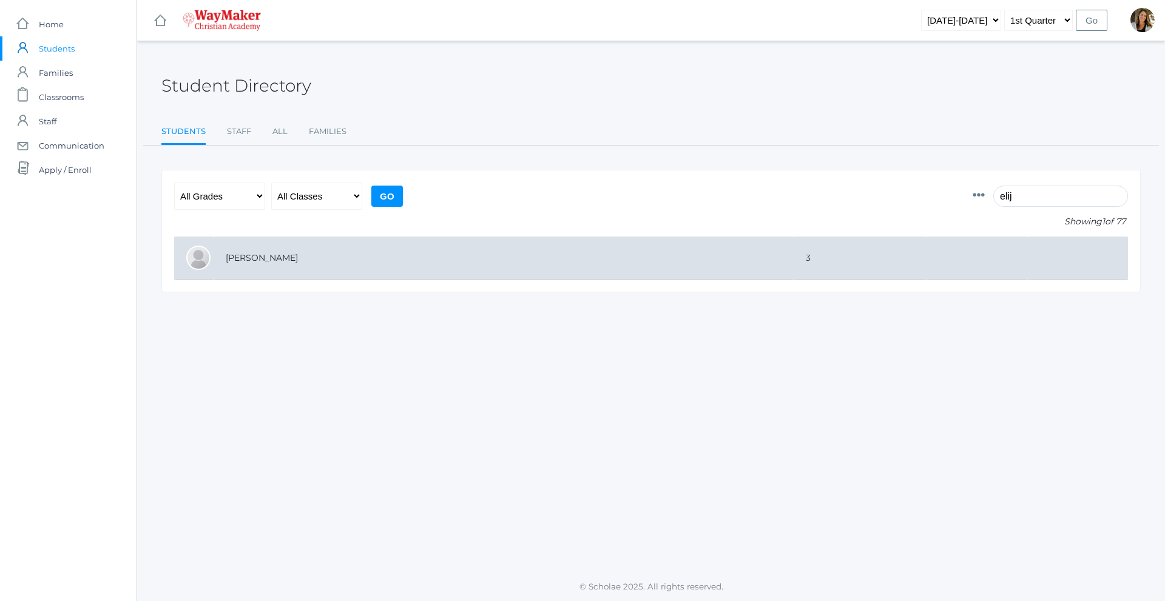
type input "elij"
click at [332, 265] on td "[PERSON_NAME]" at bounding box center [503, 258] width 580 height 43
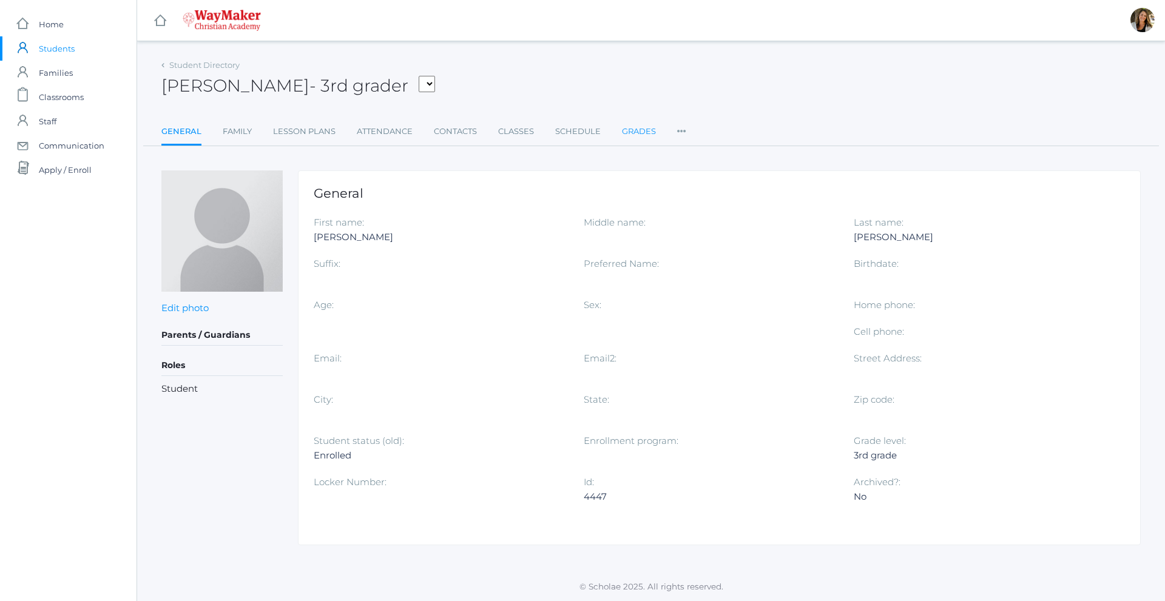
click at [645, 134] on link "Grades" at bounding box center [639, 131] width 34 height 24
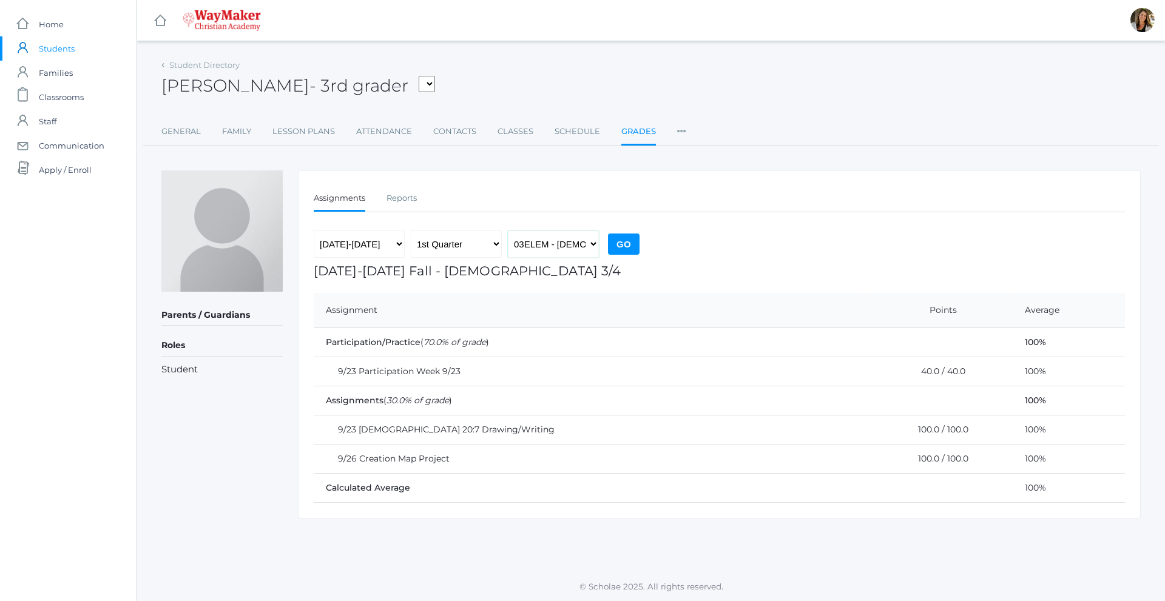
click at [551, 238] on select "03ELEM - [DEMOGRAPHIC_DATA] 3/4 ELEMART - Elementary Art ELEMPE - Elementary PE…" at bounding box center [553, 243] width 91 height 27
select select "2573"
click at [508, 230] on select "03ELEM - [DEMOGRAPHIC_DATA] 3/4 ELEMART - Elementary Art ELEMPE - Elementary PE…" at bounding box center [553, 243] width 91 height 27
click at [627, 247] on input "Go" at bounding box center [624, 244] width 32 height 21
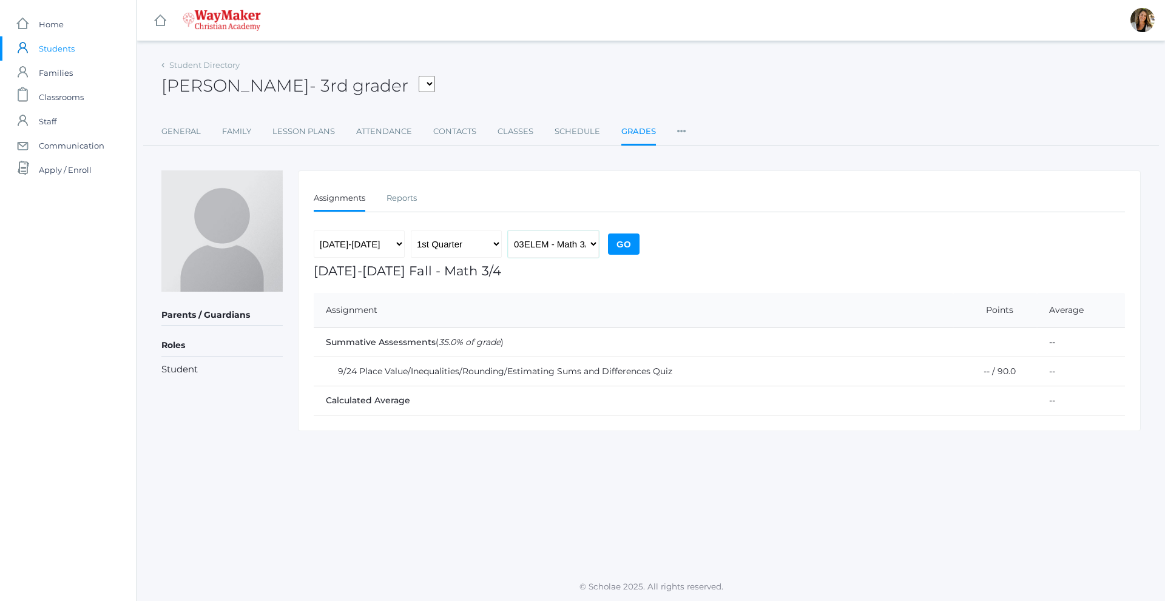
click at [590, 244] on select "03ELEM - [DEMOGRAPHIC_DATA] 3/4 ELEMART - Elementary Art ELEMPE - Elementary PE…" at bounding box center [553, 243] width 91 height 27
select select "2575"
click at [508, 230] on select "03ELEM - [DEMOGRAPHIC_DATA] 3/4 ELEMART - Elementary Art ELEMPE - Elementary PE…" at bounding box center [553, 243] width 91 height 27
click at [627, 253] on input "Go" at bounding box center [624, 244] width 32 height 21
click at [505, 211] on ul "Assignments Reports" at bounding box center [719, 199] width 811 height 26
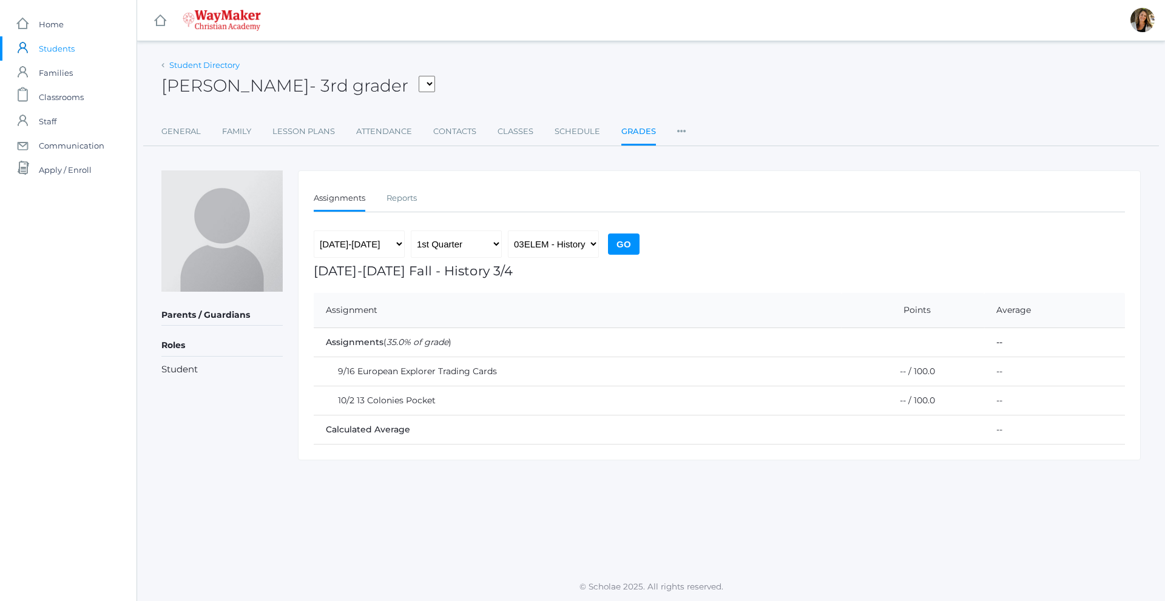
click at [191, 68] on link "Student Directory" at bounding box center [204, 65] width 70 height 10
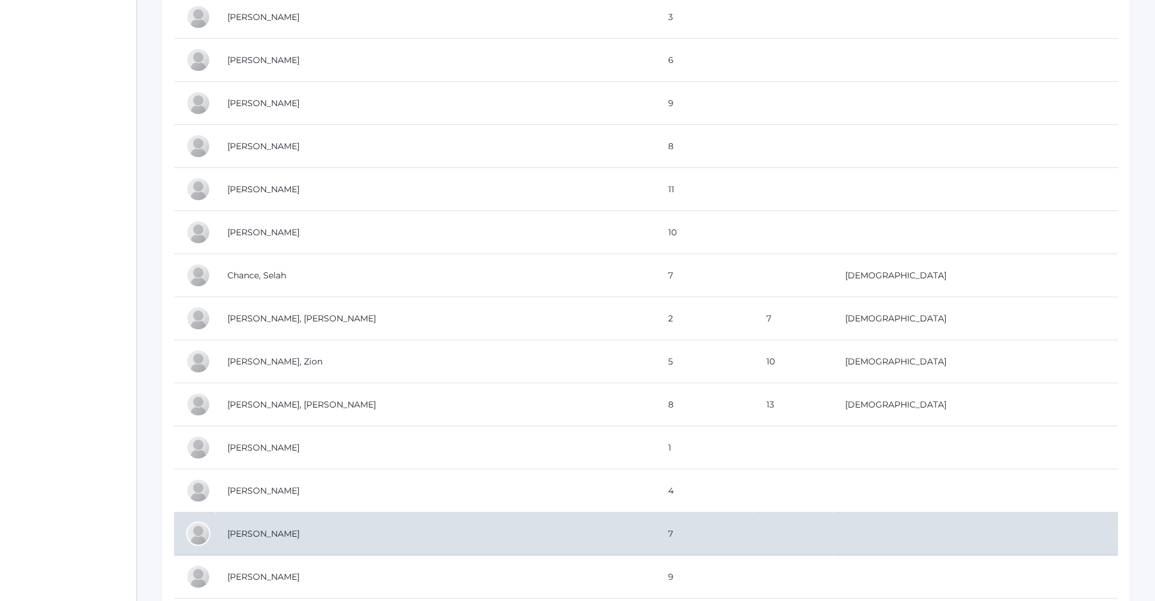
scroll to position [546, 0]
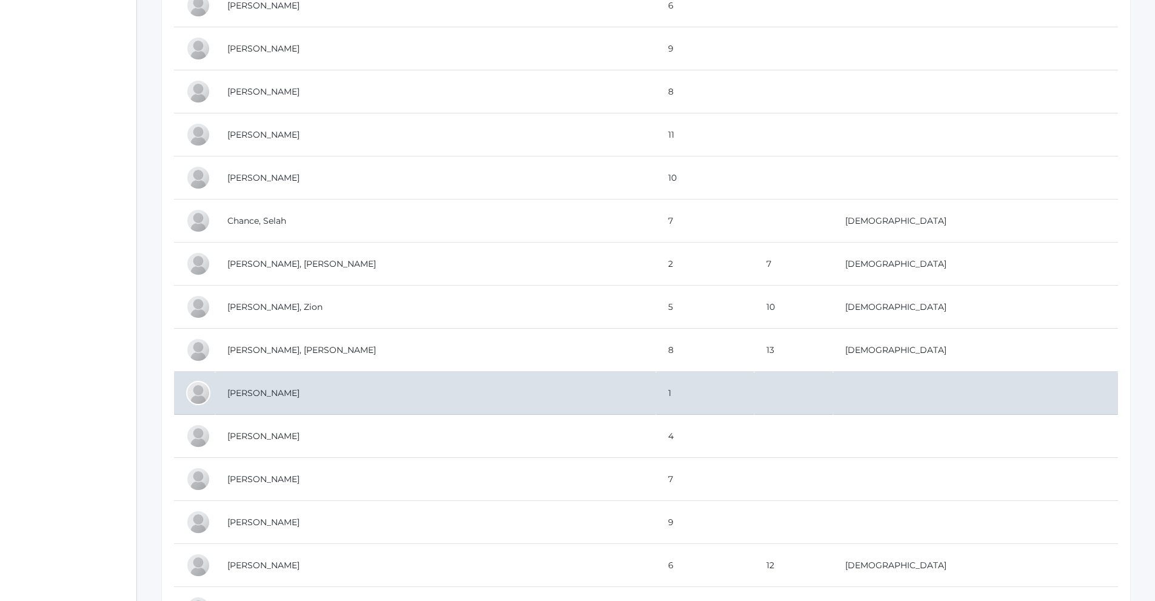
click at [248, 392] on td "[PERSON_NAME]" at bounding box center [435, 393] width 441 height 43
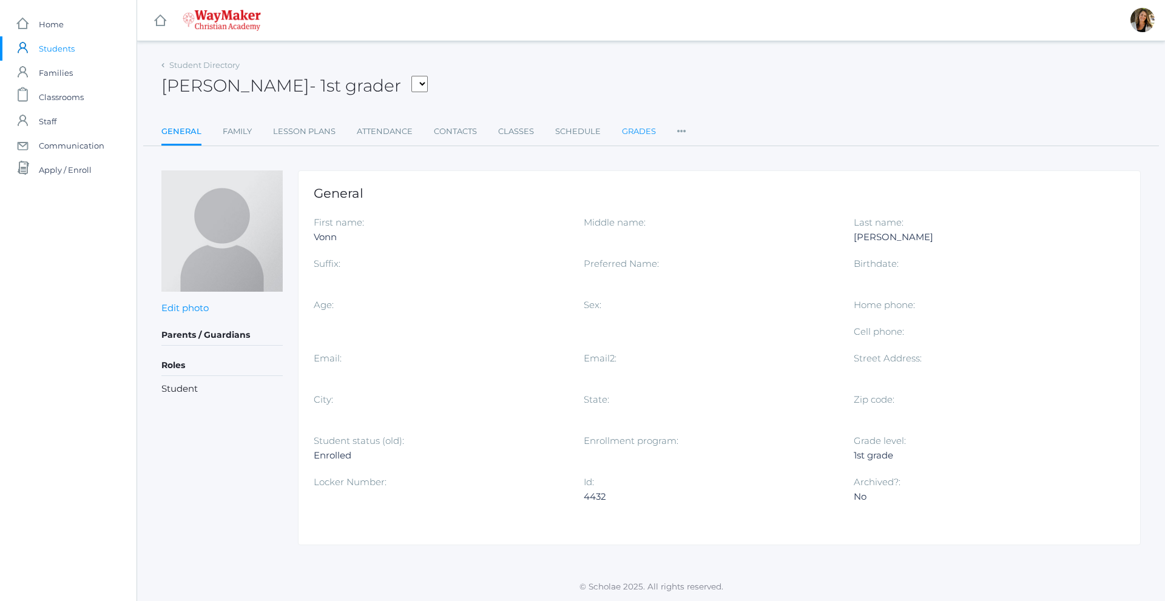
click at [638, 131] on link "Grades" at bounding box center [639, 131] width 34 height 24
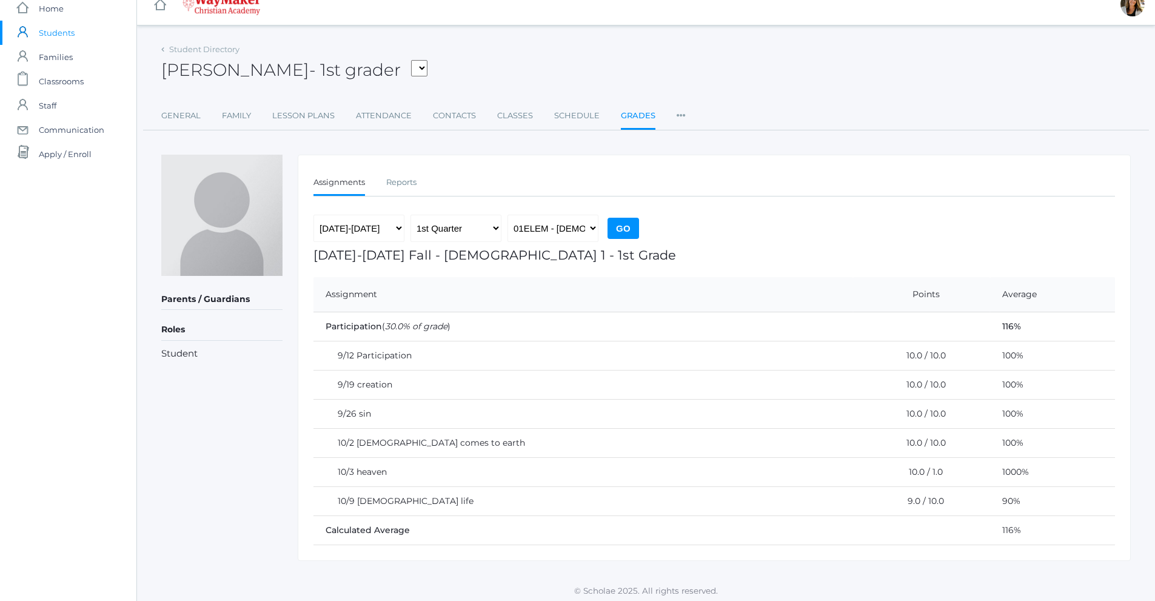
scroll to position [19, 0]
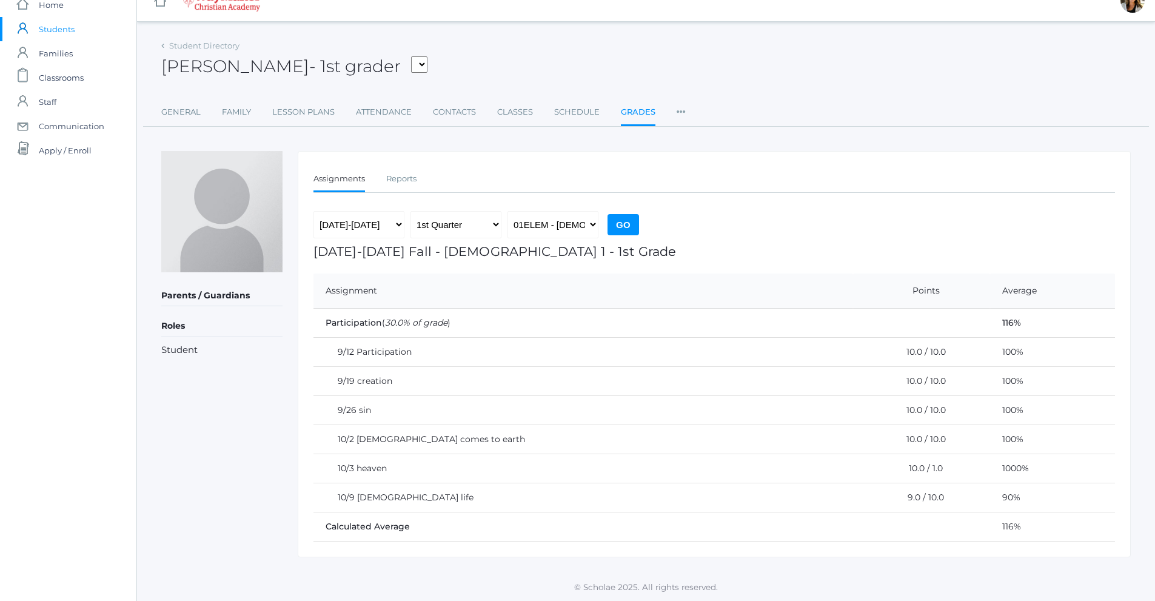
click at [678, 428] on td "10/2 Jesus comes to earth" at bounding box center [584, 439] width 540 height 29
click at [582, 229] on select "01ELEM - [DEMOGRAPHIC_DATA] 1 1st Grade ELEMART - Elementary Art ELEMPE - Eleme…" at bounding box center [553, 224] width 91 height 27
select select "2569"
click at [508, 211] on select "01ELEM - [DEMOGRAPHIC_DATA] 1 1st Grade ELEMART - Elementary Art ELEMPE - Eleme…" at bounding box center [553, 224] width 91 height 27
click at [628, 232] on input "Go" at bounding box center [624, 224] width 32 height 21
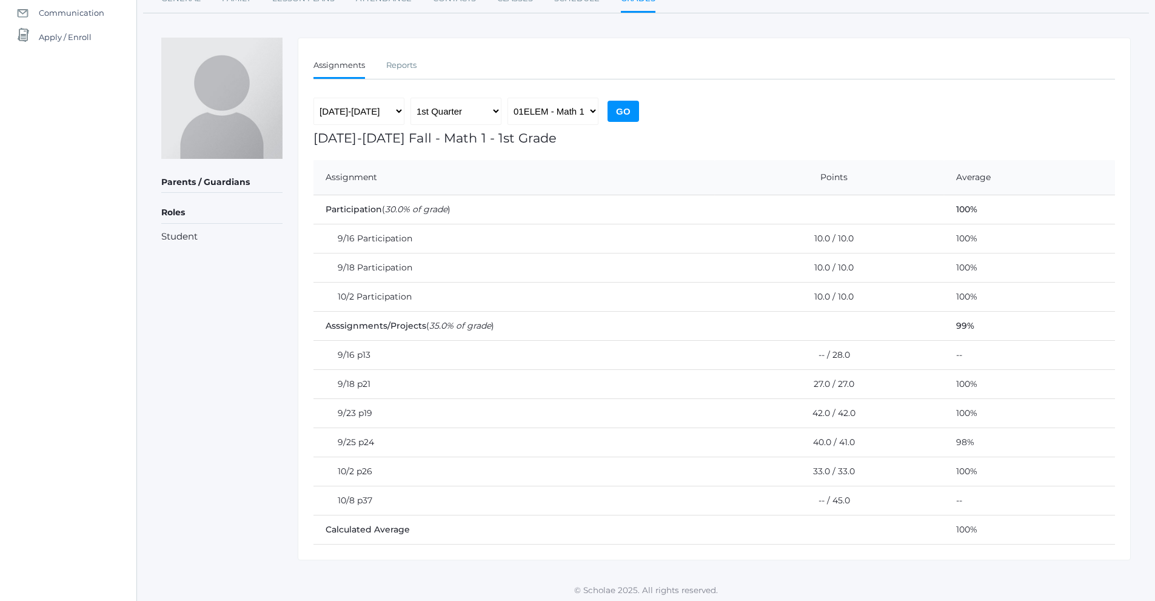
scroll to position [136, 0]
click at [591, 113] on select "01ELEM - [DEMOGRAPHIC_DATA] 1 1st Grade ELEMART - Elementary Art ELEMPE - Eleme…" at bounding box center [553, 108] width 91 height 27
select select "2568"
click at [508, 95] on select "01ELEM - [DEMOGRAPHIC_DATA] 1 1st Grade ELEMART - Elementary Art ELEMPE - Eleme…" at bounding box center [553, 108] width 91 height 27
click at [626, 113] on input "Go" at bounding box center [624, 108] width 32 height 21
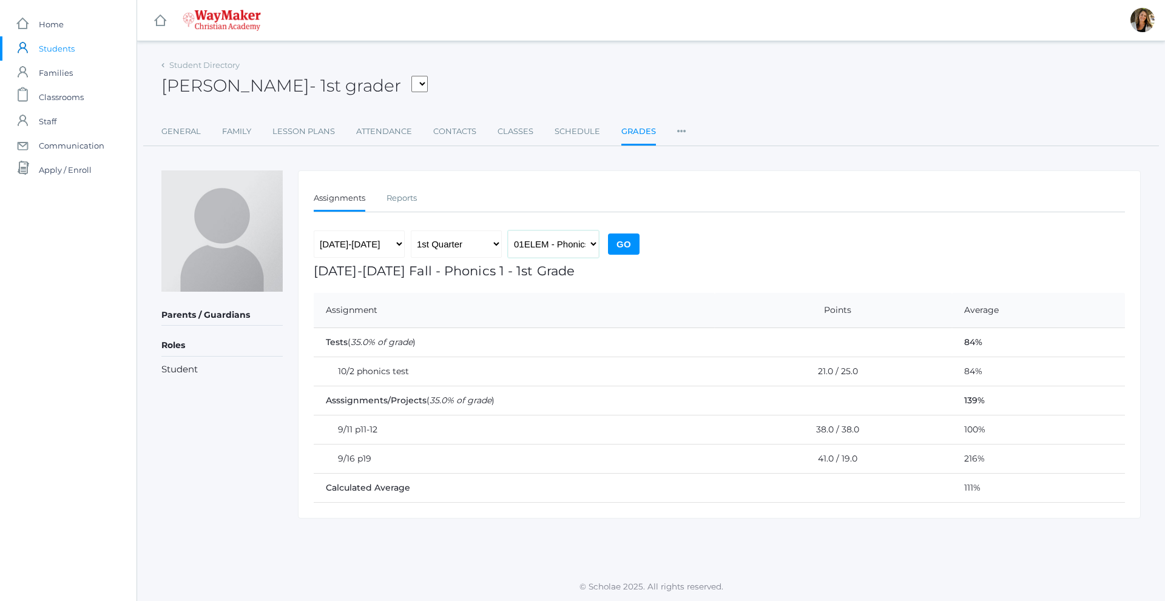
click at [520, 242] on select "01ELEM - [DEMOGRAPHIC_DATA] 1 1st Grade ELEMART - Elementary Art ELEMPE - Eleme…" at bounding box center [553, 243] width 91 height 27
select select "2570"
click at [508, 230] on select "01ELEM - [DEMOGRAPHIC_DATA] 1 1st Grade ELEMART - Elementary Art ELEMPE - Eleme…" at bounding box center [553, 243] width 91 height 27
click at [626, 244] on input "Go" at bounding box center [624, 244] width 32 height 21
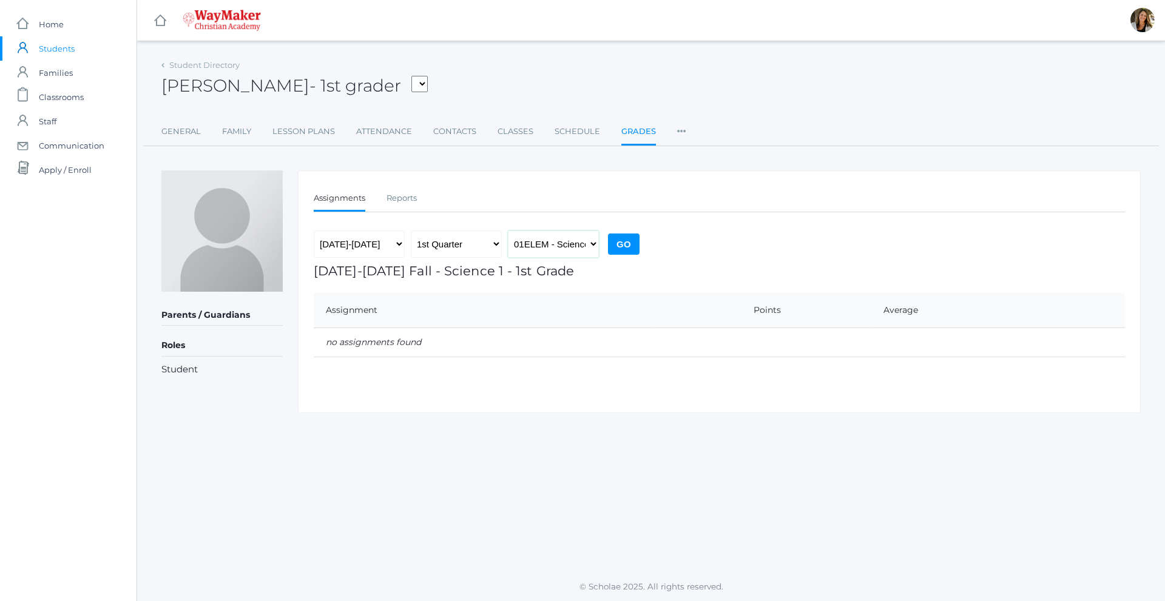
click at [580, 246] on select "01ELEM - [DEMOGRAPHIC_DATA] 1 1st Grade ELEMART - Elementary Art ELEMPE - Eleme…" at bounding box center [553, 243] width 91 height 27
select select "2571"
click at [508, 230] on select "01ELEM - [DEMOGRAPHIC_DATA] 1 1st Grade ELEMART - Elementary Art ELEMPE - Eleme…" at bounding box center [553, 243] width 91 height 27
click at [623, 245] on input "Go" at bounding box center [624, 244] width 32 height 21
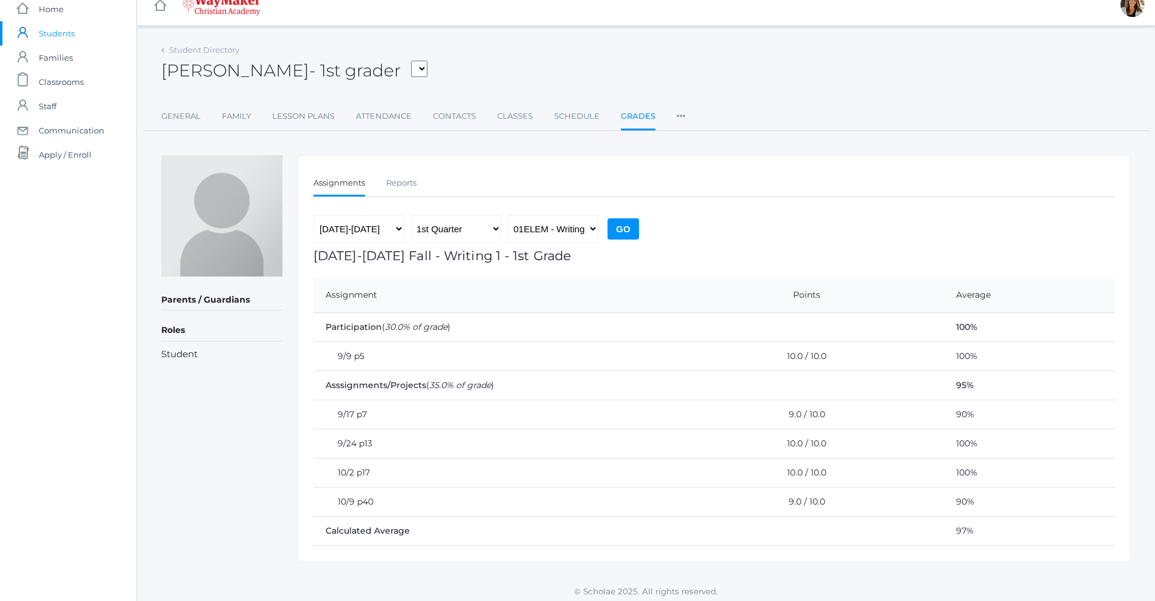
scroll to position [19, 0]
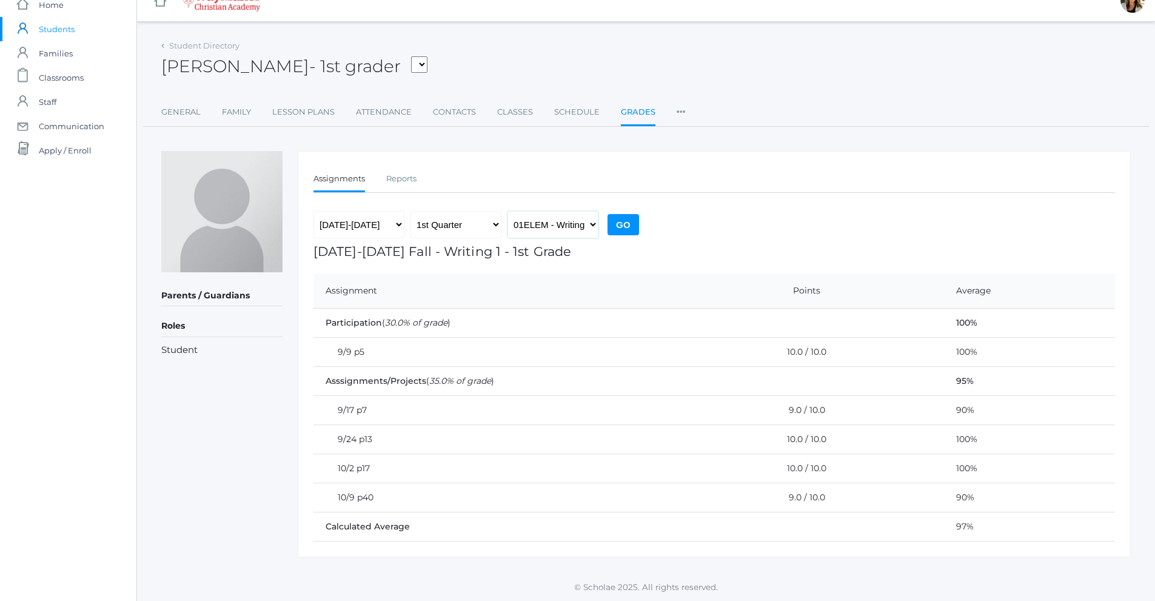
click at [559, 222] on select "01ELEM - [DEMOGRAPHIC_DATA] 1 1st Grade ELEMART - Elementary Art ELEMPE - Eleme…" at bounding box center [553, 224] width 91 height 27
select select "2567"
click at [508, 211] on select "01ELEM - [DEMOGRAPHIC_DATA] 1 1st Grade ELEMART - Elementary Art ELEMPE - Eleme…" at bounding box center [553, 224] width 91 height 27
click at [619, 226] on input "Go" at bounding box center [624, 224] width 32 height 21
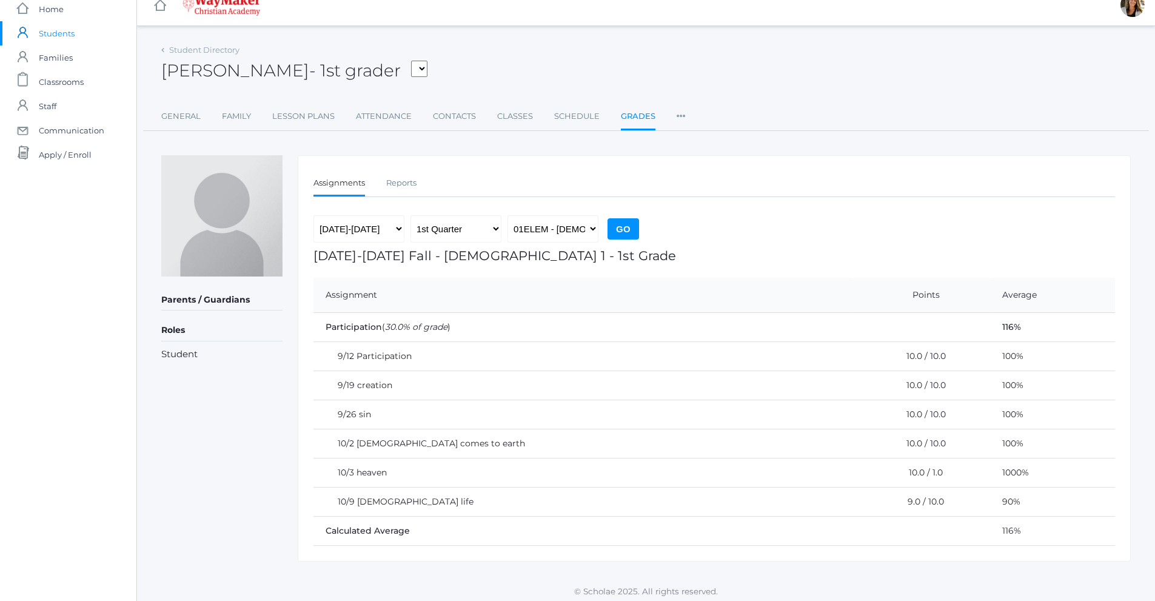
scroll to position [19, 0]
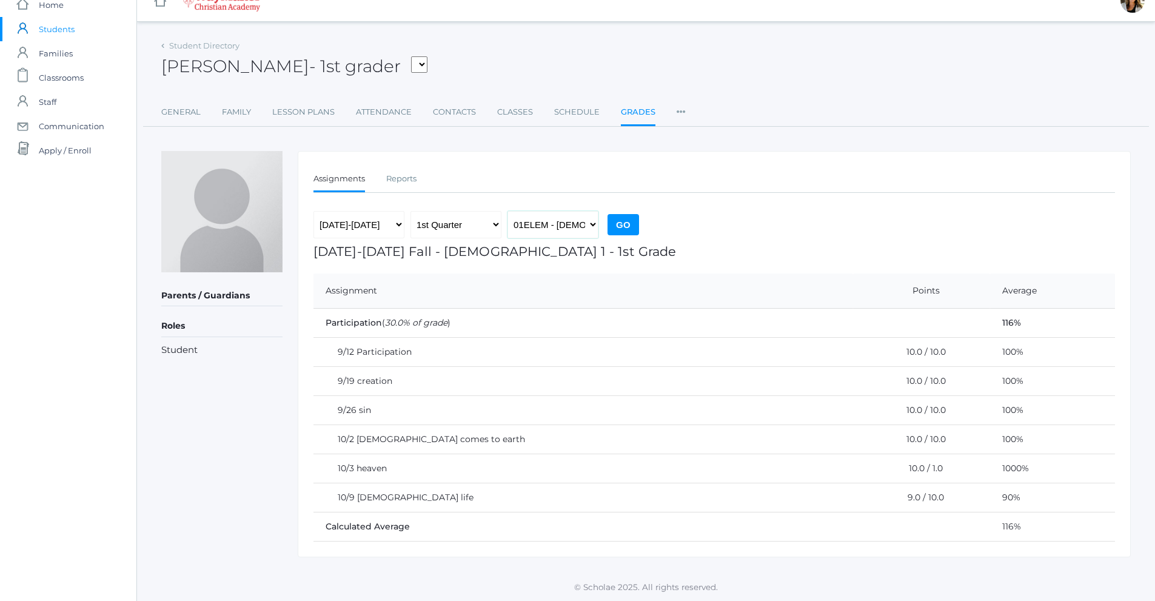
click at [563, 220] on select "01ELEM - Bible 1 1st Grade ELEMART - Elementary Art ELEMPE - Elementary PE 1st …" at bounding box center [553, 224] width 91 height 27
select select "2569"
click at [508, 211] on select "01ELEM - Bible 1 1st Grade ELEMART - Elementary Art ELEMPE - Elementary PE 1st …" at bounding box center [553, 224] width 91 height 27
click at [624, 232] on input "Go" at bounding box center [624, 224] width 32 height 21
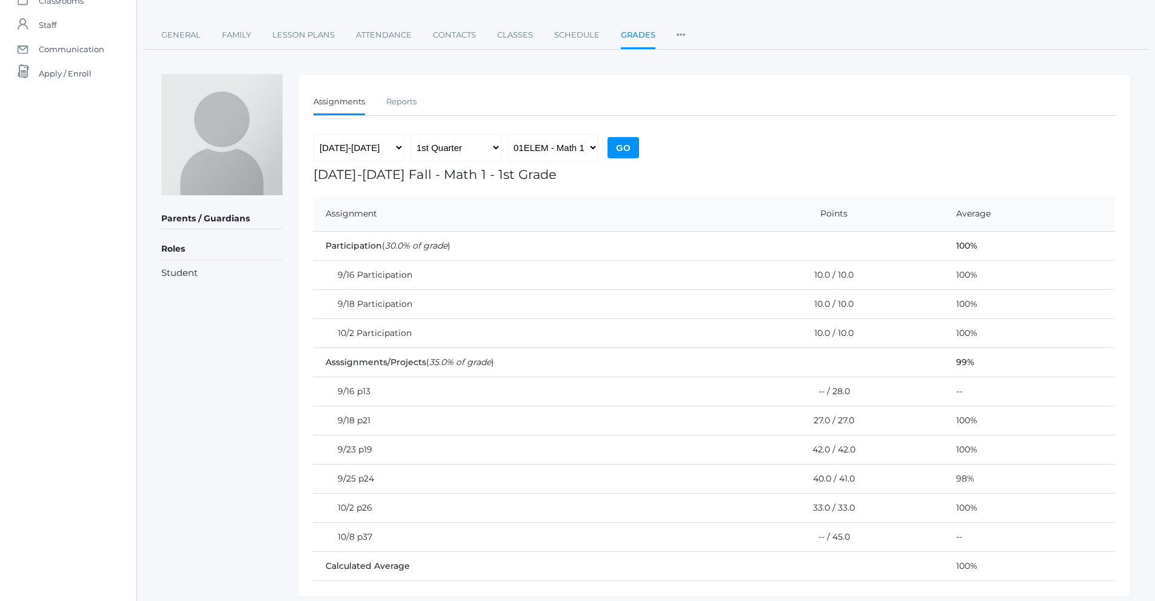
scroll to position [136, 0]
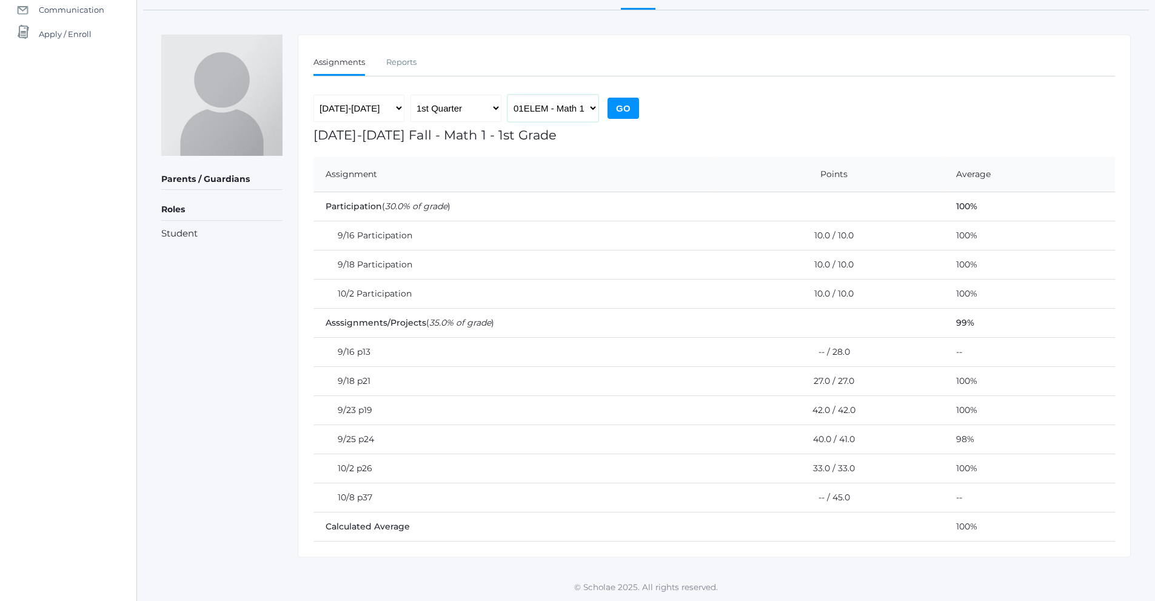
click at [584, 116] on select "01ELEM - [DEMOGRAPHIC_DATA] 1 1st Grade ELEMART - Elementary Art ELEMPE - Eleme…" at bounding box center [553, 108] width 91 height 27
select select "2568"
click at [508, 95] on select "01ELEM - Bible 1 1st Grade ELEMART - Elementary Art ELEMPE - Elementary PE 1st …" at bounding box center [553, 108] width 91 height 27
click at [621, 109] on input "Go" at bounding box center [624, 108] width 32 height 21
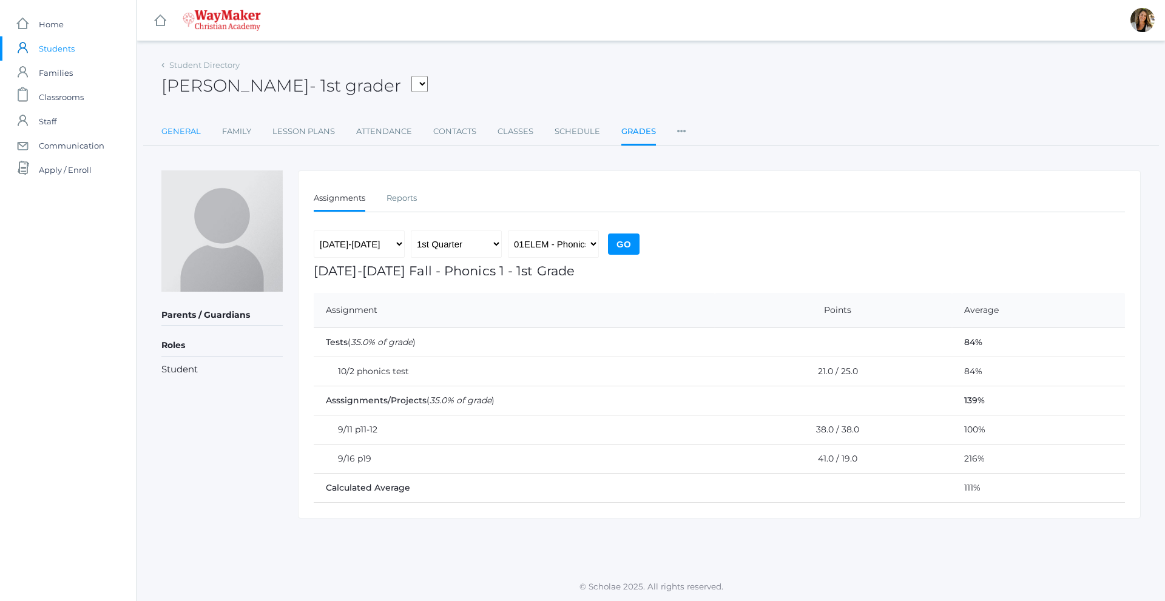
click at [186, 129] on link "General" at bounding box center [180, 131] width 39 height 24
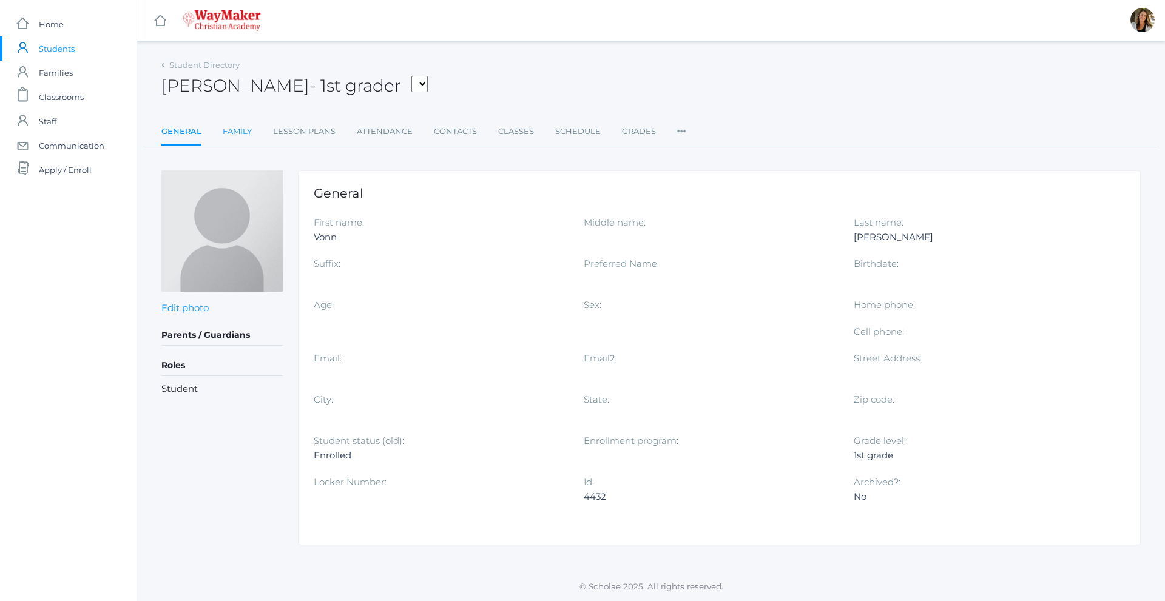
click at [238, 132] on link "Family" at bounding box center [237, 131] width 29 height 24
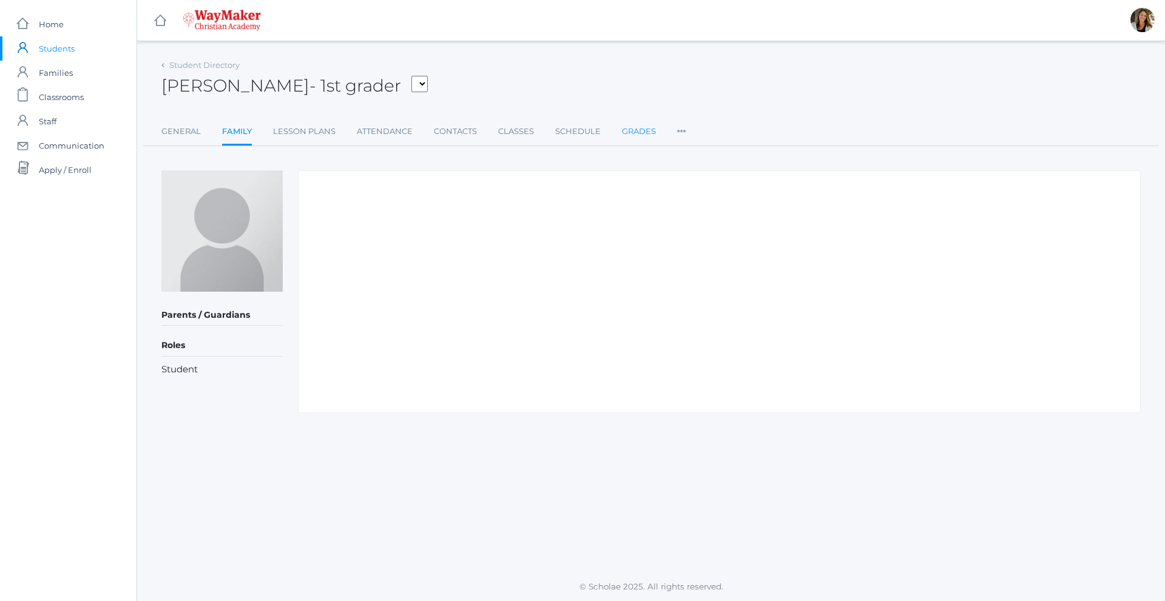
click at [638, 128] on link "Grades" at bounding box center [639, 131] width 34 height 24
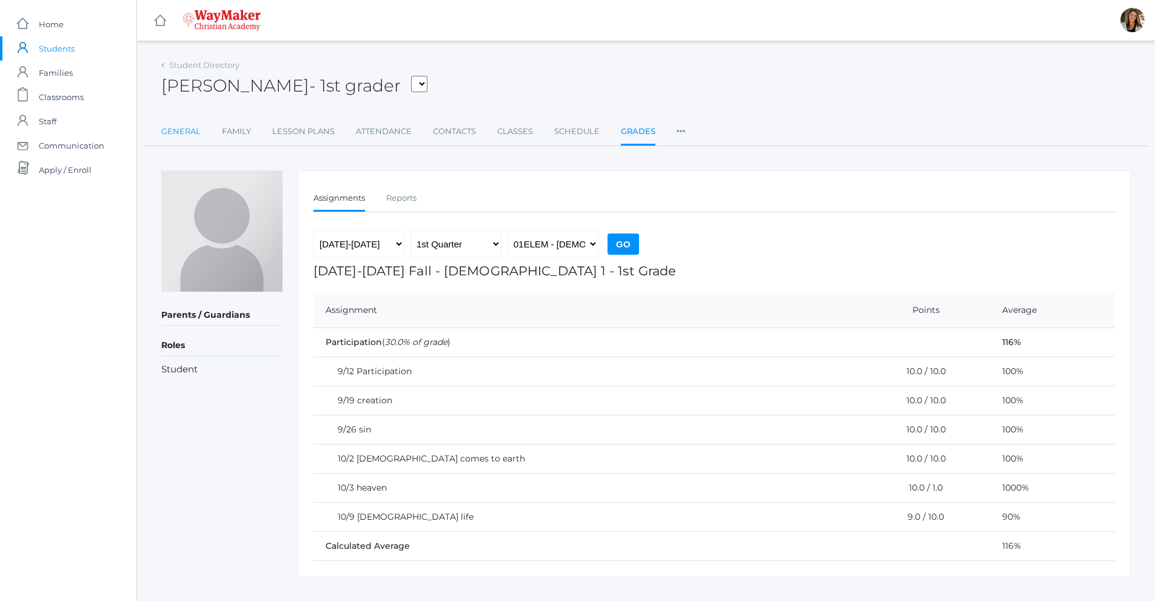
click at [193, 135] on link "General" at bounding box center [180, 131] width 39 height 24
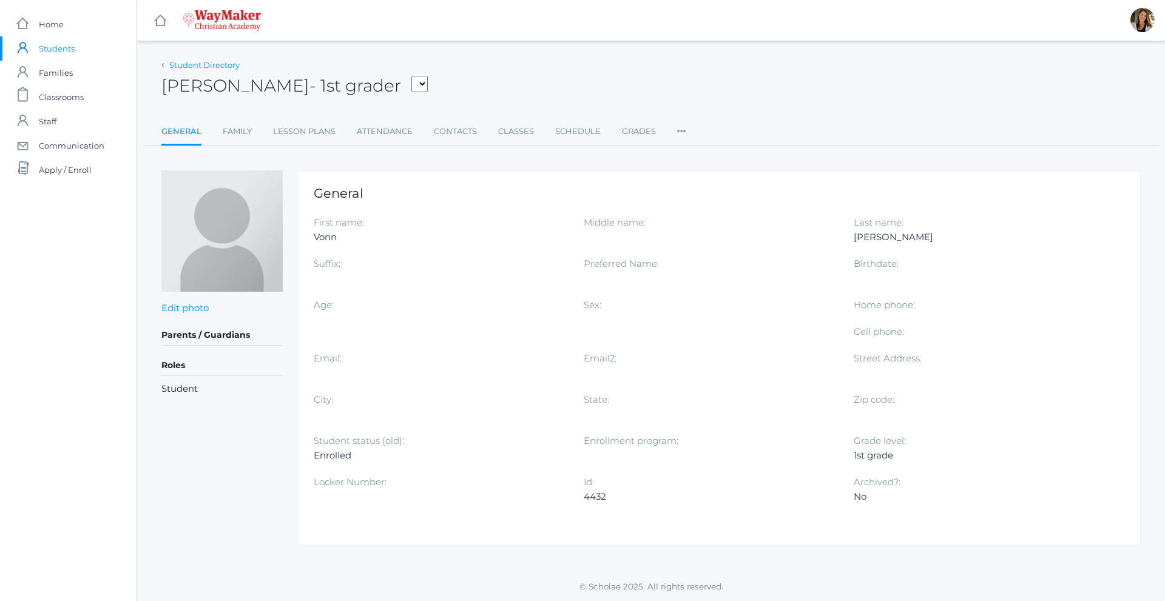
click at [220, 65] on link "Student Directory" at bounding box center [204, 65] width 70 height 10
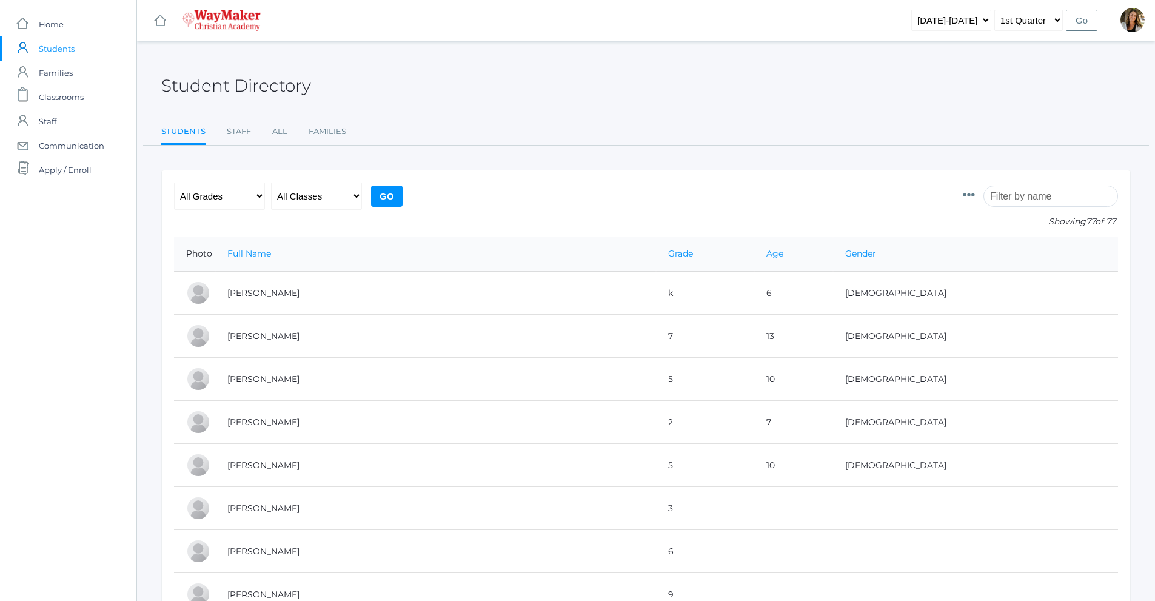
click at [1044, 198] on input "search" at bounding box center [1051, 196] width 135 height 21
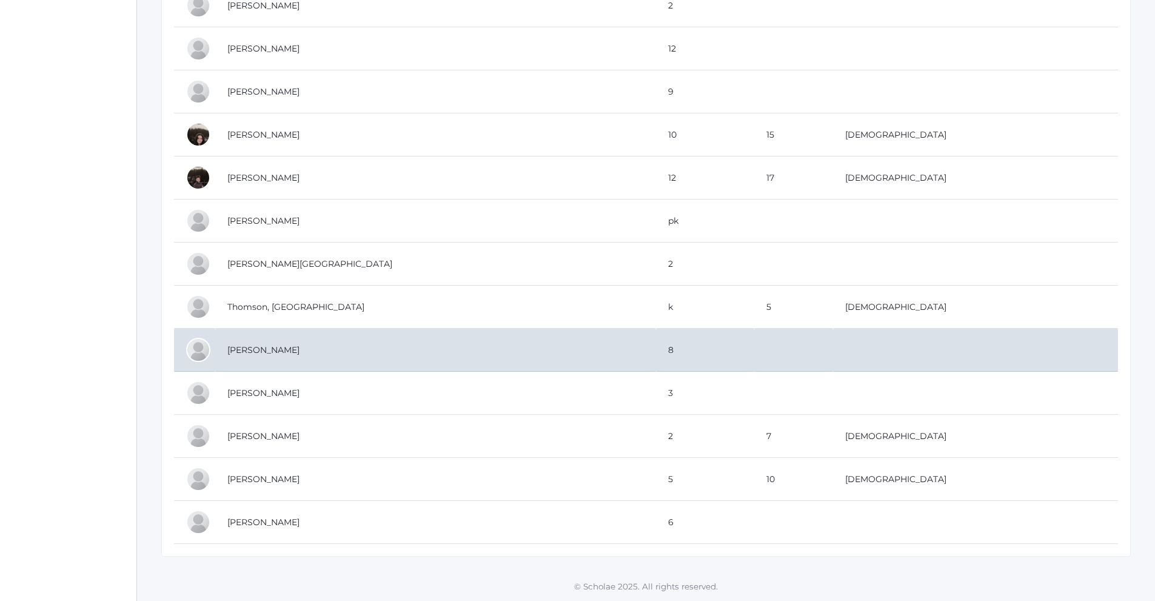
scroll to position [2992, 0]
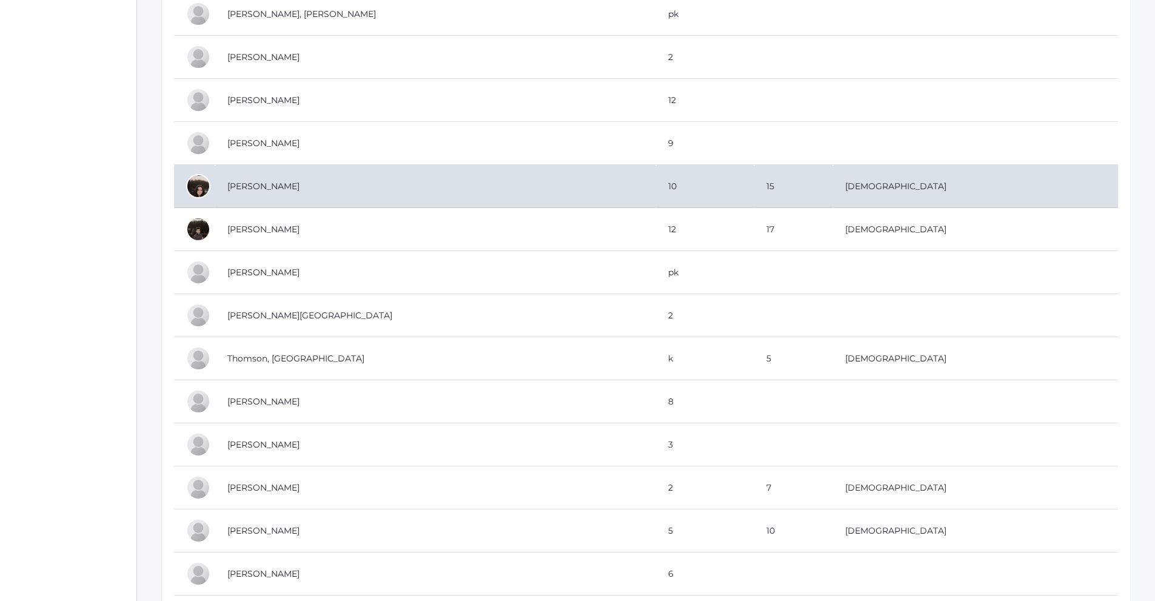
click at [270, 184] on td "[PERSON_NAME]" at bounding box center [435, 186] width 441 height 43
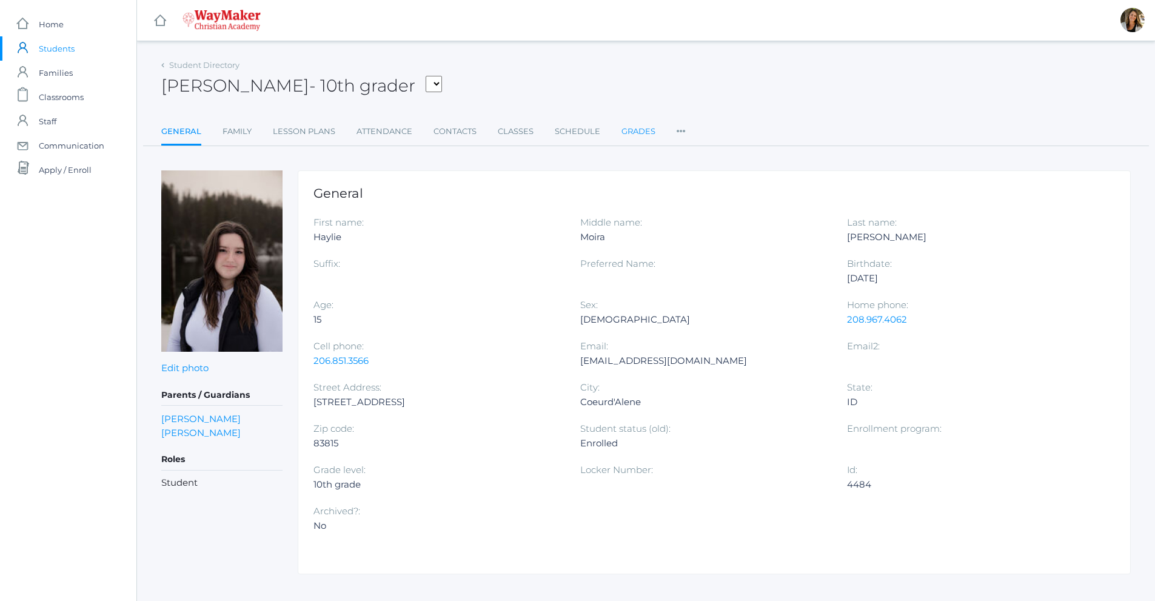
click at [644, 130] on link "Grades" at bounding box center [639, 131] width 34 height 24
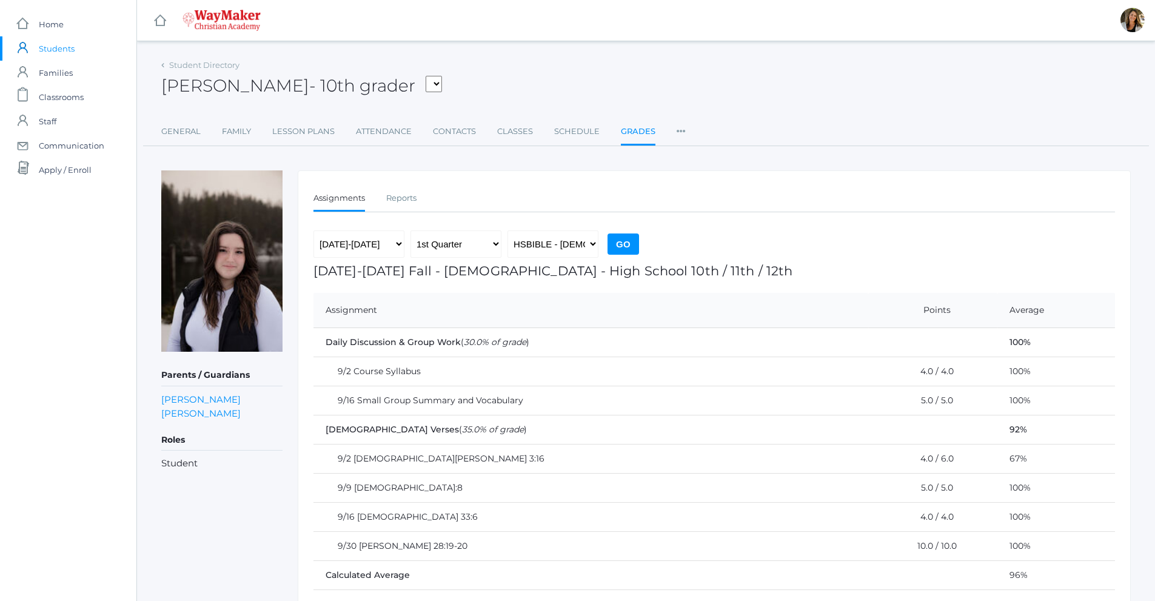
scroll to position [49, 0]
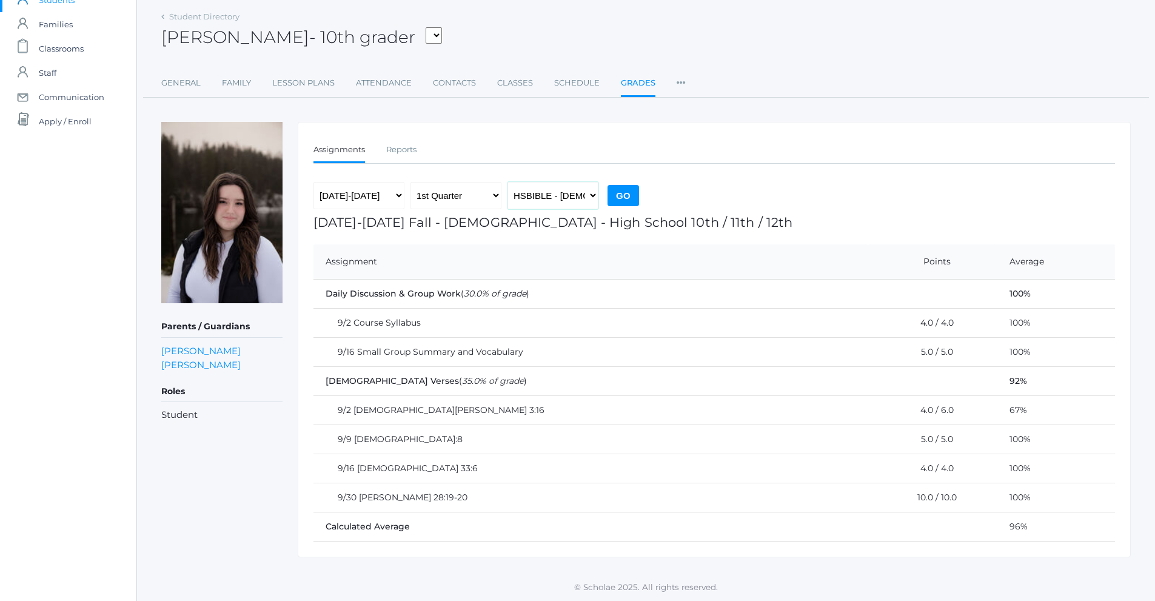
click at [557, 198] on select "HSBIBLE - [DEMOGRAPHIC_DATA] High School 10th / 11th / 12th BIO - Biology COOKI…" at bounding box center [553, 195] width 91 height 27
select select "2517"
click at [508, 182] on select "HSBIBLE - [DEMOGRAPHIC_DATA] High School 10th / 11th / 12th BIO - Biology COOKI…" at bounding box center [553, 195] width 91 height 27
click at [627, 195] on input "Go" at bounding box center [624, 195] width 32 height 21
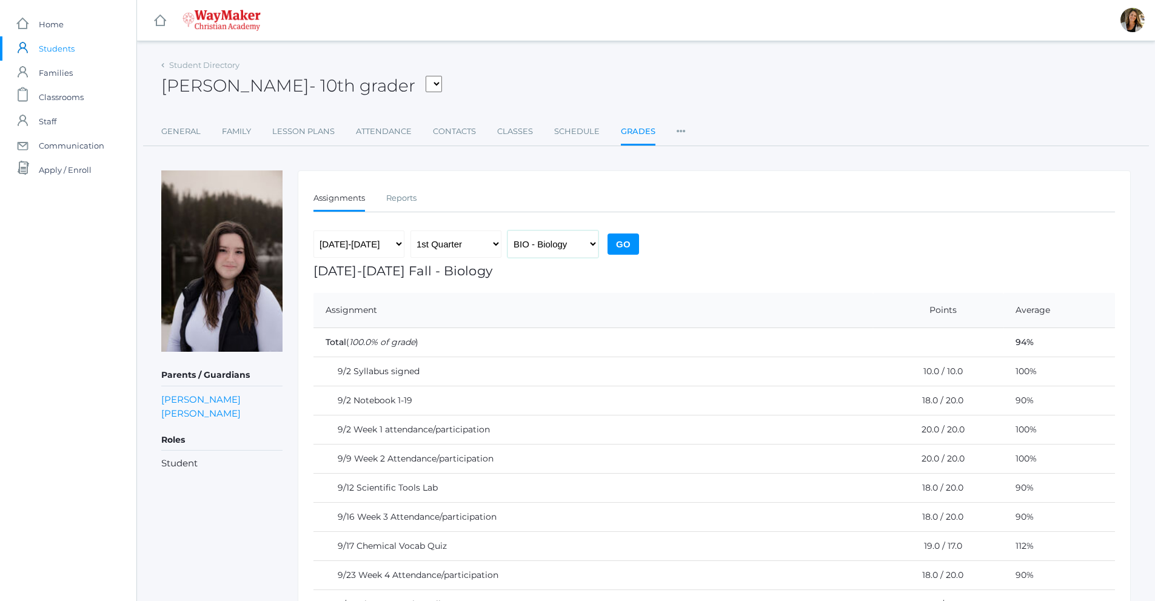
click at [562, 251] on select "HSBIBLE - [DEMOGRAPHIC_DATA] High School 10th / 11th / 12th BIO - Biology COOKI…" at bounding box center [553, 243] width 91 height 27
select select "2548"
click at [508, 230] on select "HSBIBLE - [DEMOGRAPHIC_DATA] High School 10th / 11th / 12th BIO - Biology COOKI…" at bounding box center [553, 243] width 91 height 27
click at [616, 252] on input "Go" at bounding box center [624, 244] width 32 height 21
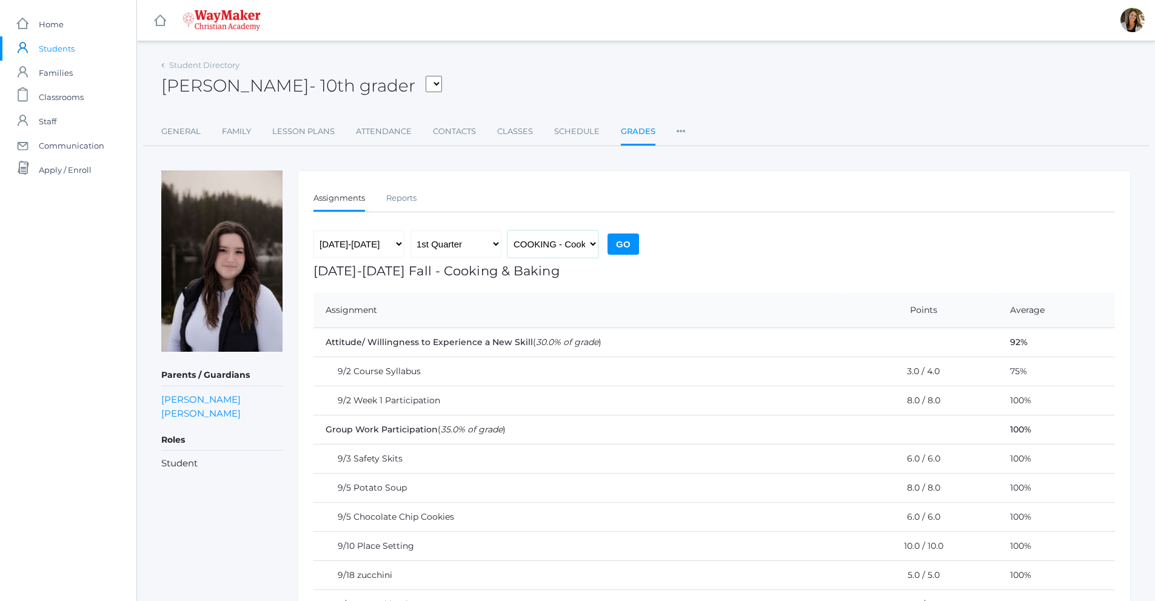
click at [583, 242] on select "HSBIBLE - [DEMOGRAPHIC_DATA] High School 10th / 11th / 12th BIO - Biology COOKI…" at bounding box center [553, 243] width 91 height 27
select select "2520"
click at [508, 230] on select "HSBIBLE - [DEMOGRAPHIC_DATA] High School 10th / 11th / 12th BIO - Biology COOKI…" at bounding box center [553, 243] width 91 height 27
click at [620, 243] on input "Go" at bounding box center [624, 244] width 32 height 21
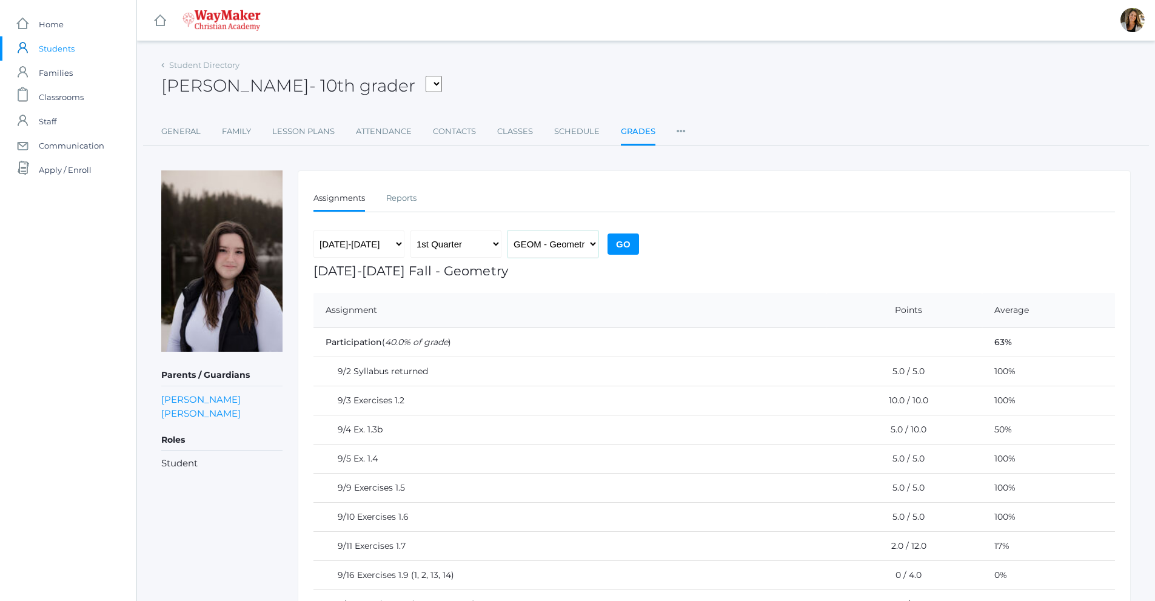
click at [542, 246] on select "HSBIBLE - [DEMOGRAPHIC_DATA] High School 10th / 11th / 12th BIO - Biology COOKI…" at bounding box center [553, 243] width 91 height 27
select select "2524"
click at [508, 230] on select "HSBIBLE - [DEMOGRAPHIC_DATA] High School 10th / 11th / 12th BIO - Biology COOKI…" at bounding box center [553, 243] width 91 height 27
click at [624, 244] on input "Go" at bounding box center [624, 244] width 32 height 21
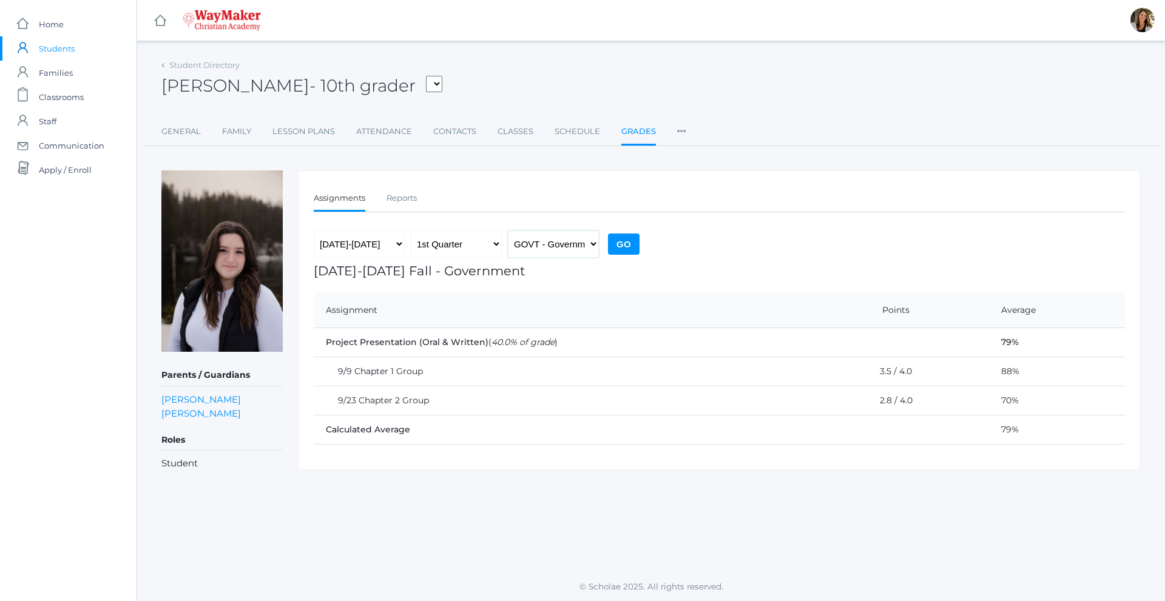
click at [574, 250] on select "HSBIBLE - [DEMOGRAPHIC_DATA] High School 10th / 11th / 12th BIO - Biology COOKI…" at bounding box center [553, 243] width 91 height 27
select select "2512"
click at [508, 230] on select "HSBIBLE - [DEMOGRAPHIC_DATA] High School 10th / 11th / 12th BIO - Biology COOKI…" at bounding box center [553, 243] width 91 height 27
click at [622, 220] on div "Assignments Reports Assignments Reports [DATE]-[DATE] 1st Quarter 2nd Quarter 3…" at bounding box center [719, 320] width 842 height 300
click at [623, 238] on input "Go" at bounding box center [624, 244] width 32 height 21
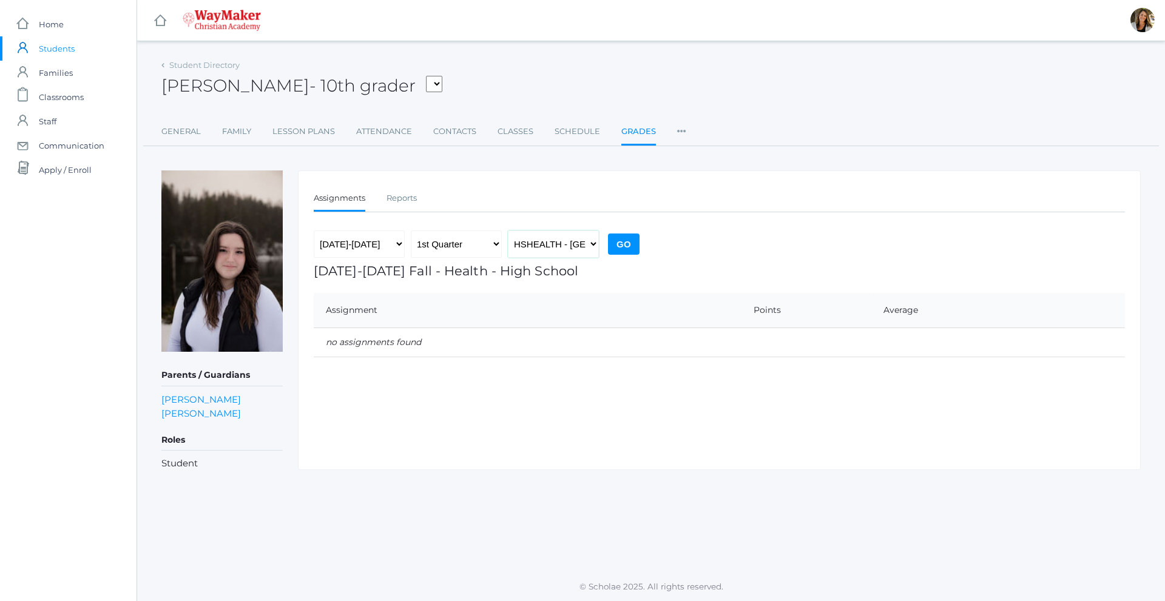
click at [588, 247] on select "HSBIBLE - Bible High School 10th / 11th / 12th BIO - Biology COOKING - Cooking …" at bounding box center [553, 243] width 91 height 27
select select "2511"
click at [508, 230] on select "HSBIBLE - Bible High School 10th / 11th / 12th BIO - Biology COOKING - Cooking …" at bounding box center [553, 243] width 91 height 27
click at [630, 243] on input "Go" at bounding box center [624, 244] width 32 height 21
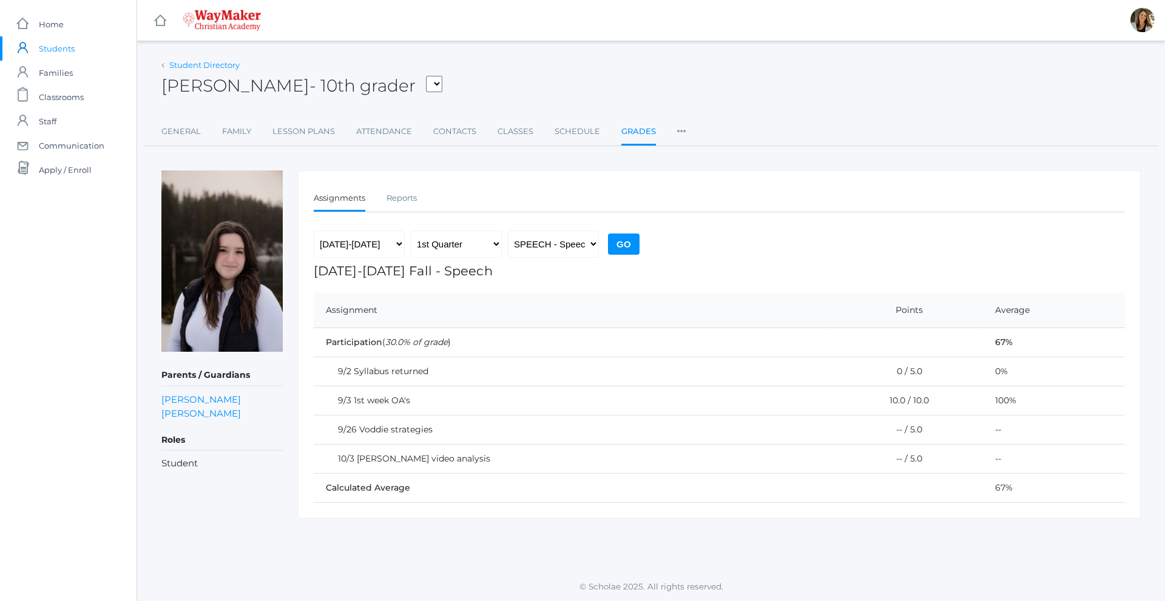
click at [192, 66] on link "Student Directory" at bounding box center [204, 65] width 70 height 10
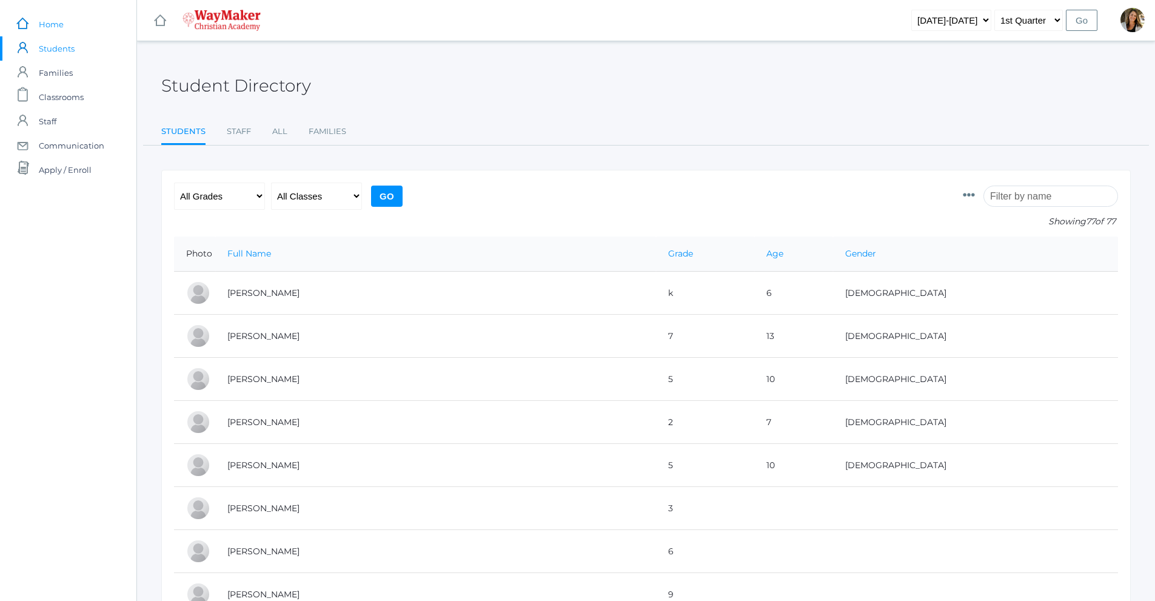
click at [59, 22] on span "Home" at bounding box center [51, 24] width 25 height 24
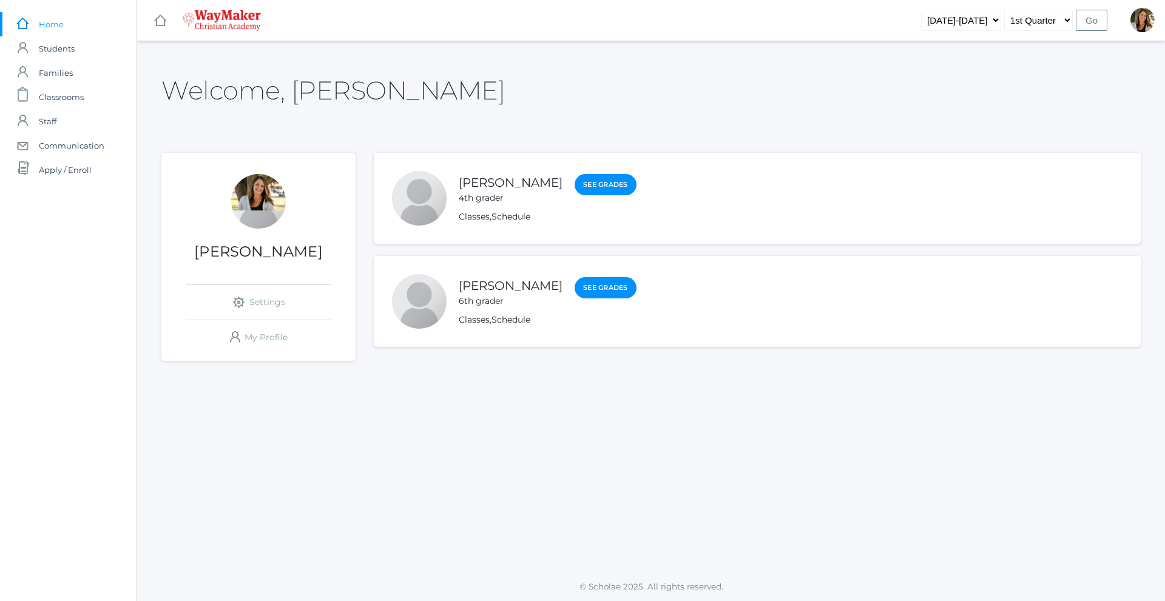
click at [425, 308] on div at bounding box center [419, 301] width 55 height 55
click at [54, 42] on span "Students" at bounding box center [57, 48] width 36 height 24
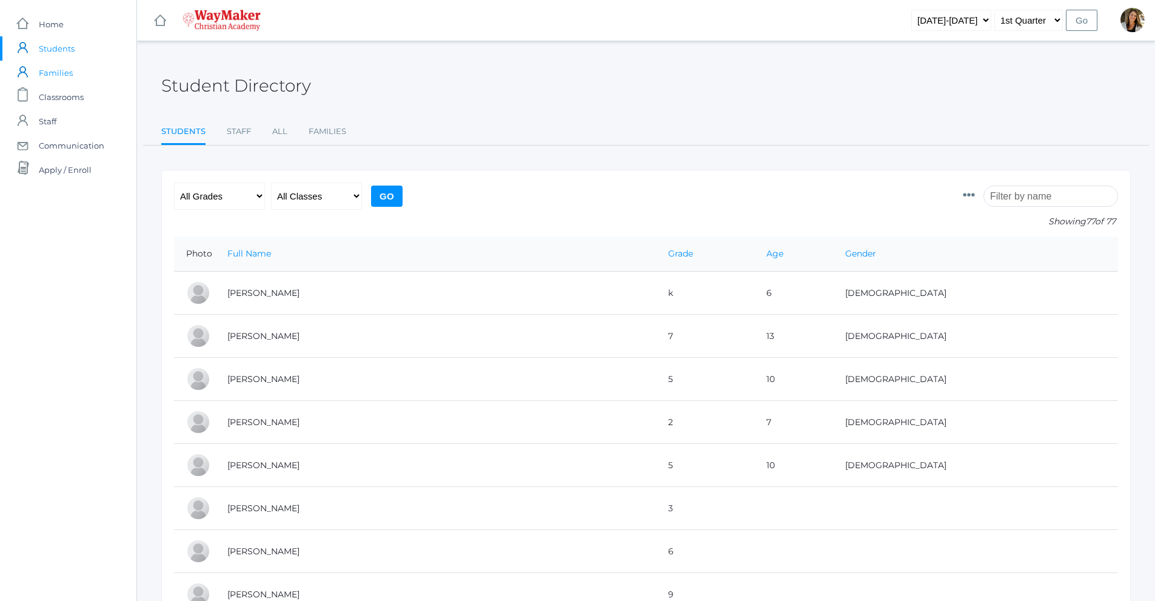
click at [61, 76] on span "Families" at bounding box center [56, 73] width 34 height 24
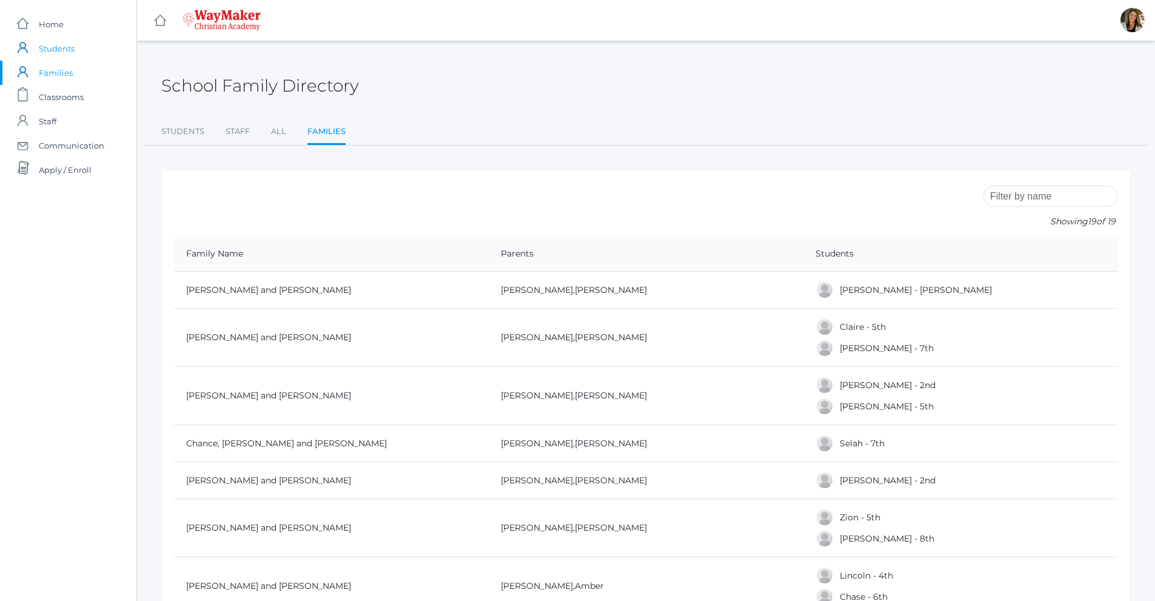
click at [62, 49] on span "Students" at bounding box center [57, 48] width 36 height 24
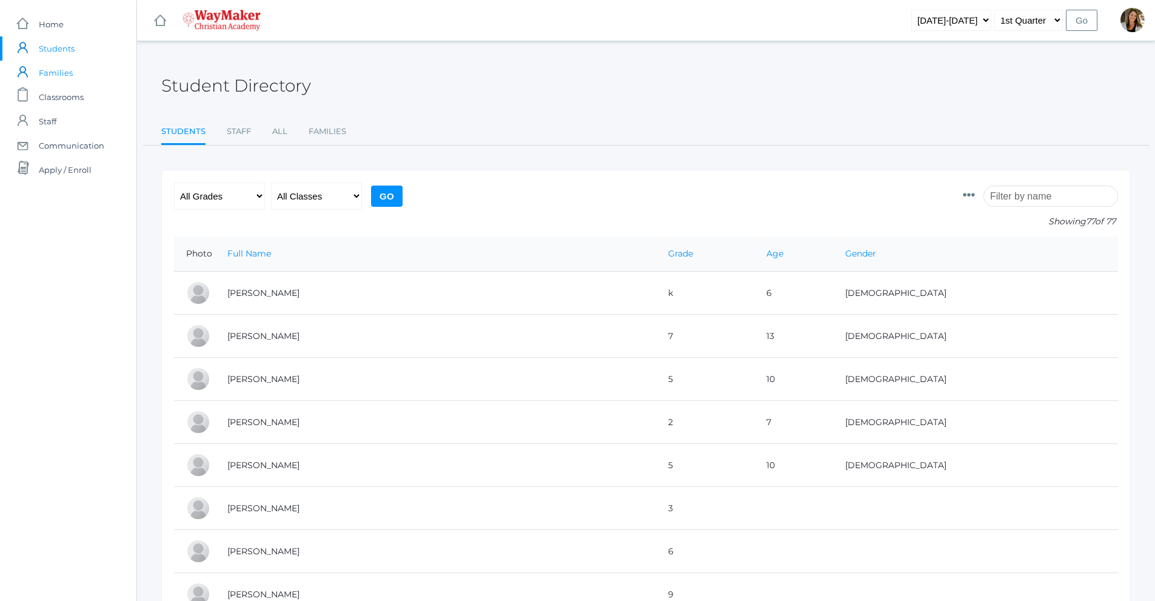
click at [61, 70] on span "Families" at bounding box center [56, 73] width 34 height 24
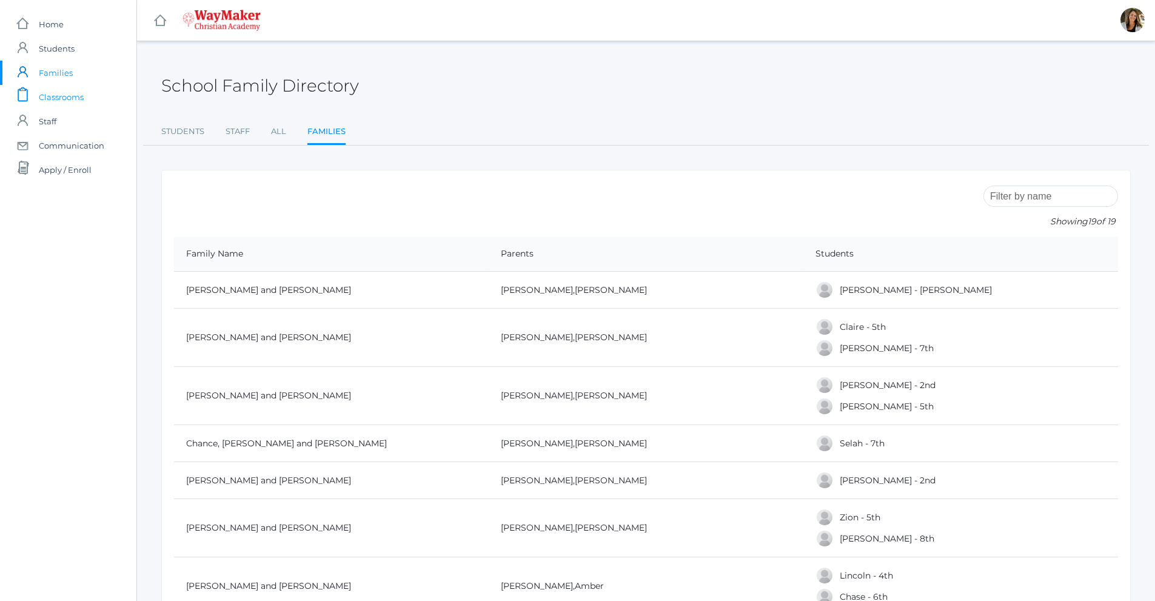
click at [69, 102] on span "Classrooms" at bounding box center [61, 97] width 45 height 24
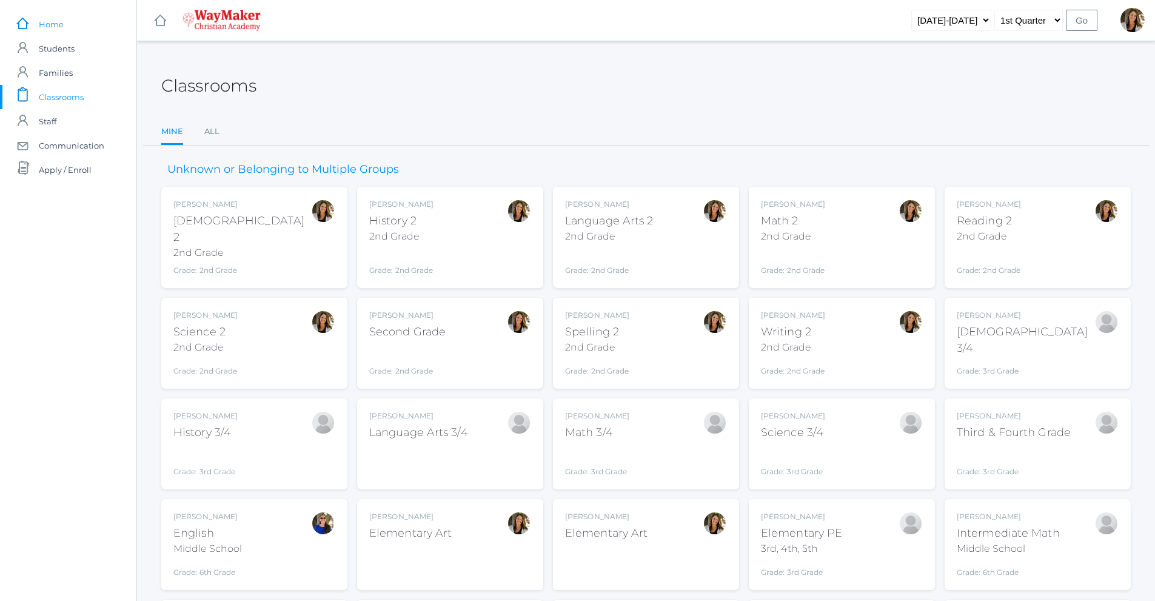
click at [39, 27] on span "Home" at bounding box center [51, 24] width 25 height 24
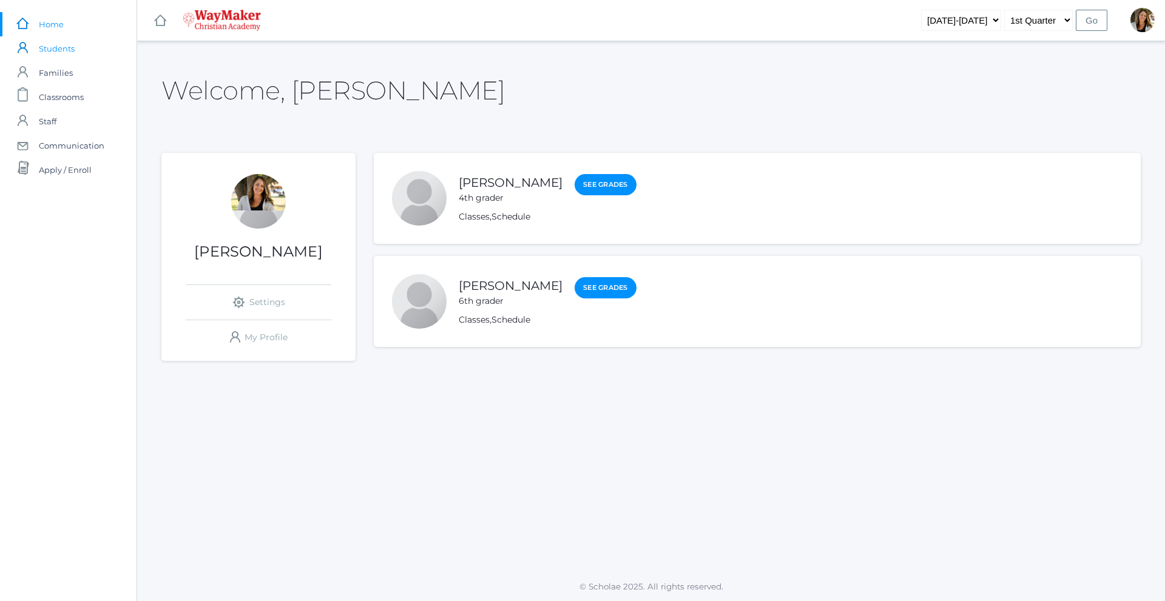
click at [64, 52] on span "Students" at bounding box center [57, 48] width 36 height 24
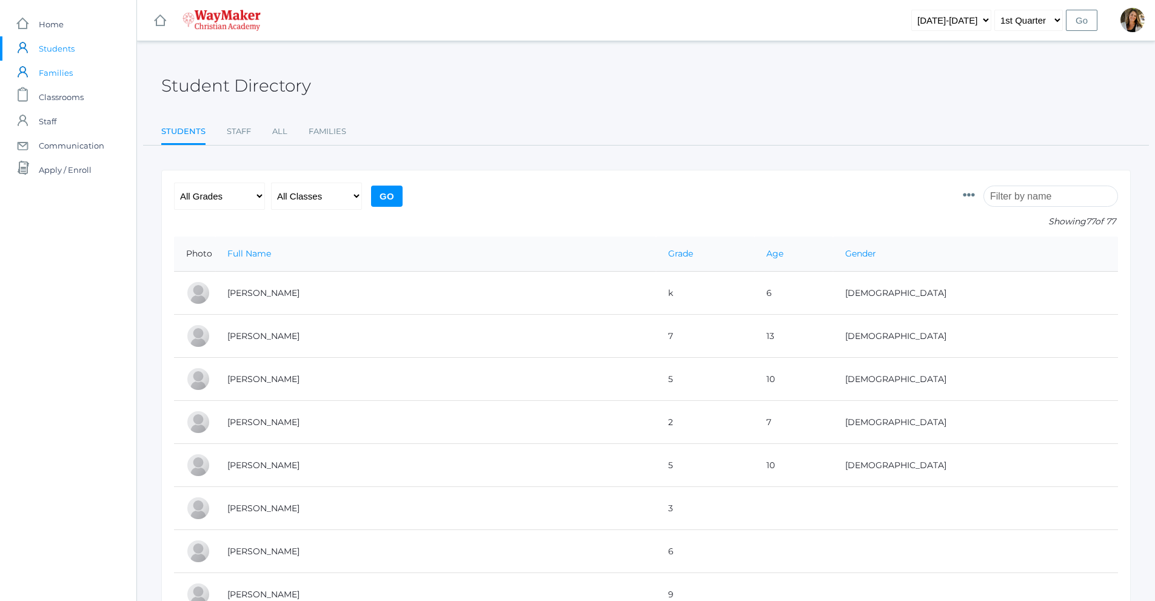
click at [66, 73] on span "Families" at bounding box center [56, 73] width 34 height 24
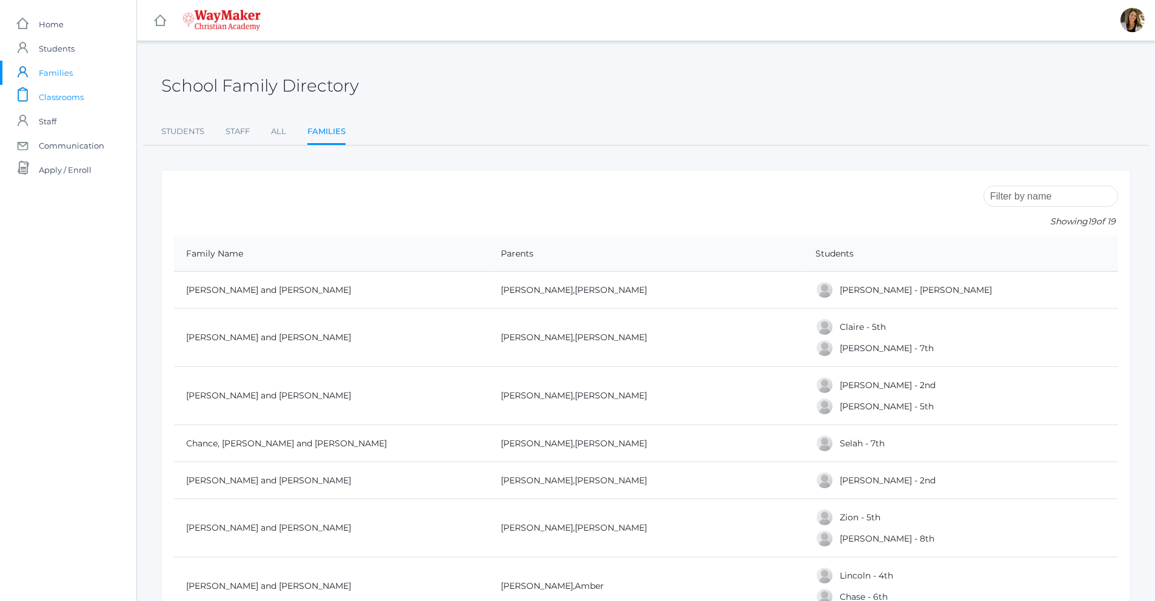
click at [75, 106] on span "Classrooms" at bounding box center [61, 97] width 45 height 24
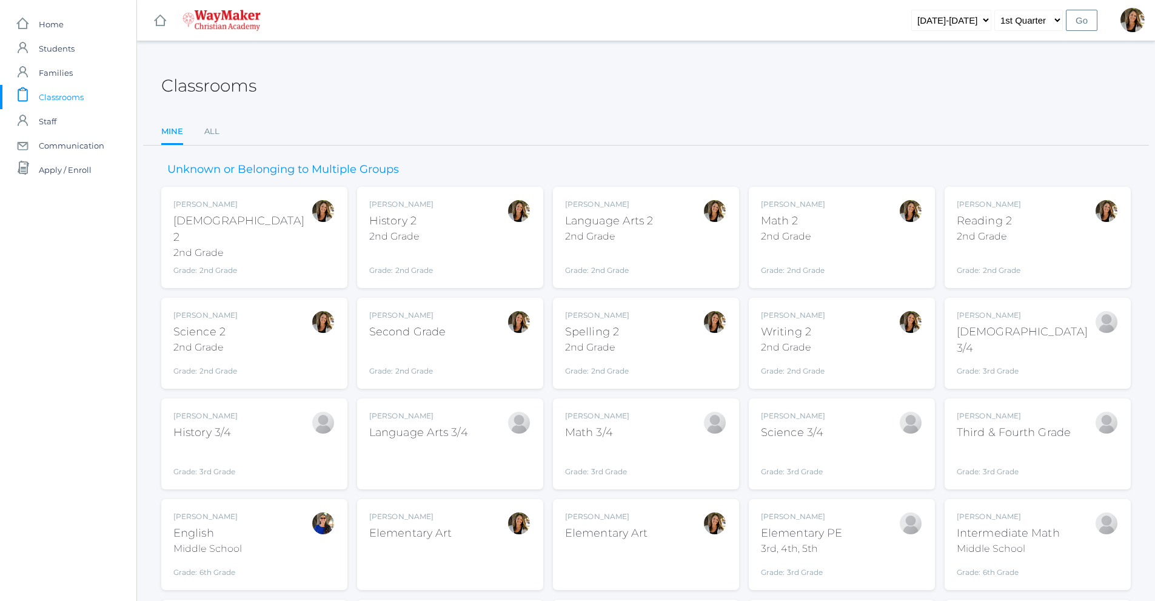
click at [1018, 217] on div "Reading 2" at bounding box center [989, 221] width 64 height 16
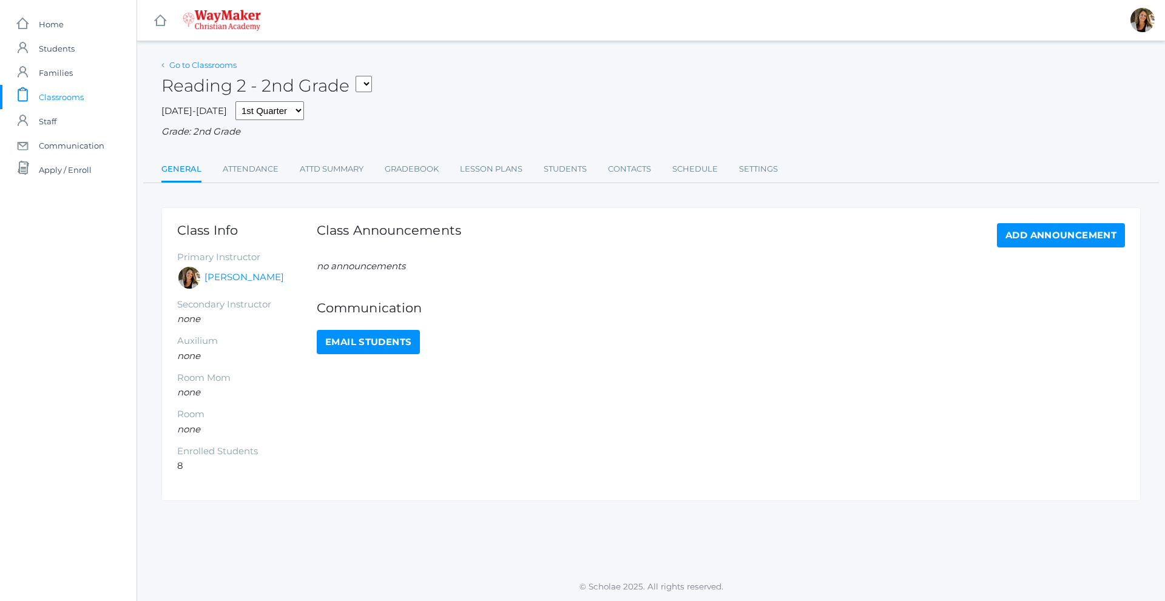
click at [203, 68] on link "Go to Classrooms" at bounding box center [202, 65] width 67 height 10
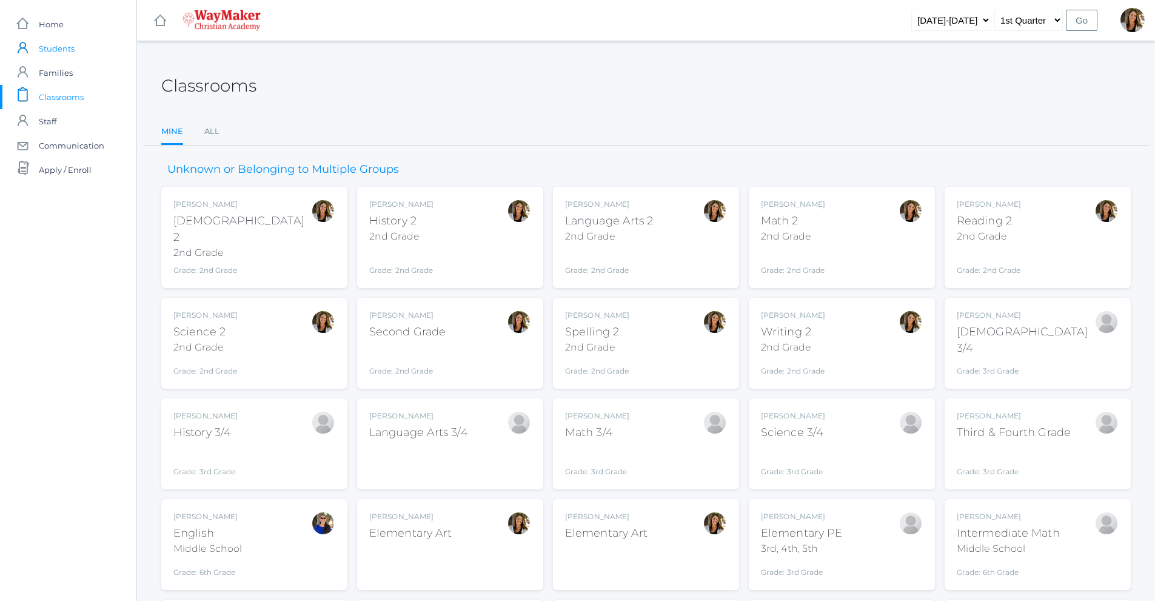
click at [55, 48] on span "Students" at bounding box center [57, 48] width 36 height 24
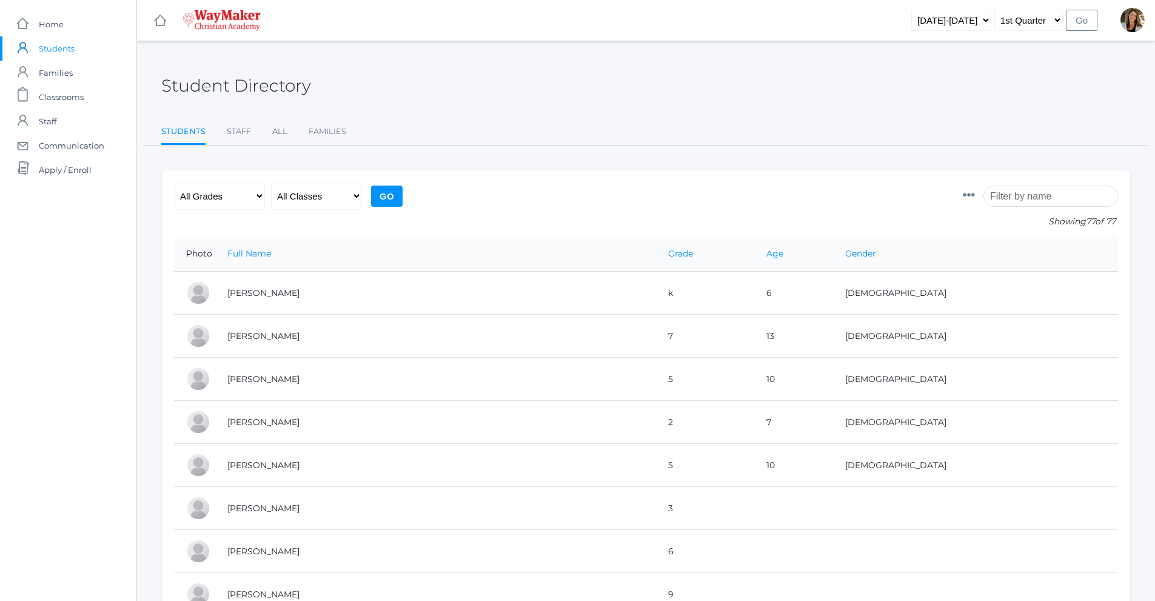
click at [1079, 195] on input "search" at bounding box center [1051, 196] width 135 height 21
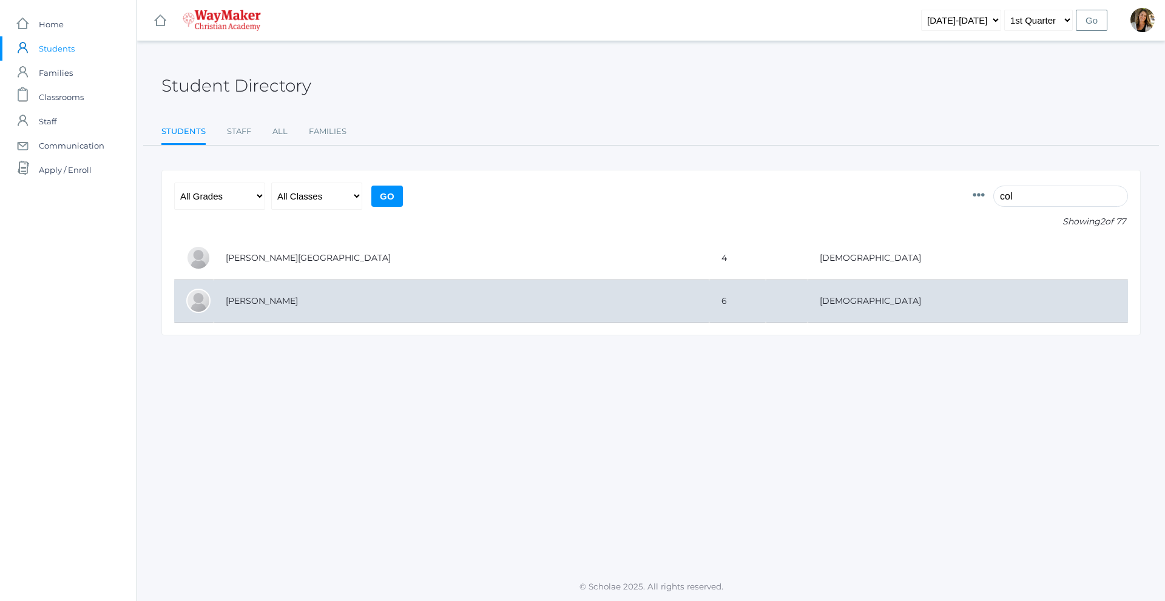
type input "col"
click at [261, 298] on td "[PERSON_NAME]" at bounding box center [461, 301] width 496 height 43
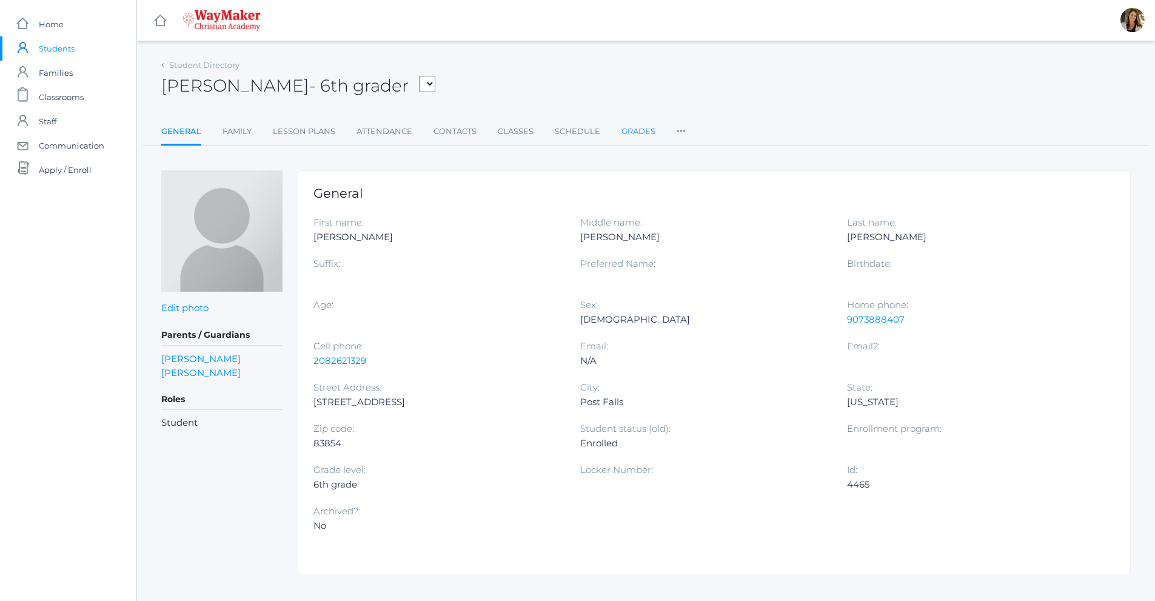
click at [632, 129] on link "Grades" at bounding box center [639, 131] width 34 height 24
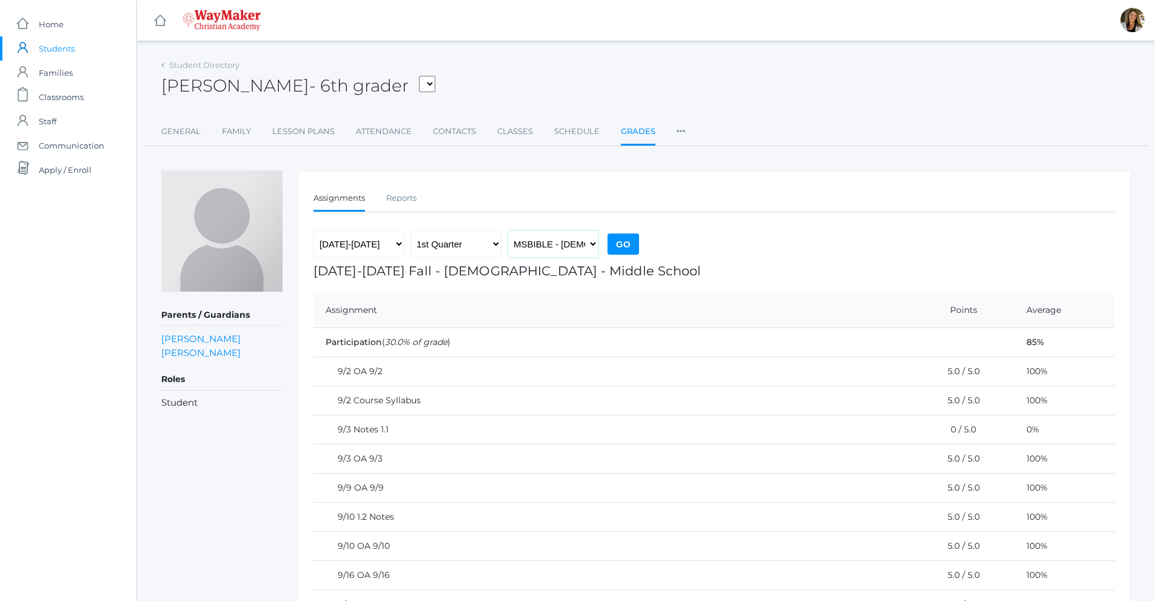
click at [564, 250] on select "MSBIBLE - [DEMOGRAPHIC_DATA] Middle School THEATER - Drama Middle School SPACE …" at bounding box center [553, 243] width 91 height 27
select select "2547"
click at [508, 230] on select "MSBIBLE - [DEMOGRAPHIC_DATA] Middle School THEATER - Drama Middle School SPACE …" at bounding box center [553, 243] width 91 height 27
click at [620, 240] on input "Go" at bounding box center [624, 244] width 32 height 21
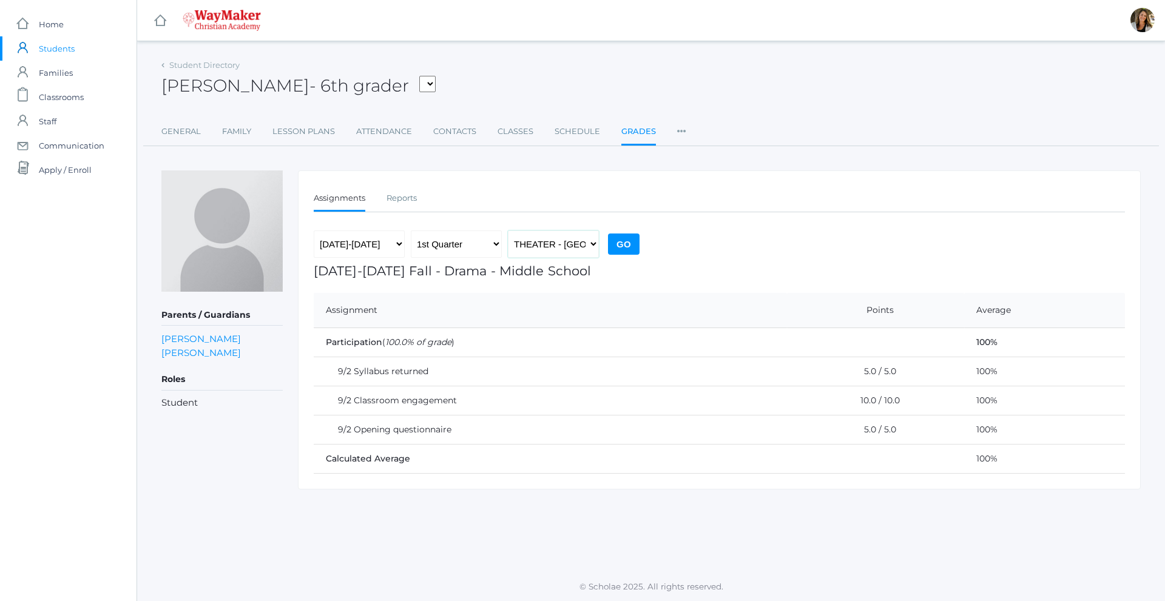
click at [574, 247] on select "MSBIBLE - [DEMOGRAPHIC_DATA] Middle School THEATER - Drama Middle School SPACE …" at bounding box center [553, 243] width 91 height 27
select select "2518"
click at [508, 230] on select "MSBIBLE - [DEMOGRAPHIC_DATA] Middle School THEATER - Drama Middle School SPACE …" at bounding box center [553, 243] width 91 height 27
click at [620, 245] on input "Go" at bounding box center [624, 244] width 32 height 21
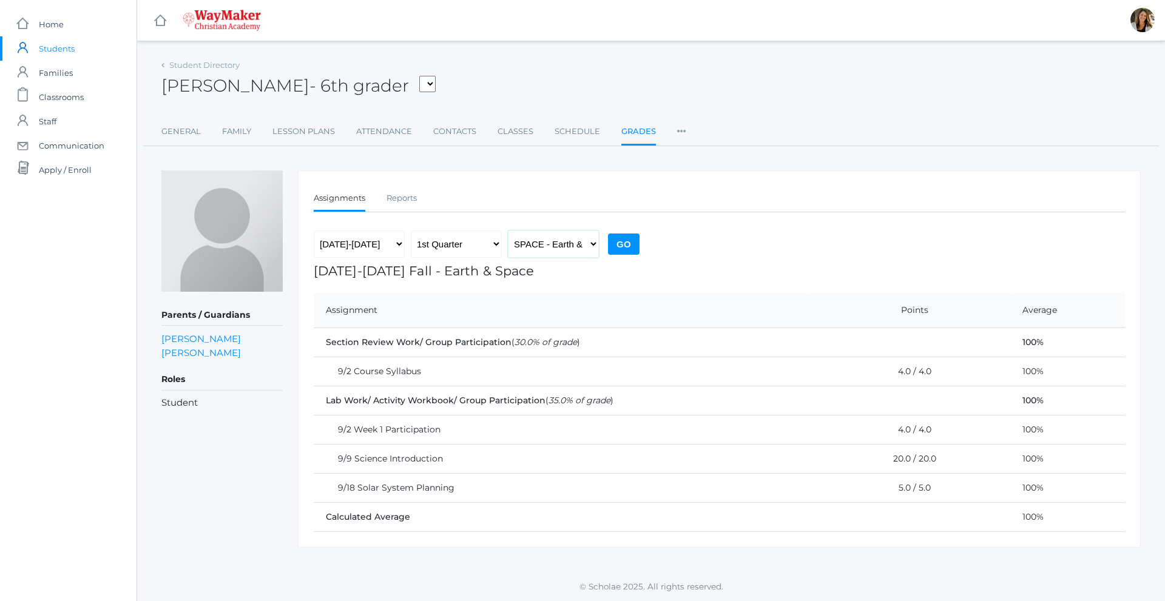
click at [574, 253] on select "MSBIBLE - [DEMOGRAPHIC_DATA] Middle School THEATER - Drama Middle School SPACE …" at bounding box center [553, 243] width 91 height 27
select select "2529"
click at [508, 230] on select "MSBIBLE - [DEMOGRAPHIC_DATA] Middle School THEATER - Drama Middle School SPACE …" at bounding box center [553, 243] width 91 height 27
click at [632, 241] on input "Go" at bounding box center [624, 244] width 32 height 21
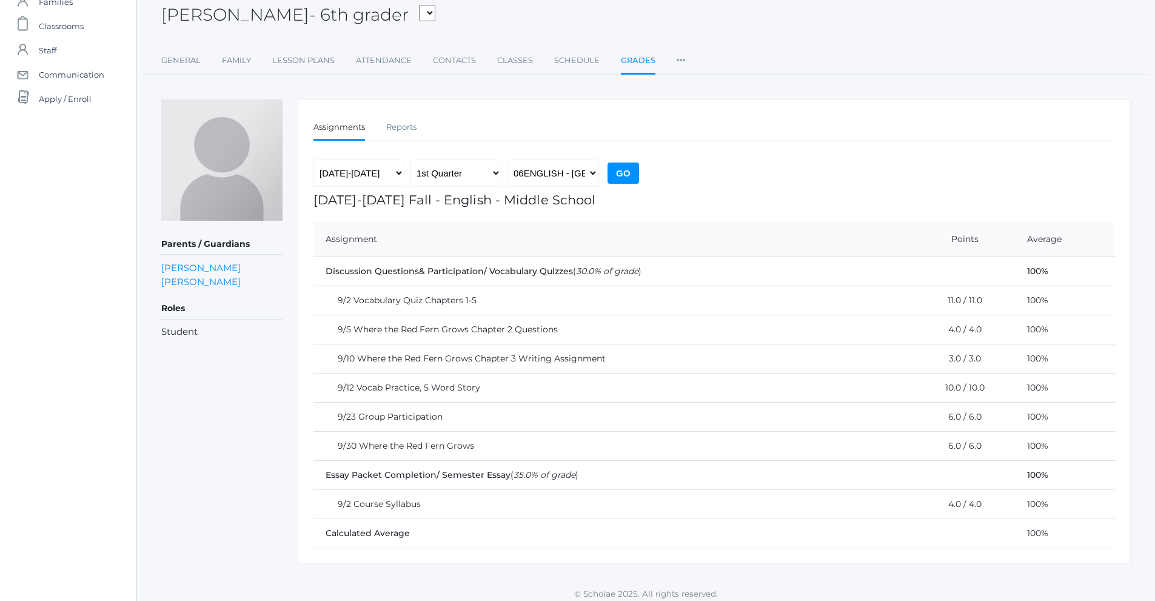
scroll to position [78, 0]
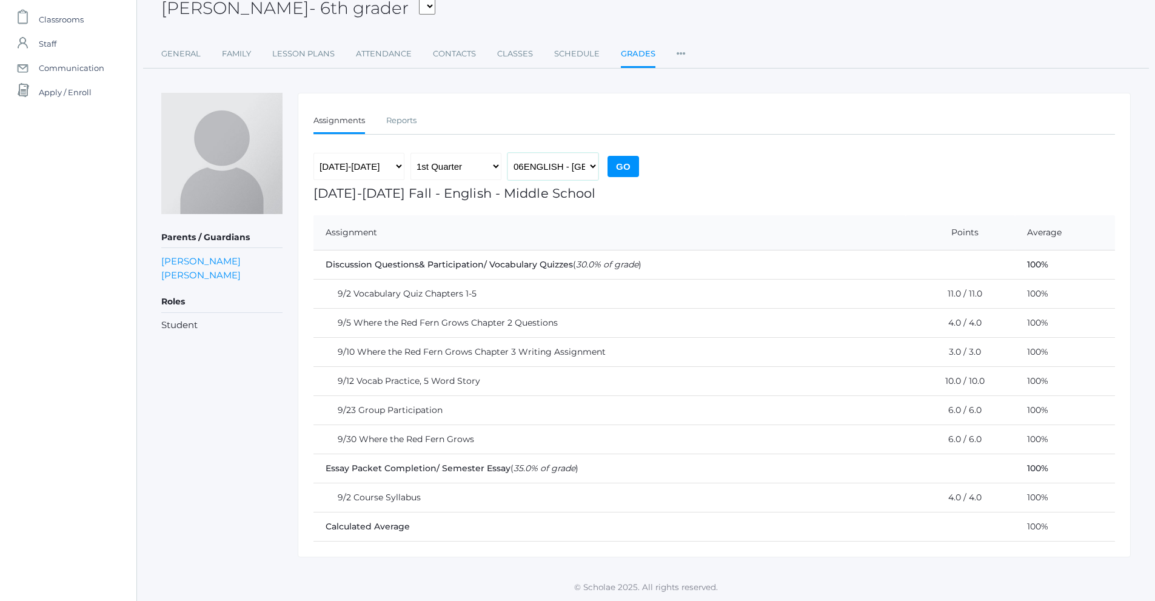
click at [576, 167] on select "MSBIBLE - [DEMOGRAPHIC_DATA] Middle School THEATER - Drama Middle School SPACE …" at bounding box center [553, 166] width 91 height 27
select select "2522"
click at [508, 153] on select "MSBIBLE - [DEMOGRAPHIC_DATA] Middle School THEATER - Drama Middle School SPACE …" at bounding box center [553, 166] width 91 height 27
click at [627, 167] on input "Go" at bounding box center [624, 166] width 32 height 21
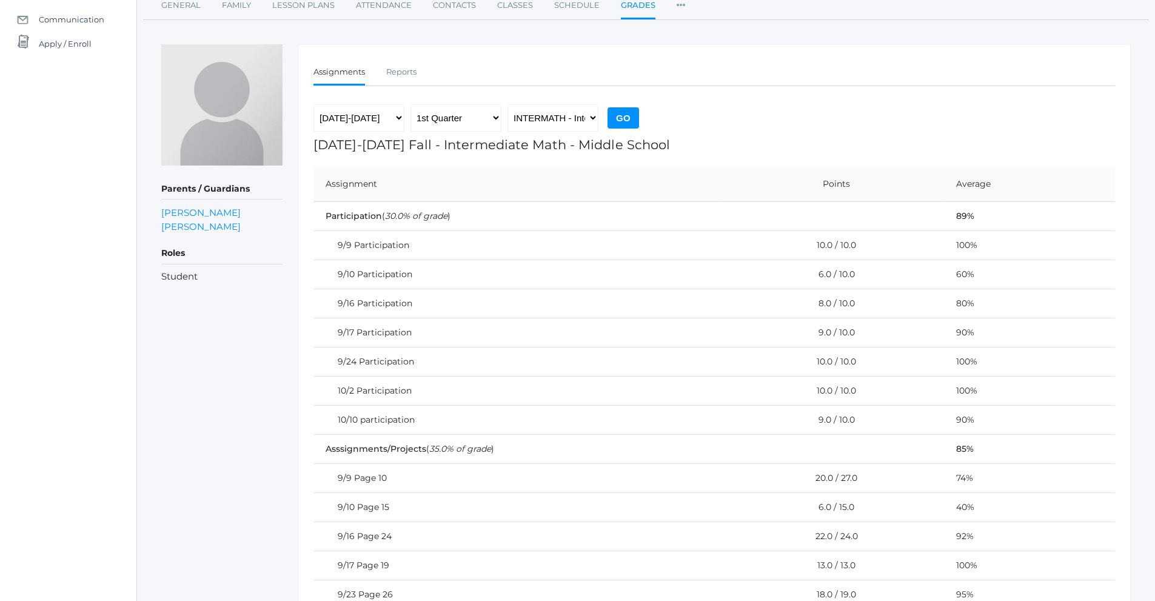
scroll to position [119, 0]
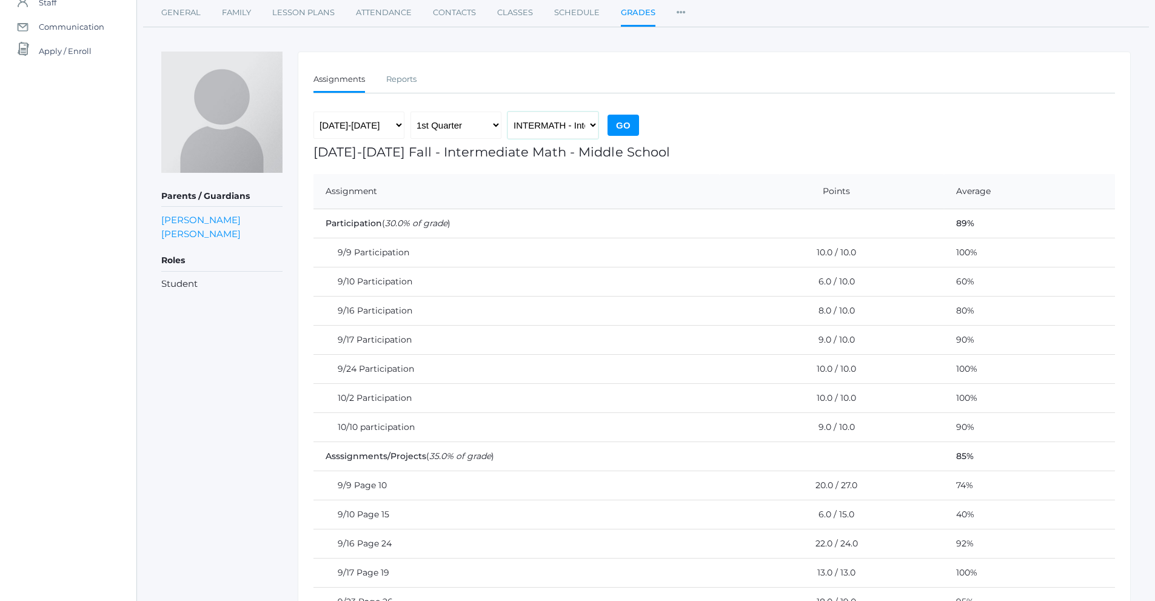
click at [559, 133] on select "MSBIBLE - [DEMOGRAPHIC_DATA] Middle School THEATER - Drama Middle School SPACE …" at bounding box center [553, 125] width 91 height 27
select select "2514"
click at [508, 112] on select "MSBIBLE - [DEMOGRAPHIC_DATA] Middle School THEATER - Drama Middle School SPACE …" at bounding box center [553, 125] width 91 height 27
click at [623, 124] on input "Go" at bounding box center [624, 125] width 32 height 21
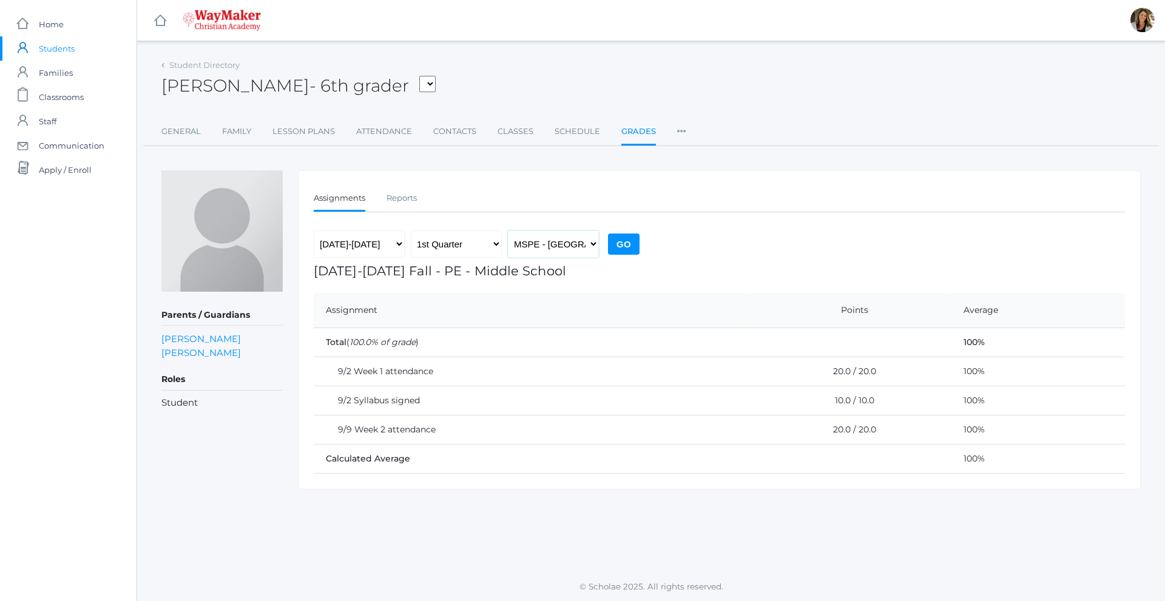
click at [578, 249] on select "MSBIBLE - [DEMOGRAPHIC_DATA] Middle School THEATER - Drama Middle School SPACE …" at bounding box center [553, 243] width 91 height 27
select select "2526"
click at [508, 230] on select "MSBIBLE - [DEMOGRAPHIC_DATA] Middle School THEATER - Drama Middle School SPACE …" at bounding box center [553, 243] width 91 height 27
click at [623, 246] on input "Go" at bounding box center [624, 244] width 32 height 21
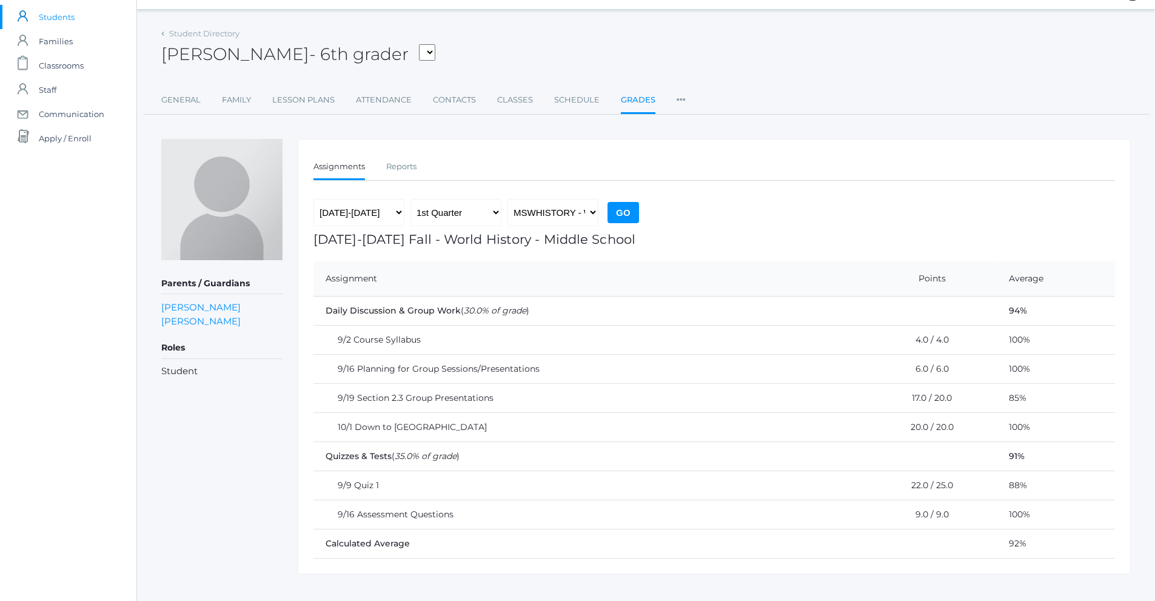
scroll to position [49, 0]
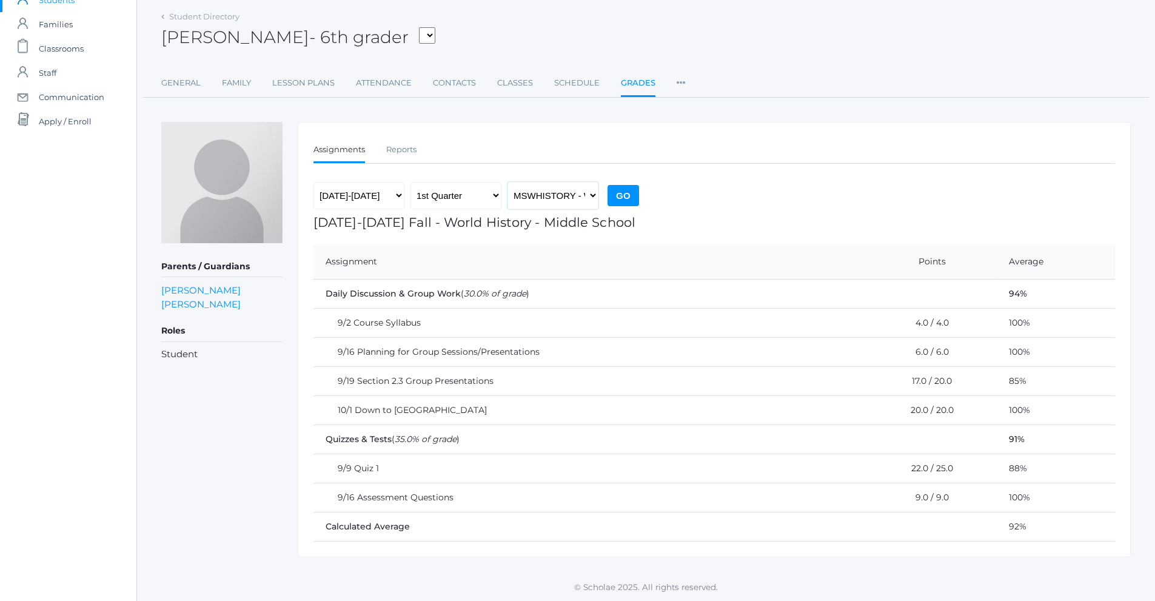
click at [543, 184] on select "MSBIBLE - [DEMOGRAPHIC_DATA] Middle School THEATER - Drama Middle School SPACE …" at bounding box center [553, 195] width 91 height 27
select select "2531"
click at [508, 182] on select "MSBIBLE - [DEMOGRAPHIC_DATA] Middle School THEATER - Drama Middle School SPACE …" at bounding box center [553, 195] width 91 height 27
click at [625, 205] on input "Go" at bounding box center [624, 195] width 32 height 21
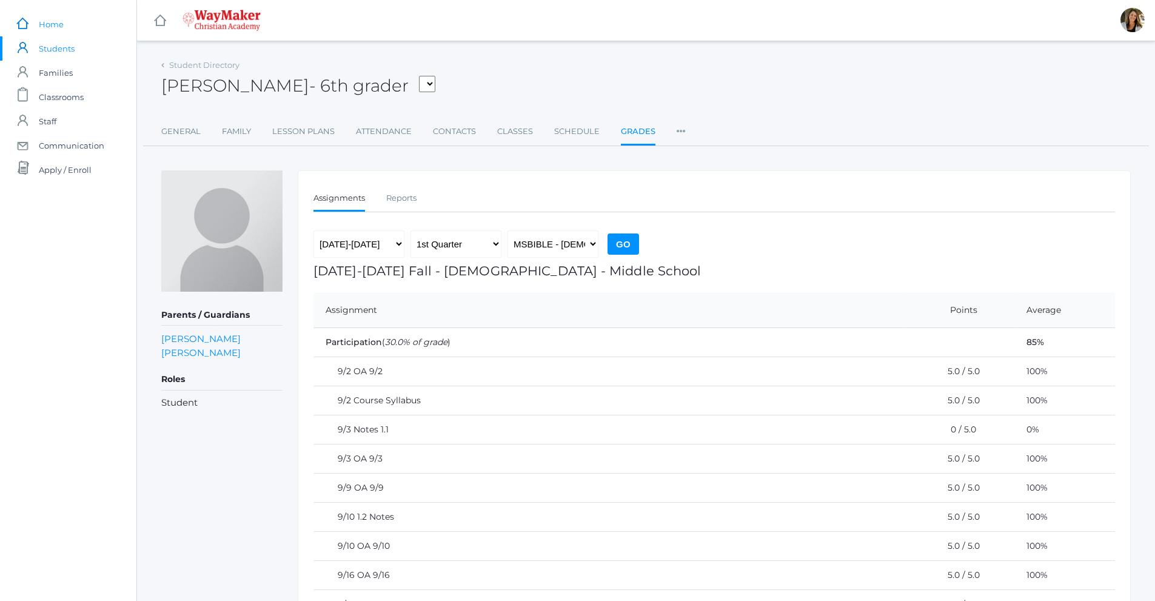
click at [72, 28] on link "icons/ui/navigation/home Created with Sketch. Home" at bounding box center [68, 24] width 136 height 24
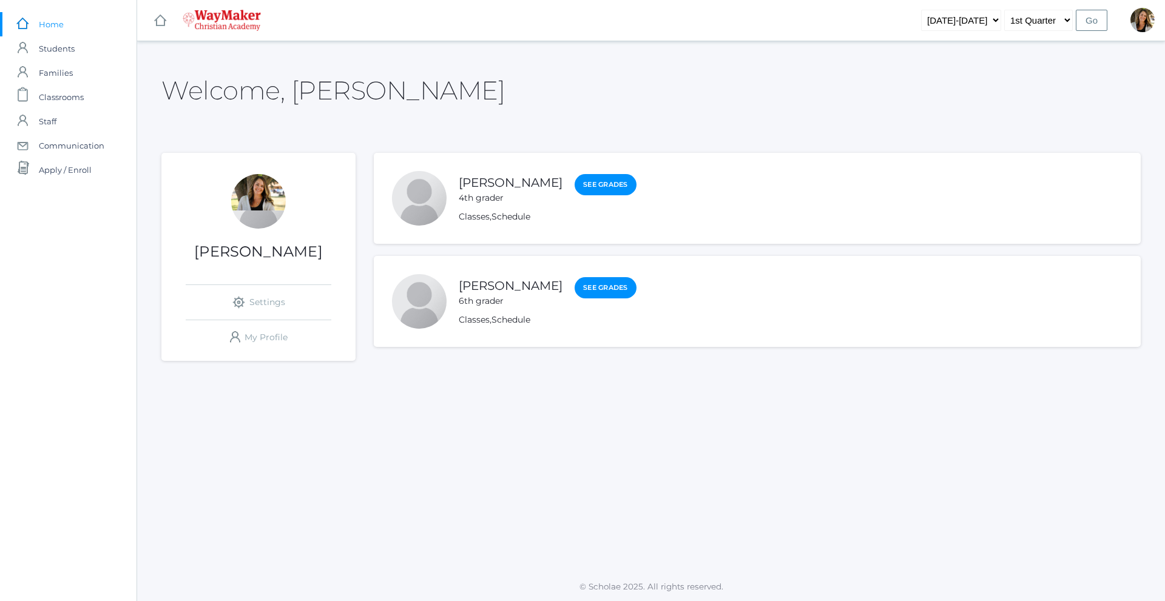
click at [517, 294] on div "Chase Farnes 6th grader" at bounding box center [511, 292] width 104 height 31
click at [517, 291] on link "[PERSON_NAME]" at bounding box center [511, 285] width 104 height 15
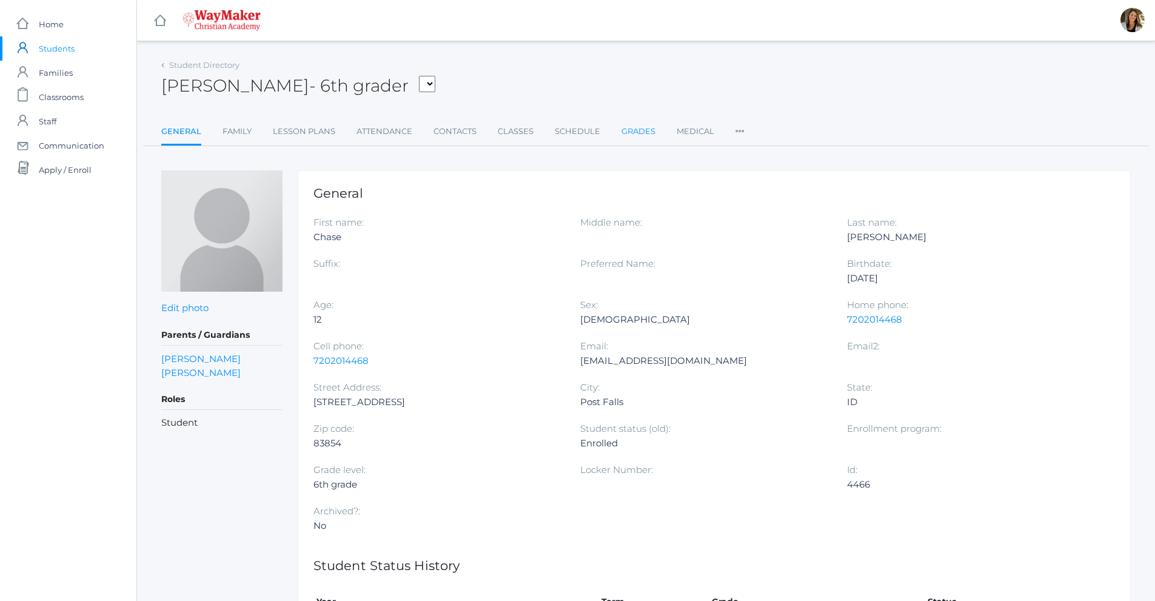
click at [640, 135] on link "Grades" at bounding box center [639, 131] width 34 height 24
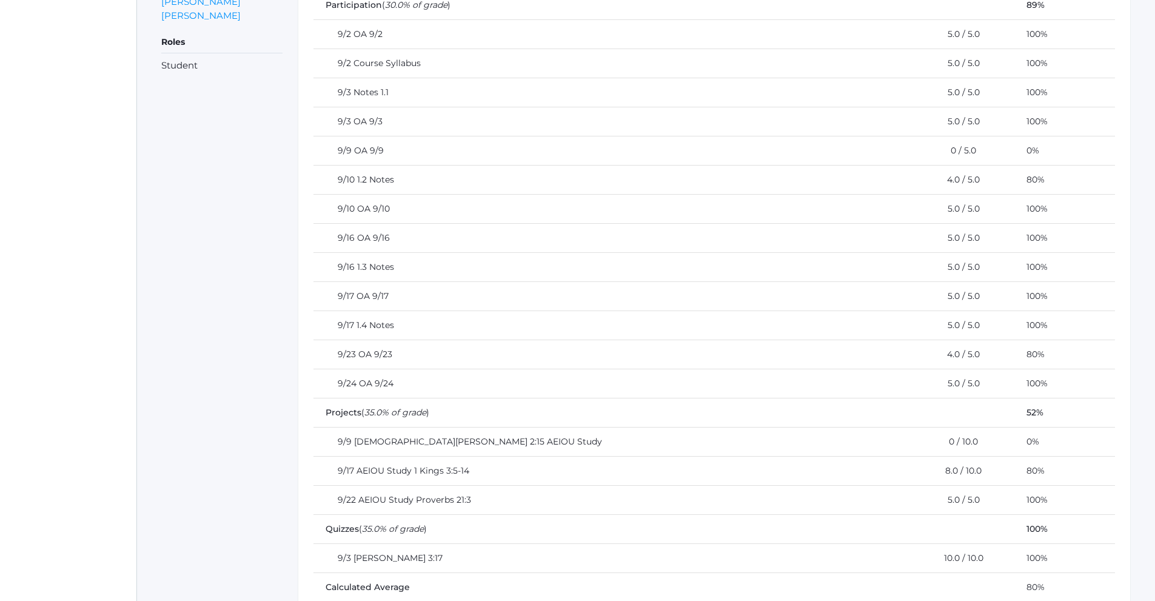
scroll to position [95, 0]
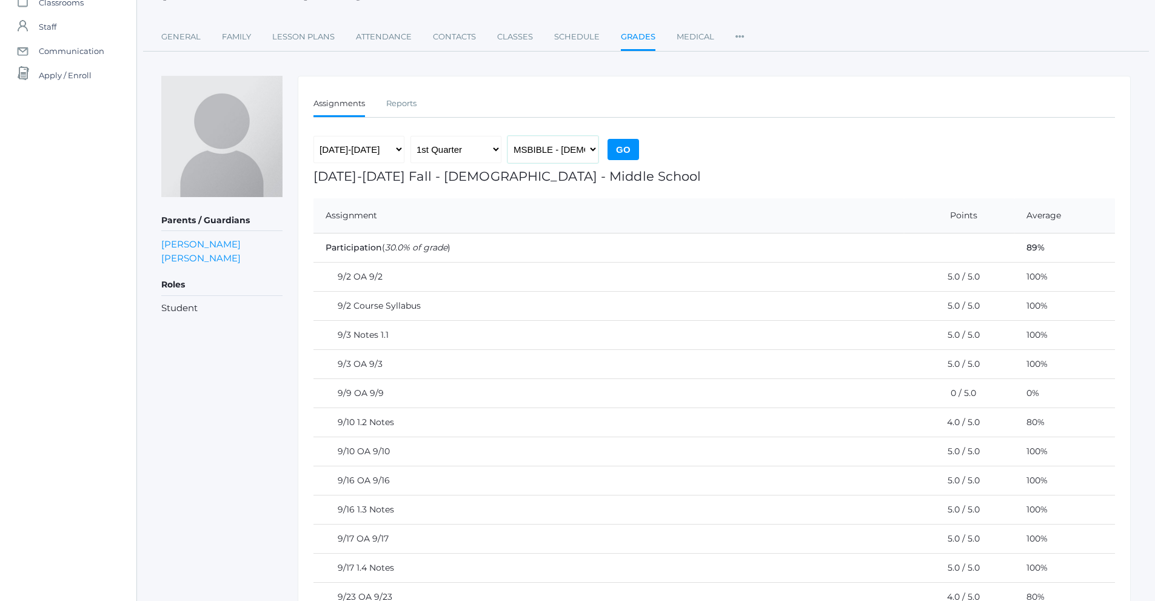
click at [565, 157] on select "MSBIBLE - [DEMOGRAPHIC_DATA] Middle School THEATER - Drama Middle School SPACE …" at bounding box center [553, 149] width 91 height 27
select select "2547"
click at [508, 136] on select "MSBIBLE - [DEMOGRAPHIC_DATA] Middle School THEATER - Drama Middle School SPACE …" at bounding box center [553, 149] width 91 height 27
click at [627, 144] on input "Go" at bounding box center [624, 149] width 32 height 21
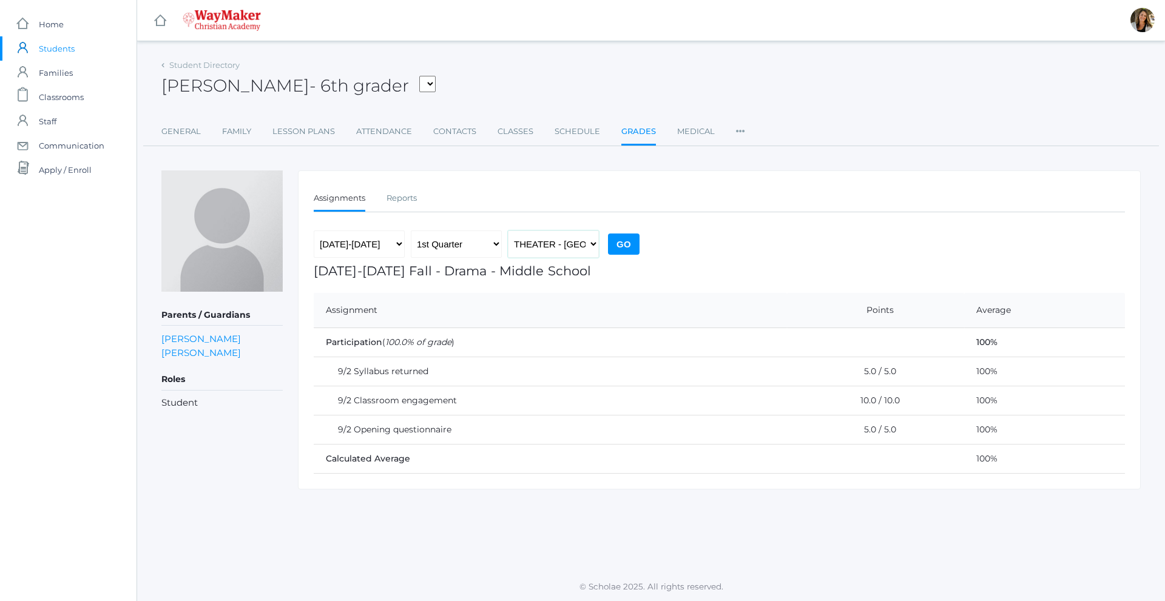
click at [540, 243] on select "MSBIBLE - [DEMOGRAPHIC_DATA] Middle School THEATER - Drama Middle School SPACE …" at bounding box center [553, 243] width 91 height 27
select select "2518"
click at [508, 230] on select "MSBIBLE - [DEMOGRAPHIC_DATA] Middle School THEATER - Drama Middle School SPACE …" at bounding box center [553, 243] width 91 height 27
click at [627, 245] on input "Go" at bounding box center [624, 244] width 32 height 21
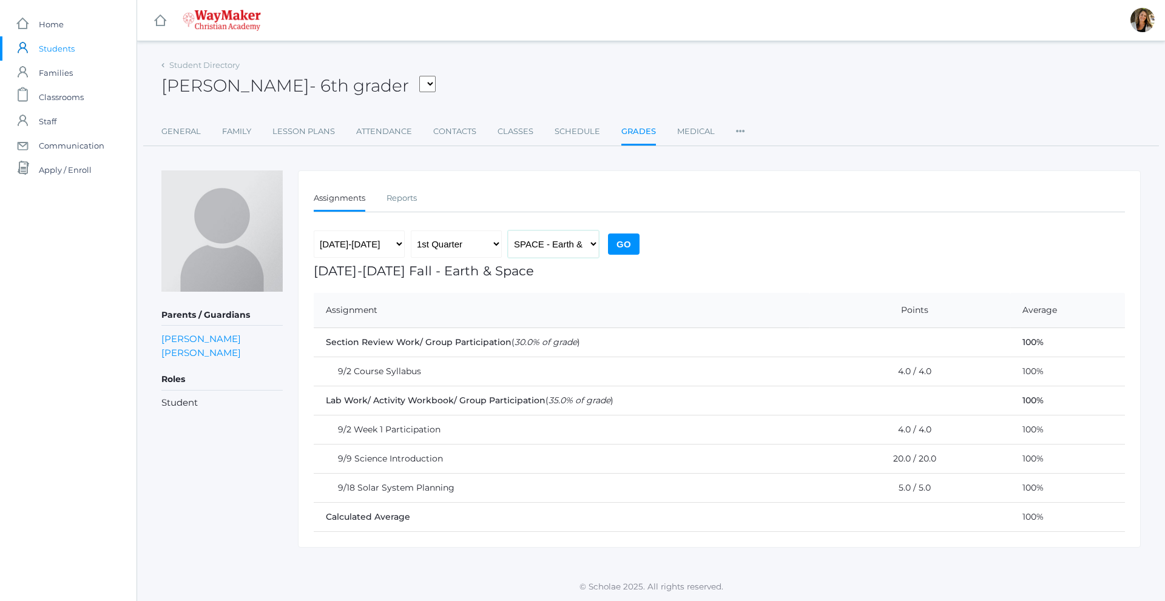
click at [573, 247] on select "MSBIBLE - [DEMOGRAPHIC_DATA] Middle School THEATER - Drama Middle School SPACE …" at bounding box center [553, 243] width 91 height 27
select select "2529"
click at [508, 230] on select "MSBIBLE - [DEMOGRAPHIC_DATA] Middle School THEATER - Drama Middle School SPACE …" at bounding box center [553, 243] width 91 height 27
click at [620, 246] on input "Go" at bounding box center [624, 244] width 32 height 21
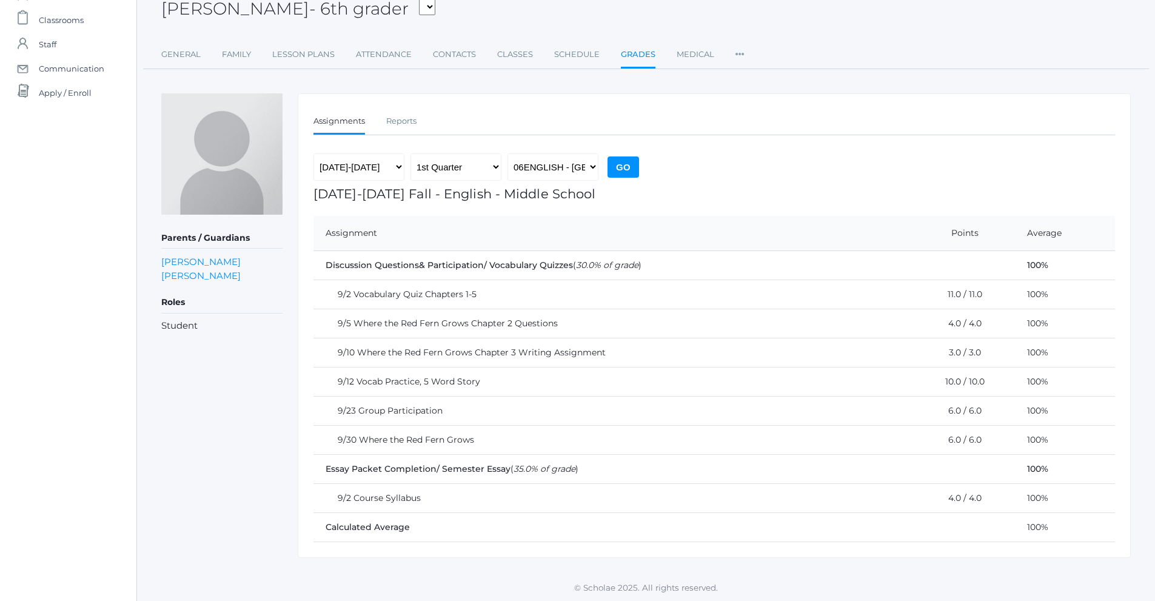
scroll to position [78, 0]
click at [573, 166] on select "MSBIBLE - [DEMOGRAPHIC_DATA] Middle School THEATER - Drama Middle School SPACE …" at bounding box center [553, 166] width 91 height 27
select select "2522"
click at [508, 153] on select "MSBIBLE - [DEMOGRAPHIC_DATA] Middle School THEATER - Drama Middle School SPACE …" at bounding box center [553, 166] width 91 height 27
click at [621, 167] on input "Go" at bounding box center [624, 166] width 32 height 21
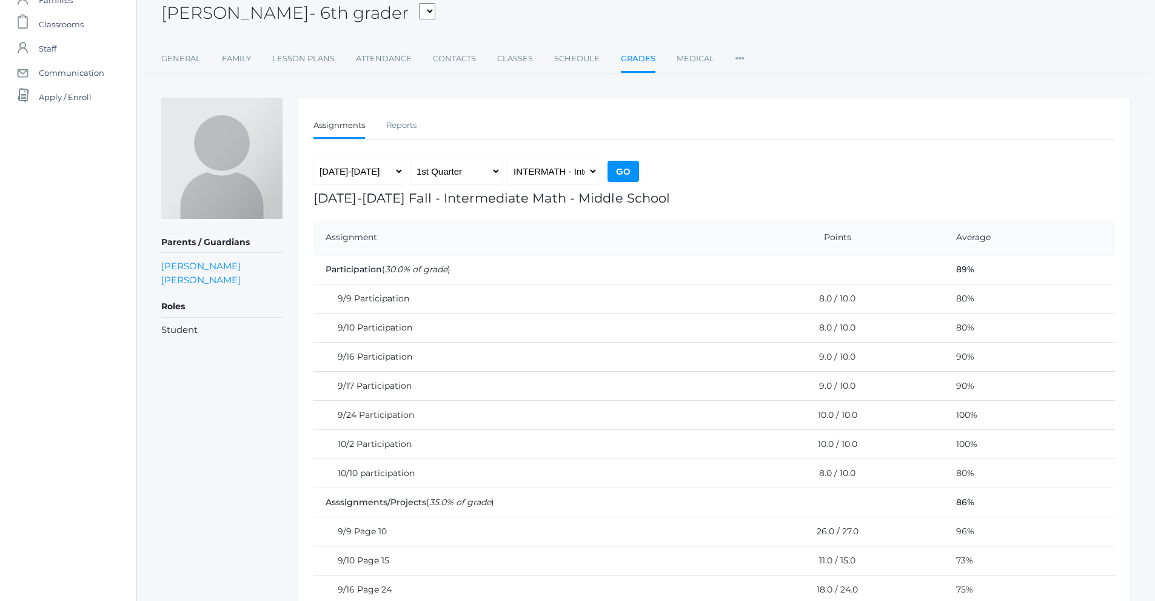
scroll to position [58, 0]
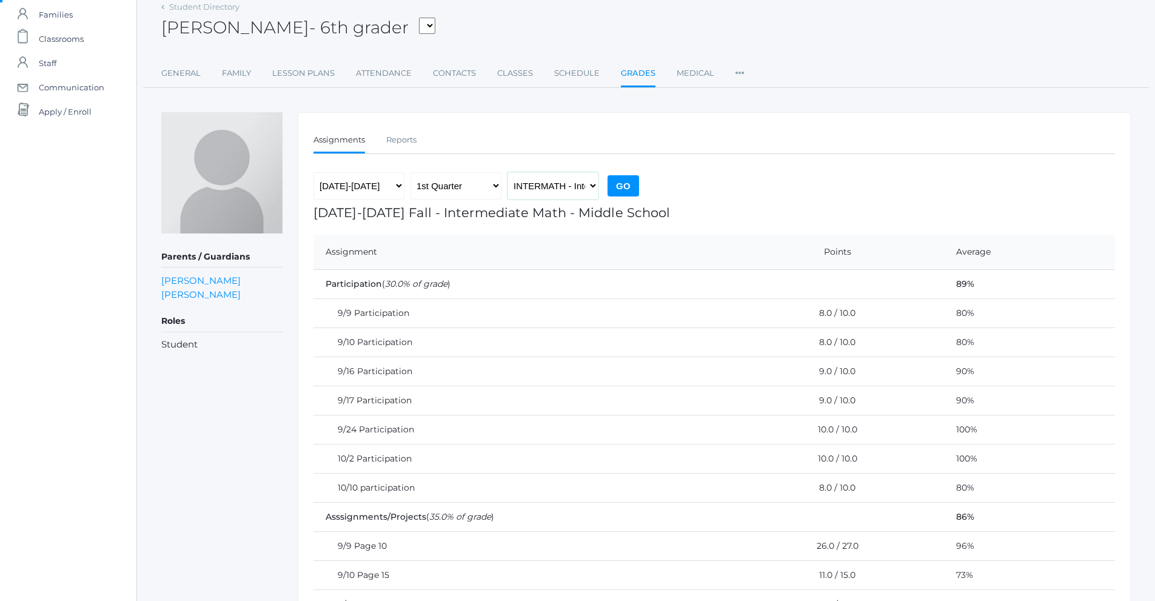
drag, startPoint x: 566, startPoint y: 187, endPoint x: 572, endPoint y: 197, distance: 11.4
click at [566, 187] on select "MSBIBLE - [DEMOGRAPHIC_DATA] Middle School THEATER - Drama Middle School SPACE …" at bounding box center [553, 185] width 91 height 27
select select "2514"
click at [508, 172] on select "MSBIBLE - [DEMOGRAPHIC_DATA] Middle School THEATER - Drama Middle School SPACE …" at bounding box center [553, 185] width 91 height 27
click at [628, 178] on input "Go" at bounding box center [624, 185] width 32 height 21
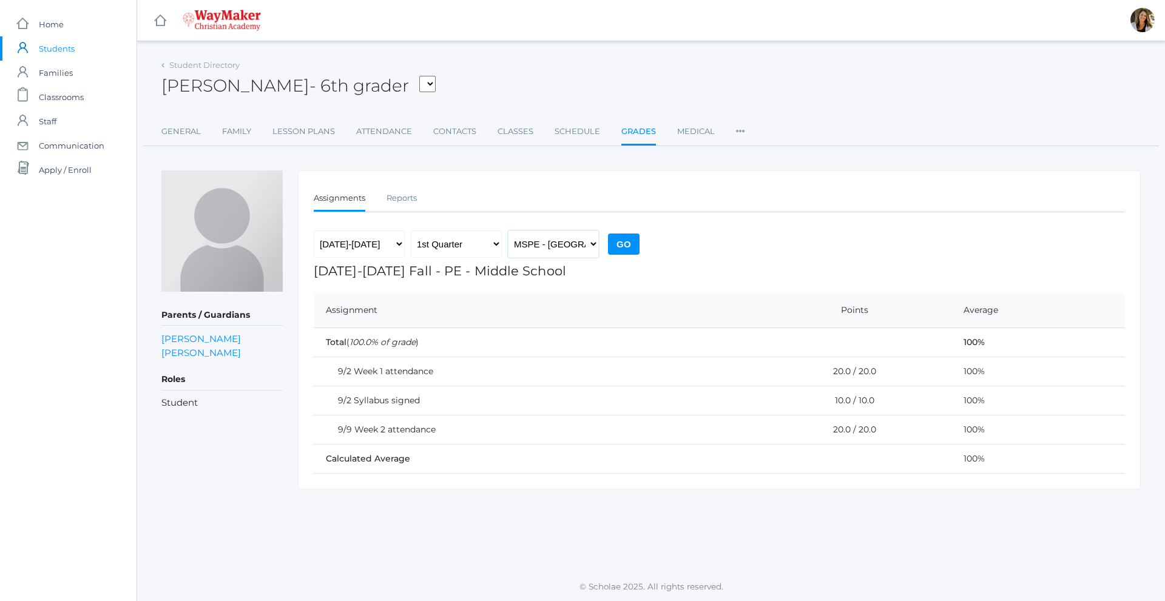
drag, startPoint x: 565, startPoint y: 246, endPoint x: 565, endPoint y: 256, distance: 10.3
click at [565, 246] on select "MSBIBLE - [DEMOGRAPHIC_DATA] Middle School THEATER - Drama Middle School SPACE …" at bounding box center [553, 243] width 91 height 27
select select "2526"
click at [508, 230] on select "MSBIBLE - Bible Middle School THEATER - Drama Middle School SPACE - Earth & Spa…" at bounding box center [553, 243] width 91 height 27
click at [625, 242] on input "Go" at bounding box center [624, 244] width 32 height 21
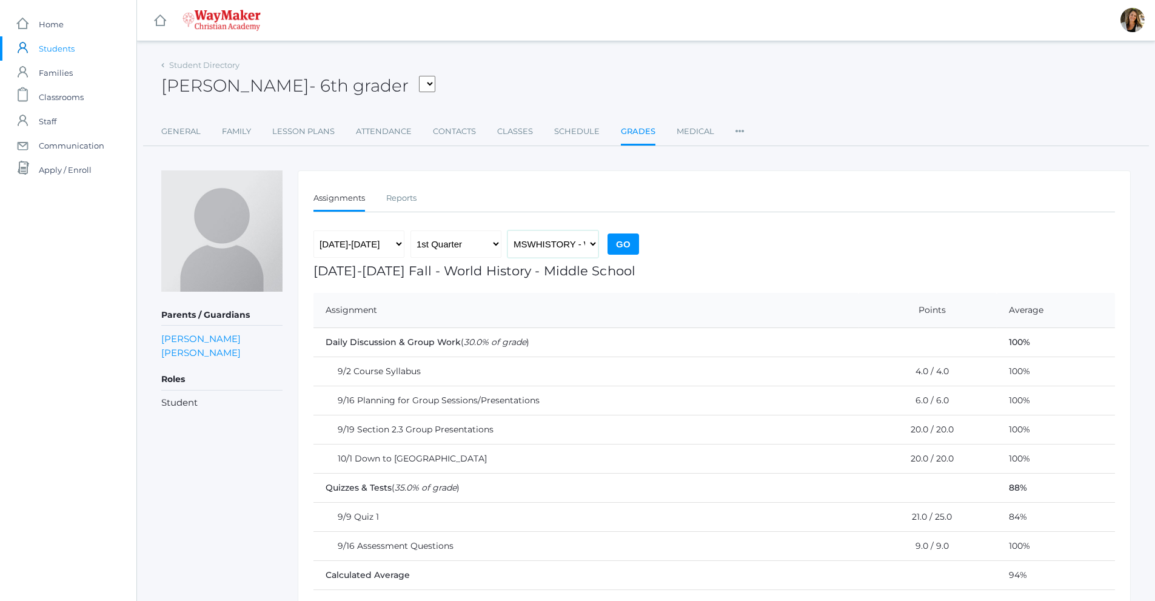
click at [543, 249] on select "MSBIBLE - Bible Middle School THEATER - Drama Middle School SPACE - Earth & Spa…" at bounding box center [553, 243] width 91 height 27
select select "2531"
click at [508, 230] on select "MSBIBLE - Bible Middle School THEATER - Drama Middle School SPACE - Earth & Spa…" at bounding box center [553, 243] width 91 height 27
click at [619, 247] on input "Go" at bounding box center [624, 244] width 32 height 21
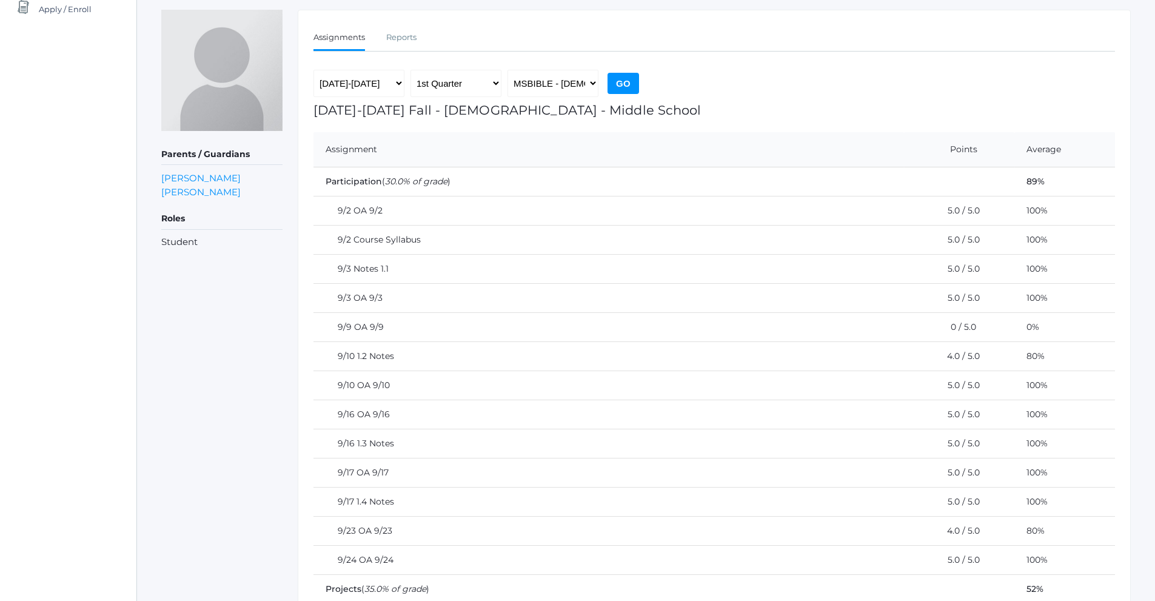
scroll to position [182, 0]
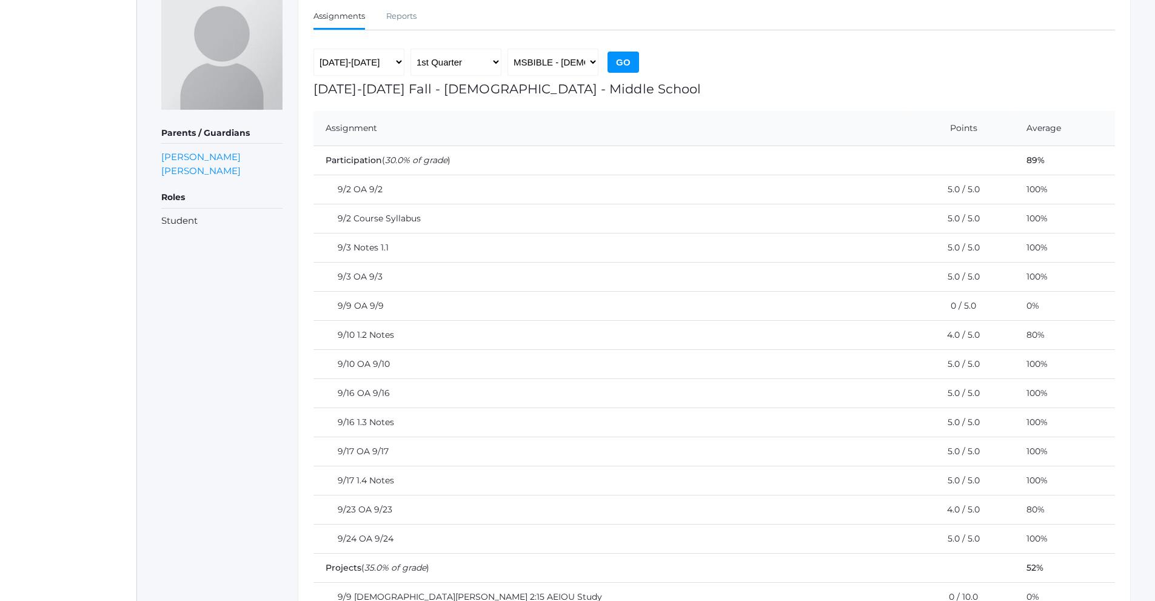
click at [377, 308] on td "9/9 OA 9/9" at bounding box center [609, 306] width 591 height 29
click at [348, 306] on td "9/9 OA 9/9" at bounding box center [609, 306] width 591 height 29
click at [390, 308] on td "9/9 OA 9/9" at bounding box center [609, 306] width 591 height 29
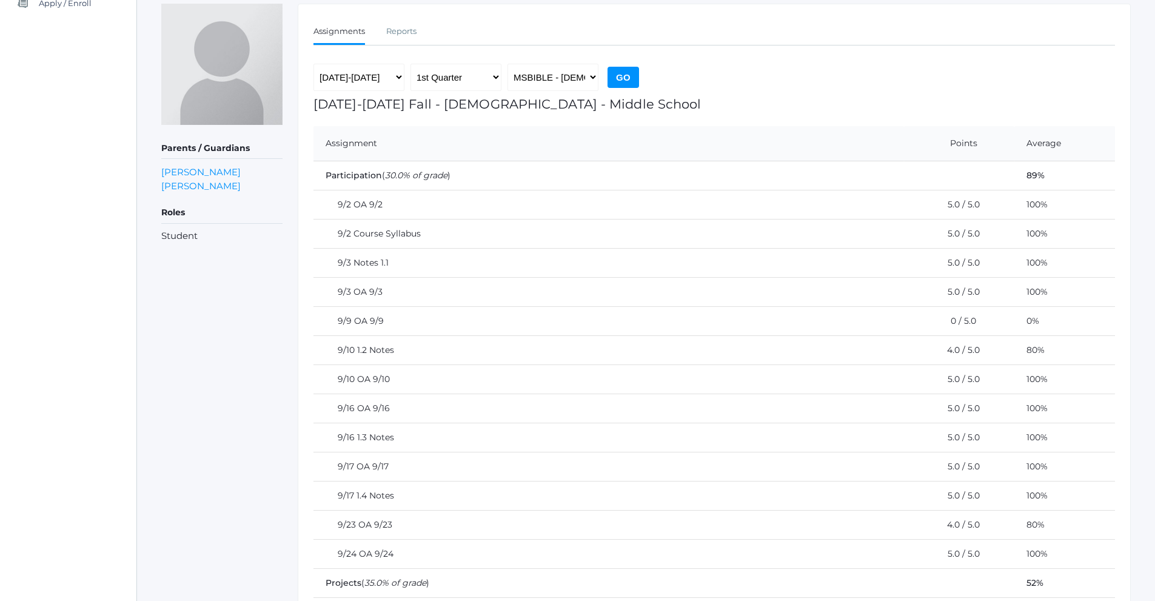
scroll to position [155, 0]
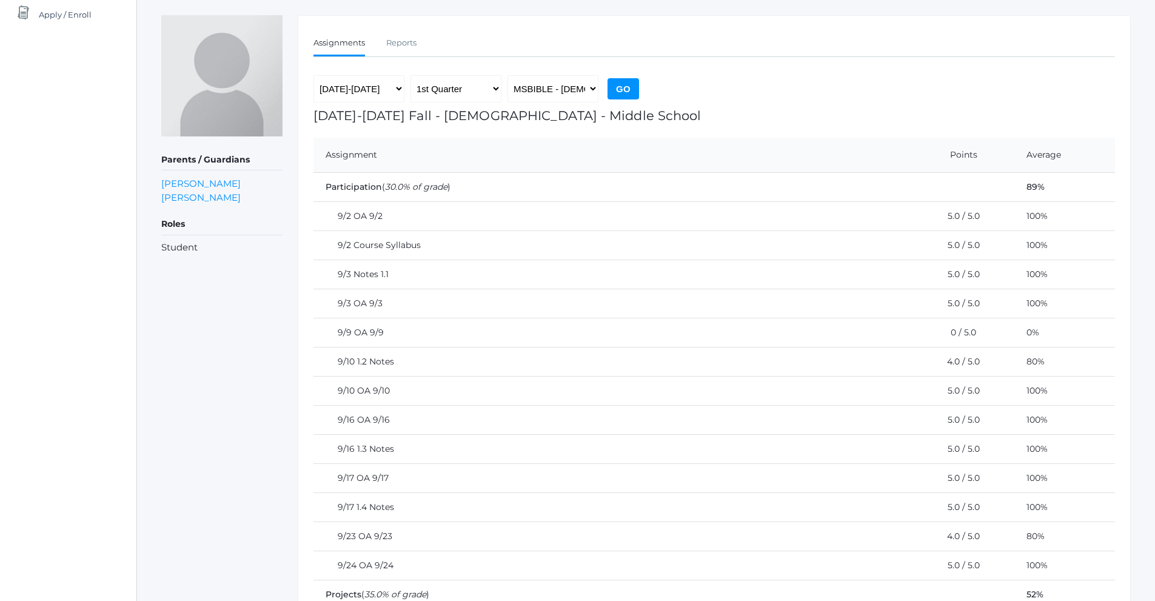
click at [372, 303] on td "9/3 OA 9/3" at bounding box center [609, 303] width 591 height 29
click at [359, 304] on td "9/3 OA 9/3" at bounding box center [609, 303] width 591 height 29
drag, startPoint x: 364, startPoint y: 303, endPoint x: 512, endPoint y: 290, distance: 148.6
click at [382, 302] on td "9/3 OA 9/3" at bounding box center [609, 303] width 591 height 29
click at [904, 335] on td "0 / 5.0" at bounding box center [959, 332] width 110 height 29
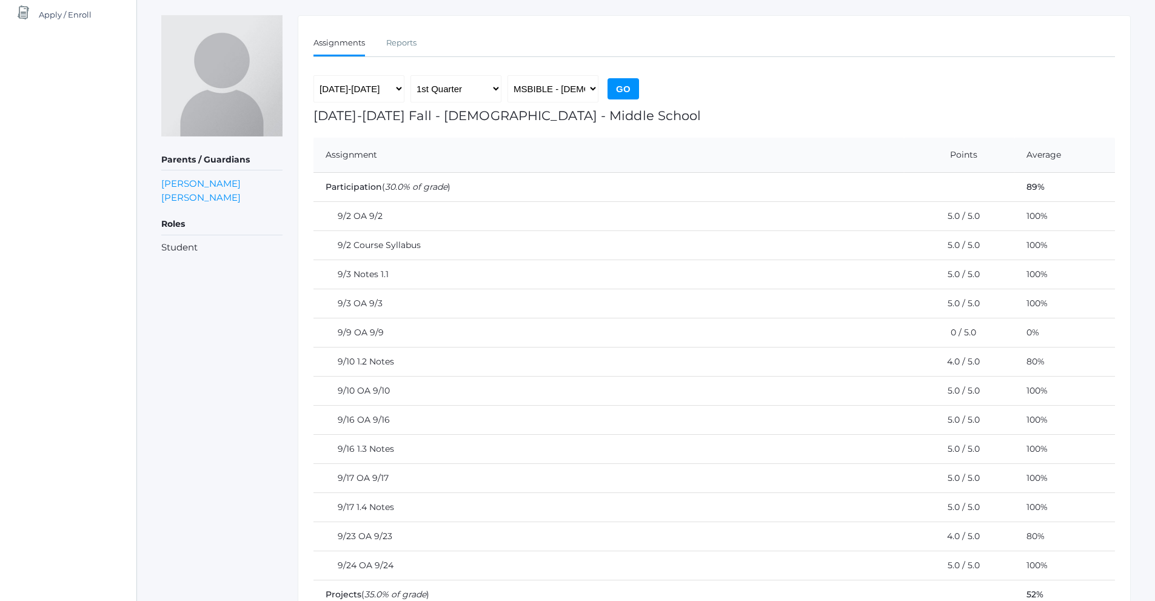
click at [1015, 332] on td "0%" at bounding box center [1065, 332] width 101 height 29
click at [1015, 329] on td "0%" at bounding box center [1065, 332] width 101 height 29
drag, startPoint x: 983, startPoint y: 329, endPoint x: 887, endPoint y: 329, distance: 95.8
click at [1015, 329] on td "0%" at bounding box center [1065, 332] width 101 height 29
click at [904, 329] on td "0 / 5.0" at bounding box center [959, 332] width 110 height 29
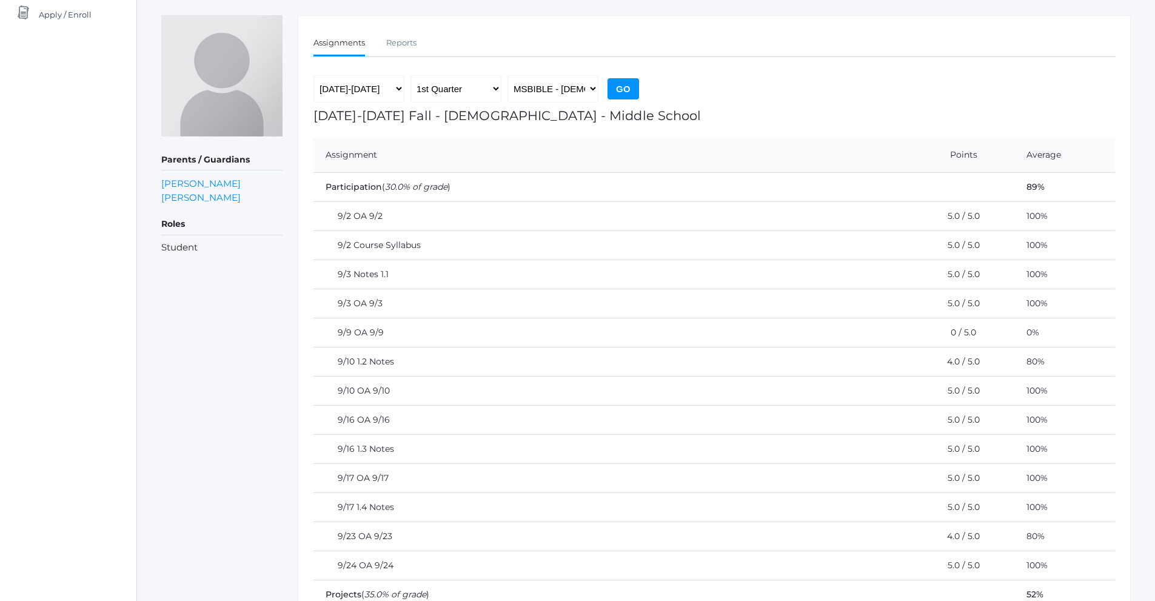
click at [904, 333] on td "0 / 5.0" at bounding box center [959, 332] width 110 height 29
click at [373, 331] on td "9/9 OA 9/9" at bounding box center [609, 332] width 591 height 29
click at [517, 330] on td "9/9 OA 9/9" at bounding box center [609, 332] width 591 height 29
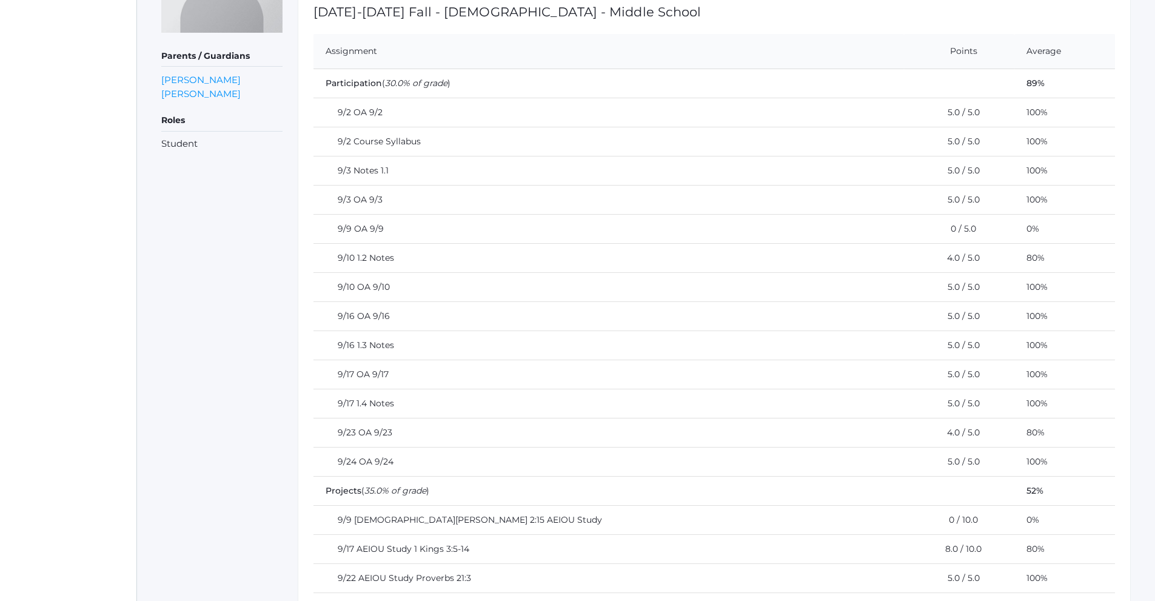
scroll to position [398, 0]
